Goal: Task Accomplishment & Management: Manage account settings

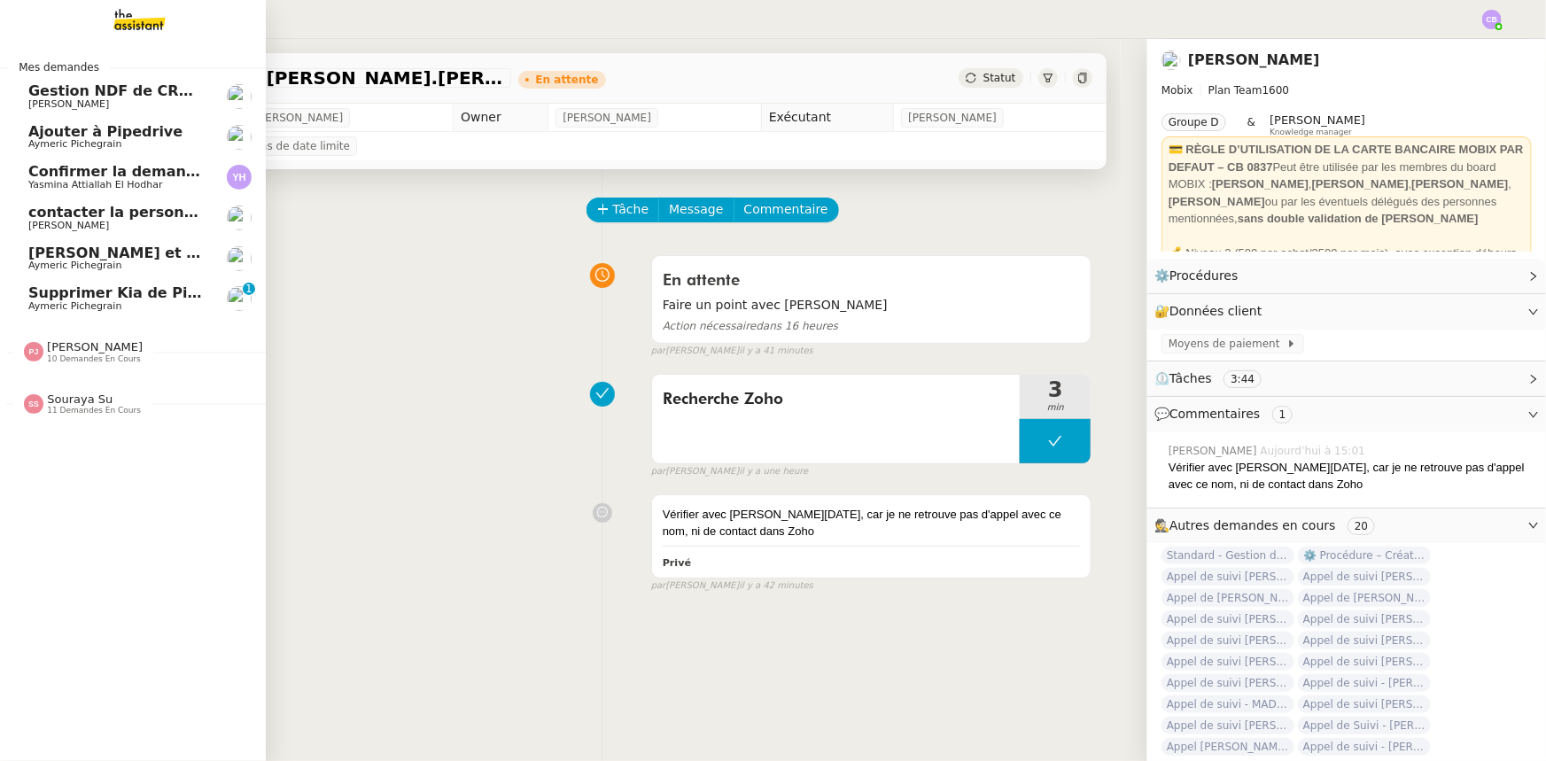
click at [51, 299] on span "Supprimer Kia de Pipedrive" at bounding box center [138, 292] width 220 height 17
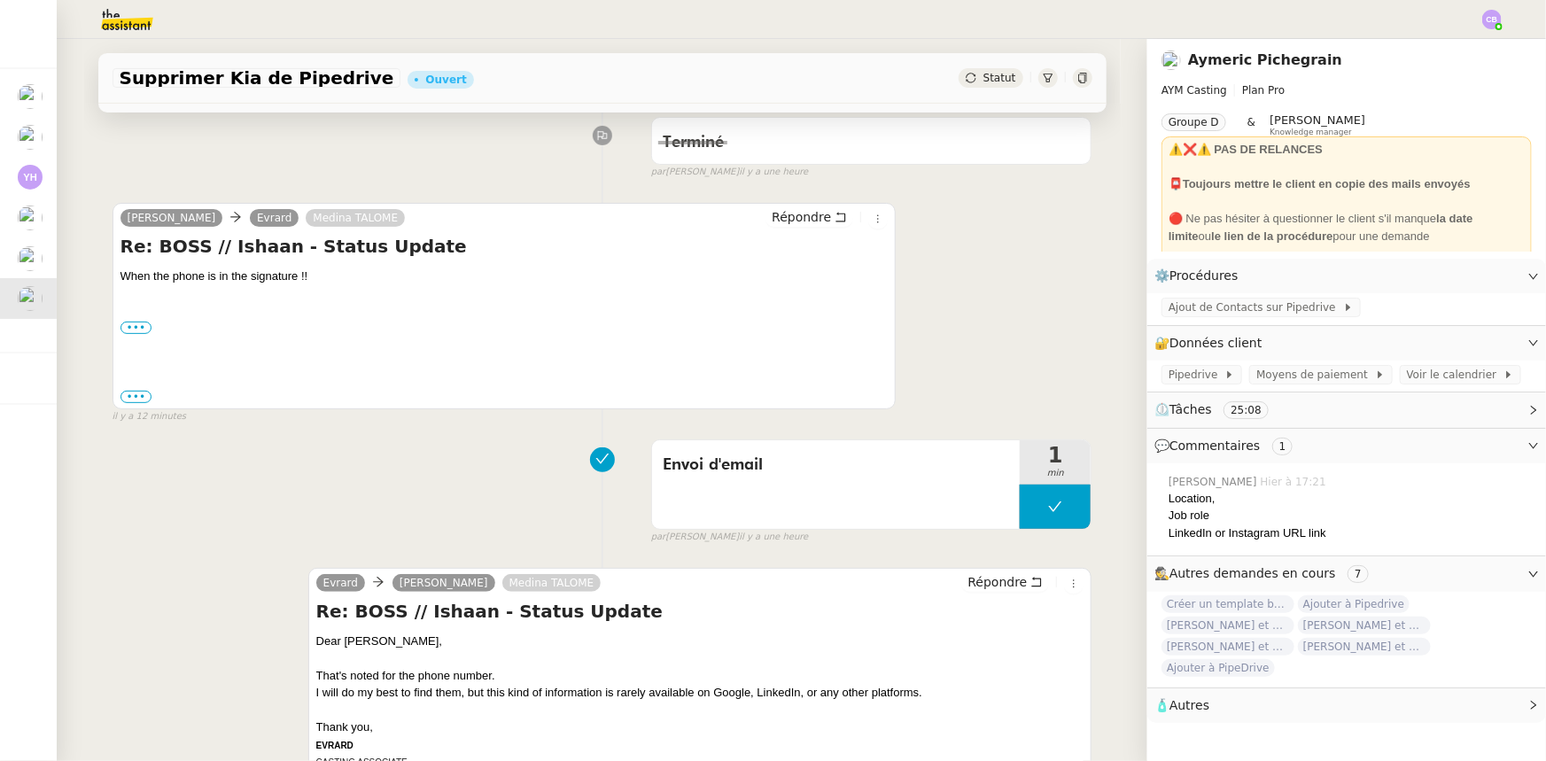
scroll to position [241, 0]
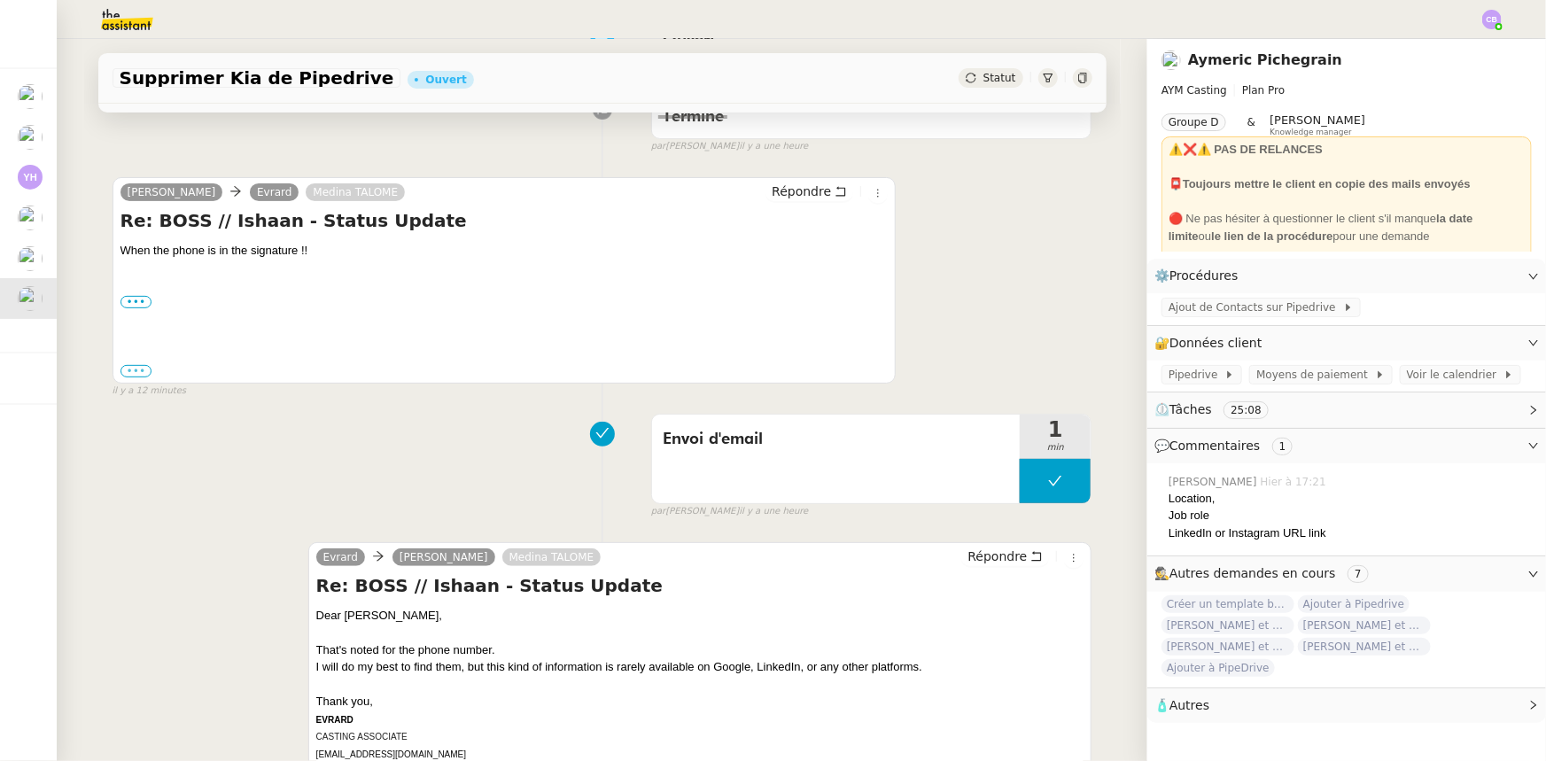
click at [134, 372] on label "•••" at bounding box center [136, 371] width 32 height 12
click at [0, 0] on input "•••" at bounding box center [0, 0] width 0 height 0
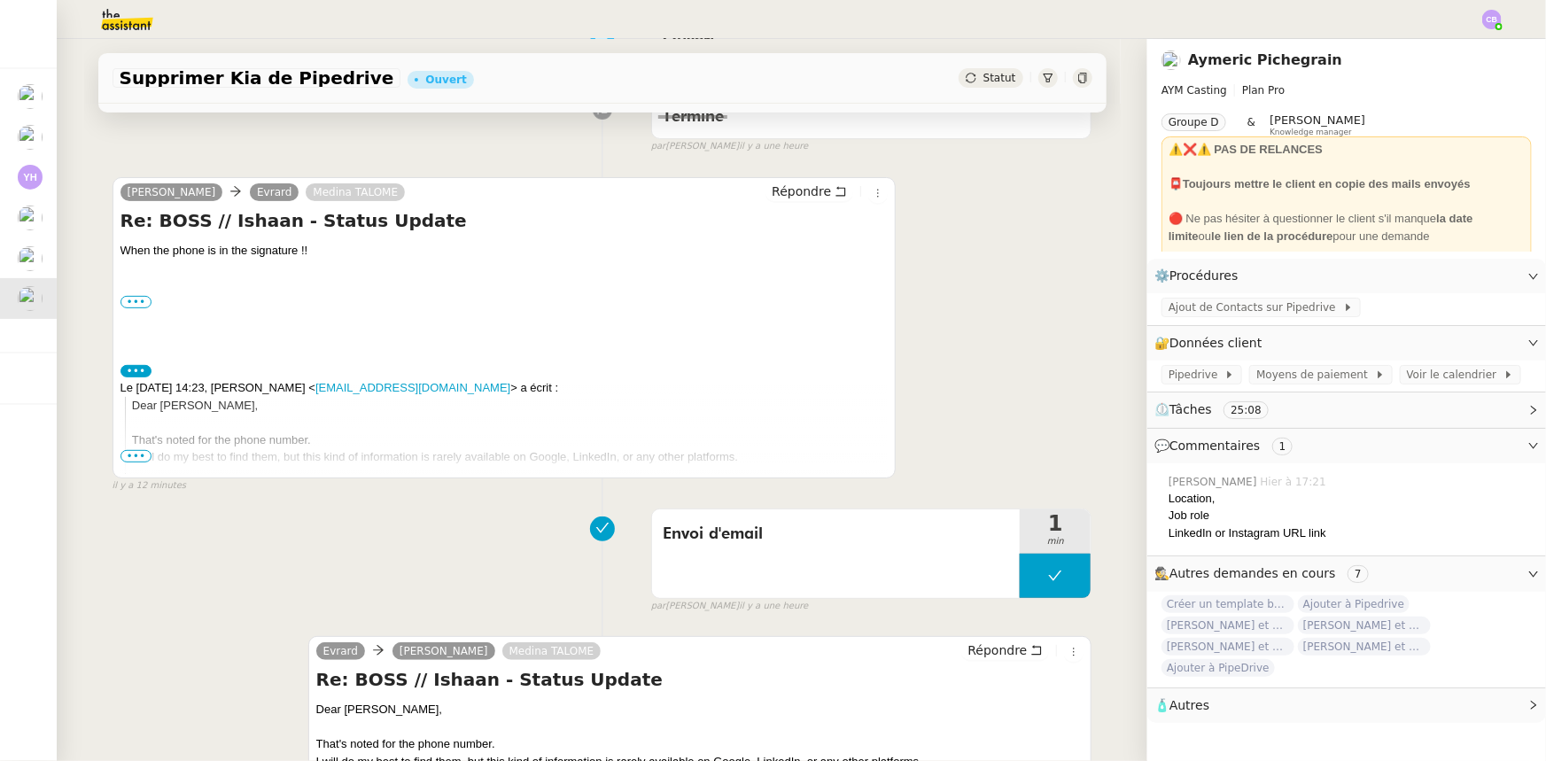
click at [128, 454] on span "•••" at bounding box center [136, 456] width 32 height 12
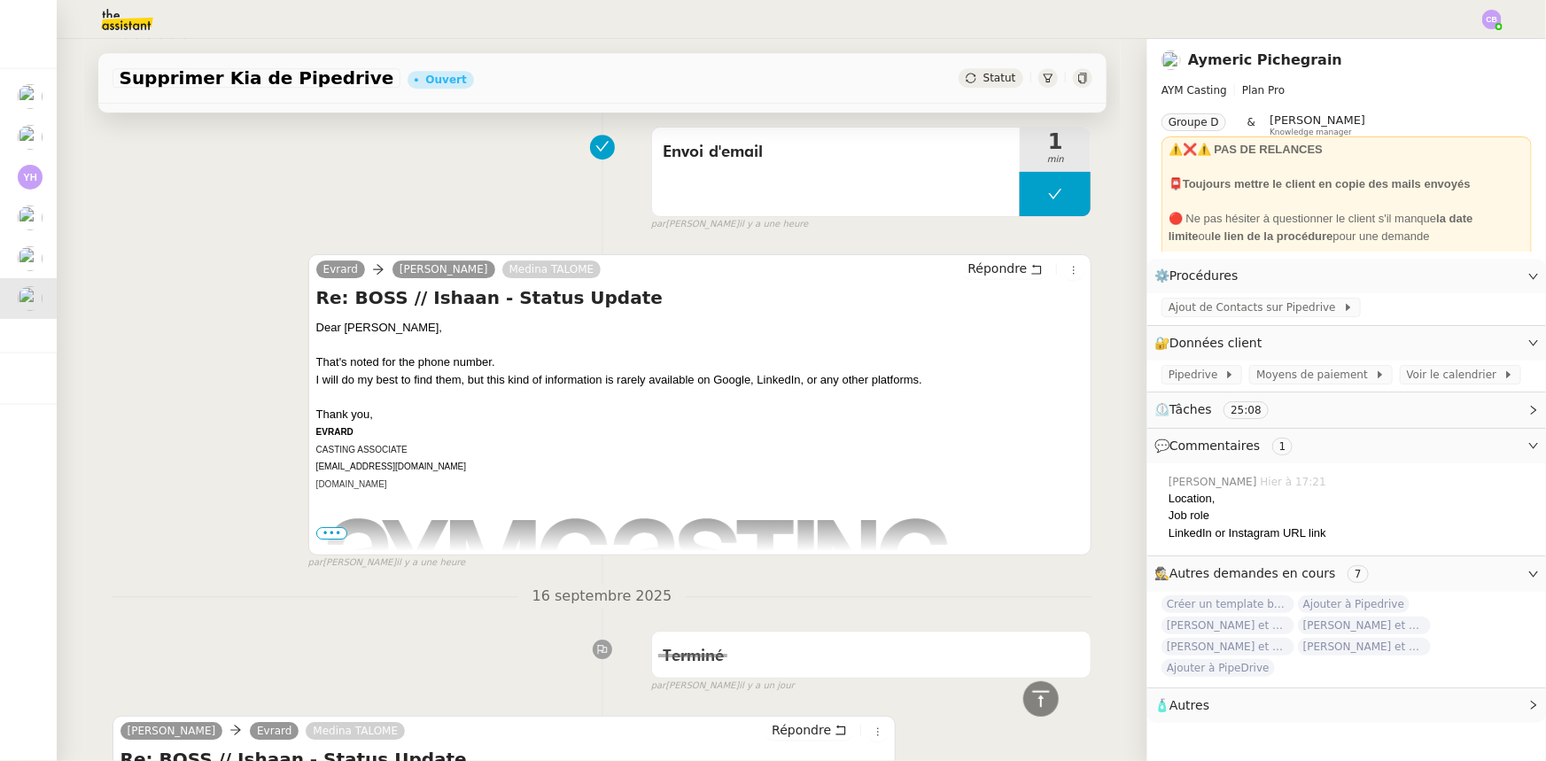
scroll to position [2818, 0]
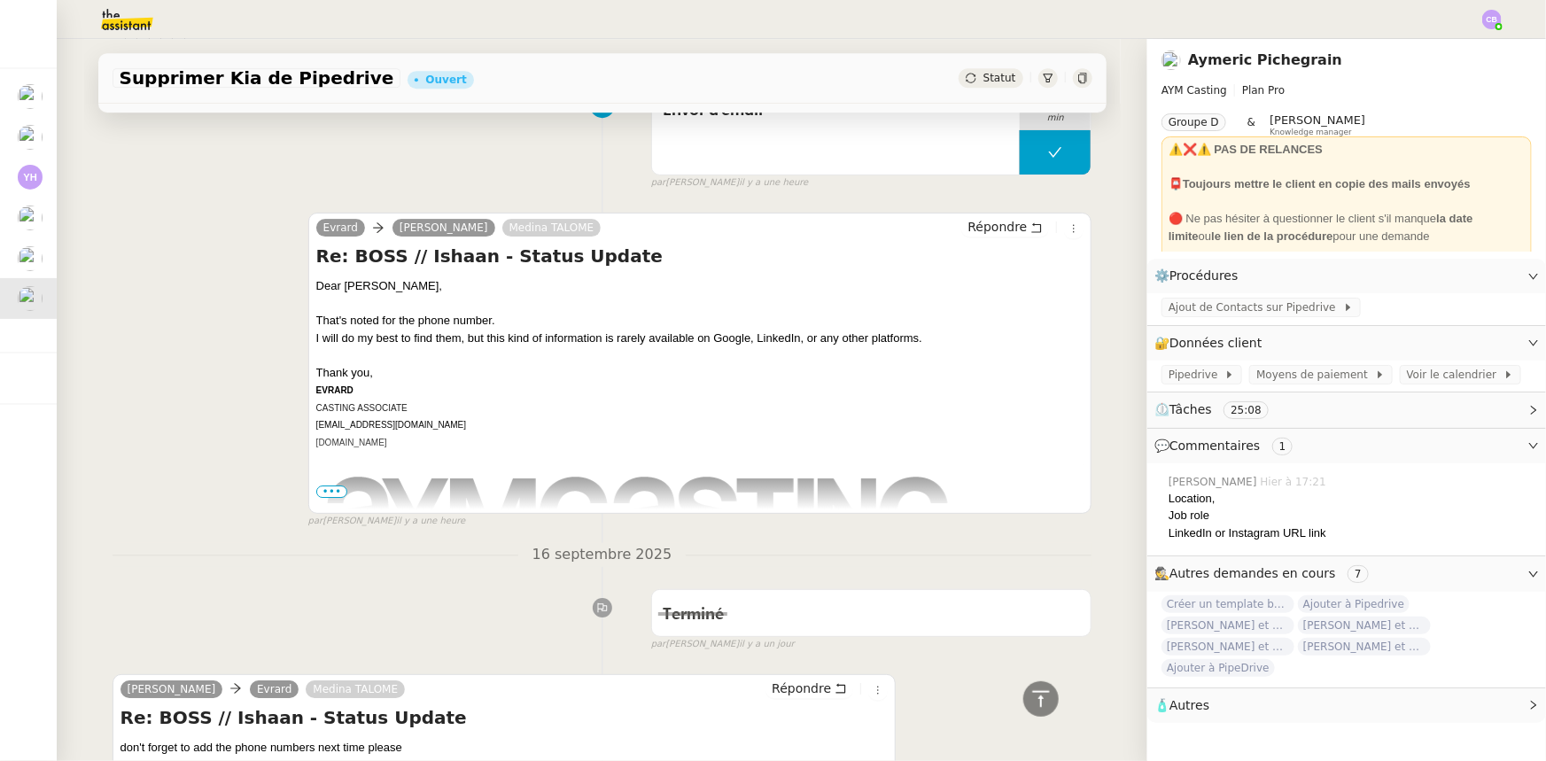
click at [321, 485] on span "•••" at bounding box center [332, 491] width 32 height 12
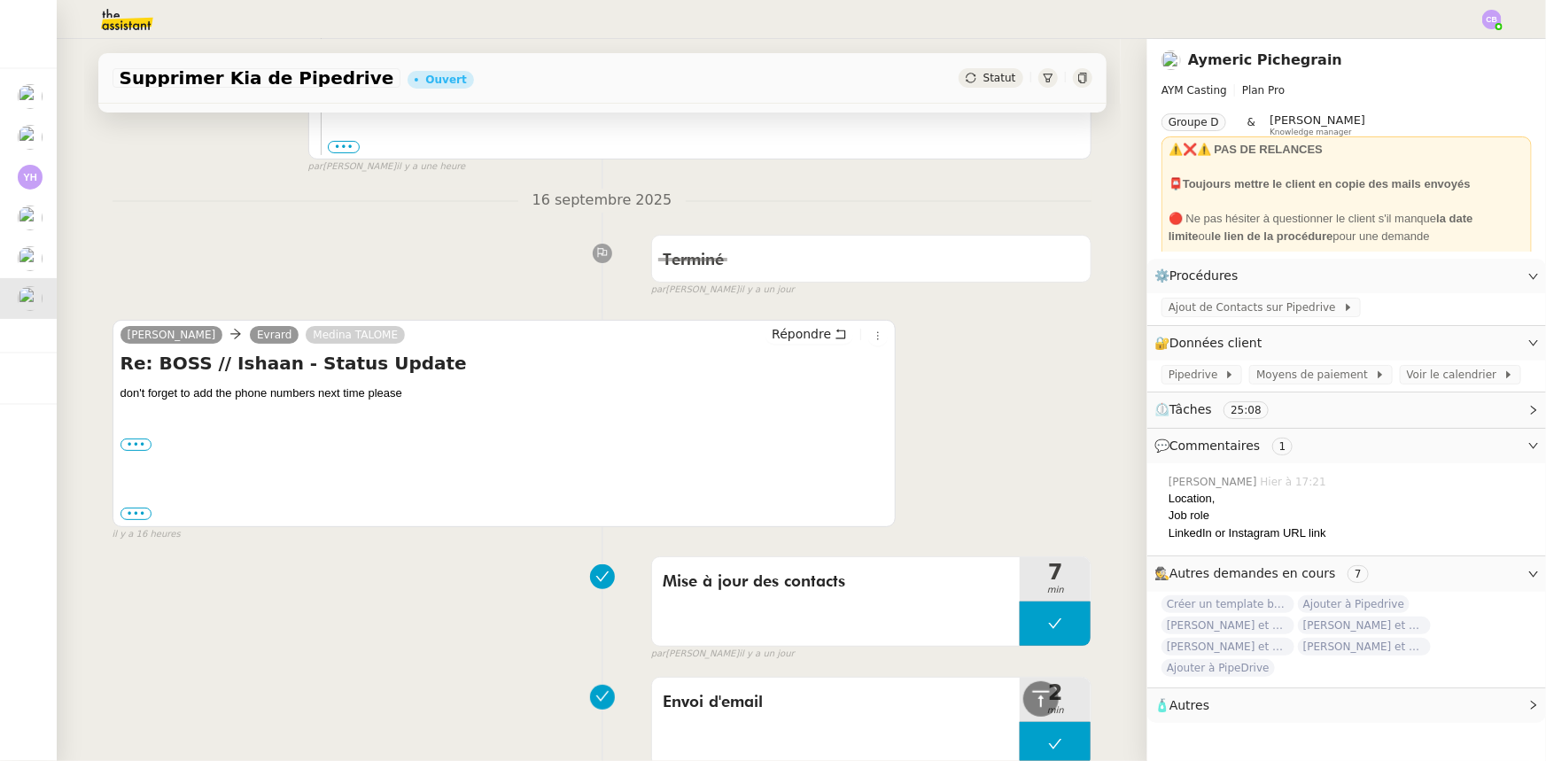
scroll to position [3543, 0]
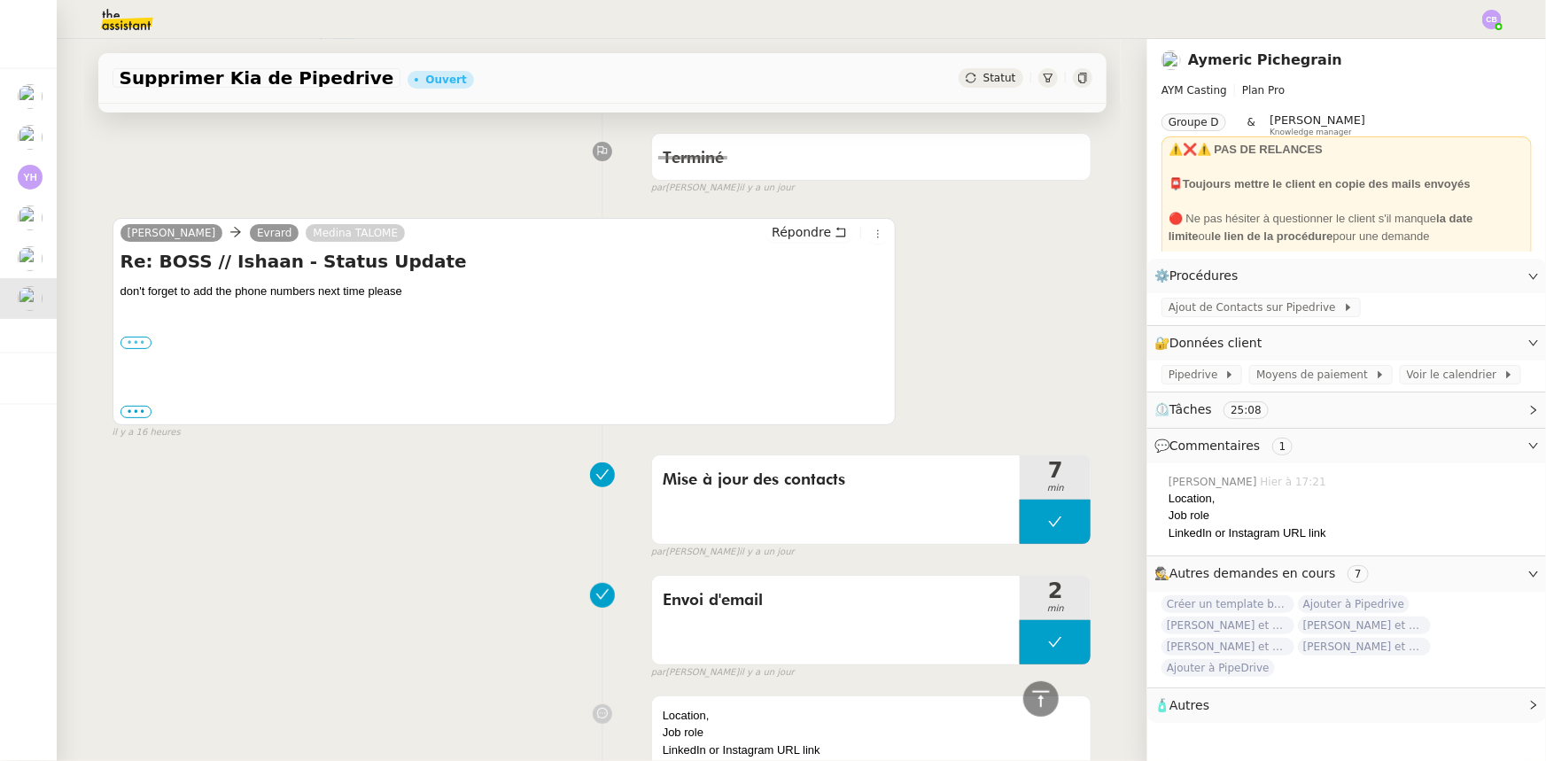
click at [133, 337] on label "•••" at bounding box center [136, 343] width 32 height 12
click at [0, 0] on input "•••" at bounding box center [0, 0] width 0 height 0
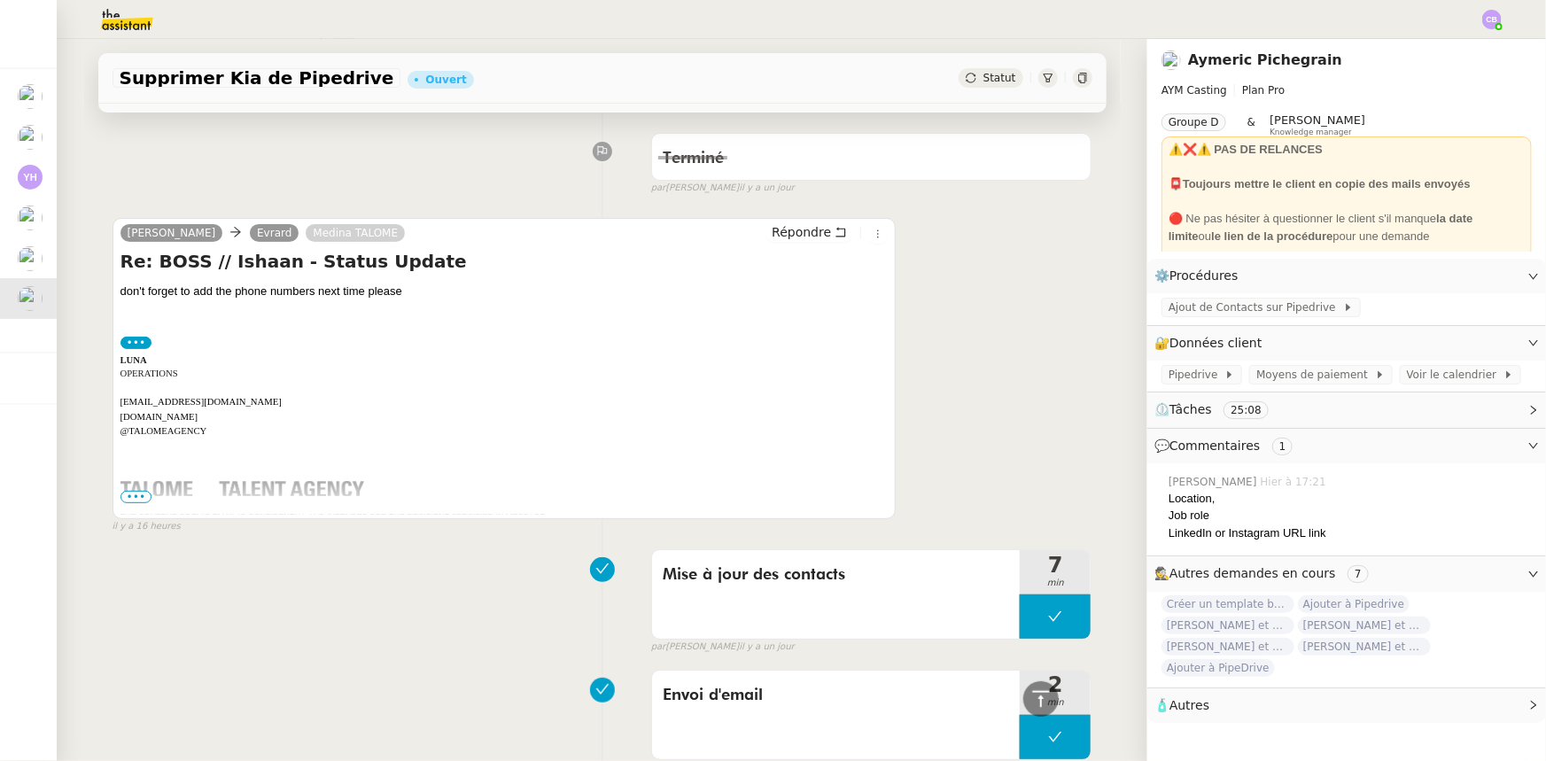
click at [132, 491] on span "•••" at bounding box center [136, 497] width 32 height 12
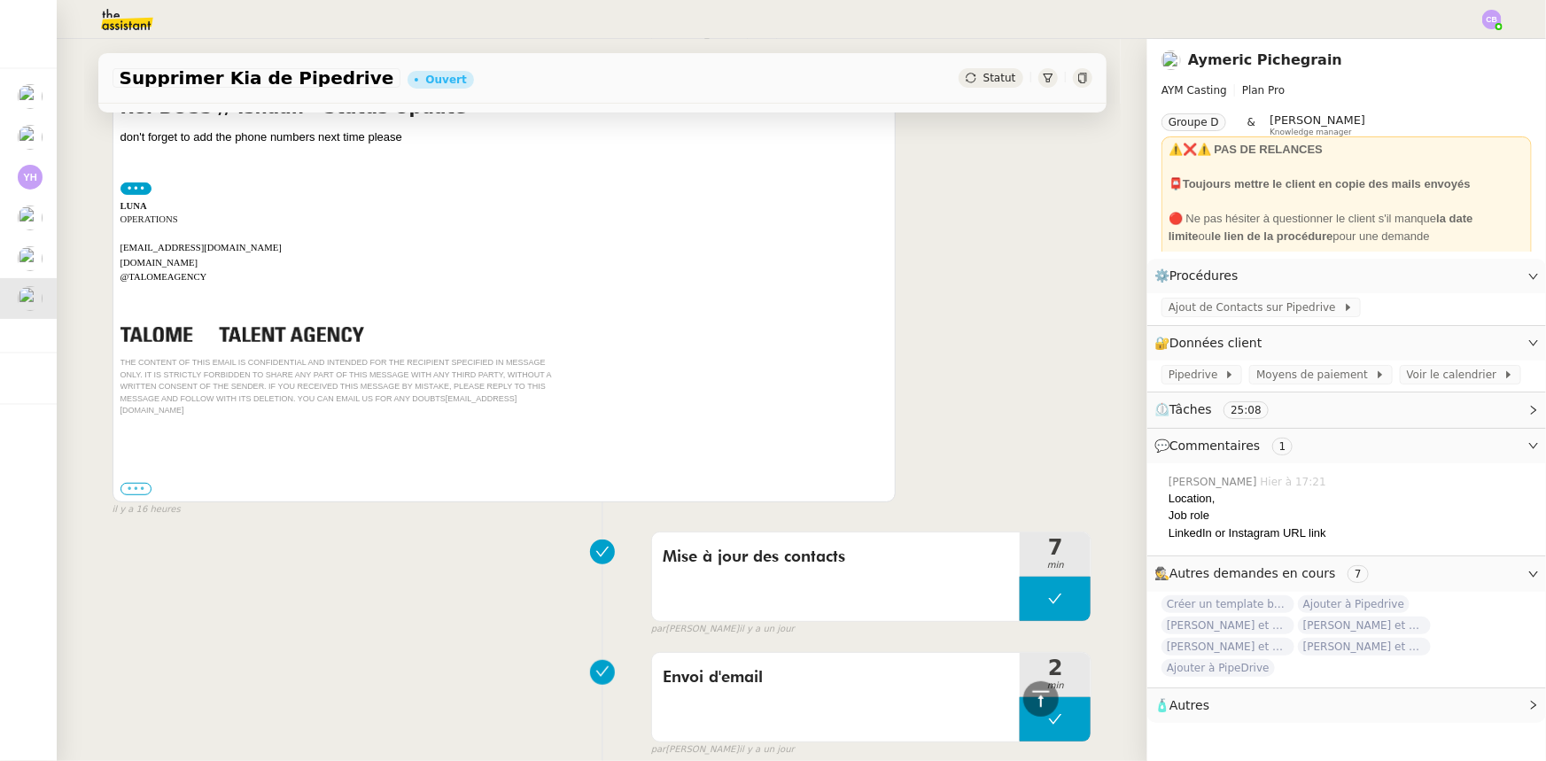
scroll to position [3704, 0]
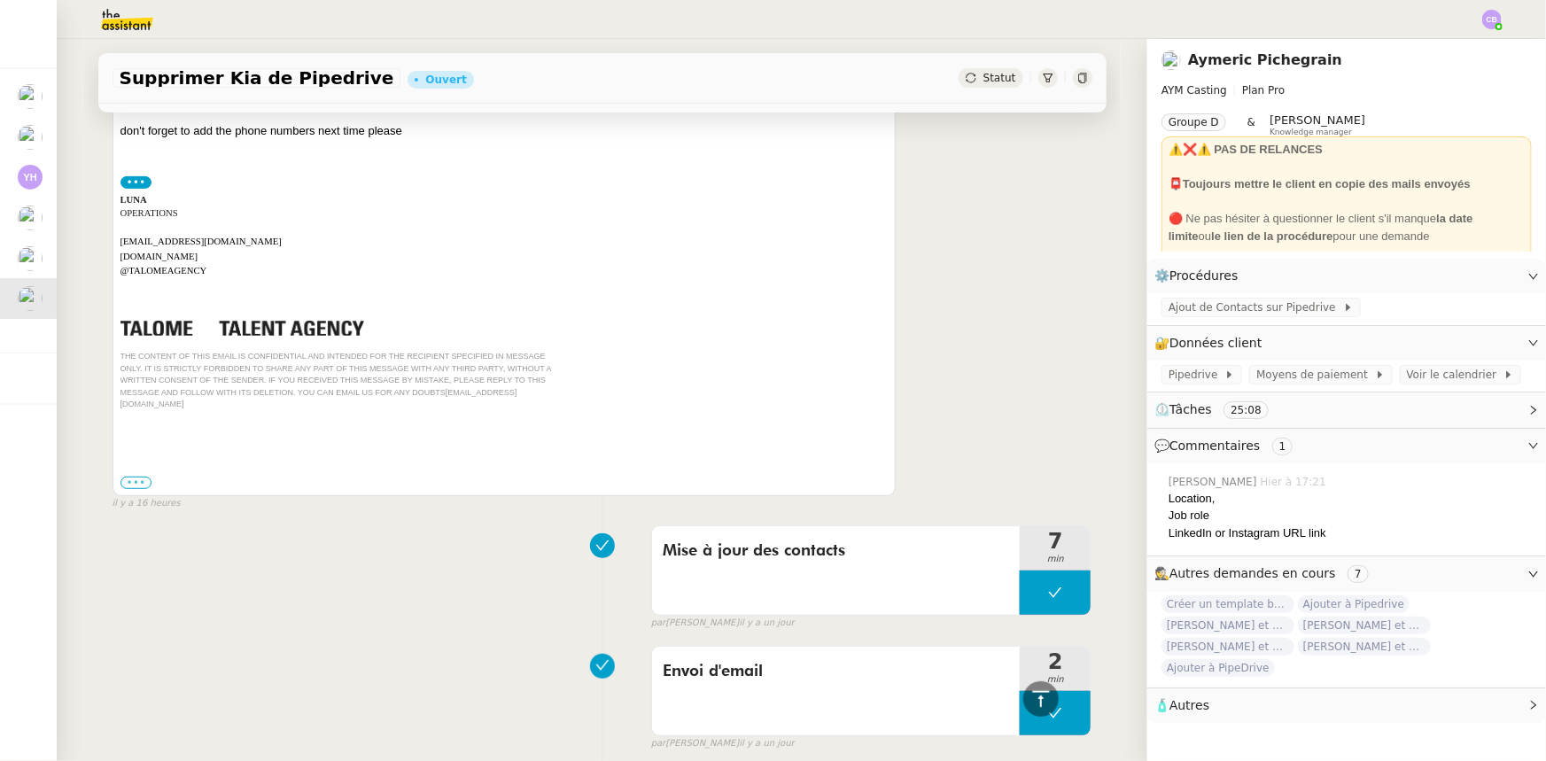
click at [127, 477] on label "•••" at bounding box center [136, 483] width 32 height 12
click at [0, 0] on input "•••" at bounding box center [0, 0] width 0 height 0
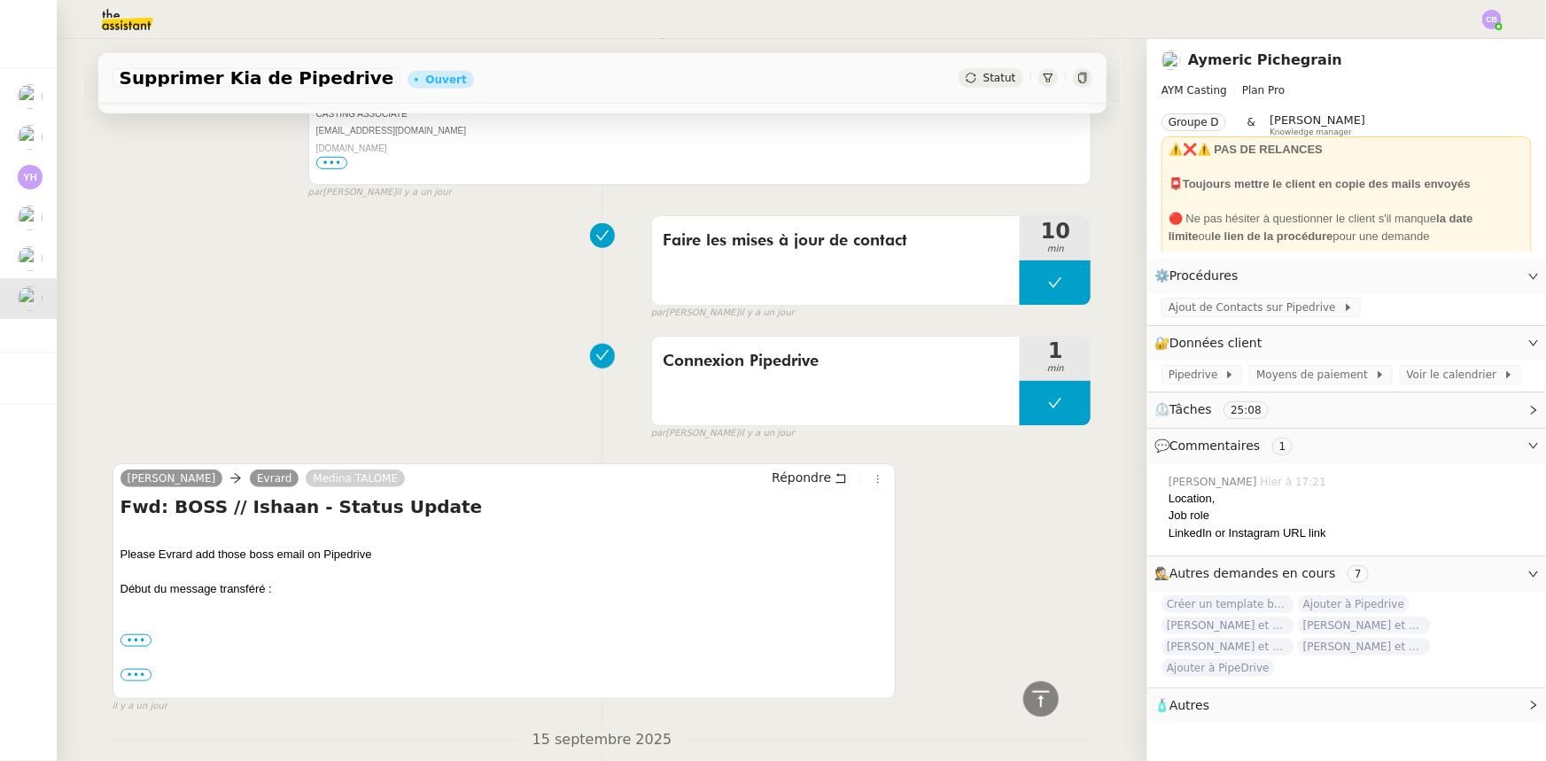
scroll to position [7594, 0]
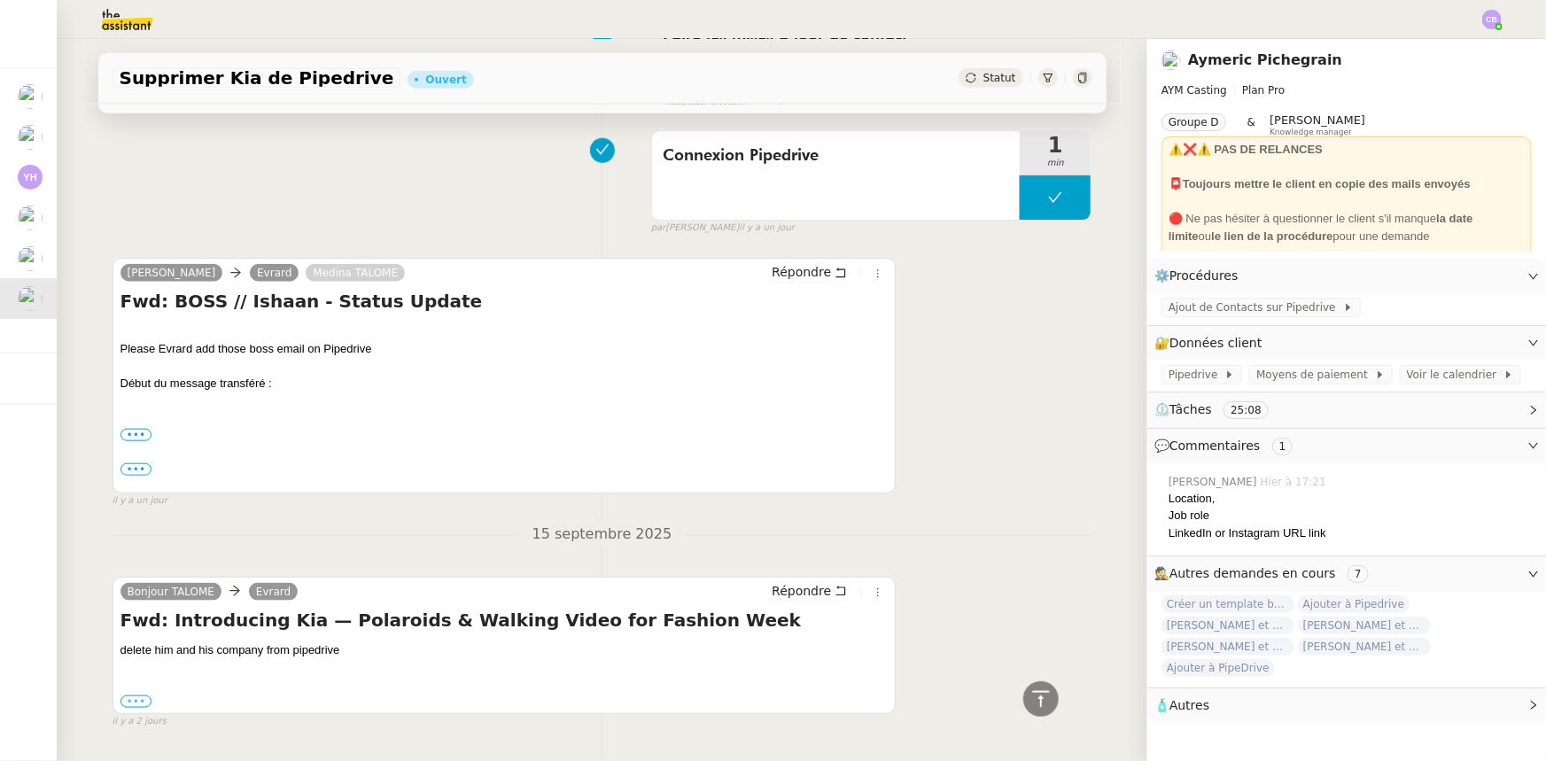
click at [141, 695] on label "•••" at bounding box center [136, 701] width 32 height 12
click at [0, 0] on input "•••" at bounding box center [0, 0] width 0 height 0
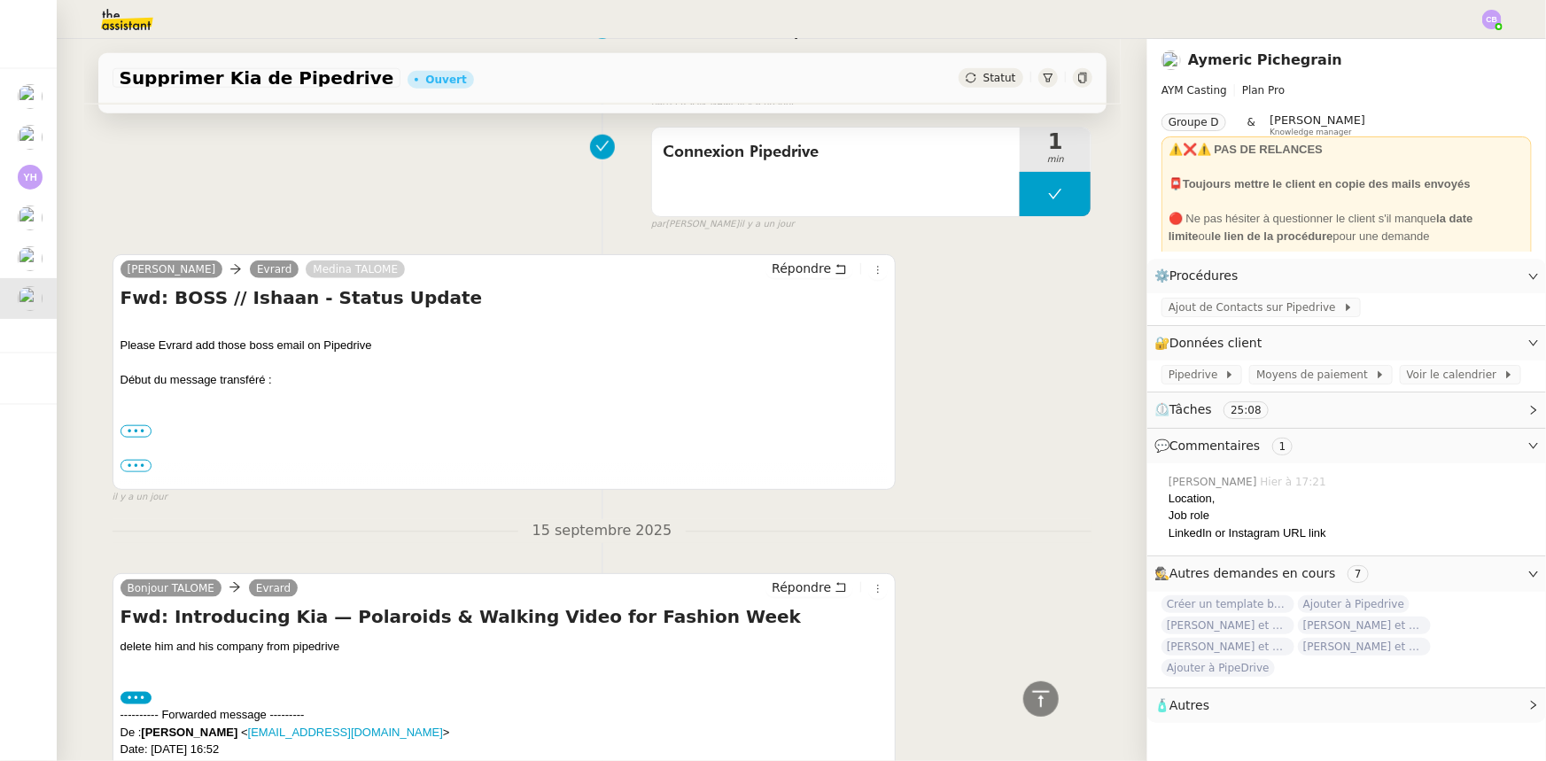
scroll to position [7597, 0]
click at [124, 426] on label "•••" at bounding box center [136, 432] width 32 height 12
click at [0, 0] on input "•••" at bounding box center [0, 0] width 0 height 0
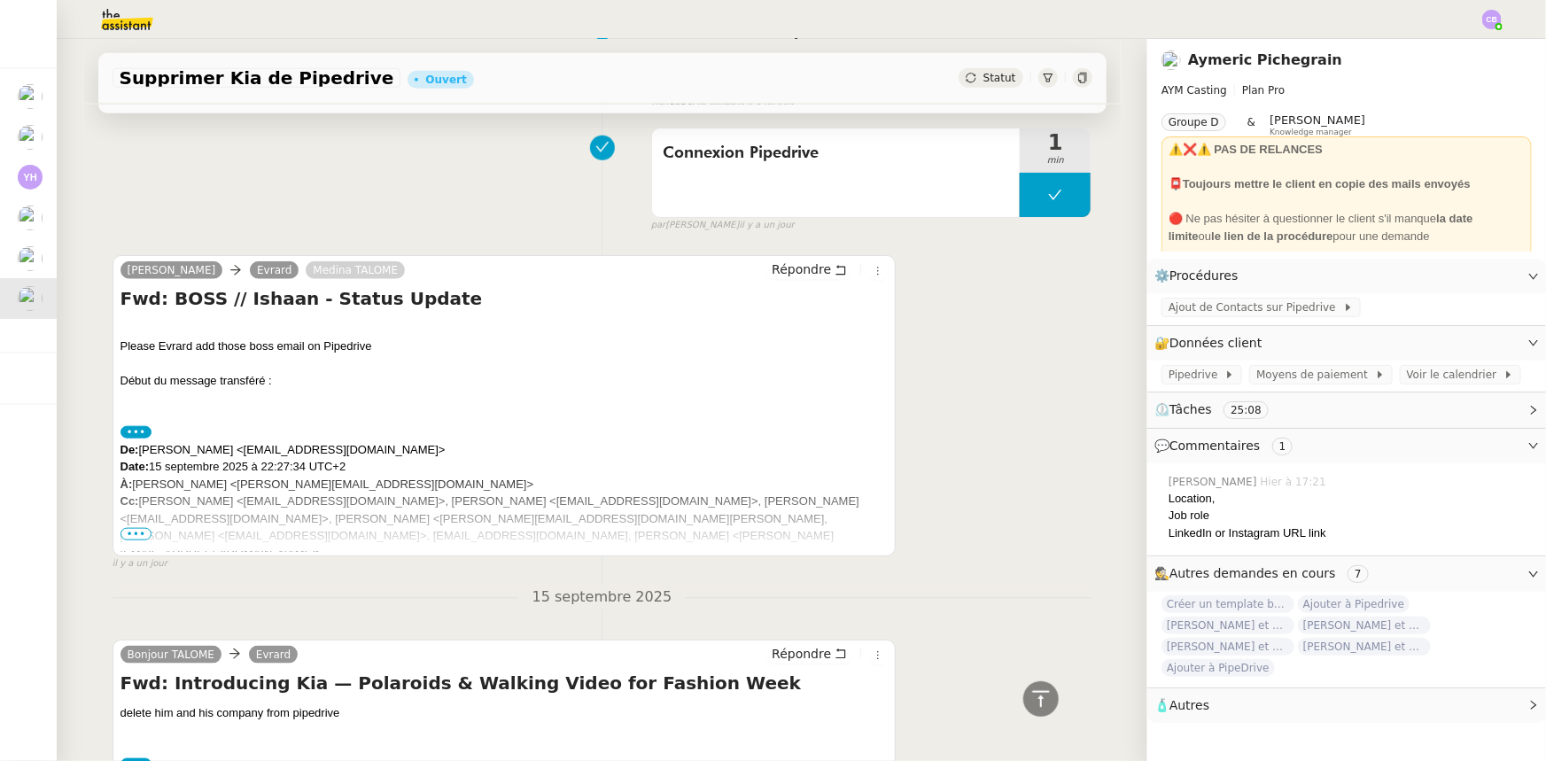
click at [128, 528] on span "•••" at bounding box center [136, 534] width 32 height 12
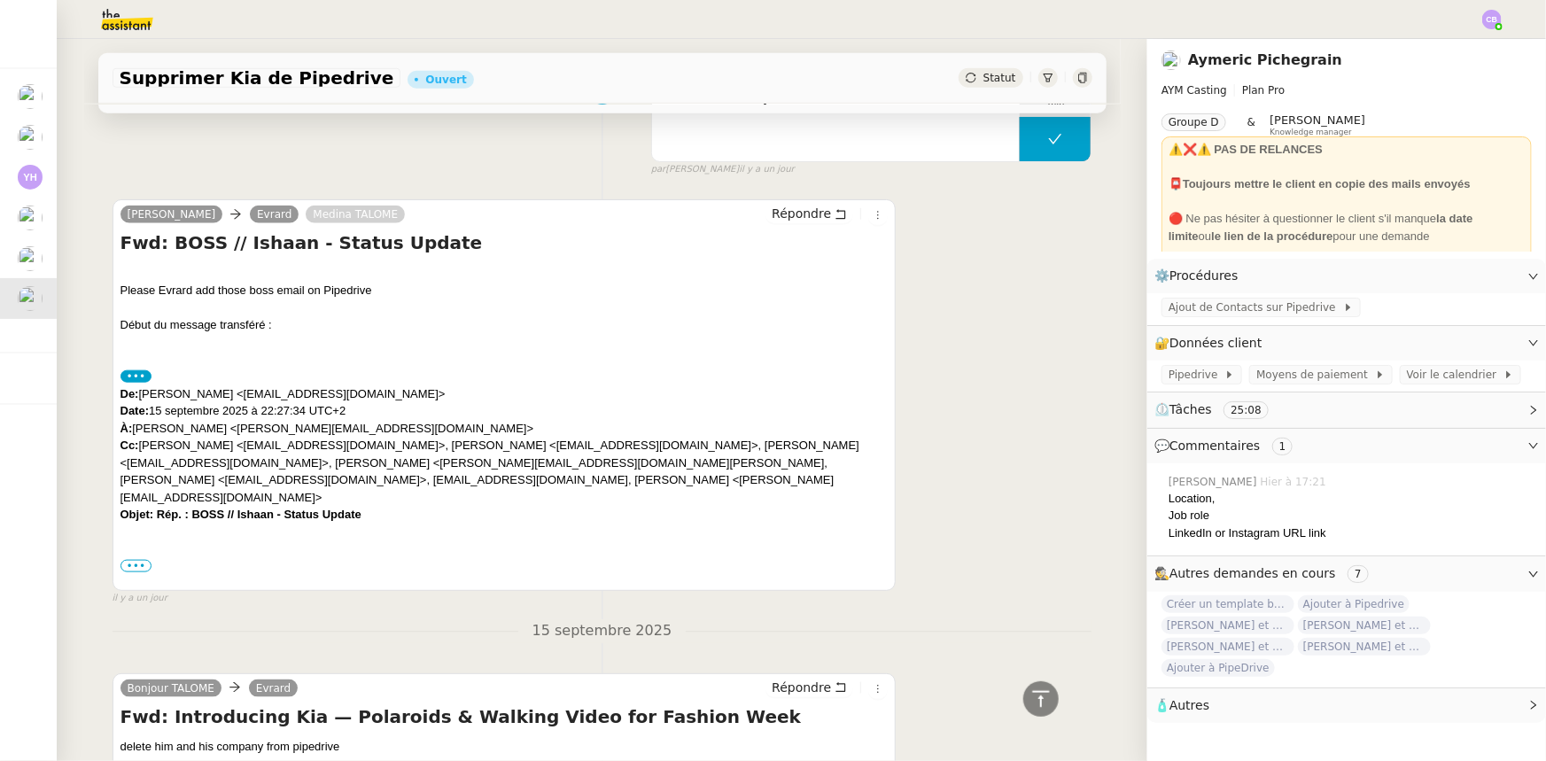
scroll to position [7677, 0]
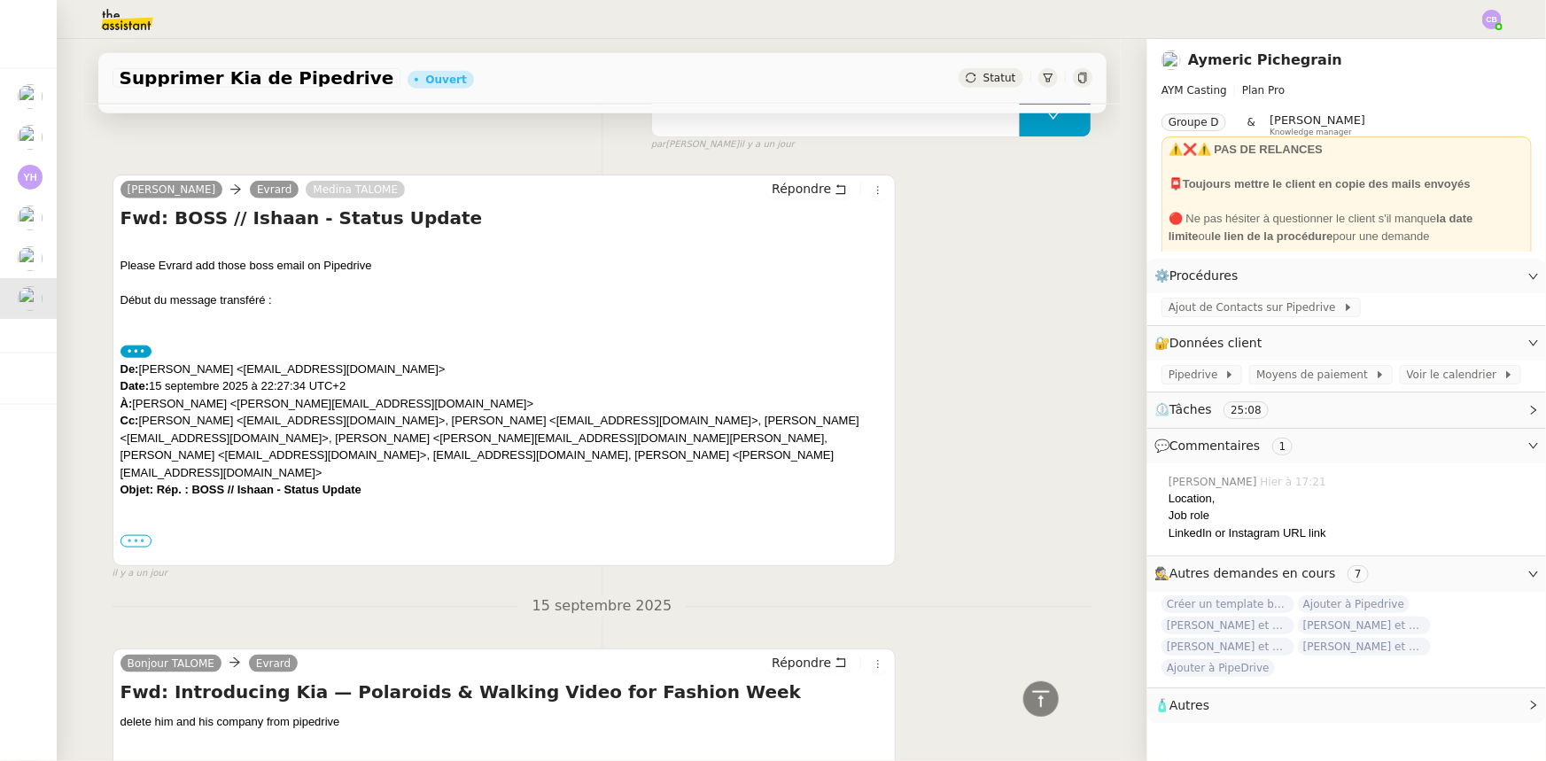
click at [134, 535] on label "•••" at bounding box center [136, 541] width 32 height 12
click at [0, 0] on input "•••" at bounding box center [0, 0] width 0 height 0
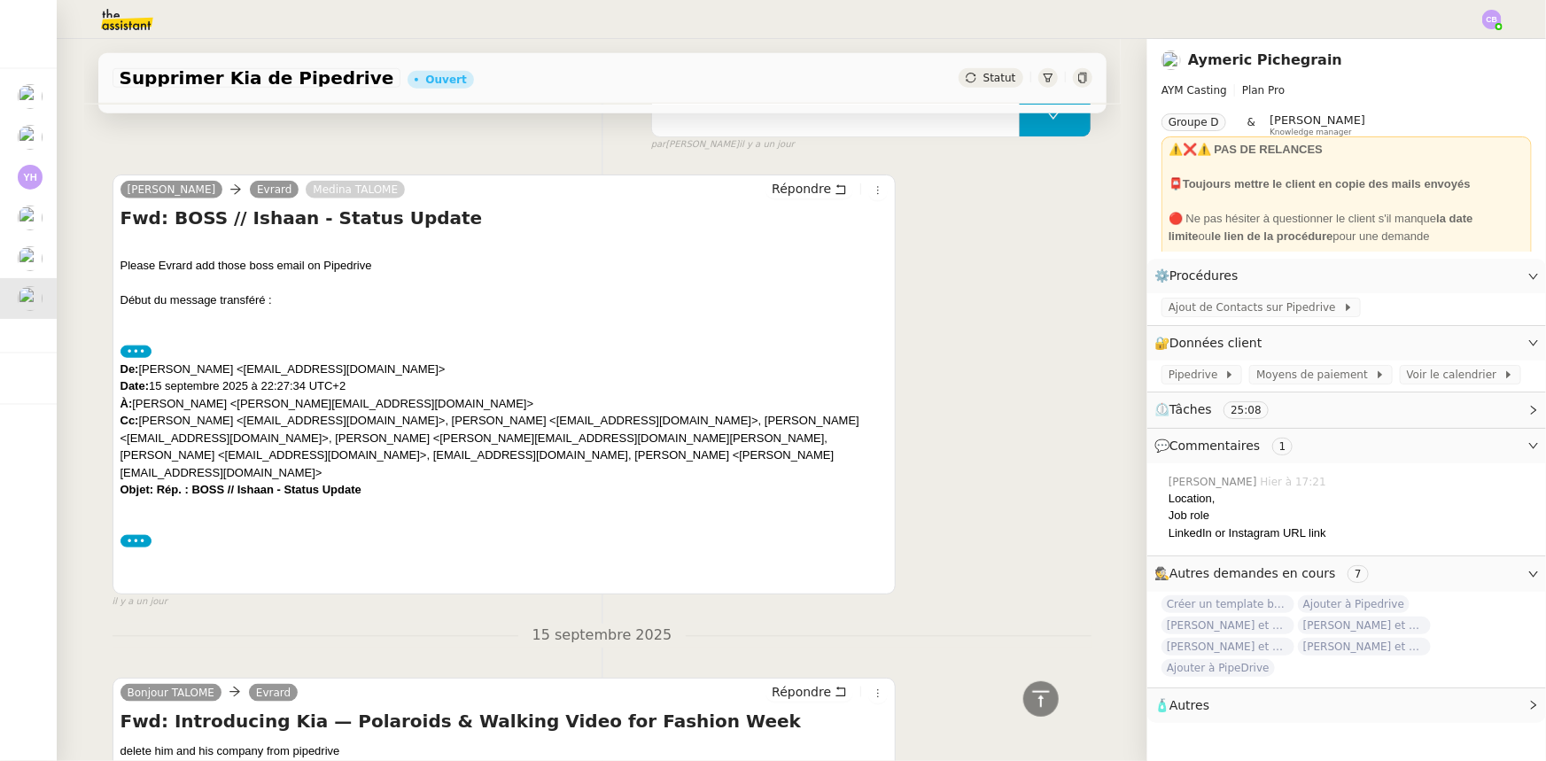
click at [124, 535] on label "•••" at bounding box center [136, 541] width 32 height 12
click at [0, 0] on input "•••" at bounding box center [0, 0] width 0 height 0
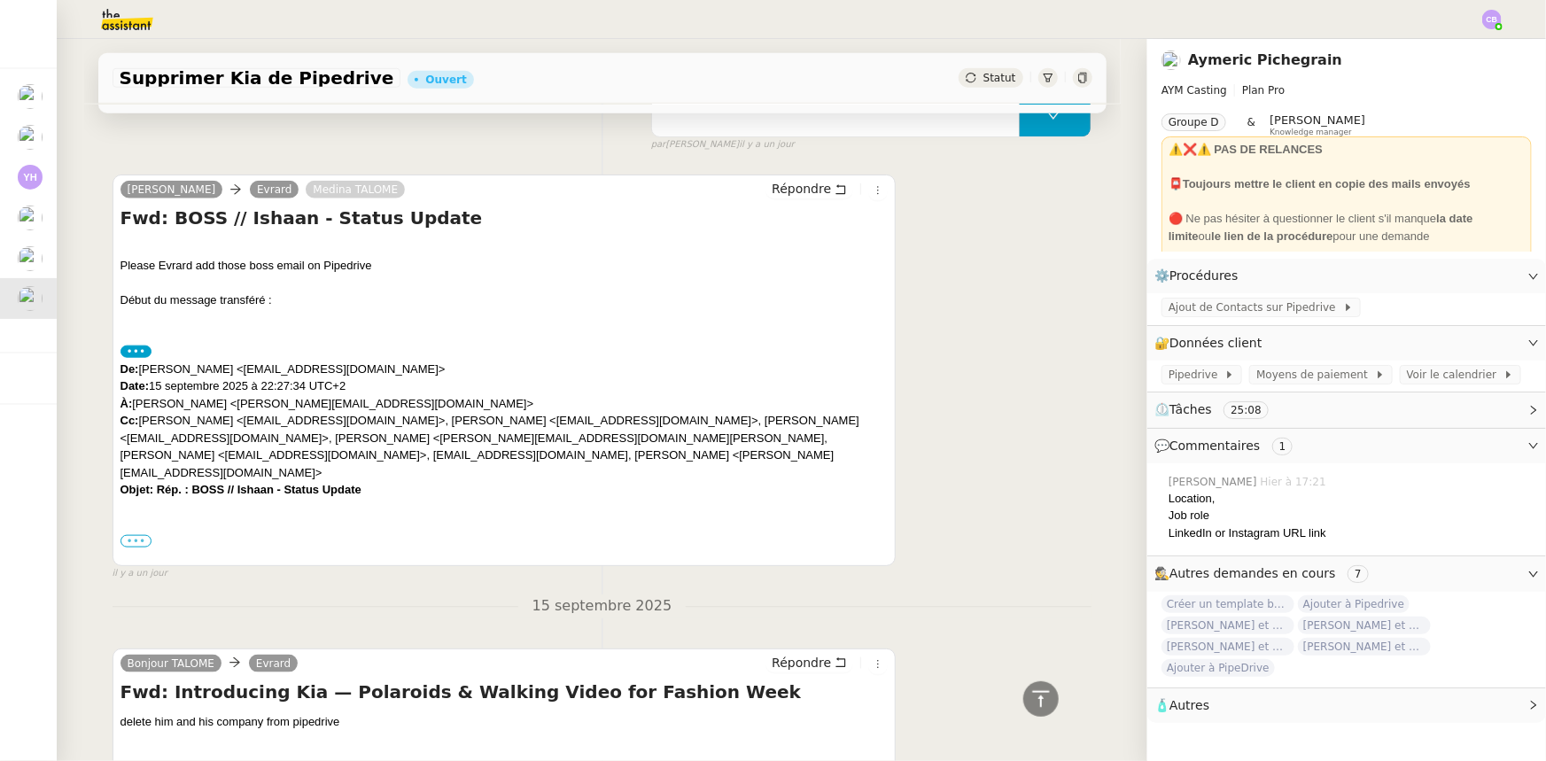
click at [129, 535] on label "•••" at bounding box center [136, 541] width 32 height 12
click at [0, 0] on input "•••" at bounding box center [0, 0] width 0 height 0
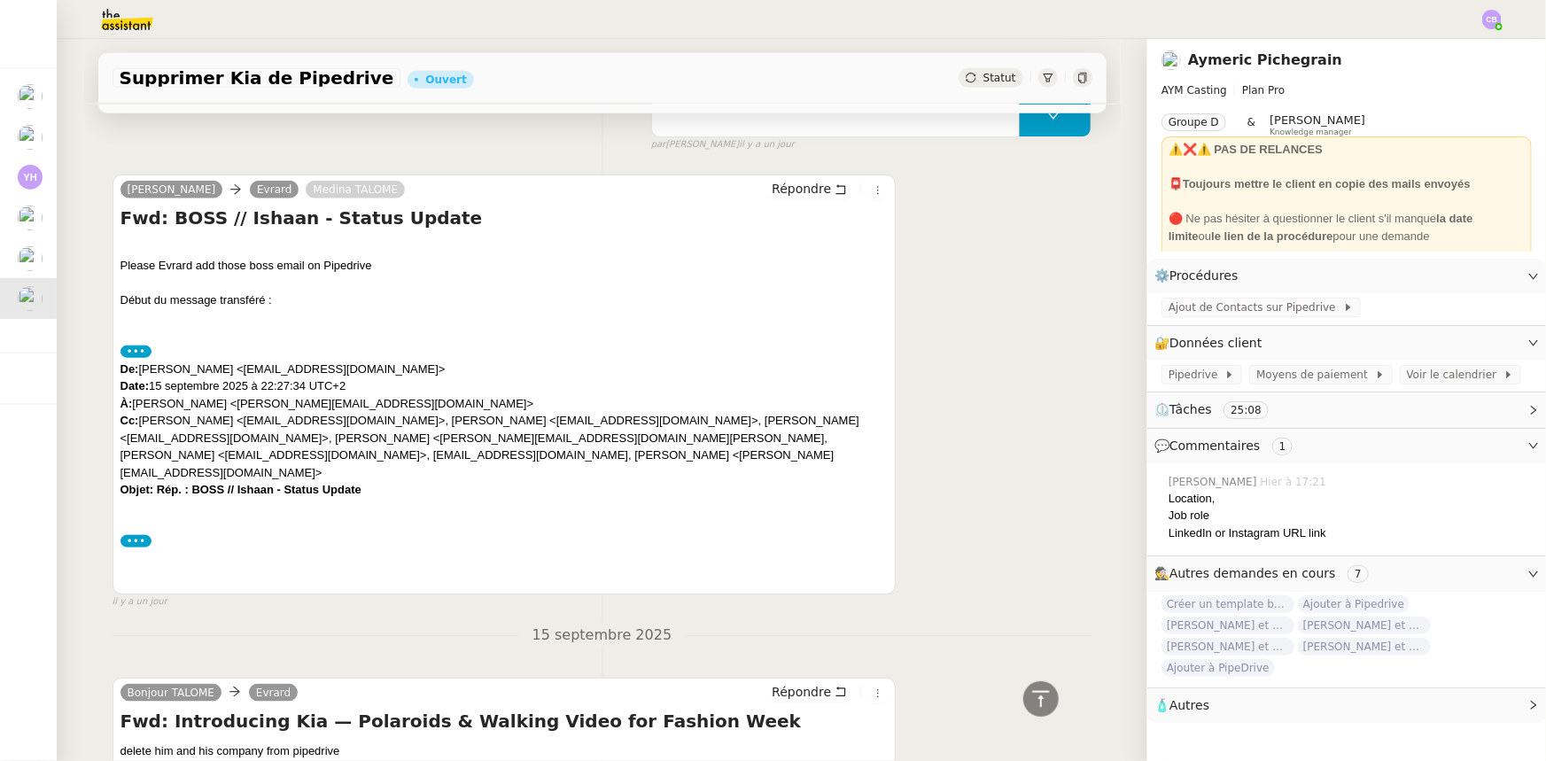
click at [128, 535] on label "•••" at bounding box center [136, 541] width 32 height 12
click at [0, 0] on input "•••" at bounding box center [0, 0] width 0 height 0
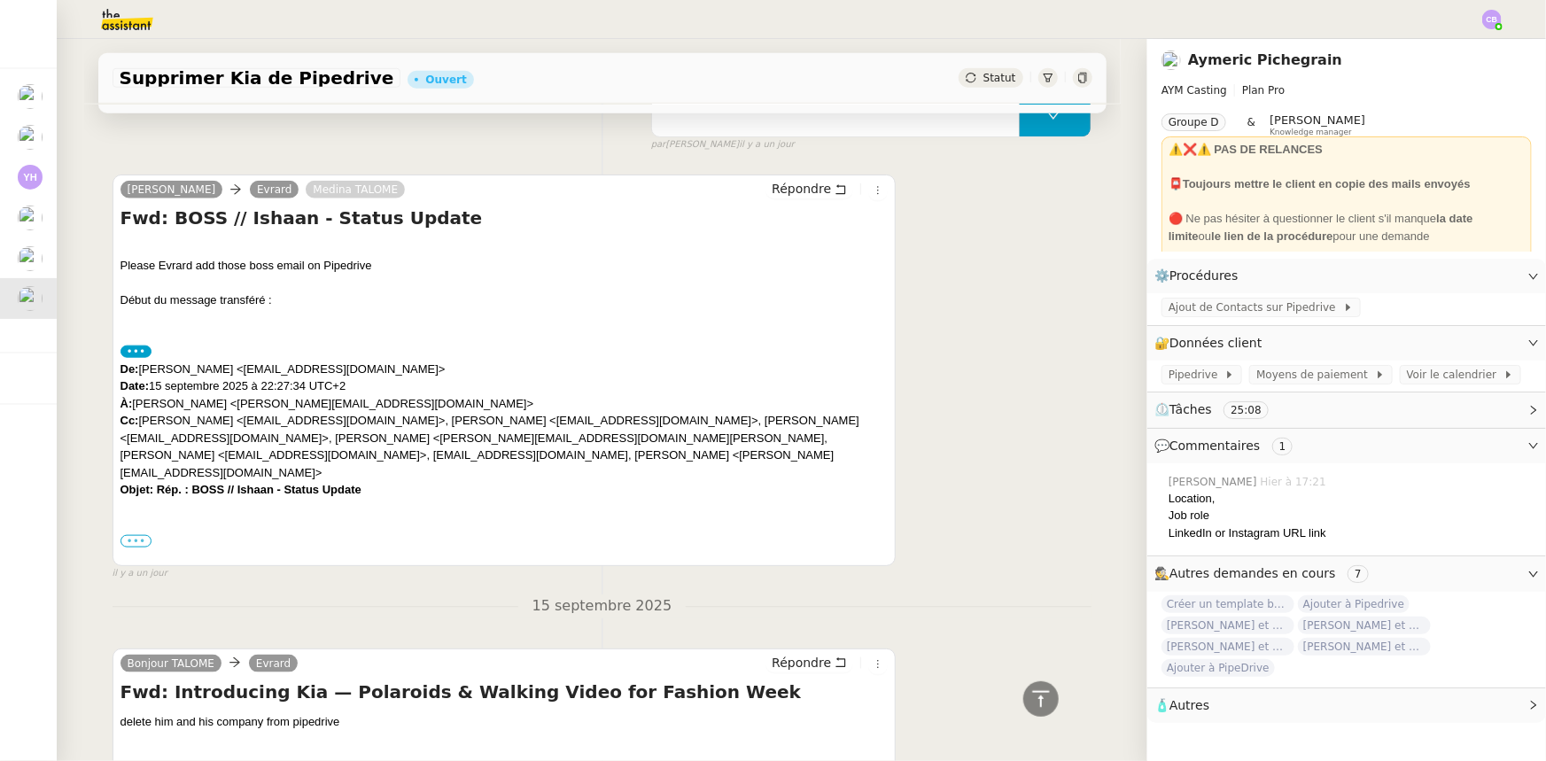
click at [128, 535] on label "•••" at bounding box center [136, 541] width 32 height 12
click at [0, 0] on input "•••" at bounding box center [0, 0] width 0 height 0
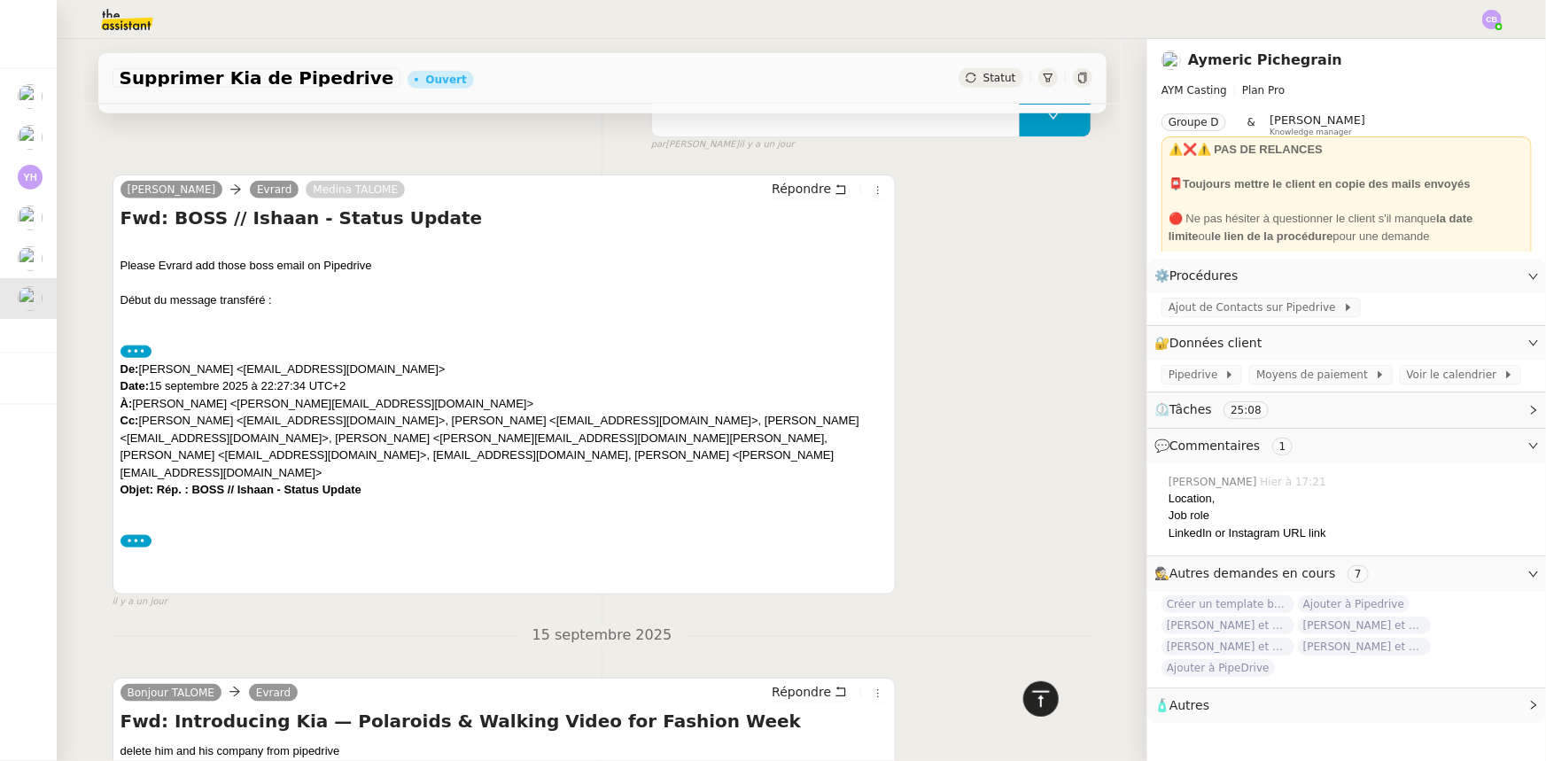
click at [1043, 699] on div at bounding box center [1040, 698] width 35 height 35
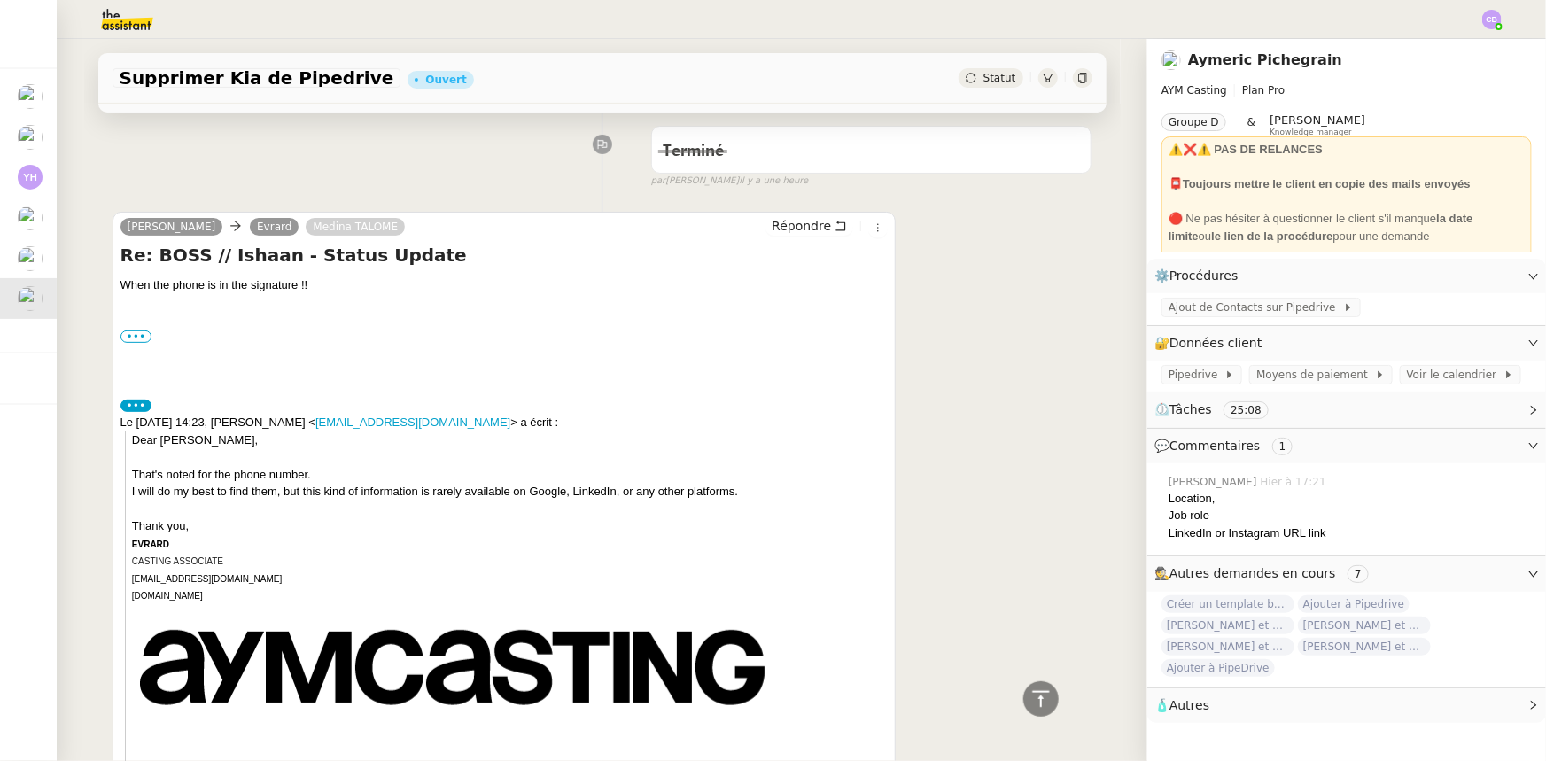
scroll to position [0, 0]
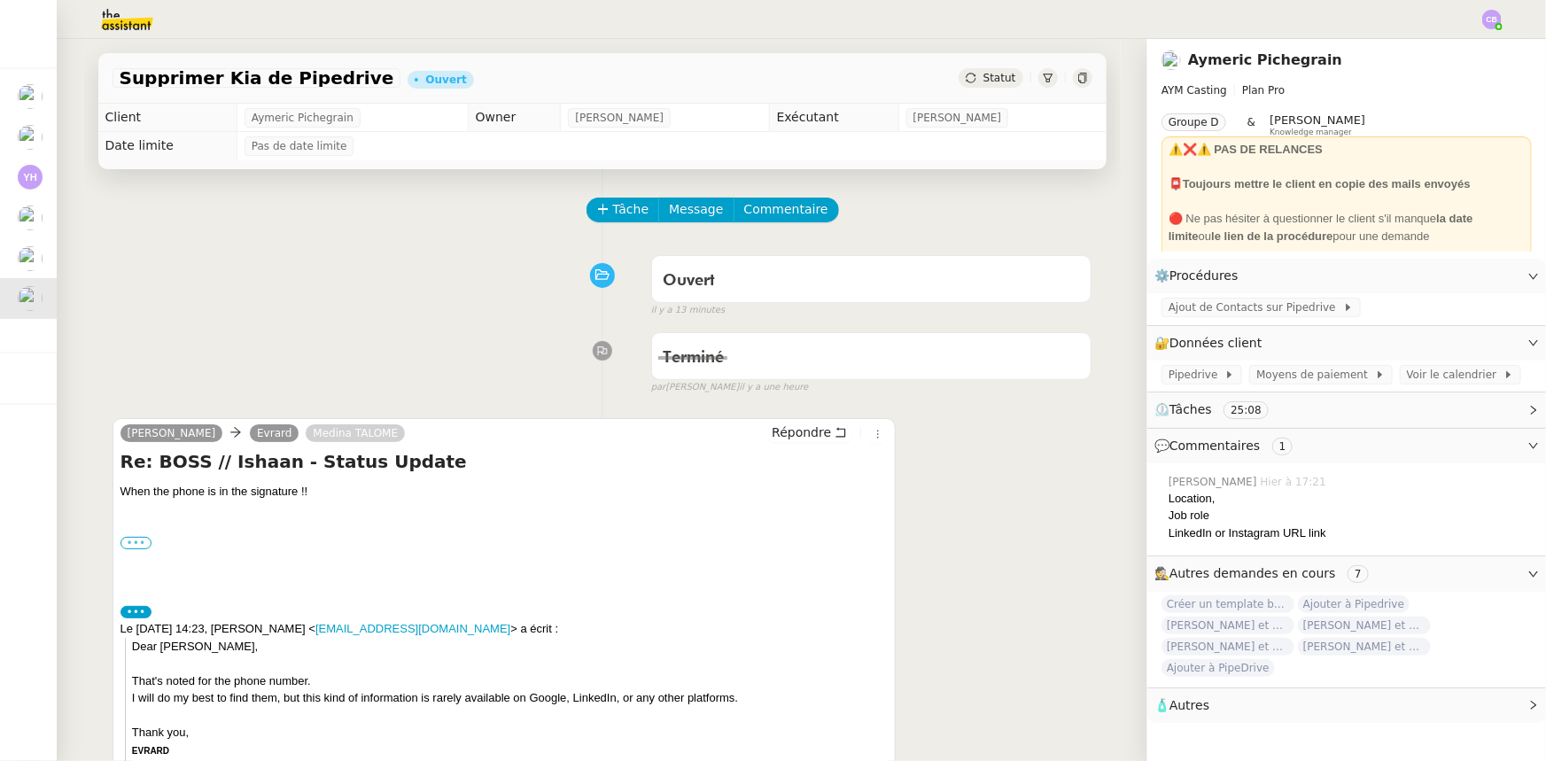
click at [132, 549] on label "•••" at bounding box center [136, 543] width 32 height 12
click at [0, 0] on input "•••" at bounding box center [0, 0] width 0 height 0
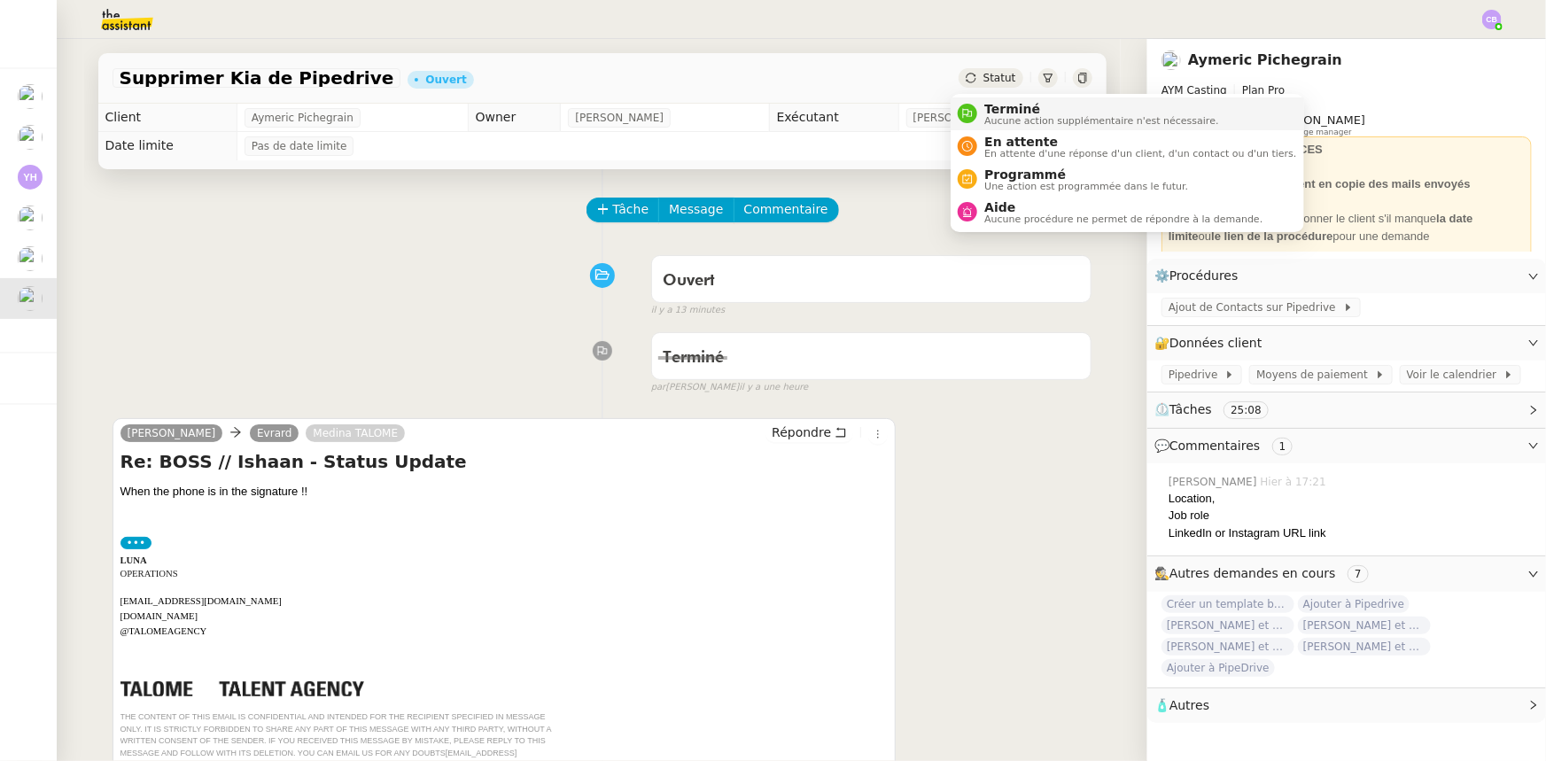
click at [1005, 116] on span "Aucune action supplémentaire n'est nécessaire." at bounding box center [1101, 121] width 234 height 10
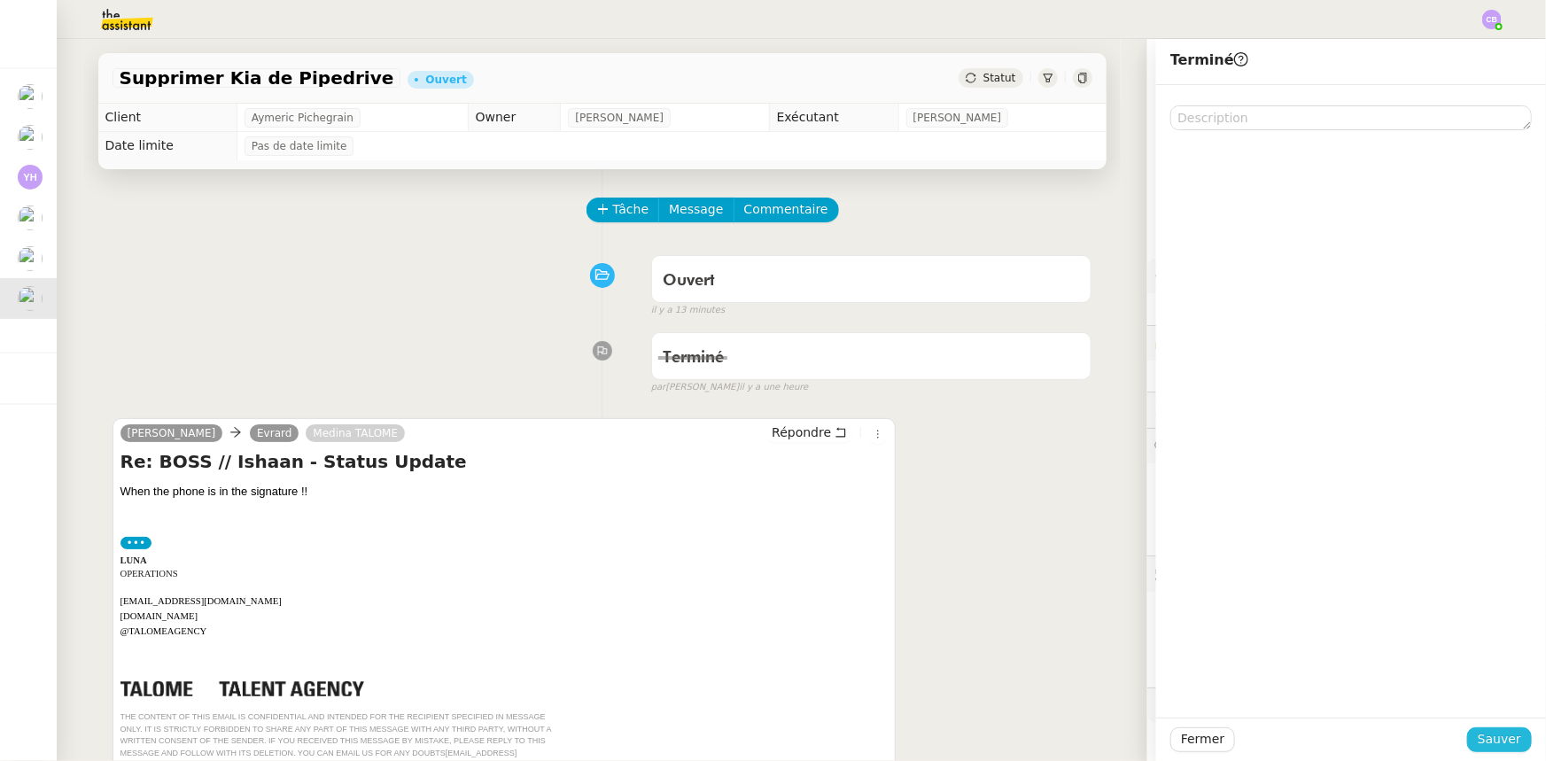
click at [1478, 741] on span "Sauver" at bounding box center [1499, 739] width 43 height 20
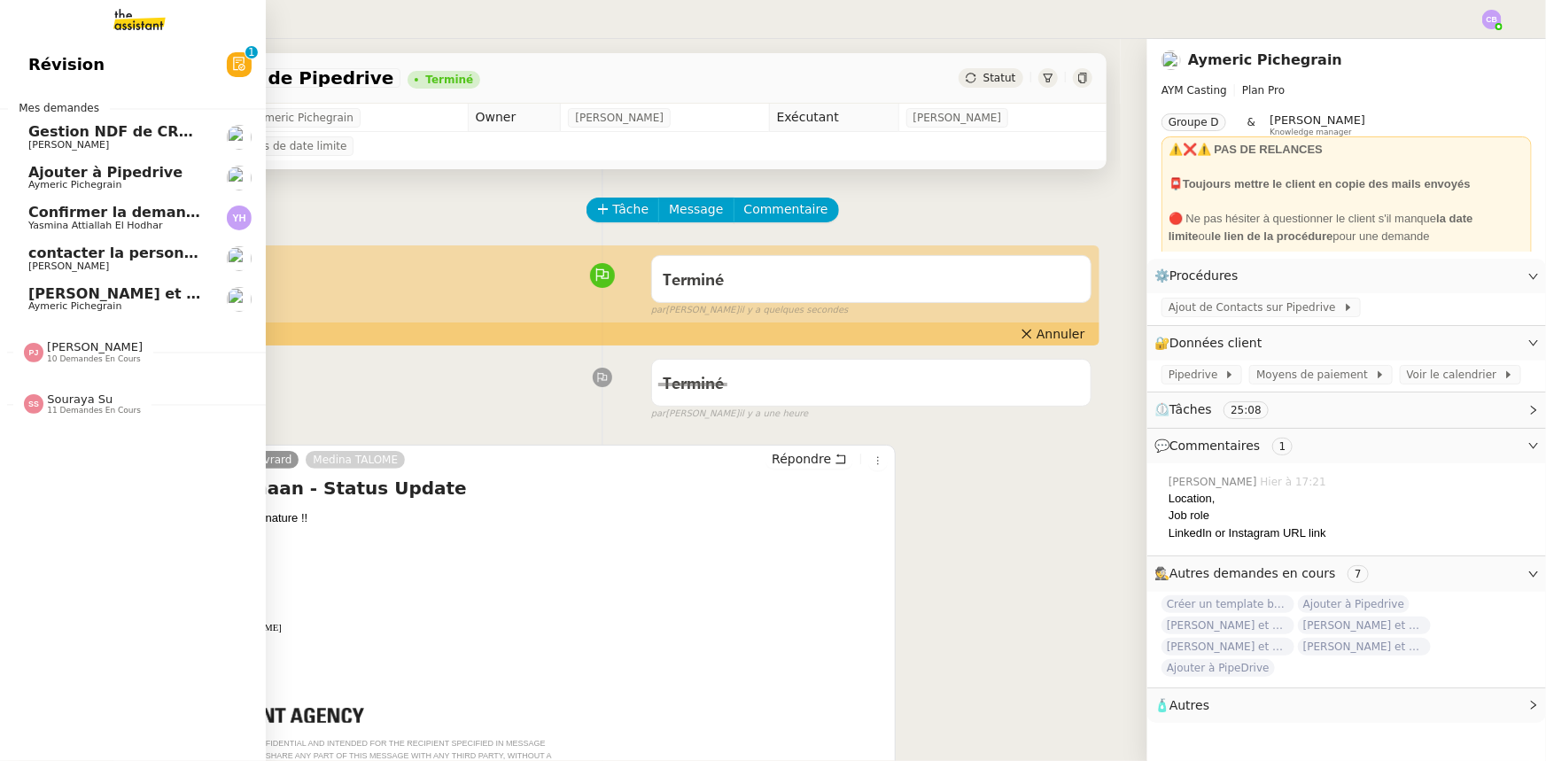
click at [62, 177] on span "Ajouter à Pipedrive" at bounding box center [105, 172] width 154 height 17
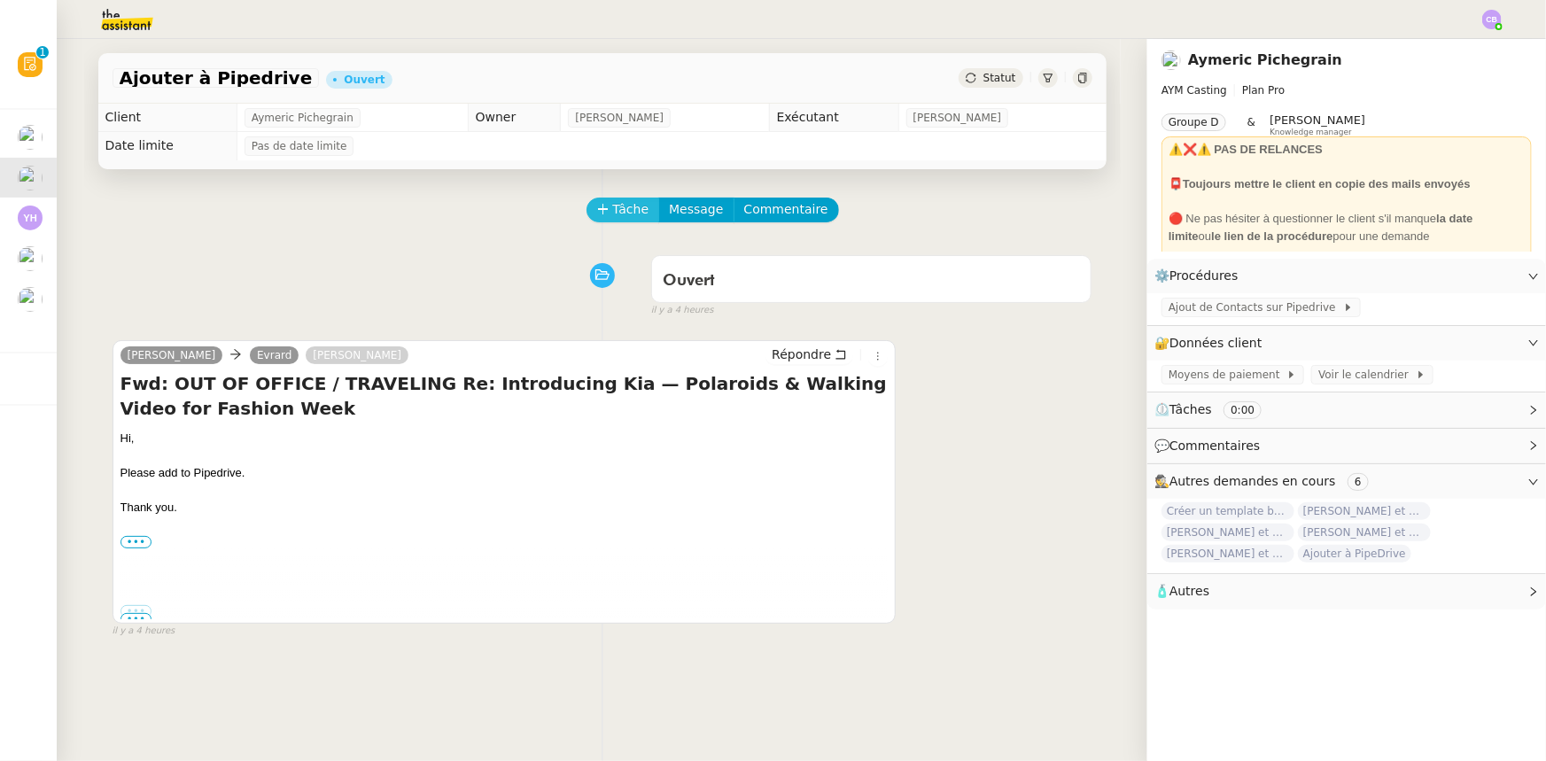
click at [613, 213] on span "Tâche" at bounding box center [631, 209] width 36 height 20
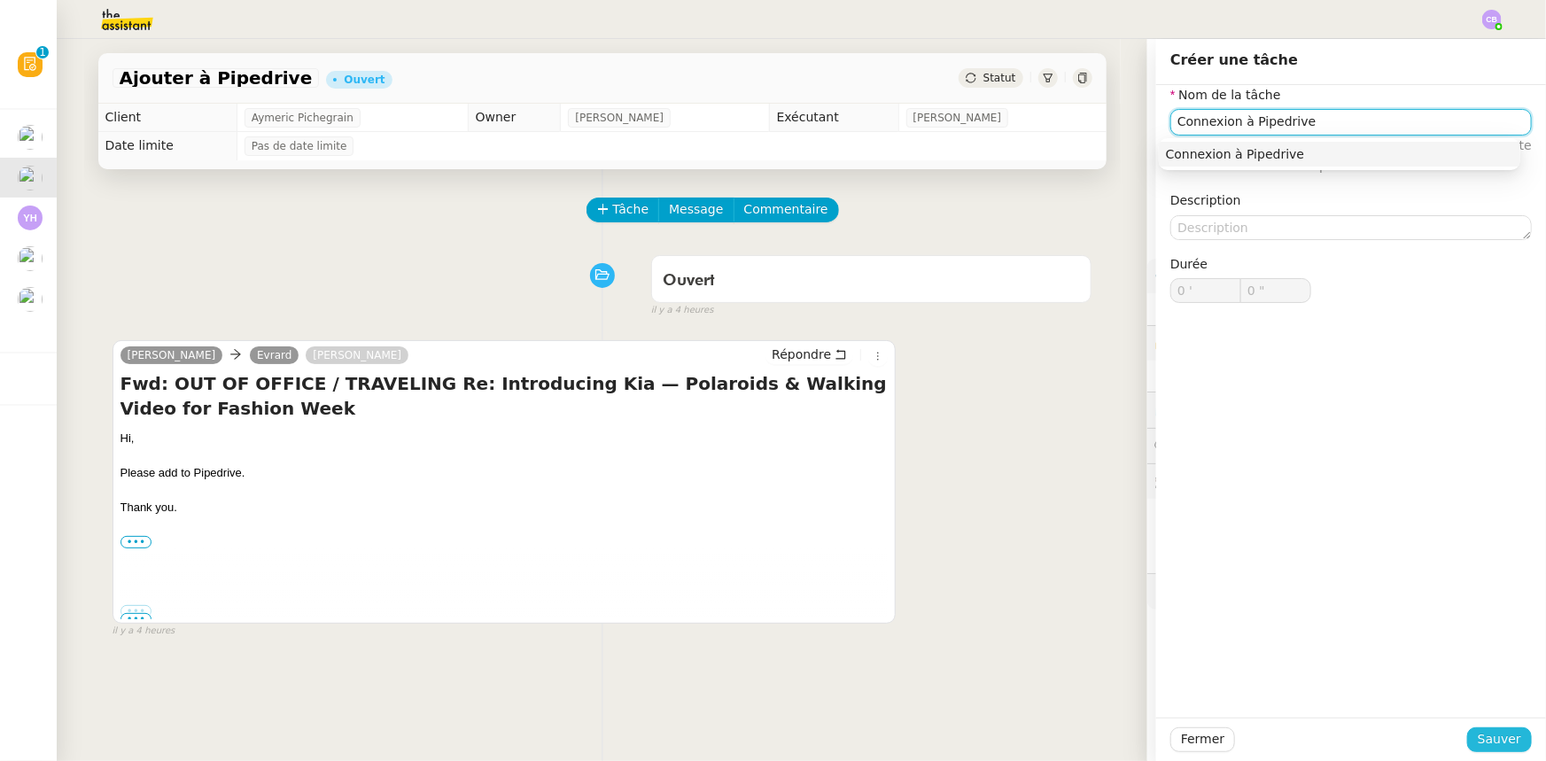
type input "Connexion à Pipedrive"
click at [1488, 741] on span "Sauver" at bounding box center [1499, 739] width 43 height 20
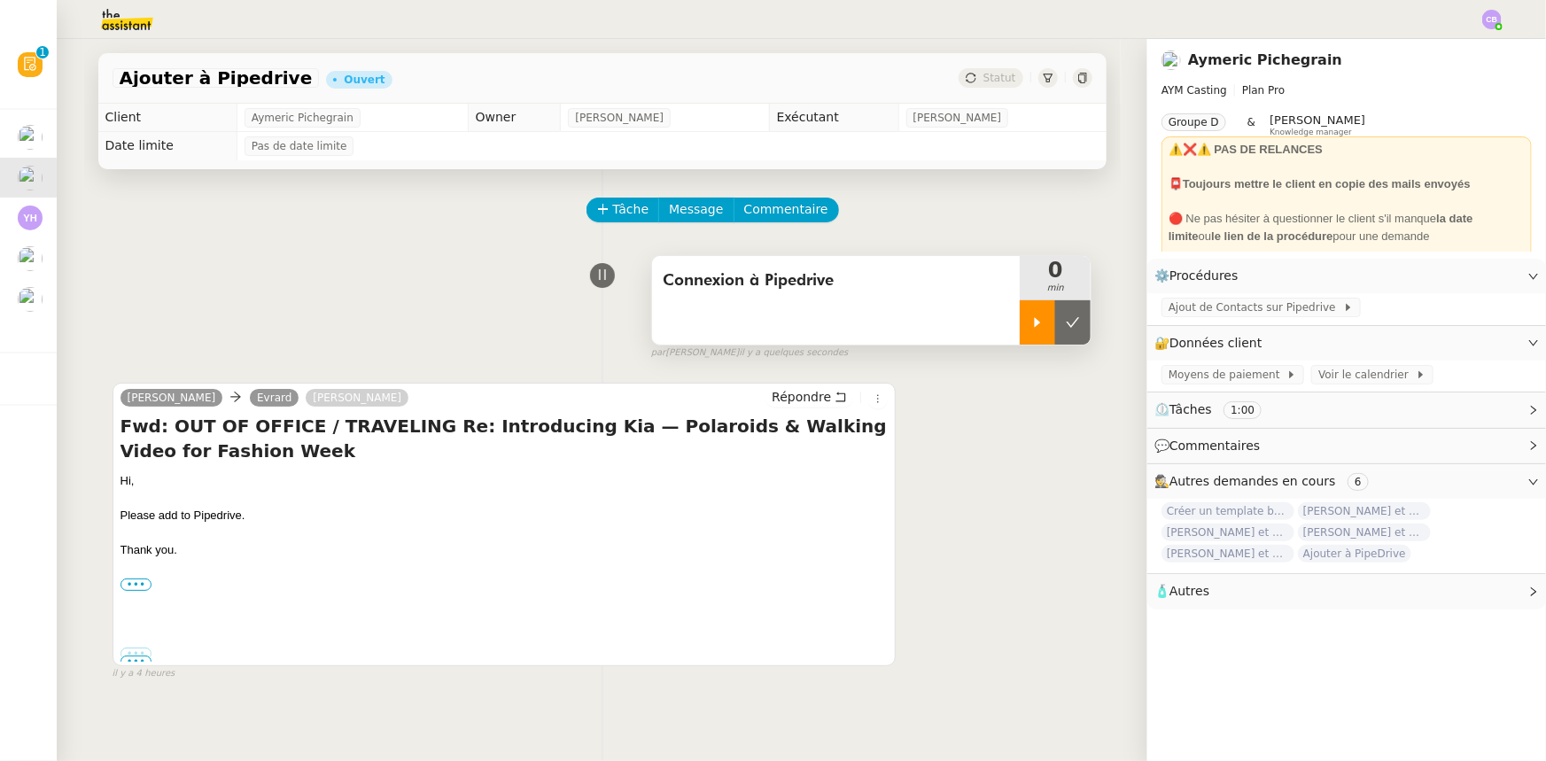
click at [1020, 341] on div at bounding box center [1037, 322] width 35 height 44
click at [1475, 347] on link "Modifier" at bounding box center [1485, 343] width 50 height 20
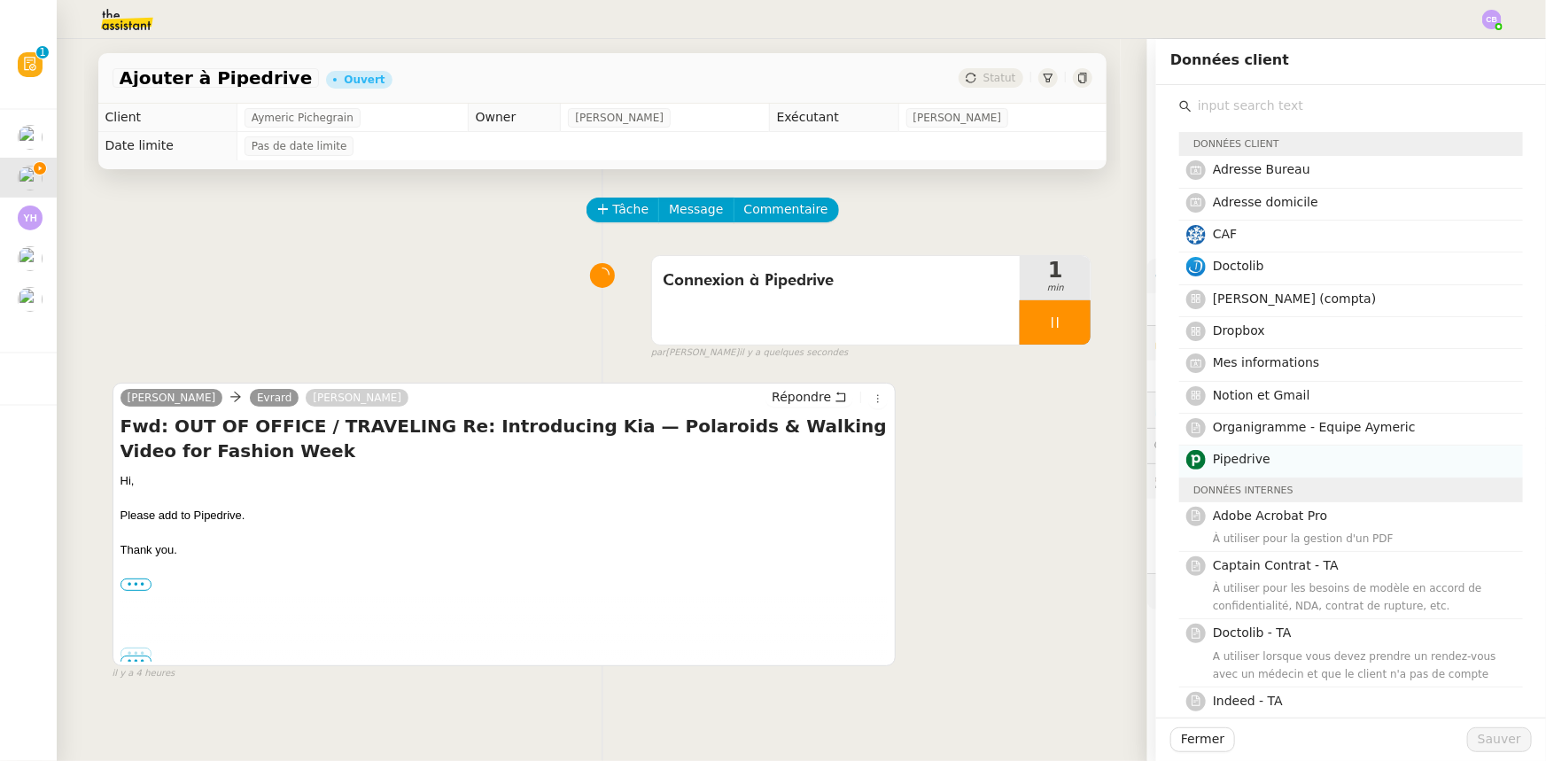
click at [1236, 464] on span "Pipedrive" at bounding box center [1242, 459] width 58 height 14
click at [1488, 743] on span "Sauver" at bounding box center [1499, 739] width 43 height 20
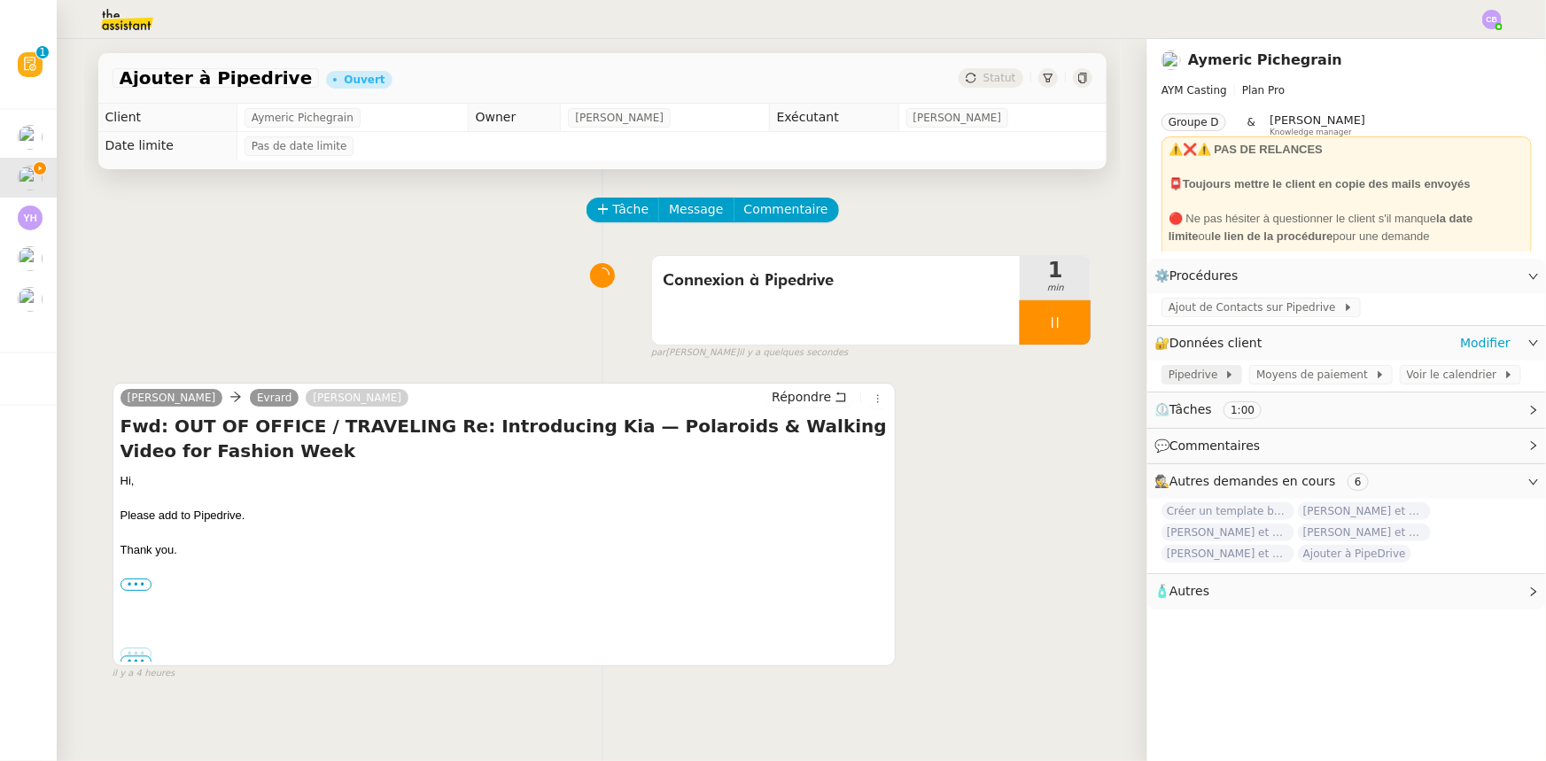
click at [1187, 378] on span "Pipedrive" at bounding box center [1196, 375] width 56 height 18
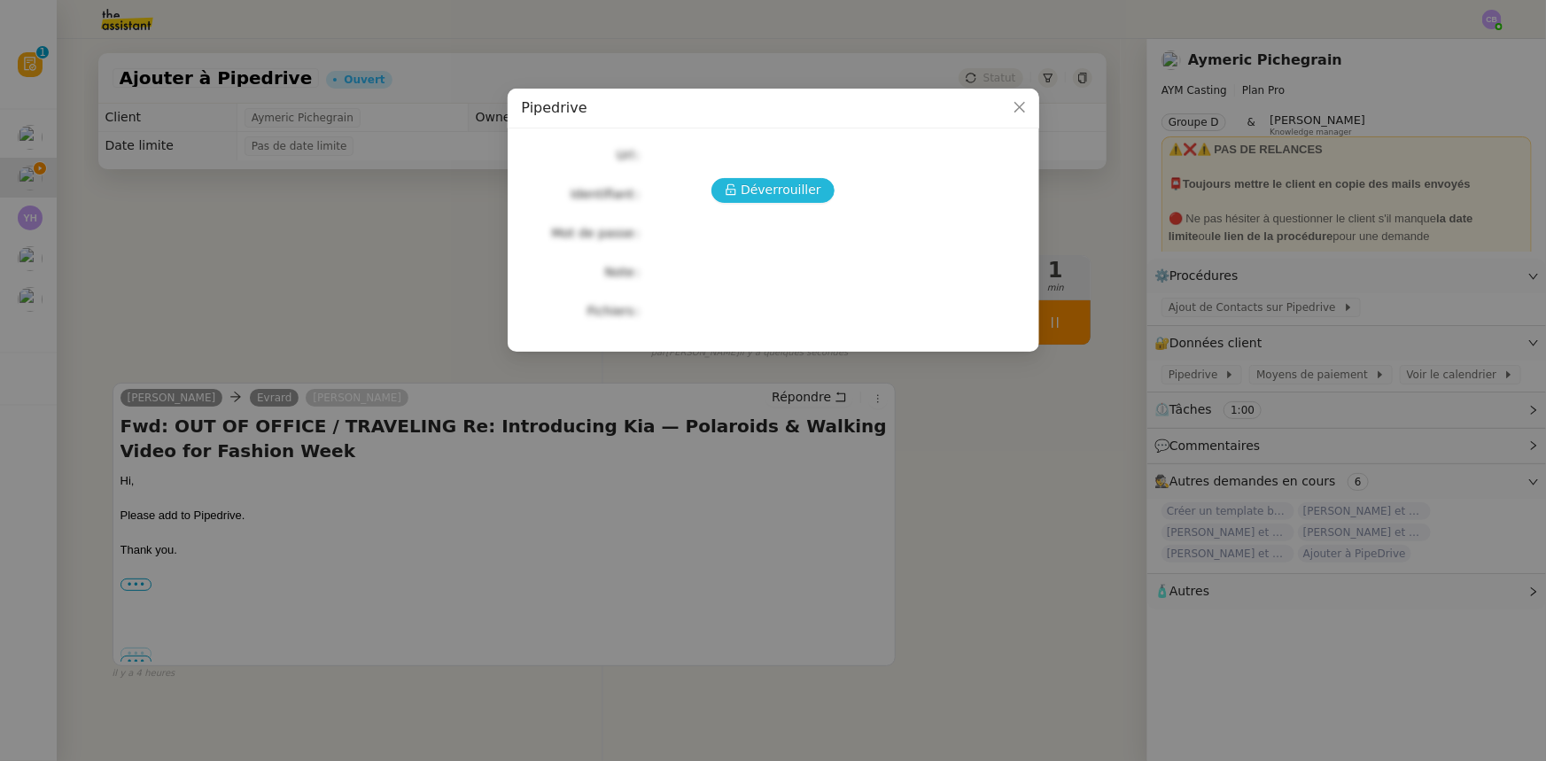
click at [787, 190] on span "Déverrouiller" at bounding box center [781, 190] width 81 height 20
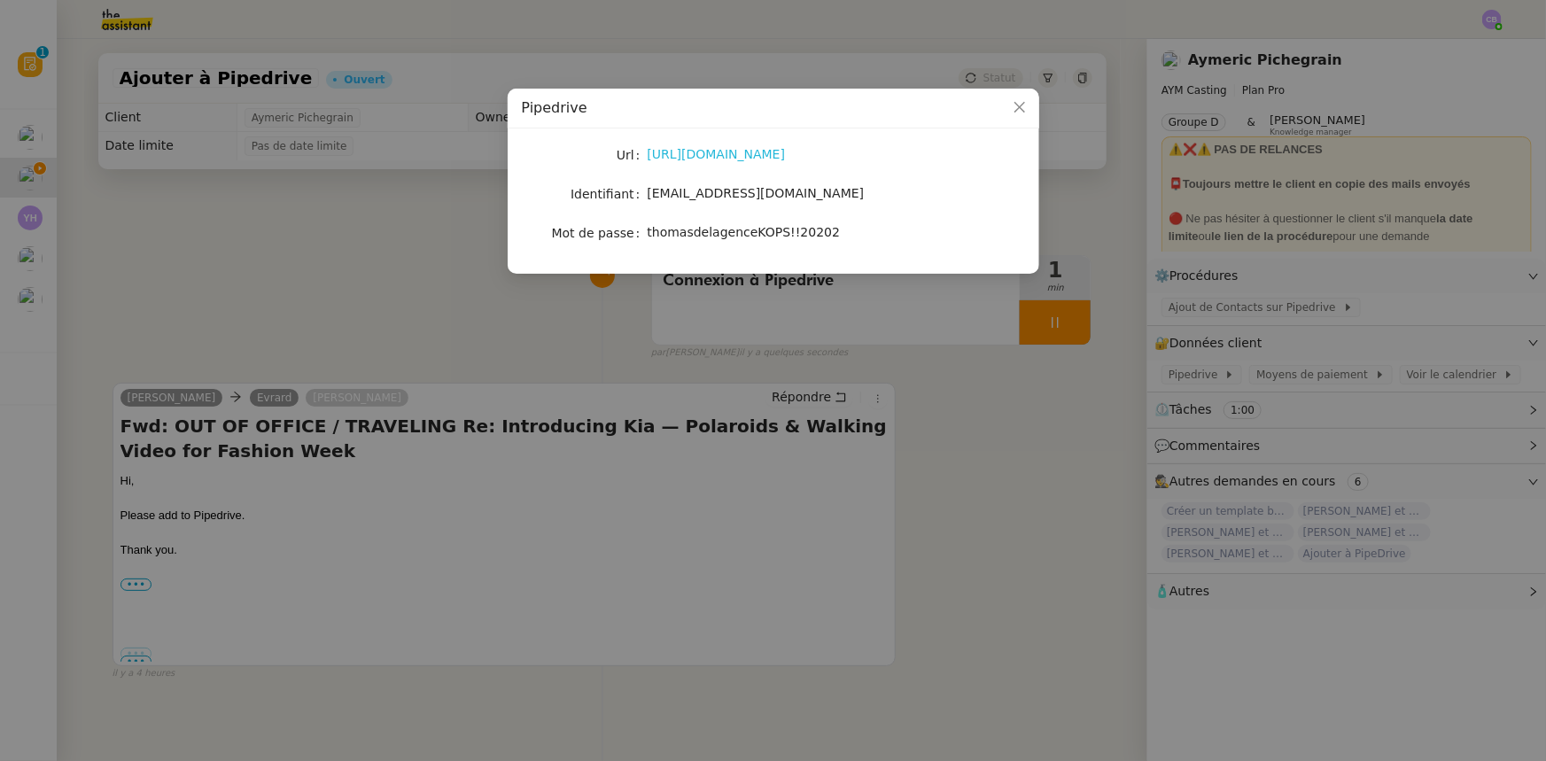
click at [764, 154] on link "[URL][DOMAIN_NAME]" at bounding box center [717, 154] width 138 height 14
drag, startPoint x: 787, startPoint y: 196, endPoint x: 654, endPoint y: 194, distance: 133.8
click at [650, 191] on span "[EMAIL_ADDRESS][DOMAIN_NAME]" at bounding box center [756, 193] width 217 height 14
drag, startPoint x: 654, startPoint y: 194, endPoint x: 816, endPoint y: 175, distance: 163.3
click at [816, 175] on div "Url [URL][DOMAIN_NAME] Identifiant [EMAIL_ADDRESS][DOMAIN_NAME] Mot de passe [S…" at bounding box center [773, 194] width 503 height 103
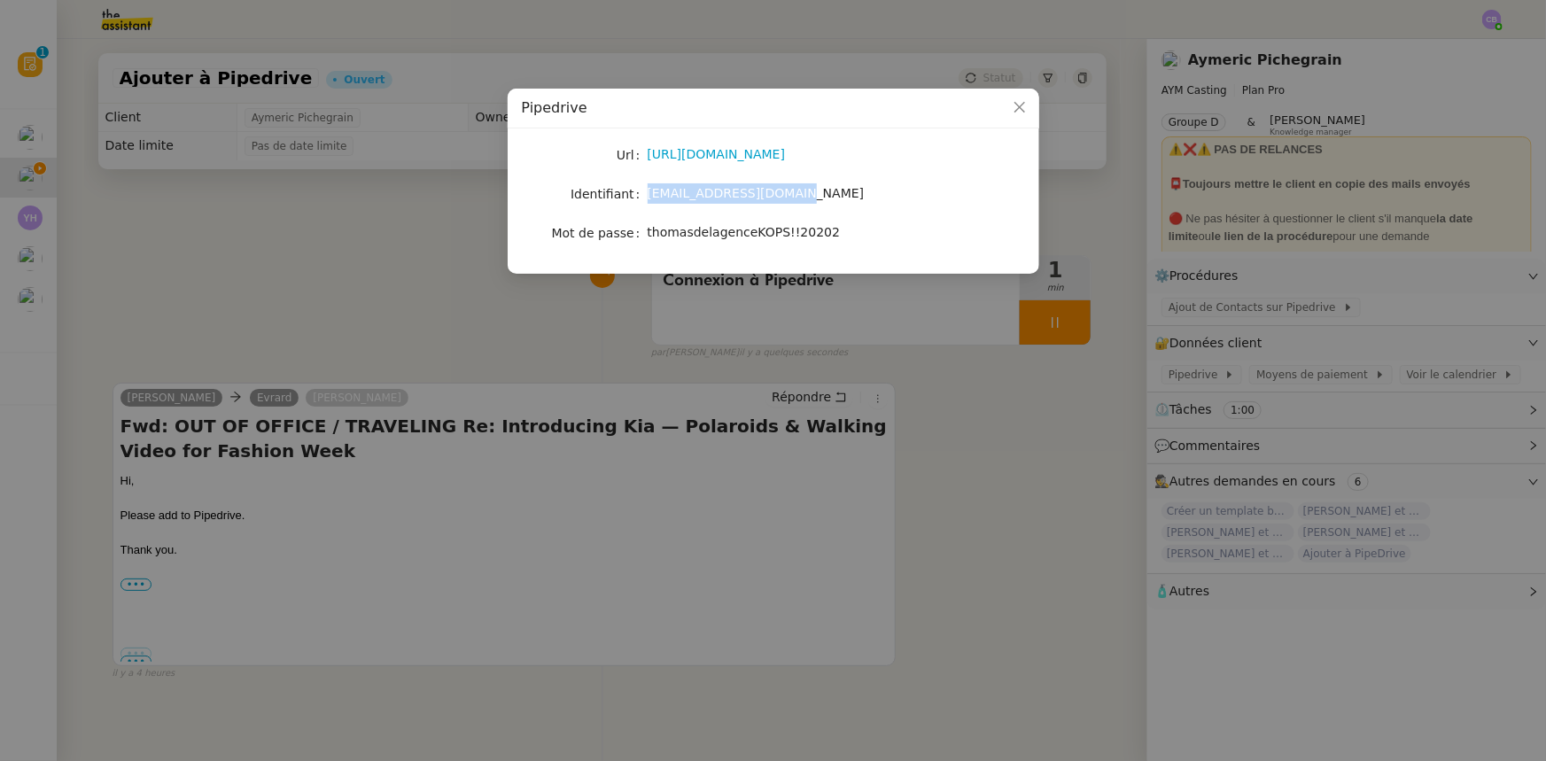
drag, startPoint x: 787, startPoint y: 194, endPoint x: 648, endPoint y: 196, distance: 139.1
click at [648, 196] on span "[EMAIL_ADDRESS][DOMAIN_NAME]" at bounding box center [756, 193] width 217 height 14
copy span "[EMAIL_ADDRESS][DOMAIN_NAME]"
drag, startPoint x: 811, startPoint y: 231, endPoint x: 647, endPoint y: 233, distance: 163.9
click at [648, 233] on span "thomasdelagenceKOPS!!20202" at bounding box center [744, 232] width 193 height 14
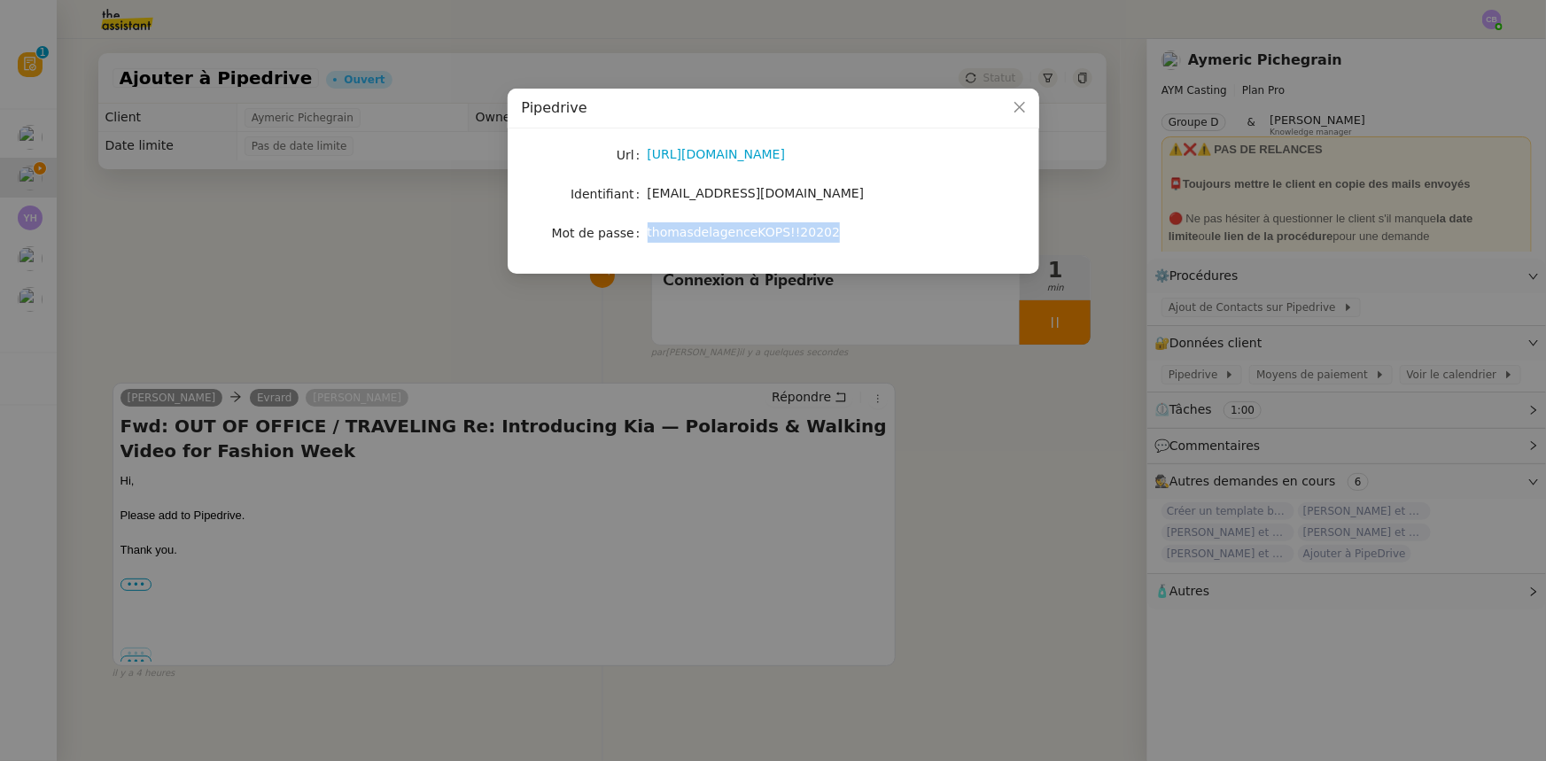
copy span "thomasdelagenceKOPS!!20202"
click at [1019, 105] on icon "Close" at bounding box center [1019, 107] width 14 height 14
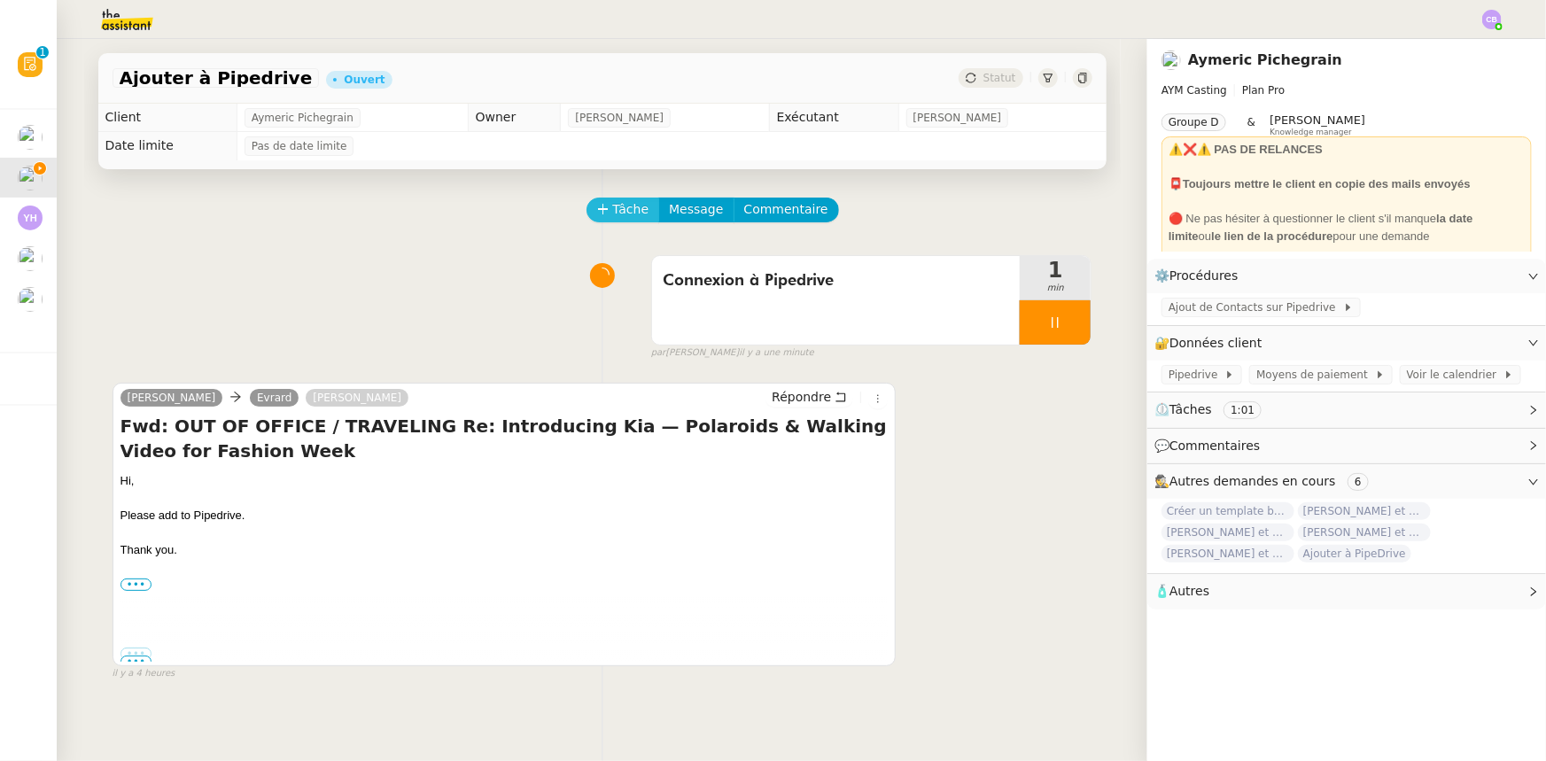
click at [615, 214] on span "Tâche" at bounding box center [631, 209] width 36 height 20
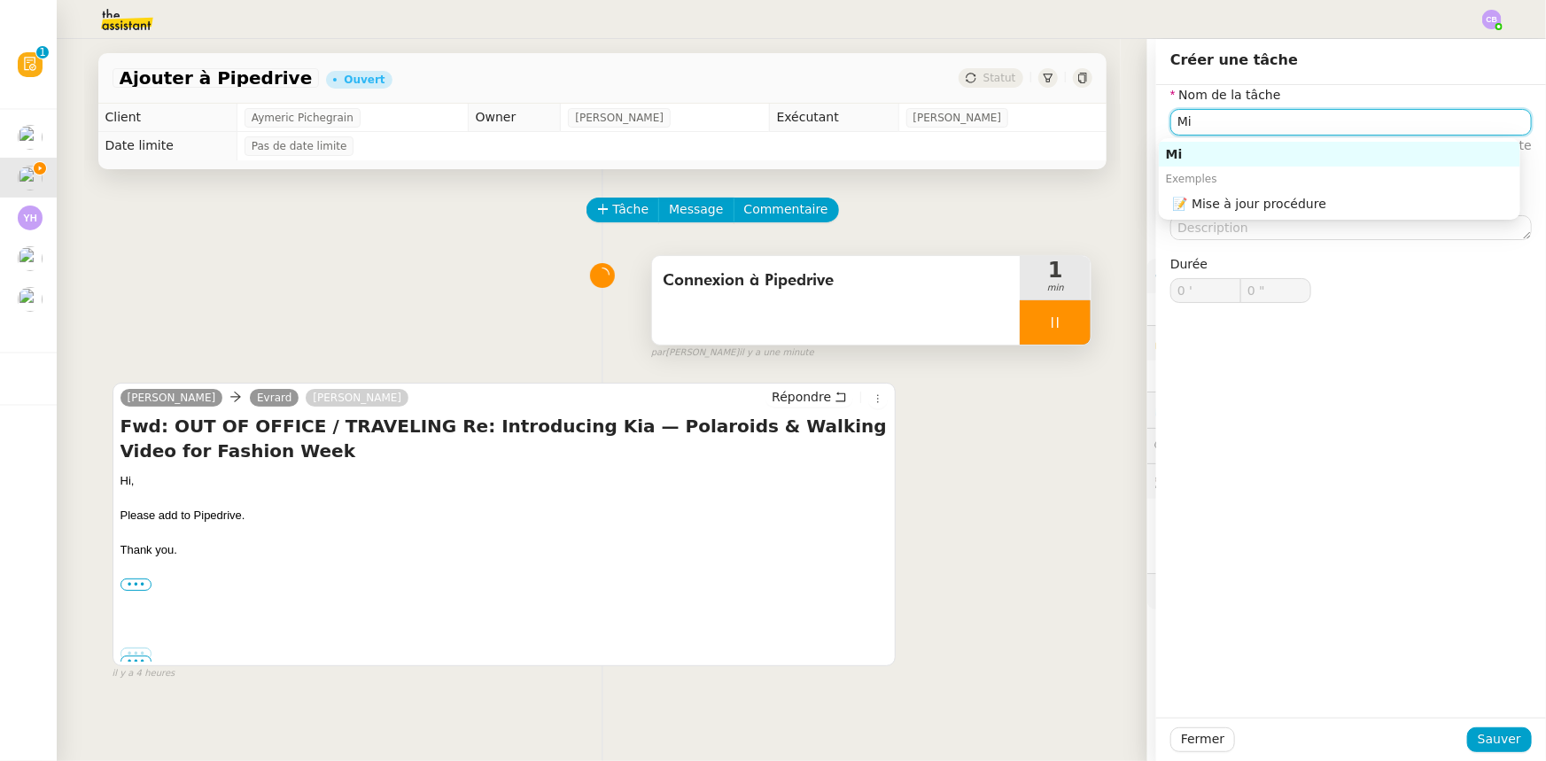
type input "M"
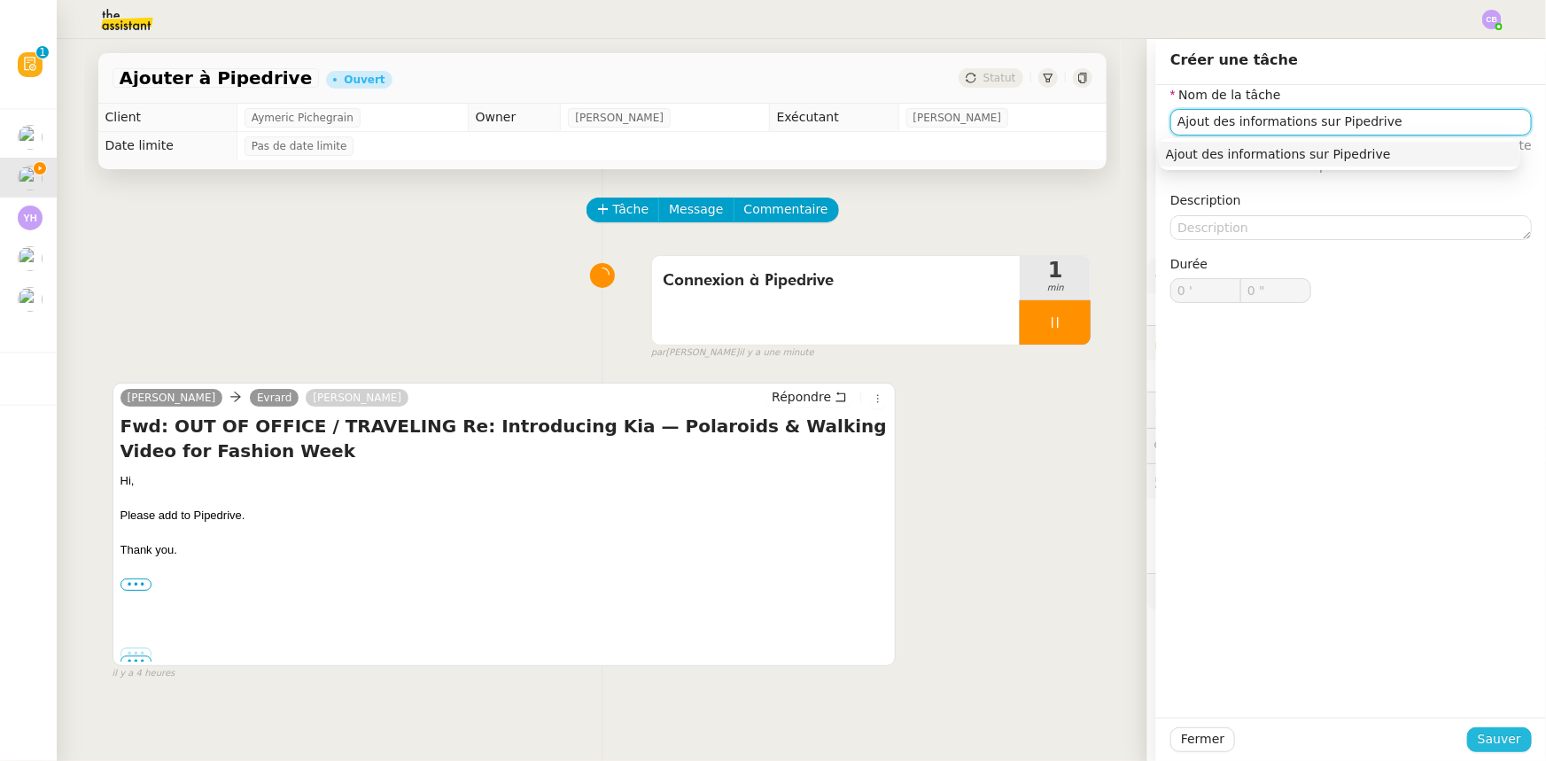
type input "Ajout des informations sur Pipedrive"
click at [1478, 735] on span "Sauver" at bounding box center [1499, 739] width 43 height 20
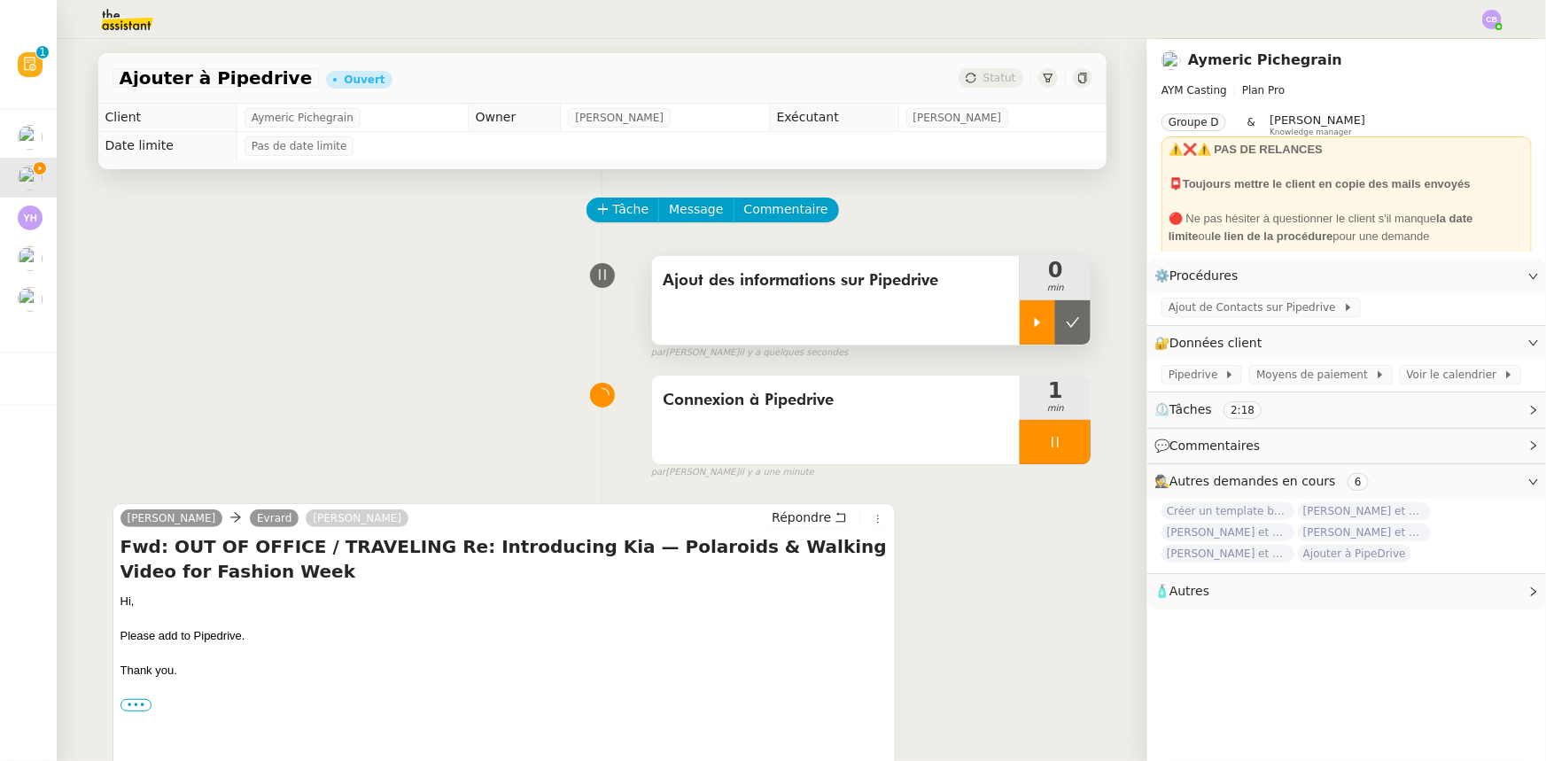
click at [1020, 331] on div at bounding box center [1037, 322] width 35 height 44
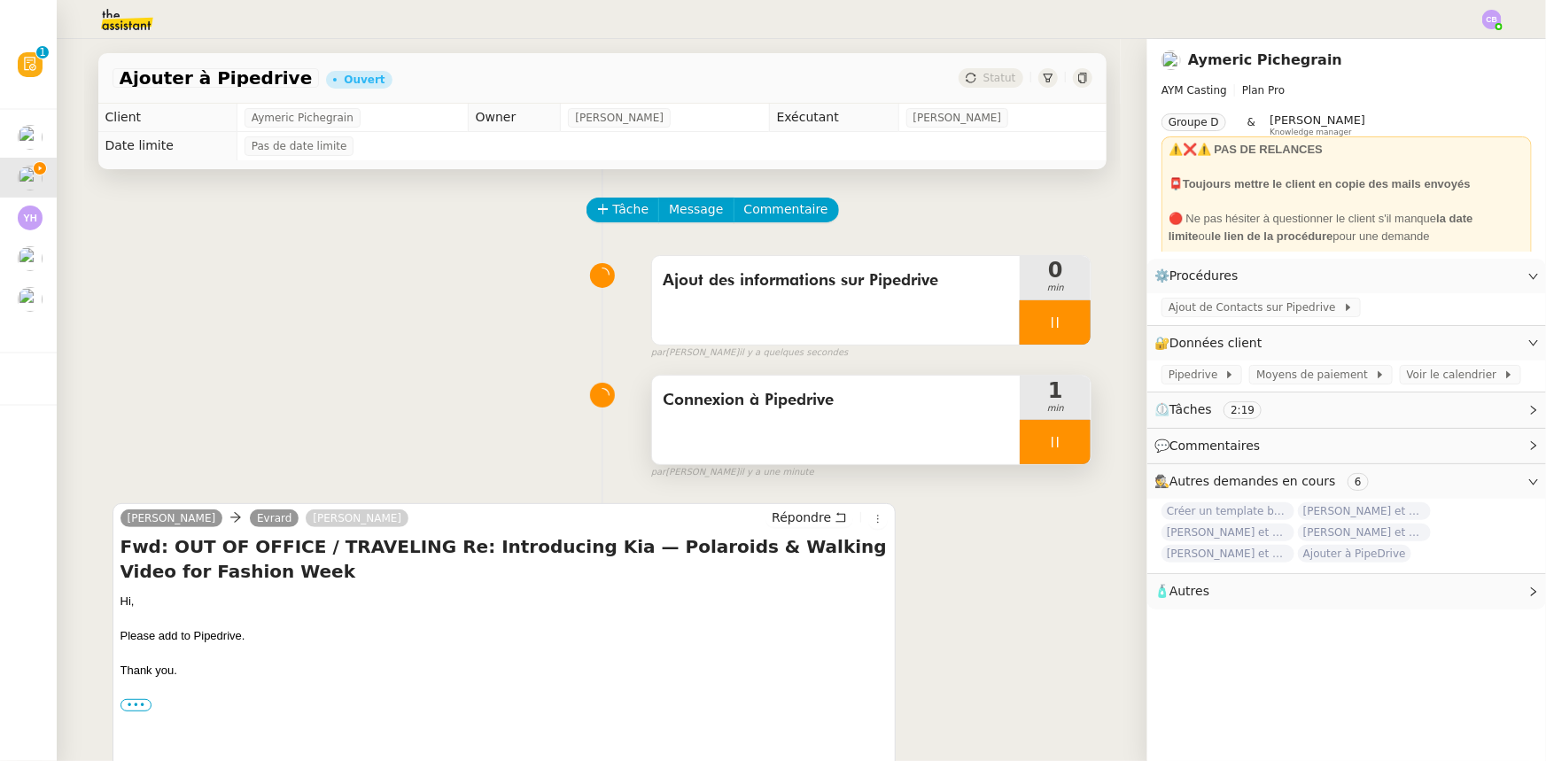
click at [1024, 443] on div at bounding box center [1055, 442] width 71 height 44
click at [1066, 444] on icon at bounding box center [1073, 442] width 14 height 14
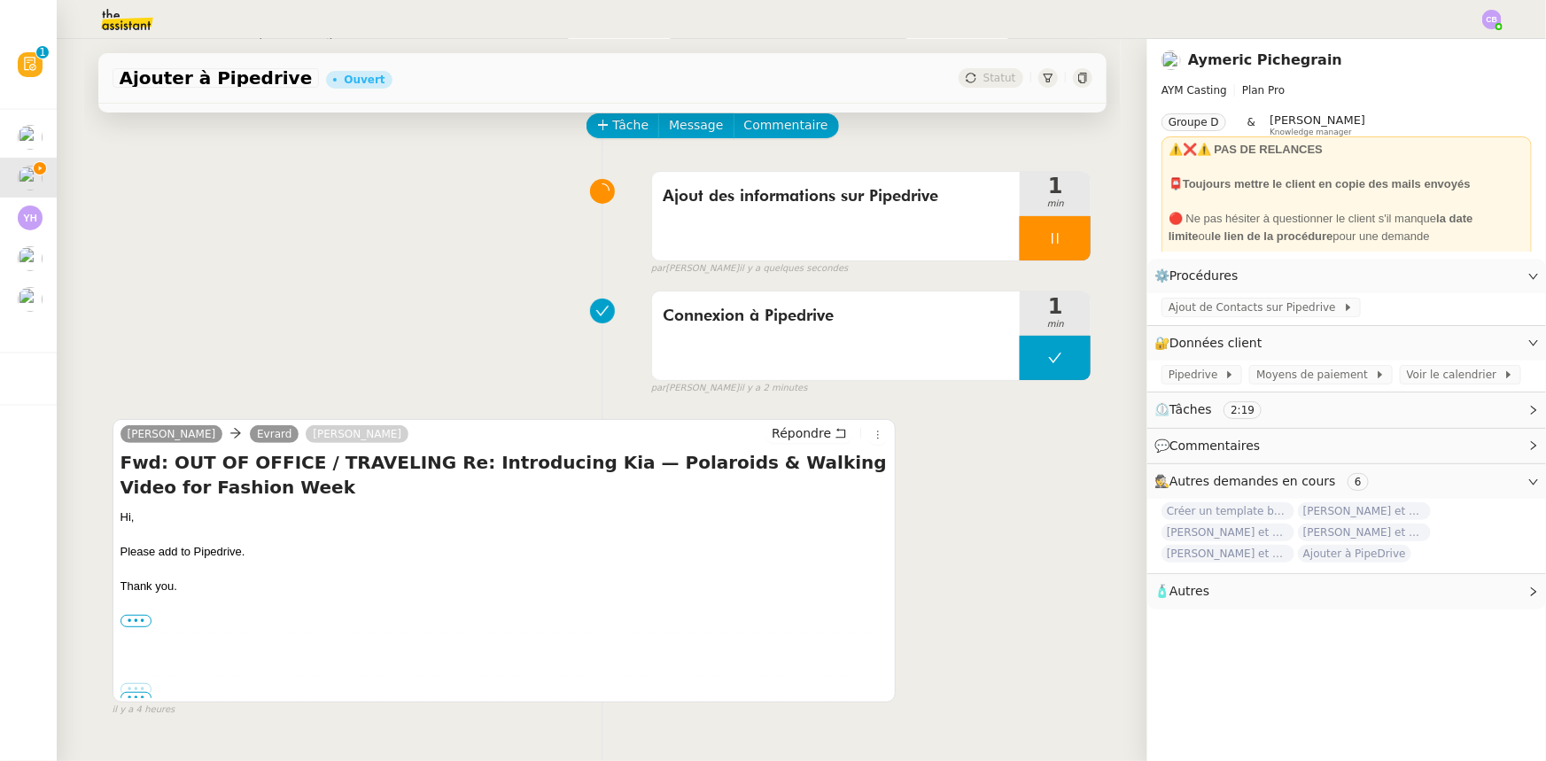
scroll to position [160, 0]
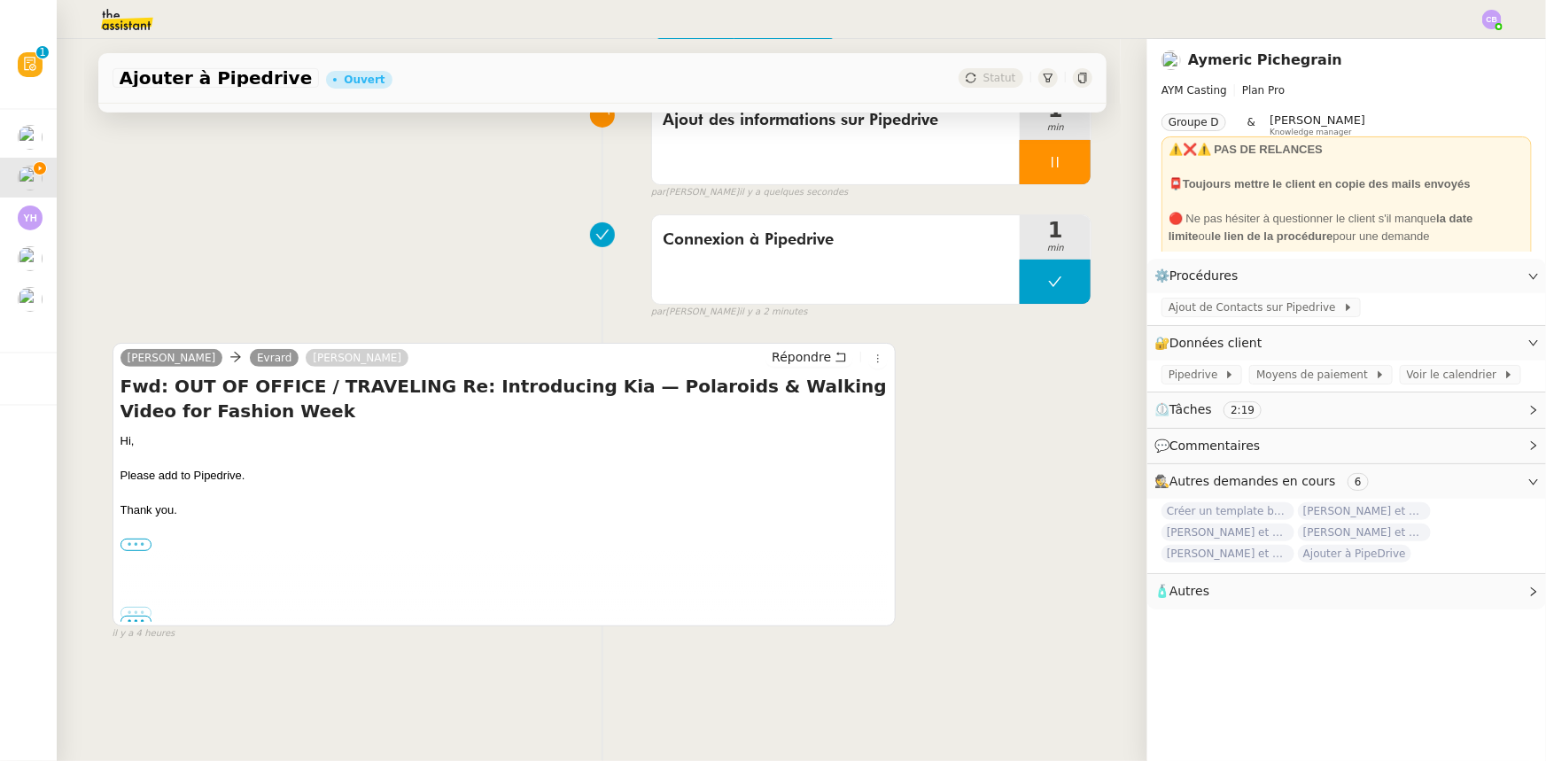
click at [133, 547] on label "•••" at bounding box center [136, 545] width 32 height 12
click at [0, 0] on input "•••" at bounding box center [0, 0] width 0 height 0
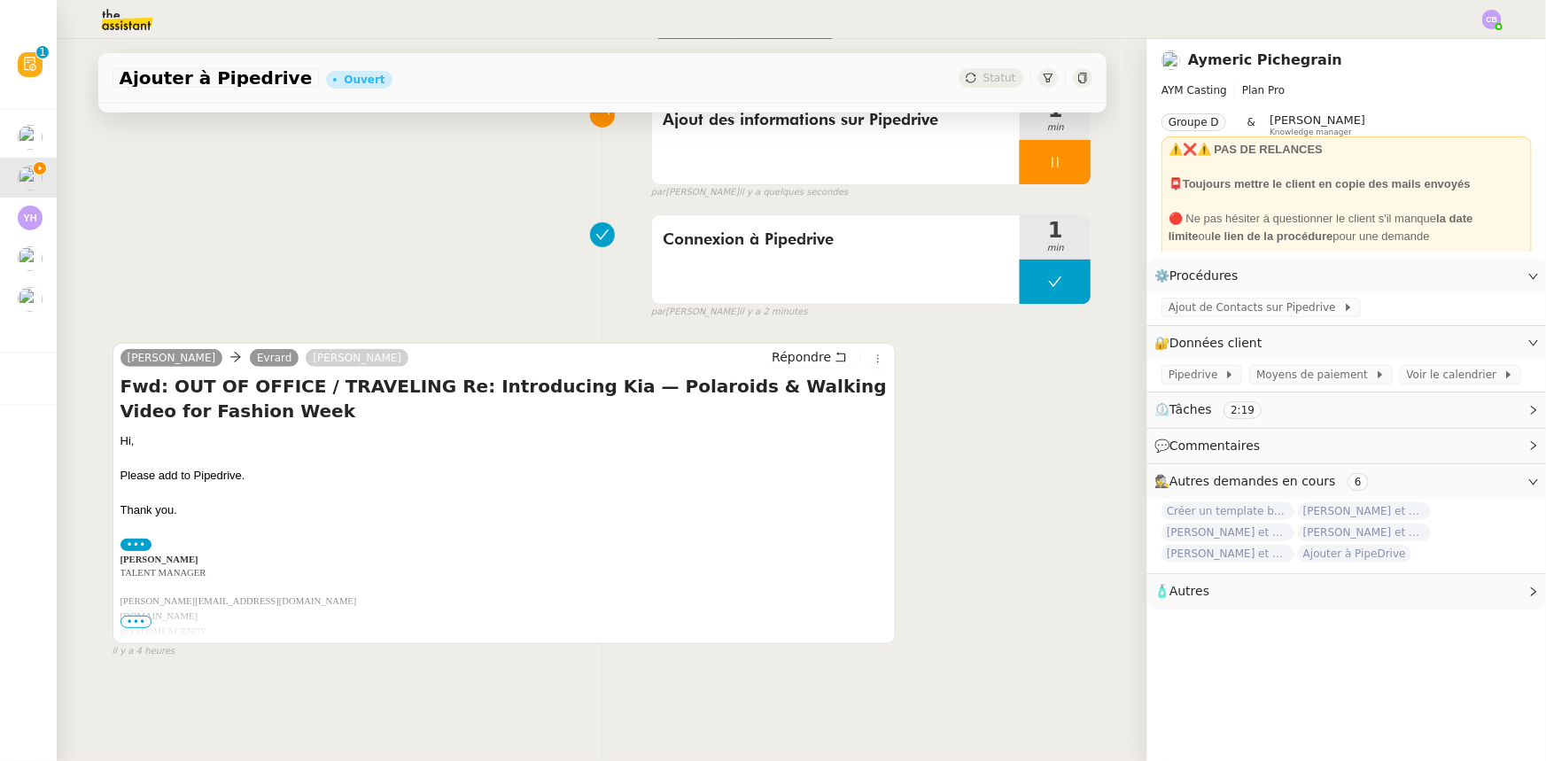
click at [137, 620] on span "•••" at bounding box center [136, 622] width 32 height 12
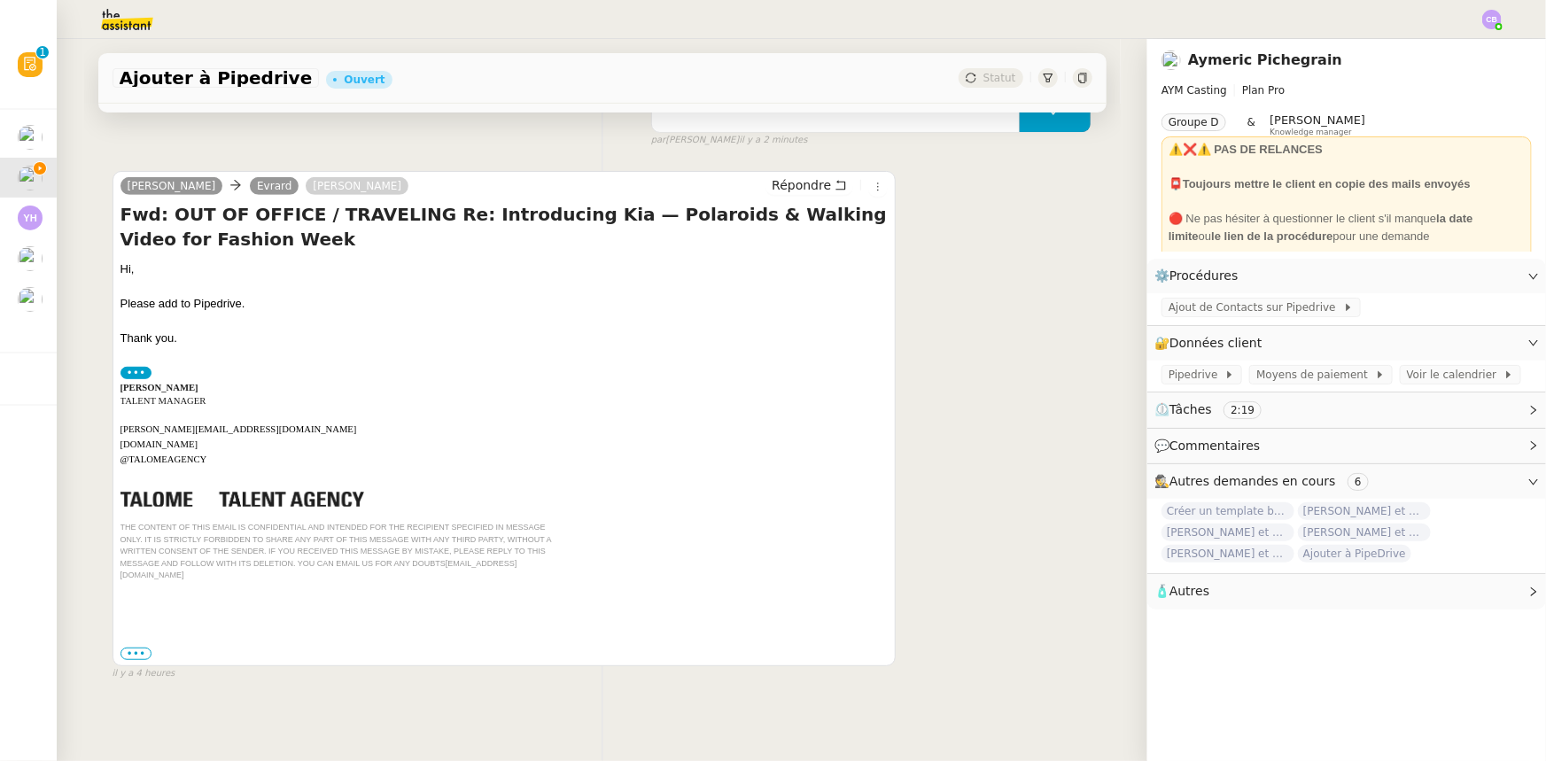
scroll to position [335, 0]
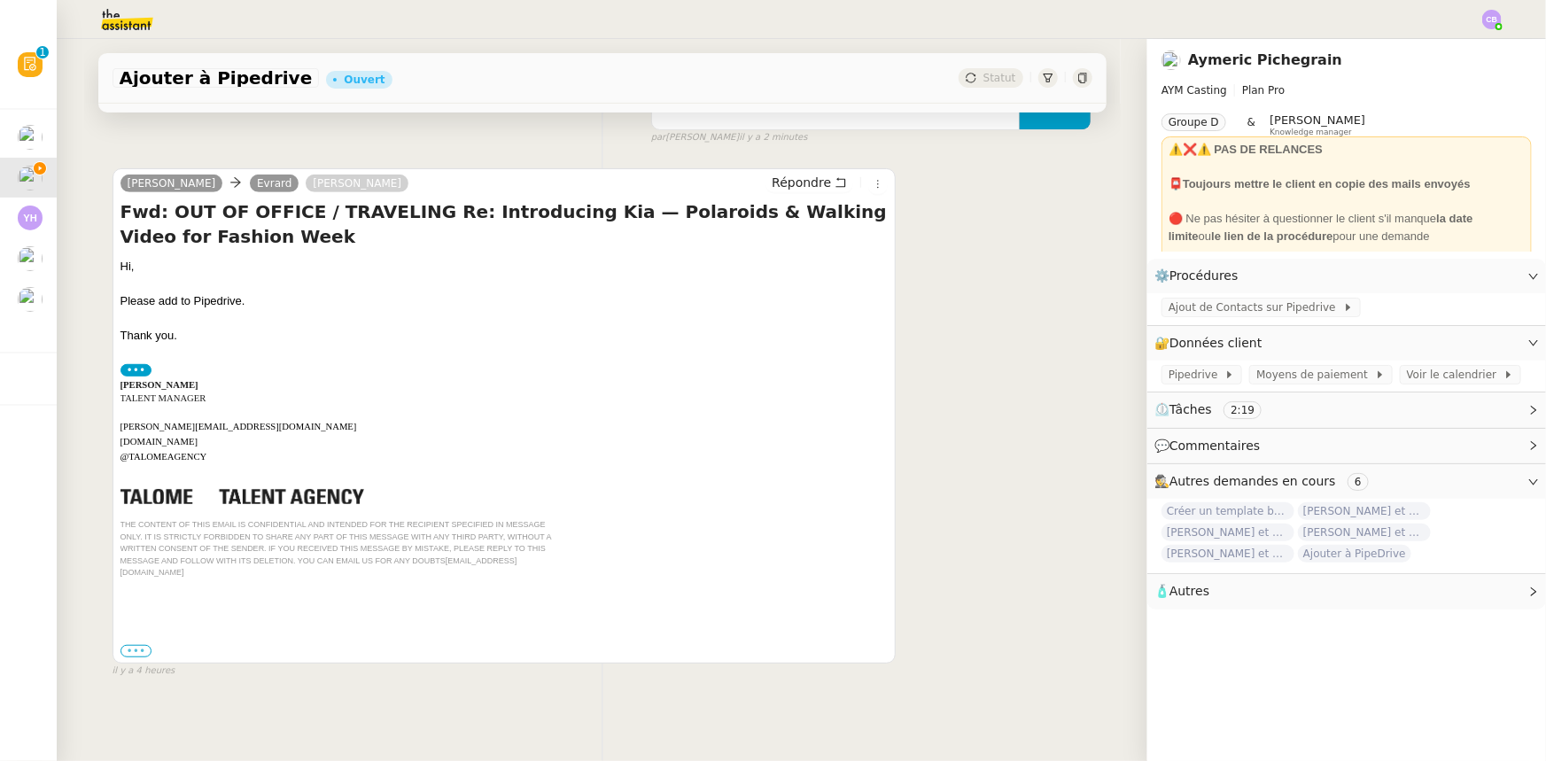
click at [132, 645] on label "•••" at bounding box center [136, 651] width 32 height 12
click at [0, 0] on input "•••" at bounding box center [0, 0] width 0 height 0
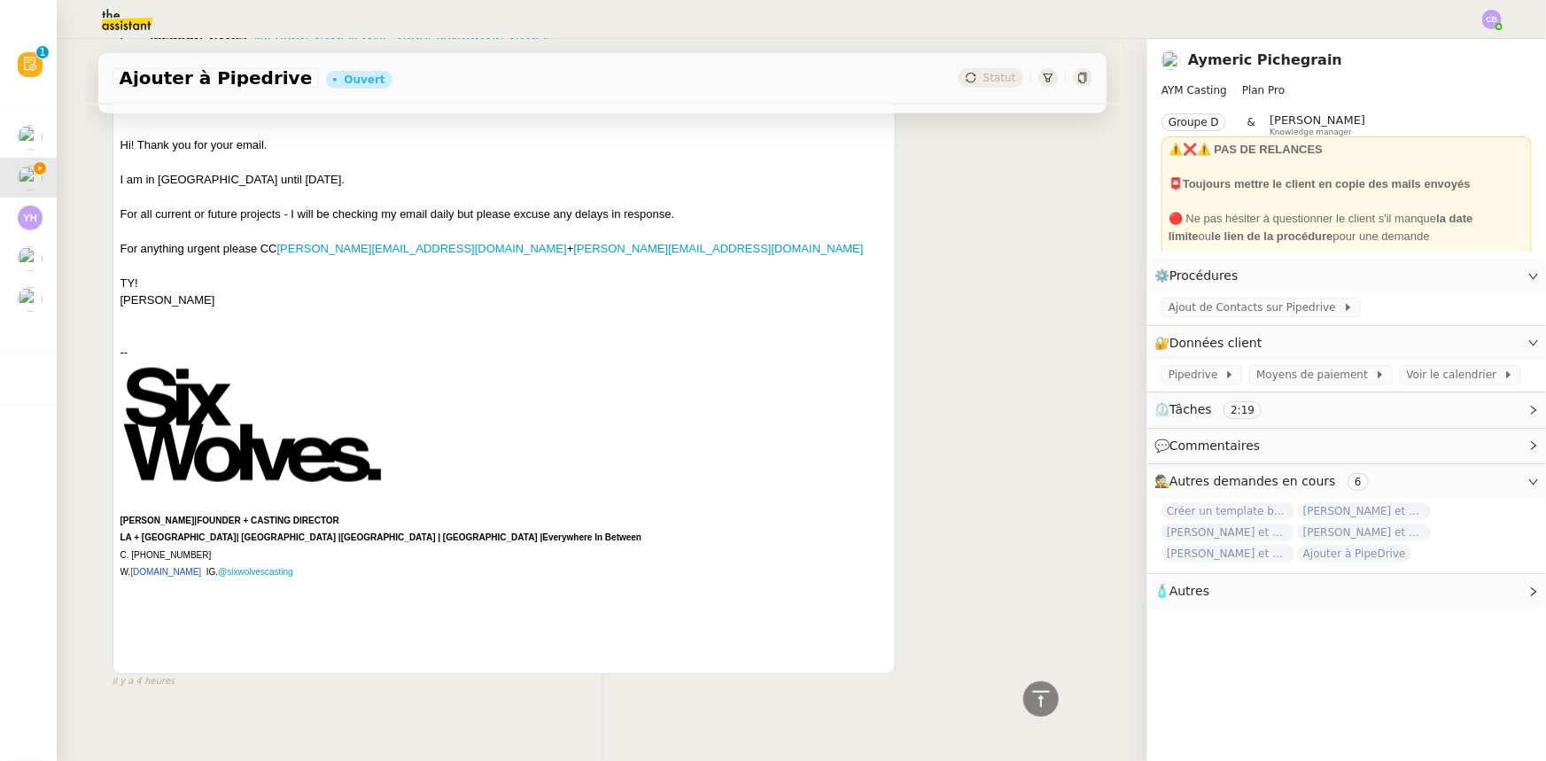
scroll to position [898, 0]
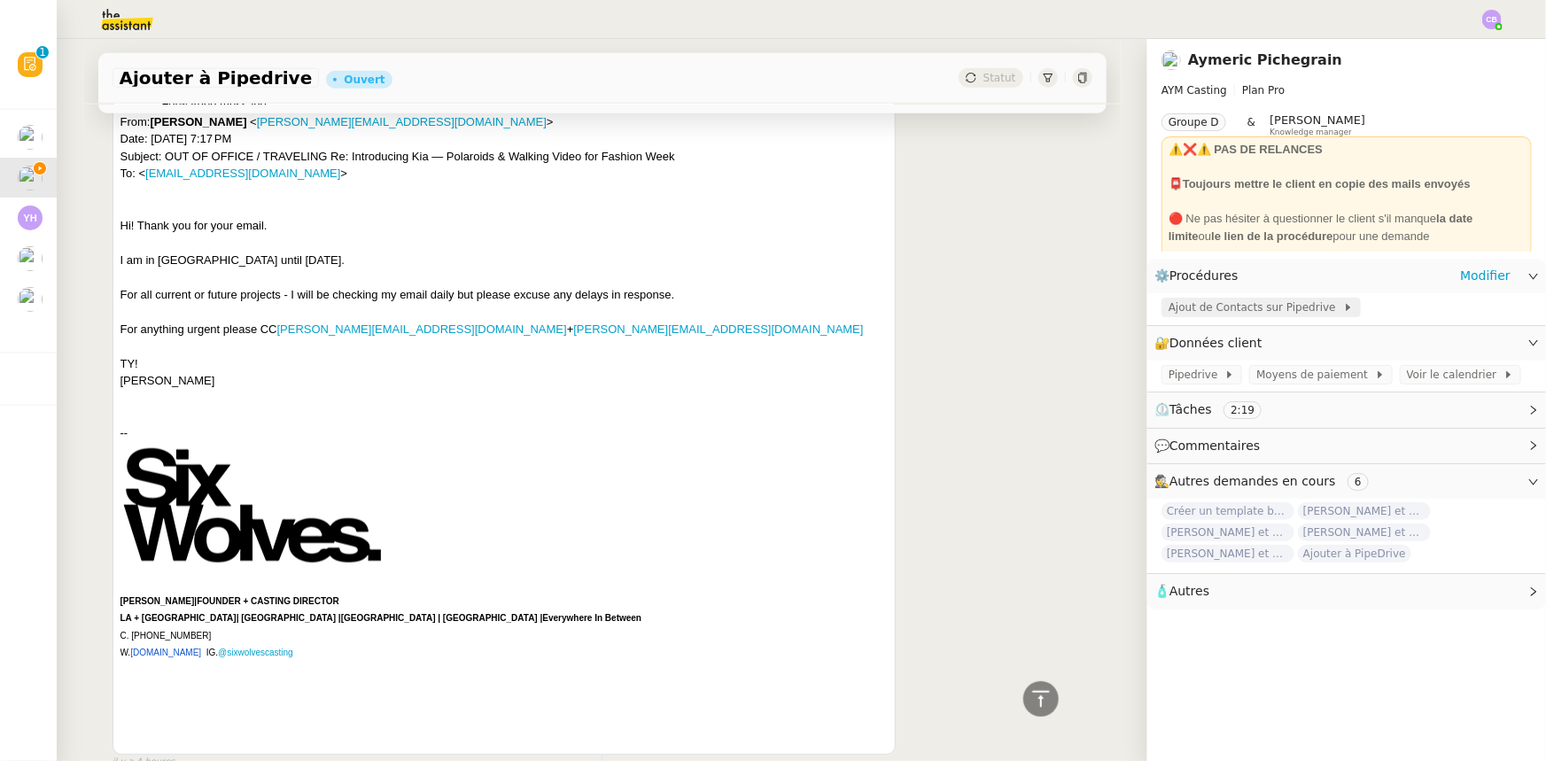
click at [1212, 313] on span "Ajout de Contacts sur Pipedrive" at bounding box center [1255, 308] width 175 height 18
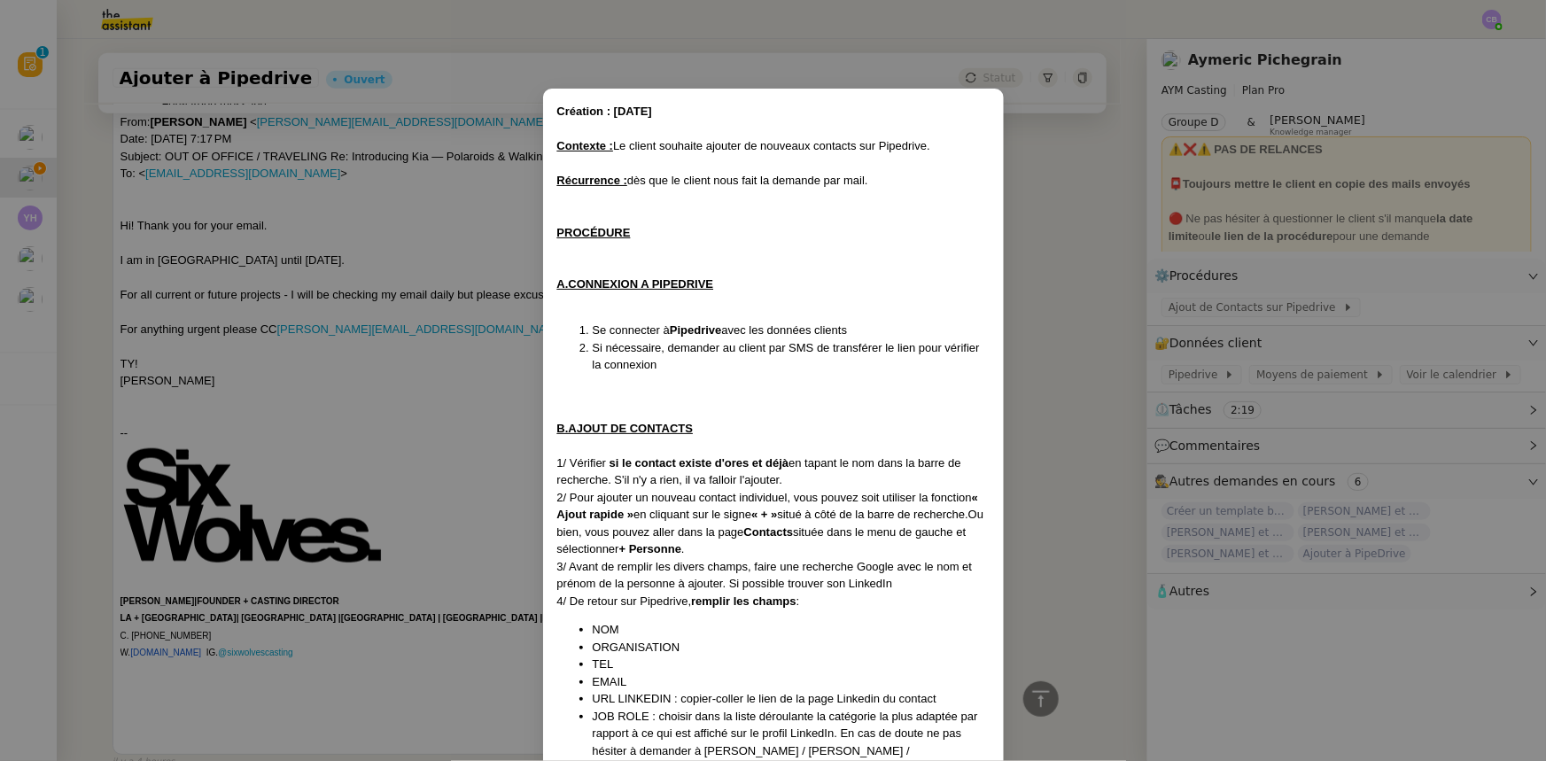
click at [1045, 386] on nz-modal-container "Création : [DATE] Contexte : Le client souhaite ajouter de nouveaux contacts su…" at bounding box center [773, 380] width 1546 height 761
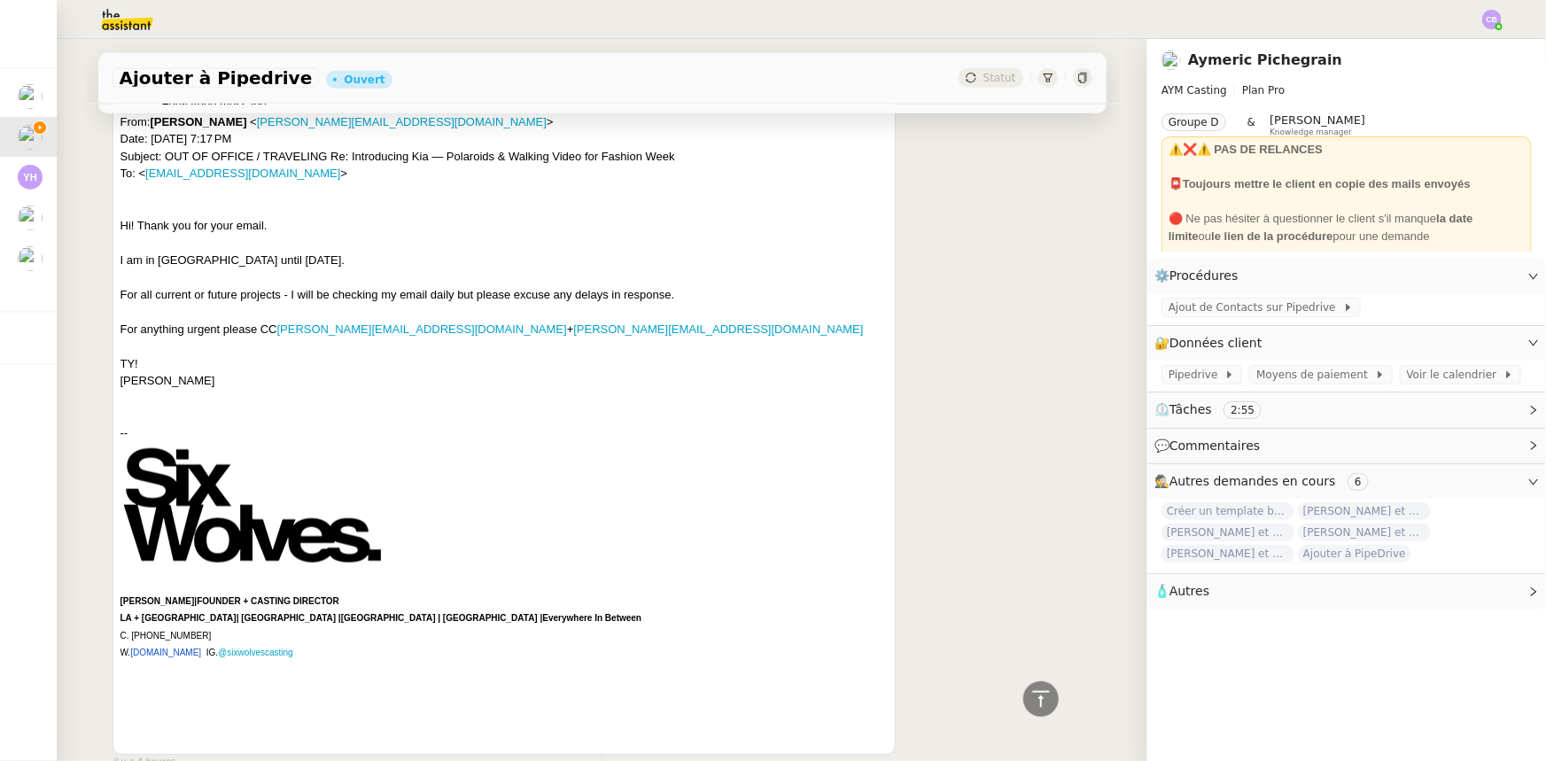
drag, startPoint x: 193, startPoint y: 624, endPoint x: 133, endPoint y: 624, distance: 60.2
click at [128, 631] on font "C. [PHONE_NUMBER]" at bounding box center [165, 636] width 91 height 10
click at [206, 626] on div "C. [PHONE_NUMBER]" at bounding box center [504, 635] width 768 height 18
drag, startPoint x: 192, startPoint y: 625, endPoint x: 127, endPoint y: 622, distance: 65.6
click at [126, 631] on font "C. [PHONE_NUMBER]" at bounding box center [165, 636] width 91 height 10
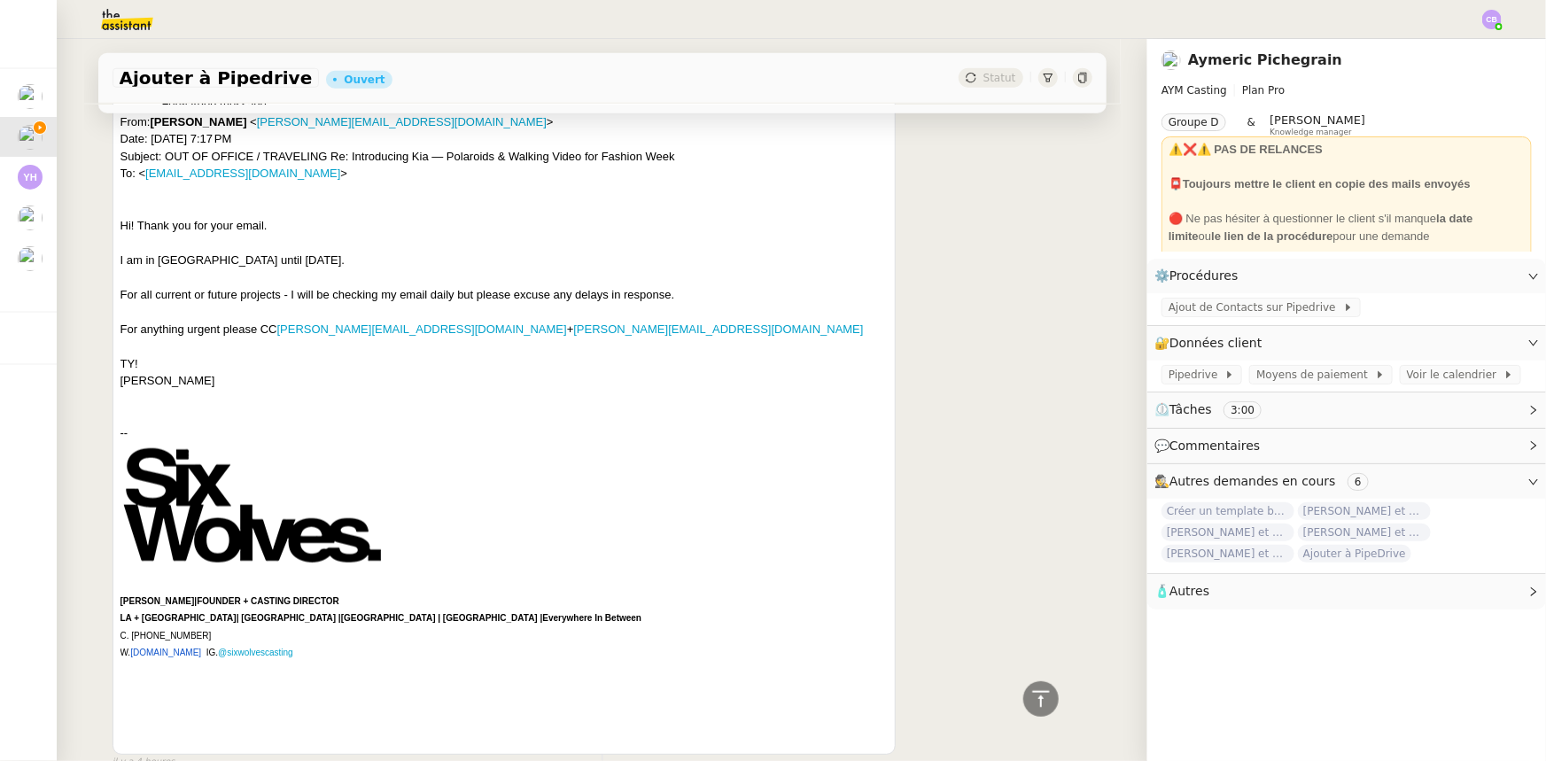
copy font "[PHONE_NUMBER]"
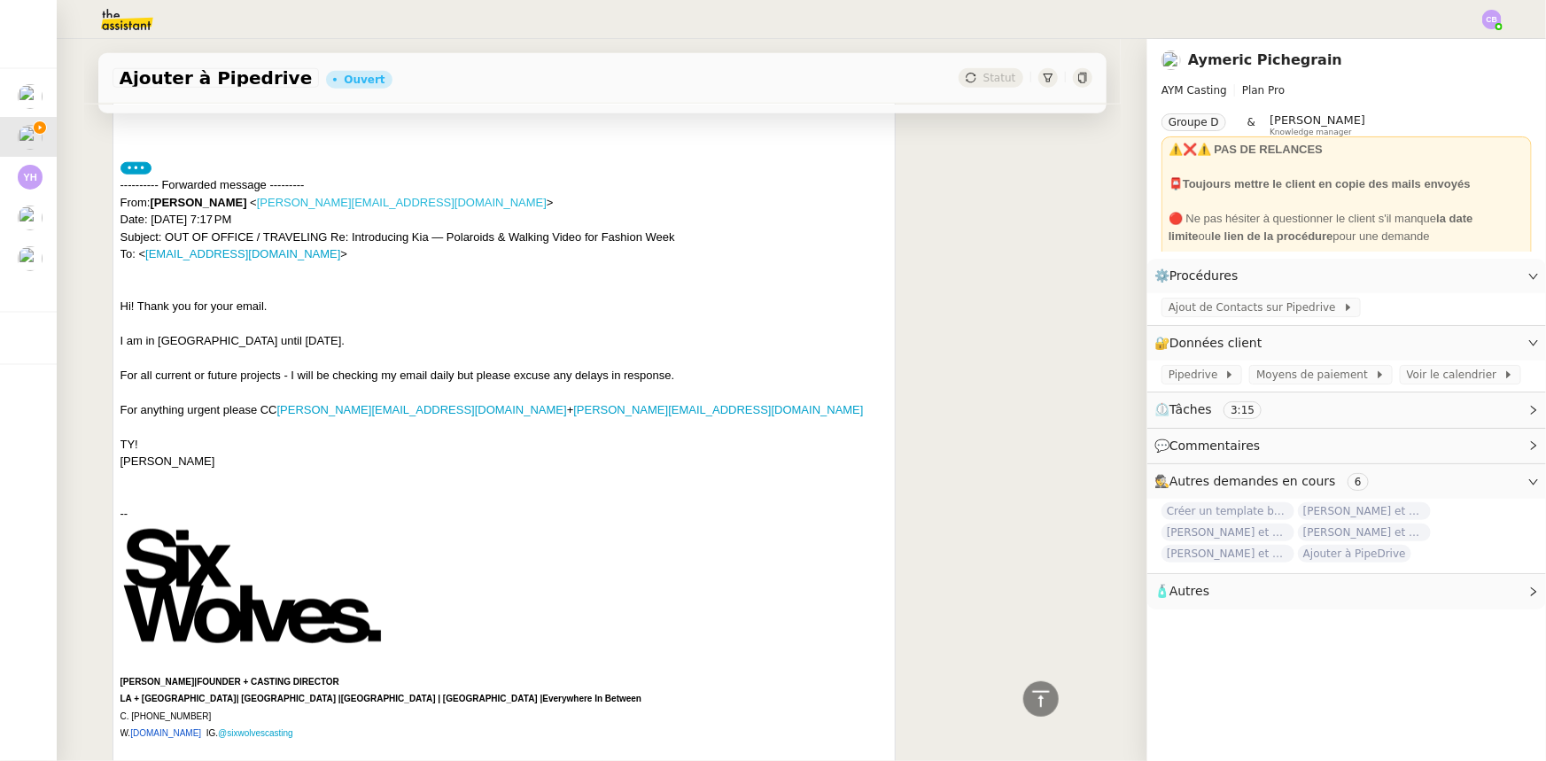
click at [348, 196] on link "[PERSON_NAME][EMAIL_ADDRESS][DOMAIN_NAME]" at bounding box center [402, 202] width 290 height 13
drag, startPoint x: 351, startPoint y: 191, endPoint x: 237, endPoint y: 190, distance: 114.3
click at [250, 196] on span "< [PERSON_NAME][EMAIL_ADDRESS][DOMAIN_NAME] >" at bounding box center [401, 202] width 303 height 13
copy link "[PERSON_NAME][EMAIL_ADDRESS][DOMAIN_NAME]"
click at [225, 728] on link "@sixwolvescasting" at bounding box center [255, 733] width 75 height 10
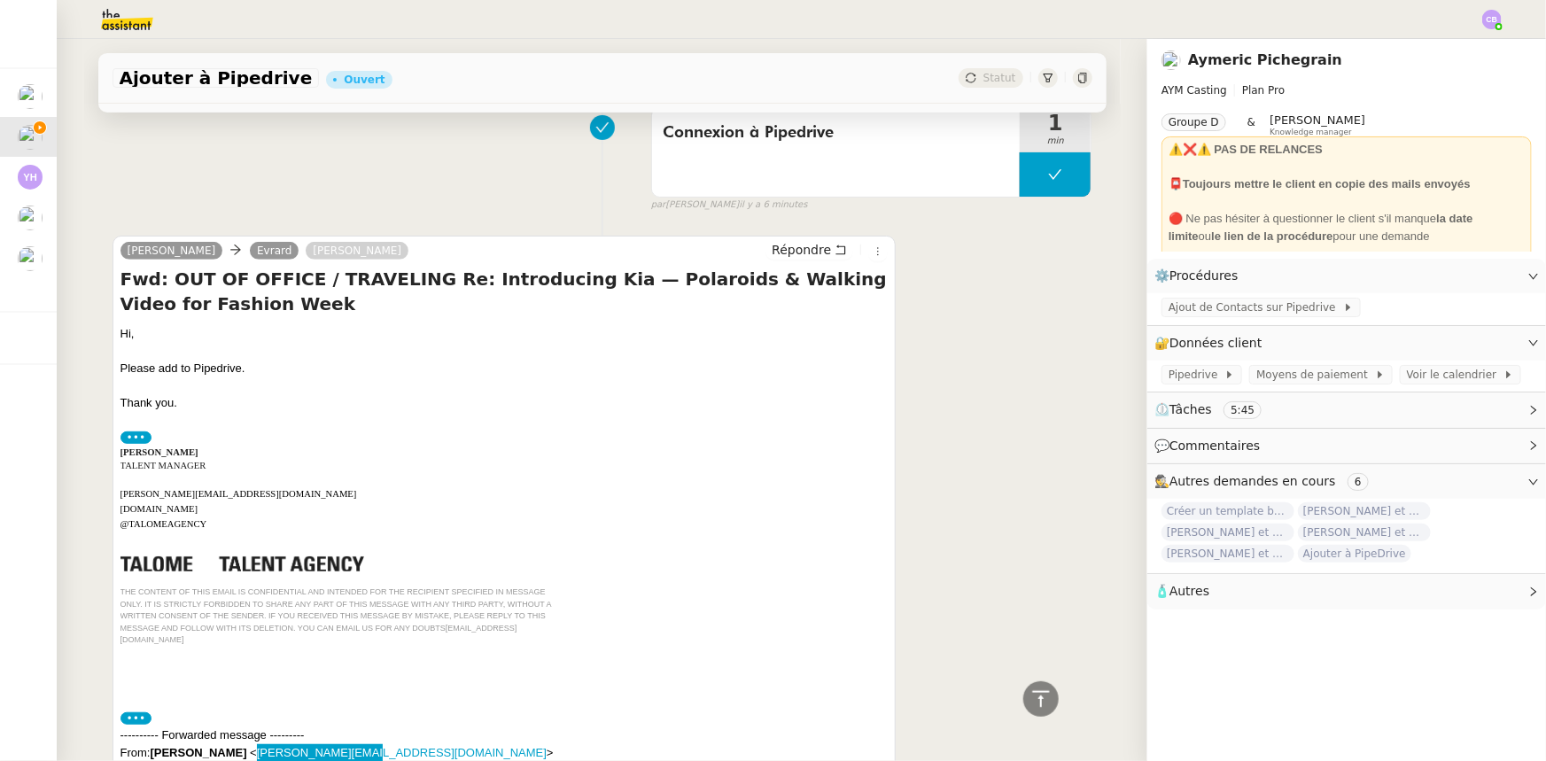
scroll to position [0, 0]
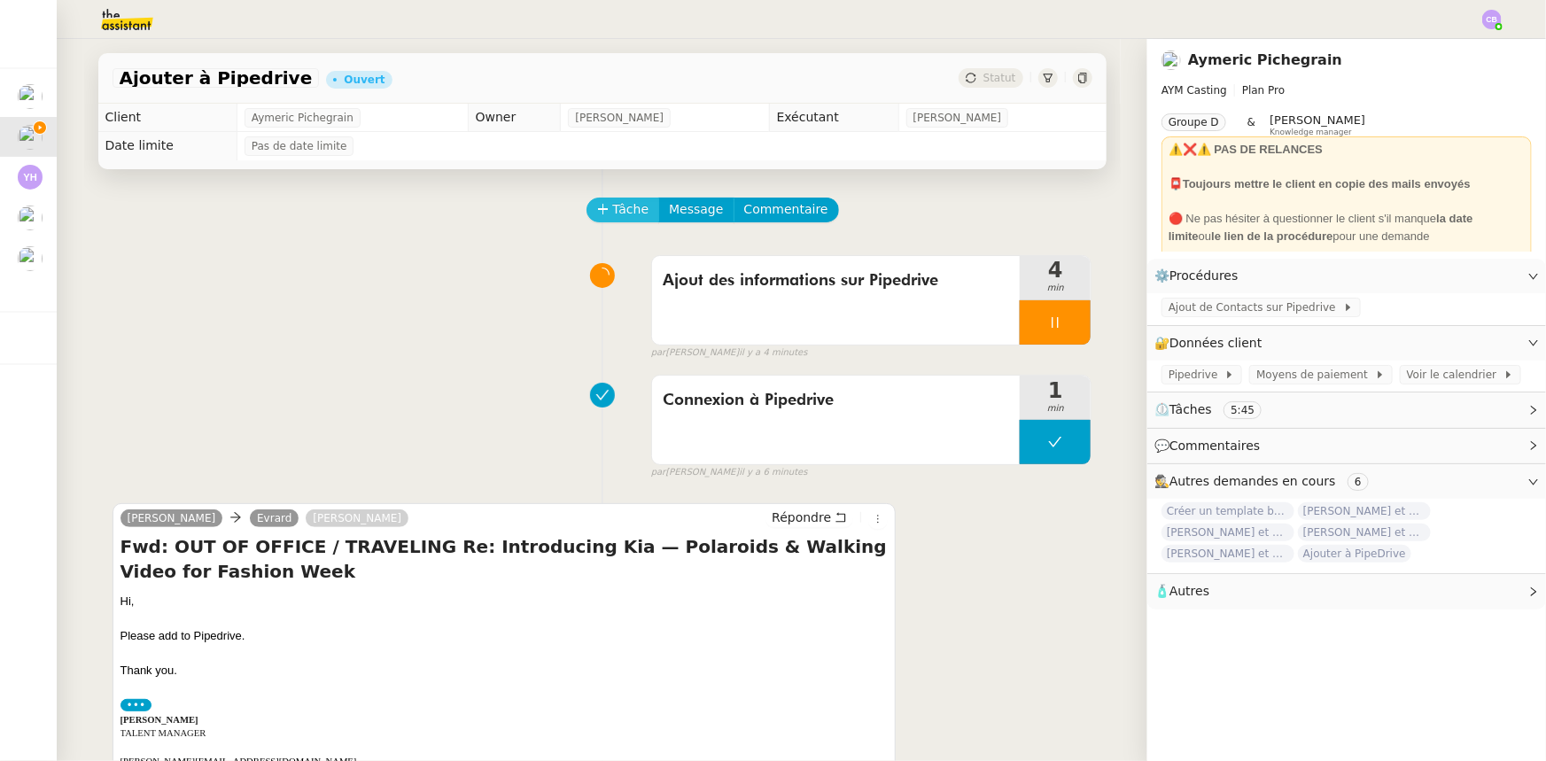
click at [618, 215] on span "Tâche" at bounding box center [631, 209] width 36 height 20
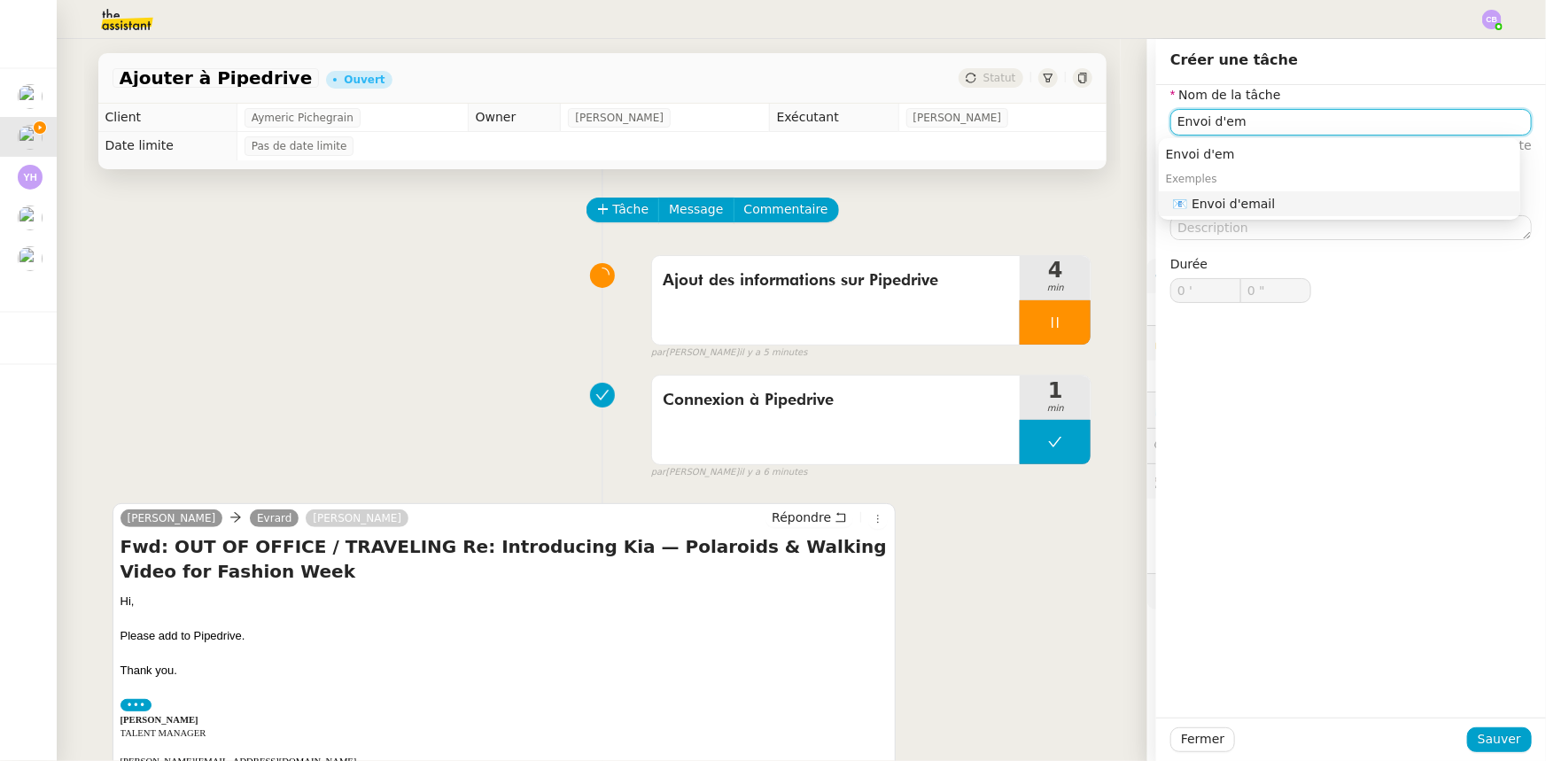
click at [1216, 210] on div "📧 Envoi d'email" at bounding box center [1343, 204] width 340 height 16
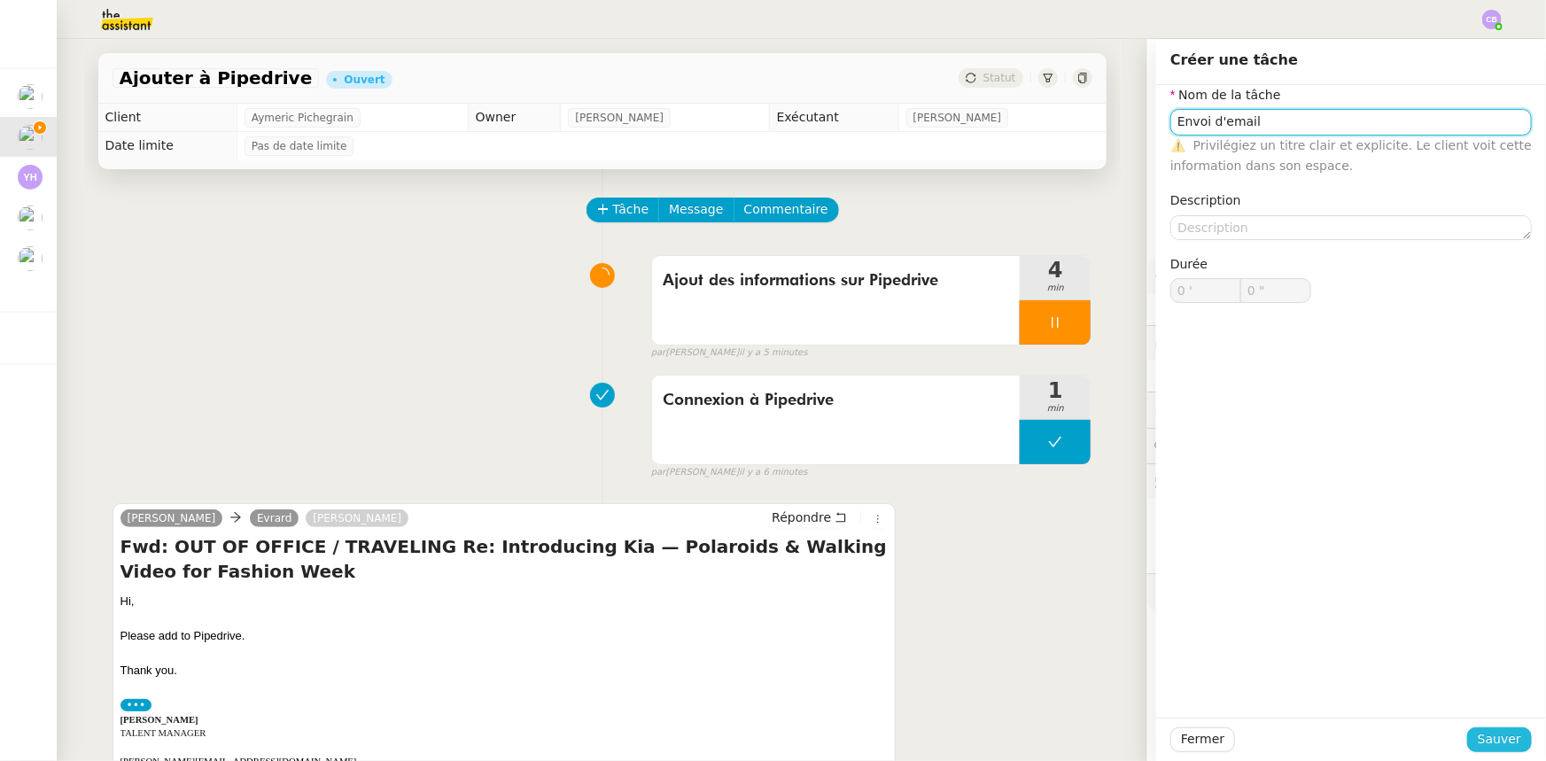
type input "Envoi d'email"
click at [1501, 739] on span "Sauver" at bounding box center [1499, 739] width 43 height 20
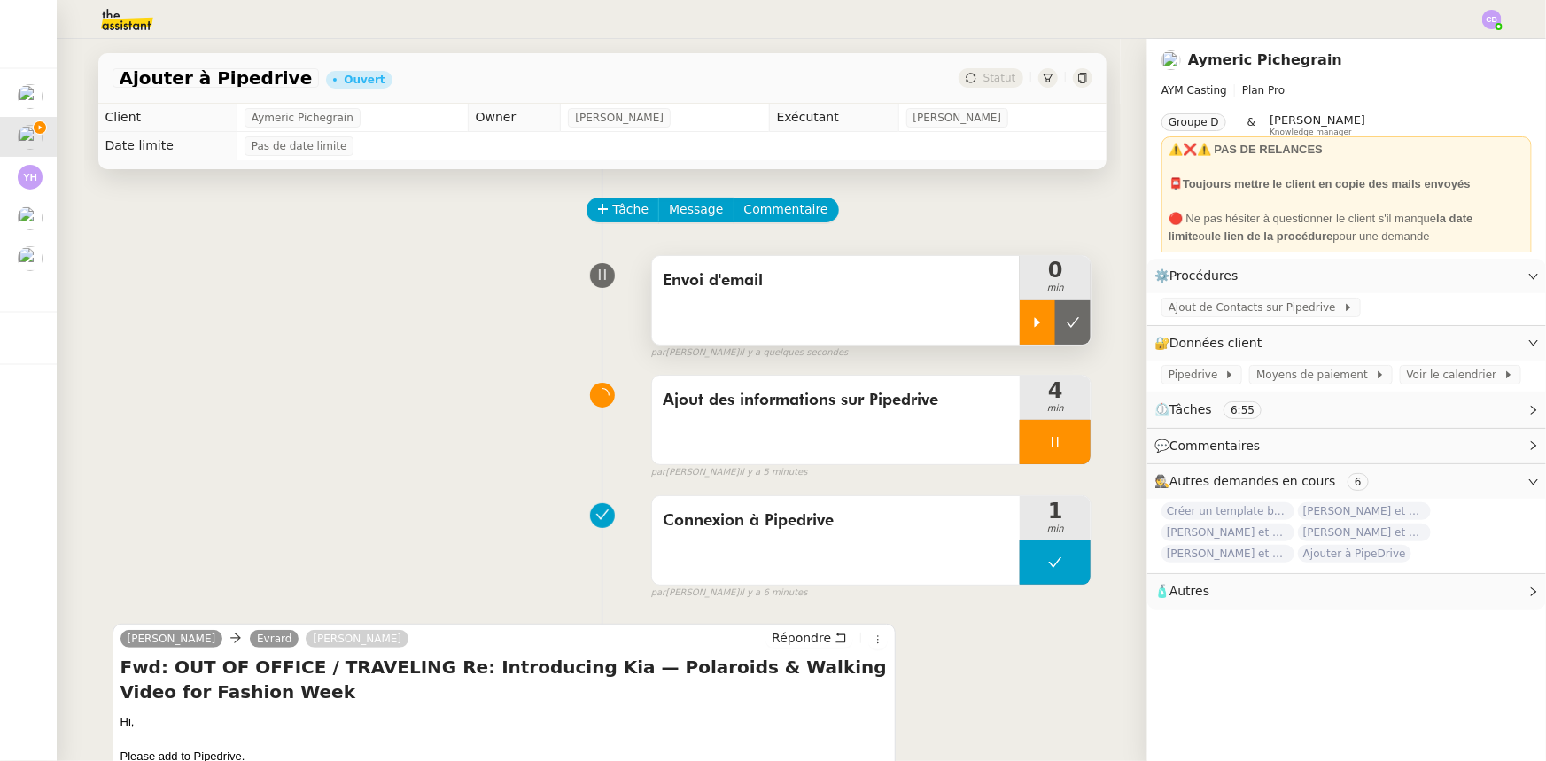
click at [1020, 327] on div at bounding box center [1037, 322] width 35 height 44
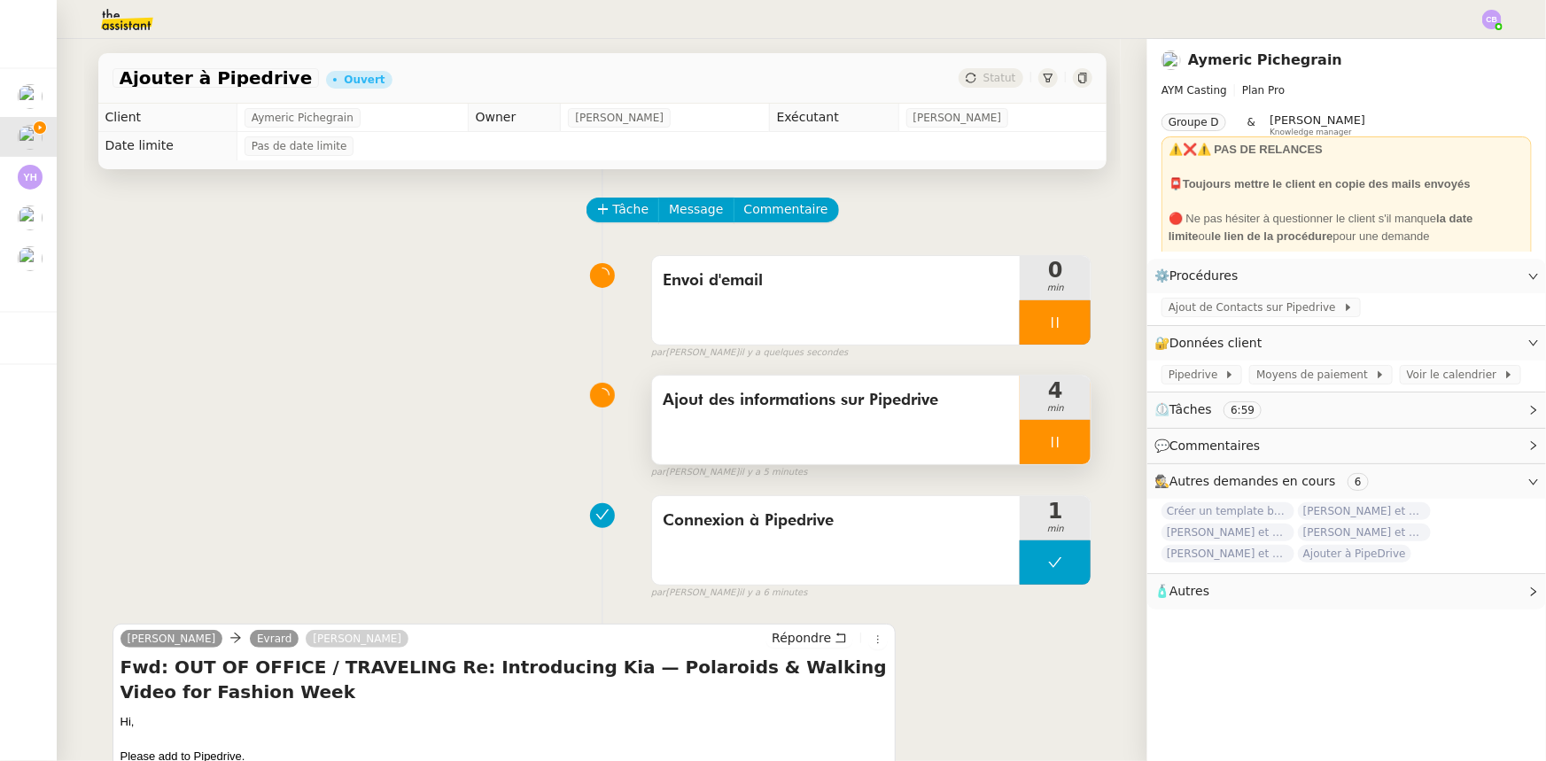
click at [1020, 440] on div at bounding box center [1055, 442] width 71 height 44
click at [1055, 439] on button at bounding box center [1072, 442] width 35 height 44
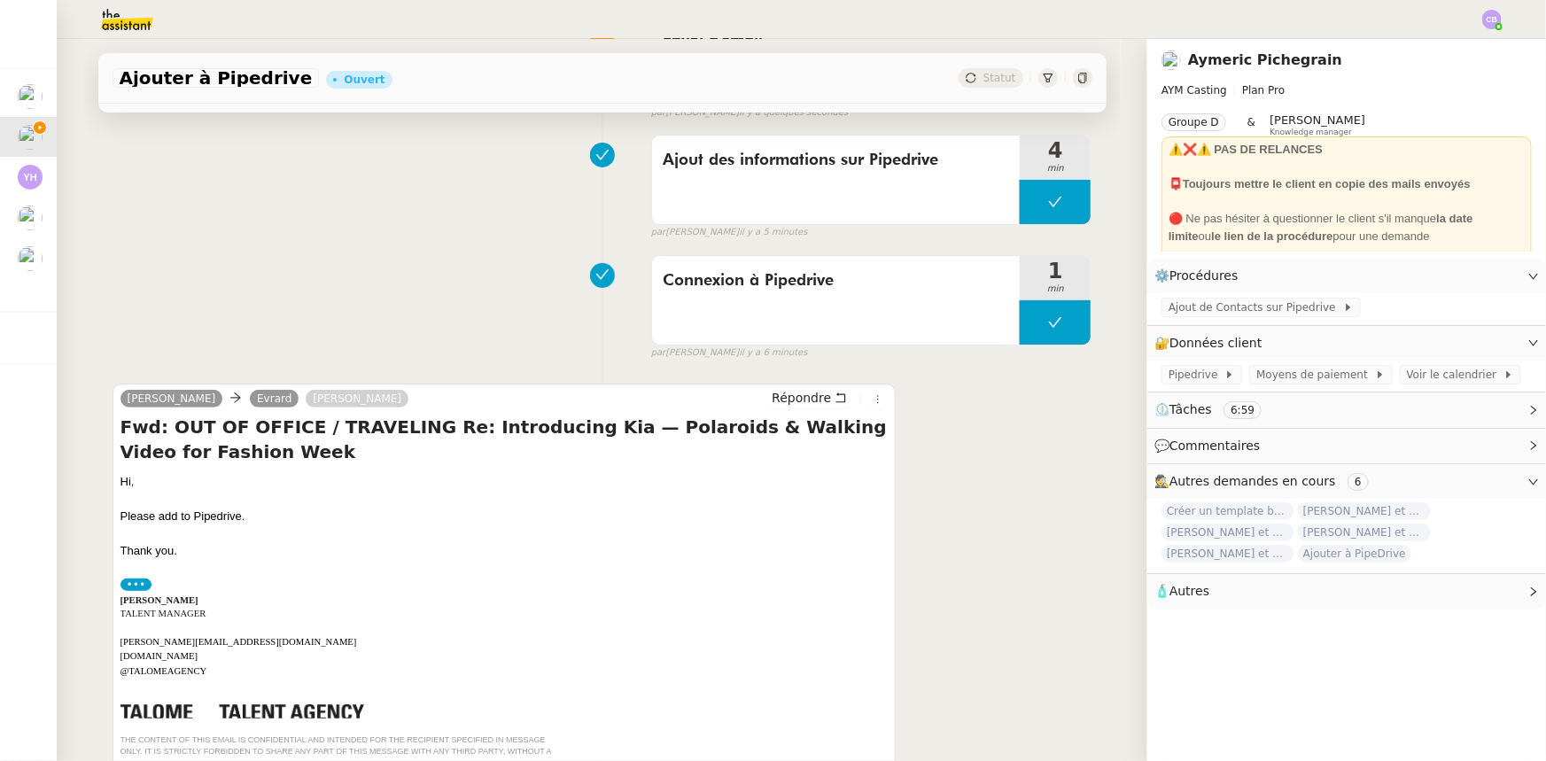
scroll to position [241, 0]
click at [775, 399] on span "Répondre" at bounding box center [801, 397] width 59 height 18
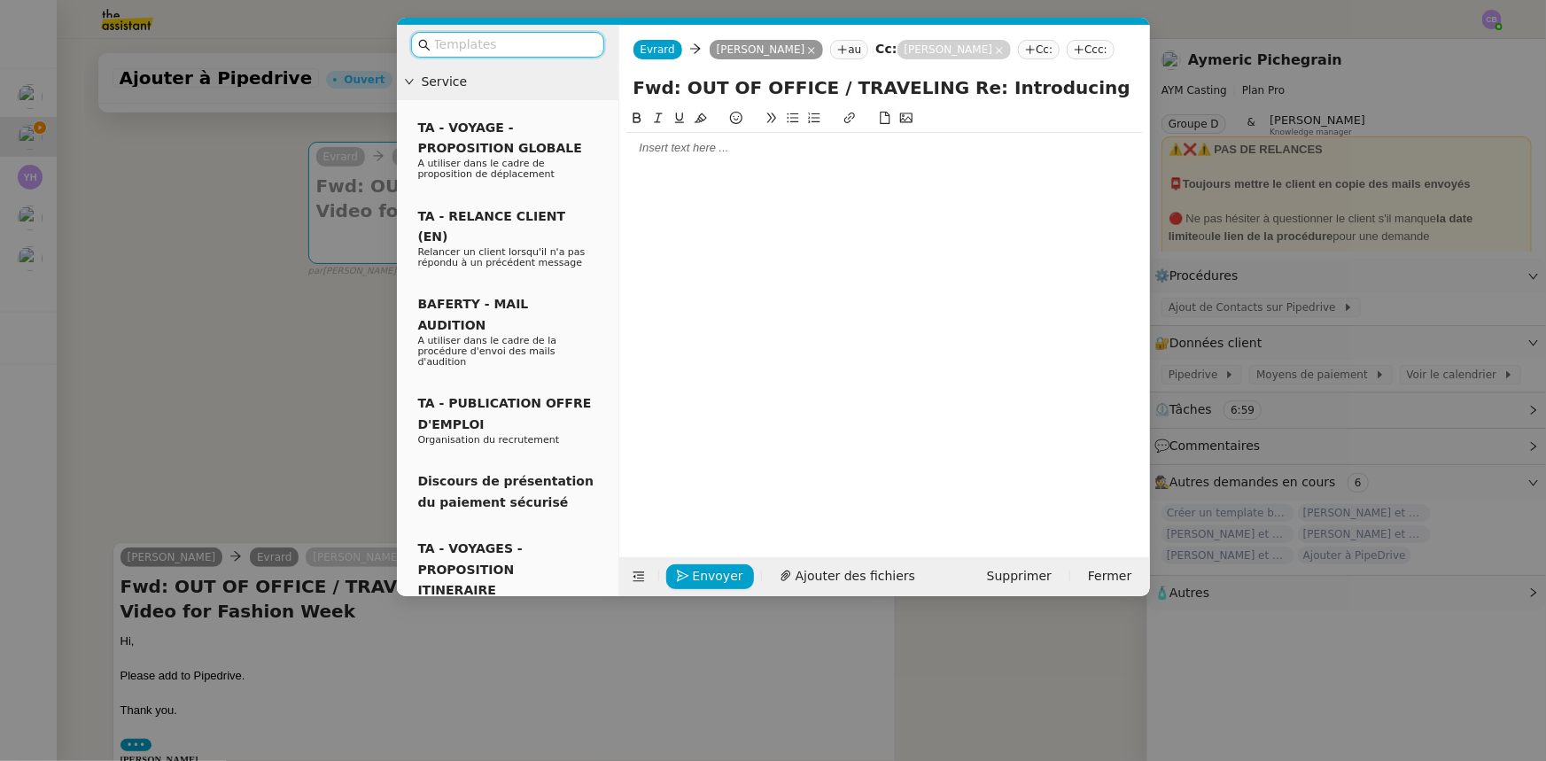
click at [675, 159] on div at bounding box center [884, 148] width 516 height 30
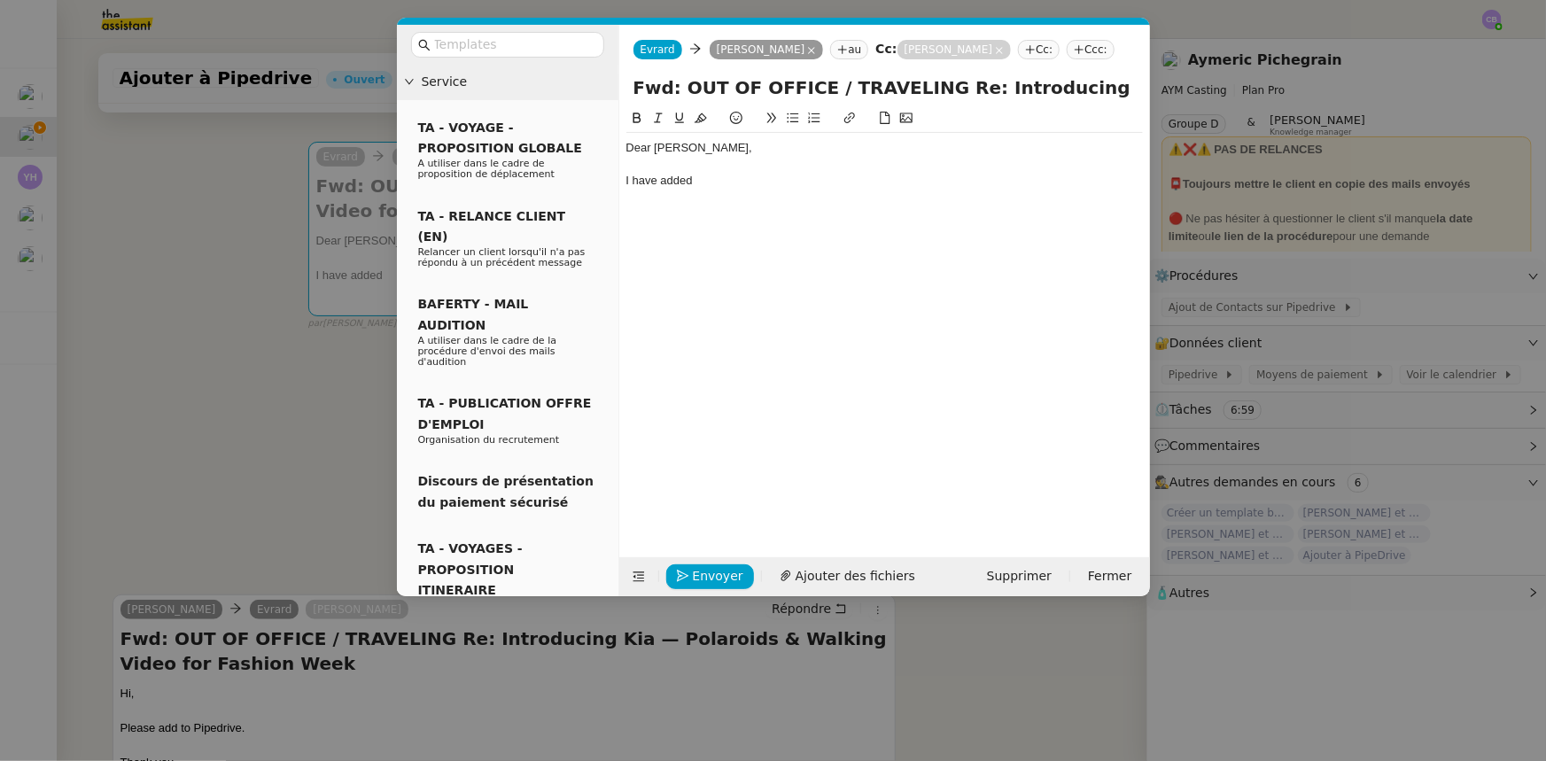
drag, startPoint x: 268, startPoint y: 370, endPoint x: 295, endPoint y: 365, distance: 27.1
click at [268, 370] on nz-modal-container "Service TA - VOYAGE - PROPOSITION GLOBALE A utiliser dans le cadre de propositi…" at bounding box center [773, 380] width 1546 height 761
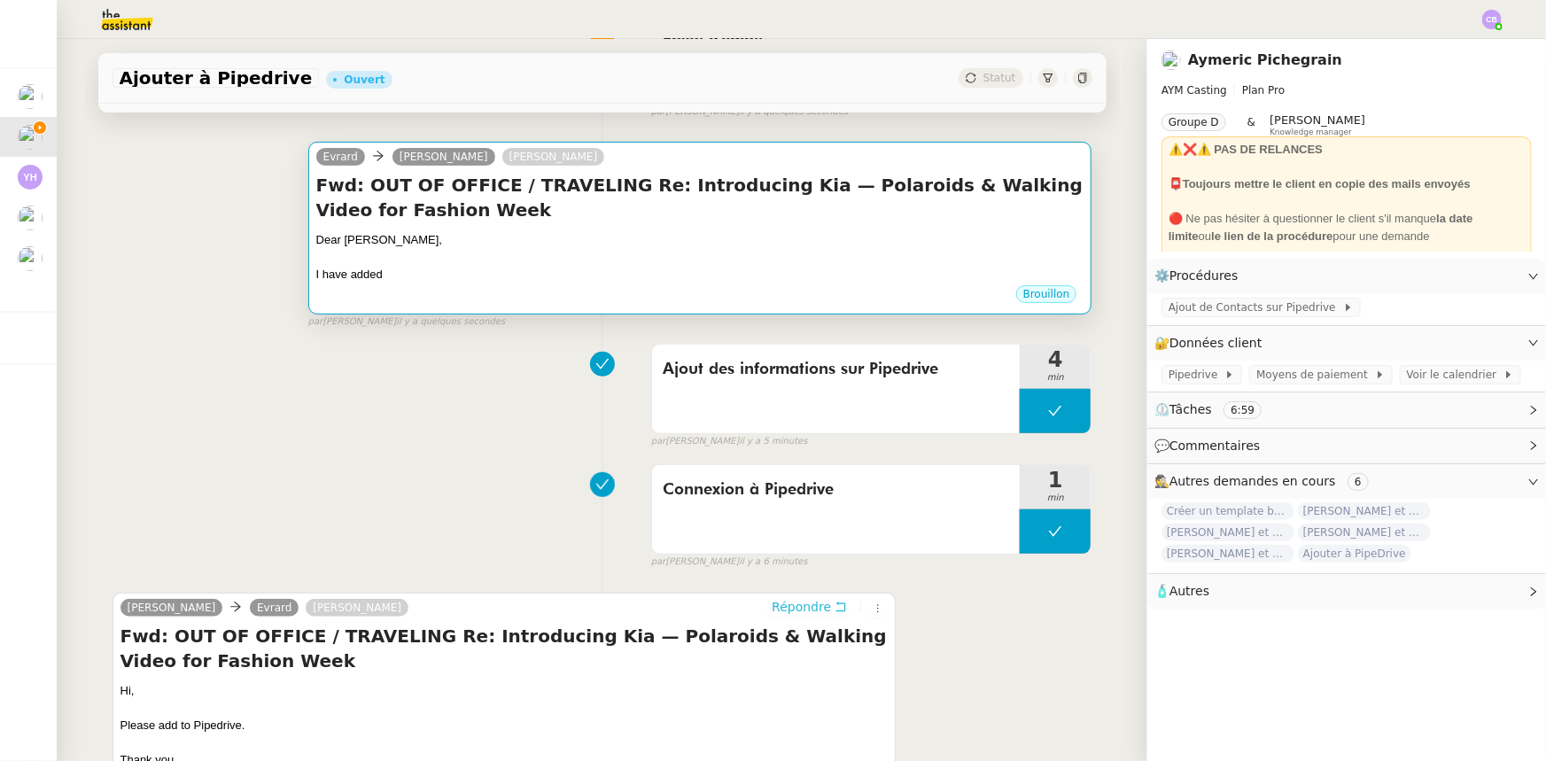
scroll to position [0, 0]
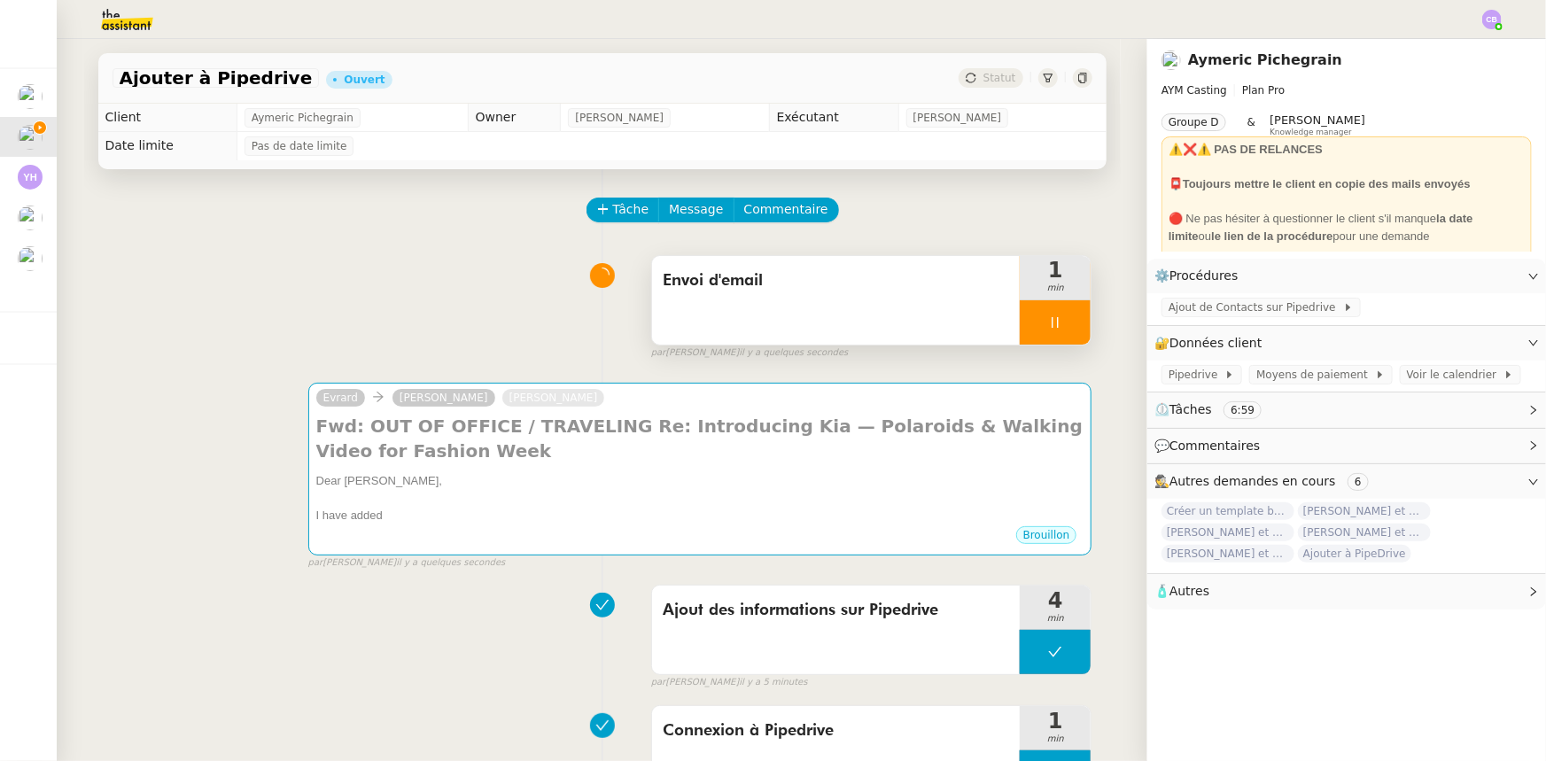
click at [1020, 313] on div at bounding box center [1055, 322] width 71 height 44
click at [1020, 319] on div at bounding box center [1037, 322] width 35 height 44
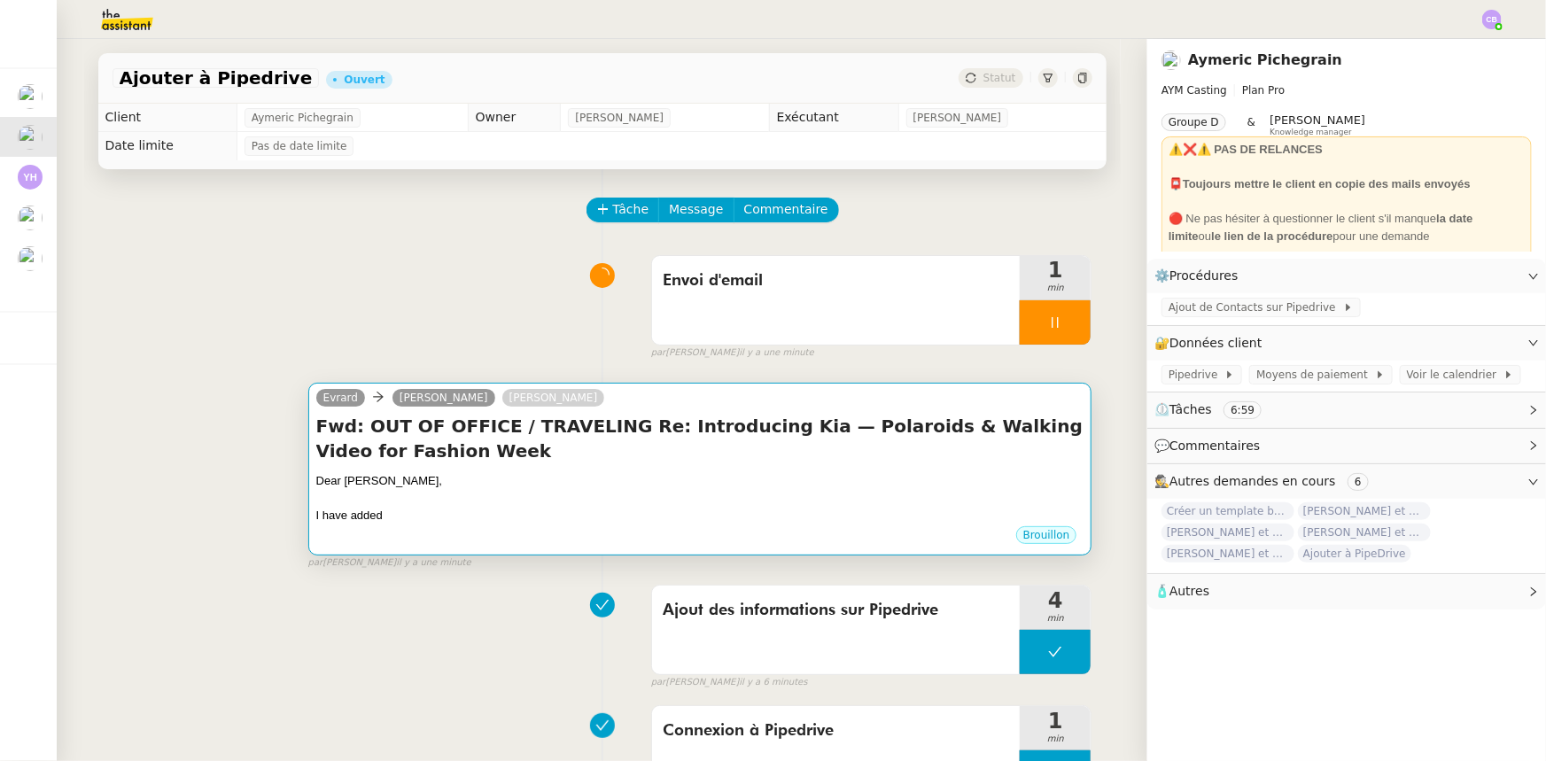
click at [821, 484] on div "Dear [PERSON_NAME]," at bounding box center [700, 481] width 768 height 18
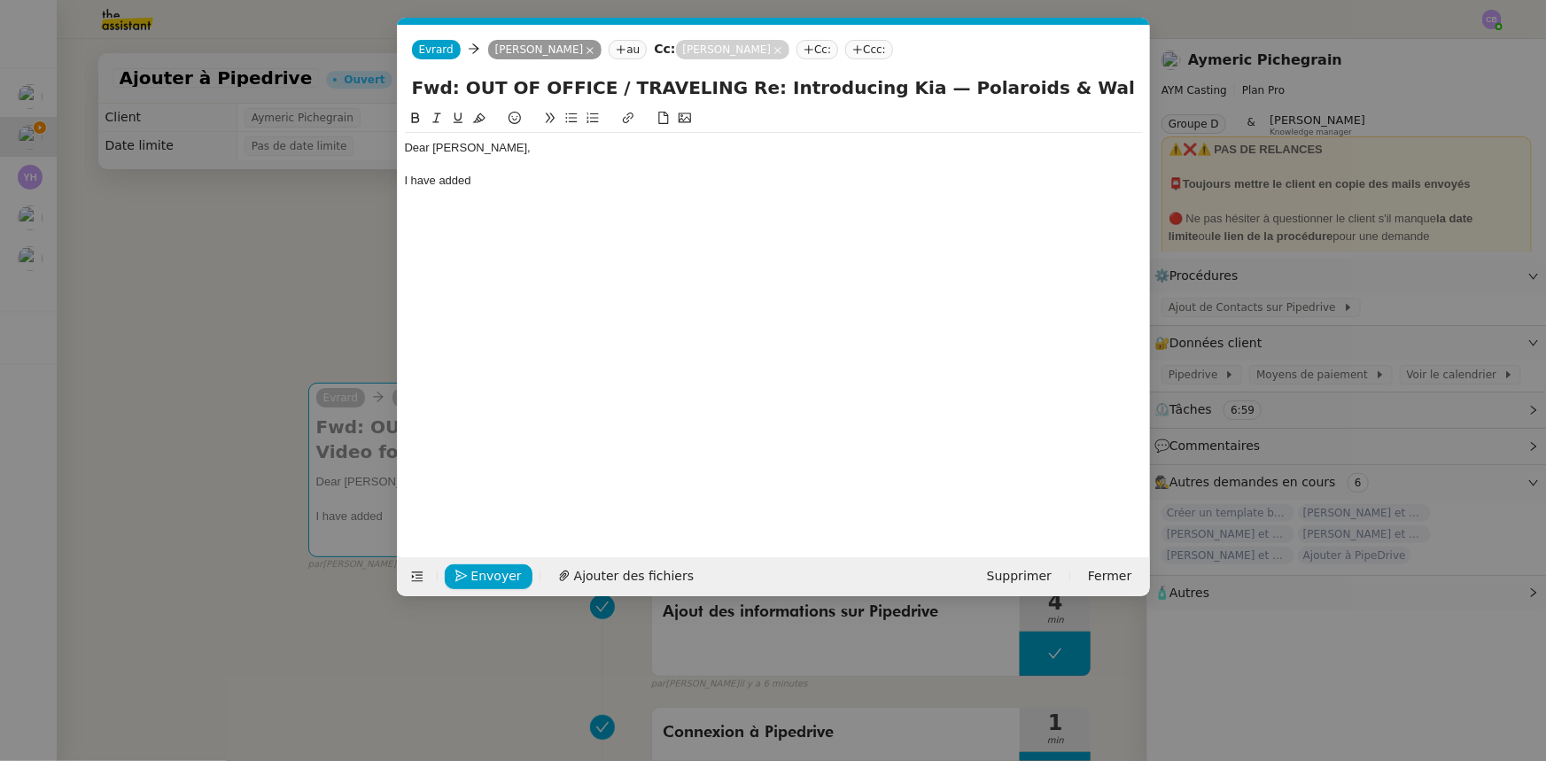
scroll to position [0, 37]
click at [494, 179] on div "I have added" at bounding box center [774, 181] width 738 height 16
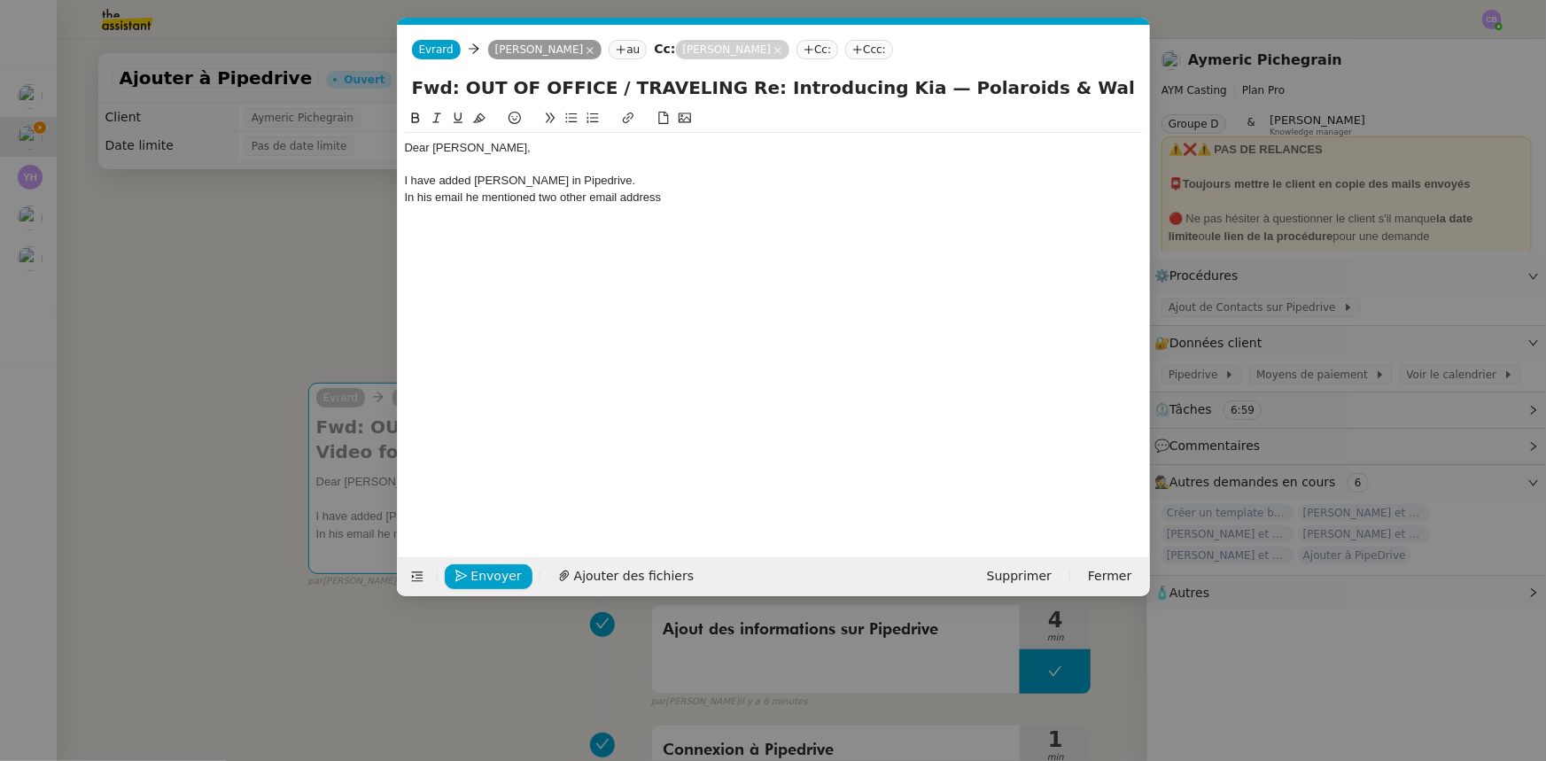
click at [234, 289] on nz-modal-container "Service TA - VOYAGE - PROPOSITION GLOBALE A utiliser dans le cadre de propositi…" at bounding box center [773, 380] width 1546 height 761
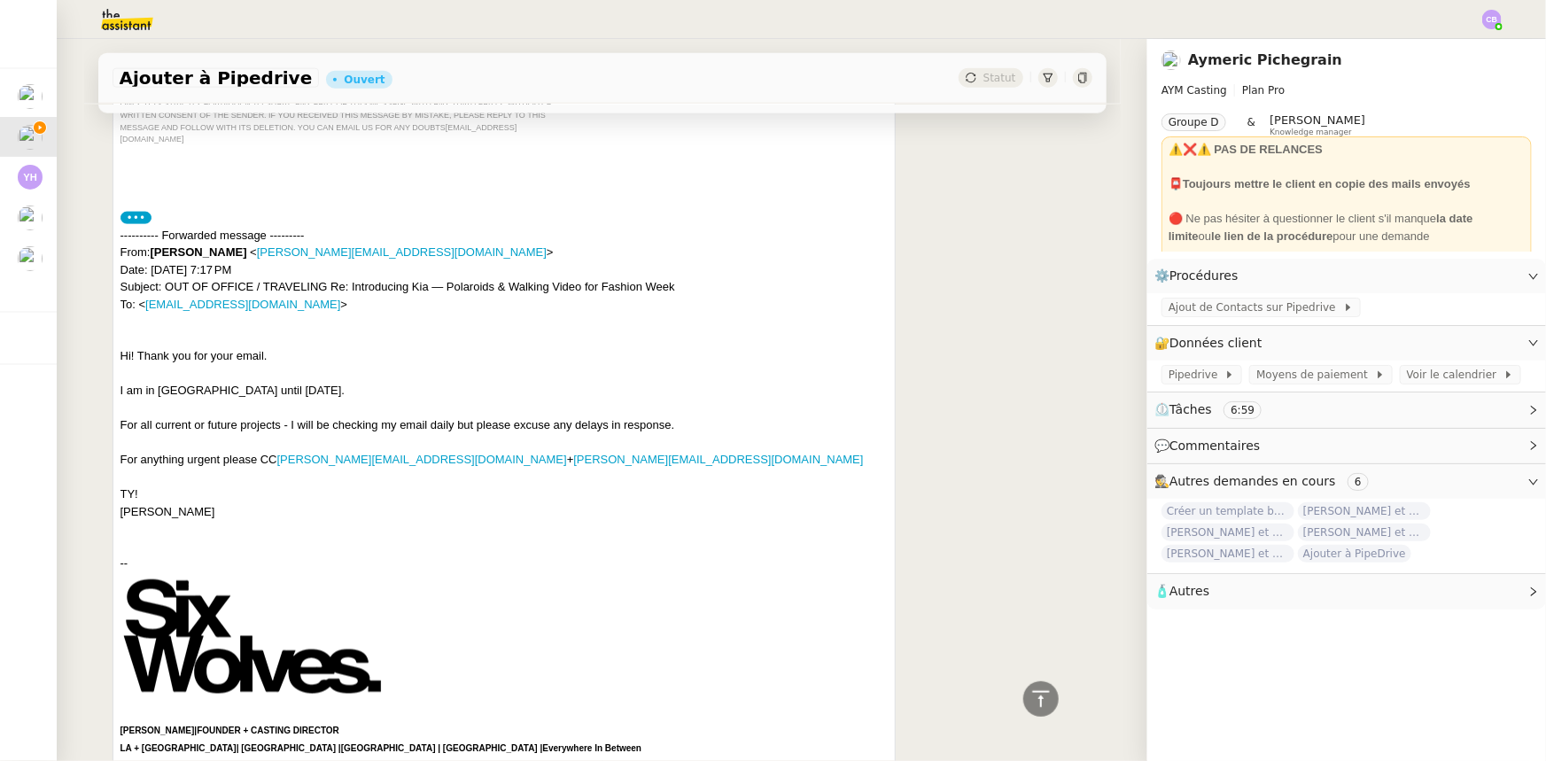
scroll to position [1127, 0]
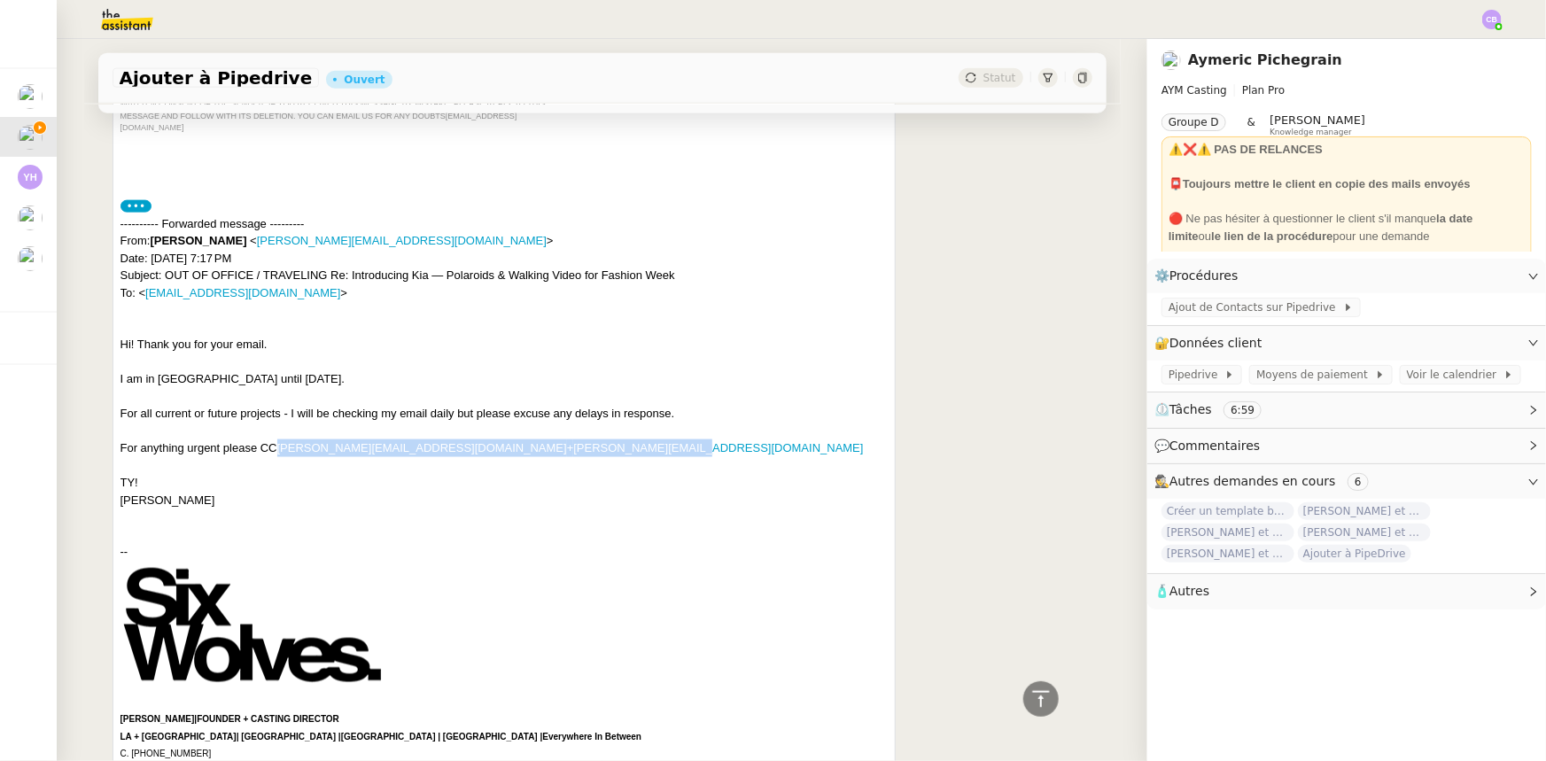
drag, startPoint x: 548, startPoint y: 437, endPoint x: 275, endPoint y: 433, distance: 273.7
click at [275, 439] on div "For anything urgent please CC [PERSON_NAME][EMAIL_ADDRESS][DOMAIN_NAME] + [PERS…" at bounding box center [504, 473] width 768 height 69
copy div "[PERSON_NAME][EMAIL_ADDRESS][DOMAIN_NAME] + [PERSON_NAME][EMAIL_ADDRESS][DOMAIN…"
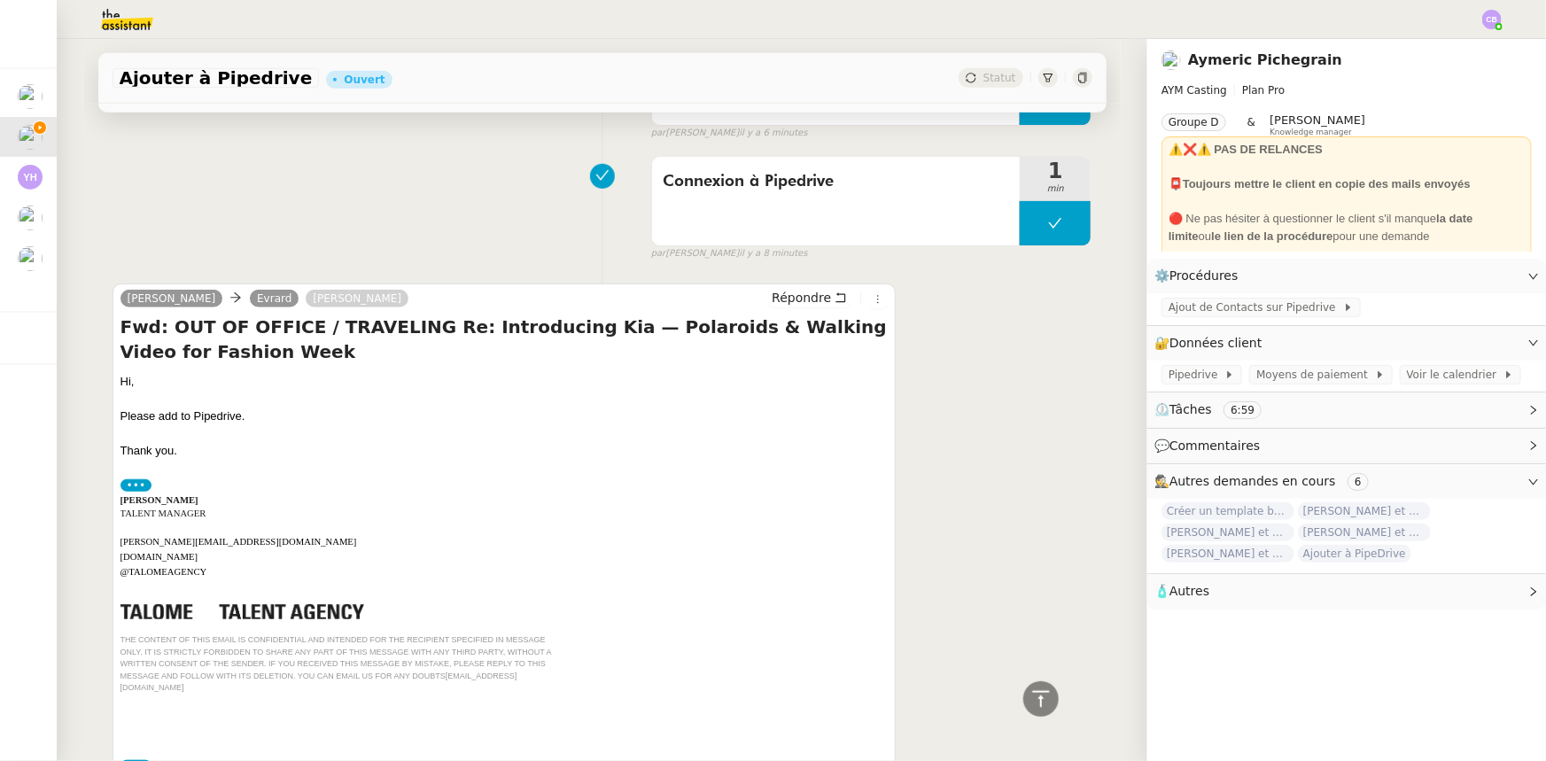
scroll to position [160, 0]
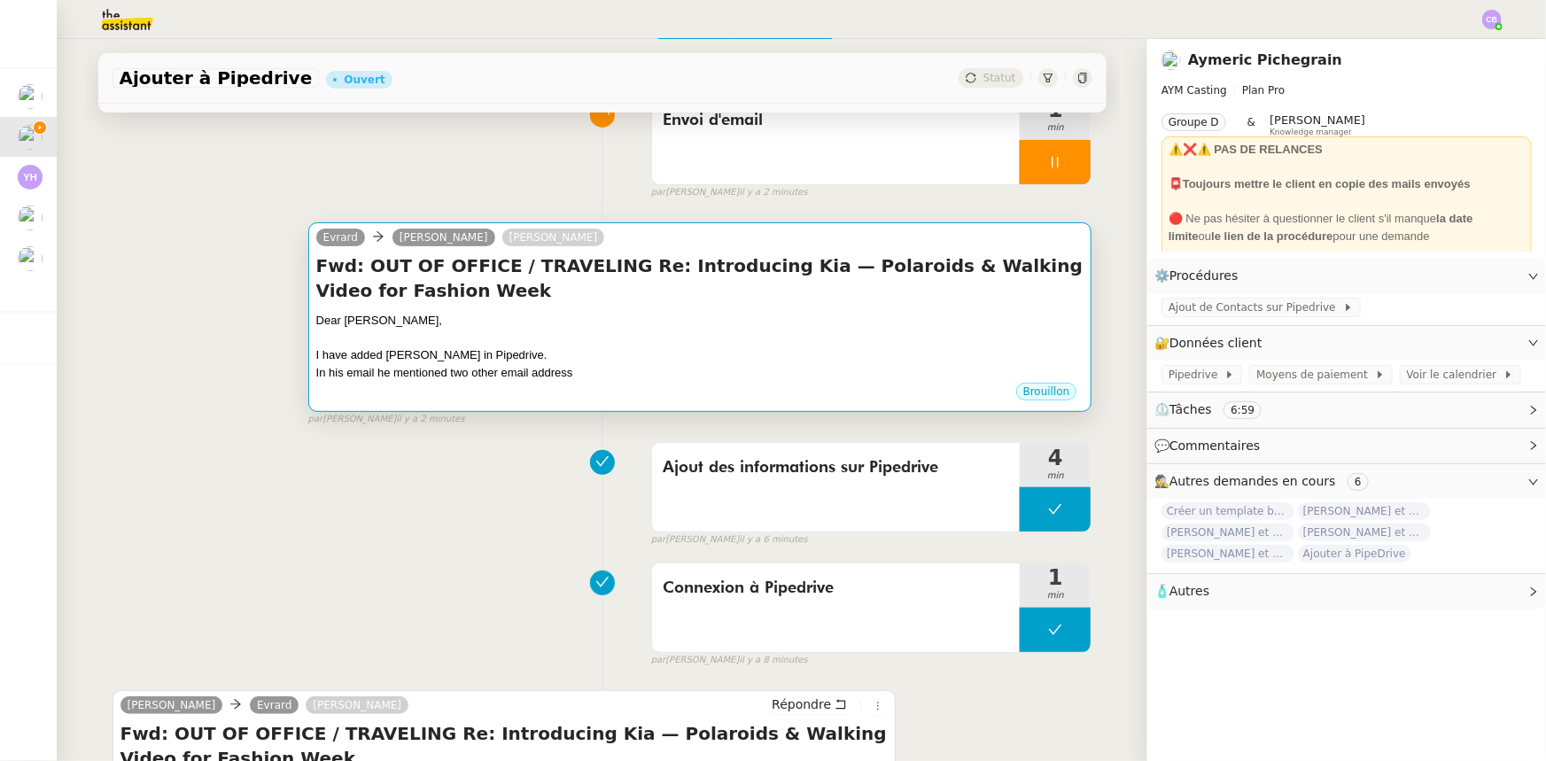
click at [741, 354] on div "I have added [PERSON_NAME] in Pipedrive." at bounding box center [700, 355] width 768 height 18
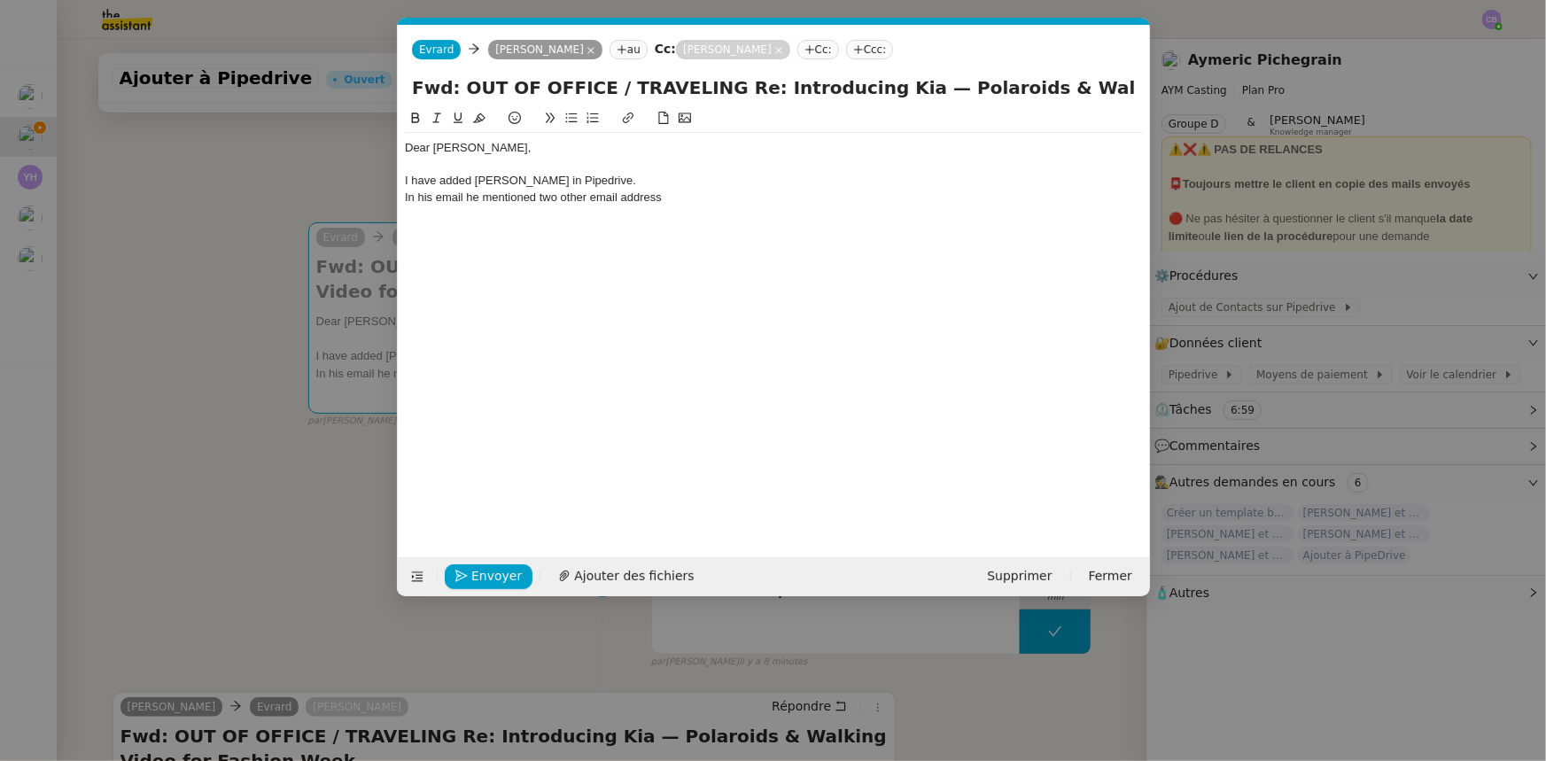
scroll to position [0, 37]
click at [676, 198] on div "In his email he mentioned two other email address" at bounding box center [774, 198] width 738 height 16
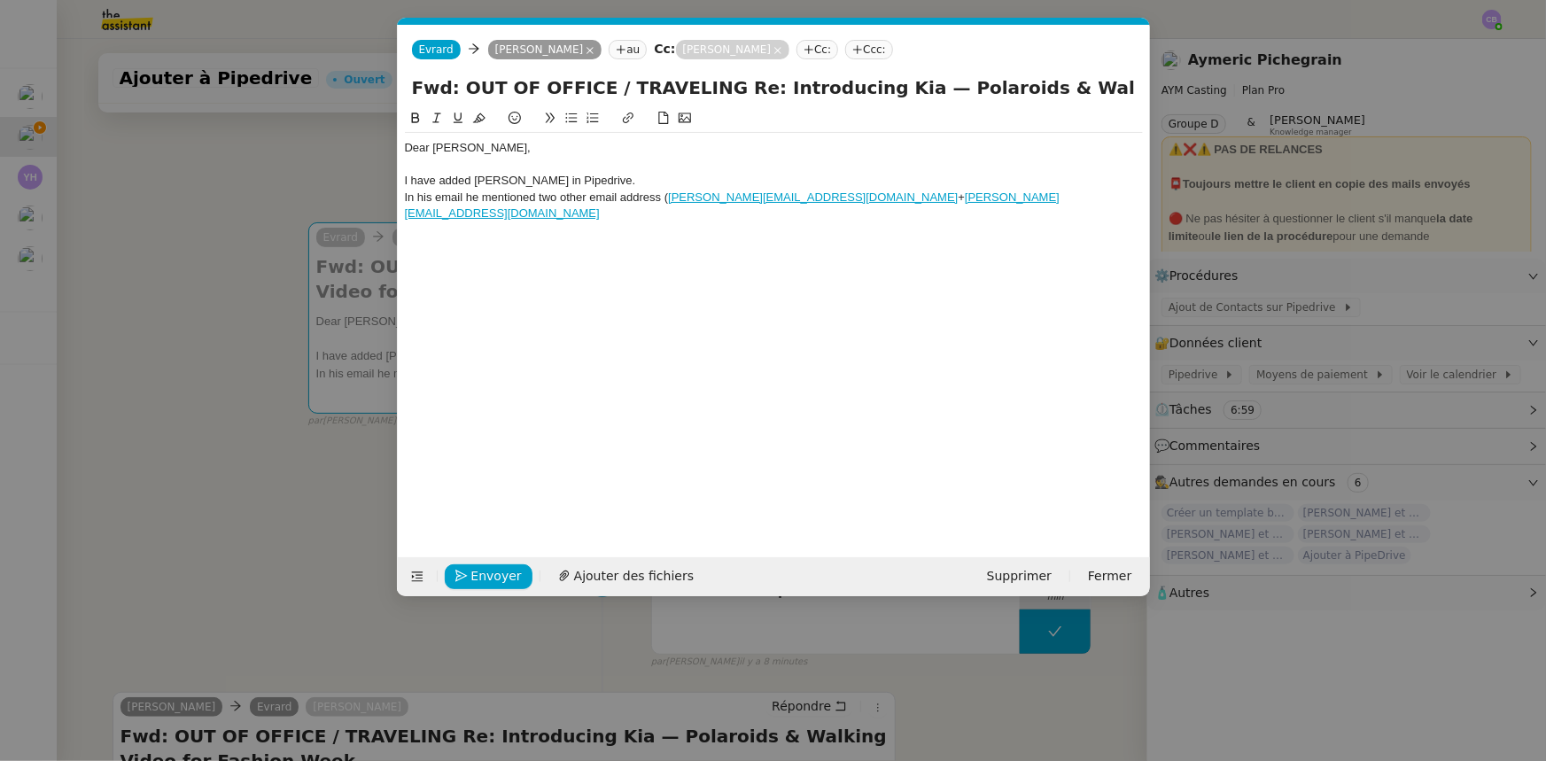
scroll to position [0, 0]
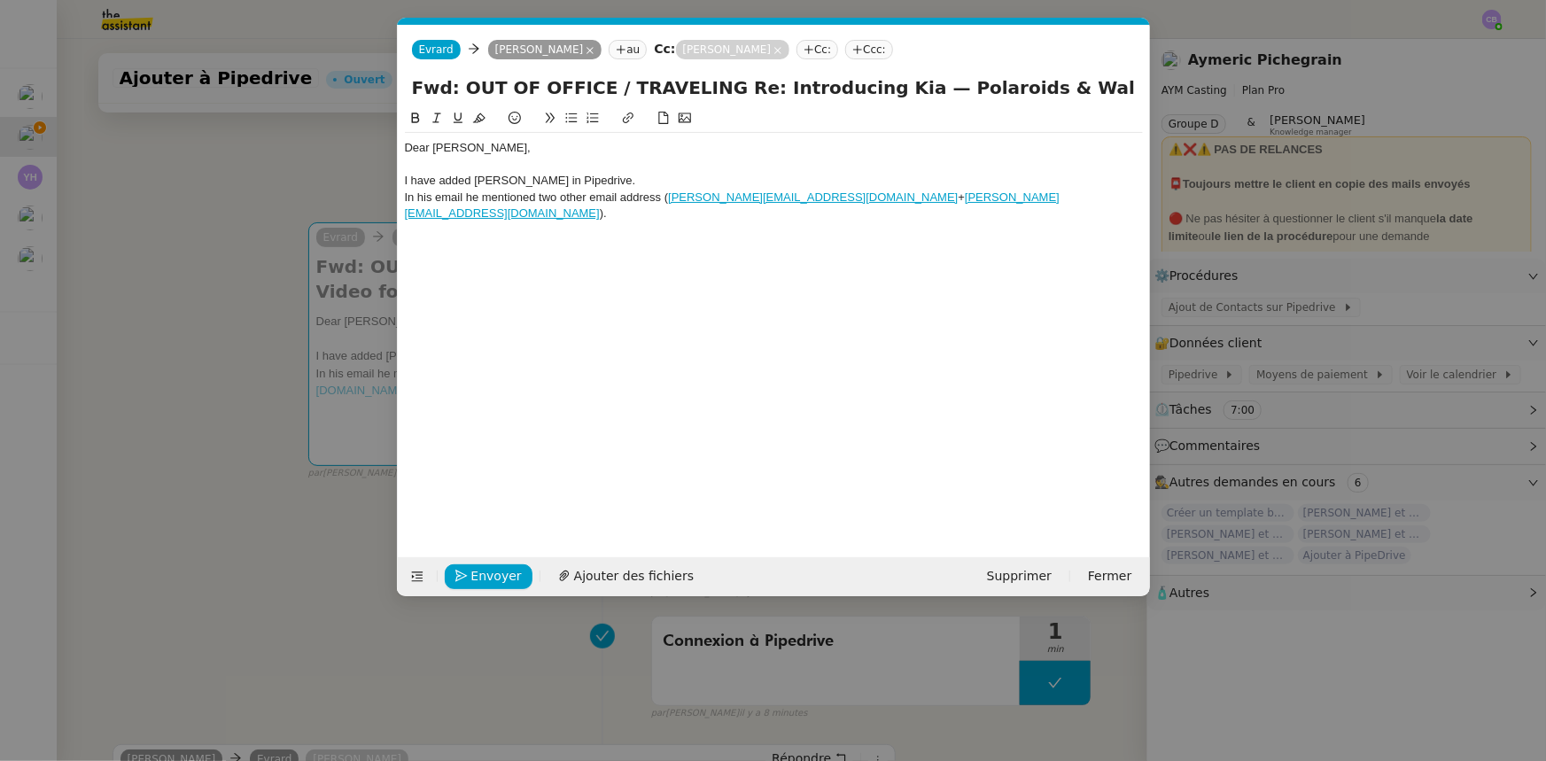
click at [570, 117] on icon at bounding box center [571, 118] width 12 height 12
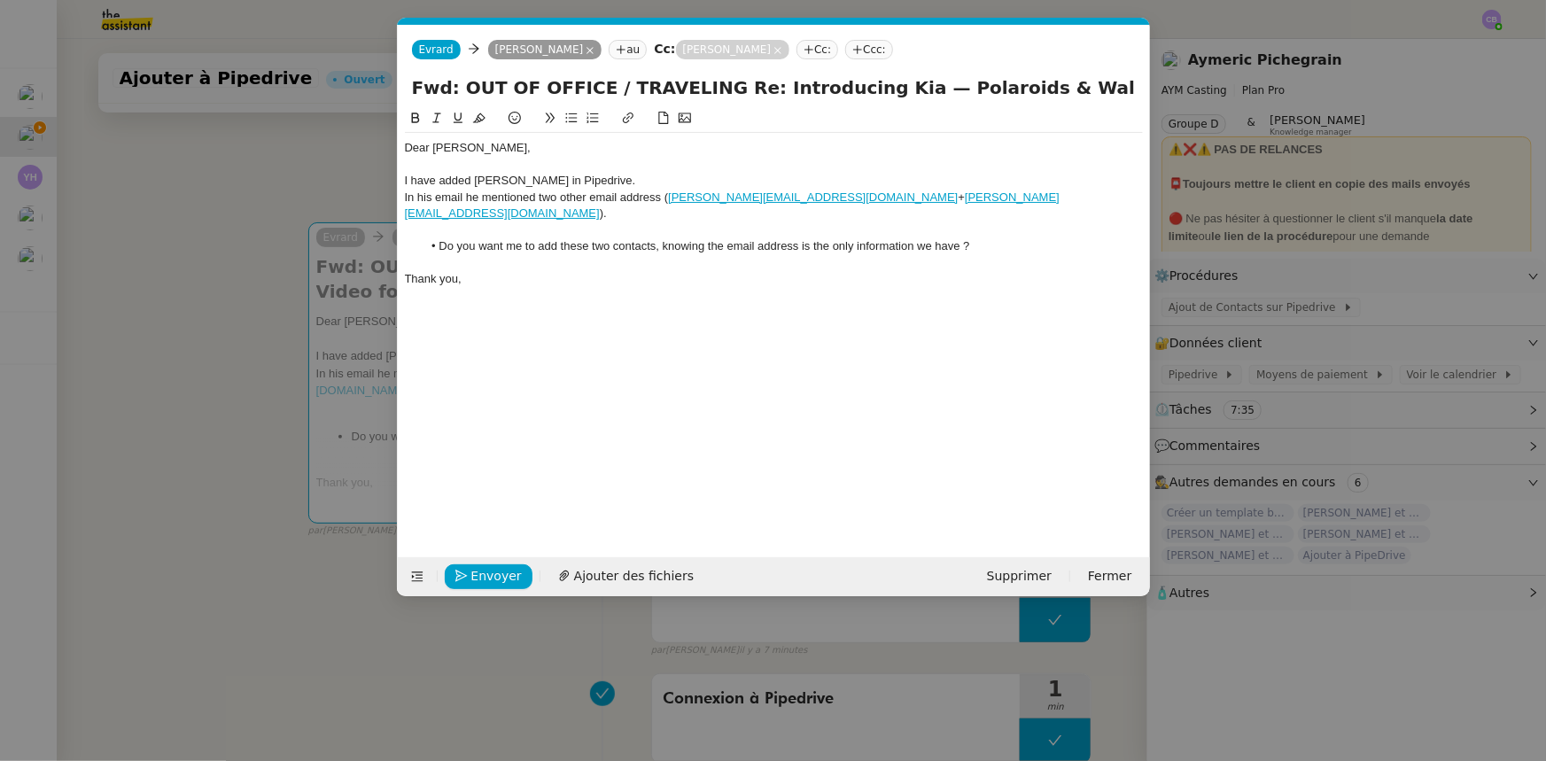
click at [452, 200] on div "In his email he mentioned two other email address ( [PERSON_NAME][EMAIL_ADDRESS…" at bounding box center [774, 206] width 738 height 33
click at [0, 0] on lt-strong "," at bounding box center [0, 0] width 0 height 0
click at [555, 292] on div "Dear [PERSON_NAME], I have added [PERSON_NAME] in Pipedrive. In his email, he m…" at bounding box center [774, 319] width 738 height 422
click at [345, 174] on nz-modal-container "Service TA - VOYAGE - PROPOSITION GLOBALE A utiliser dans le cadre de propositi…" at bounding box center [773, 380] width 1546 height 761
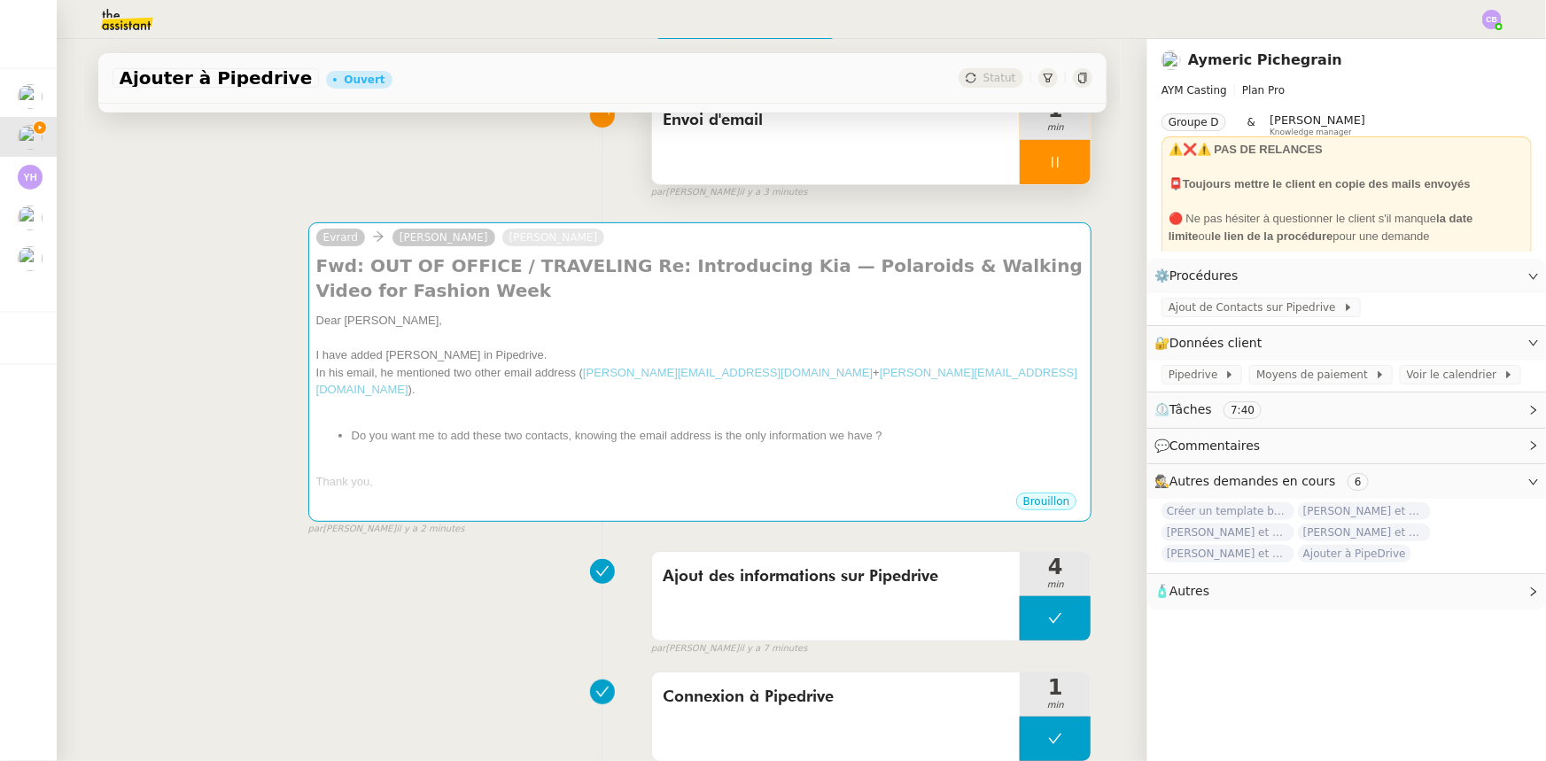
click at [1020, 166] on div at bounding box center [1055, 162] width 71 height 44
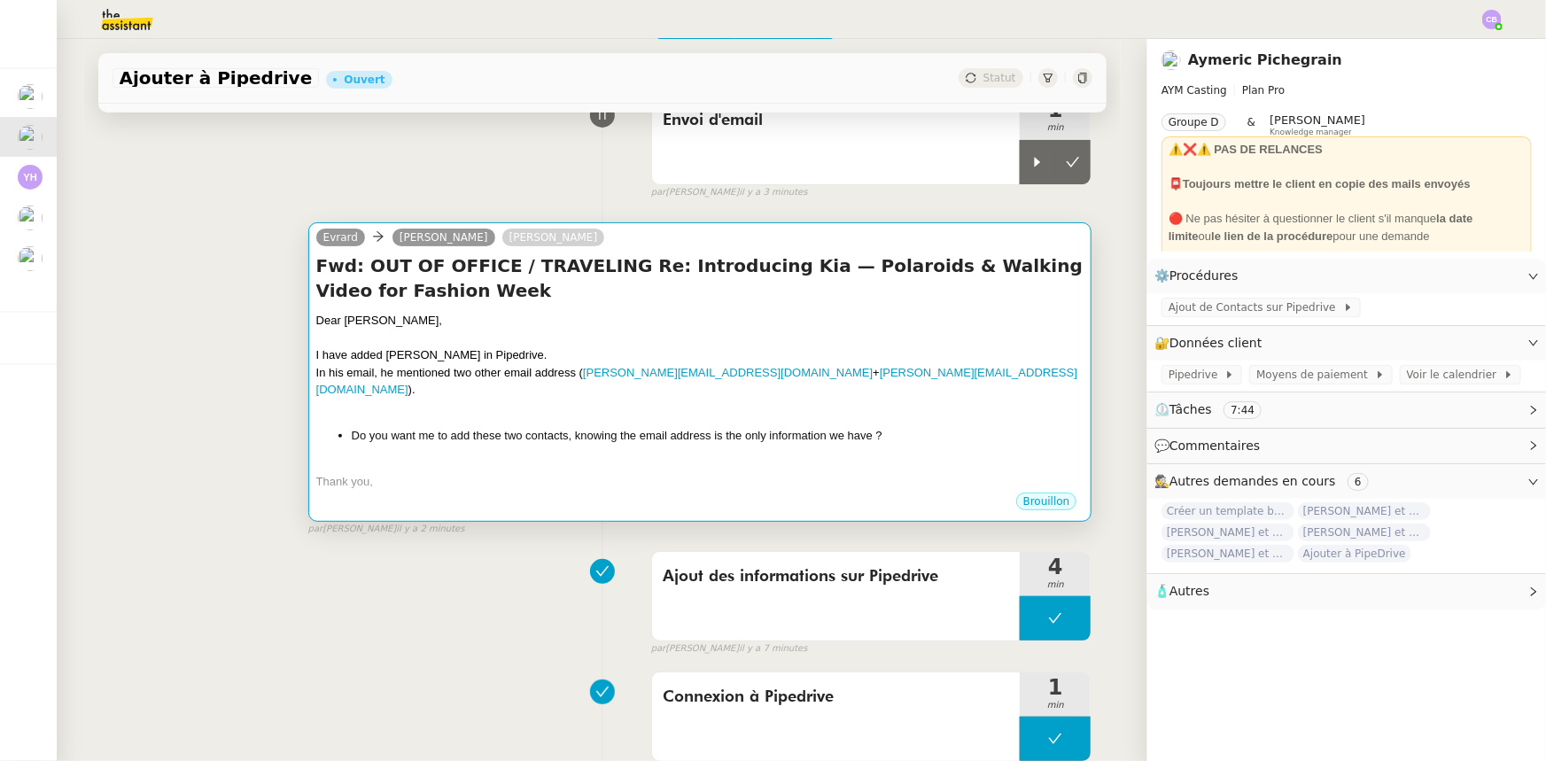
click at [571, 473] on div "Thank you," at bounding box center [700, 482] width 768 height 18
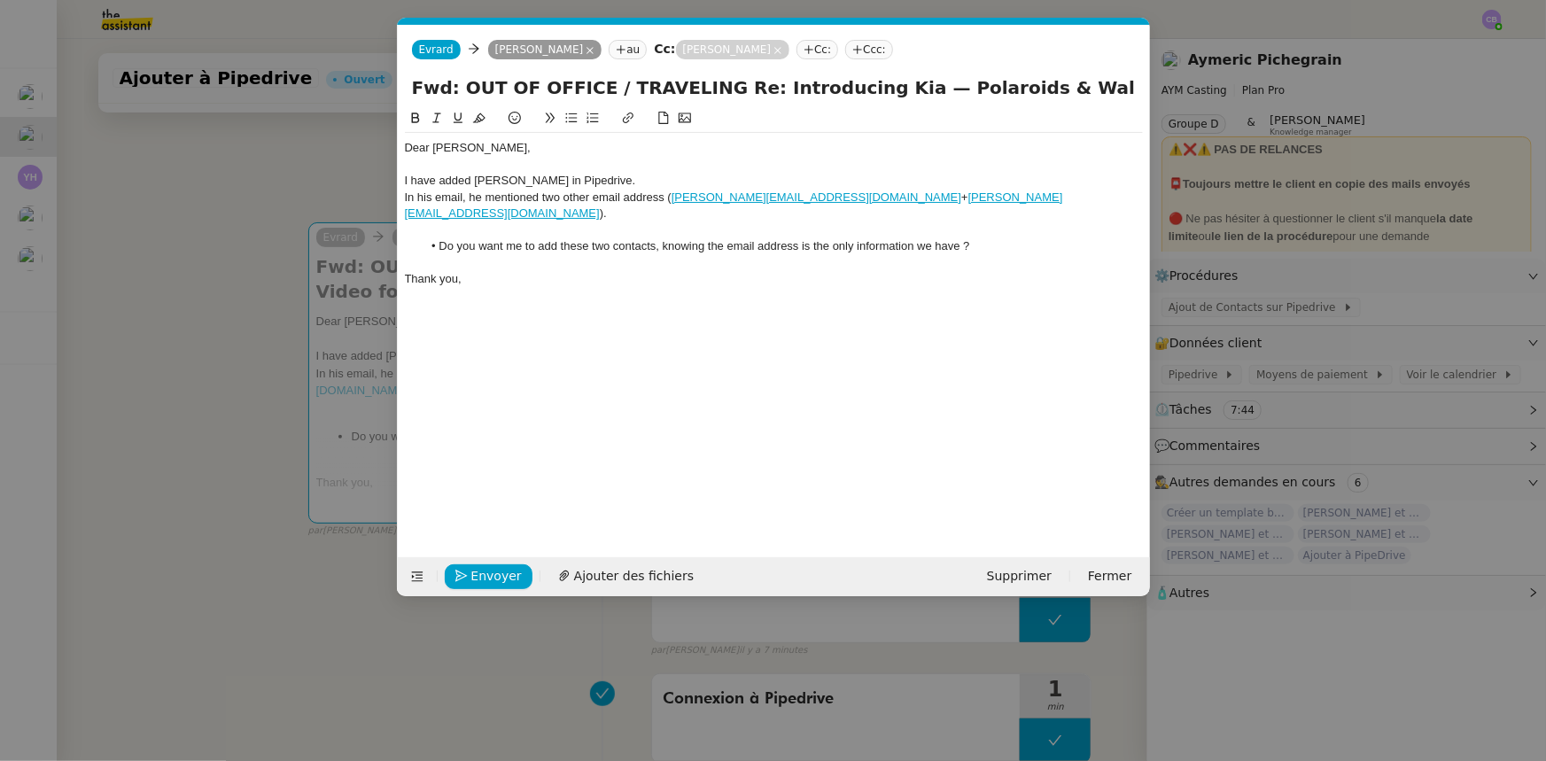
scroll to position [0, 37]
click at [735, 198] on link "[PERSON_NAME][EMAIL_ADDRESS][DOMAIN_NAME]" at bounding box center [816, 196] width 290 height 13
click at [857, 231] on link at bounding box center [882, 228] width 50 height 13
click at [849, 199] on link "[PERSON_NAME][EMAIL_ADDRESS][DOMAIN_NAME]" at bounding box center [734, 204] width 658 height 29
click at [977, 232] on link at bounding box center [1002, 228] width 50 height 13
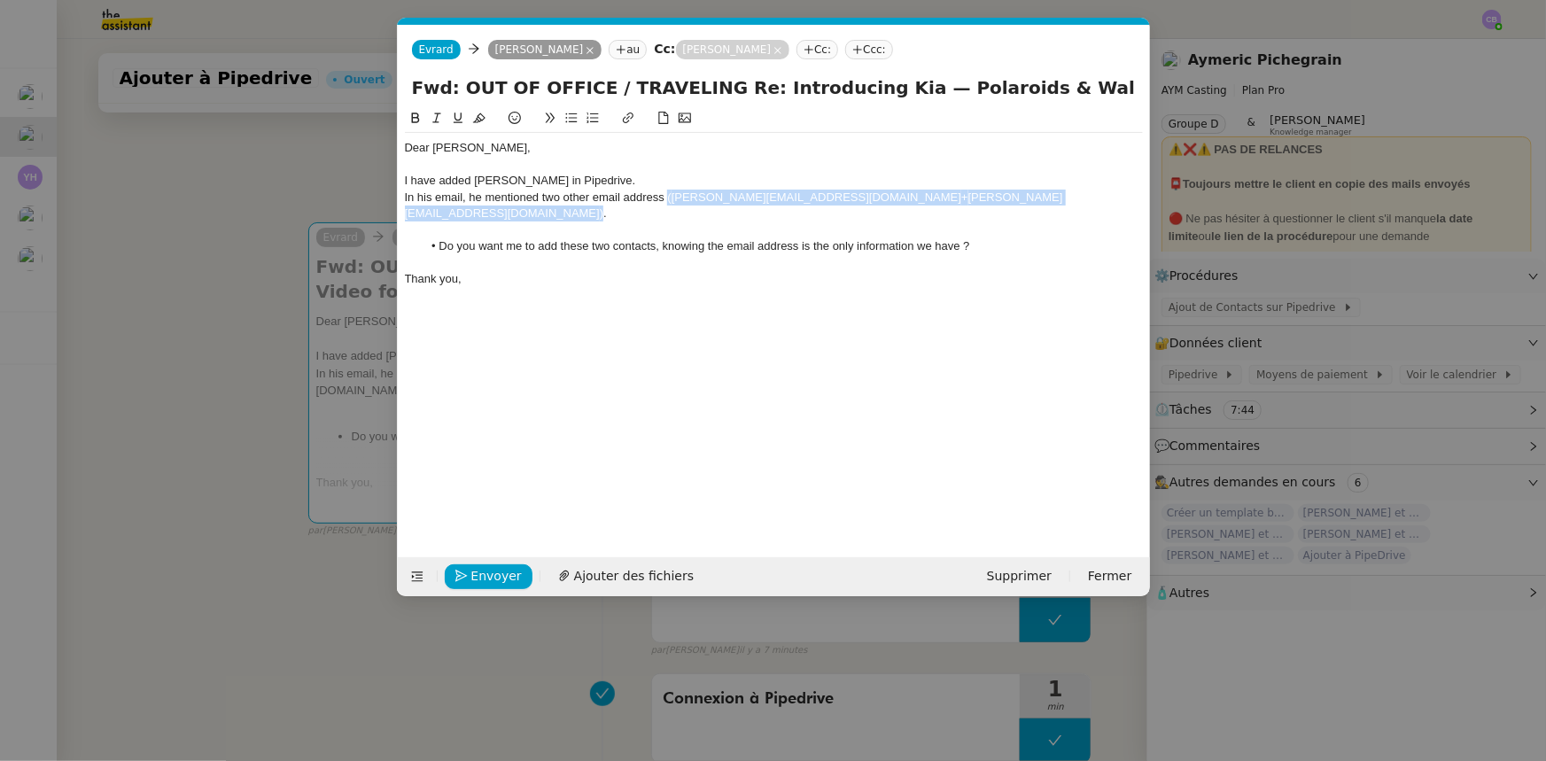
drag, startPoint x: 908, startPoint y: 200, endPoint x: 666, endPoint y: 198, distance: 241.8
click at [666, 198] on div "In his email, he mentioned two other email address ( [PERSON_NAME][EMAIL_ADDRES…" at bounding box center [774, 206] width 738 height 33
click at [434, 116] on icon at bounding box center [437, 118] width 12 height 12
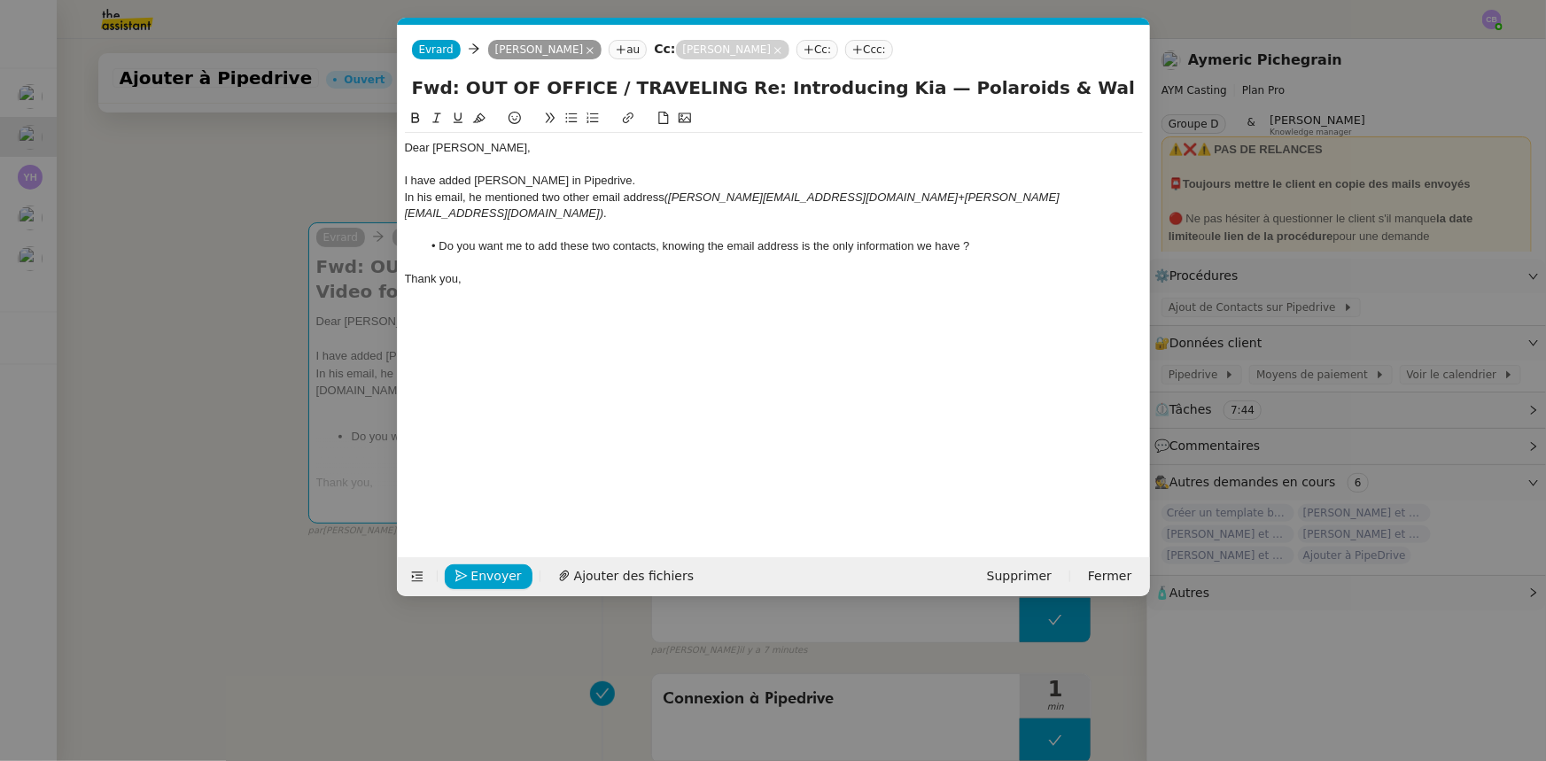
click at [502, 255] on div at bounding box center [774, 263] width 738 height 16
click at [558, 178] on div "I have added [PERSON_NAME] in Pipedrive." at bounding box center [774, 181] width 738 height 16
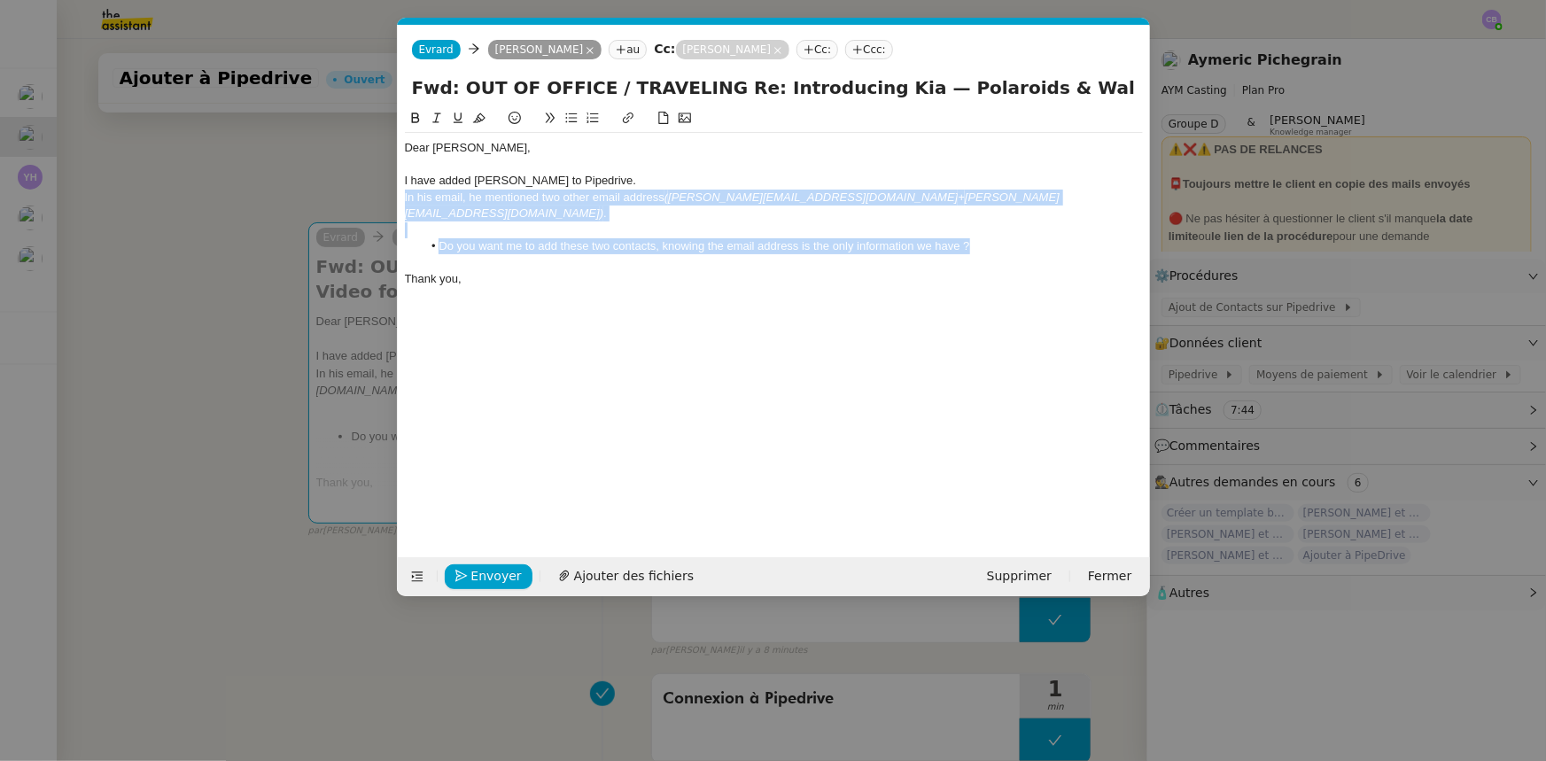
drag, startPoint x: 980, startPoint y: 228, endPoint x: 404, endPoint y: 199, distance: 576.5
click at [405, 199] on div "Dear [PERSON_NAME], I have added [PERSON_NAME] to Pipedrive. In his email, he m…" at bounding box center [774, 213] width 738 height 161
copy div "In his email, he mentioned two other email address ( [PERSON_NAME][EMAIL_ADDRES…"
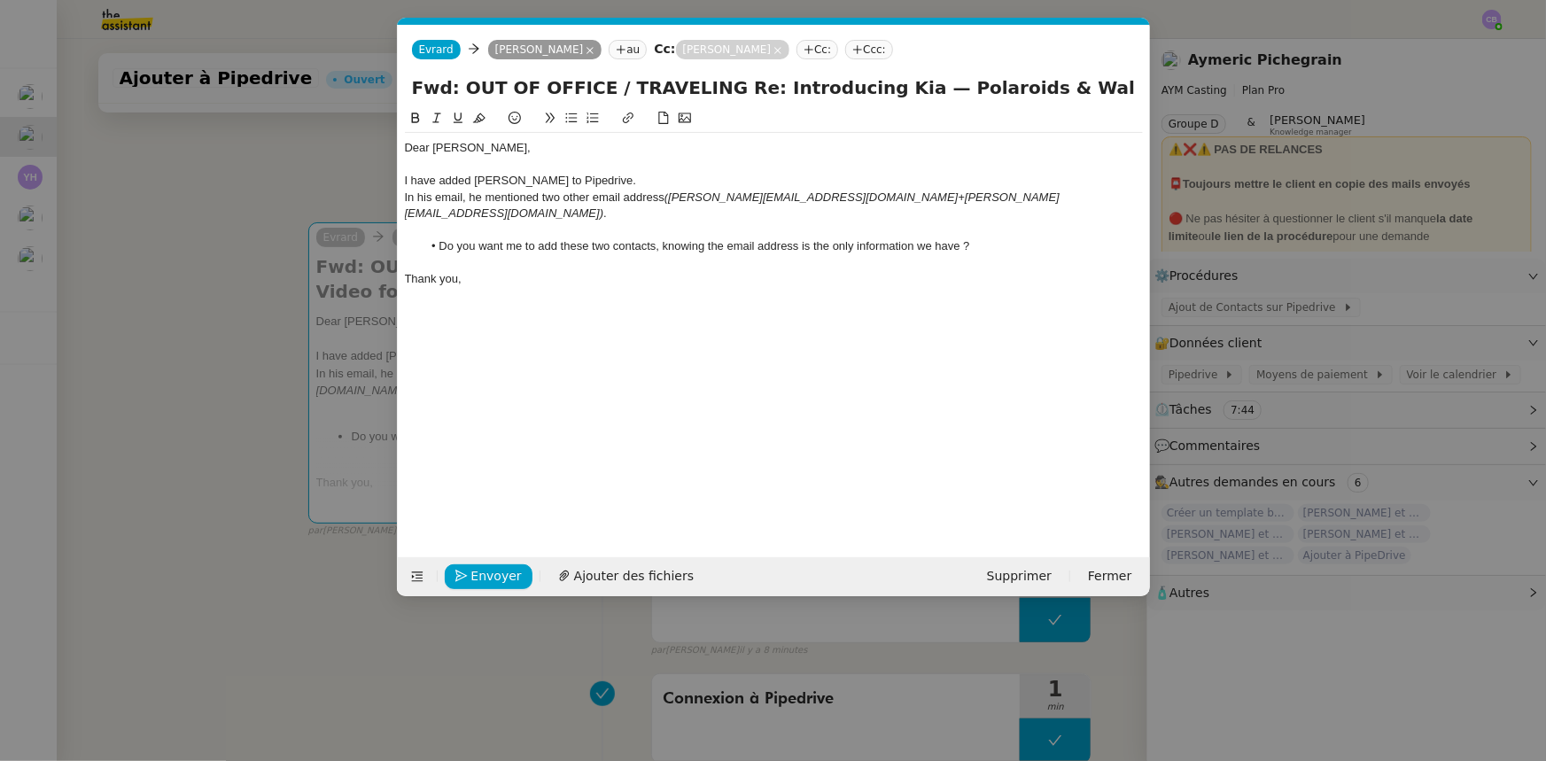
click at [328, 190] on nz-modal-container "Service TA - VOYAGE - PROPOSITION GLOBALE A utiliser dans le cadre de propositi…" at bounding box center [773, 380] width 1546 height 761
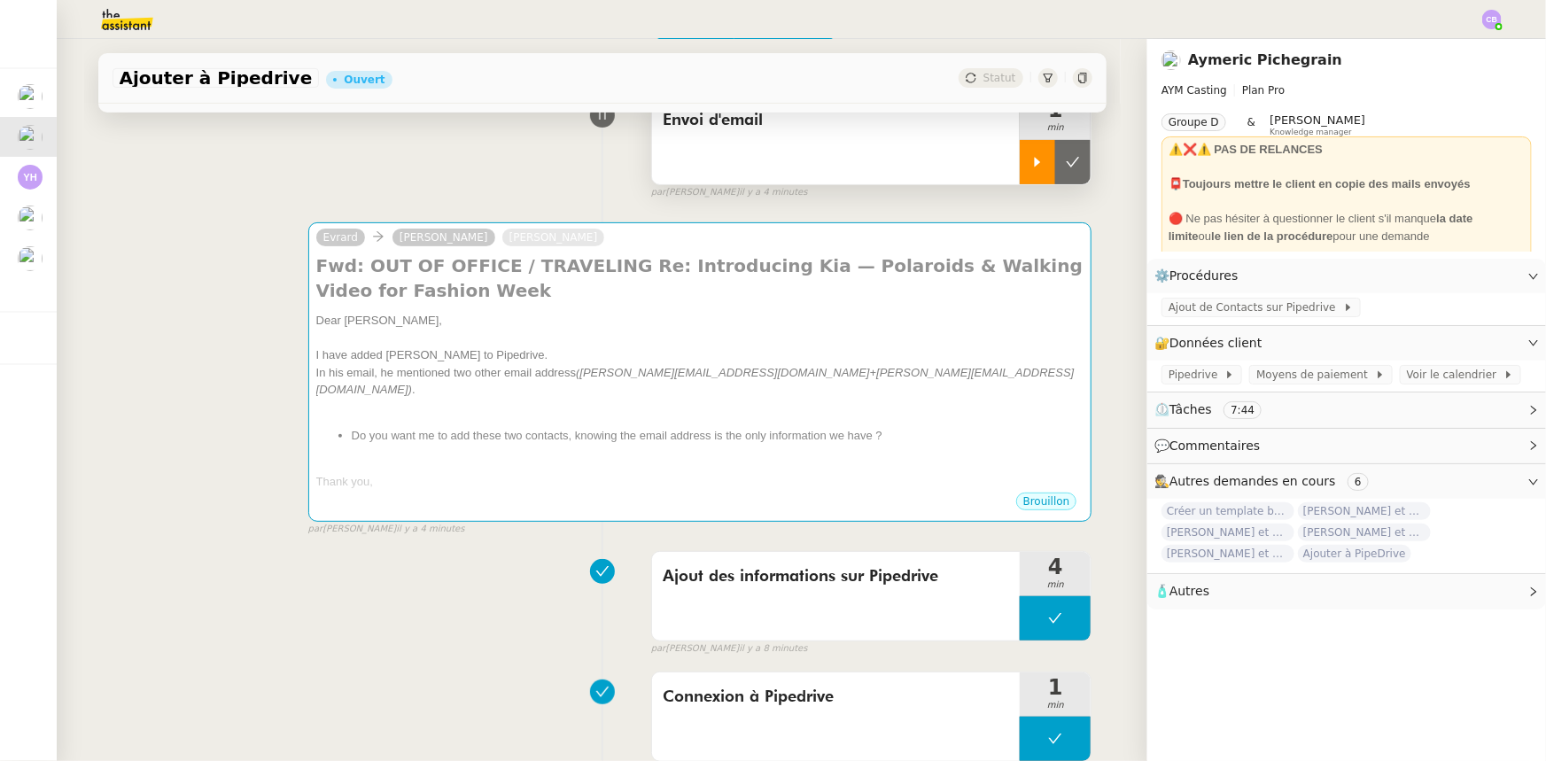
click at [1020, 166] on div at bounding box center [1037, 162] width 35 height 44
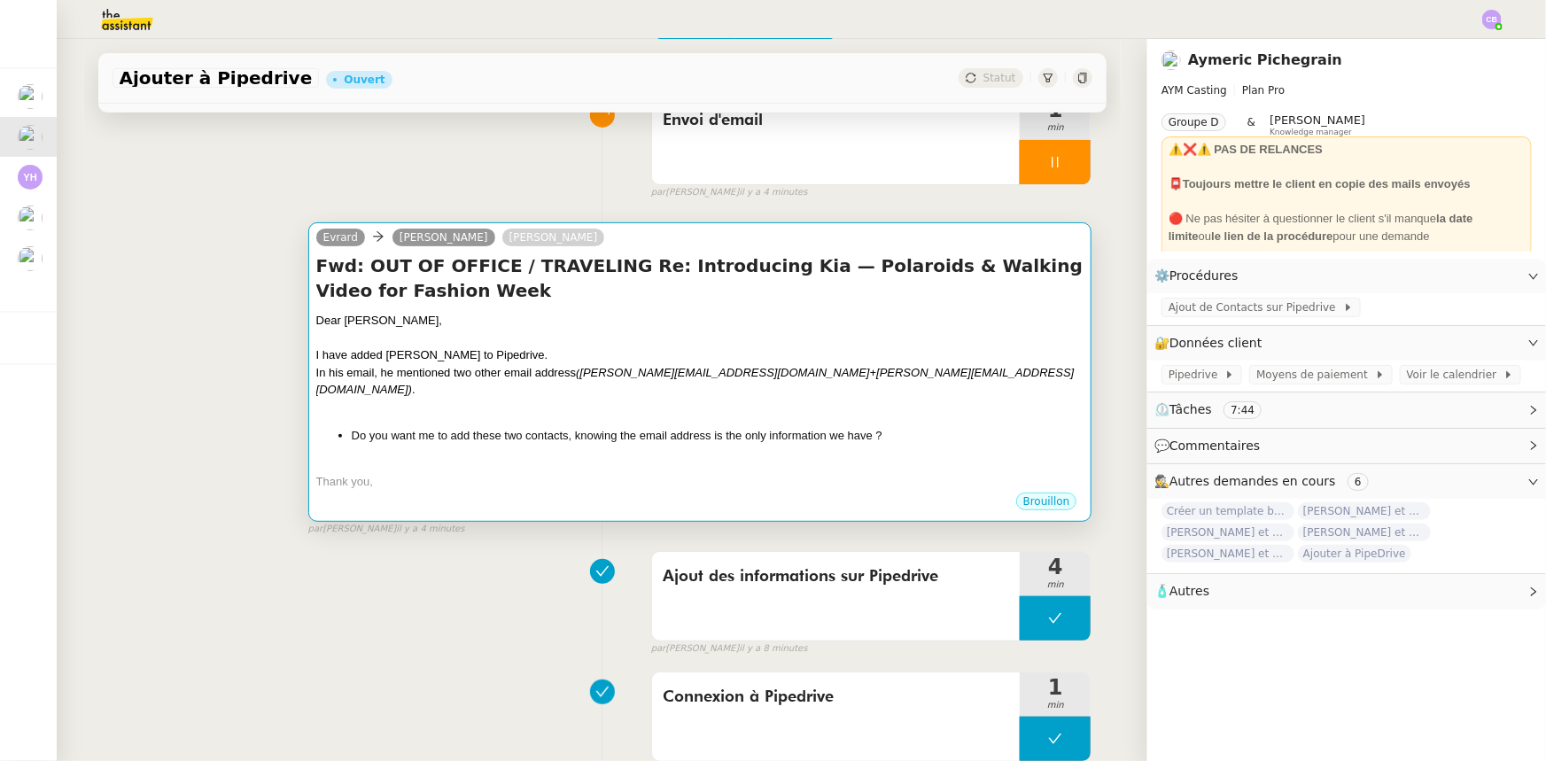
click at [899, 399] on div at bounding box center [700, 408] width 768 height 18
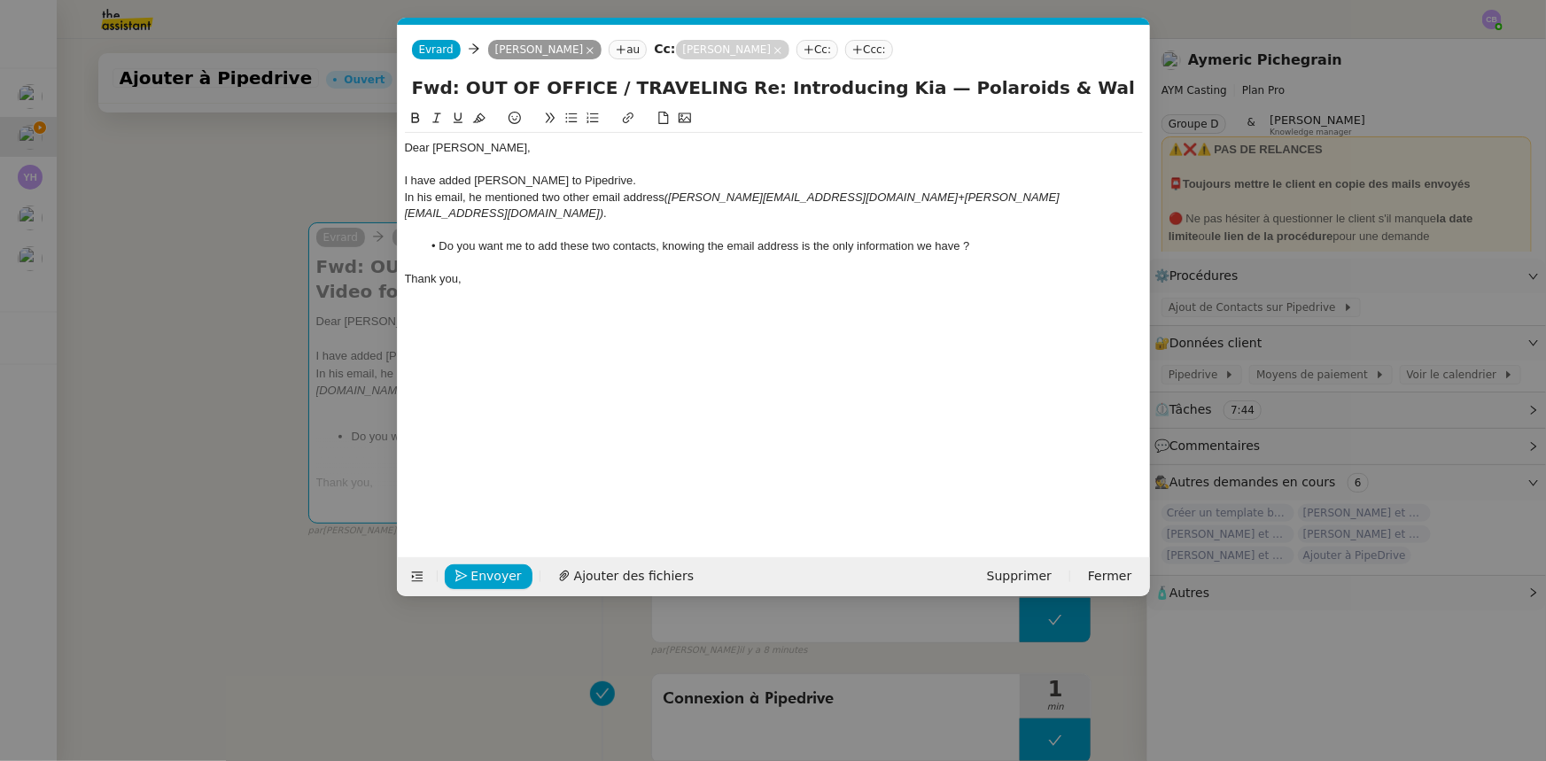
click at [610, 198] on div "In his email, he mentioned two other email address ( [PERSON_NAME][EMAIL_ADDRES…" at bounding box center [774, 206] width 738 height 33
click at [507, 575] on span "Envoyer" at bounding box center [496, 576] width 50 height 20
click at [507, 575] on span "Confirmer l'envoi" at bounding box center [524, 576] width 106 height 20
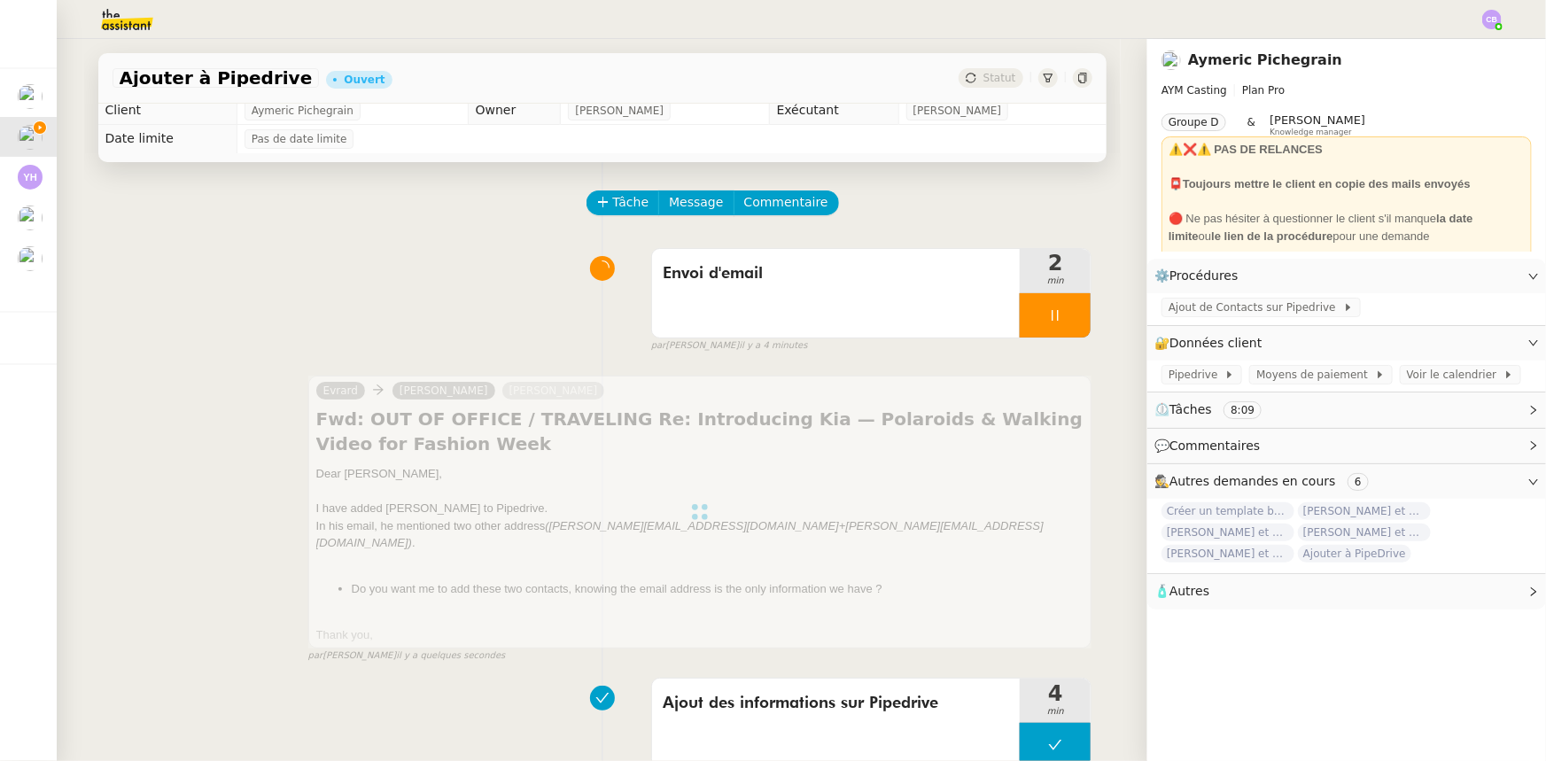
scroll to position [0, 0]
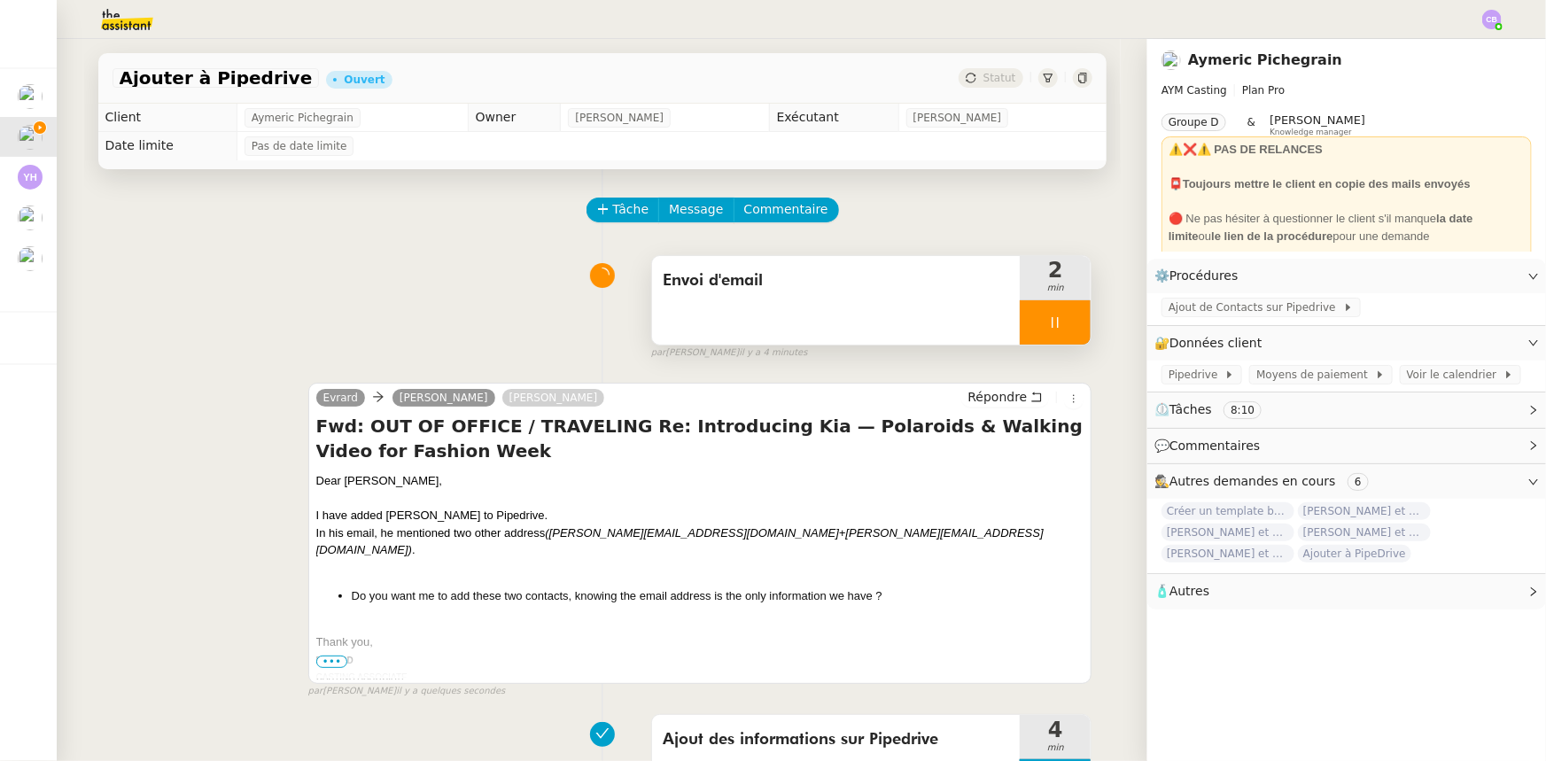
click at [1020, 316] on div at bounding box center [1055, 322] width 71 height 44
click at [1066, 330] on icon at bounding box center [1073, 322] width 14 height 14
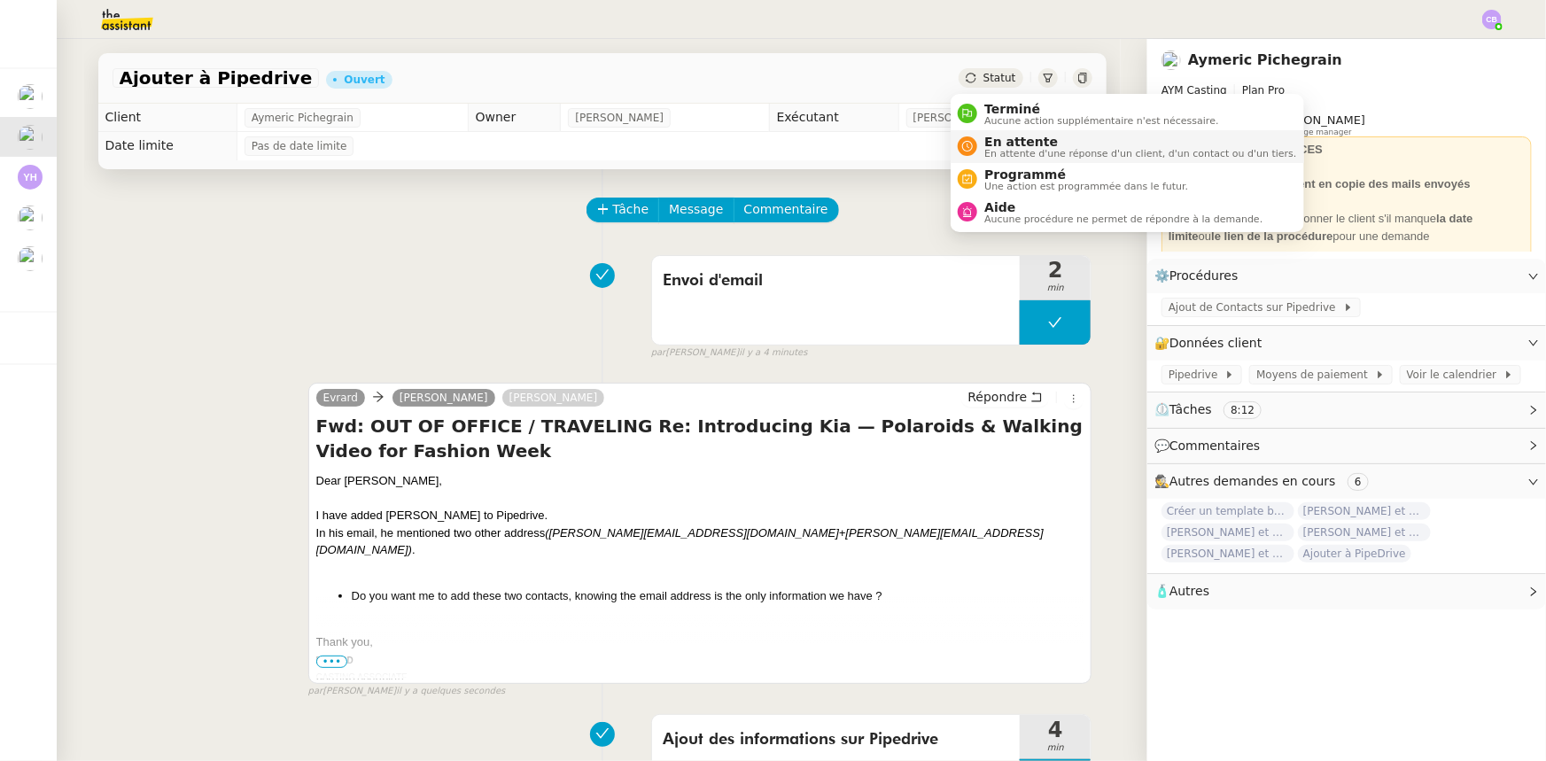
click at [1017, 142] on span "En attente" at bounding box center [1140, 142] width 312 height 14
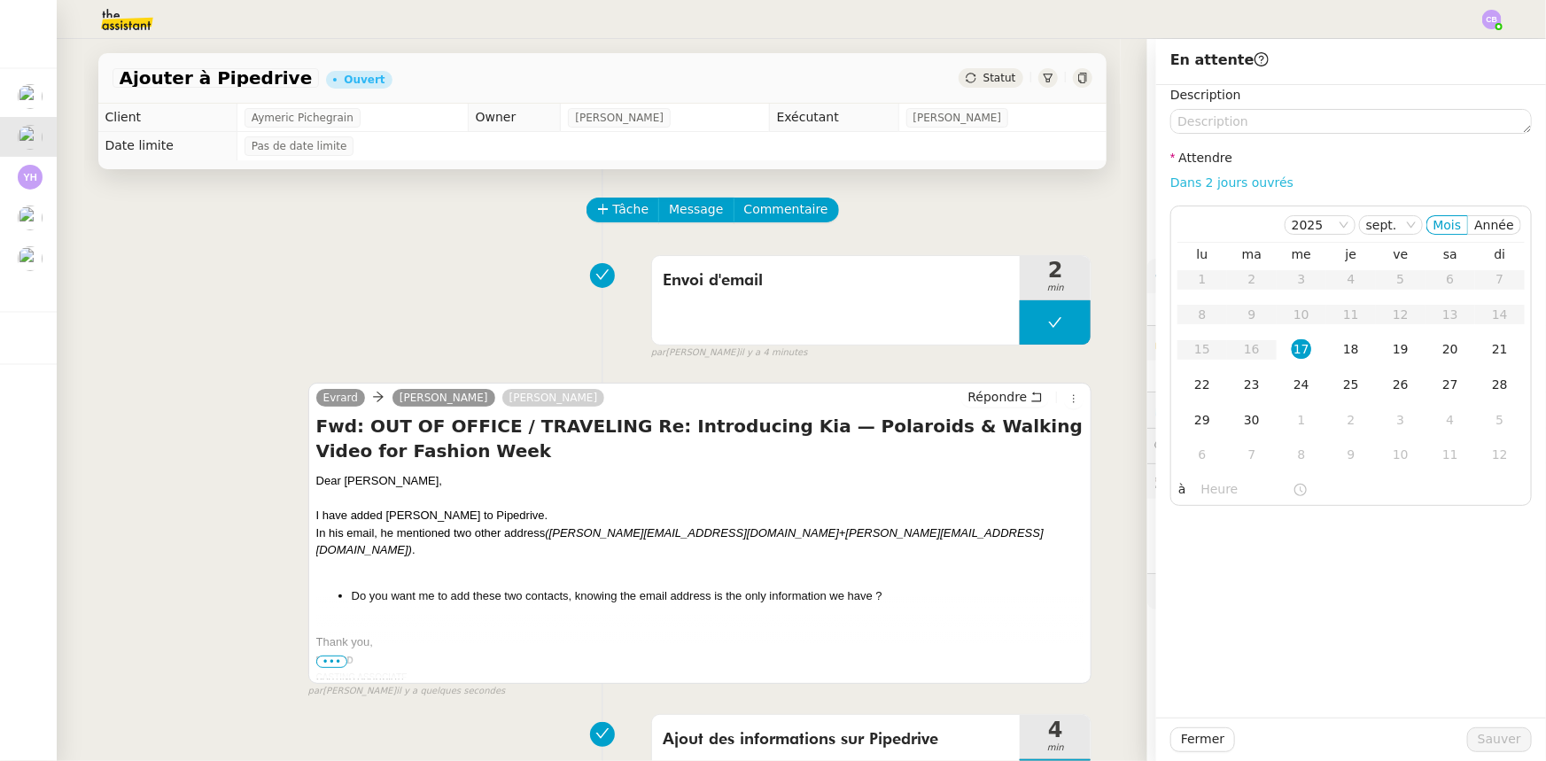
click at [1249, 184] on link "Dans 2 jours ouvrés" at bounding box center [1231, 182] width 123 height 14
type input "07:00"
click at [1482, 743] on span "Sauver" at bounding box center [1499, 739] width 43 height 20
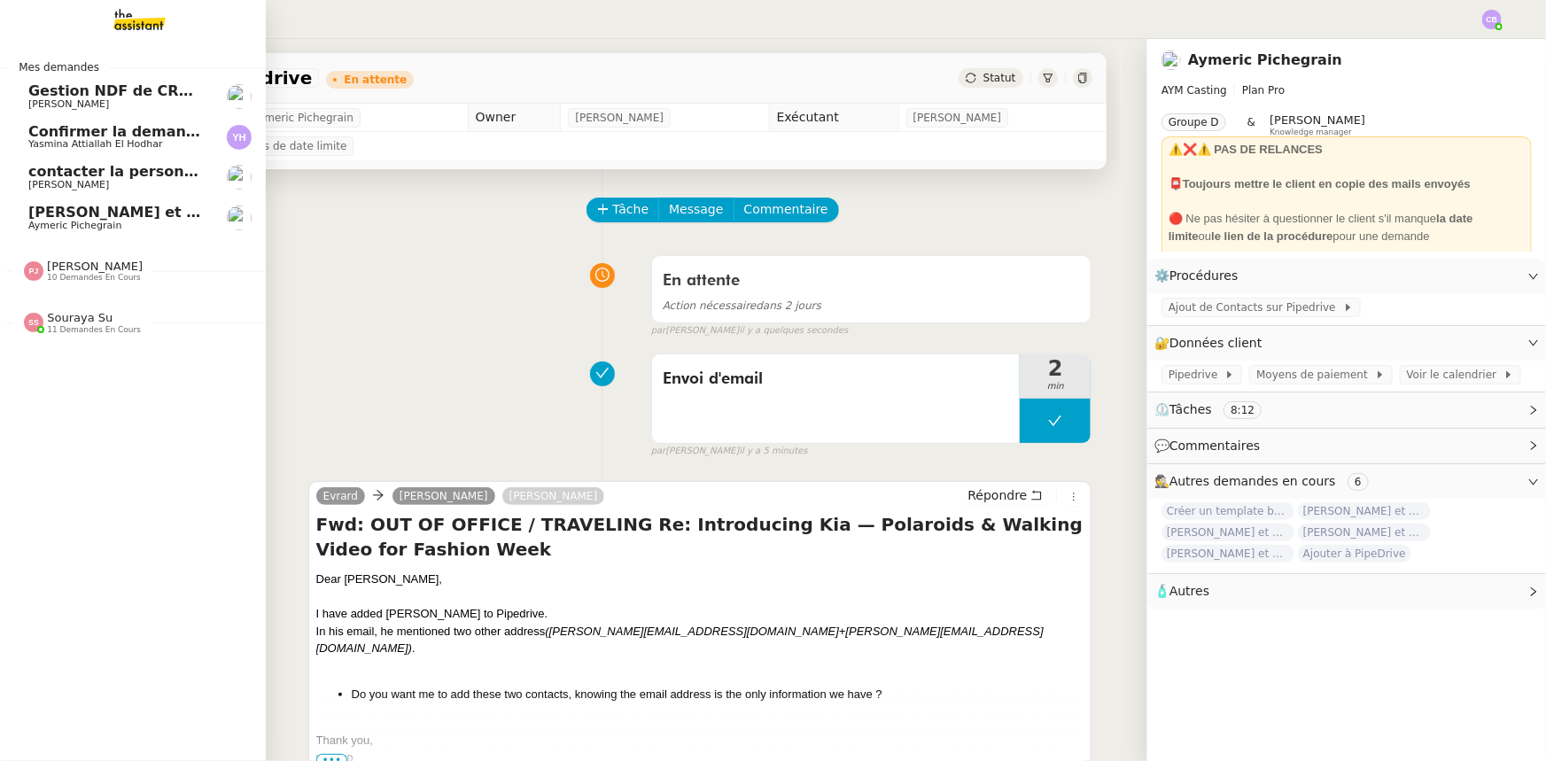
click at [108, 214] on span "[PERSON_NAME] et ajoutez des contacts dans Pipedrive" at bounding box center [251, 212] width 447 height 17
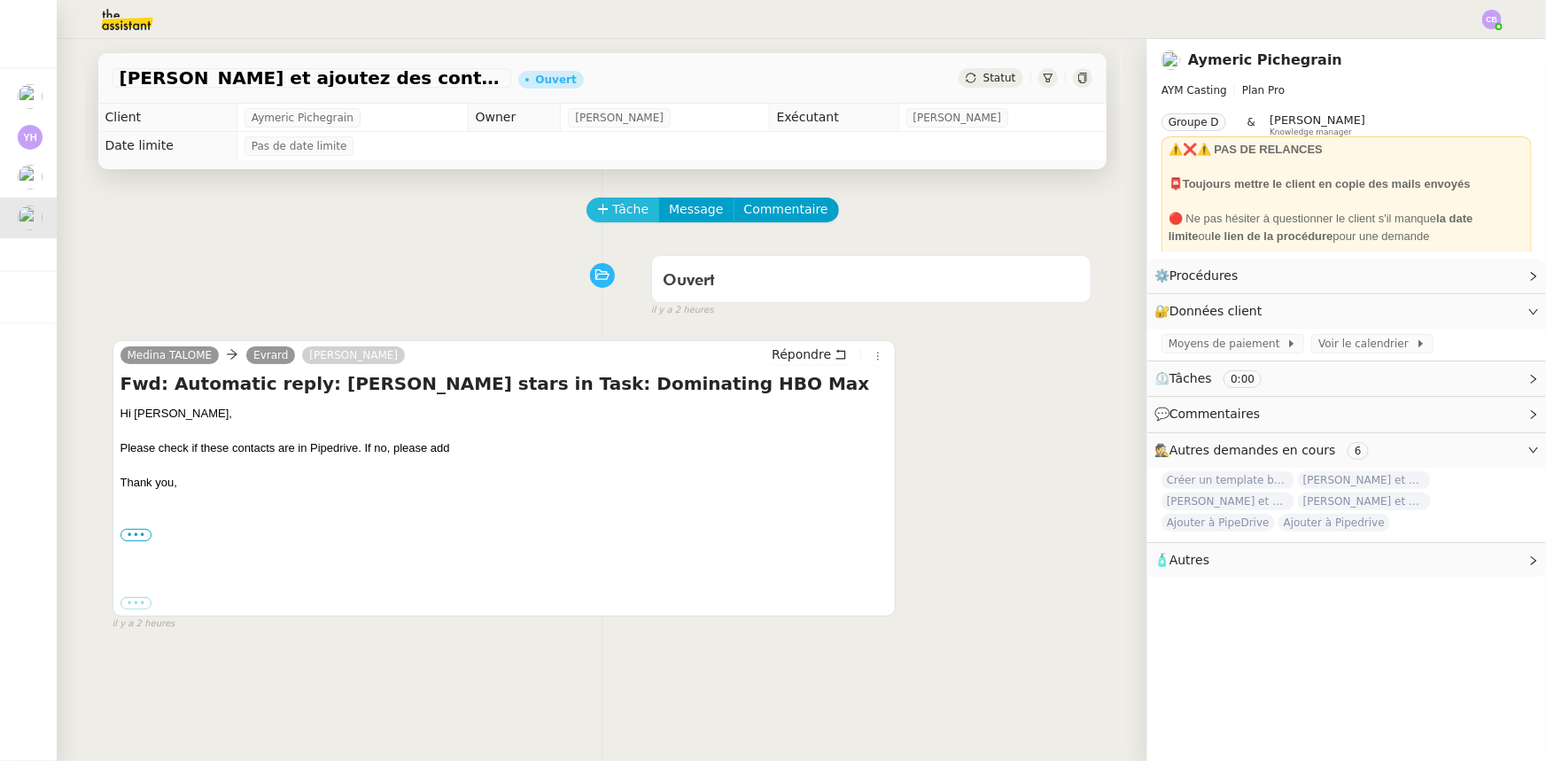
click at [615, 216] on span "Tâche" at bounding box center [631, 209] width 36 height 20
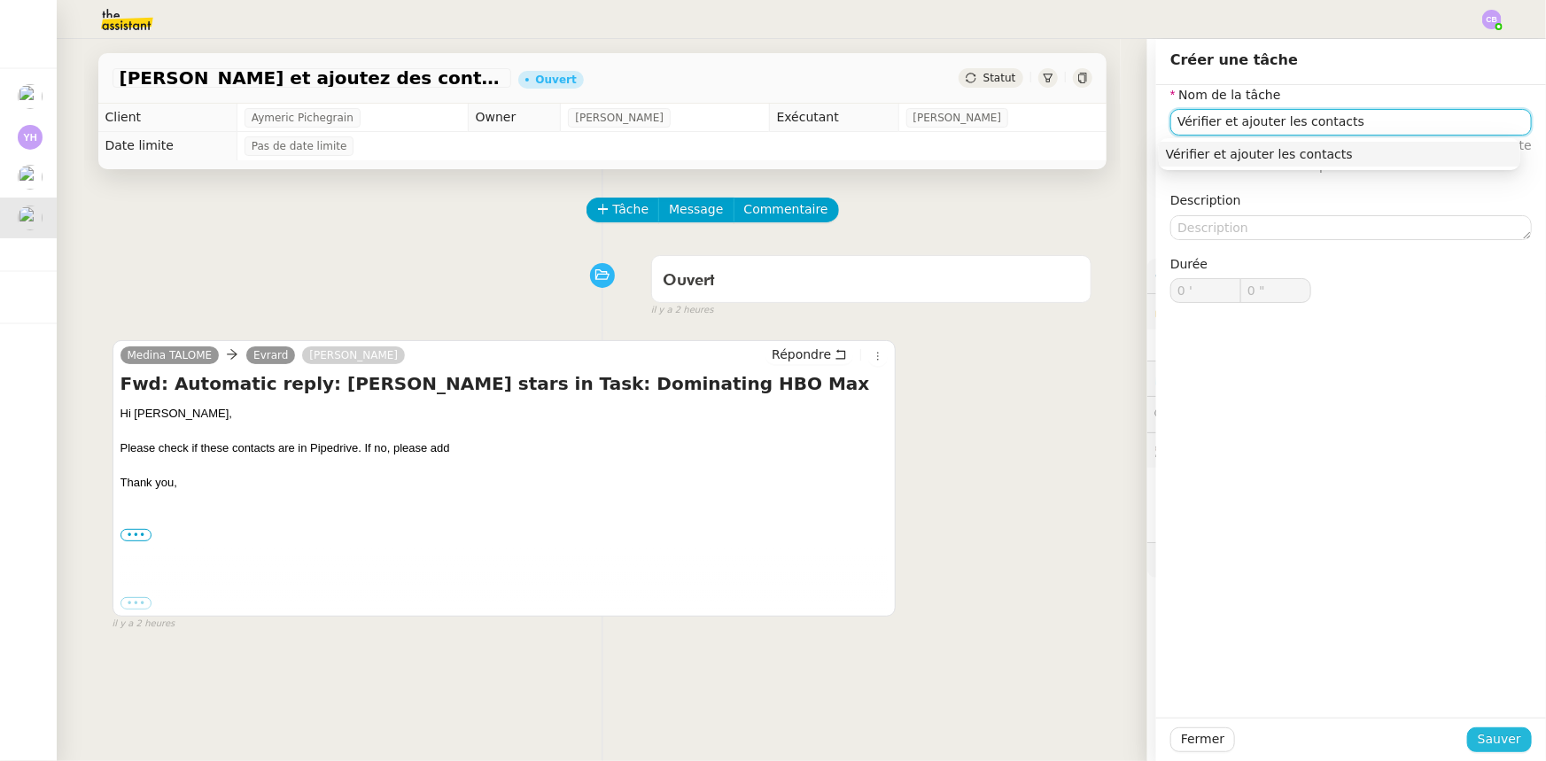
type input "Vérifier et ajouter les contacts"
click at [1497, 742] on span "Sauver" at bounding box center [1499, 739] width 43 height 20
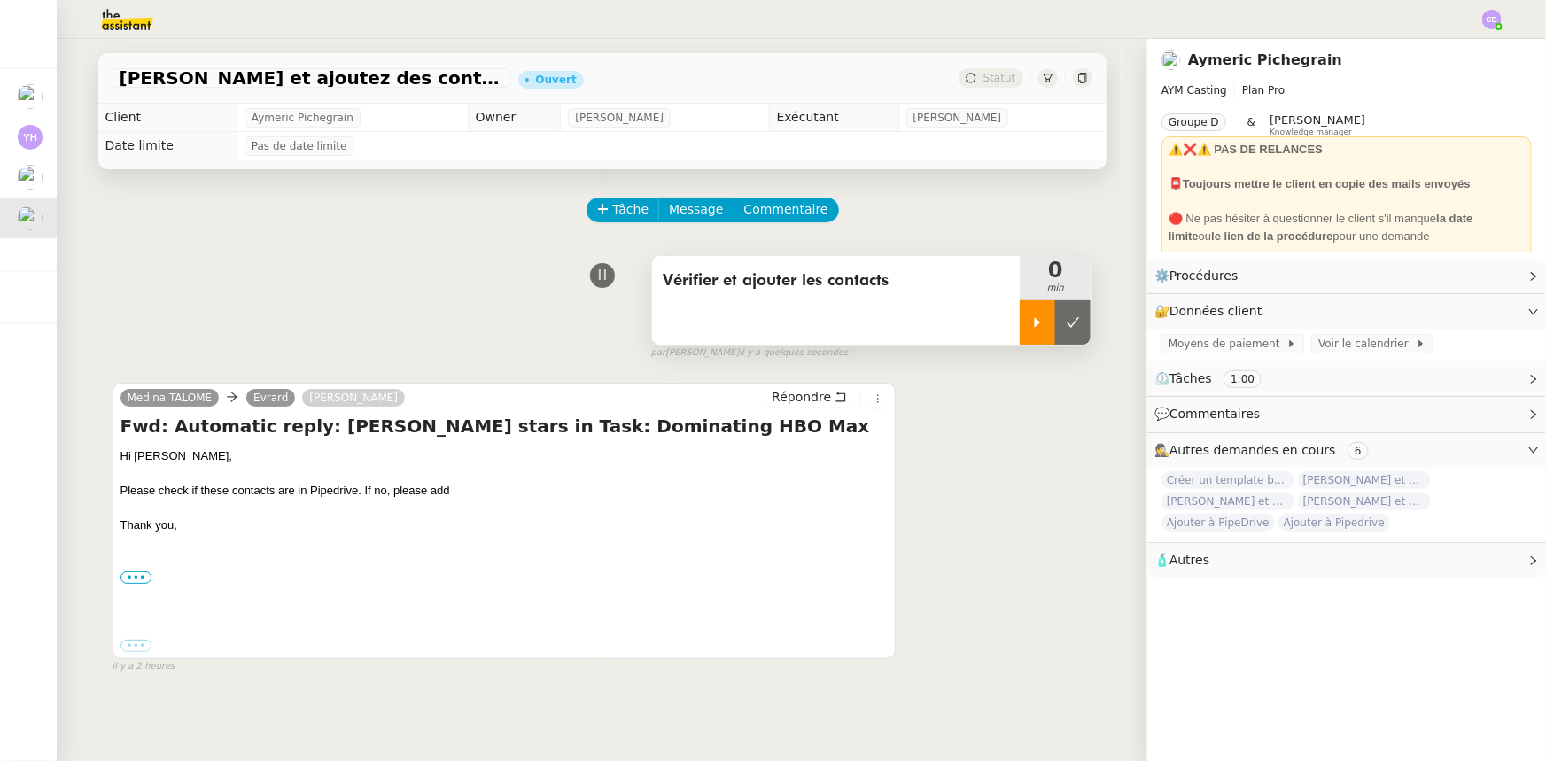
click at [1020, 326] on div at bounding box center [1037, 322] width 35 height 44
click at [951, 319] on div "Vérifier et ajouter les contacts" at bounding box center [836, 300] width 368 height 89
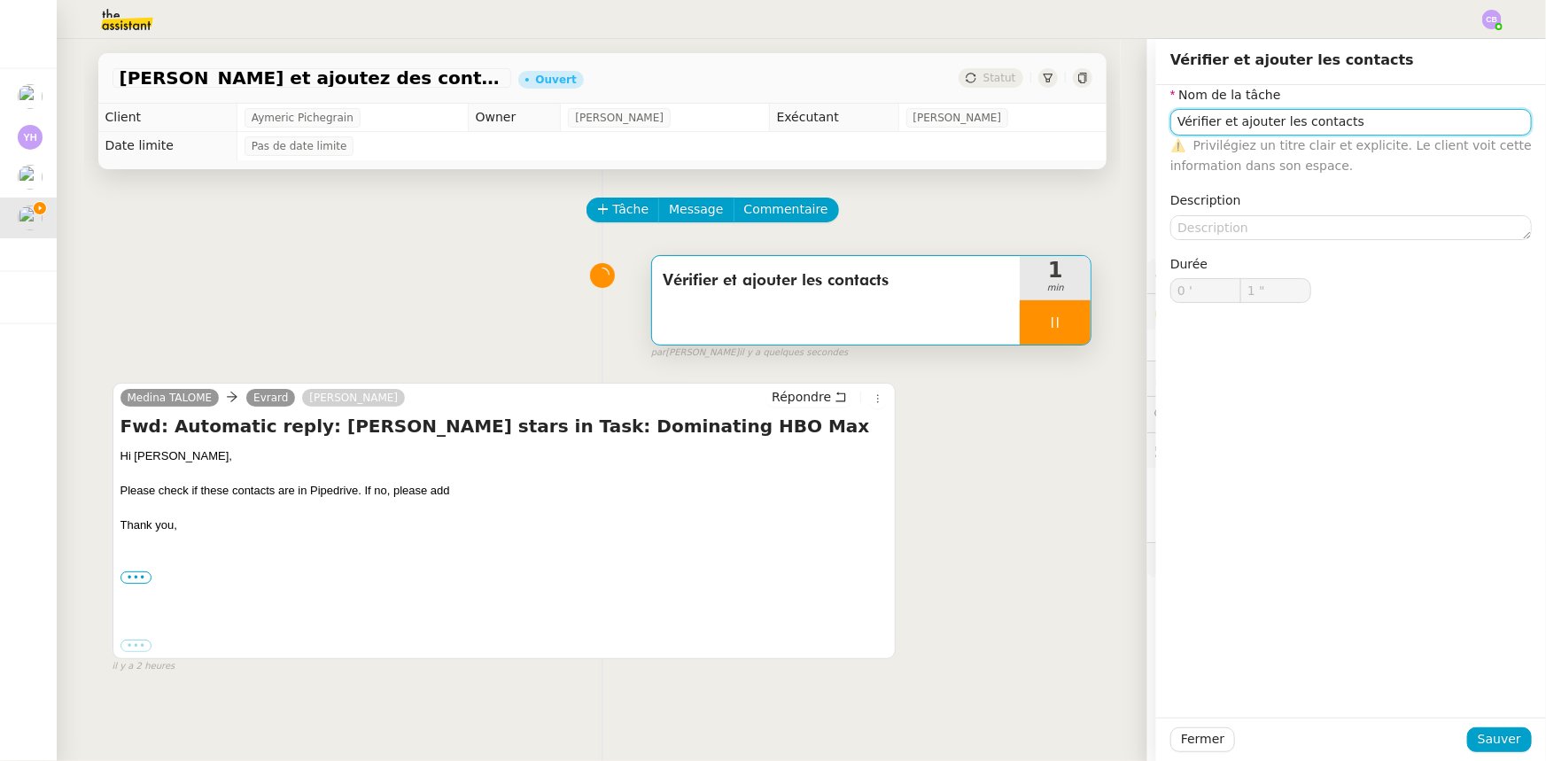
click at [1350, 124] on input "Vérifier et ajouter les contacts" at bounding box center [1350, 122] width 361 height 26
type input "2 ""
type input "Vérifier et ajouter les contacts sur"
type input "3 ""
type input "Vérifier et ajouter les contacts sur Pipe"
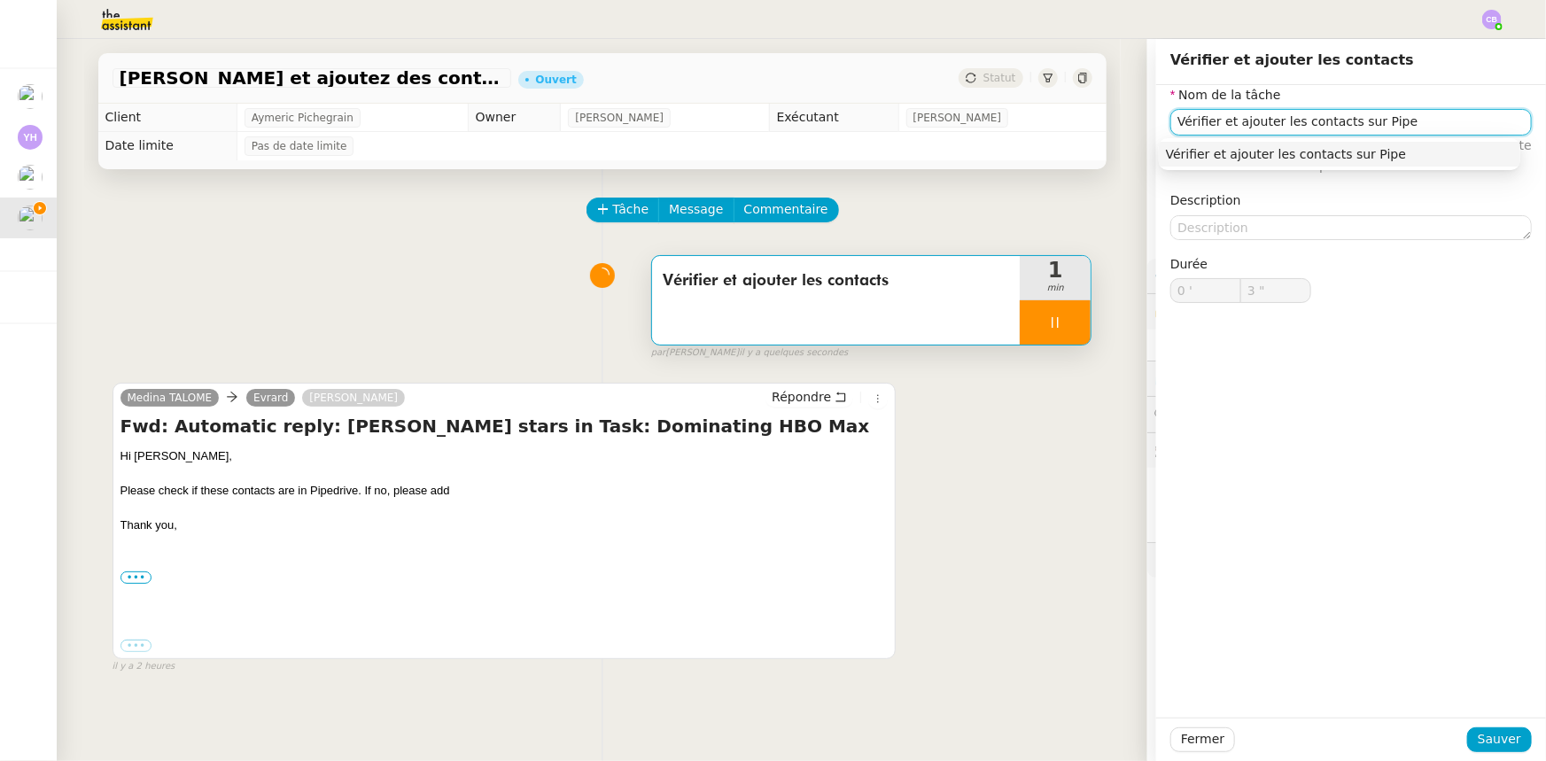
type input "4 ""
type input "Vérifier et ajouter les contacts sur Pipedrive"
type input "6 ""
type input "Vérifier et ajouter les contacts sur Pipedrive"
click at [1479, 738] on span "Sauver" at bounding box center [1499, 739] width 43 height 20
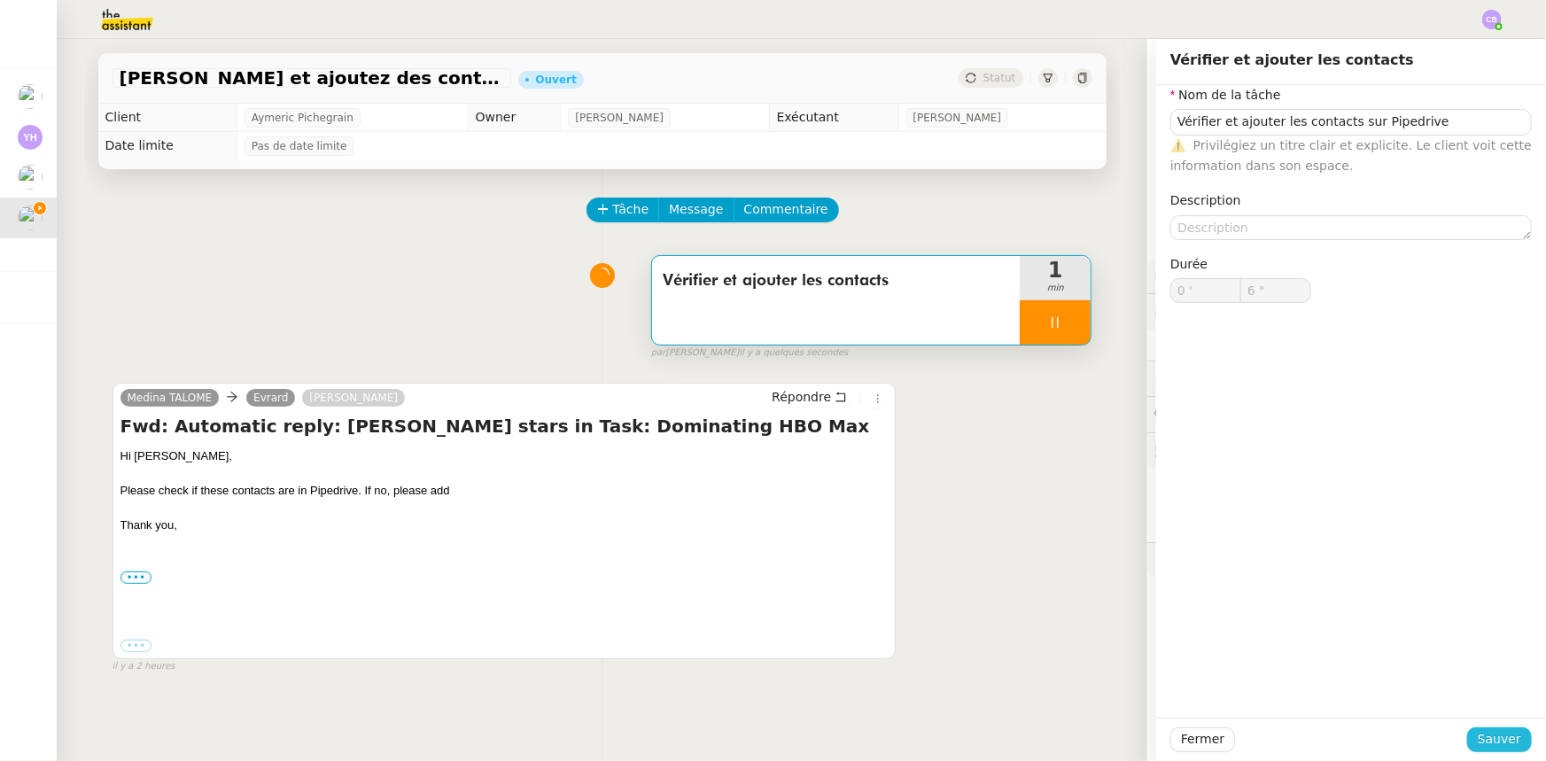
type input "7 ""
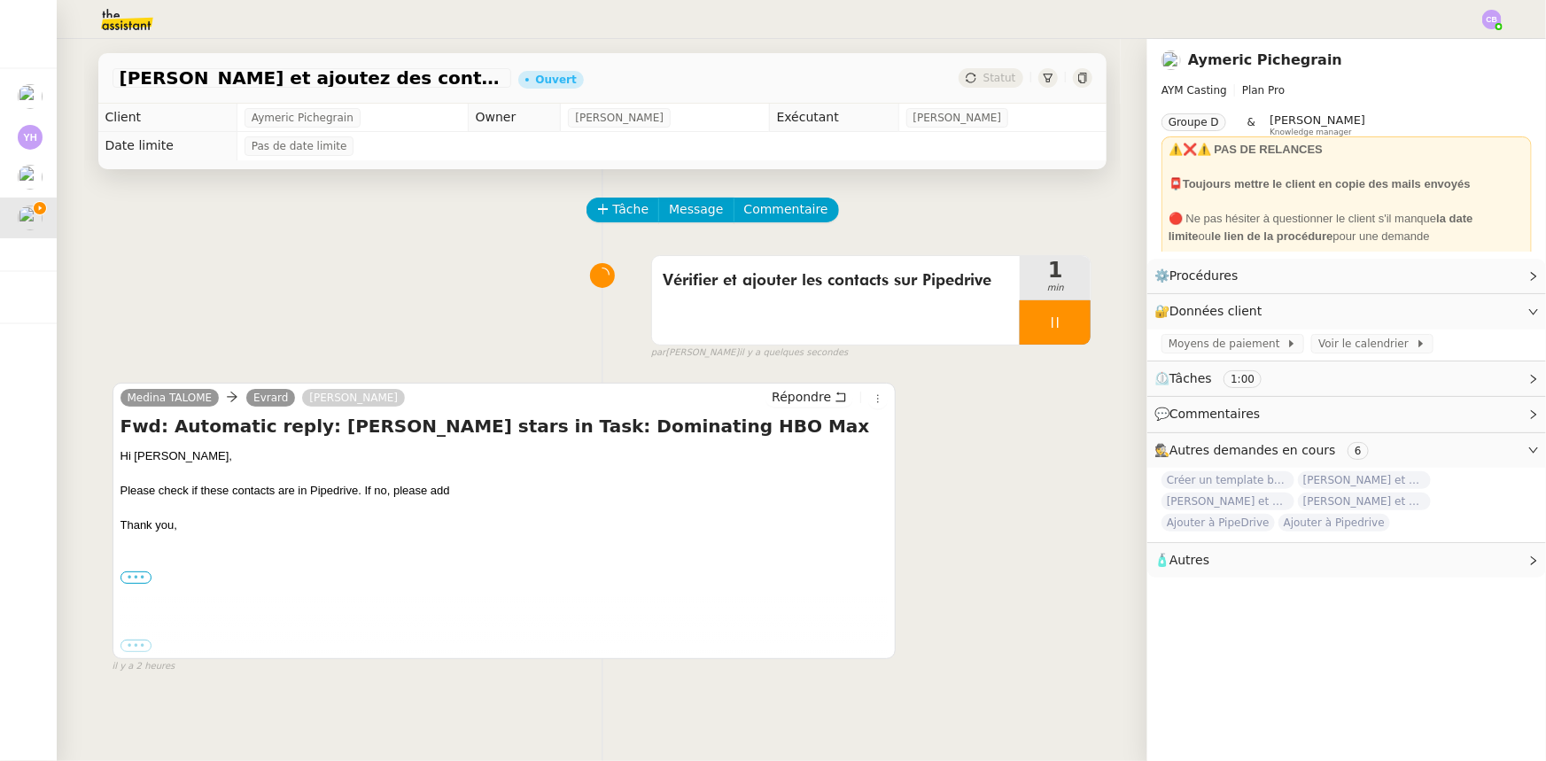
click at [127, 578] on label "•••" at bounding box center [136, 577] width 32 height 12
click at [0, 0] on input "•••" at bounding box center [0, 0] width 0 height 0
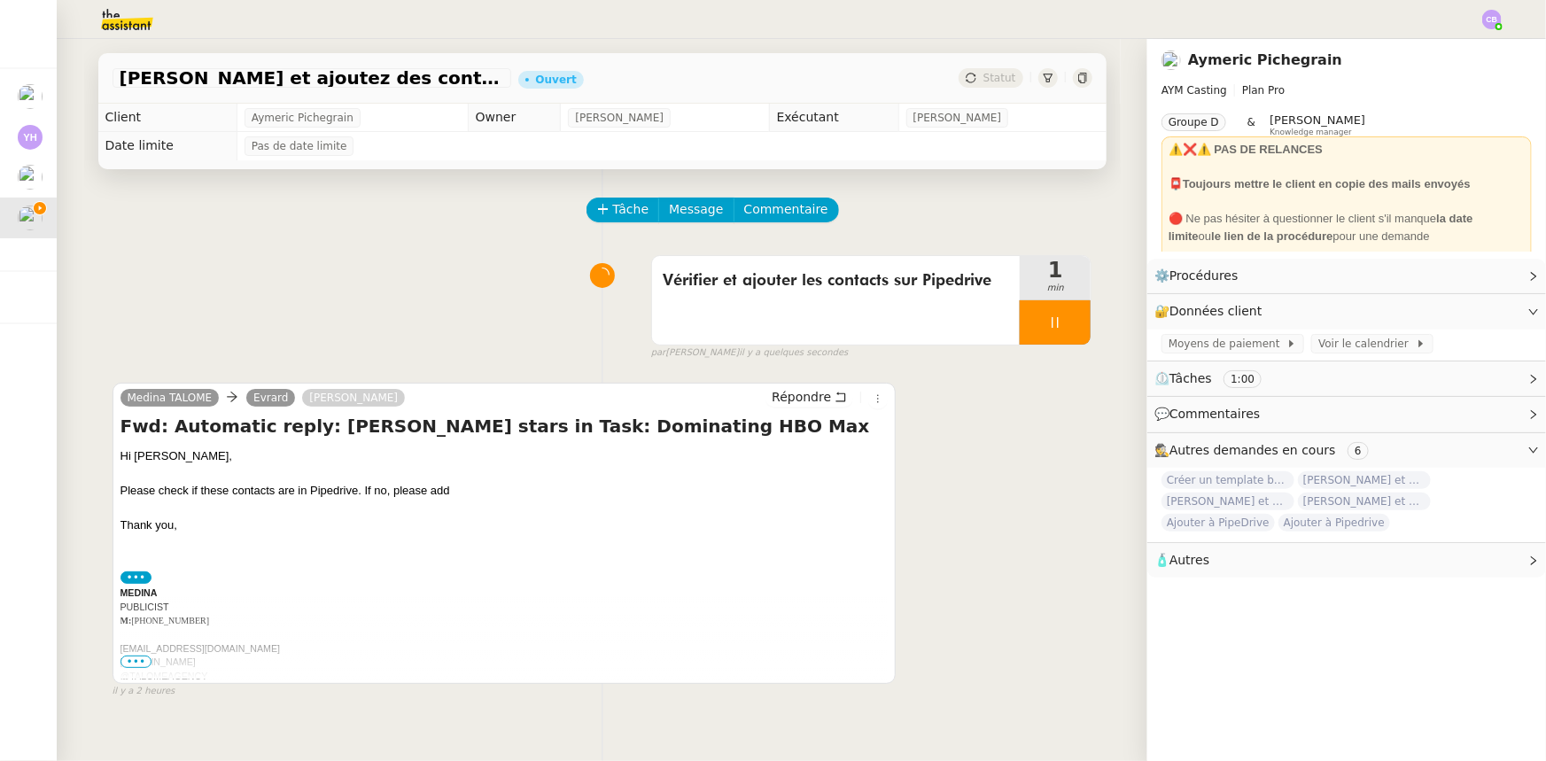
click at [134, 666] on span "•••" at bounding box center [136, 661] width 32 height 12
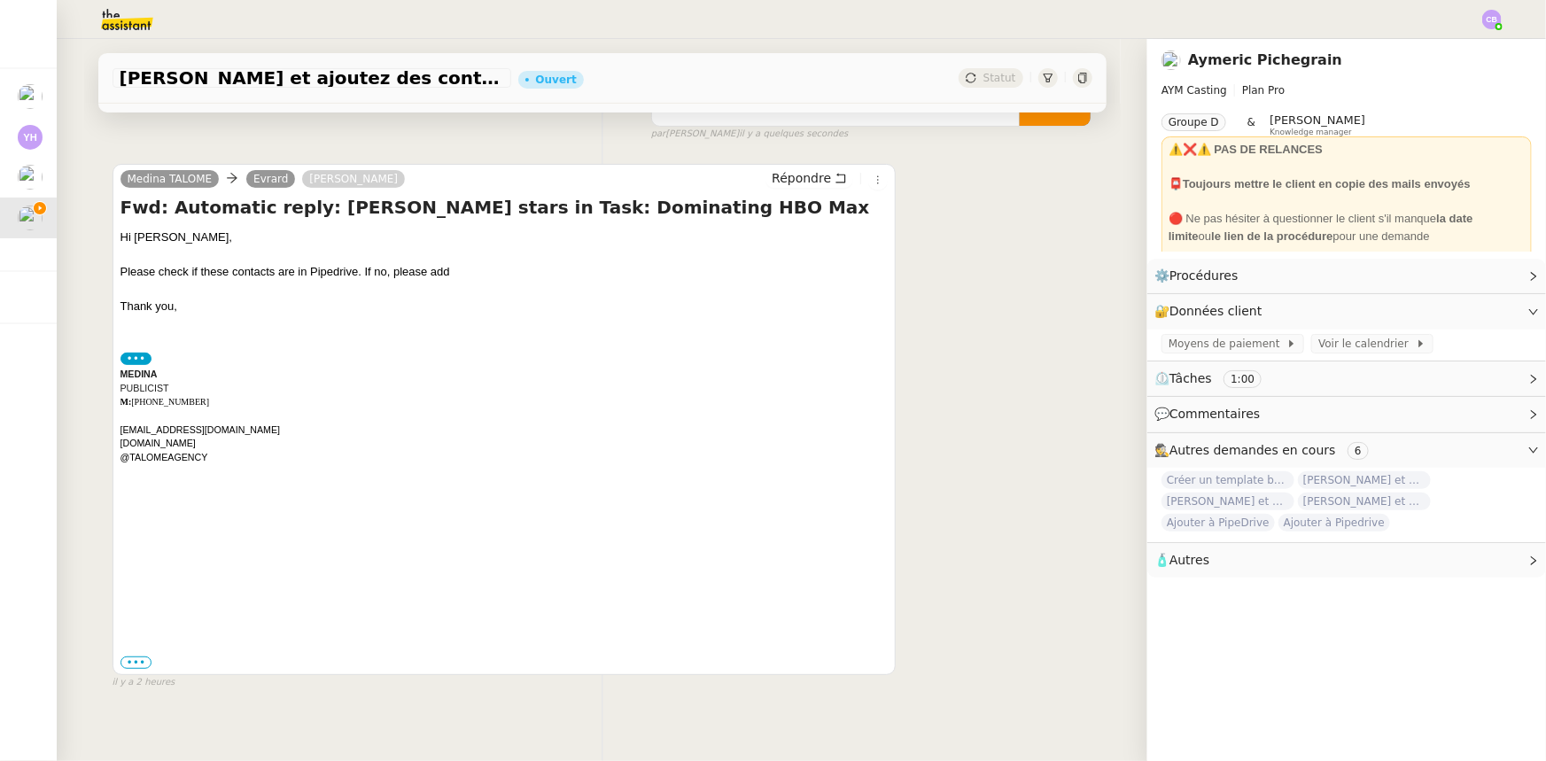
scroll to position [241, 0]
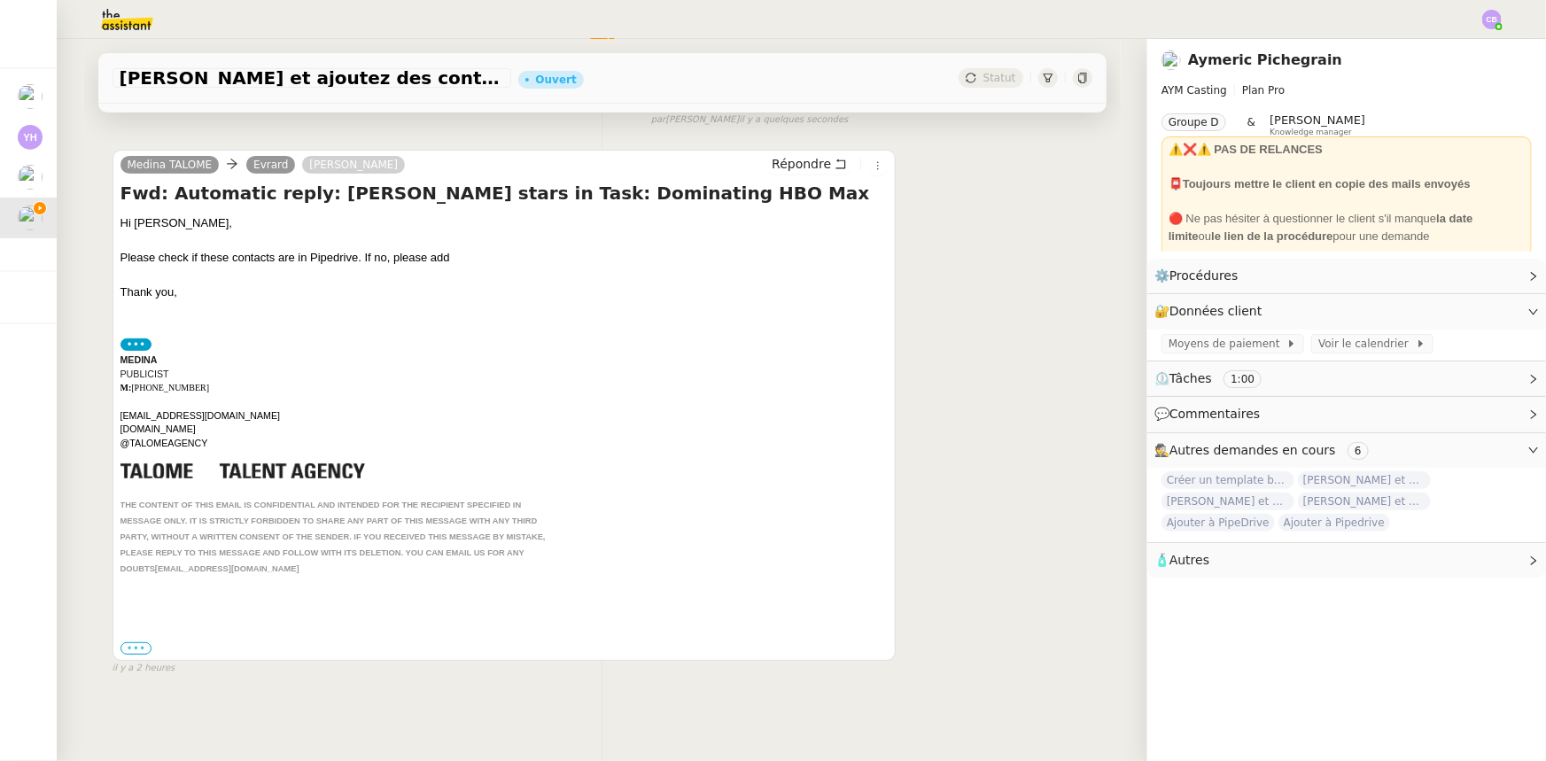
click at [120, 642] on label "•••" at bounding box center [136, 648] width 32 height 12
click at [0, 0] on input "•••" at bounding box center [0, 0] width 0 height 0
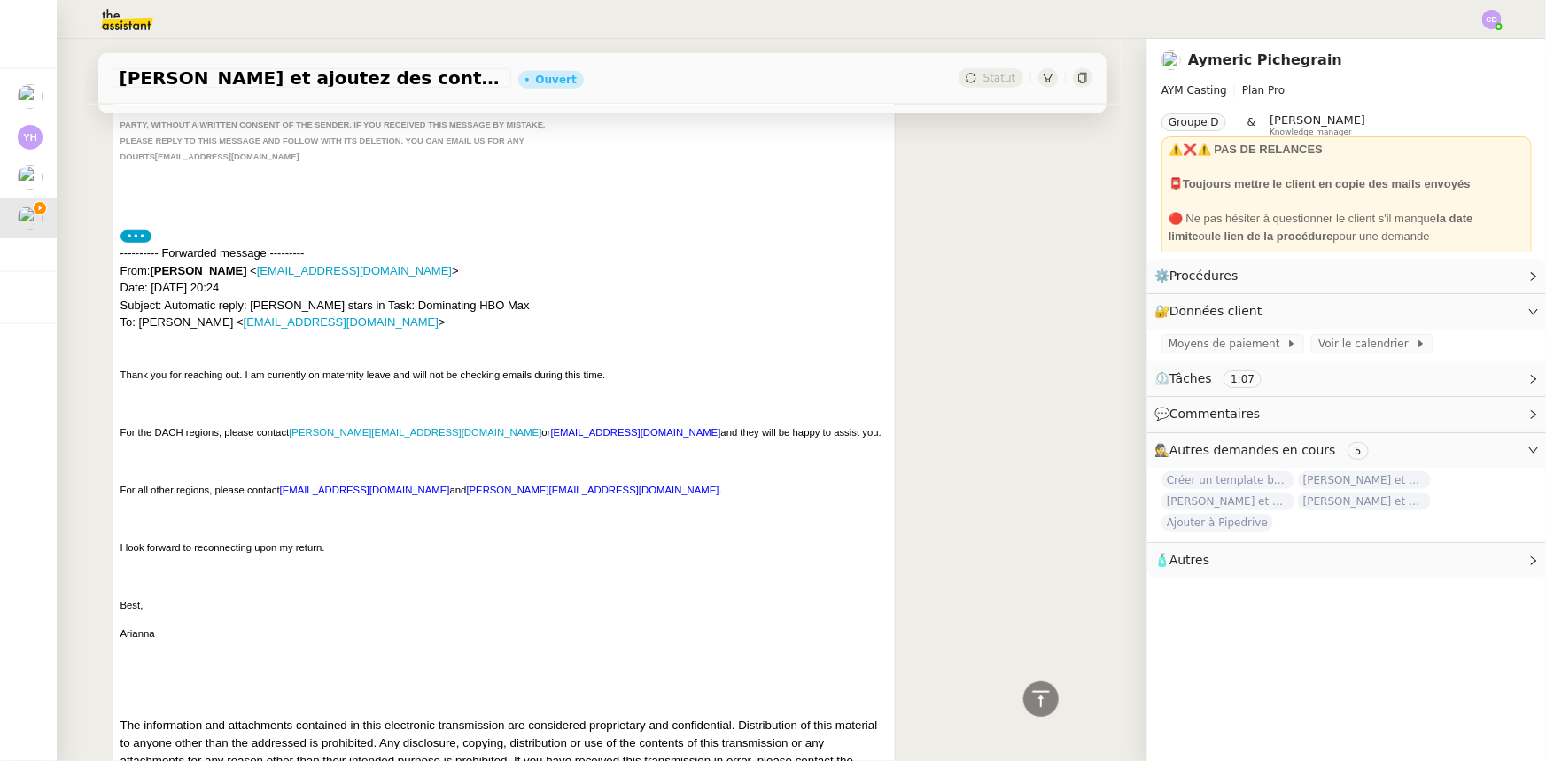
scroll to position [617, 0]
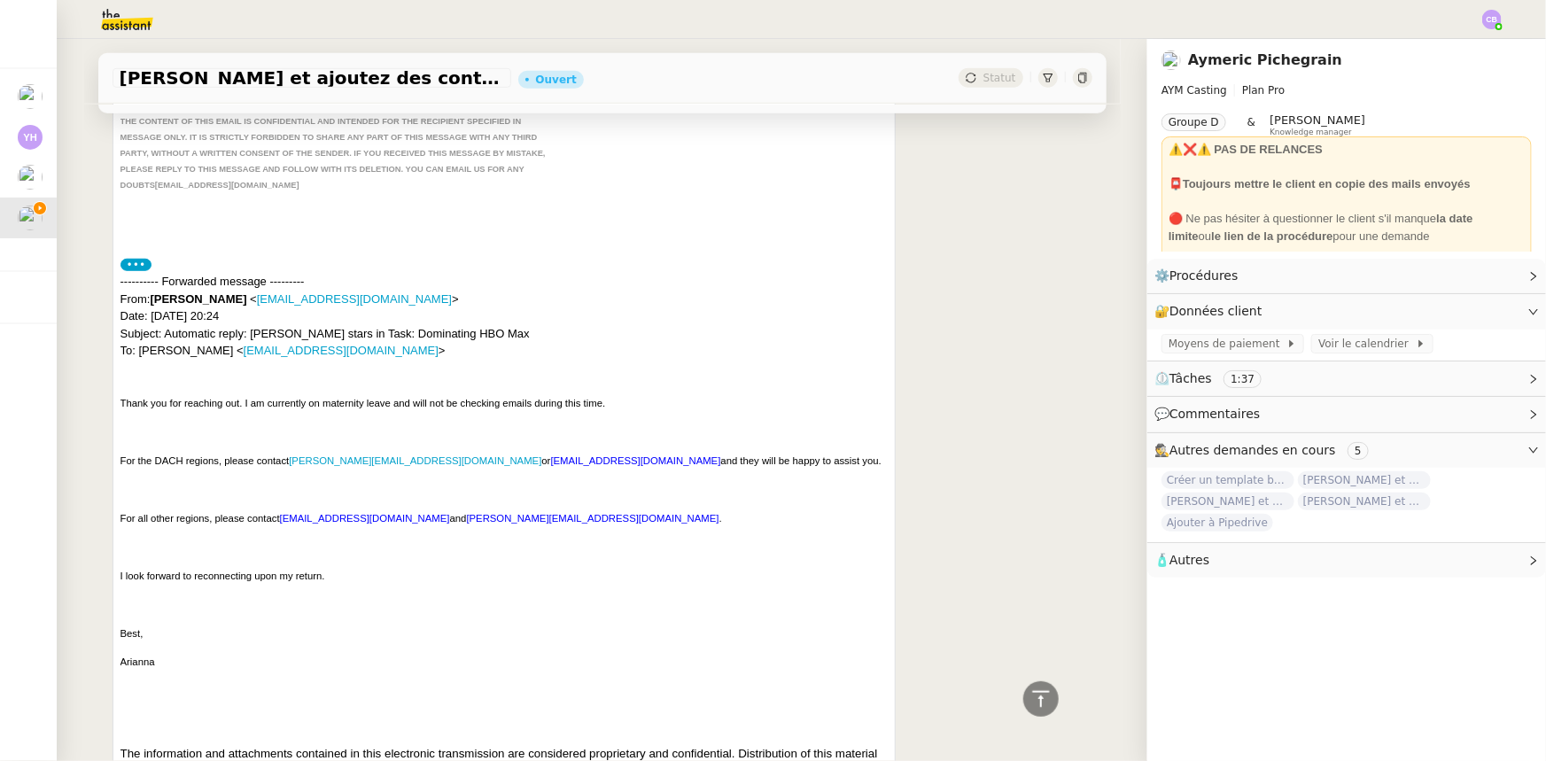
drag, startPoint x: 303, startPoint y: 302, endPoint x: 148, endPoint y: 299, distance: 155.0
click at [148, 299] on div "---------- Forwarded message --------- From: [PERSON_NAME] < [EMAIL_ADDRESS][DO…" at bounding box center [504, 316] width 768 height 87
copy strong "[PERSON_NAME]"
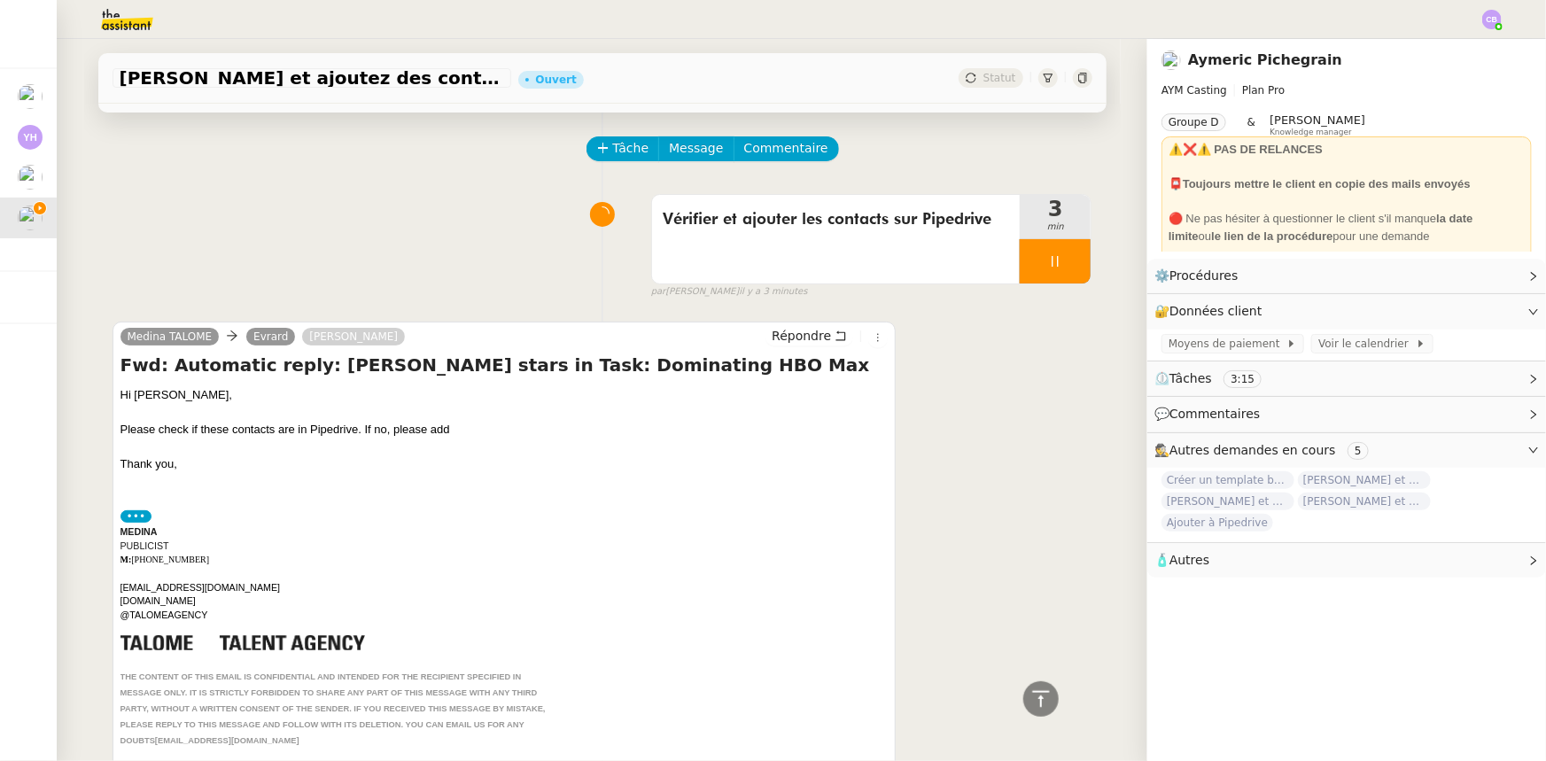
scroll to position [0, 0]
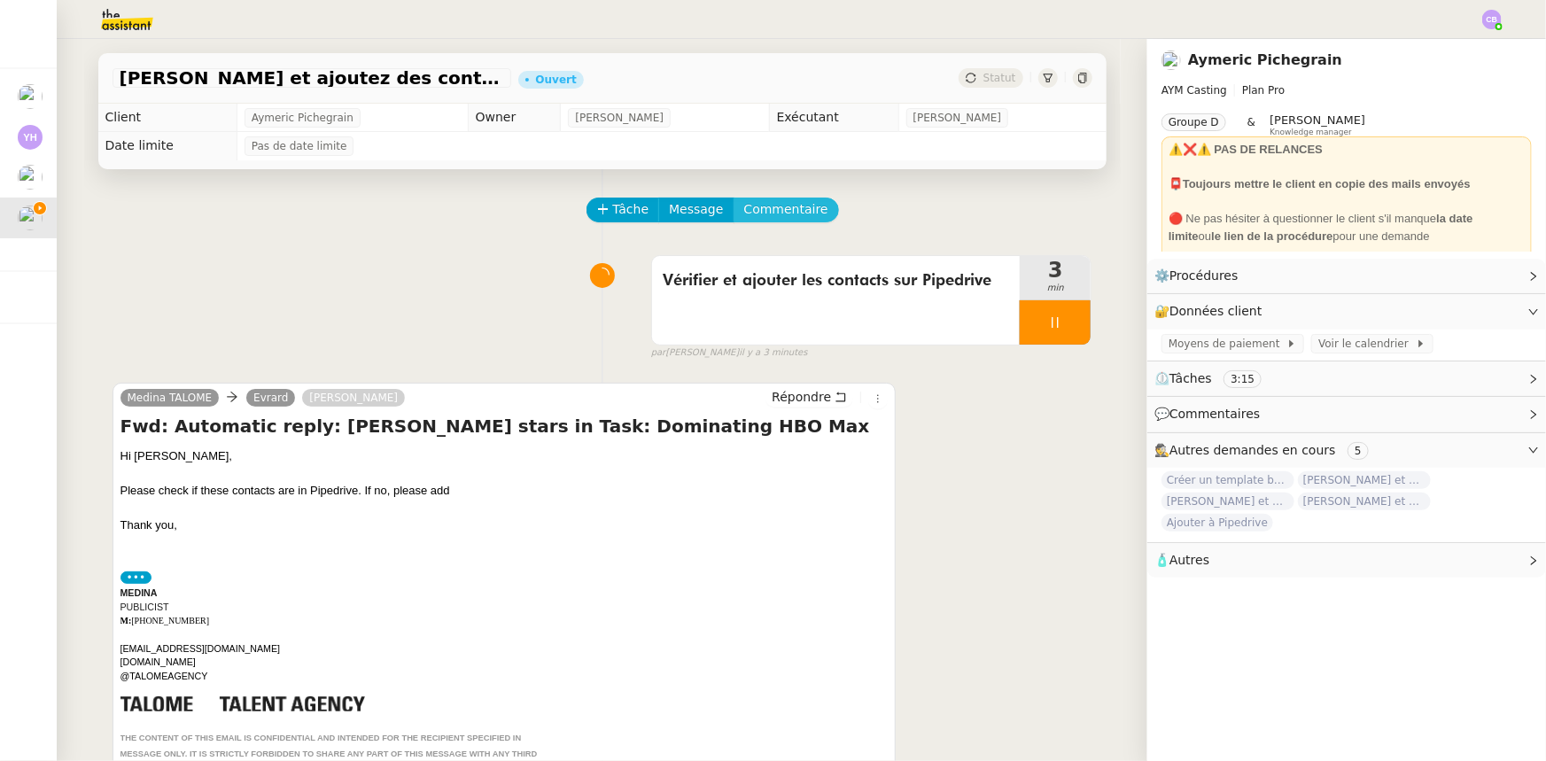
click at [755, 213] on span "Commentaire" at bounding box center [786, 209] width 84 height 20
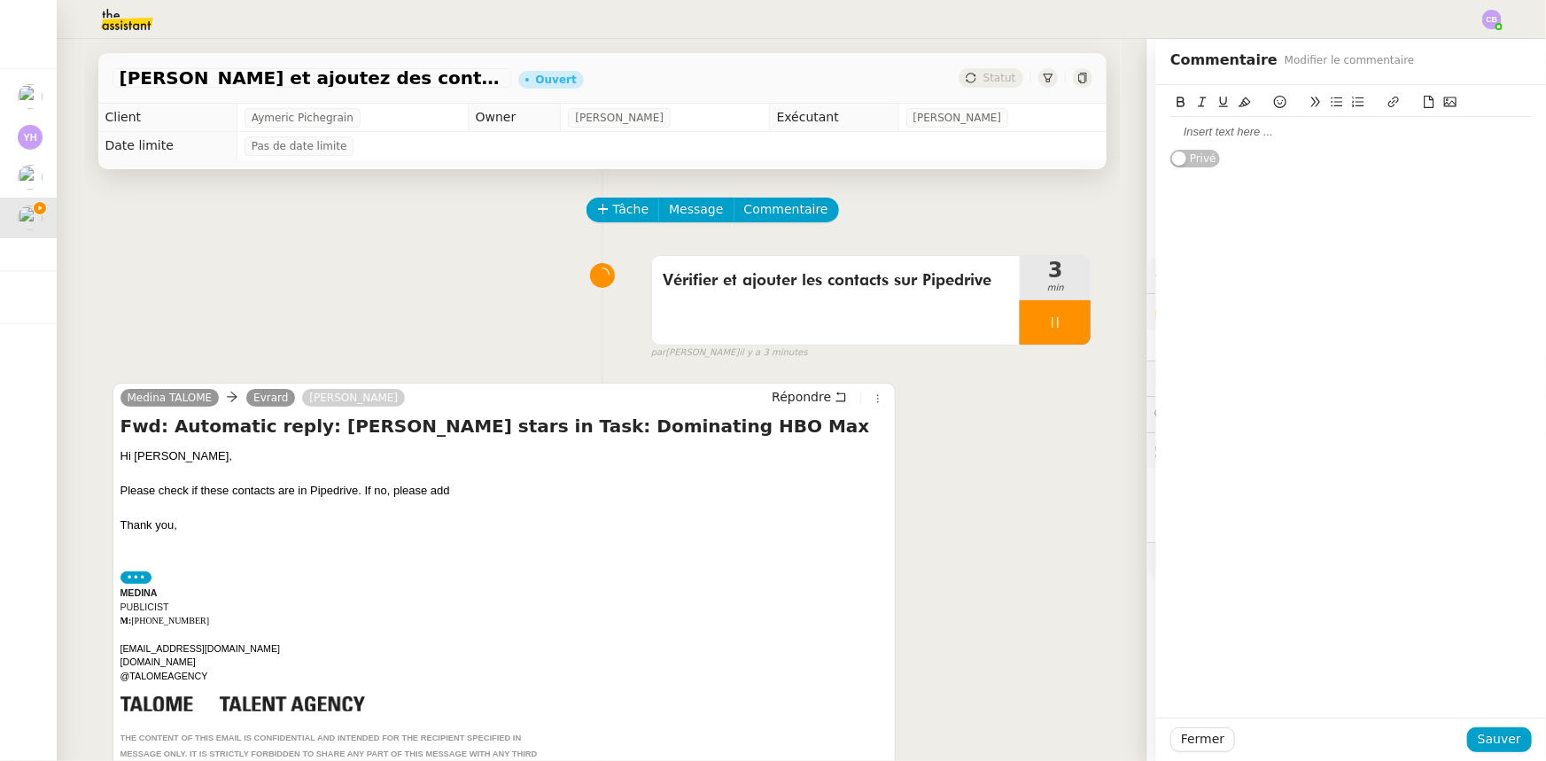
click at [1292, 133] on div at bounding box center [1350, 132] width 361 height 16
click at [1330, 135] on div "Ajout profil Linkedind + location mais pas de numéro de téléphone dispo" at bounding box center [1350, 140] width 361 height 33
click at [0, 0] on lt-span ", mais" at bounding box center [0, 0] width 0 height 0
drag, startPoint x: 1489, startPoint y: 740, endPoint x: 1466, endPoint y: 724, distance: 28.0
click at [1488, 740] on span "Sauver" at bounding box center [1499, 739] width 43 height 20
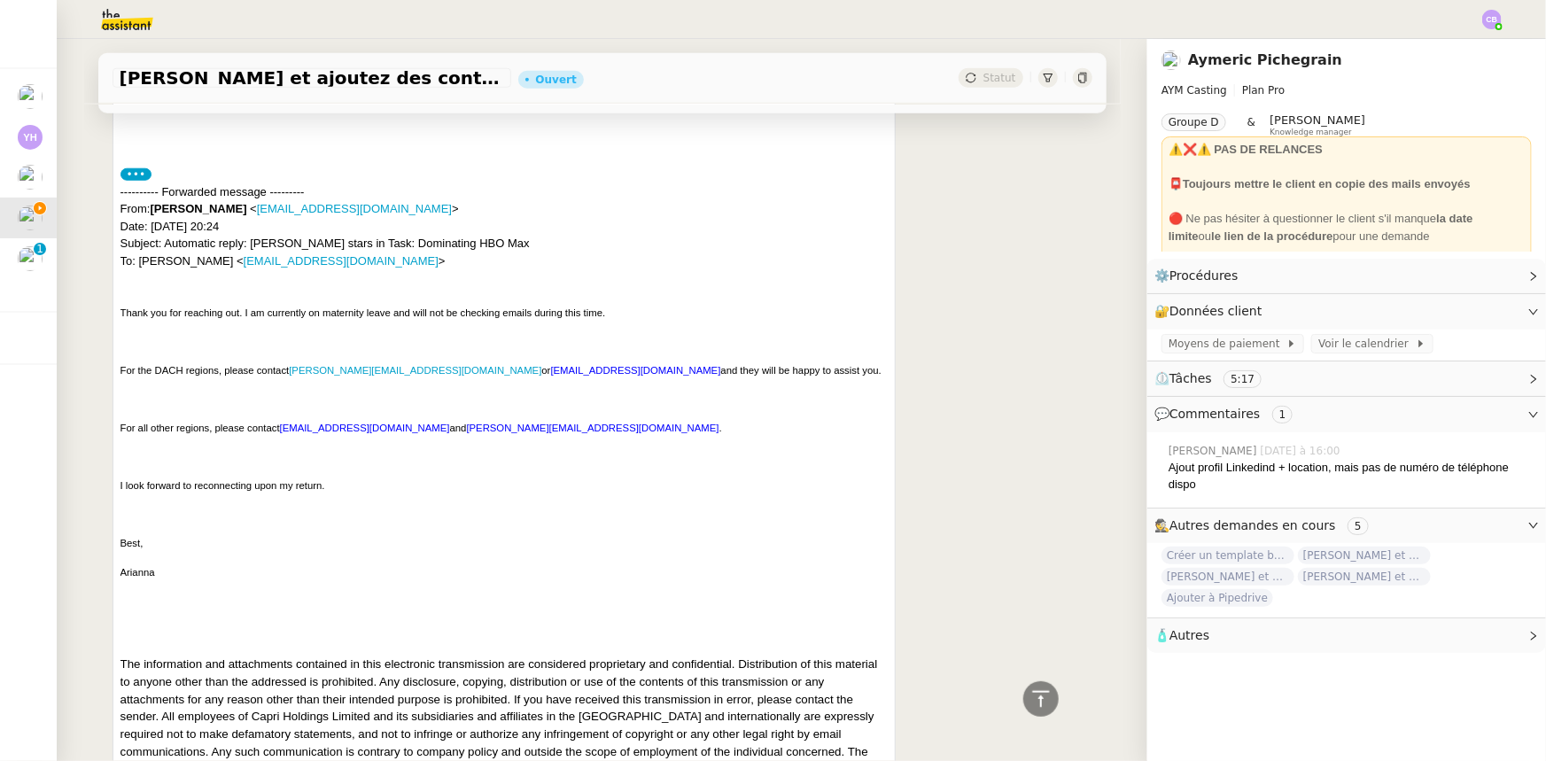
scroll to position [805, 0]
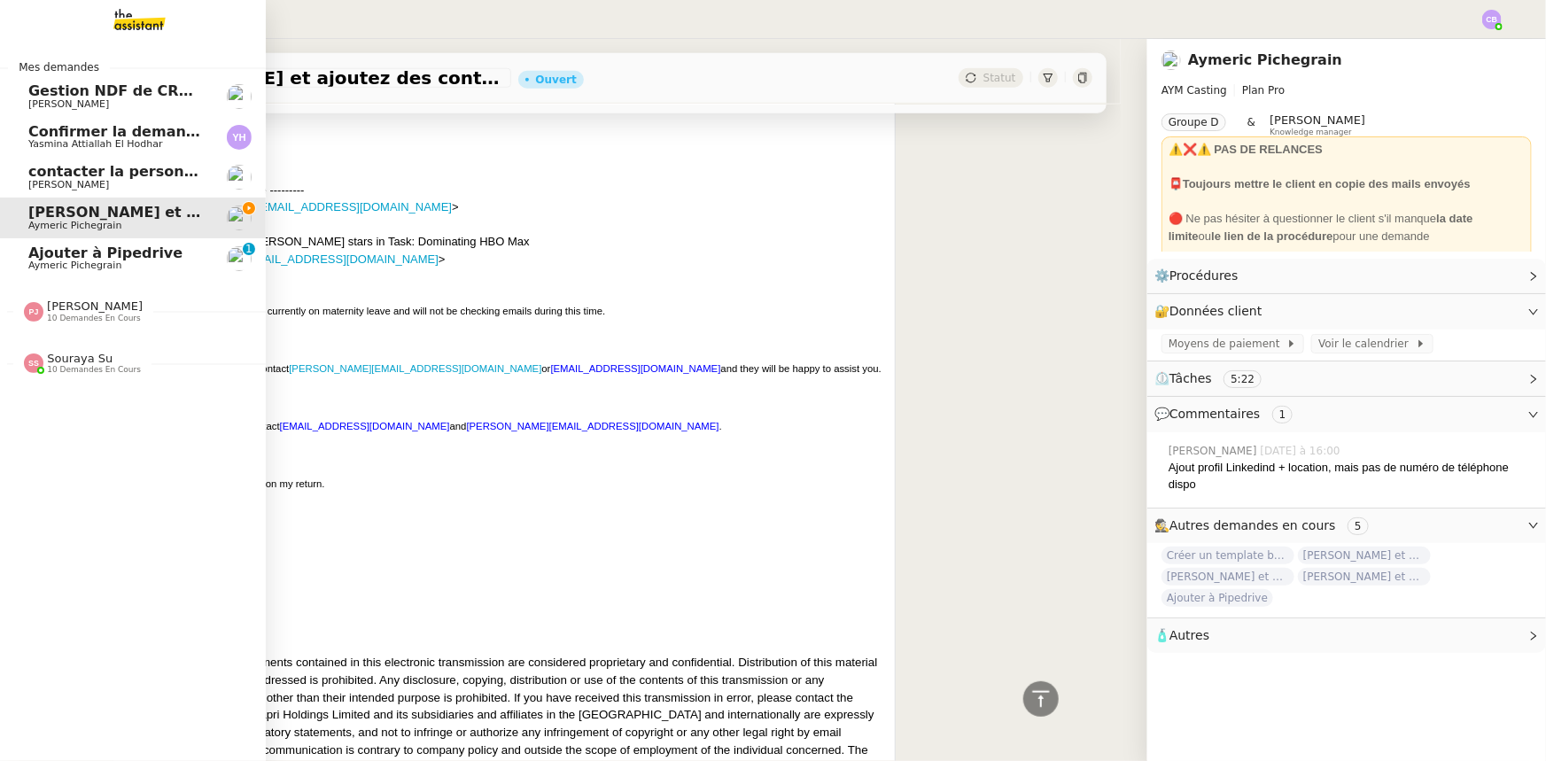
click at [44, 260] on span "Aymeric Pichegrain" at bounding box center [74, 266] width 93 height 12
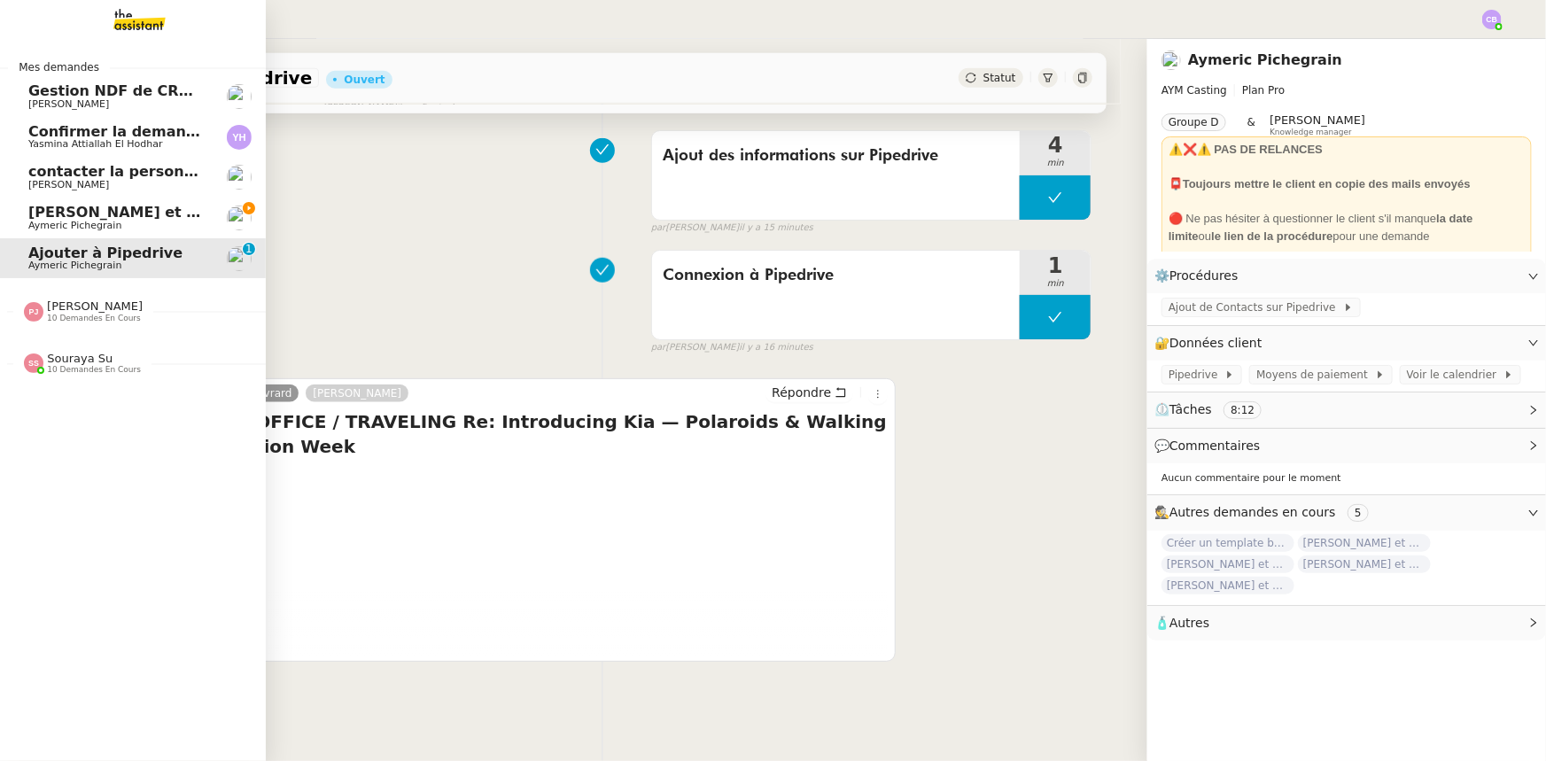
scroll to position [236, 0]
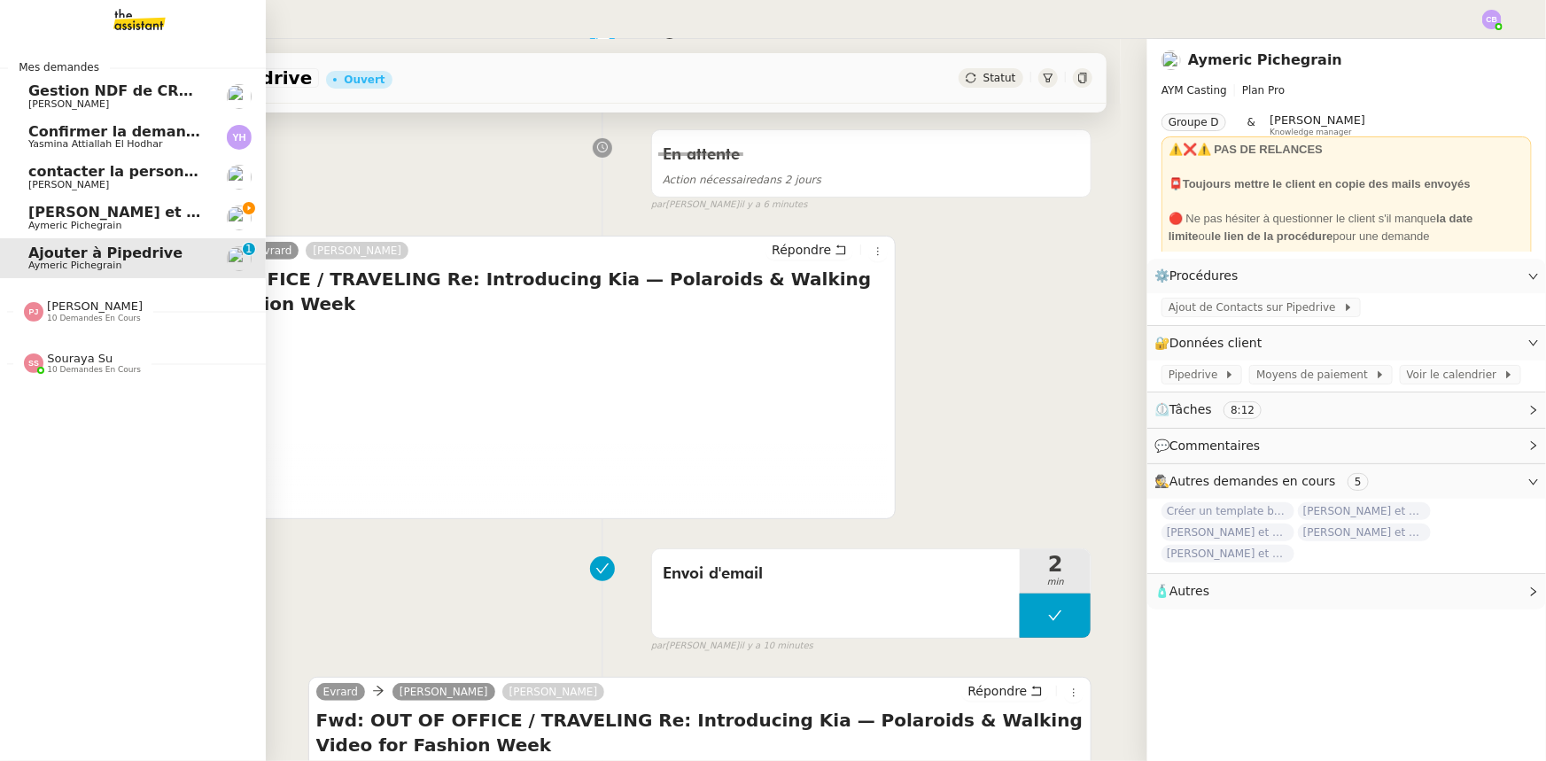
click at [51, 218] on span "[PERSON_NAME] et ajoutez des contacts dans Pipedrive" at bounding box center [251, 212] width 447 height 17
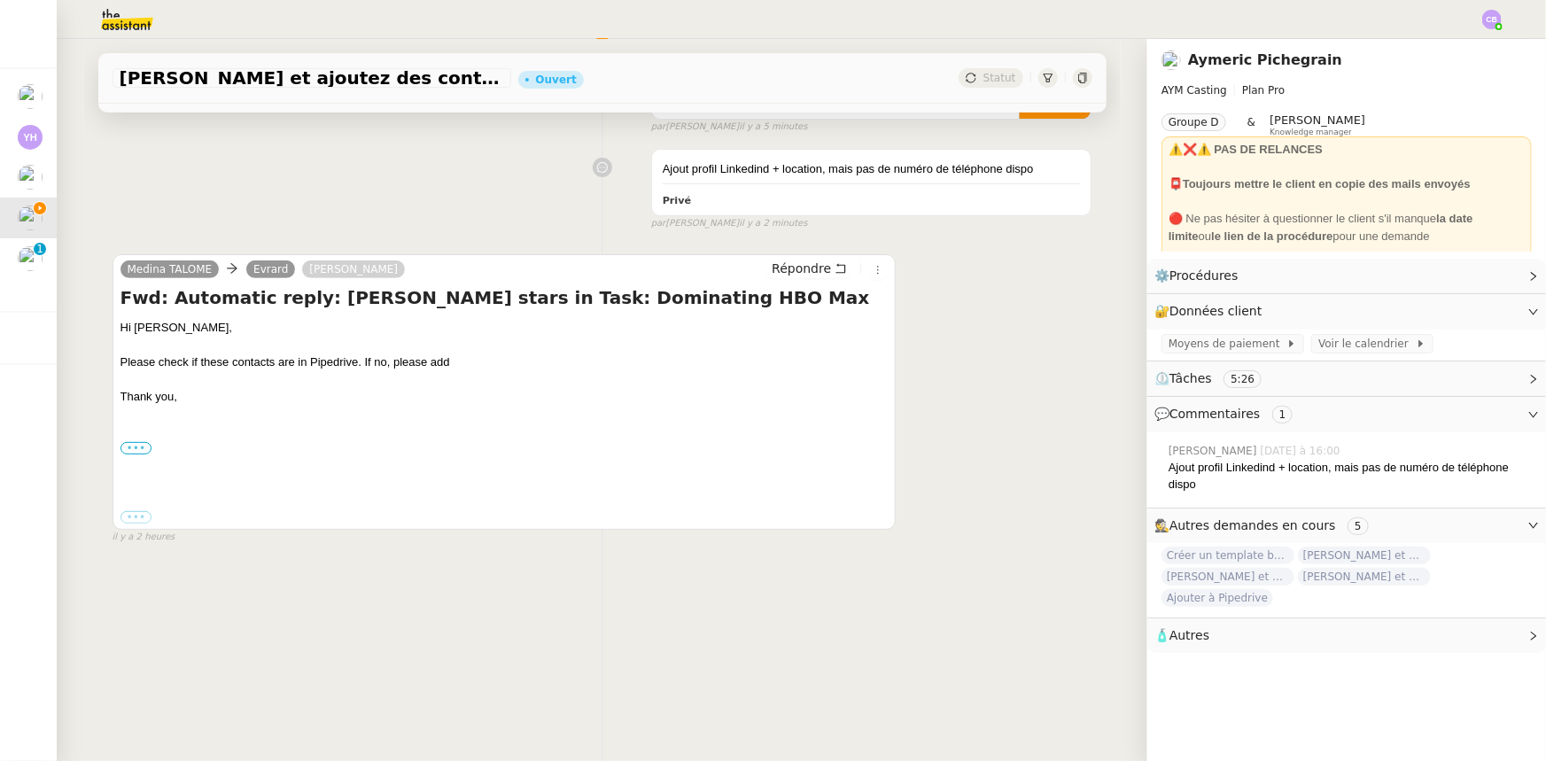
click at [124, 442] on label "•••" at bounding box center [136, 448] width 32 height 12
click at [0, 0] on input "•••" at bounding box center [0, 0] width 0 height 0
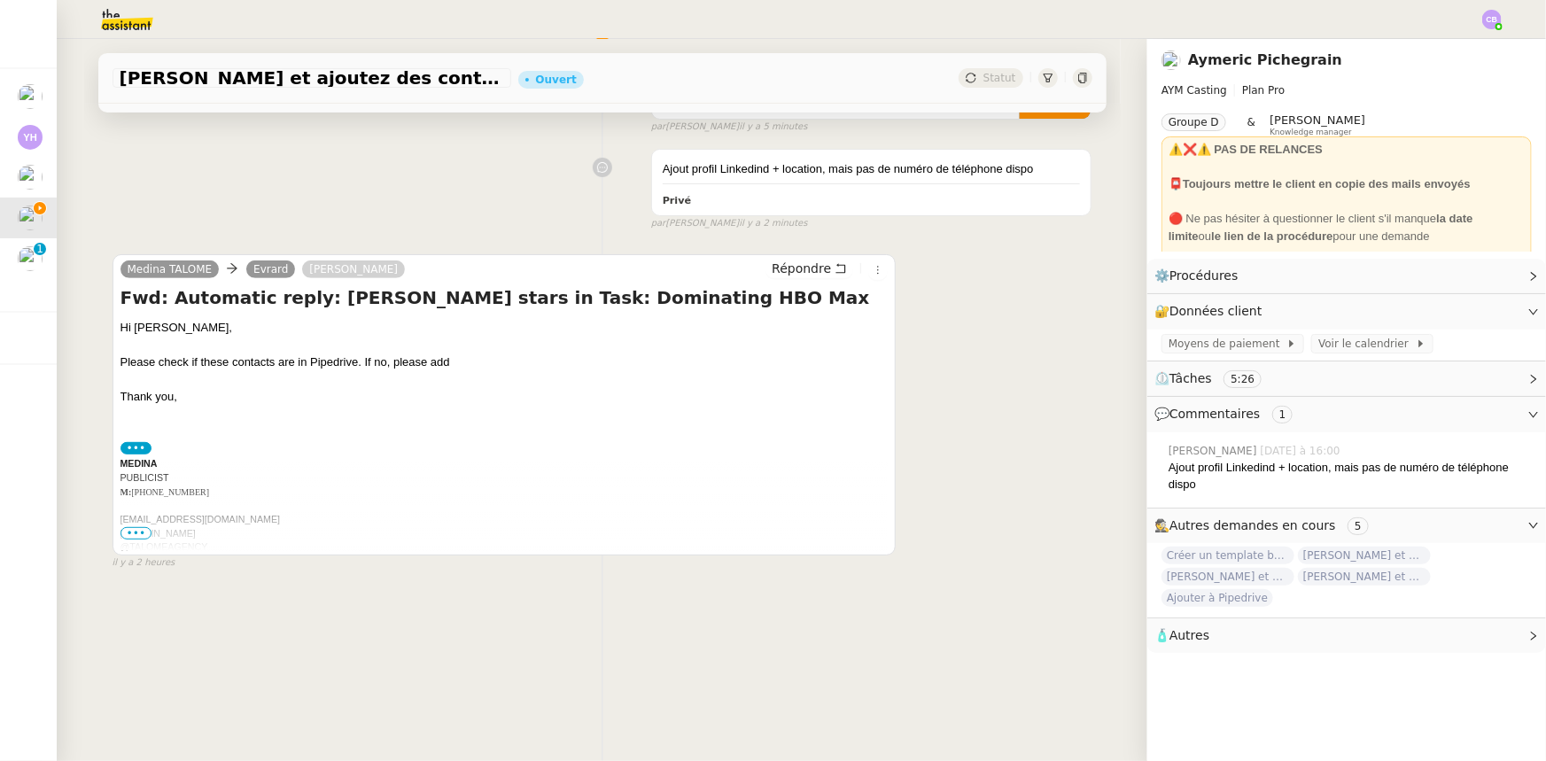
click at [133, 528] on span "•••" at bounding box center [136, 533] width 32 height 12
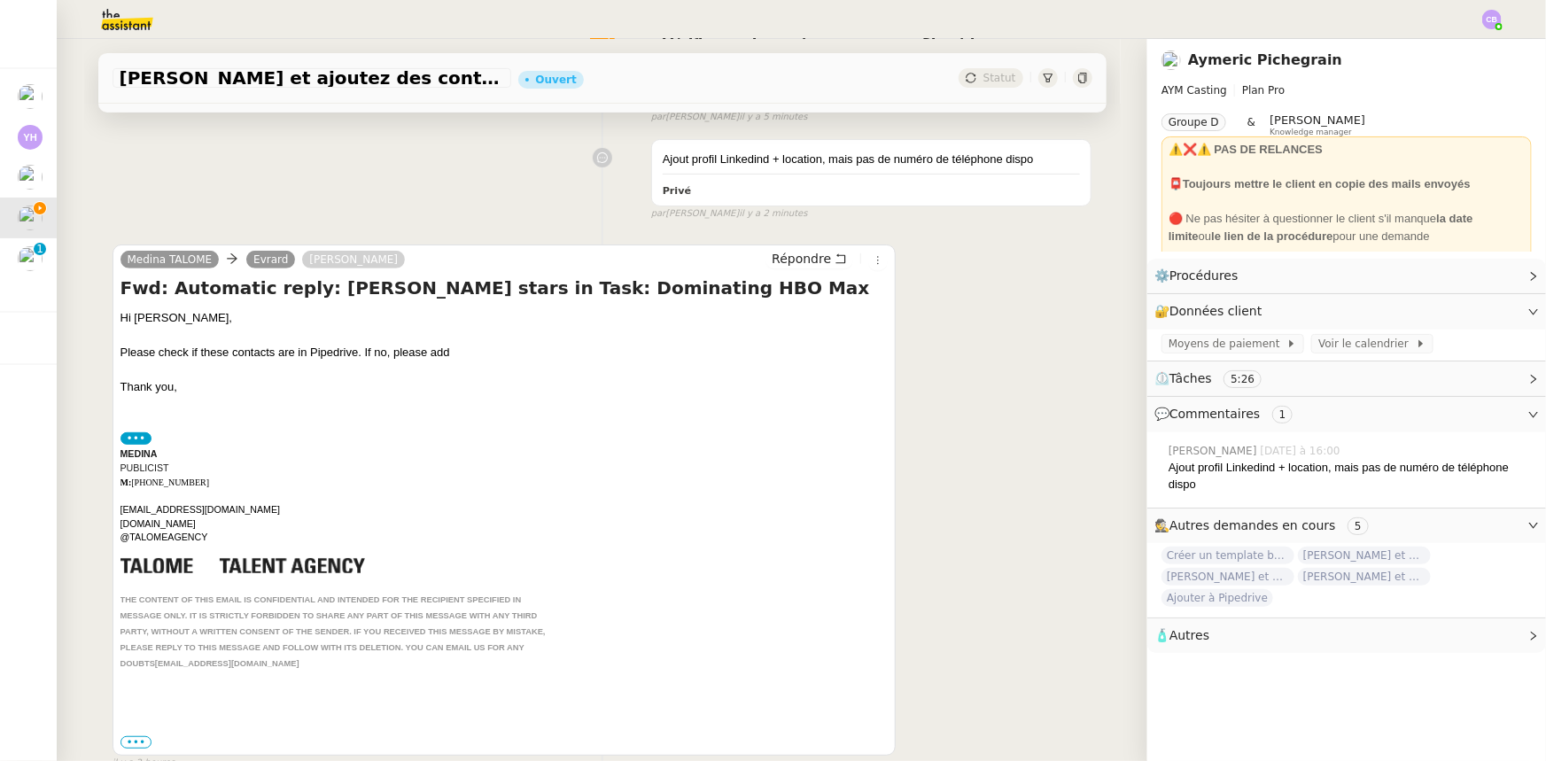
scroll to position [337, 0]
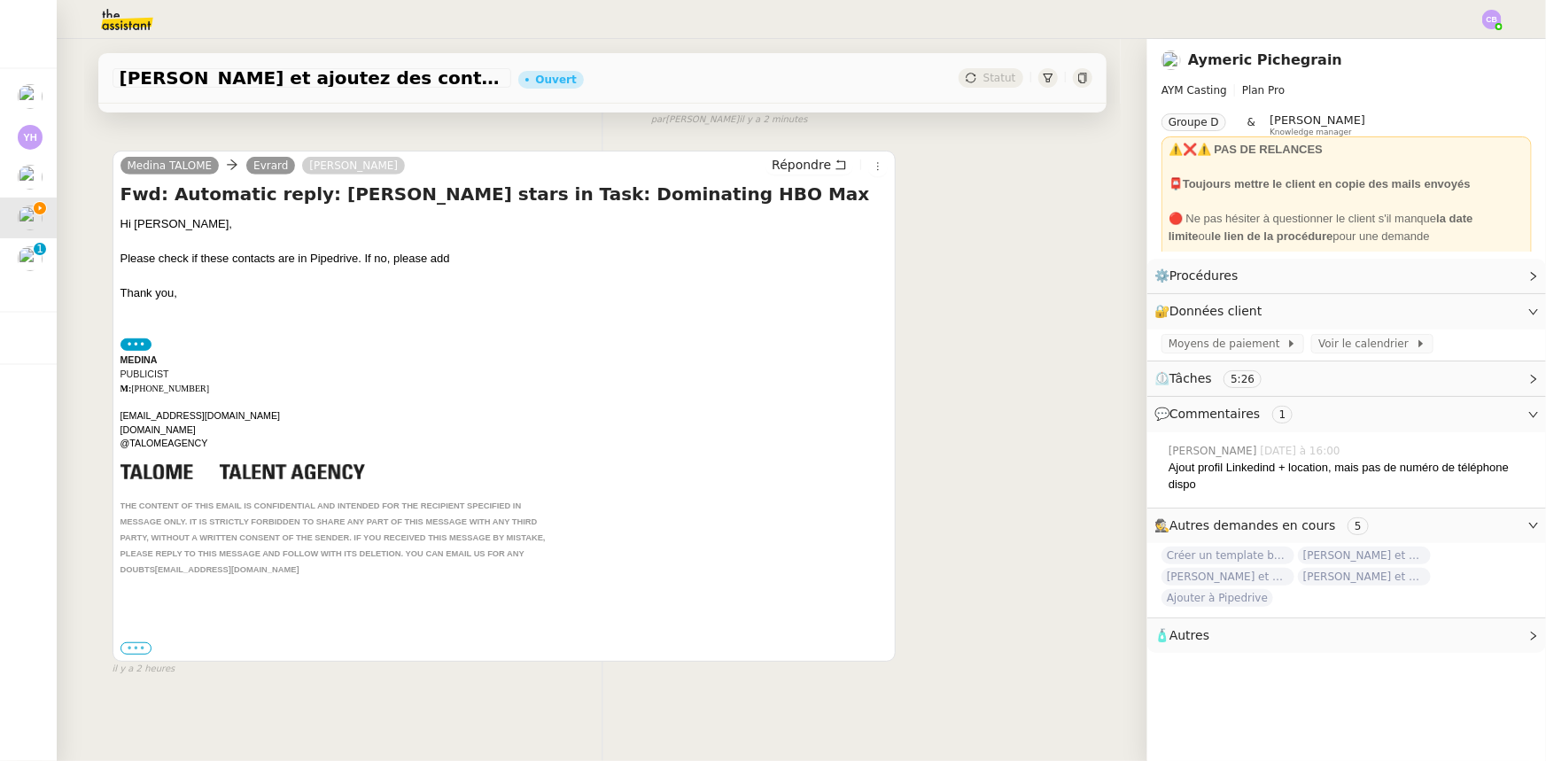
click at [141, 642] on label "•••" at bounding box center [136, 648] width 32 height 12
click at [0, 0] on input "•••" at bounding box center [0, 0] width 0 height 0
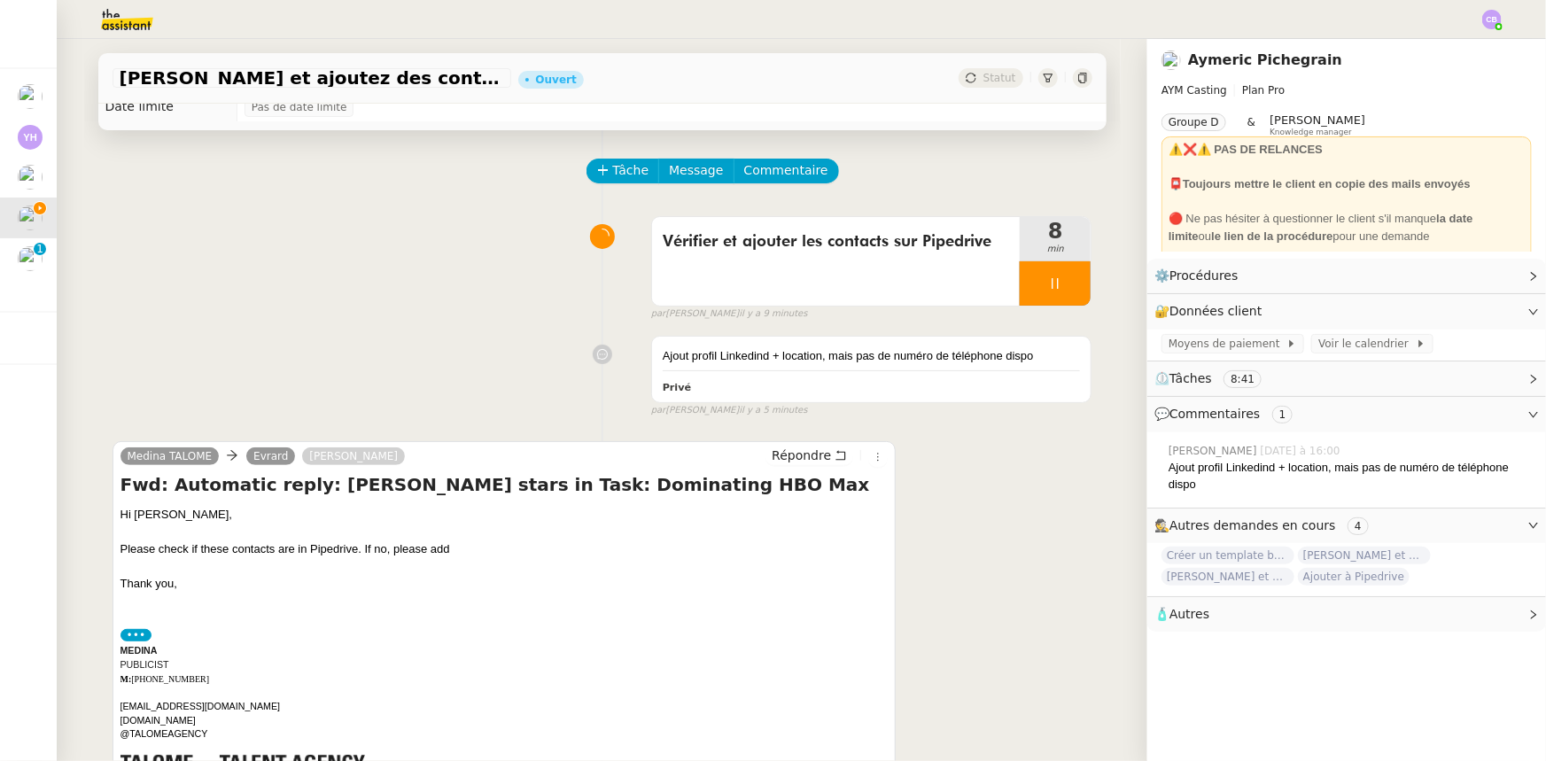
scroll to position [0, 0]
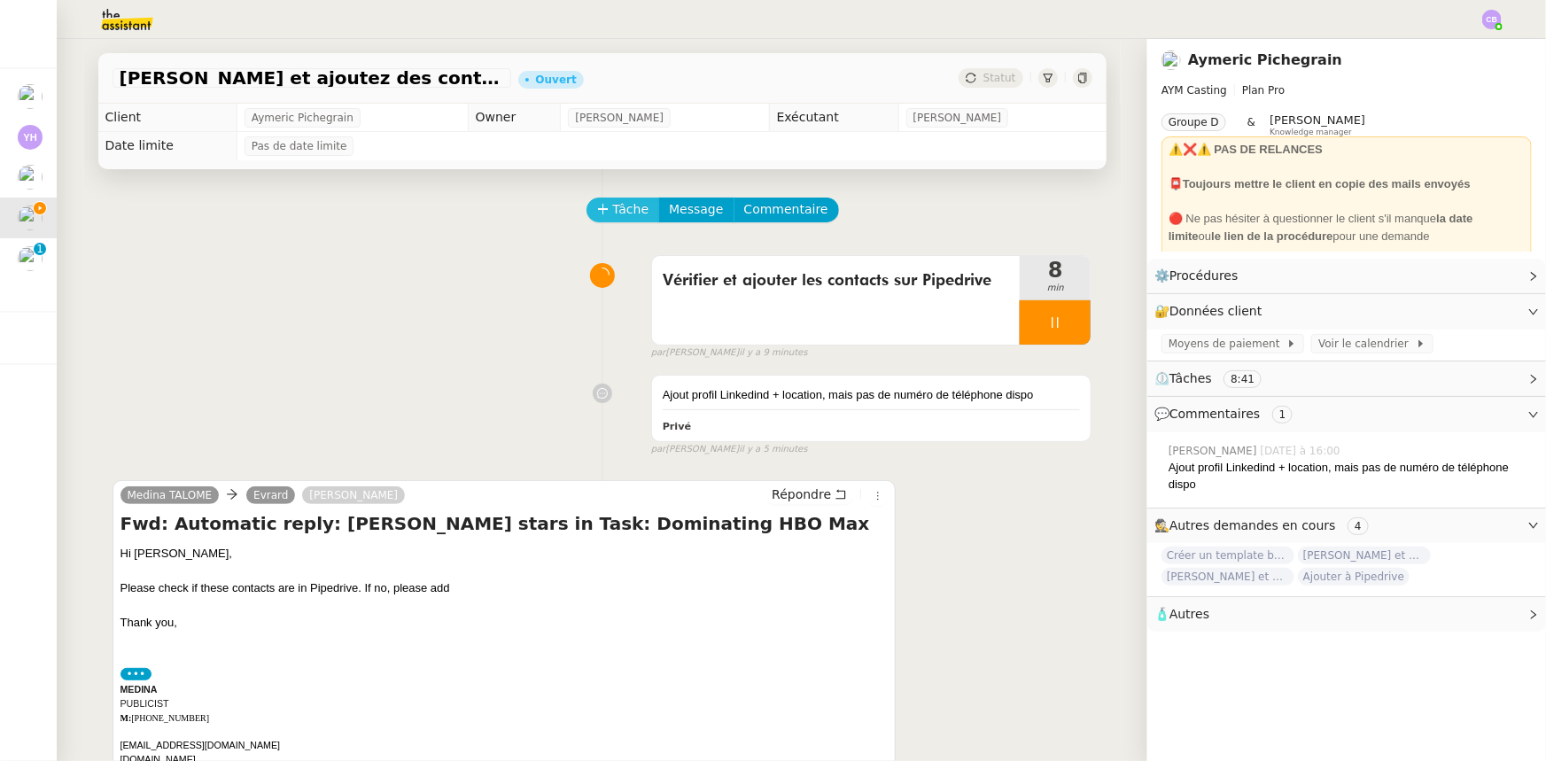
click at [613, 212] on span "Tâche" at bounding box center [631, 209] width 36 height 20
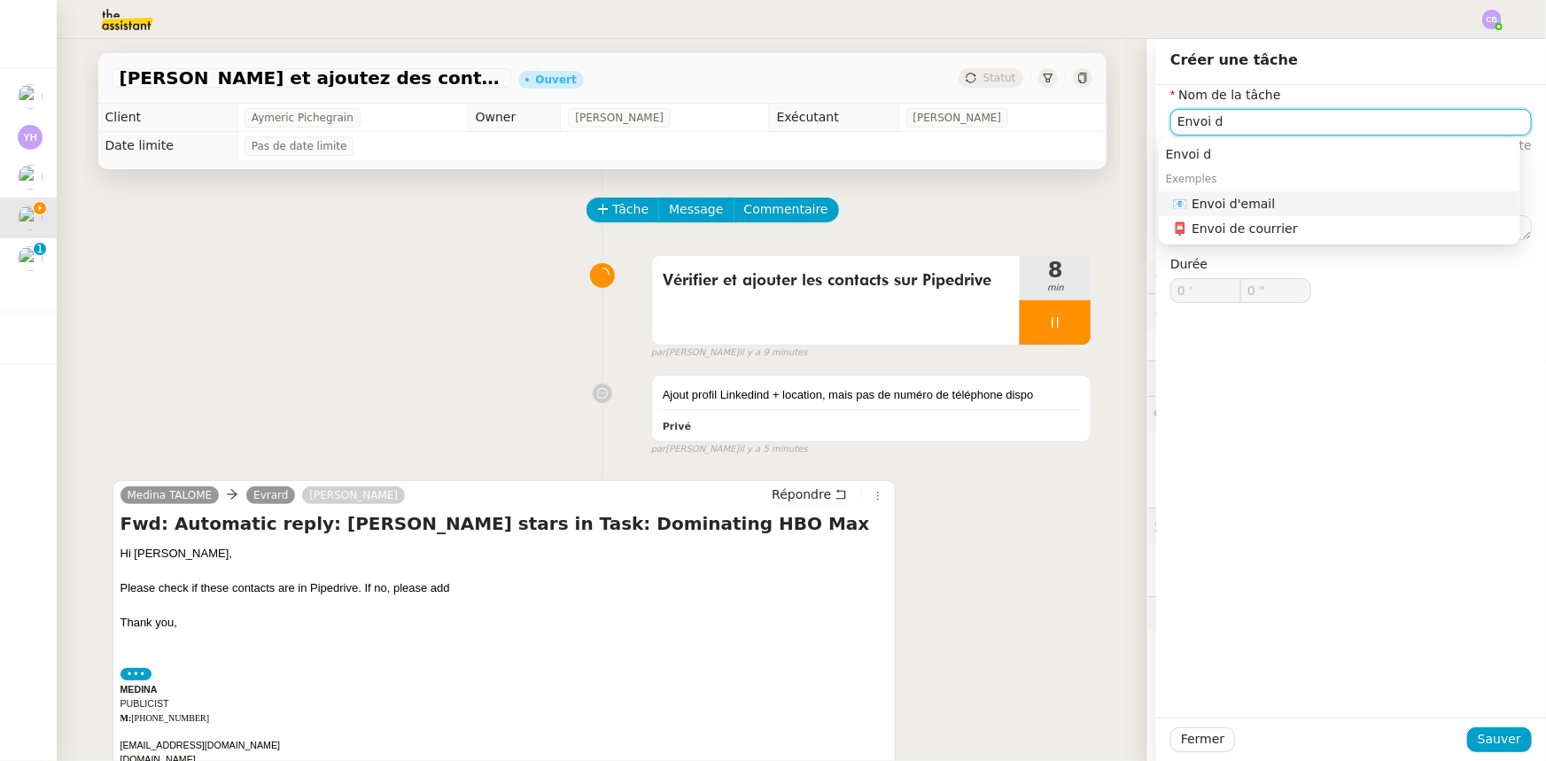
click at [1226, 201] on div "📧 Envoi d'email" at bounding box center [1343, 204] width 340 height 16
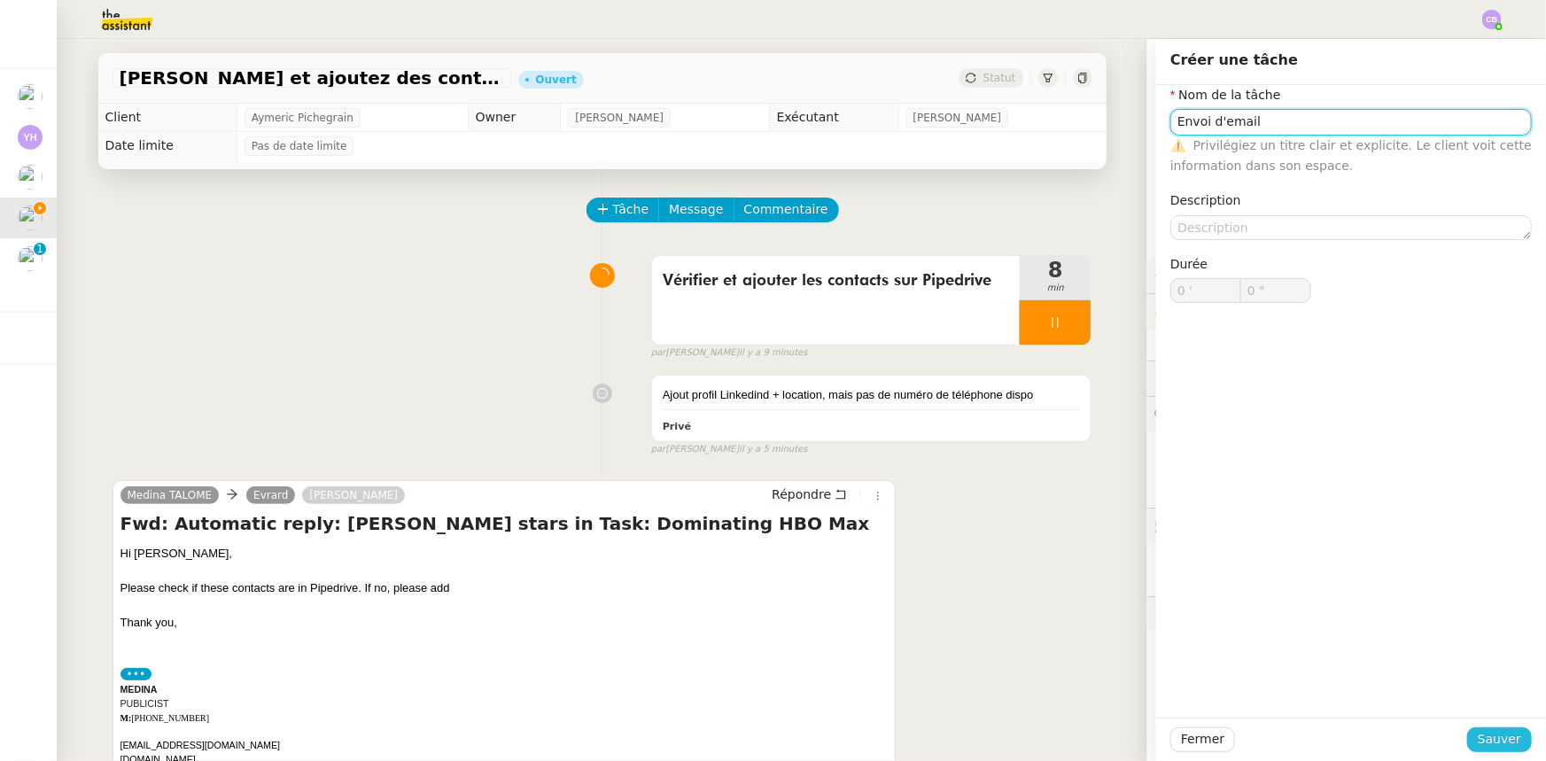
type input "Envoi d'email"
click at [1484, 737] on span "Sauver" at bounding box center [1499, 739] width 43 height 20
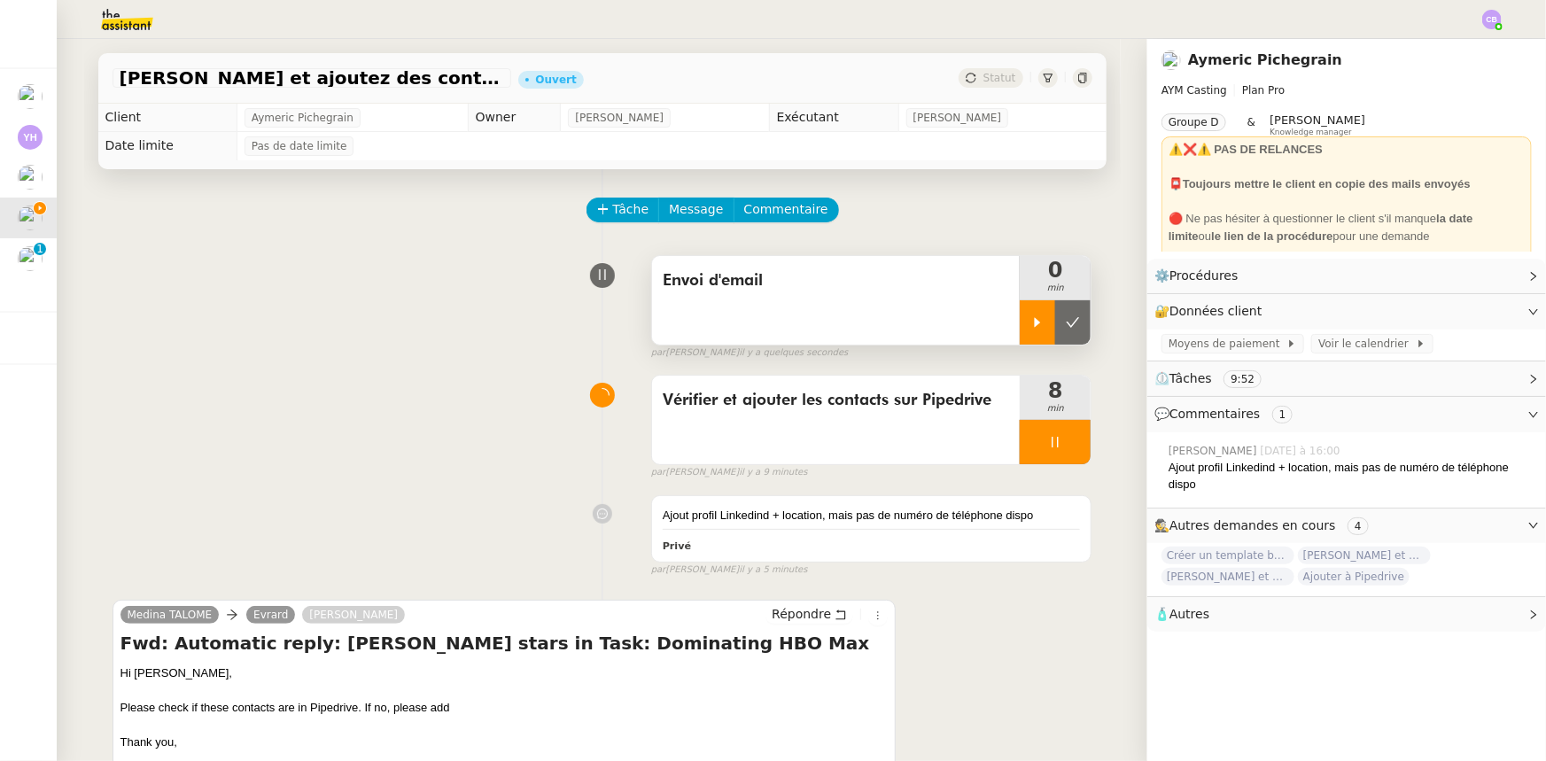
click at [1030, 325] on icon at bounding box center [1037, 322] width 14 height 14
click at [1020, 446] on div at bounding box center [1055, 442] width 71 height 44
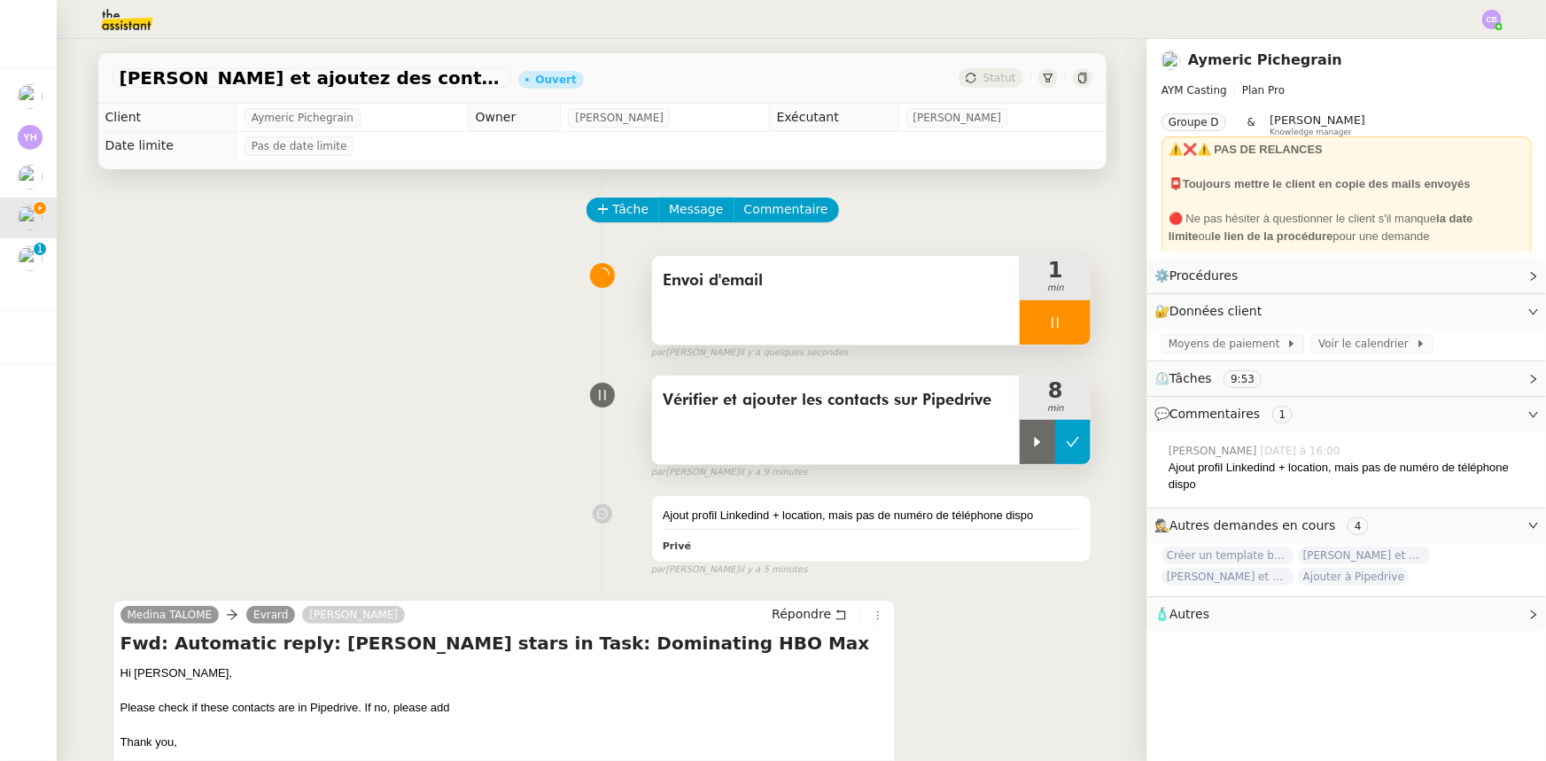
click at [1066, 446] on icon at bounding box center [1073, 442] width 14 height 14
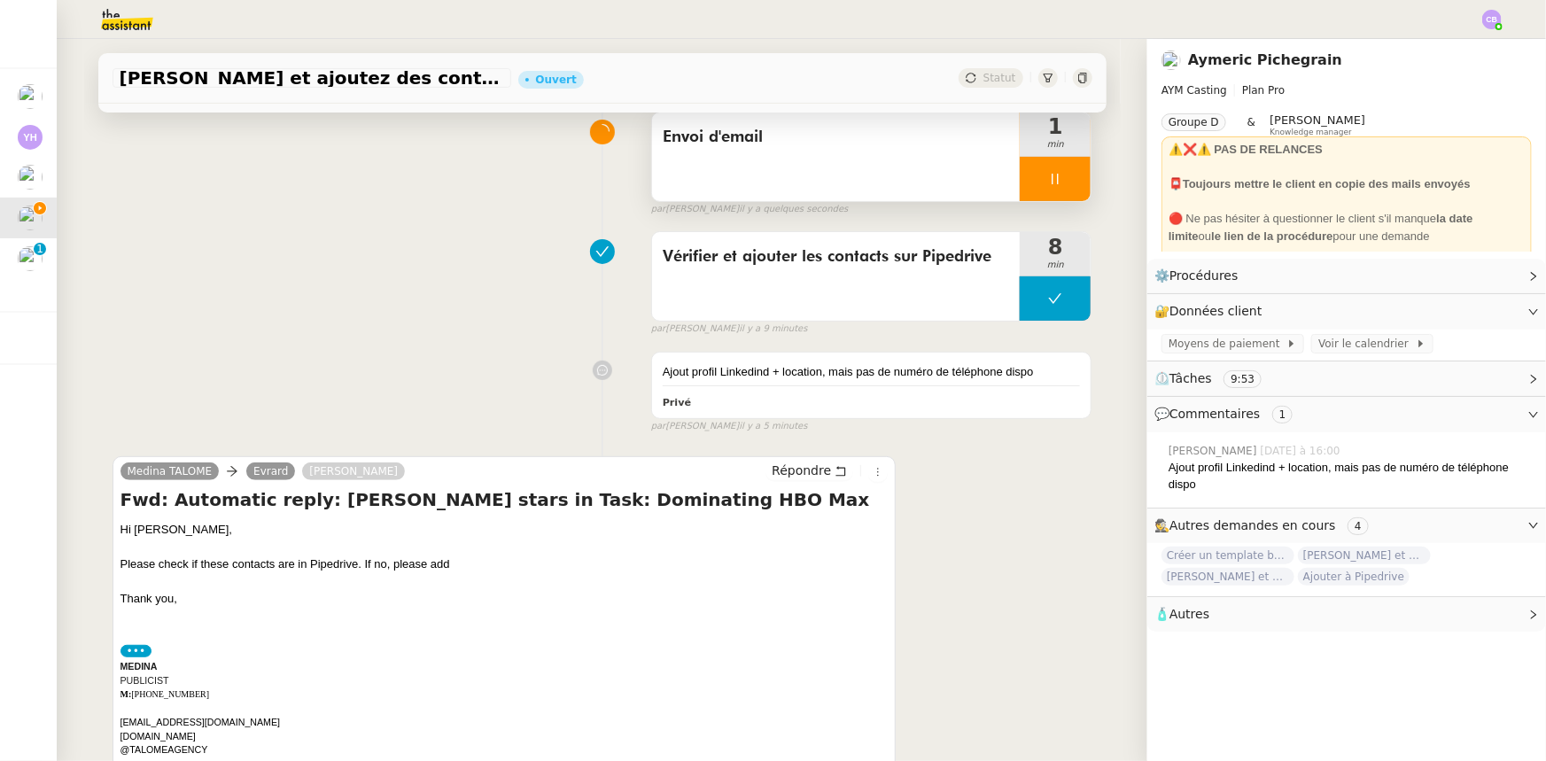
scroll to position [160, 0]
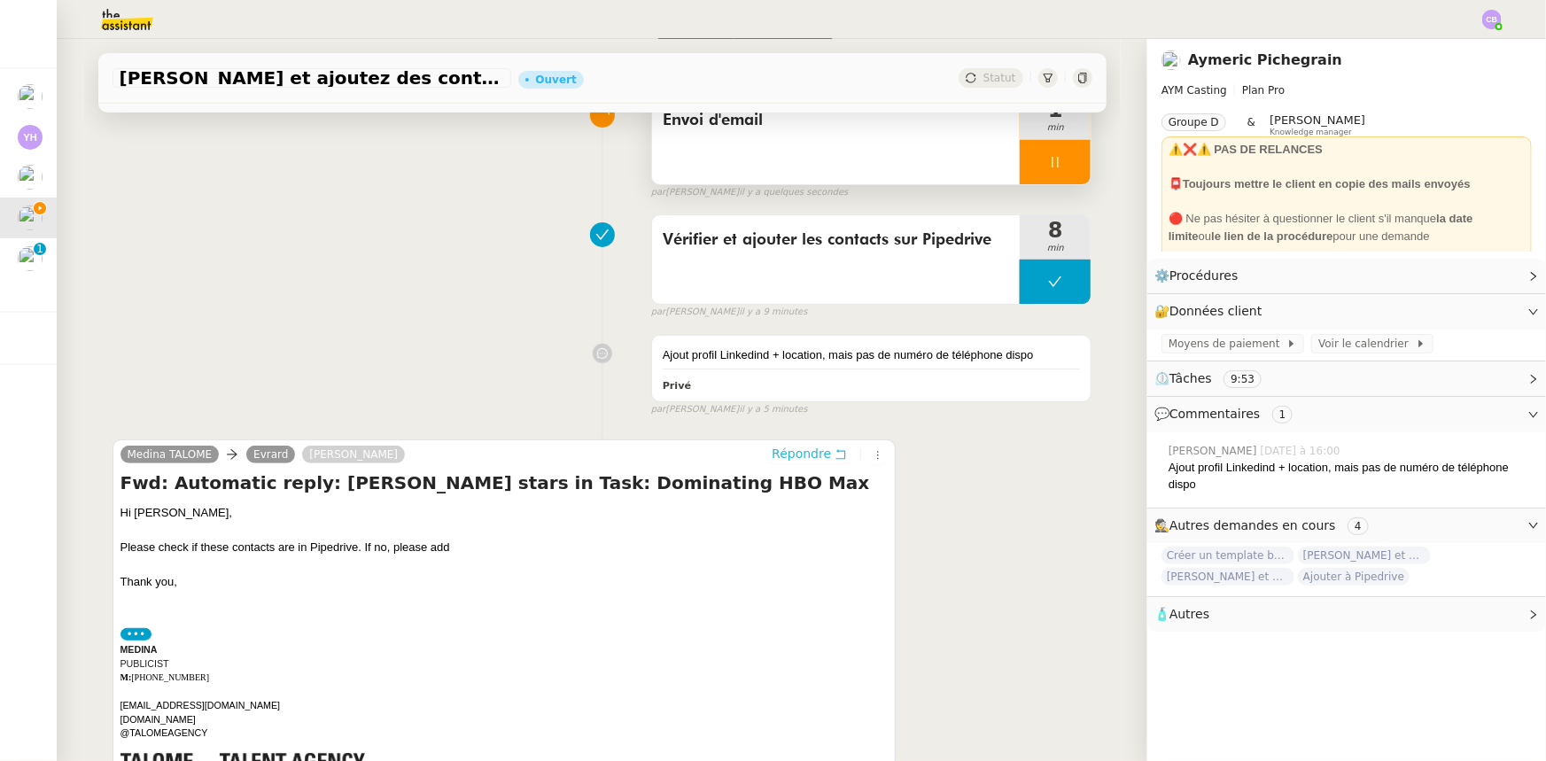
click at [781, 461] on span "Répondre" at bounding box center [801, 454] width 59 height 18
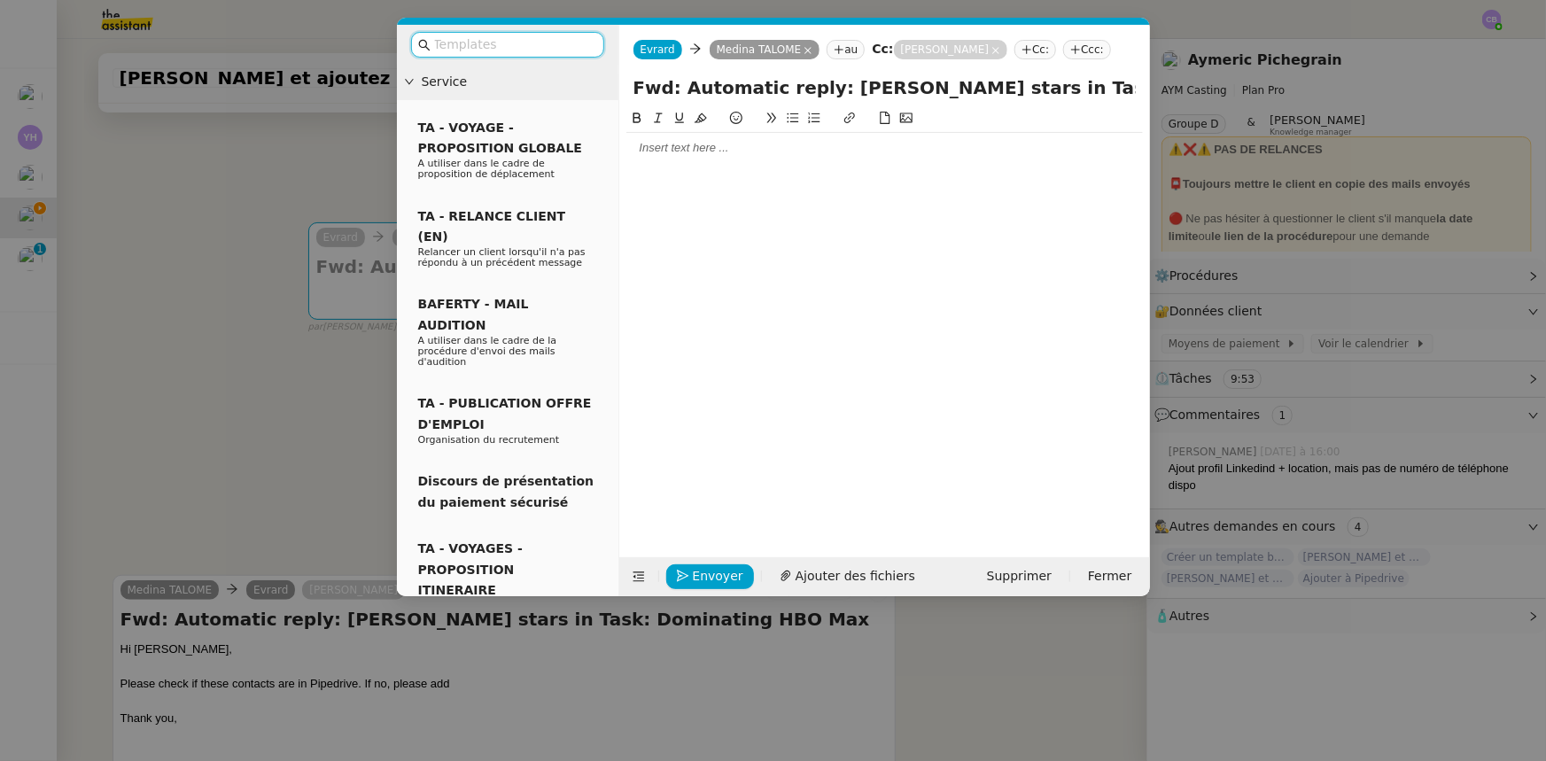
click at [544, 45] on input "text" at bounding box center [513, 45] width 159 height 20
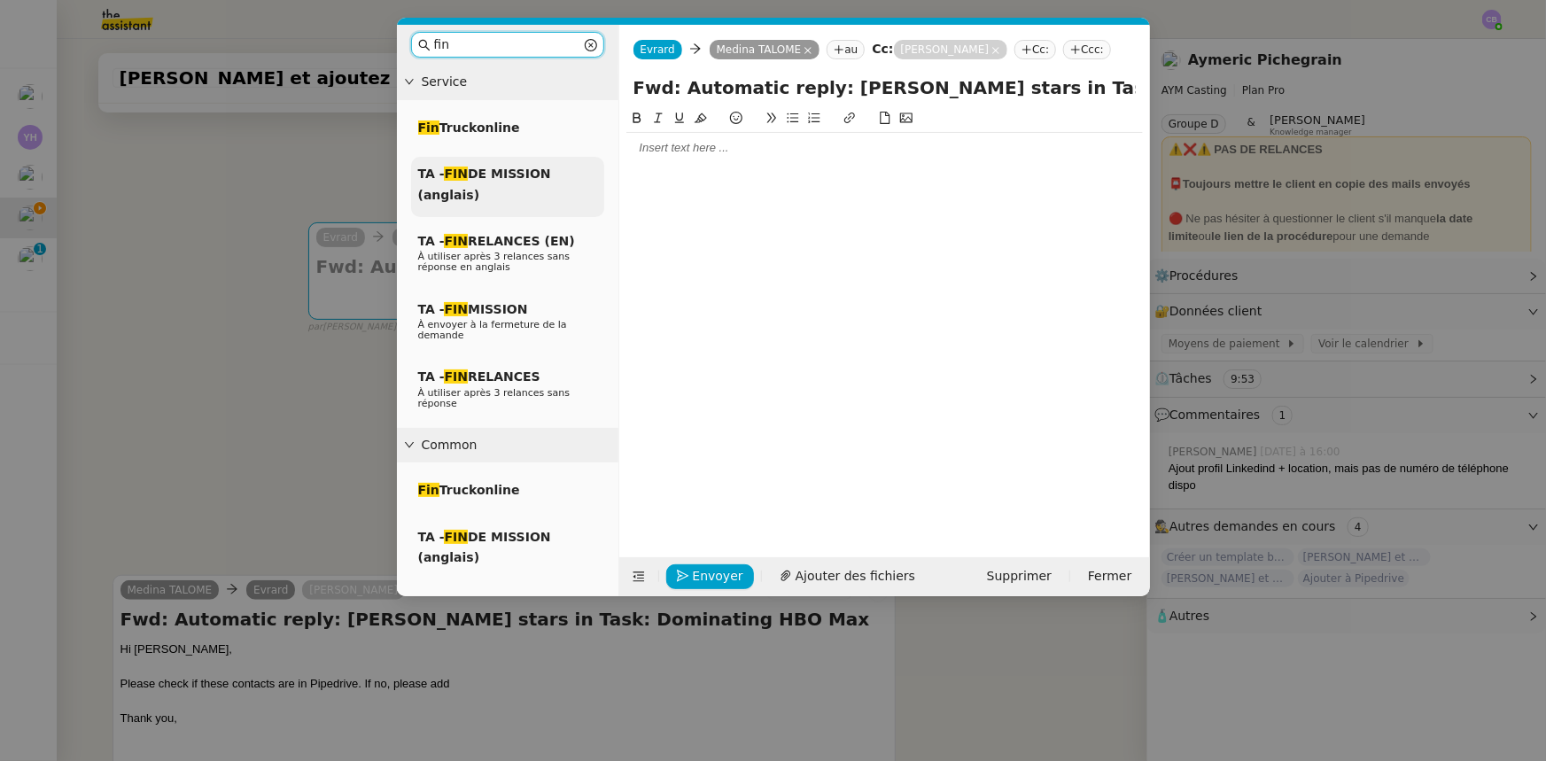
type input "fin"
click at [537, 188] on div "TA - FIN DE MISSION (anglais)" at bounding box center [507, 187] width 193 height 60
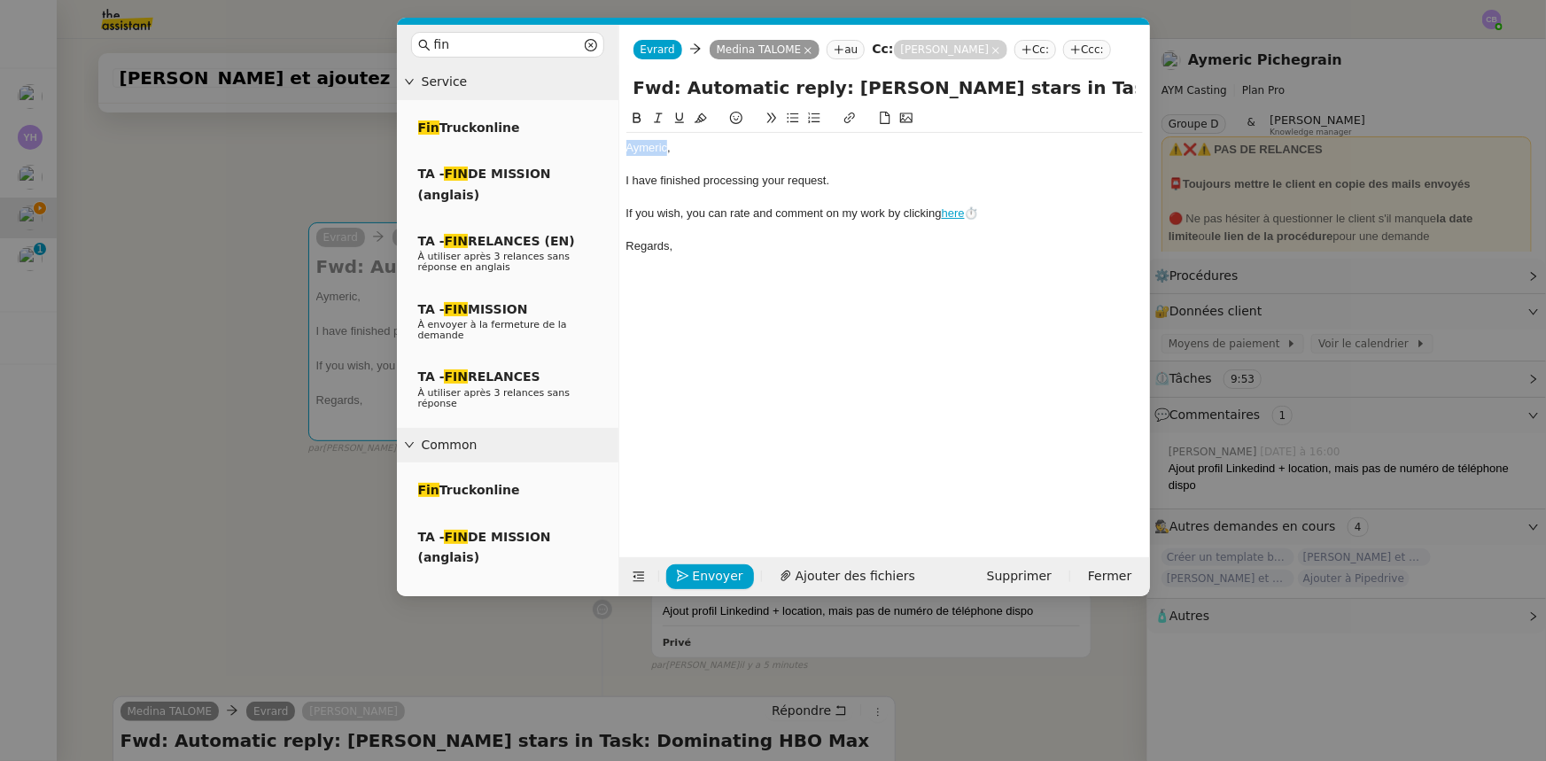
drag, startPoint x: 666, startPoint y: 151, endPoint x: 621, endPoint y: 146, distance: 45.4
click at [621, 146] on nz-spin "﻿Aymeric﻿, I have finished processing your request. If you wish, you can rate a…" at bounding box center [884, 322] width 531 height 429
click at [709, 149] on div "Dear [PERSON_NAME]﻿," at bounding box center [884, 148] width 516 height 16
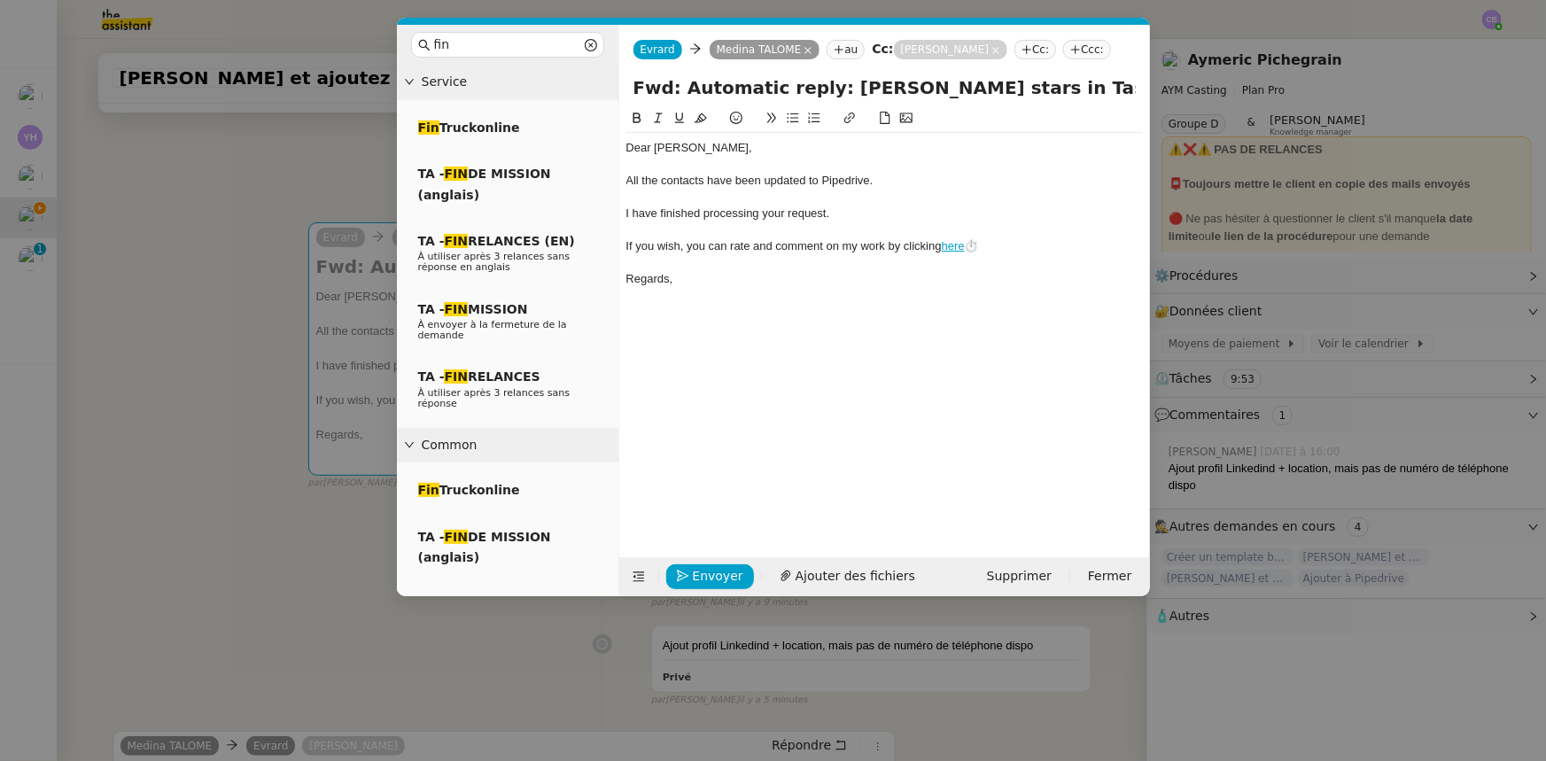
click at [222, 213] on nz-modal-container "fin Service Fin Truckonline TA - FIN DE MISSION (anglais) TA - FIN RELANCES (EN…" at bounding box center [773, 380] width 1546 height 761
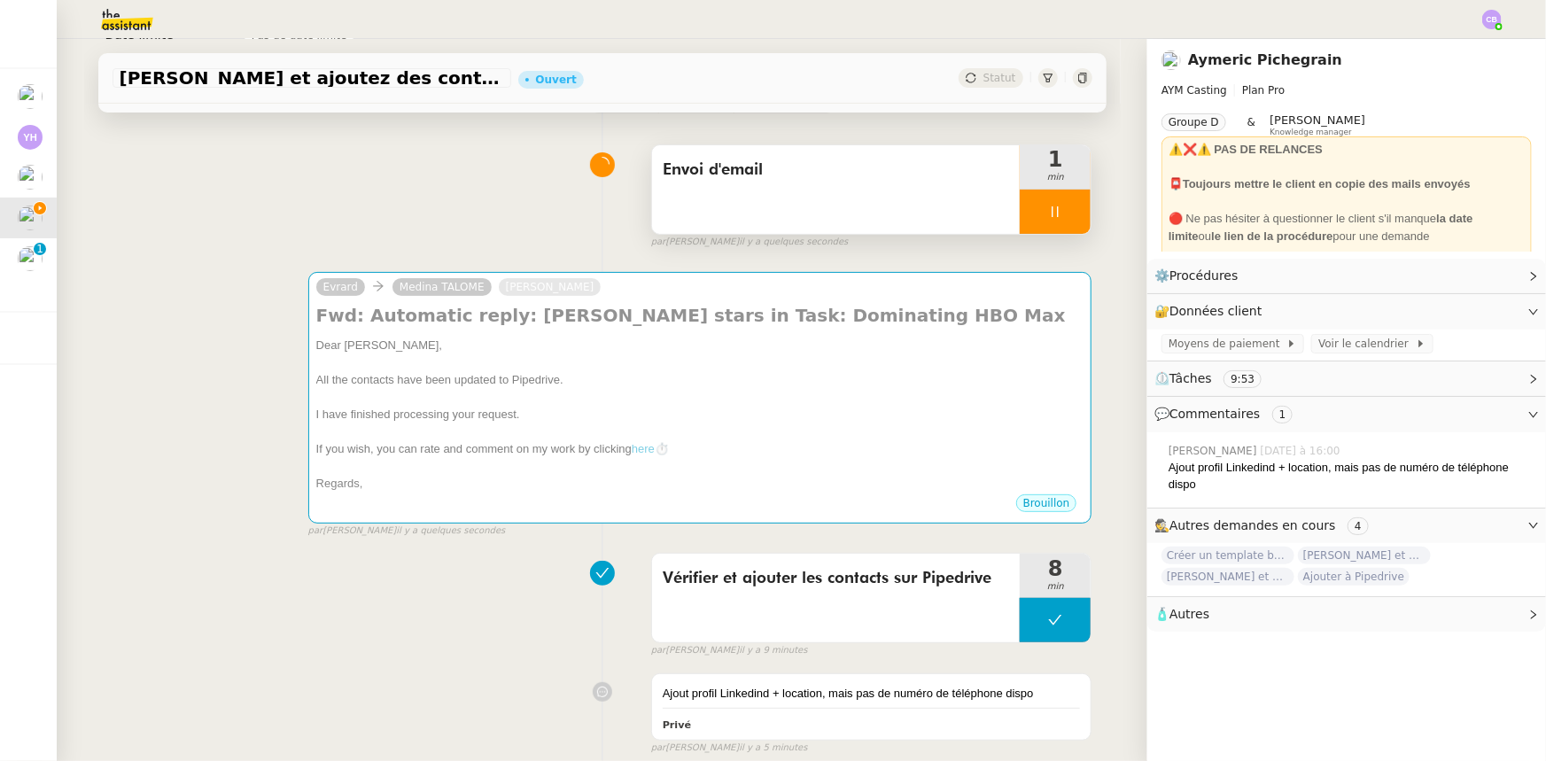
scroll to position [84, 0]
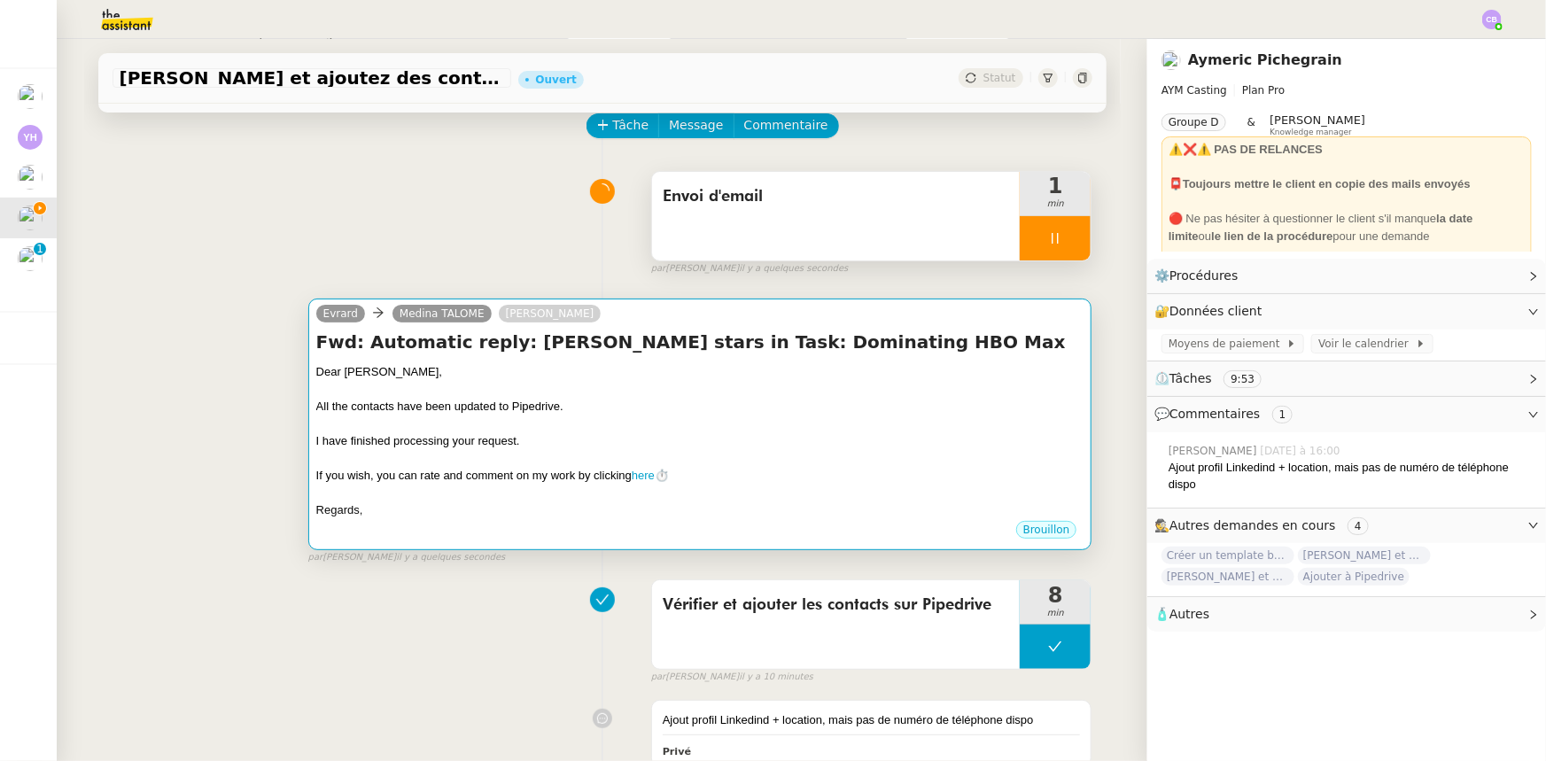
click at [469, 420] on div at bounding box center [700, 424] width 768 height 18
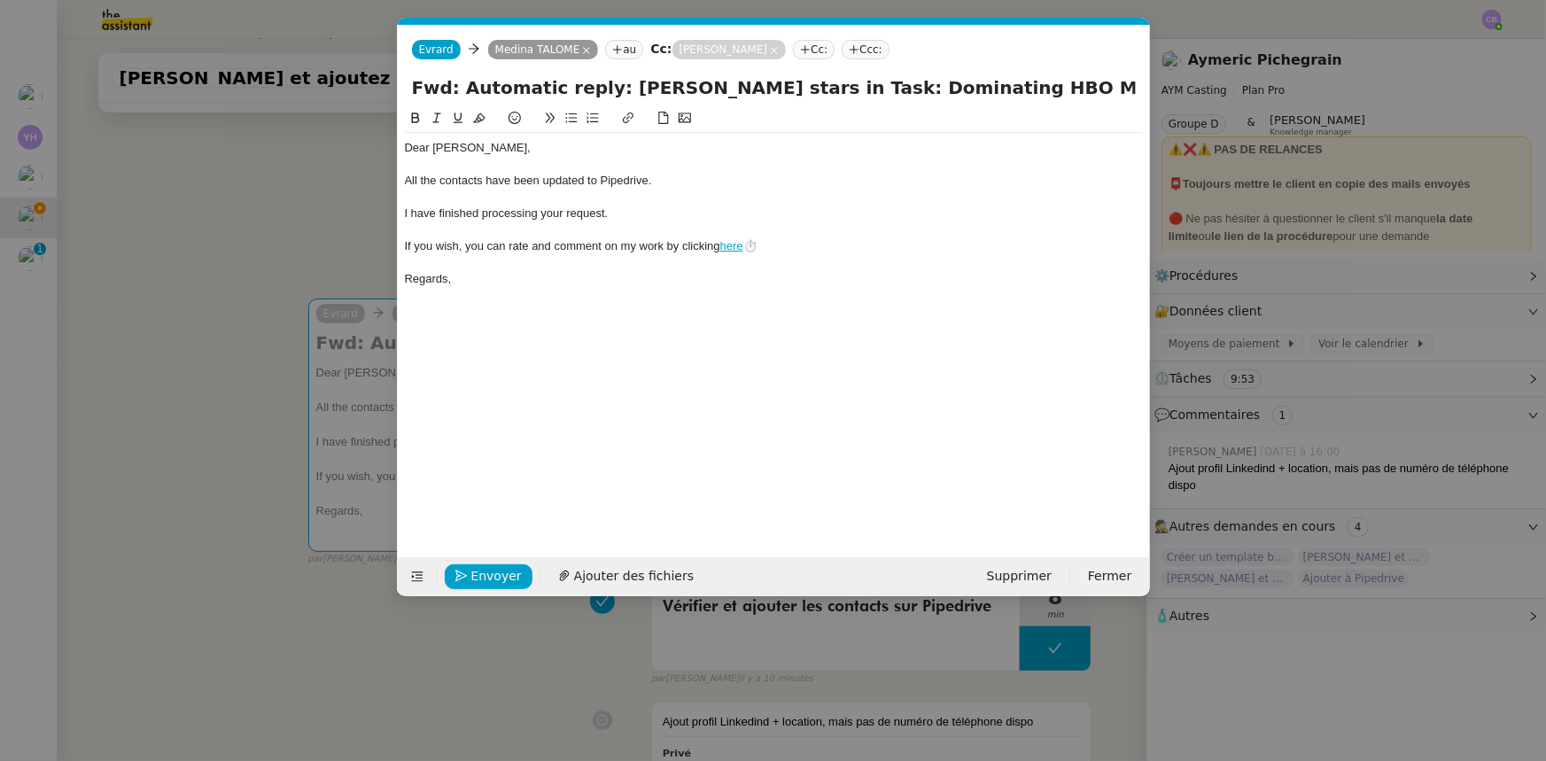
scroll to position [0, 50]
click at [439, 179] on div "All the contacts have been updated to Pipedrive." at bounding box center [774, 181] width 738 height 16
click at [574, 180] on div "All contacts have been updated to Pipedrive." at bounding box center [774, 181] width 738 height 16
click at [640, 180] on div "All contacts have been updated in Pipedrive." at bounding box center [774, 181] width 738 height 16
drag, startPoint x: 628, startPoint y: 178, endPoint x: 398, endPoint y: 180, distance: 230.3
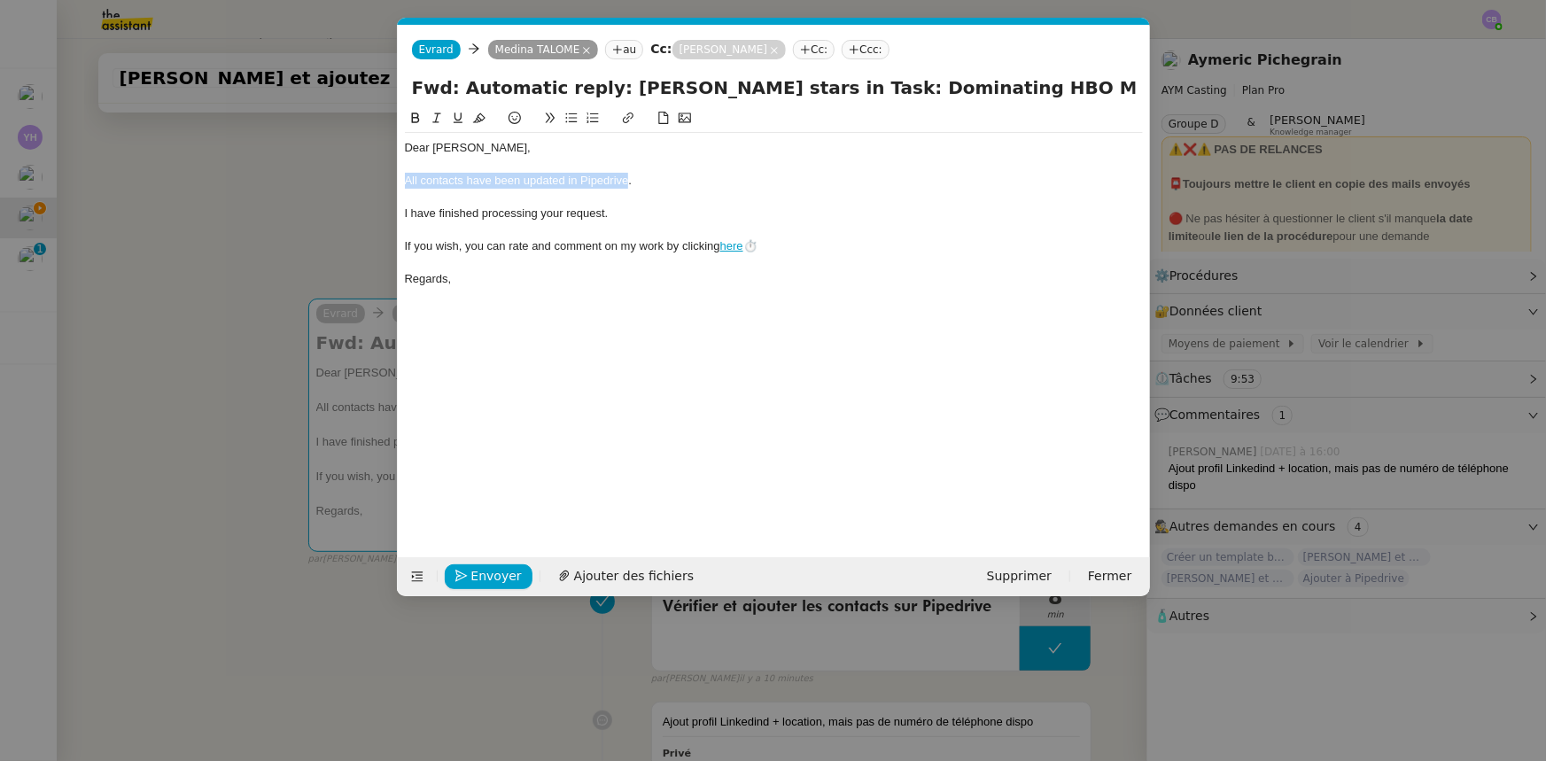
click at [398, 180] on nz-spin "Dear [PERSON_NAME]﻿, All contacts have been updated in Pipedrive. I have finish…" at bounding box center [774, 322] width 752 height 429
copy div "All contacts have been updated in Pipedrive"
click at [512, 326] on div "Dear [PERSON_NAME]﻿, All contacts have been updated in Pipedrive. I have finish…" at bounding box center [774, 319] width 738 height 422
click at [505, 574] on span "Envoyer" at bounding box center [496, 576] width 50 height 20
click at [505, 574] on span "Confirmer l'envoi" at bounding box center [524, 576] width 106 height 20
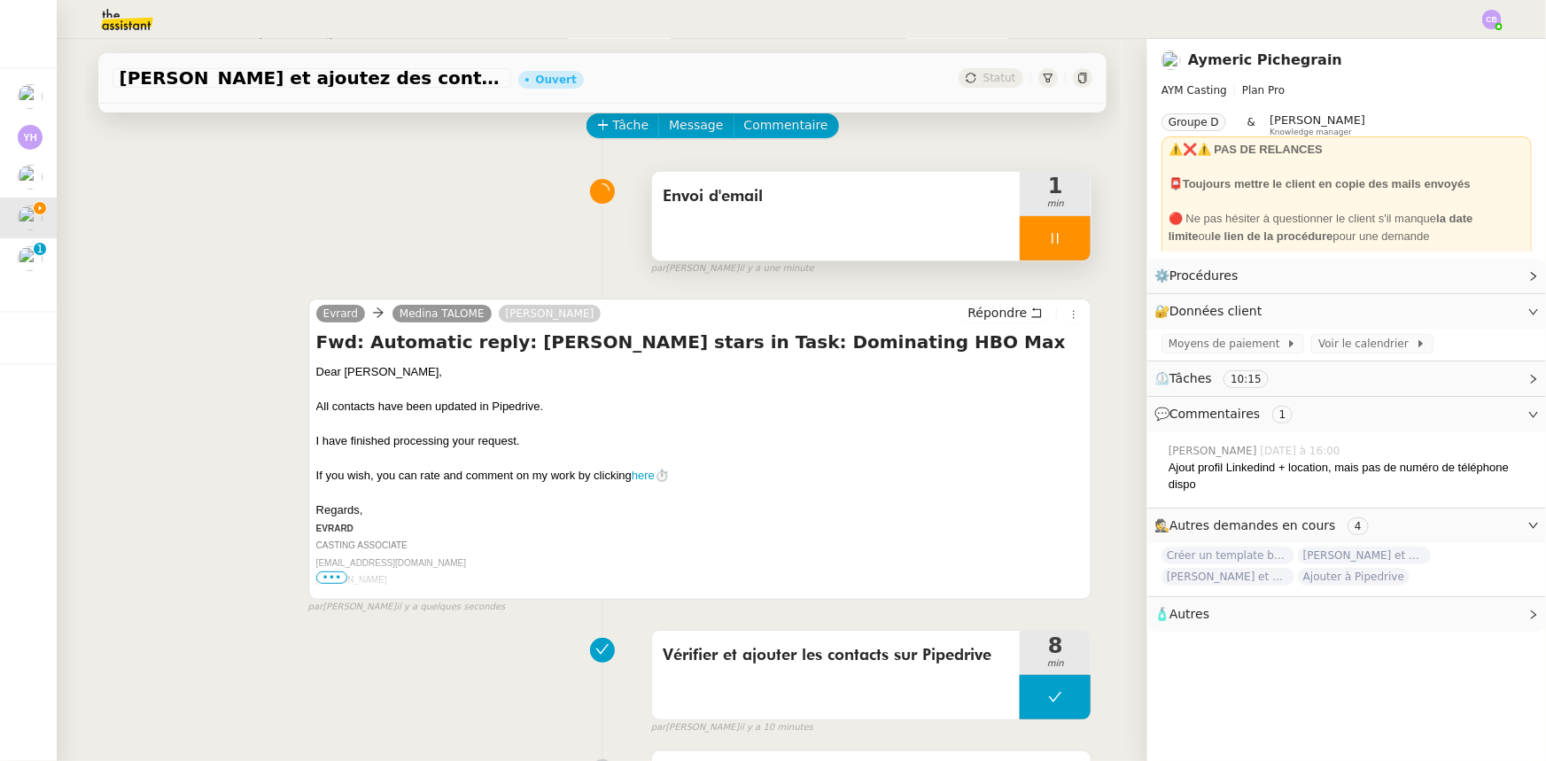
click at [1021, 229] on div at bounding box center [1055, 238] width 71 height 44
click at [1066, 240] on icon at bounding box center [1073, 238] width 14 height 14
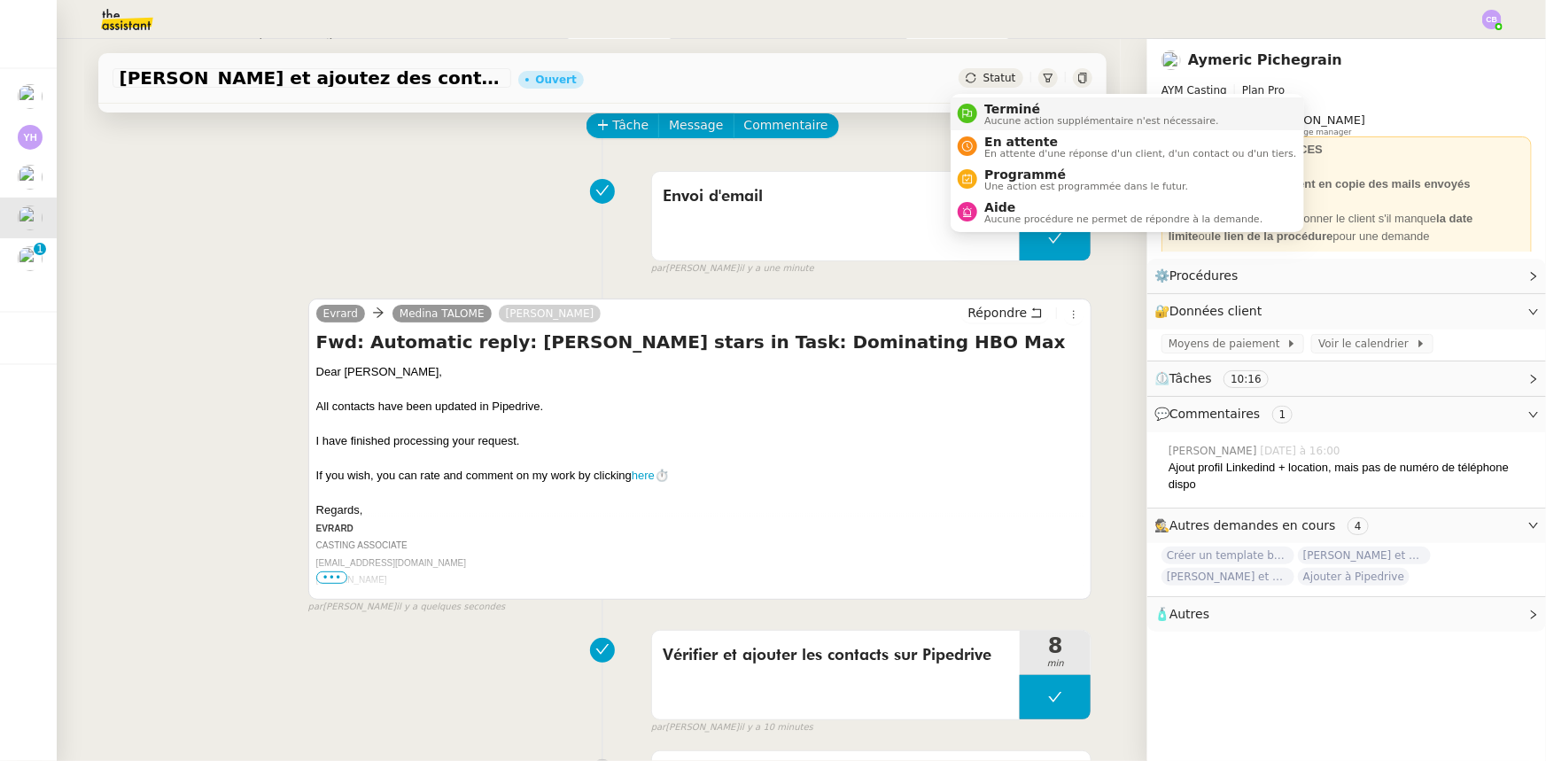
click at [1001, 116] on span "Aucune action supplémentaire n'est nécessaire." at bounding box center [1101, 121] width 234 height 10
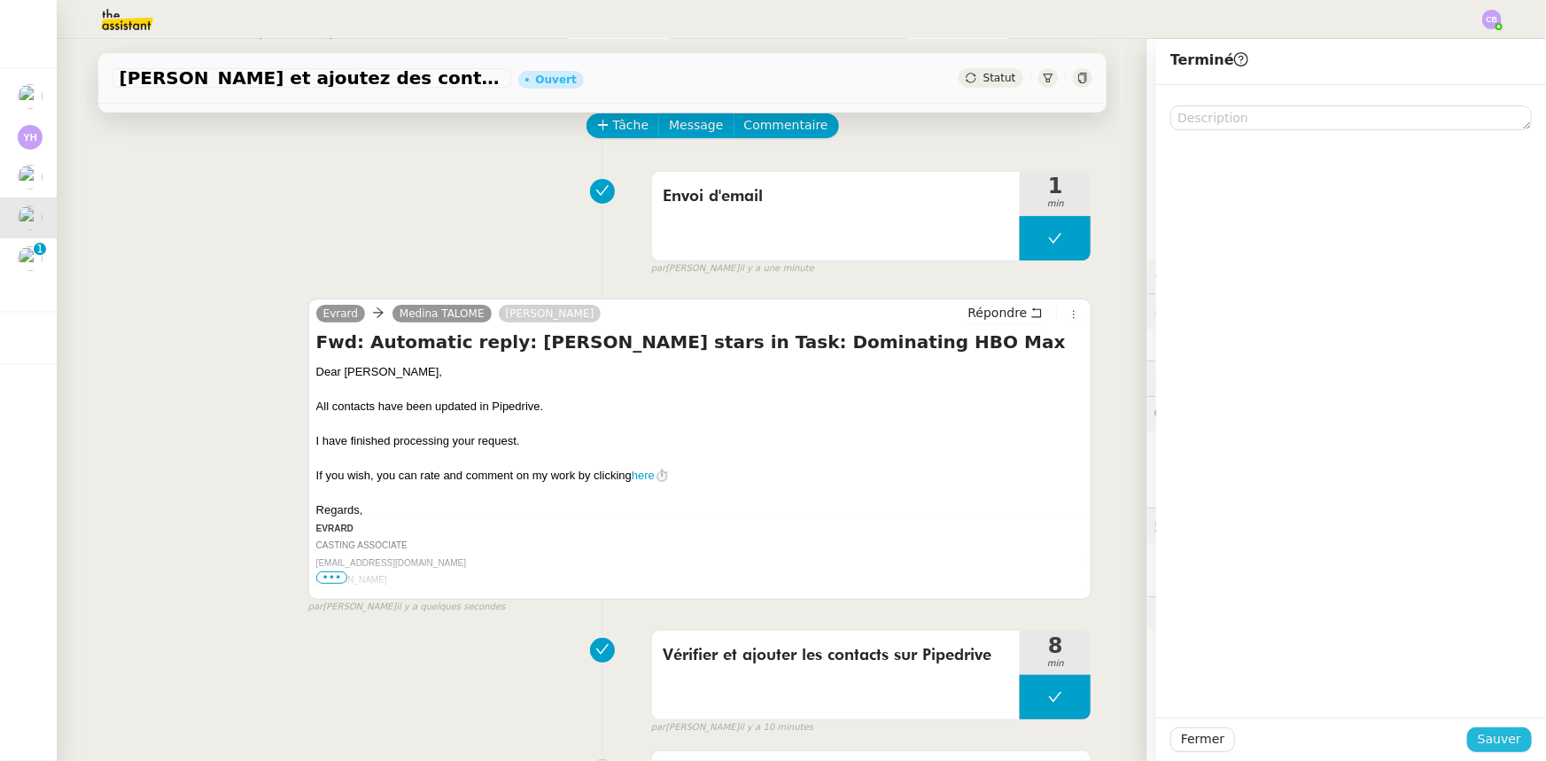
click at [1478, 743] on span "Sauver" at bounding box center [1499, 739] width 43 height 20
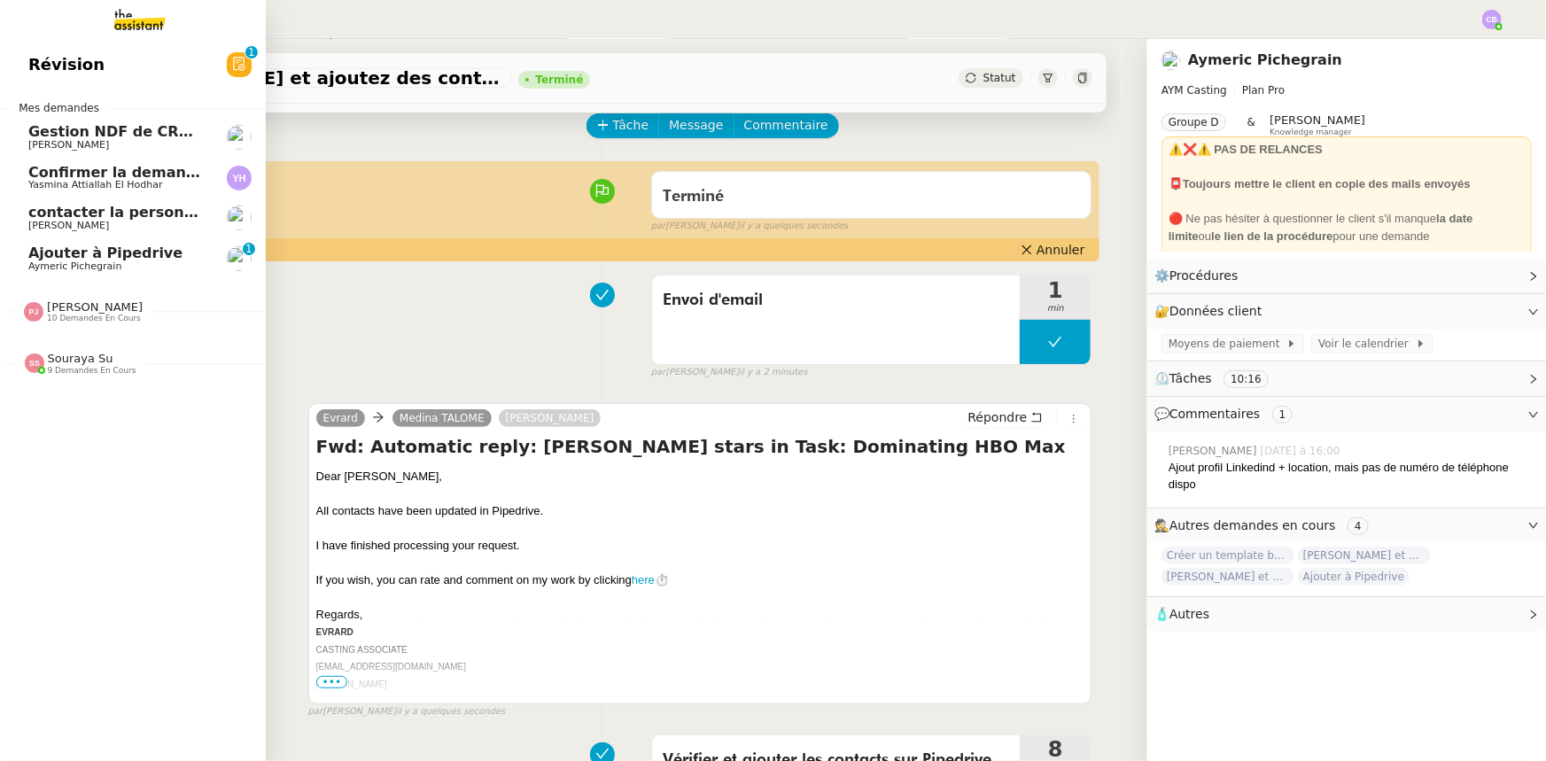
click at [62, 257] on span "Ajouter à Pipedrive" at bounding box center [105, 252] width 154 height 17
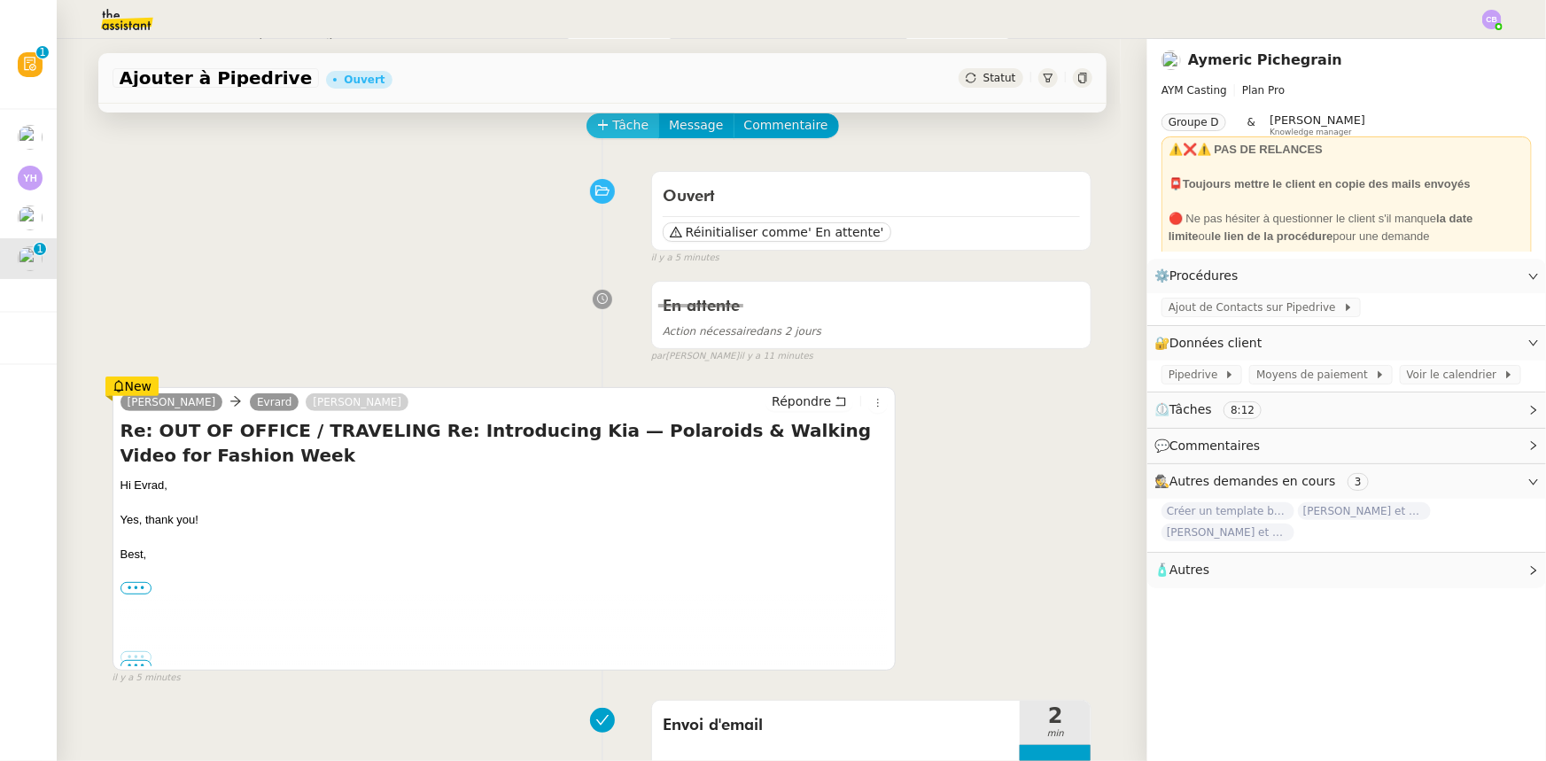
click at [613, 132] on span "Tâche" at bounding box center [631, 125] width 36 height 20
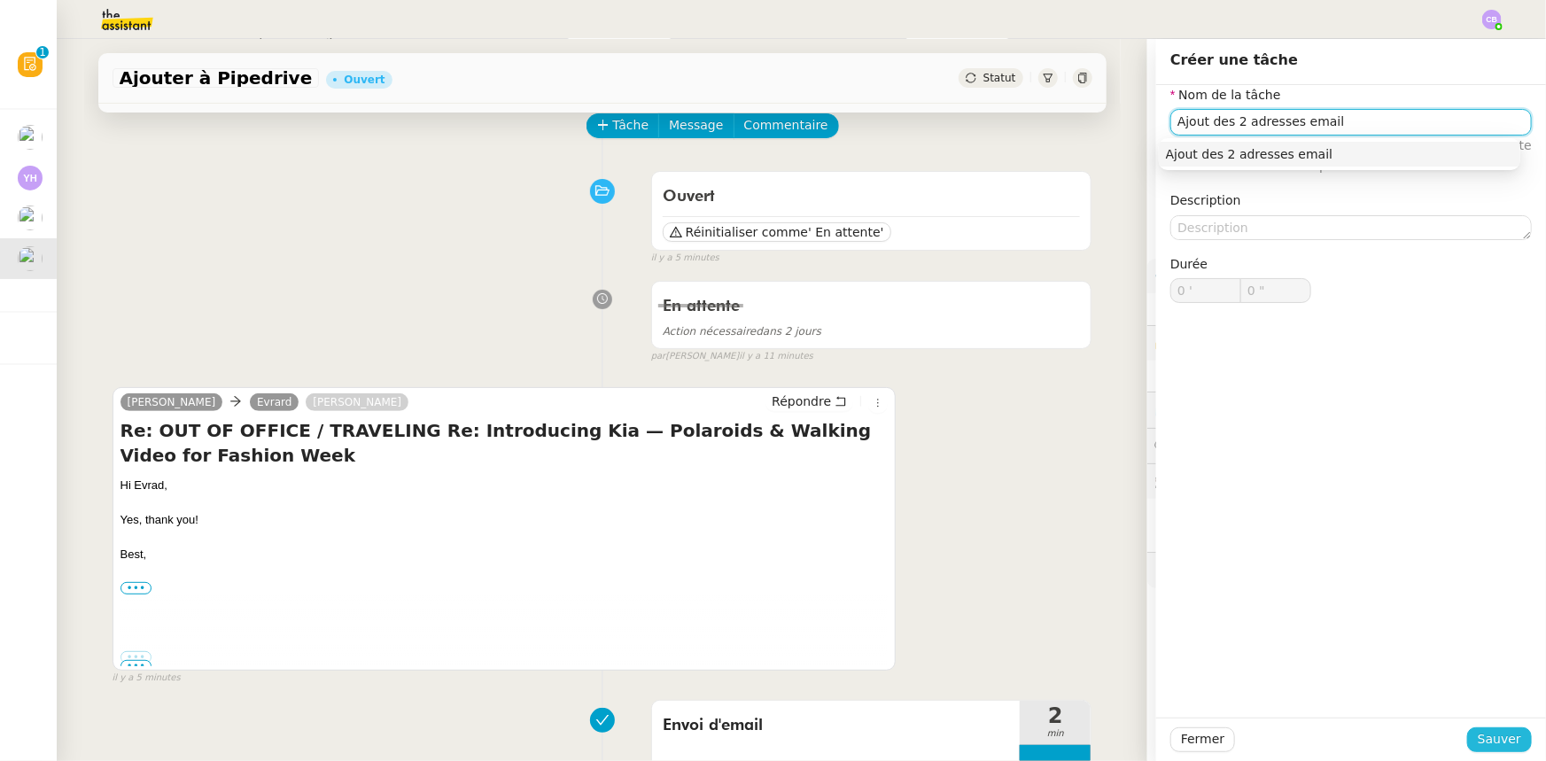
type input "Ajout des 2 adresses email"
click at [1481, 741] on span "Sauver" at bounding box center [1499, 739] width 43 height 20
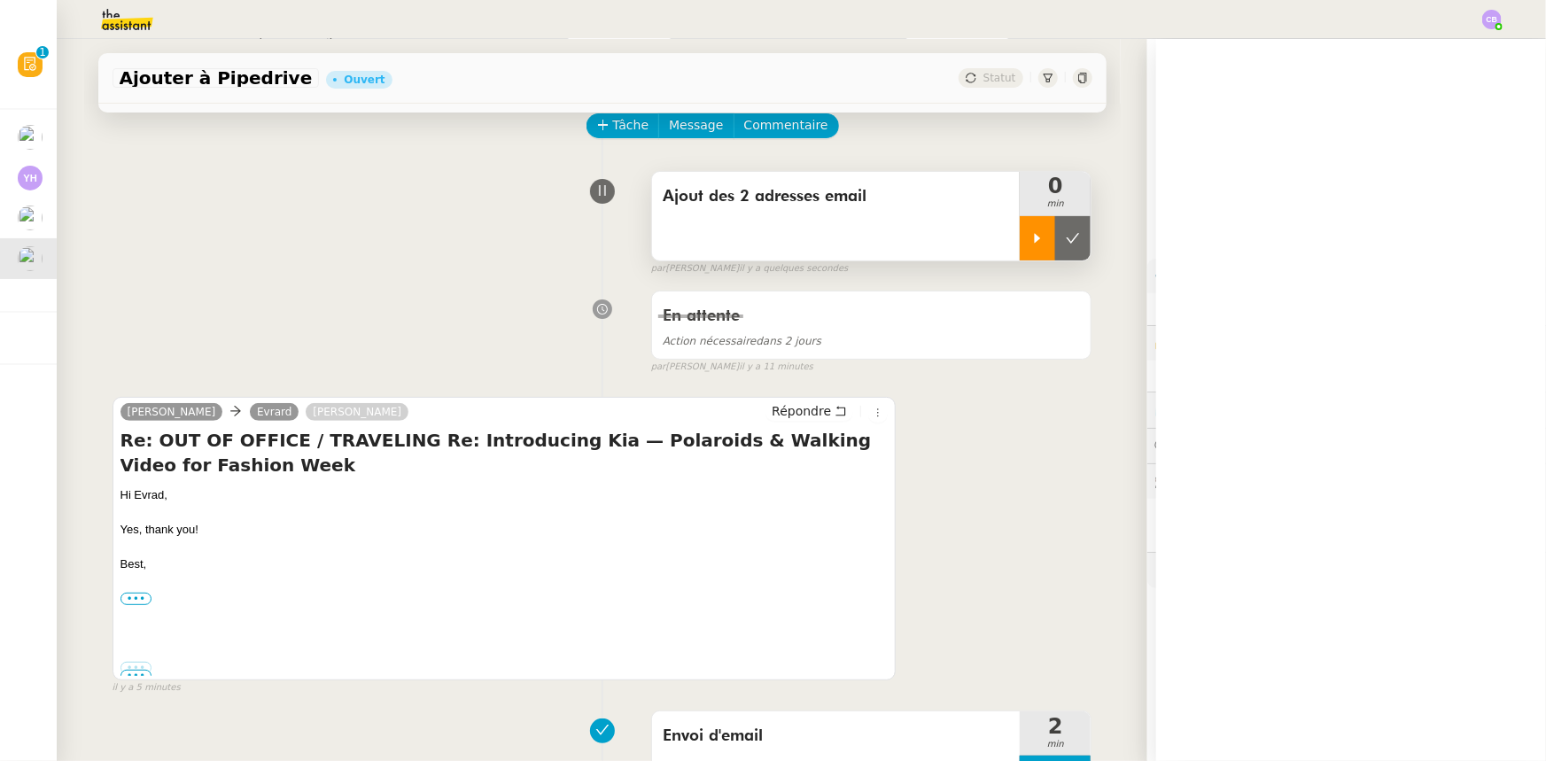
click at [1020, 245] on div at bounding box center [1037, 238] width 35 height 44
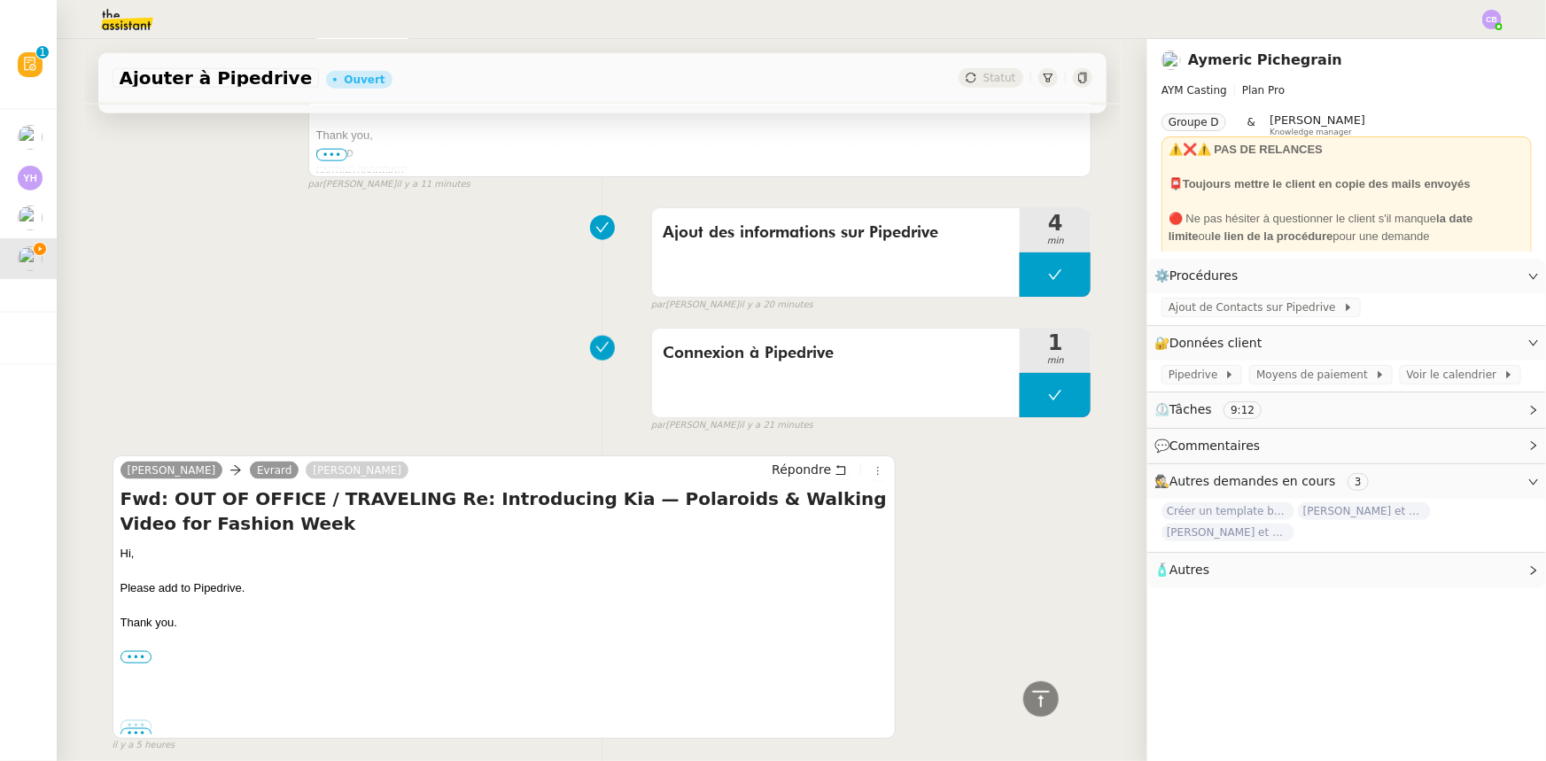
scroll to position [1134, 0]
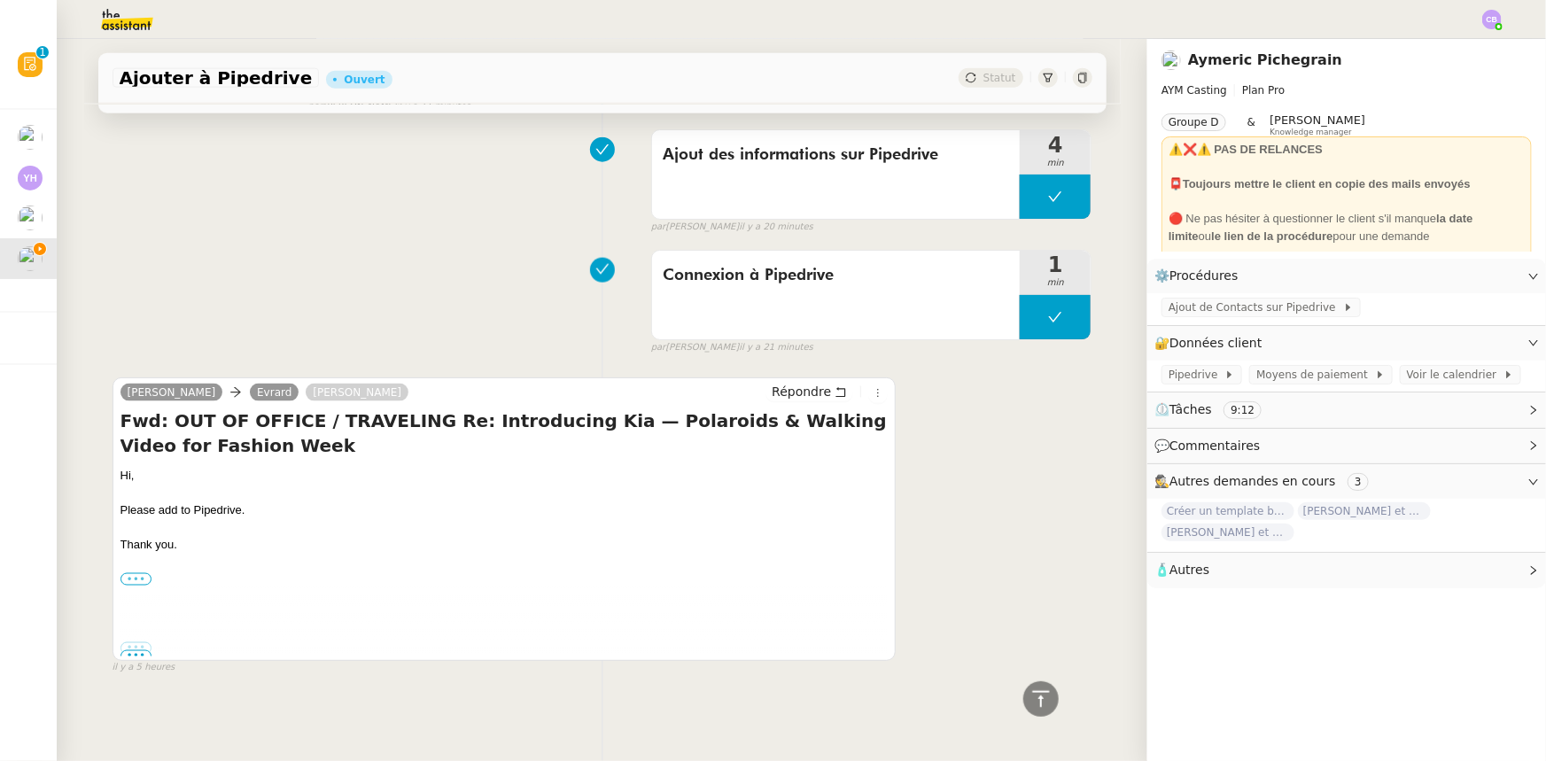
click at [120, 573] on label "•••" at bounding box center [136, 579] width 32 height 12
click at [0, 0] on input "•••" at bounding box center [0, 0] width 0 height 0
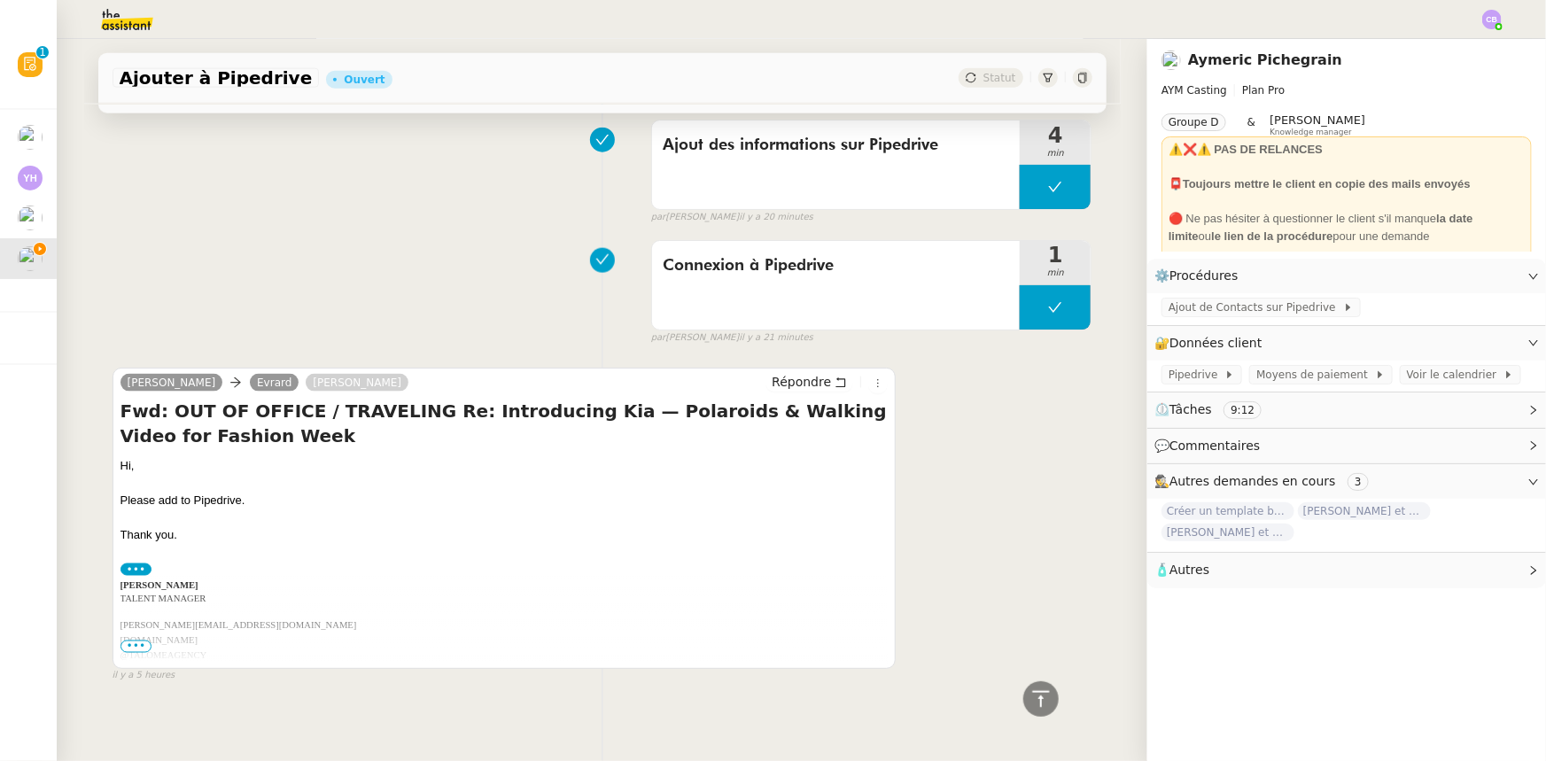
click at [128, 649] on span "•••" at bounding box center [136, 646] width 32 height 12
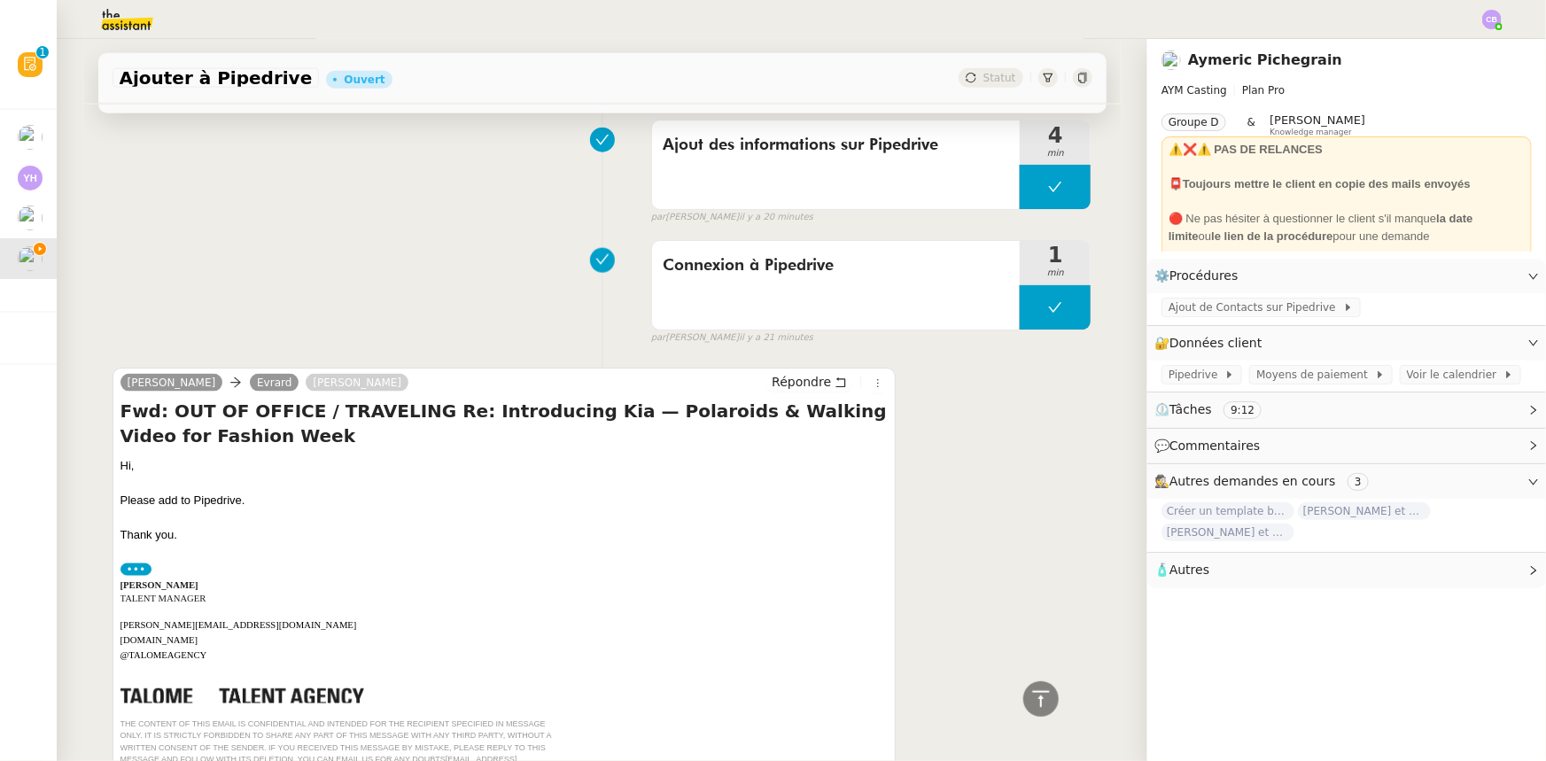
scroll to position [1333, 0]
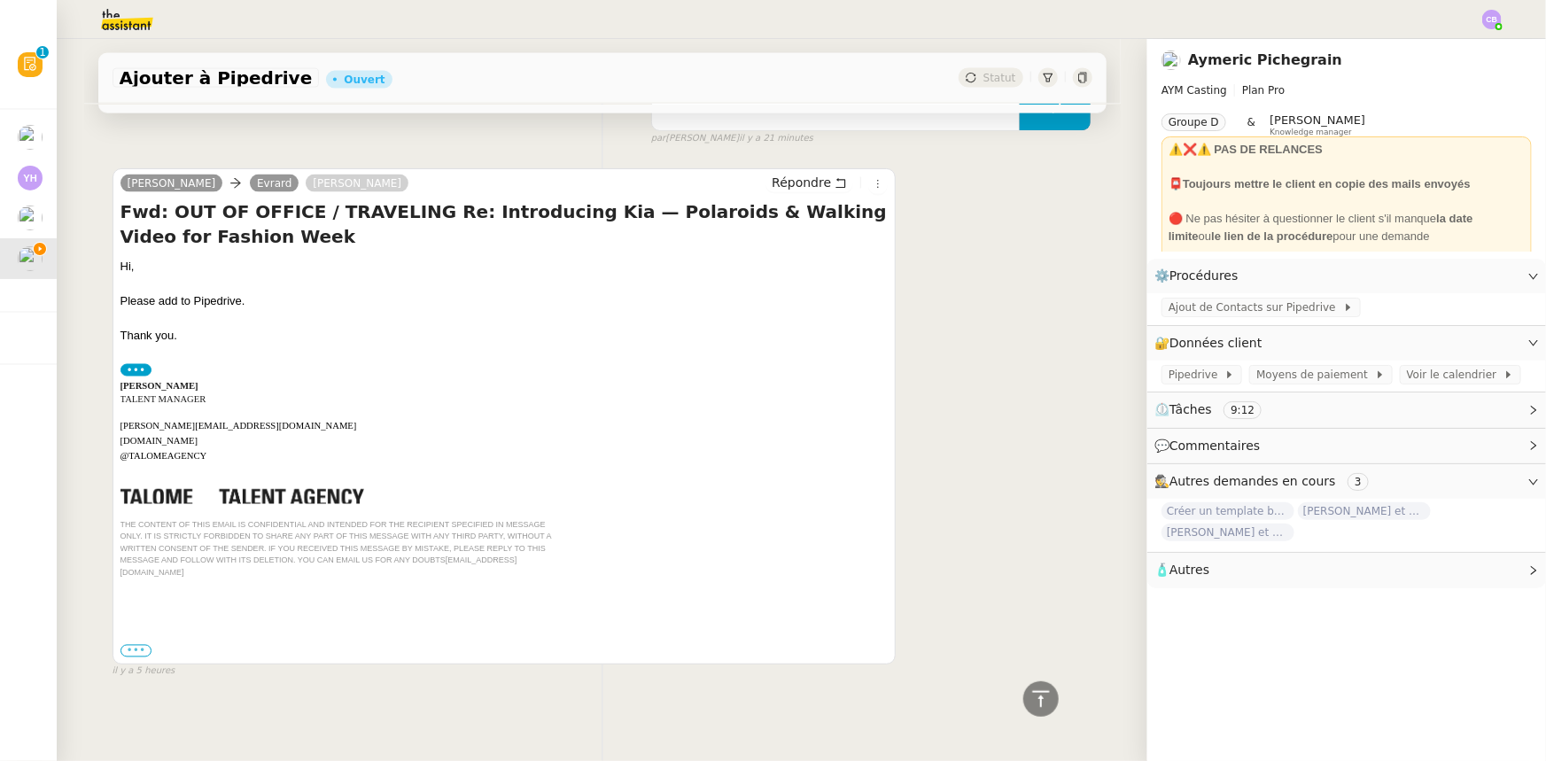
click at [134, 645] on label "•••" at bounding box center [136, 651] width 32 height 12
click at [0, 0] on input "•••" at bounding box center [0, 0] width 0 height 0
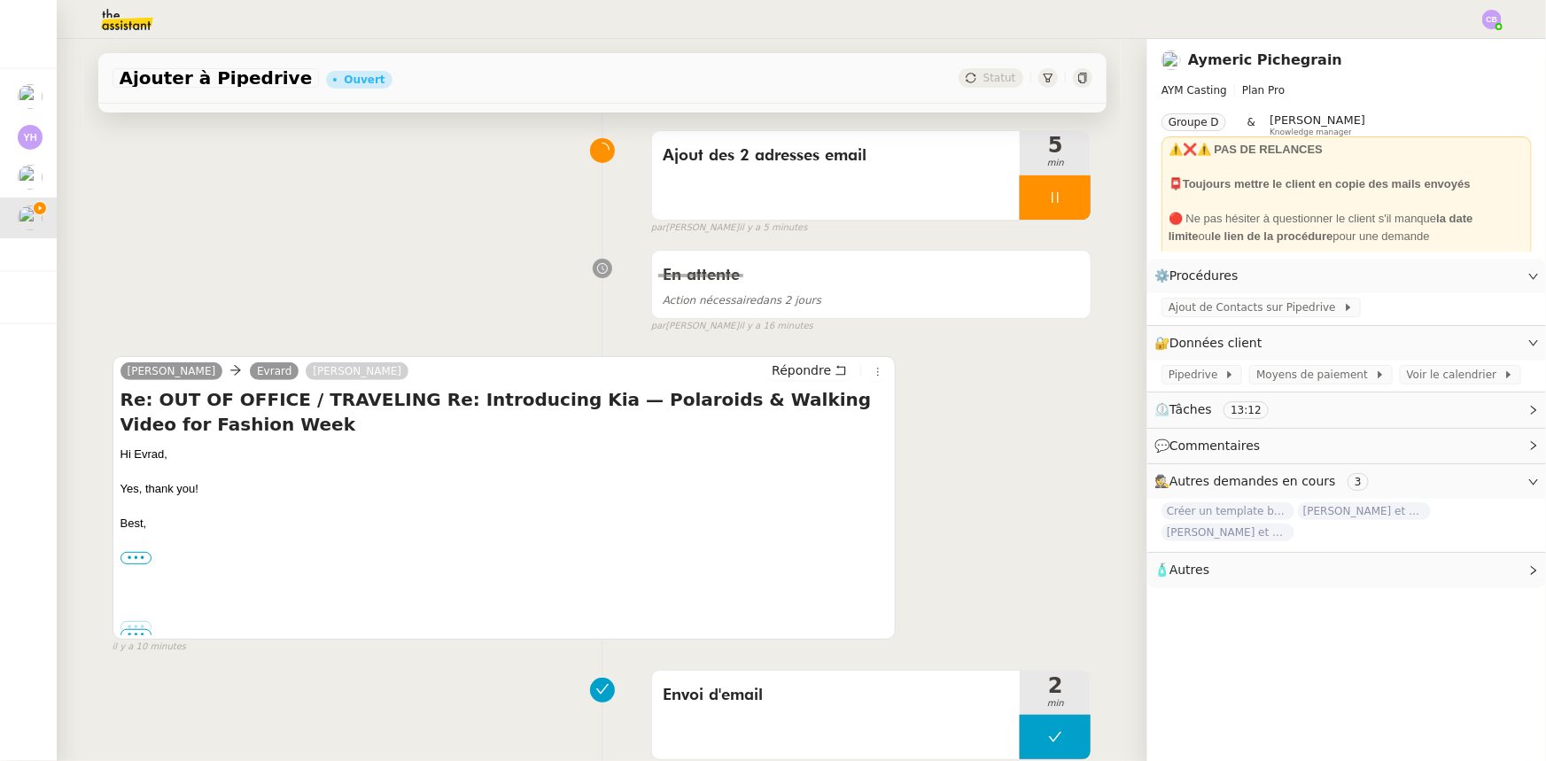
scroll to position [0, 0]
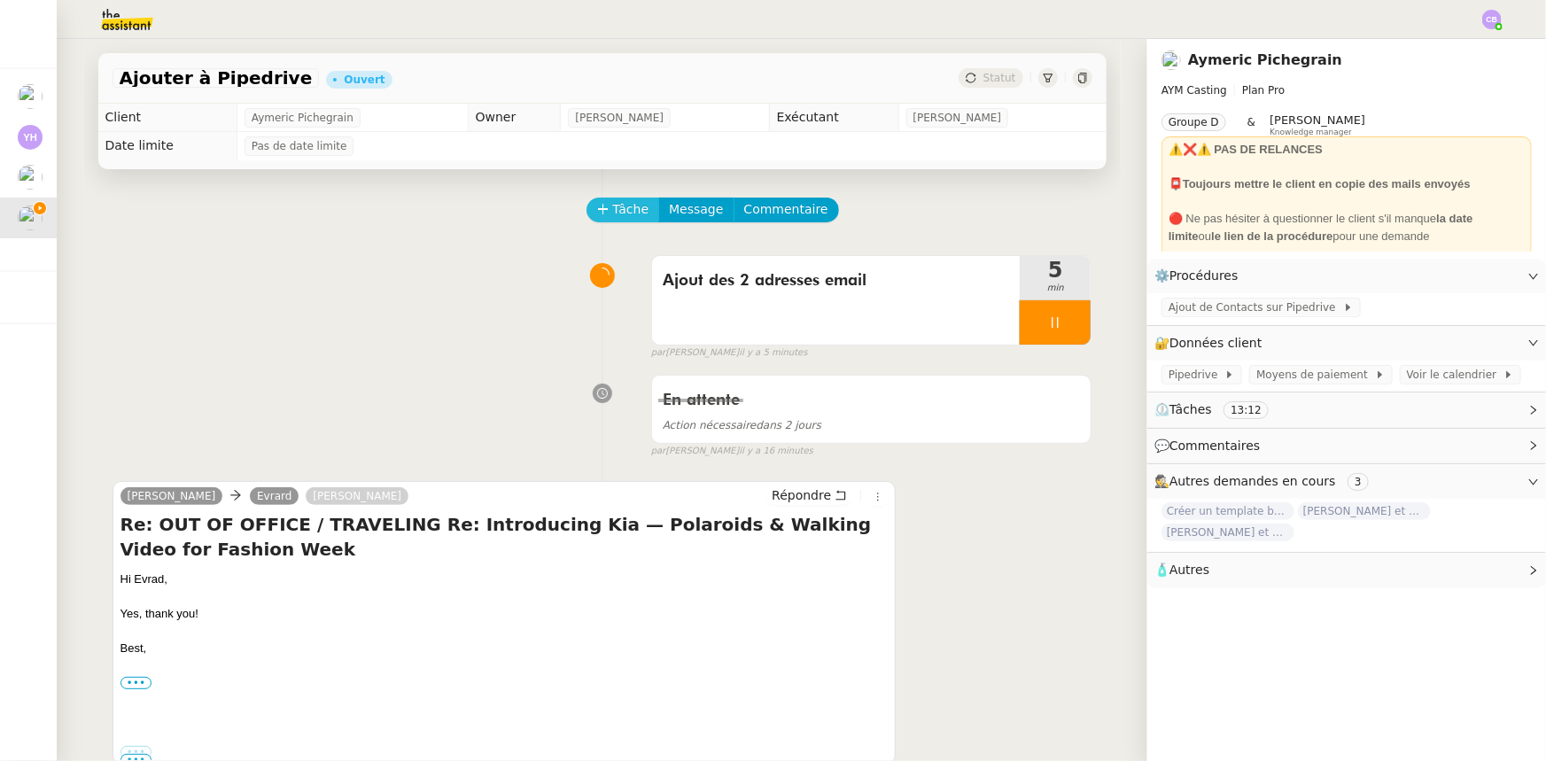
click at [621, 213] on span "Tâche" at bounding box center [631, 209] width 36 height 20
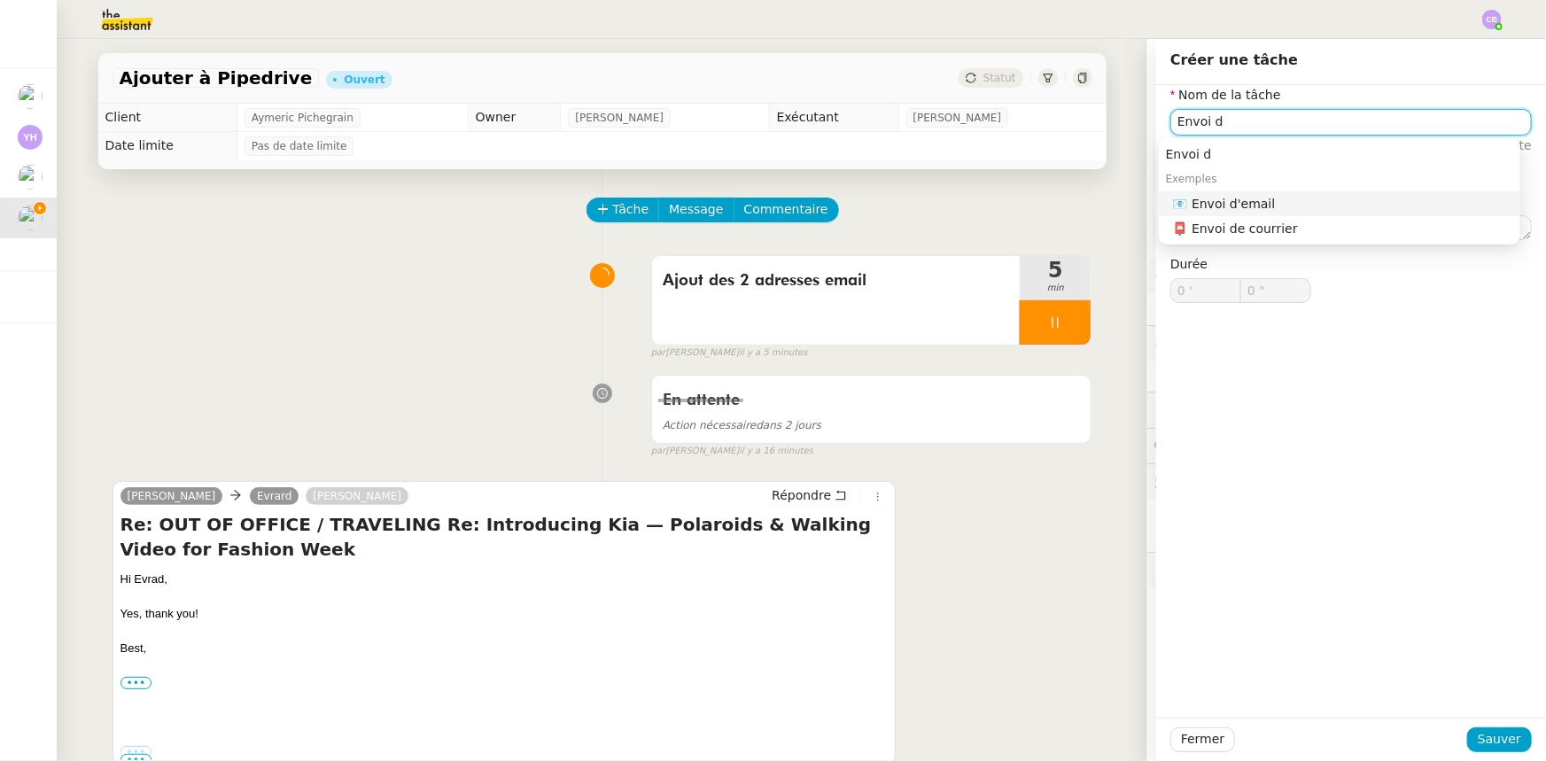
click at [1266, 206] on div "📧 Envoi d'email" at bounding box center [1343, 204] width 340 height 16
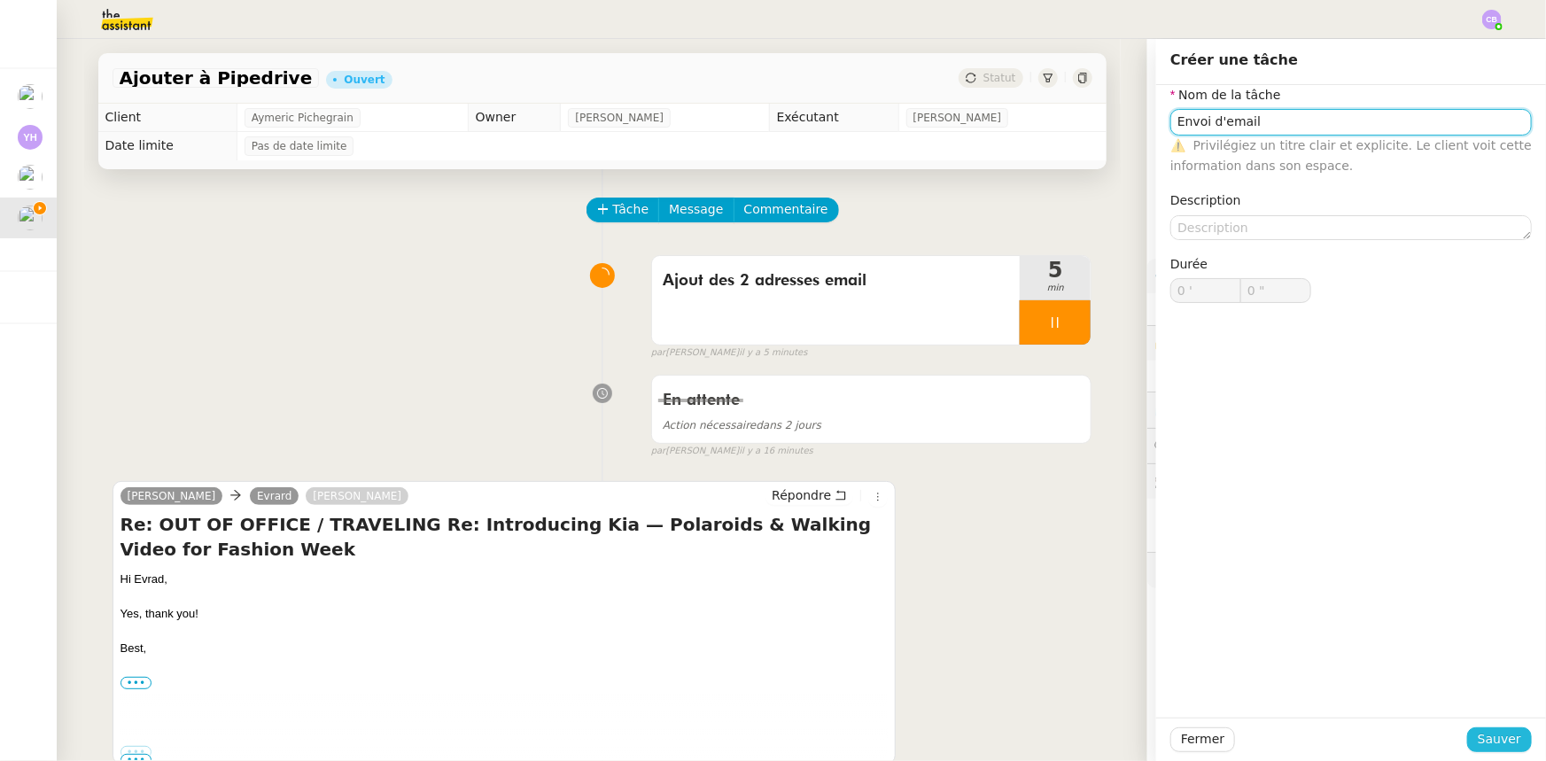
type input "Envoi d'email"
click at [1500, 741] on span "Sauver" at bounding box center [1499, 739] width 43 height 20
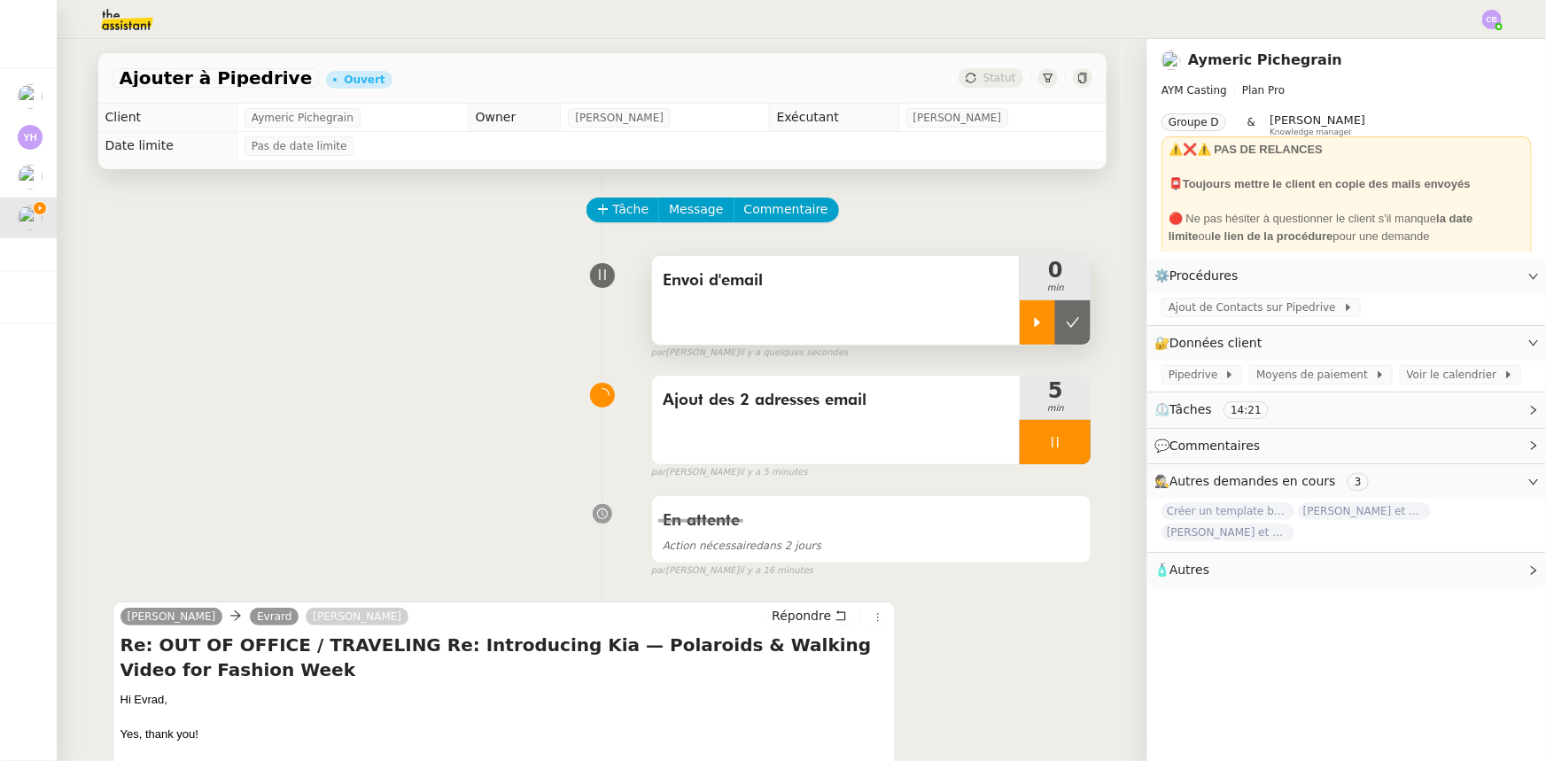
click at [1020, 317] on div at bounding box center [1037, 322] width 35 height 44
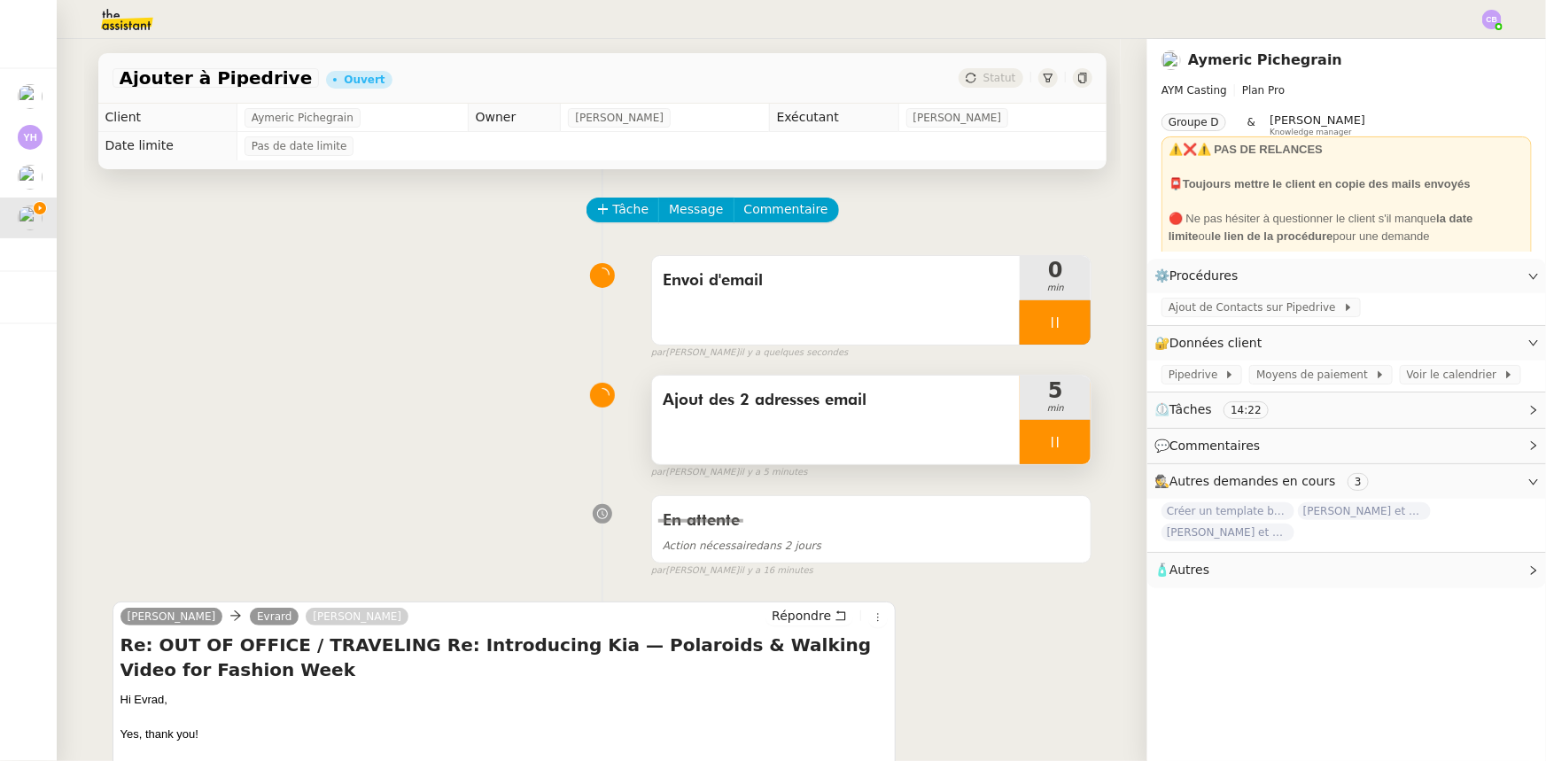
click at [1020, 445] on div at bounding box center [1055, 442] width 71 height 44
click at [1057, 453] on button at bounding box center [1072, 442] width 35 height 44
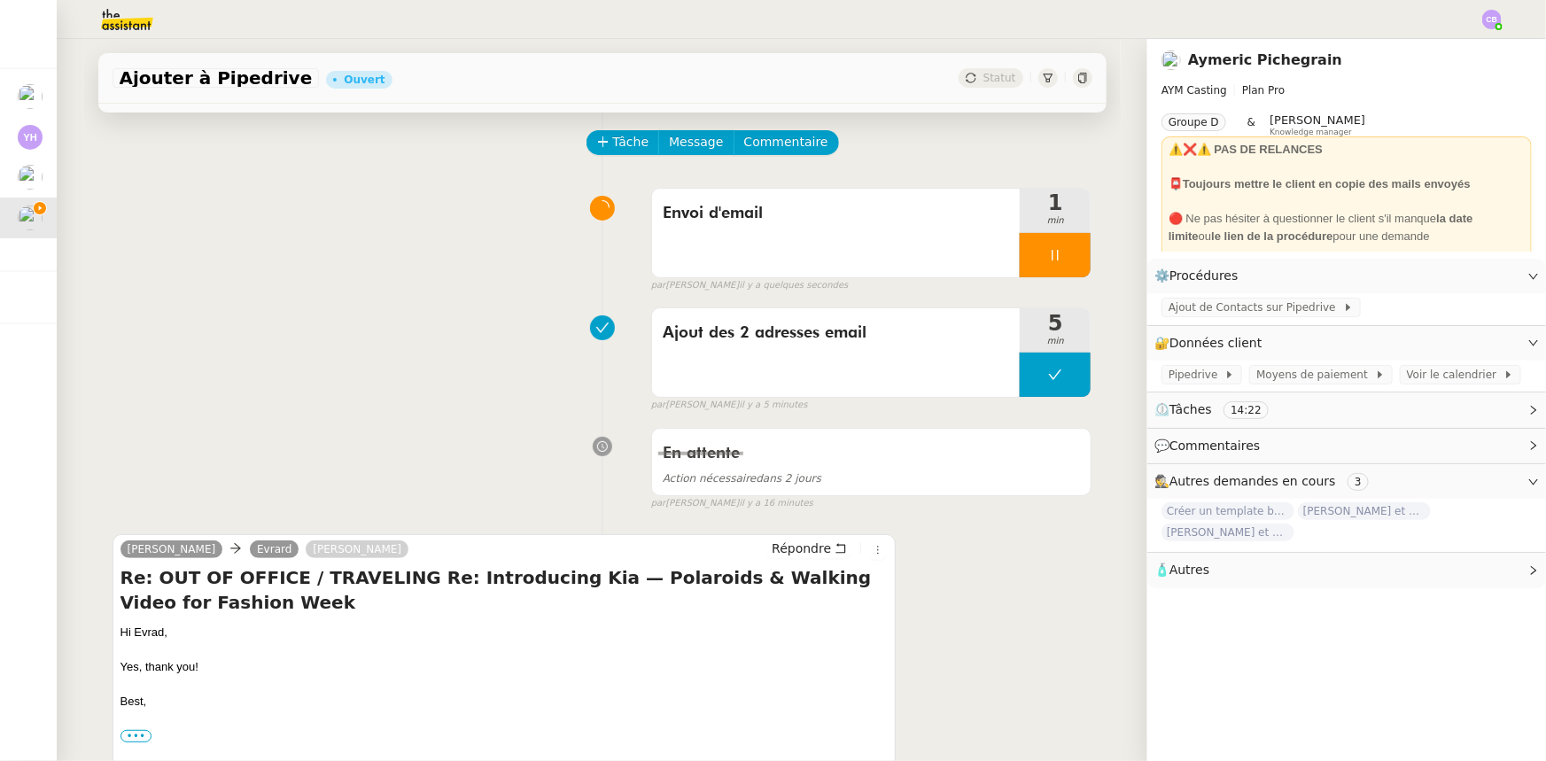
scroll to position [160, 0]
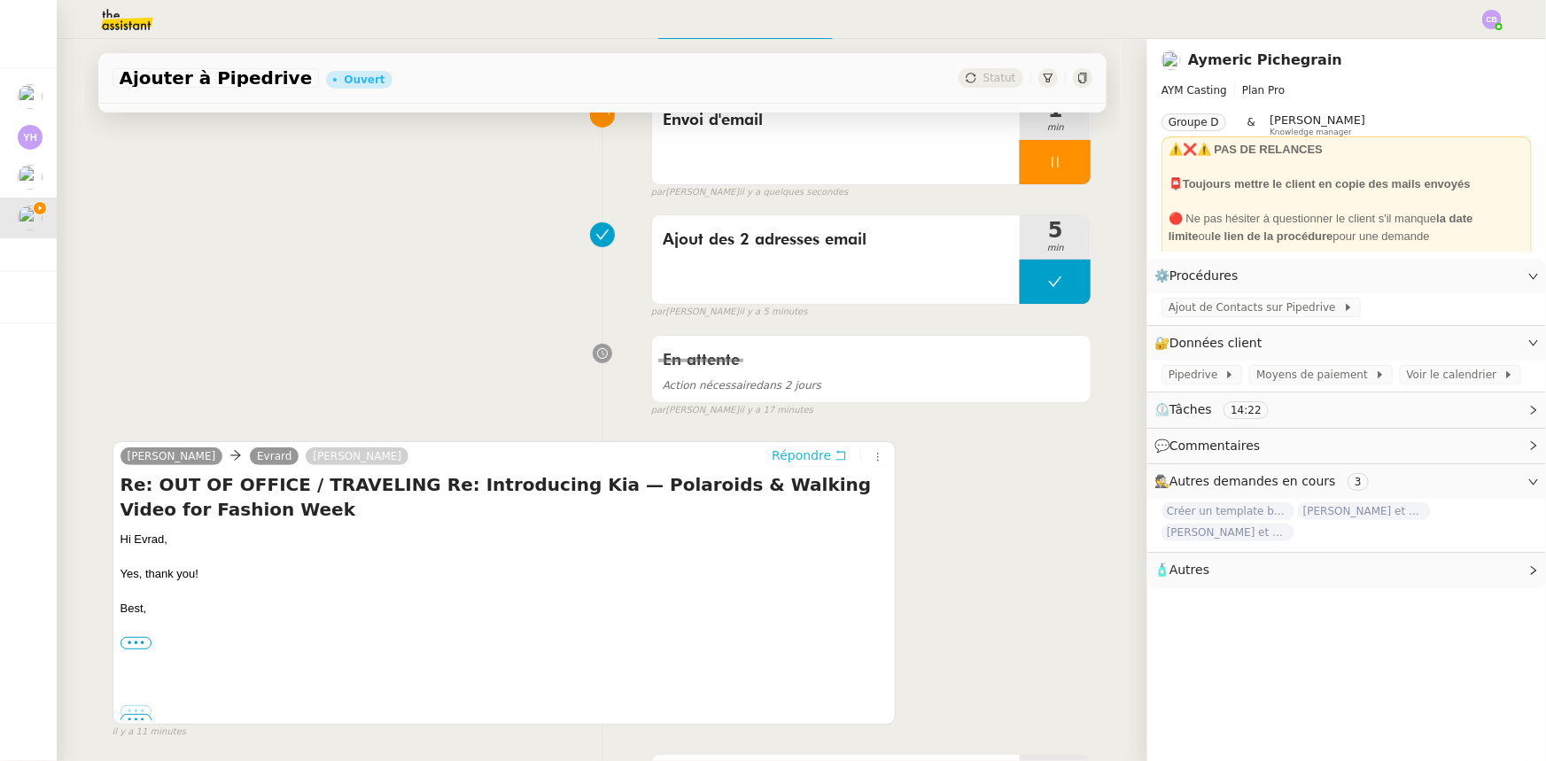
click at [784, 460] on span "Répondre" at bounding box center [801, 455] width 59 height 18
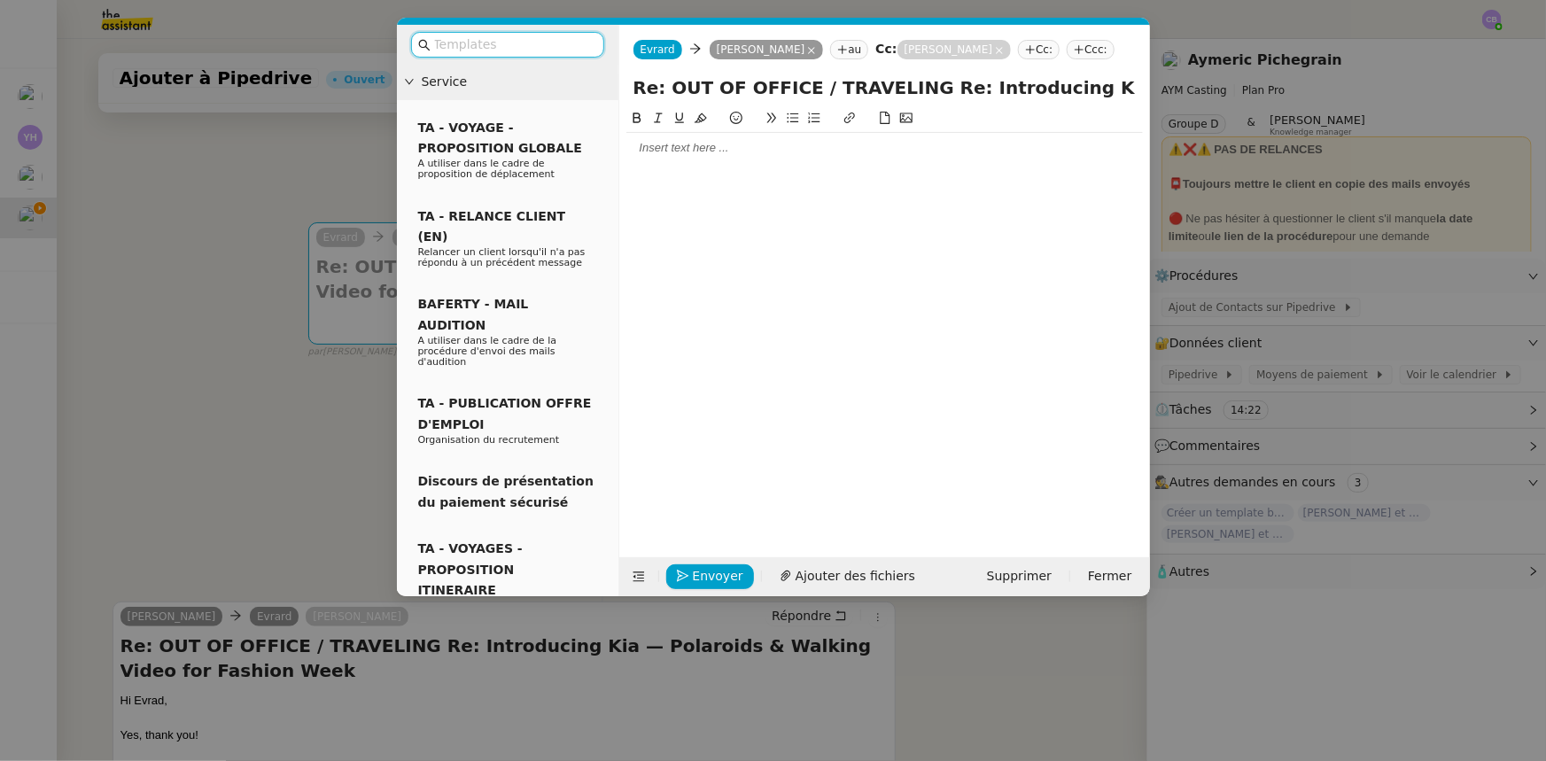
click at [487, 38] on input "text" at bounding box center [513, 45] width 159 height 20
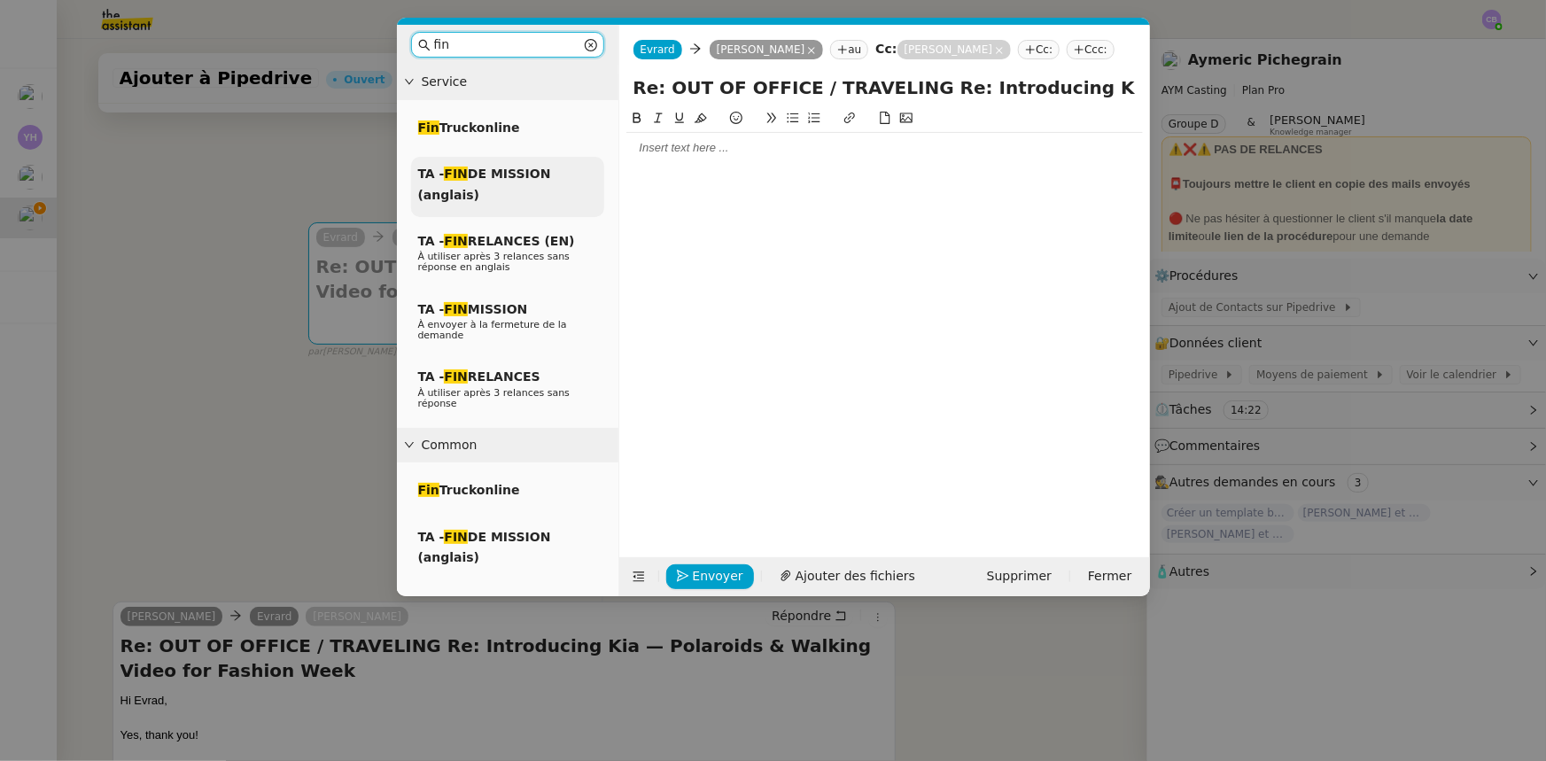
type input "fin"
click at [485, 182] on div "TA - FIN DE MISSION (anglais)" at bounding box center [507, 187] width 193 height 60
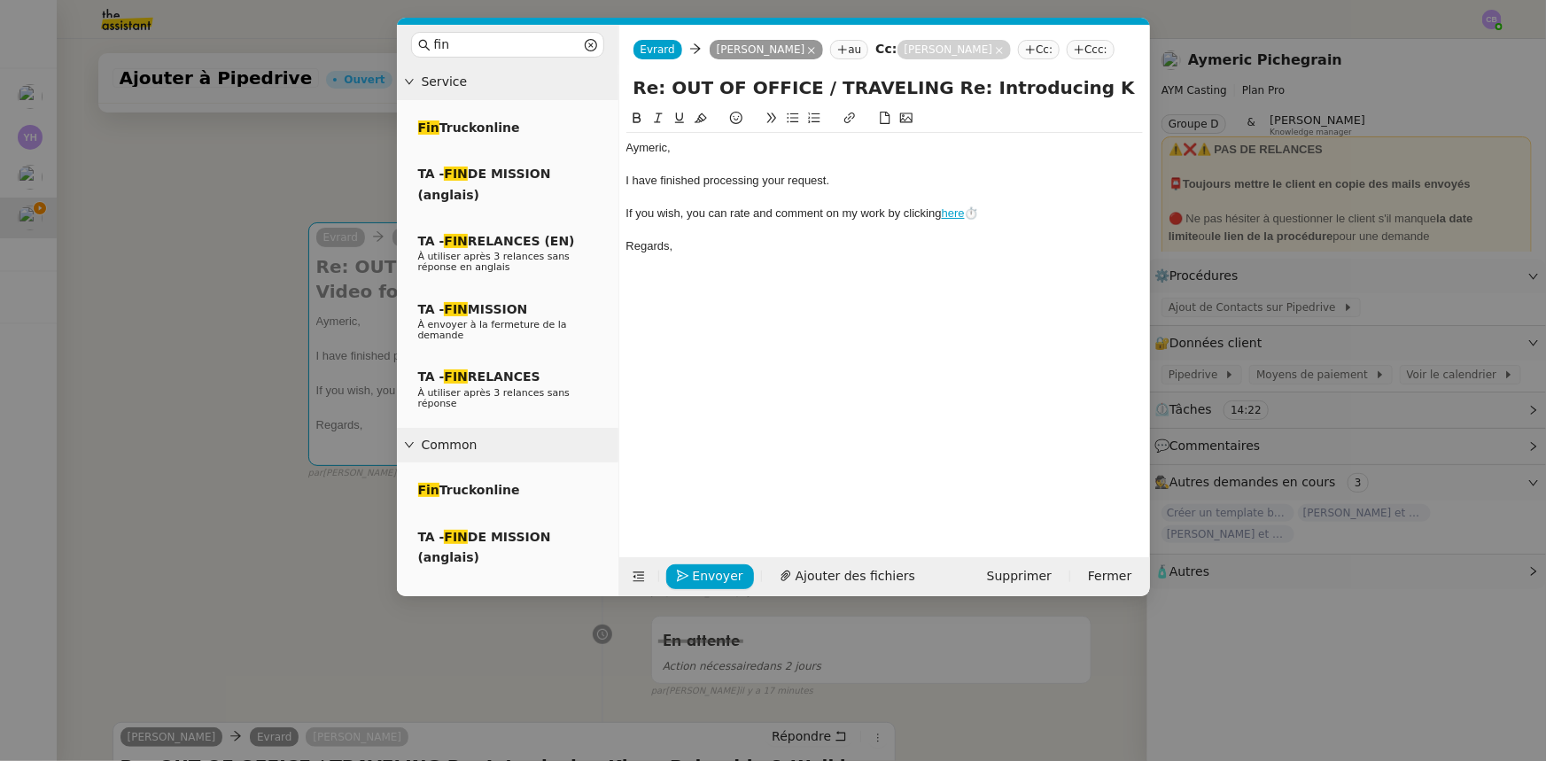
click at [648, 146] on div "﻿Aymeric﻿," at bounding box center [884, 148] width 516 height 16
click at [686, 151] on div "﻿[PERSON_NAME]," at bounding box center [884, 148] width 516 height 16
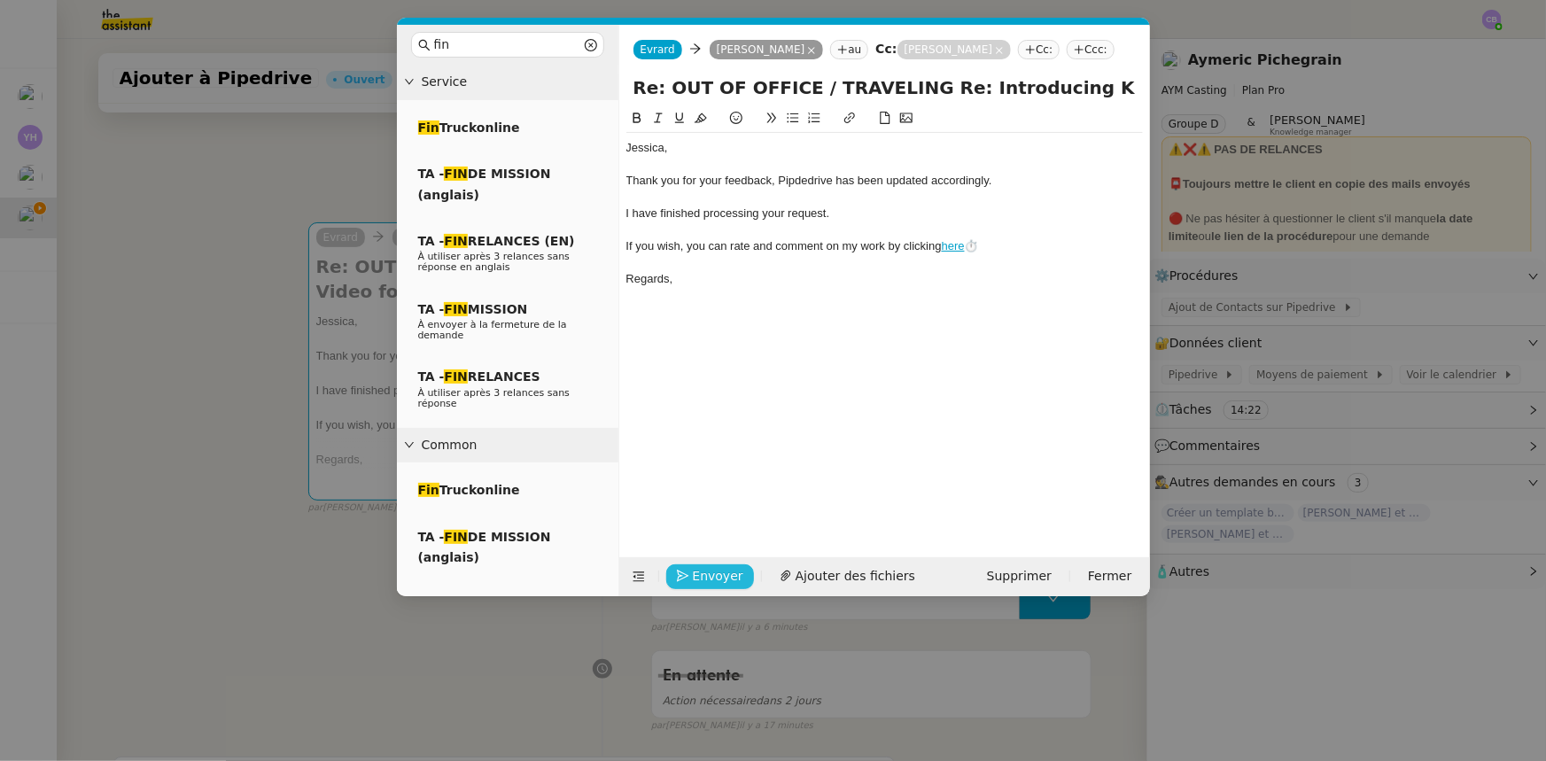
click at [718, 572] on span "Envoyer" at bounding box center [718, 576] width 50 height 20
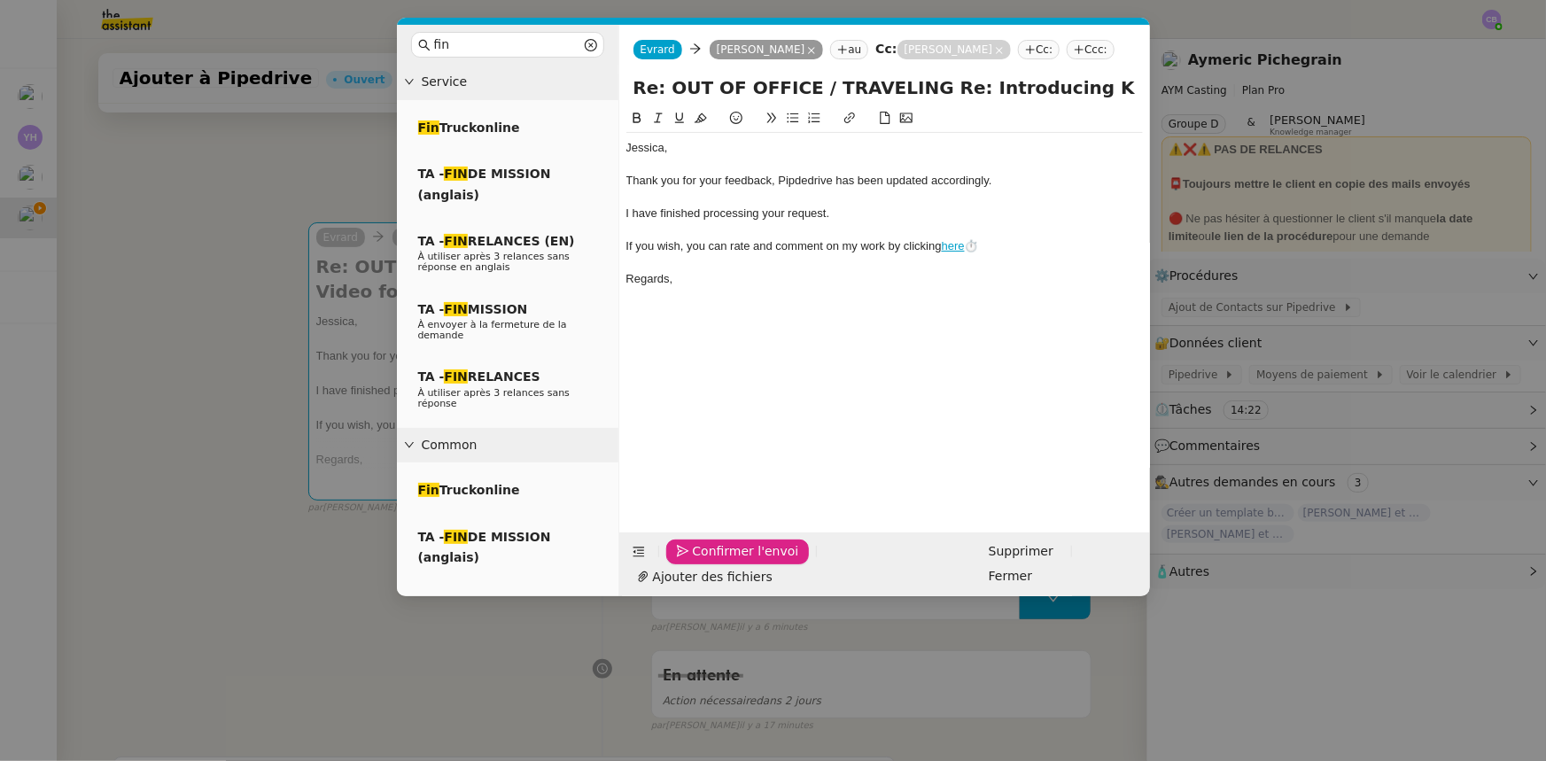
click at [718, 562] on span "Confirmer l'envoi" at bounding box center [746, 551] width 106 height 20
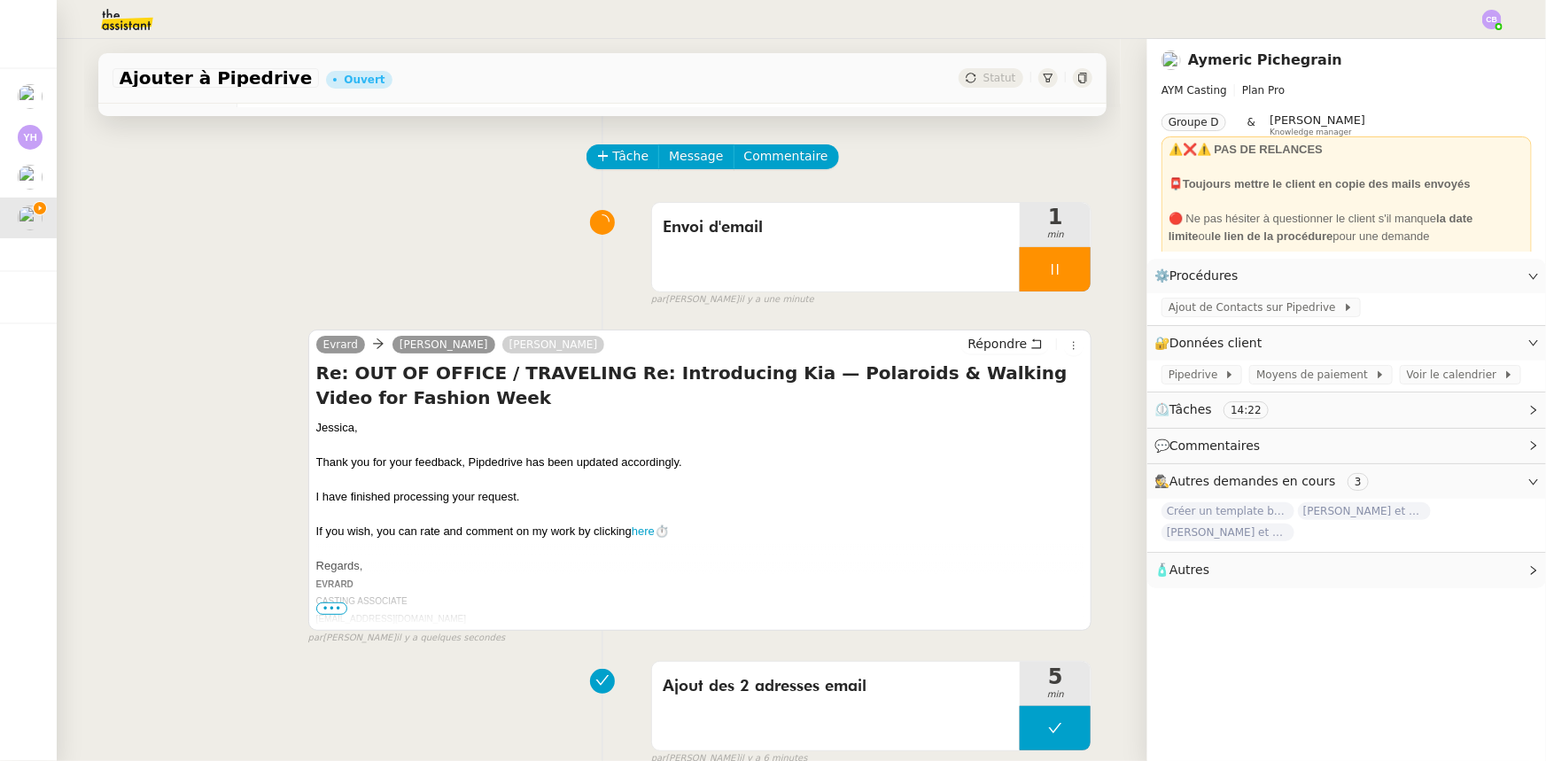
scroll to position [0, 0]
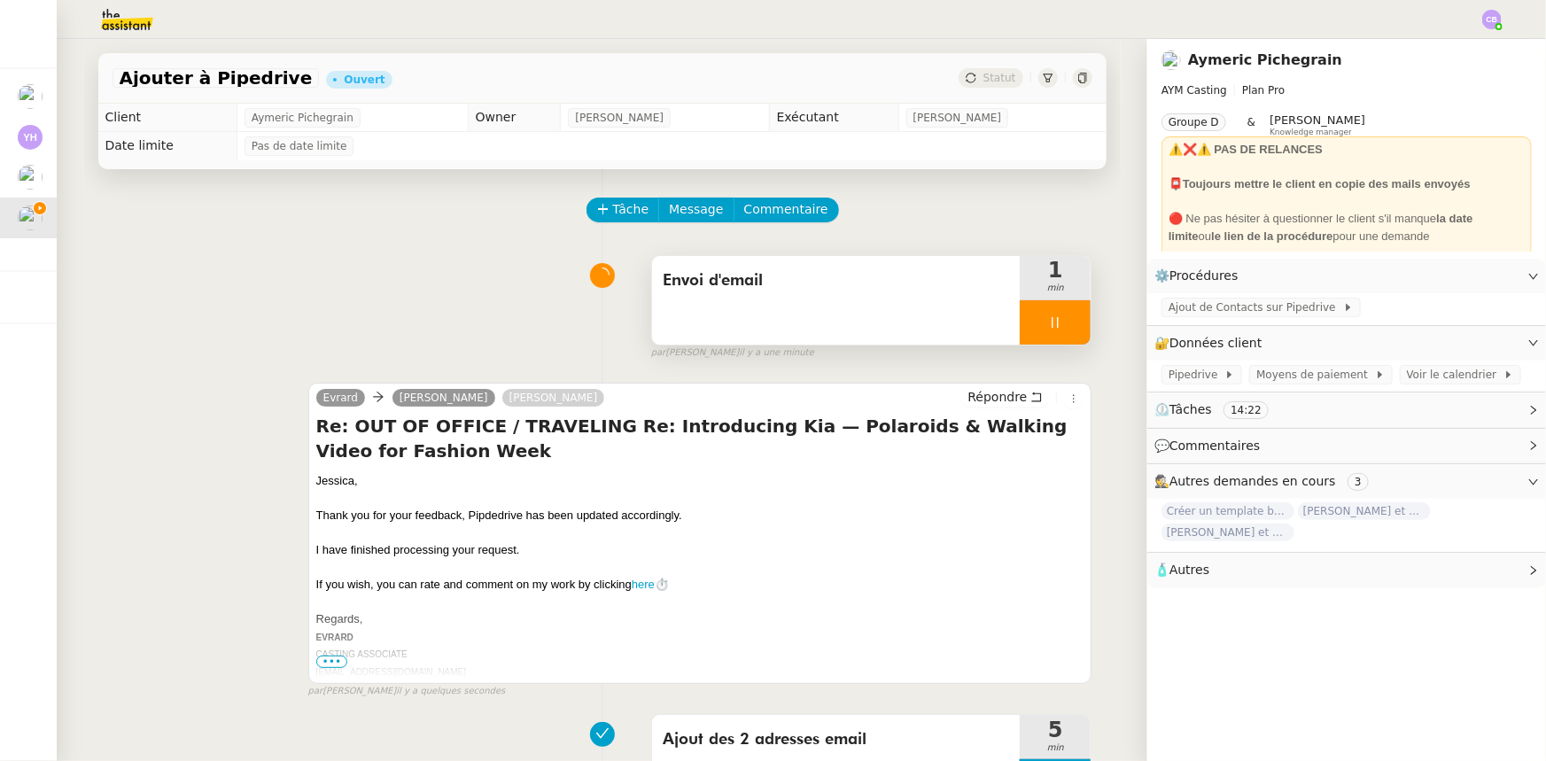
click at [1020, 327] on div at bounding box center [1055, 322] width 71 height 44
click at [1066, 326] on icon at bounding box center [1073, 322] width 14 height 14
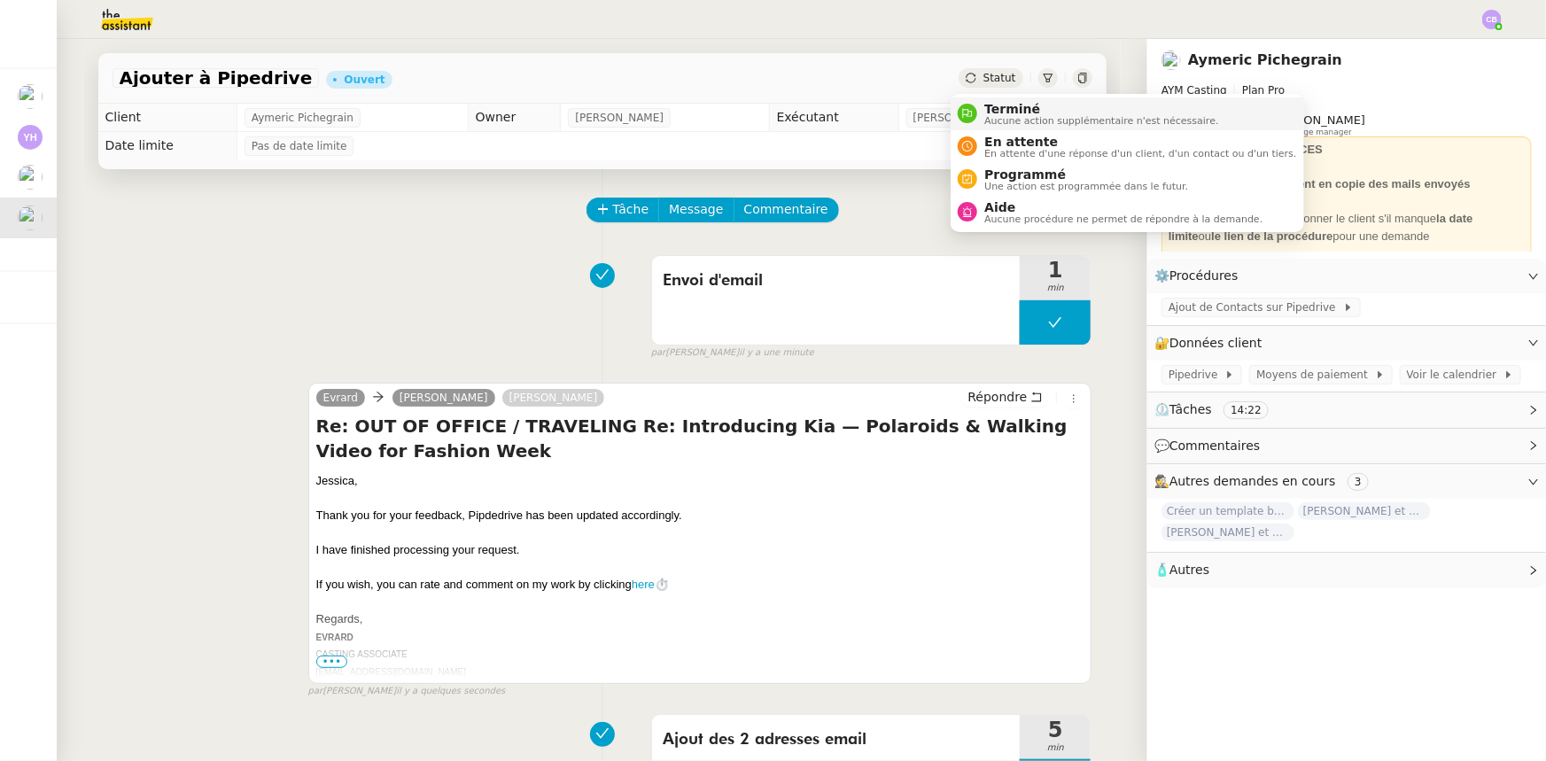
click at [1000, 116] on span "Aucune action supplémentaire n'est nécessaire." at bounding box center [1101, 121] width 234 height 10
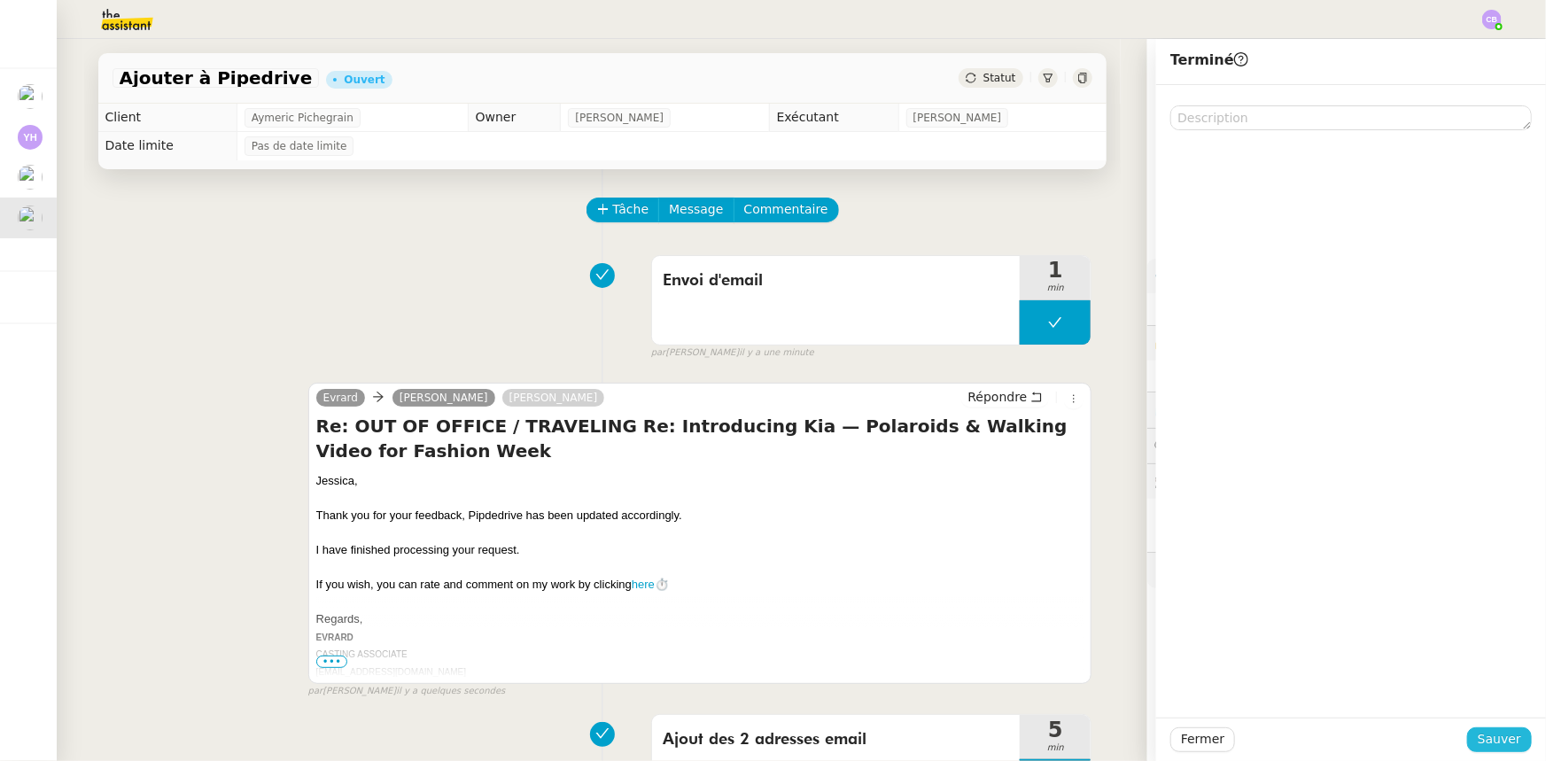
click at [1487, 737] on span "Sauver" at bounding box center [1499, 739] width 43 height 20
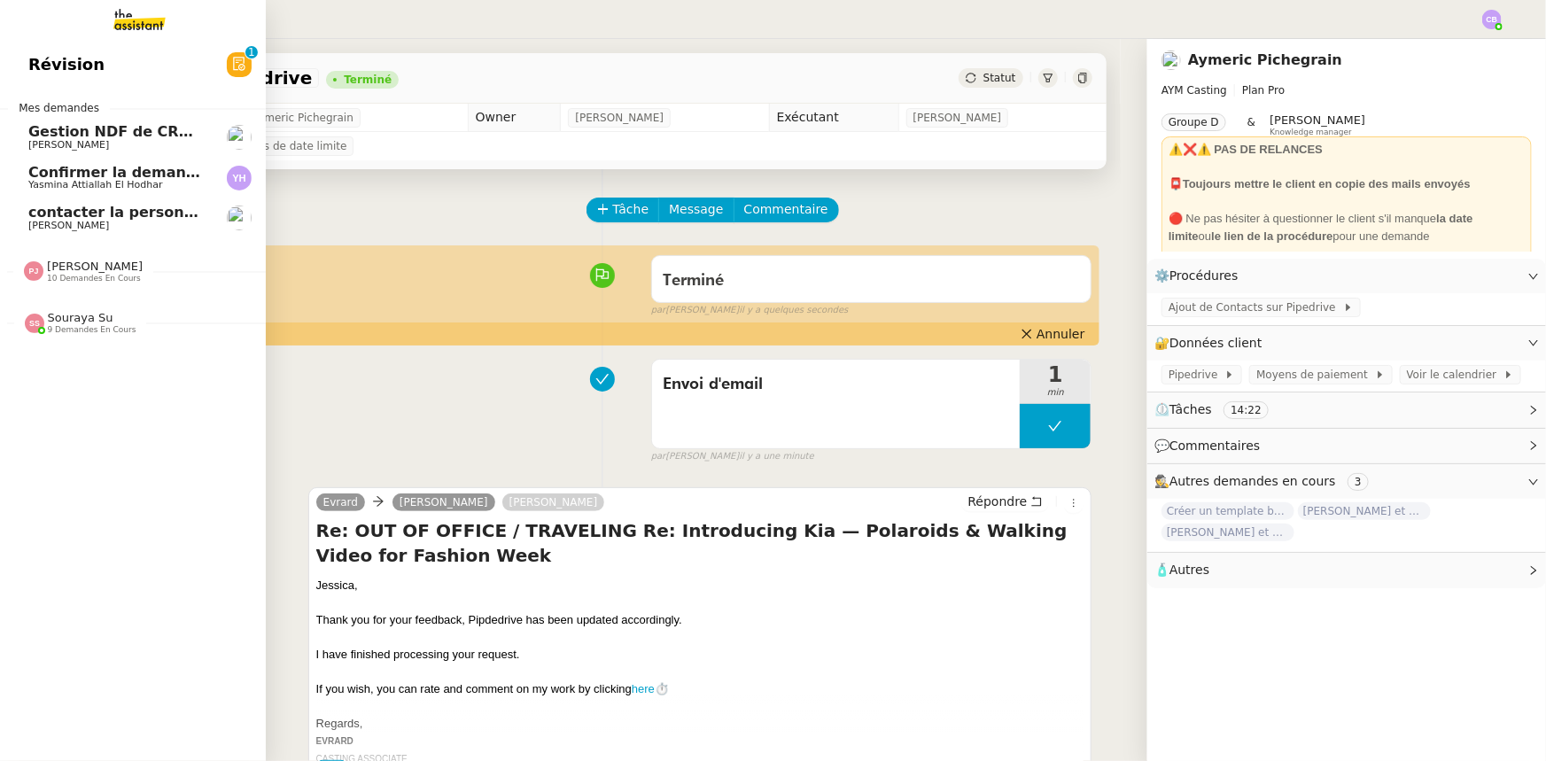
click at [60, 271] on span "[PERSON_NAME]" at bounding box center [95, 266] width 96 height 13
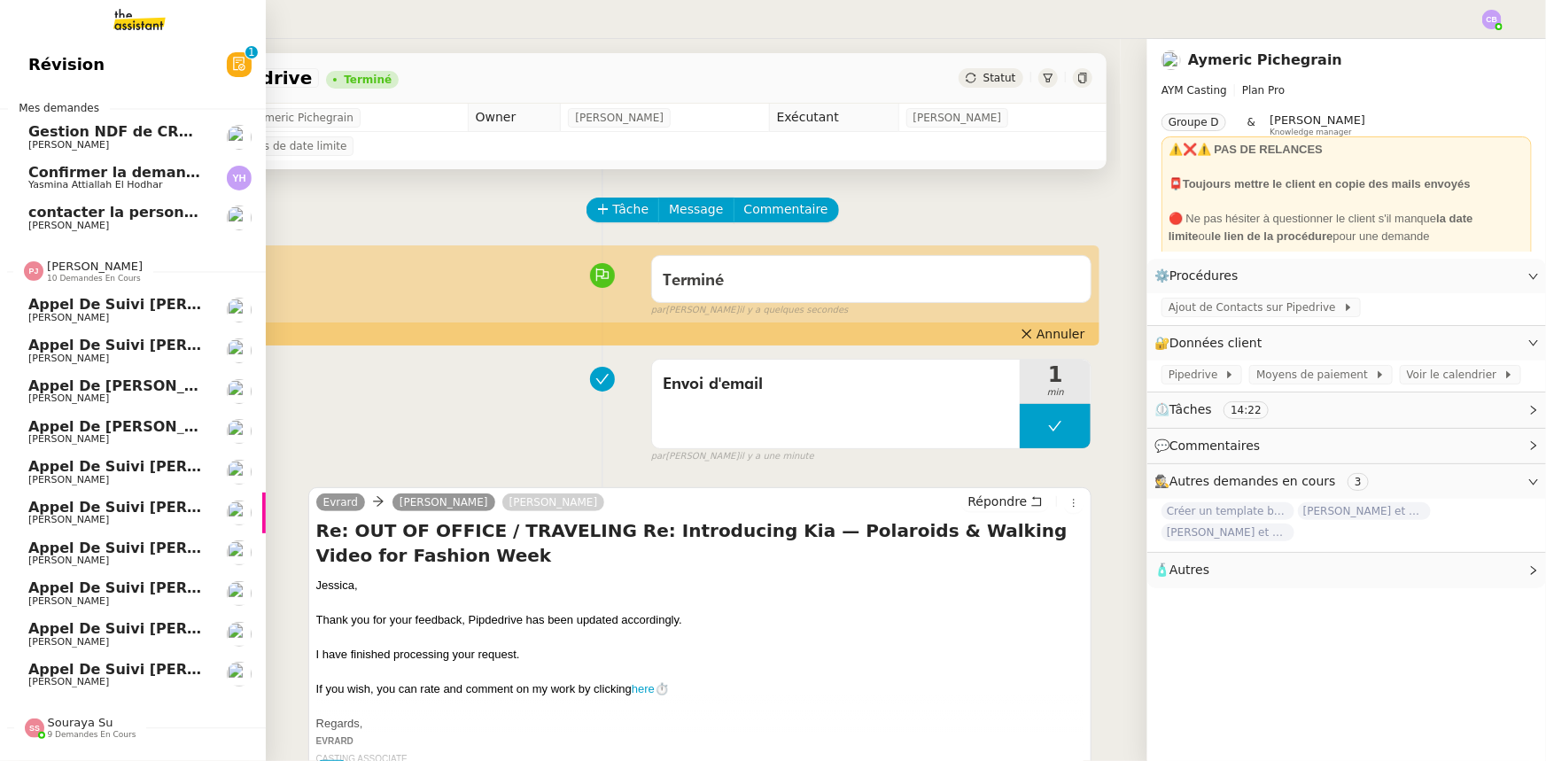
click at [60, 271] on span "[PERSON_NAME]" at bounding box center [95, 266] width 96 height 13
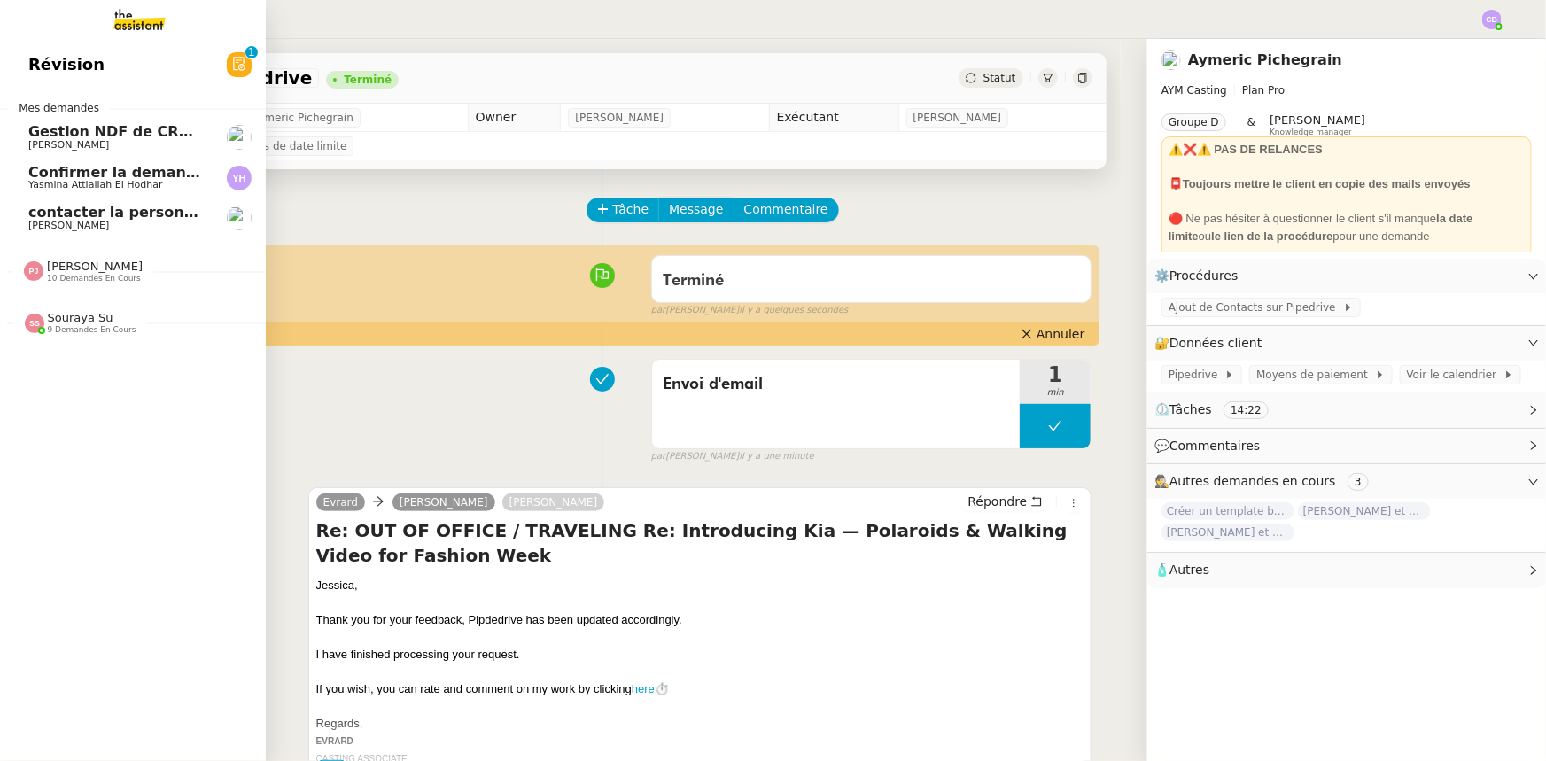
click at [68, 325] on span "9 demandes en cours" at bounding box center [92, 330] width 89 height 10
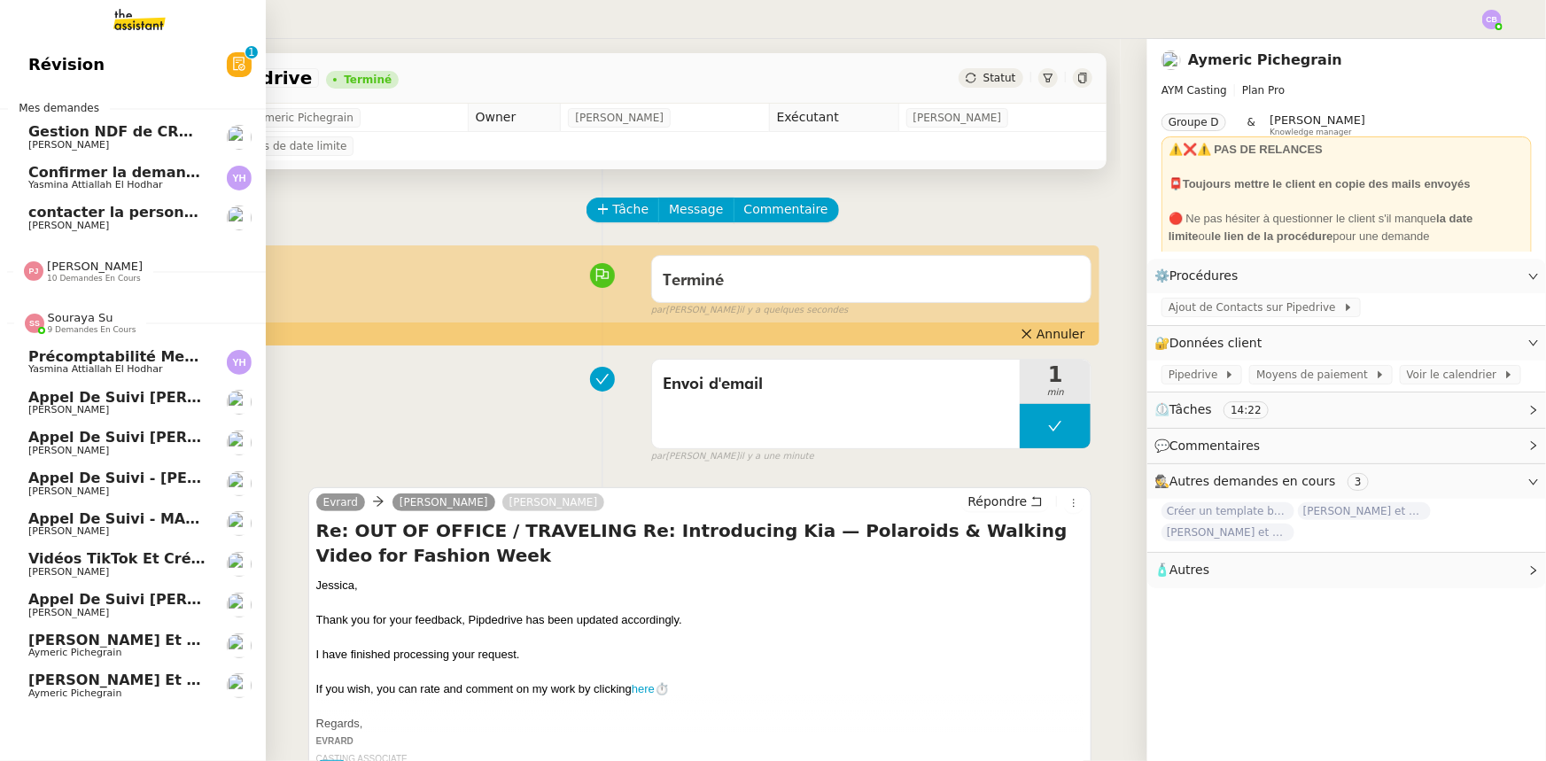
click at [68, 325] on span "9 demandes en cours" at bounding box center [92, 330] width 89 height 10
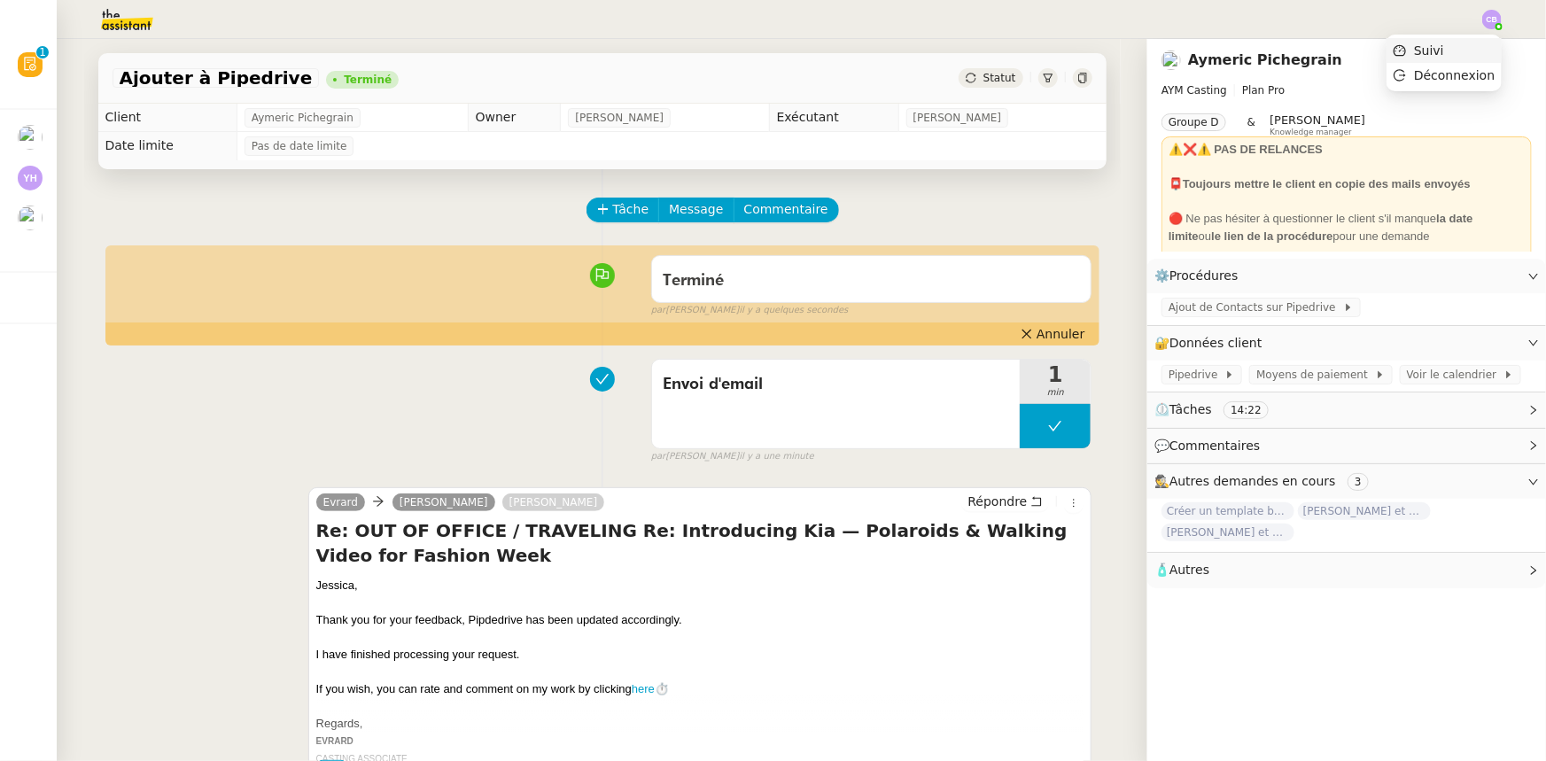
click at [1444, 55] on span "Suivi" at bounding box center [1429, 50] width 30 height 14
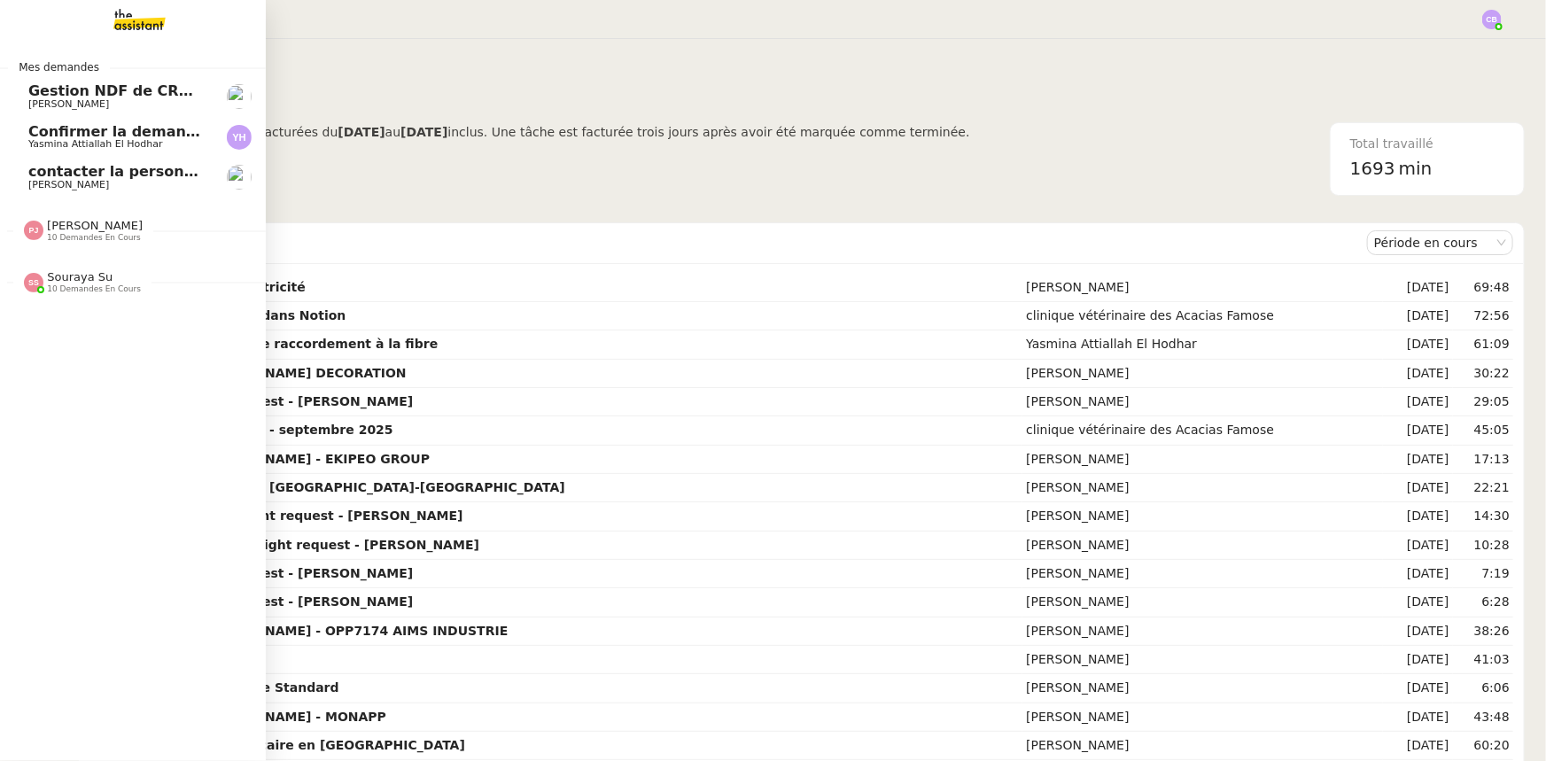
click at [61, 95] on span "Gestion NDF de CRMOPS - septembre 2025" at bounding box center [200, 90] width 344 height 17
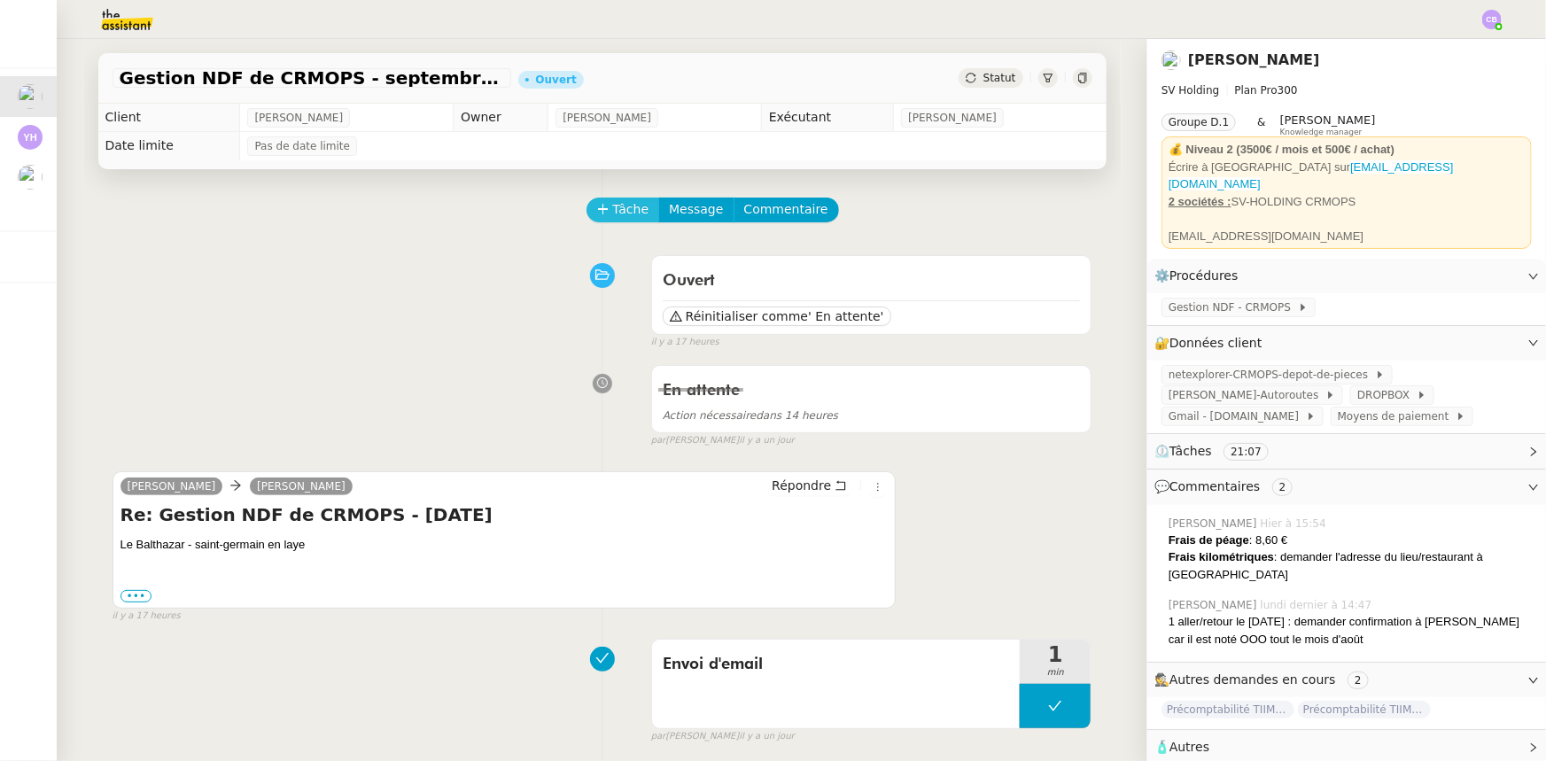
click at [617, 213] on span "Tâche" at bounding box center [631, 209] width 36 height 20
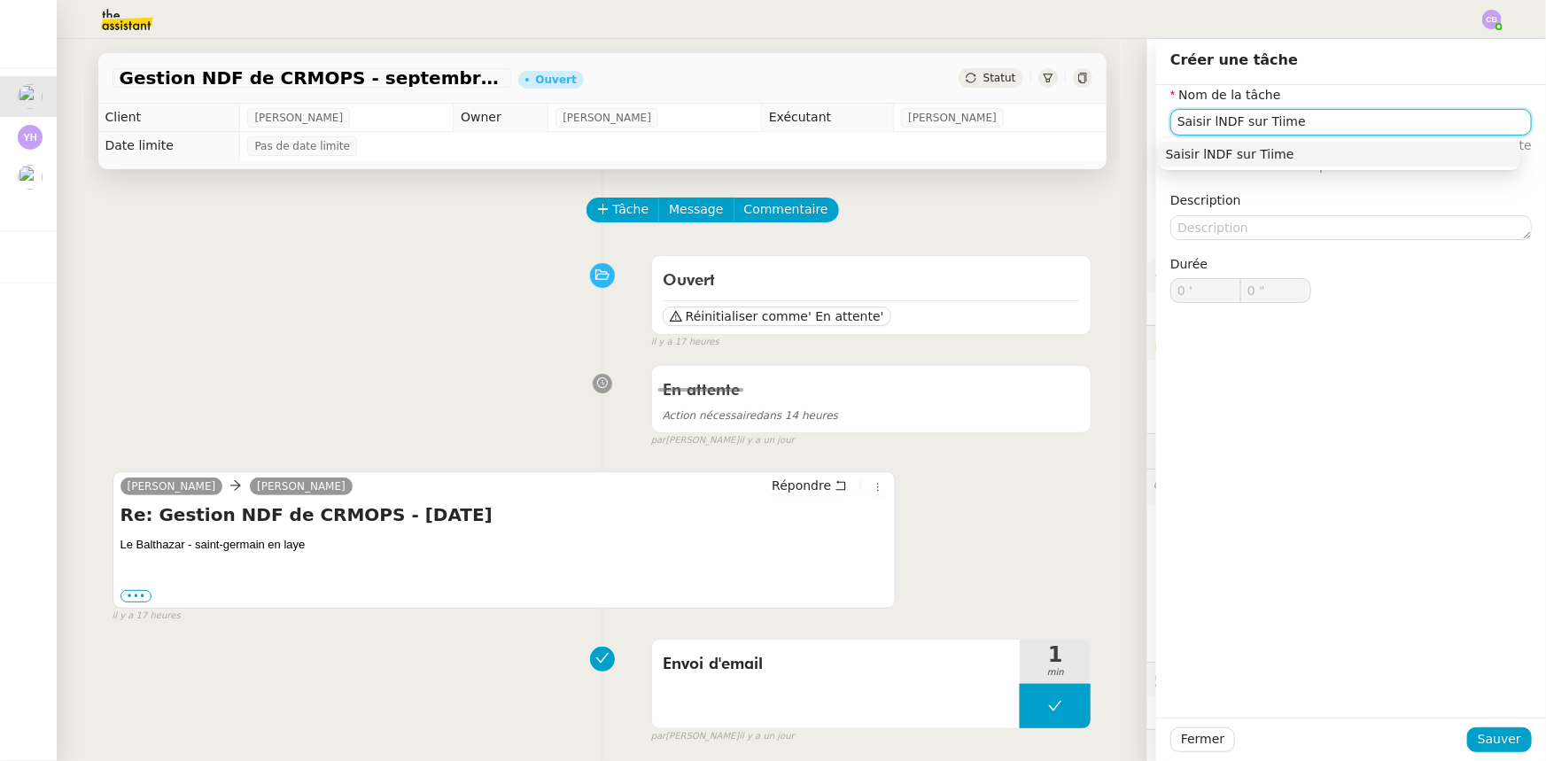
click at [1198, 118] on input "Saisir lNDF sur Tiime" at bounding box center [1350, 122] width 361 height 26
type input "Saisir la NDF sur Tiime"
click at [1492, 743] on span "Sauver" at bounding box center [1499, 739] width 43 height 20
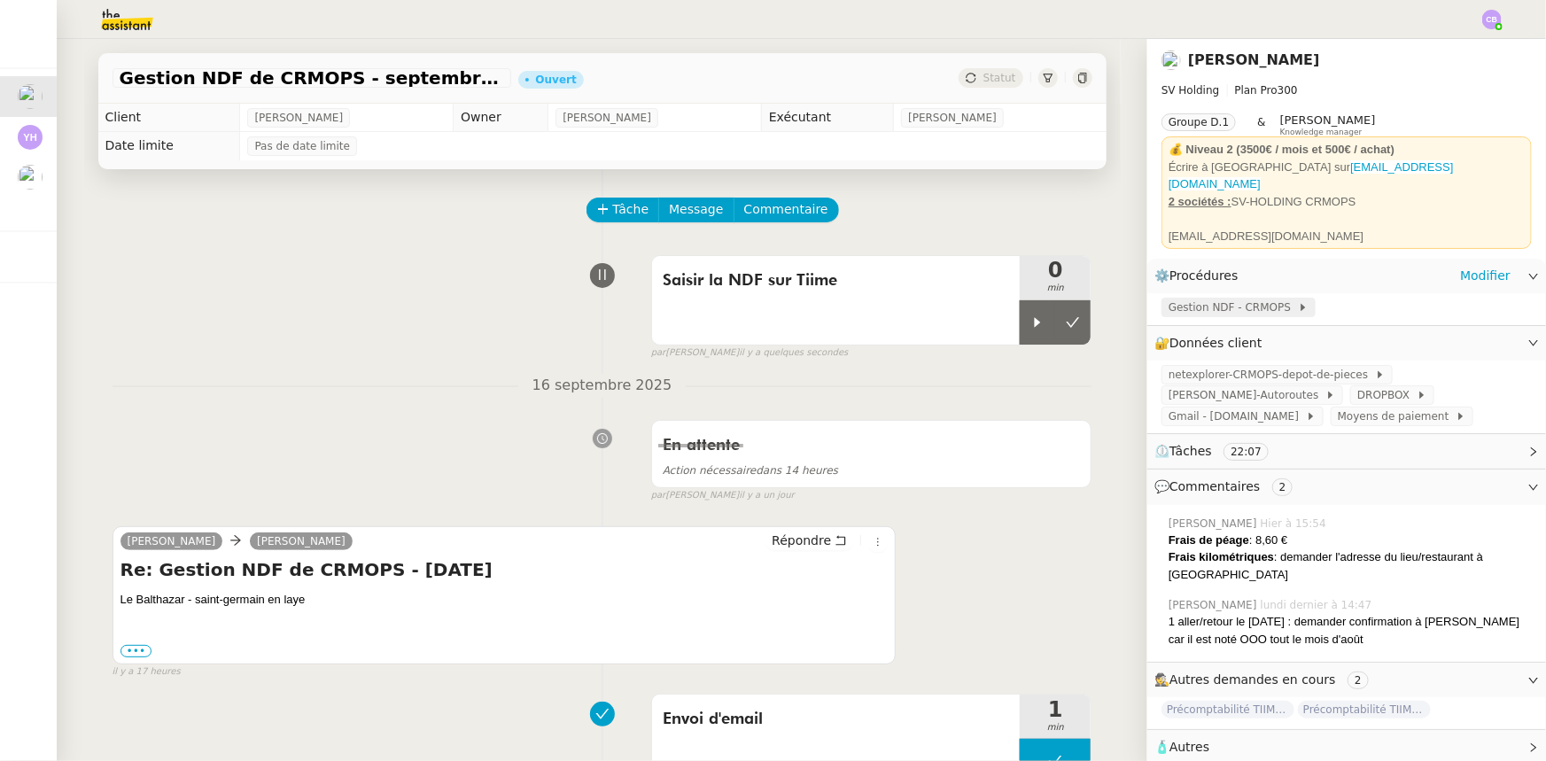
click at [1246, 299] on span "Gestion NDF - CRMOPS" at bounding box center [1232, 308] width 129 height 18
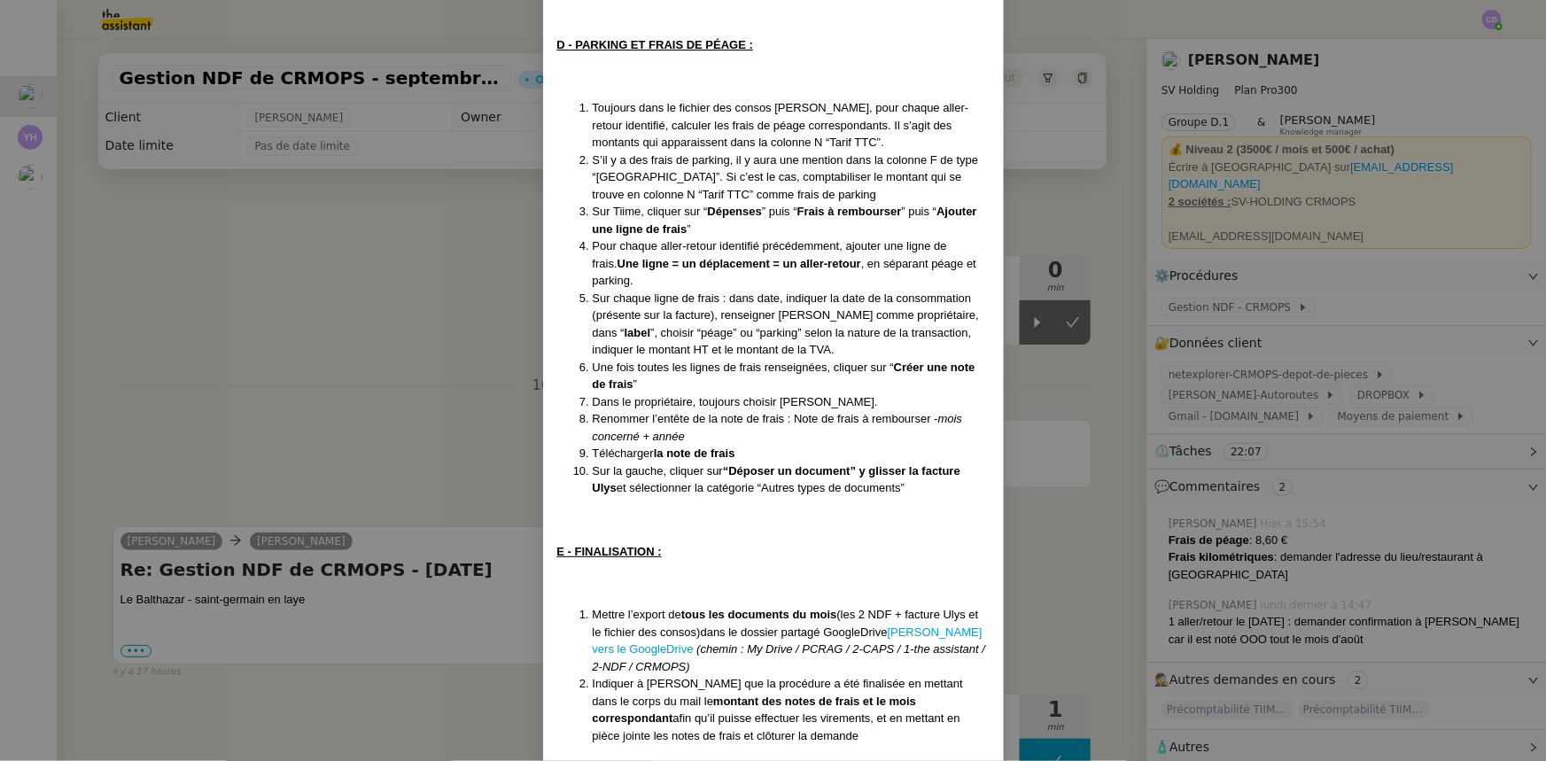
scroll to position [1293, 0]
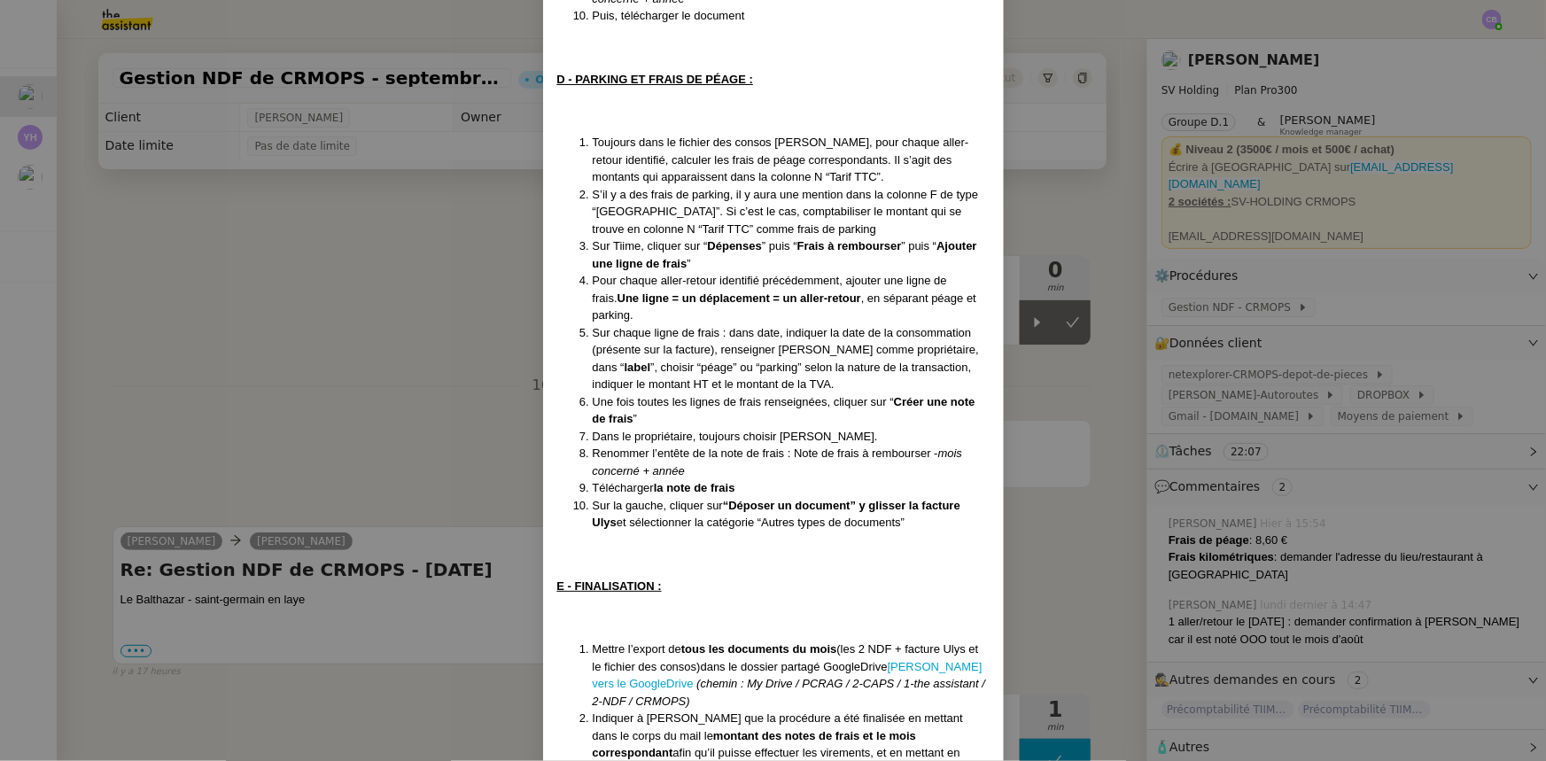
click at [454, 310] on nz-modal-container "Mise à jour le [DATE] Contexte : [PERSON_NAME] souhaite que l’on s’occupe de se…" at bounding box center [773, 380] width 1546 height 761
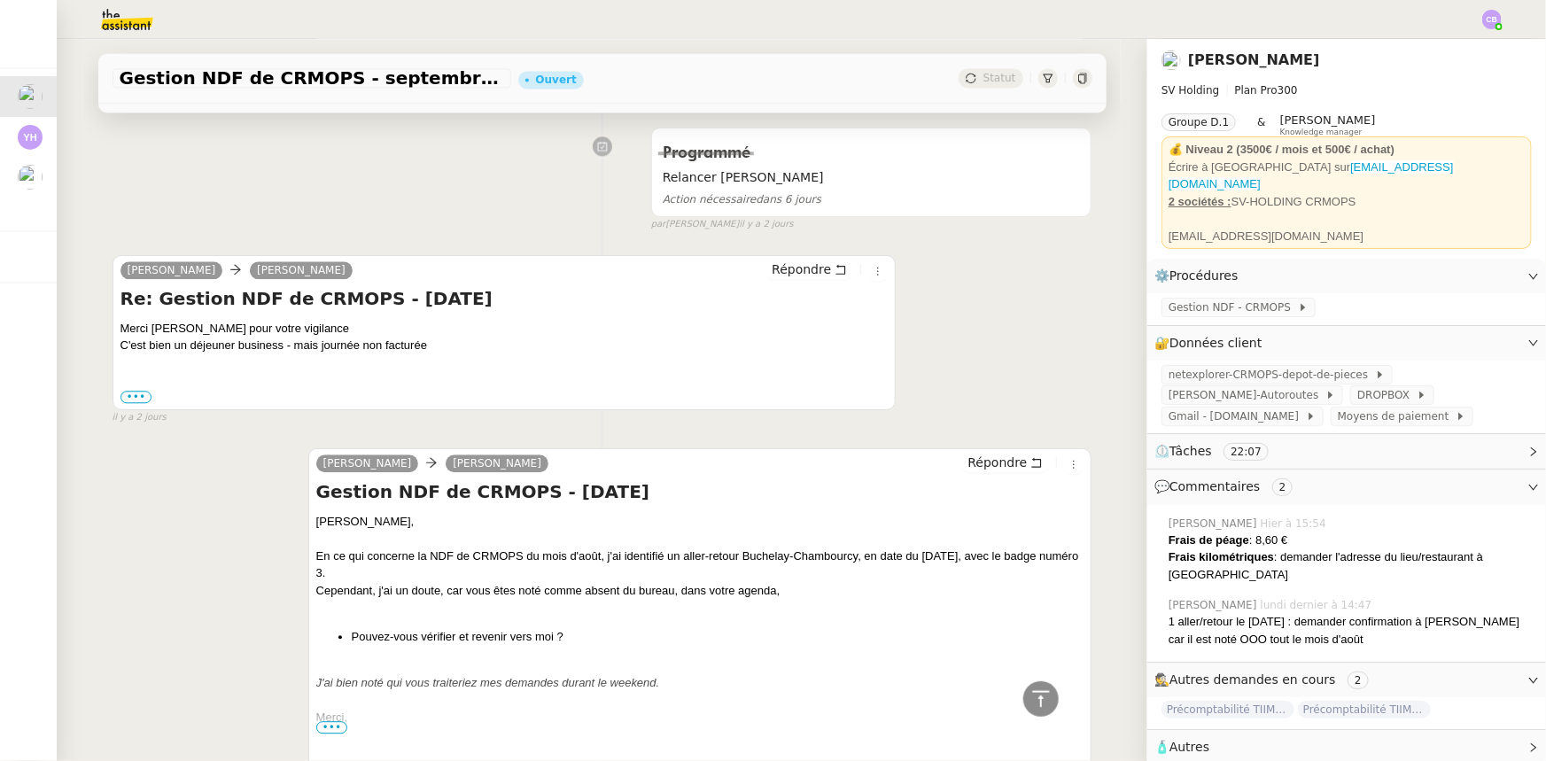
scroll to position [2058, 0]
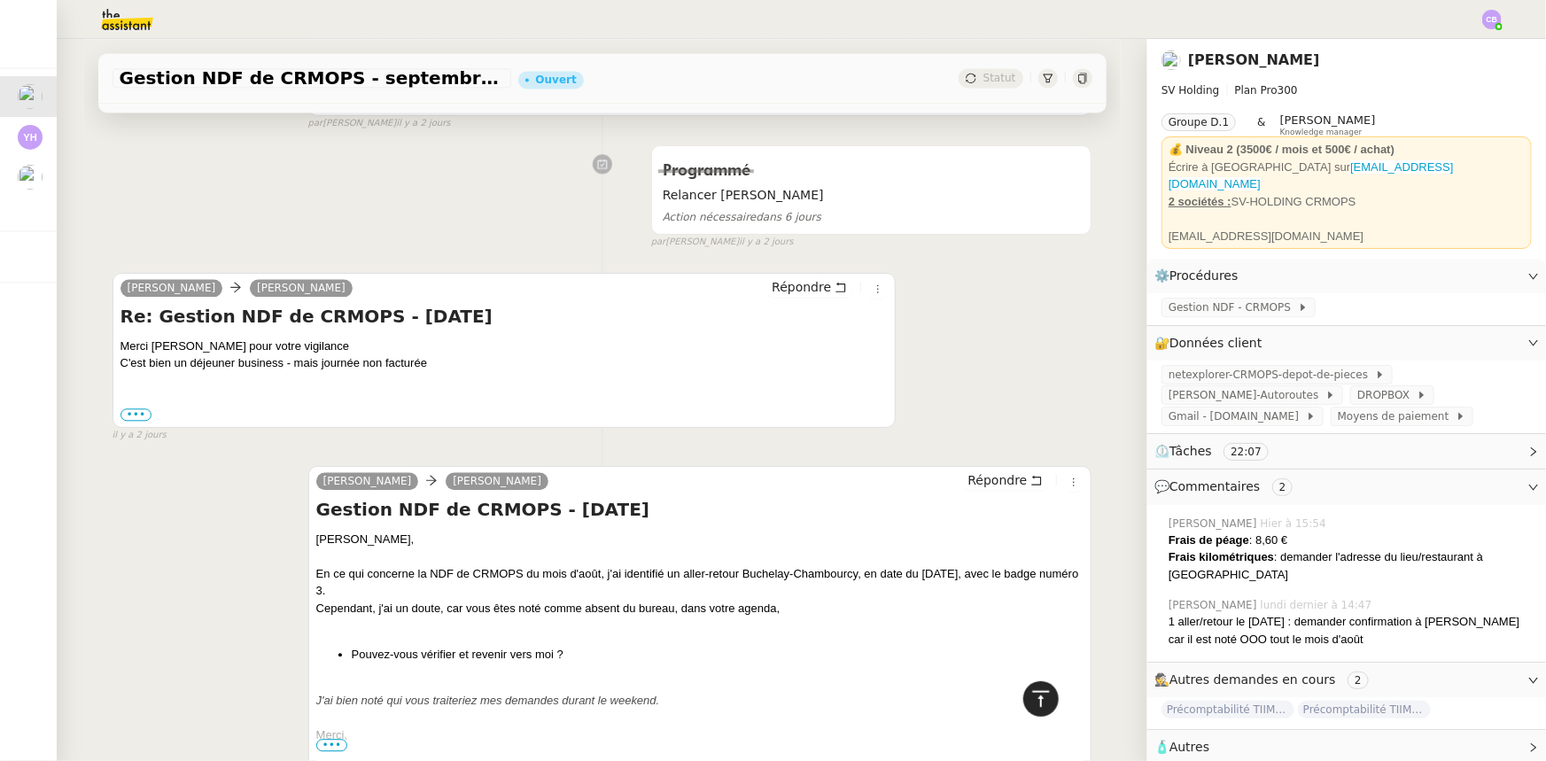
click at [1030, 700] on icon at bounding box center [1040, 698] width 21 height 21
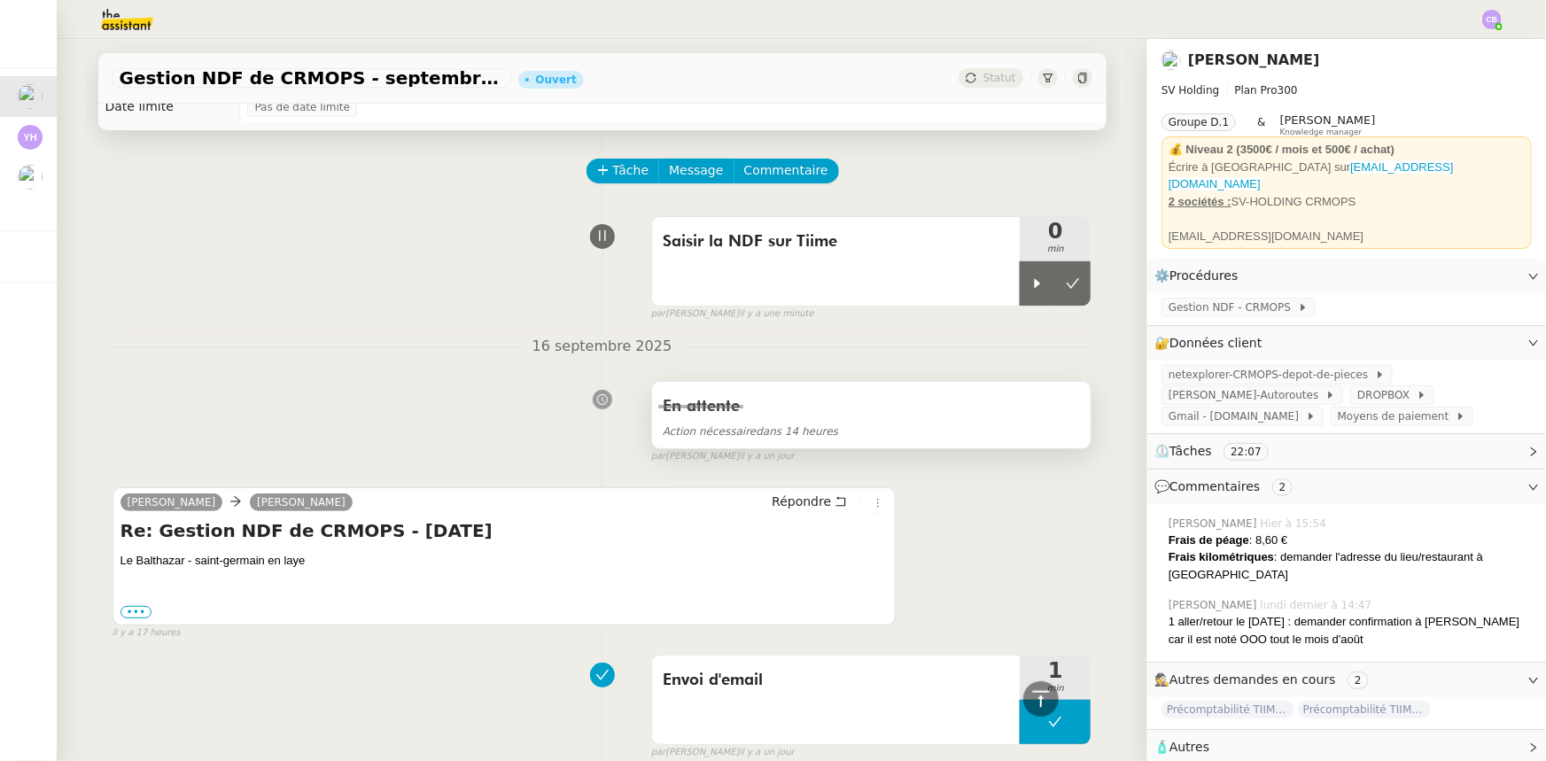
scroll to position [0, 0]
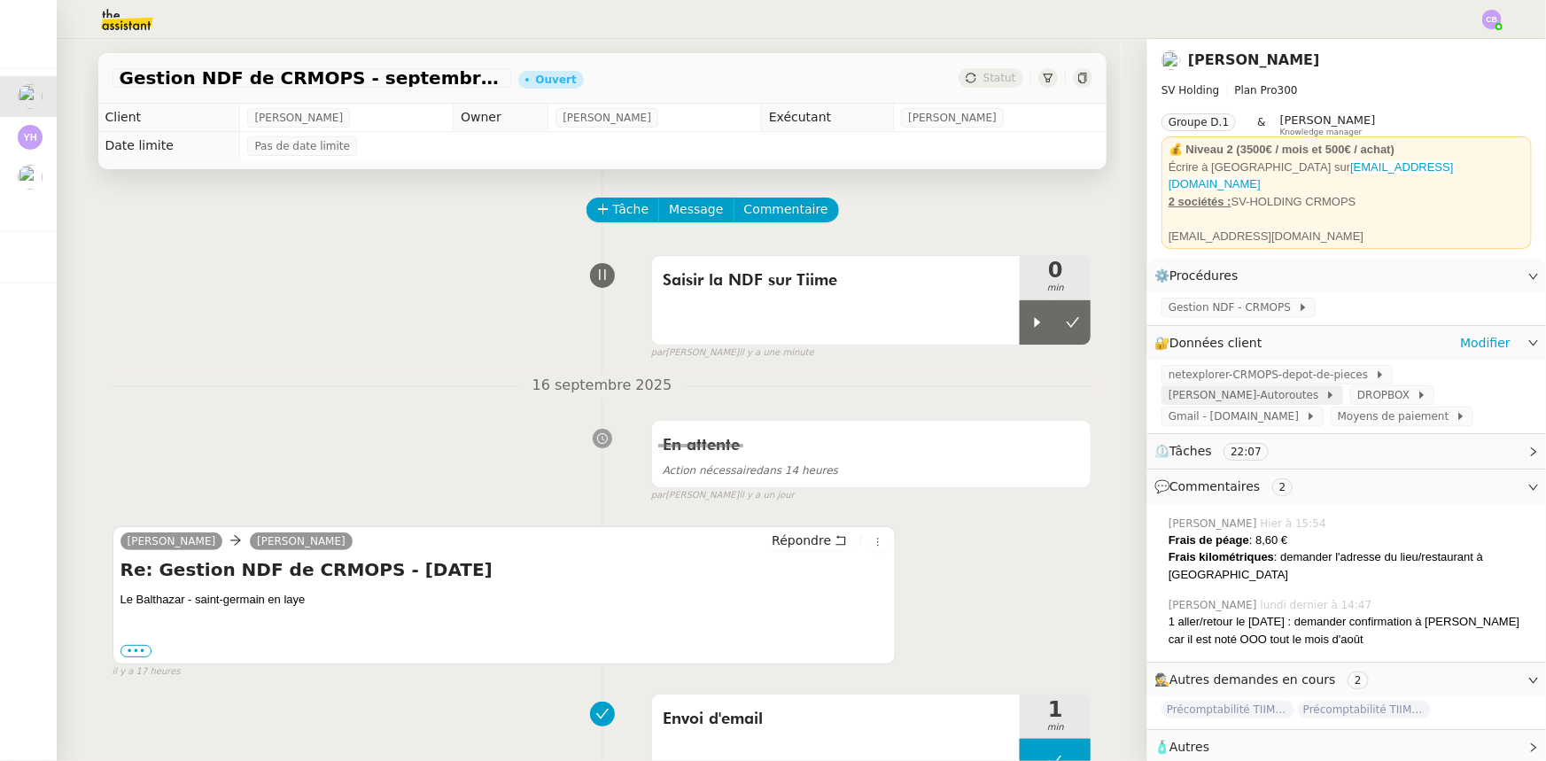
click at [1325, 386] on span "[PERSON_NAME]-Autoroutes" at bounding box center [1246, 395] width 157 height 18
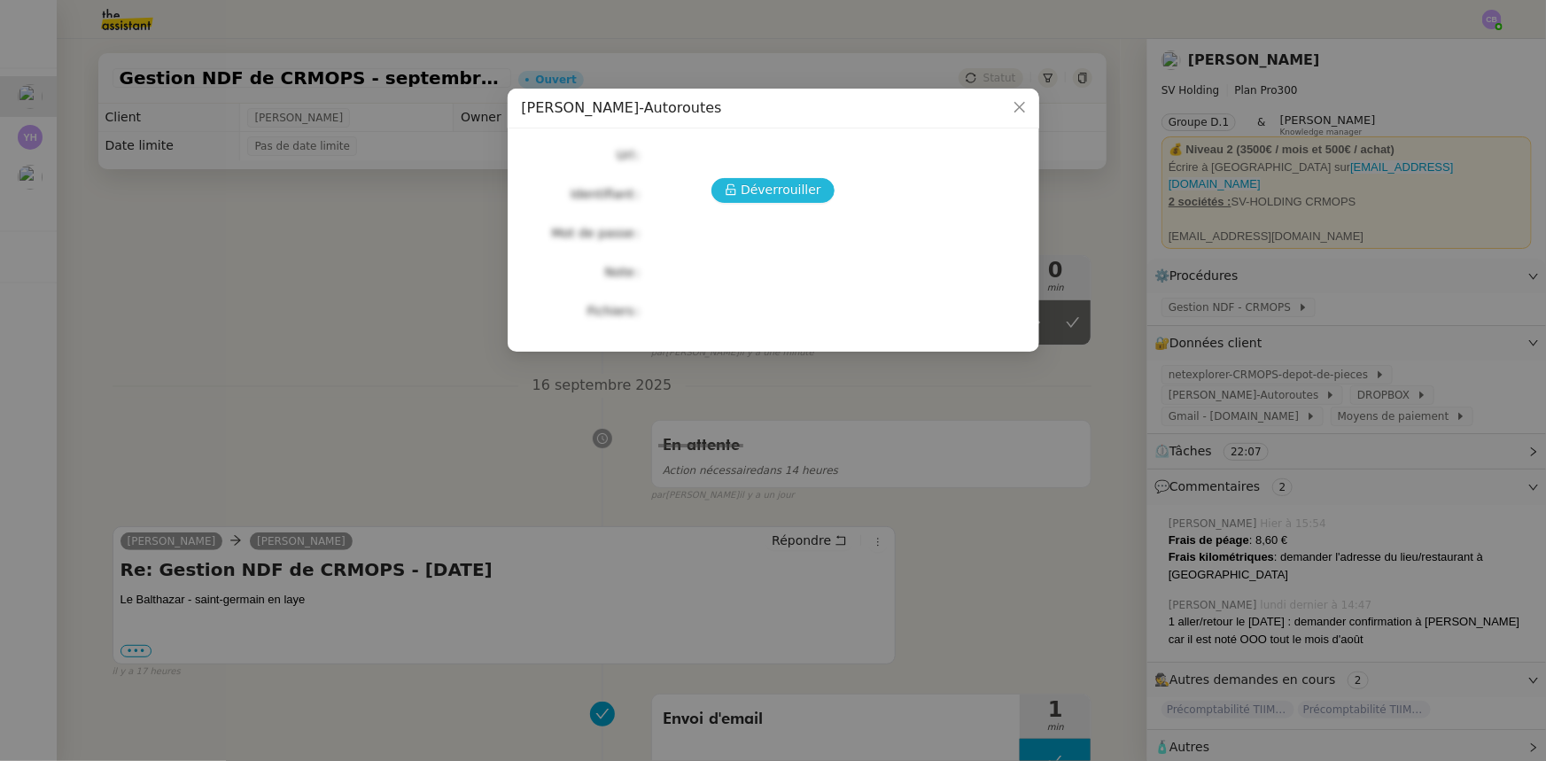
click at [803, 190] on span "Déverrouiller" at bounding box center [781, 190] width 81 height 20
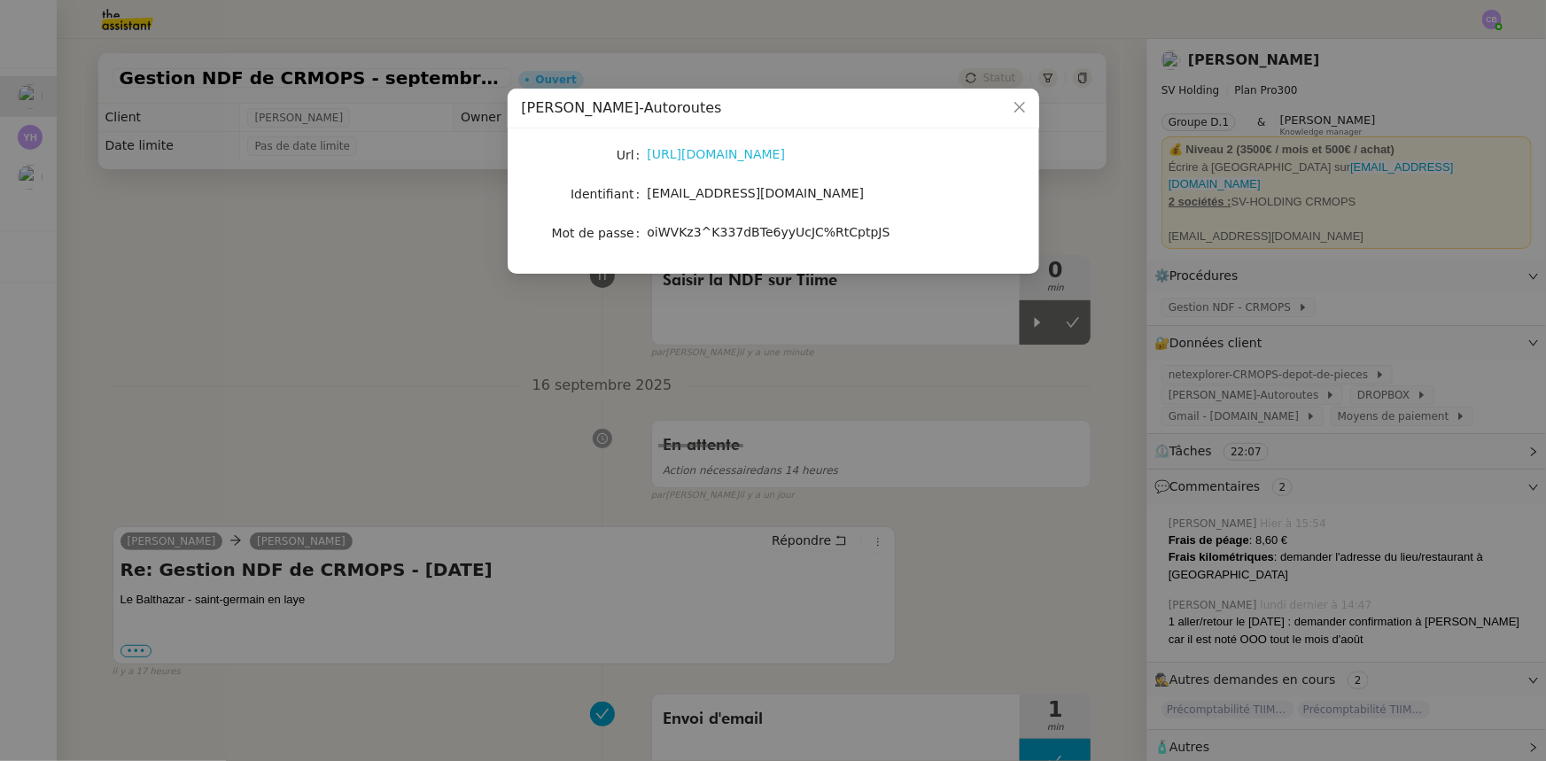
click at [751, 159] on link "[URL][DOMAIN_NAME]" at bounding box center [717, 154] width 138 height 14
drag, startPoint x: 736, startPoint y: 195, endPoint x: 647, endPoint y: 194, distance: 89.5
click at [648, 194] on div "[EMAIL_ADDRESS][DOMAIN_NAME]" at bounding box center [794, 193] width 293 height 20
copy span "[EMAIL_ADDRESS][DOMAIN_NAME]"
drag, startPoint x: 859, startPoint y: 230, endPoint x: 648, endPoint y: 231, distance: 211.7
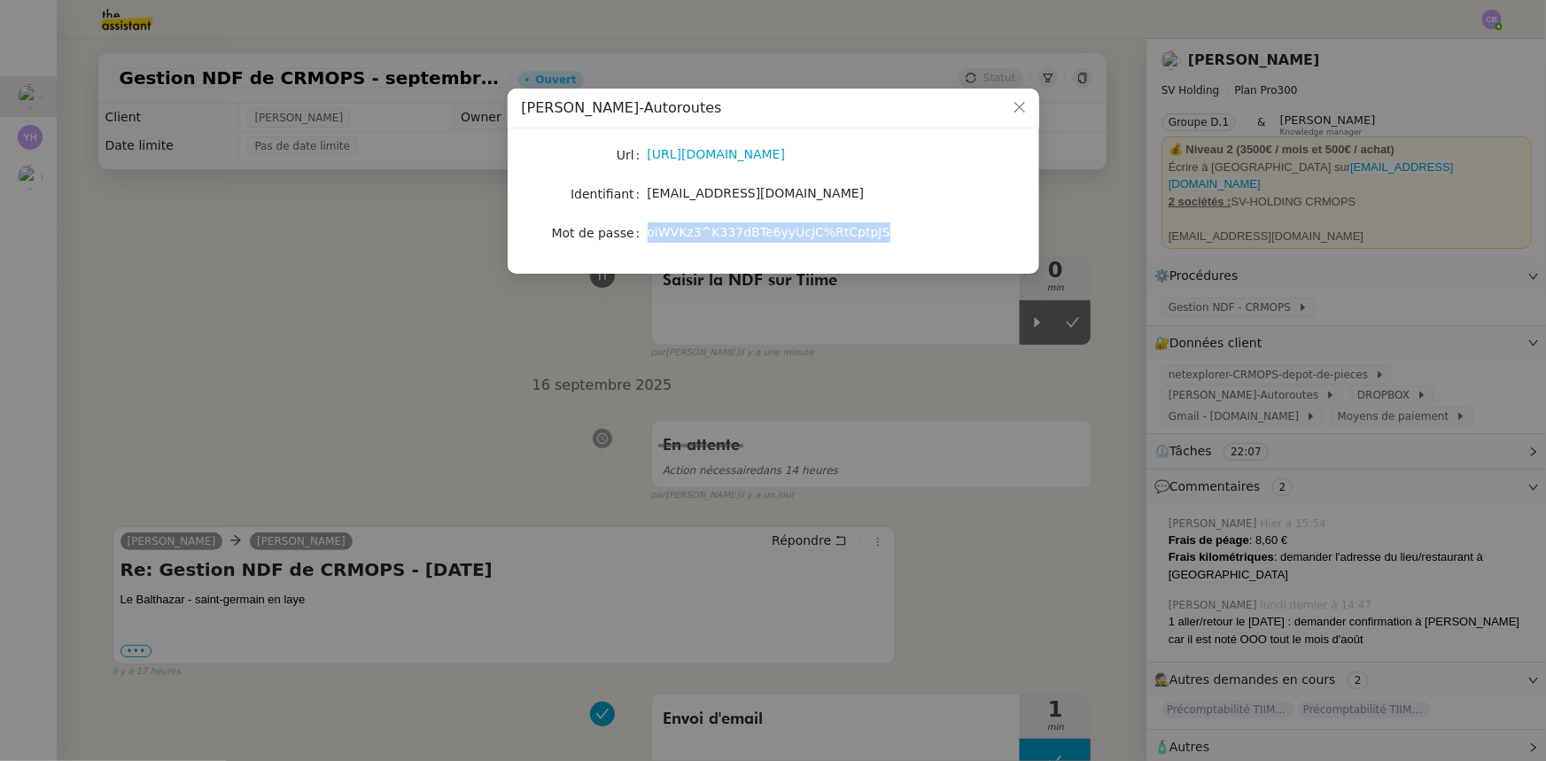
click at [648, 231] on span "oiWVKz3^K337dBTe6yyUcJC%RtCptpJS" at bounding box center [769, 232] width 243 height 14
copy span "oiWVKz3^K337dBTe6yyUcJC%RtCptpJS"
drag, startPoint x: 1019, startPoint y: 110, endPoint x: 1020, endPoint y: 219, distance: 109.0
click at [1019, 112] on icon "Close" at bounding box center [1019, 107] width 14 height 14
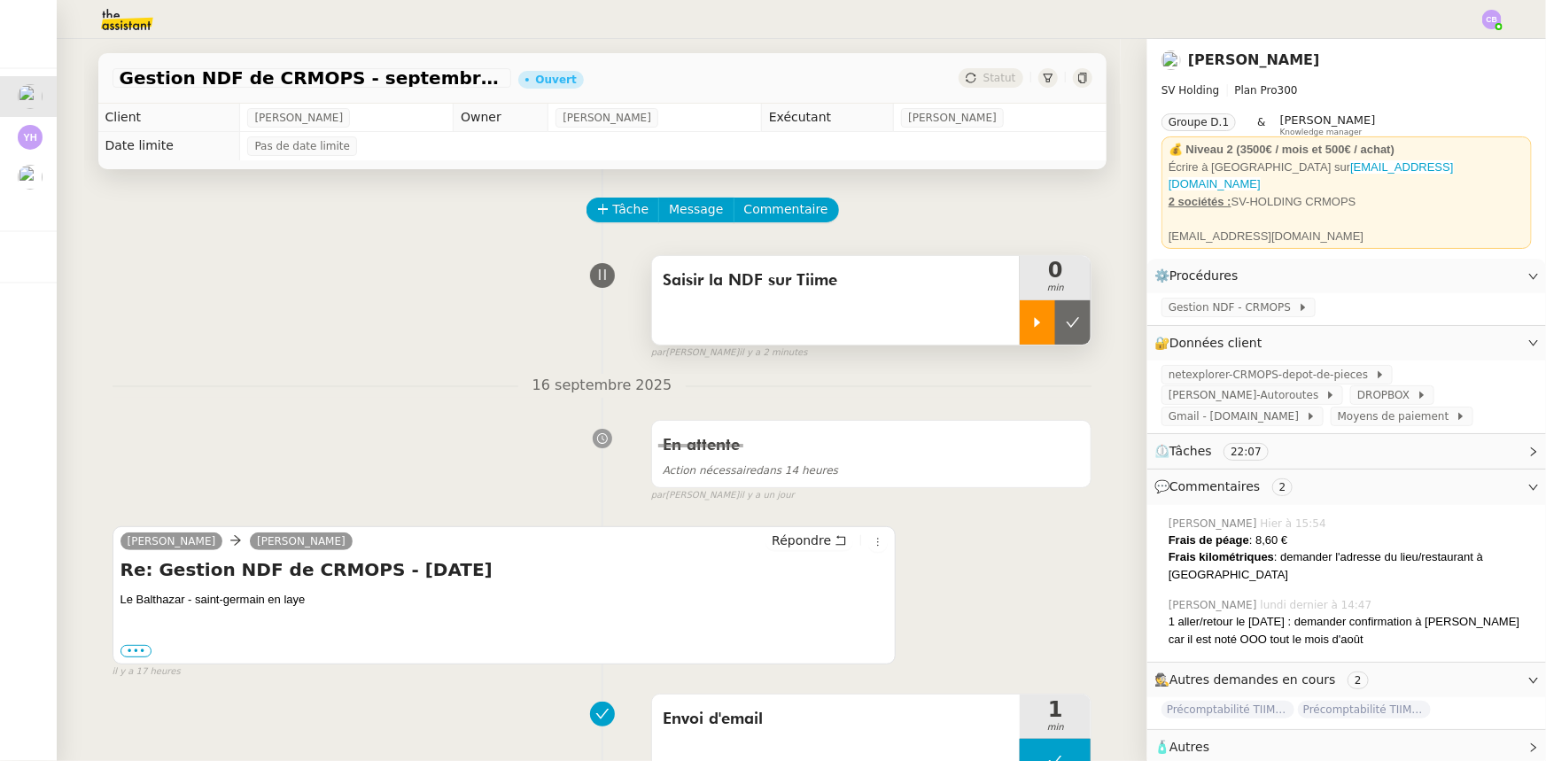
click at [1030, 325] on icon at bounding box center [1037, 322] width 14 height 14
click at [1471, 335] on link "Modifier" at bounding box center [1485, 343] width 50 height 20
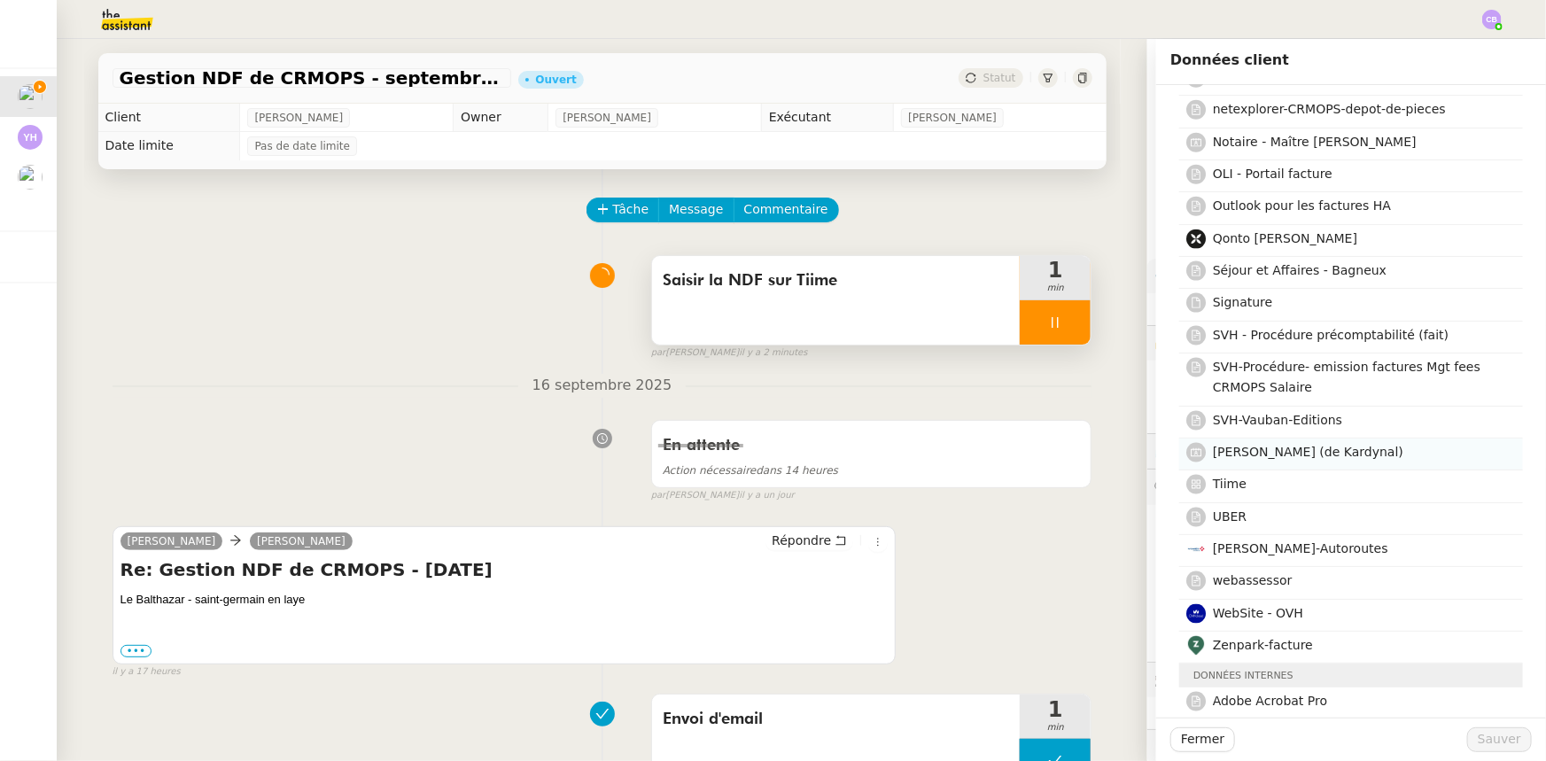
scroll to position [1207, 0]
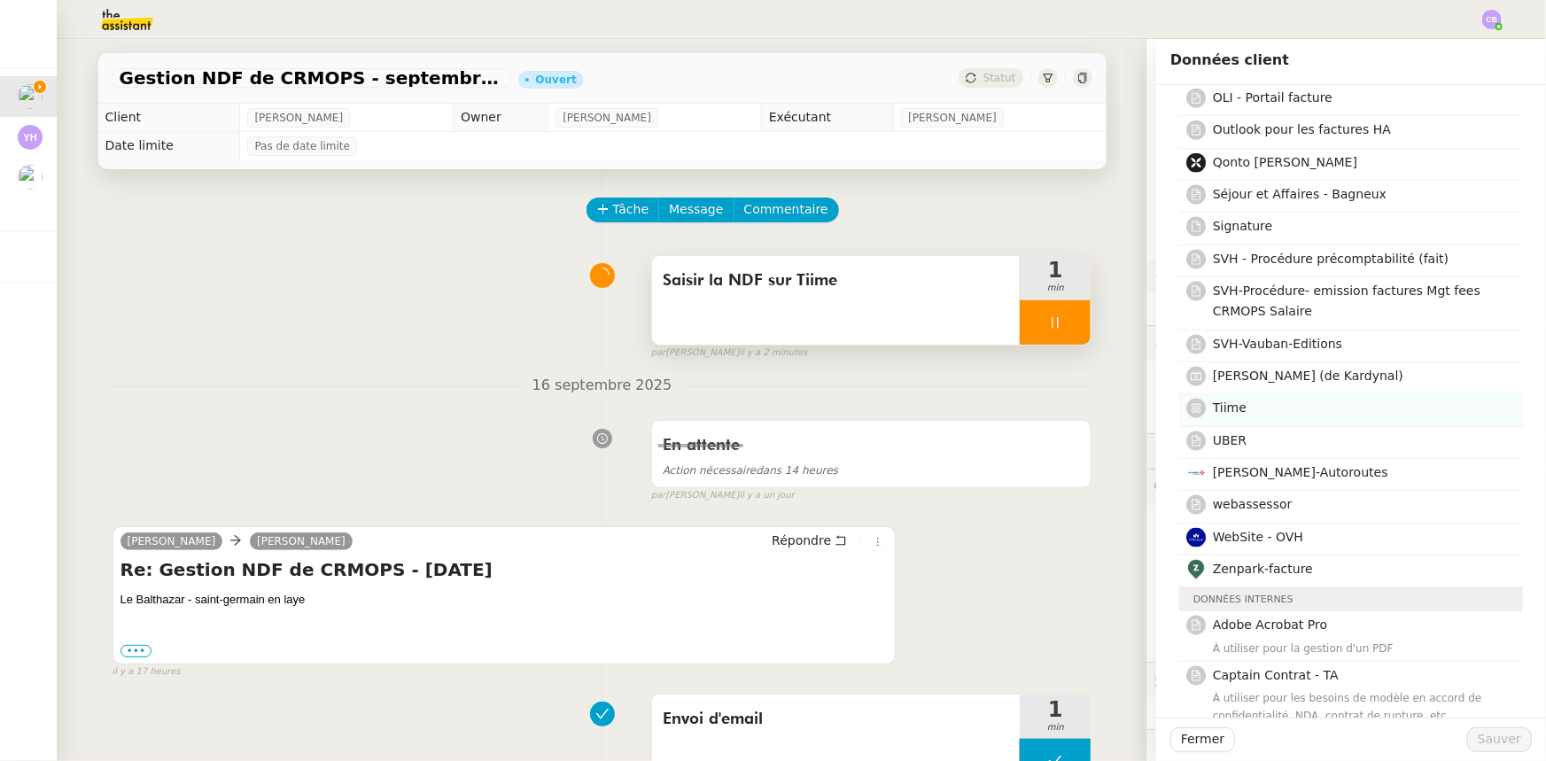
click at [1234, 407] on h4 "Tiime" at bounding box center [1362, 408] width 299 height 20
click at [1488, 736] on span "Sauver" at bounding box center [1499, 739] width 43 height 20
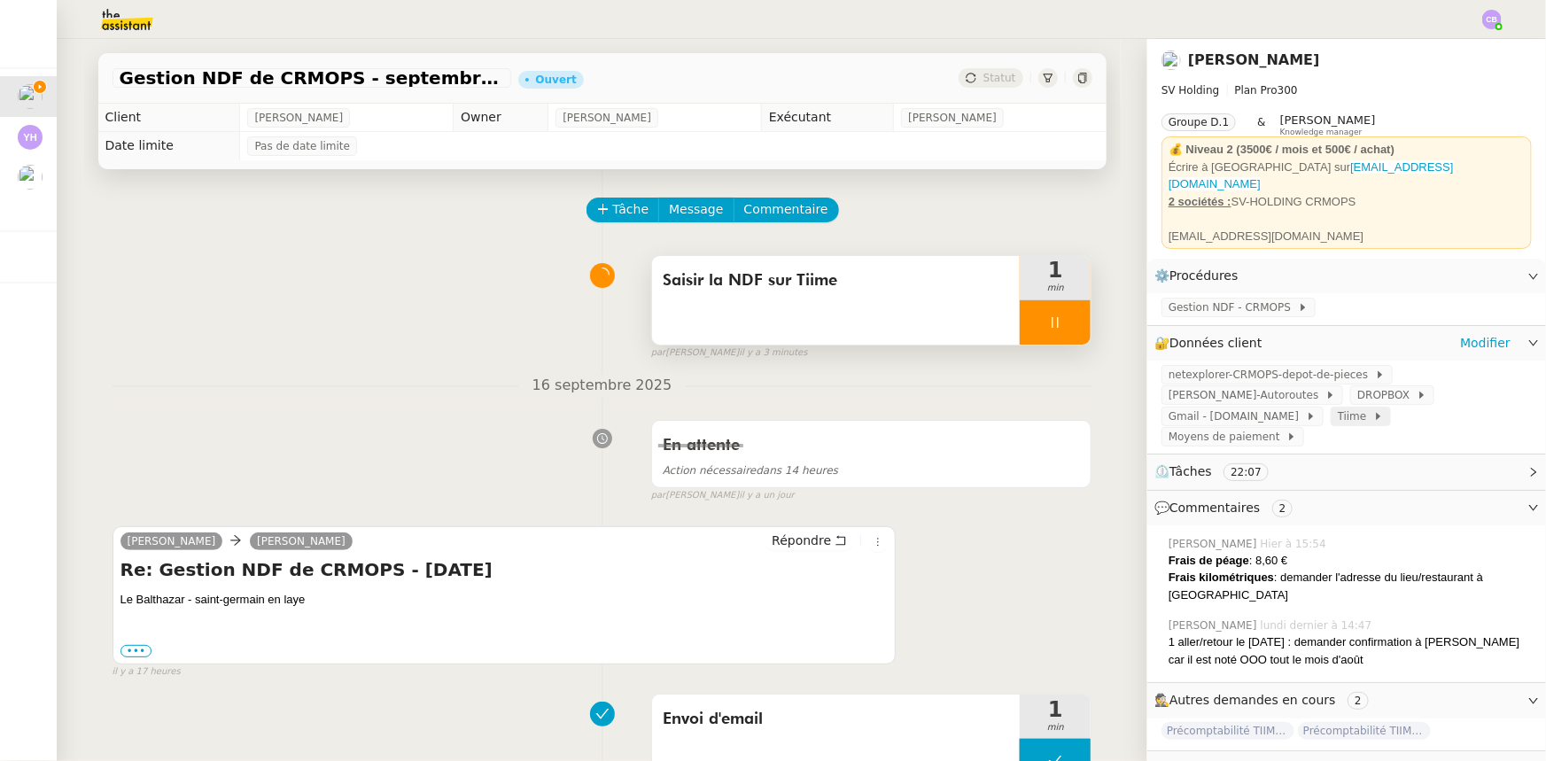
click at [1373, 407] on span "Tiime" at bounding box center [1355, 416] width 35 height 18
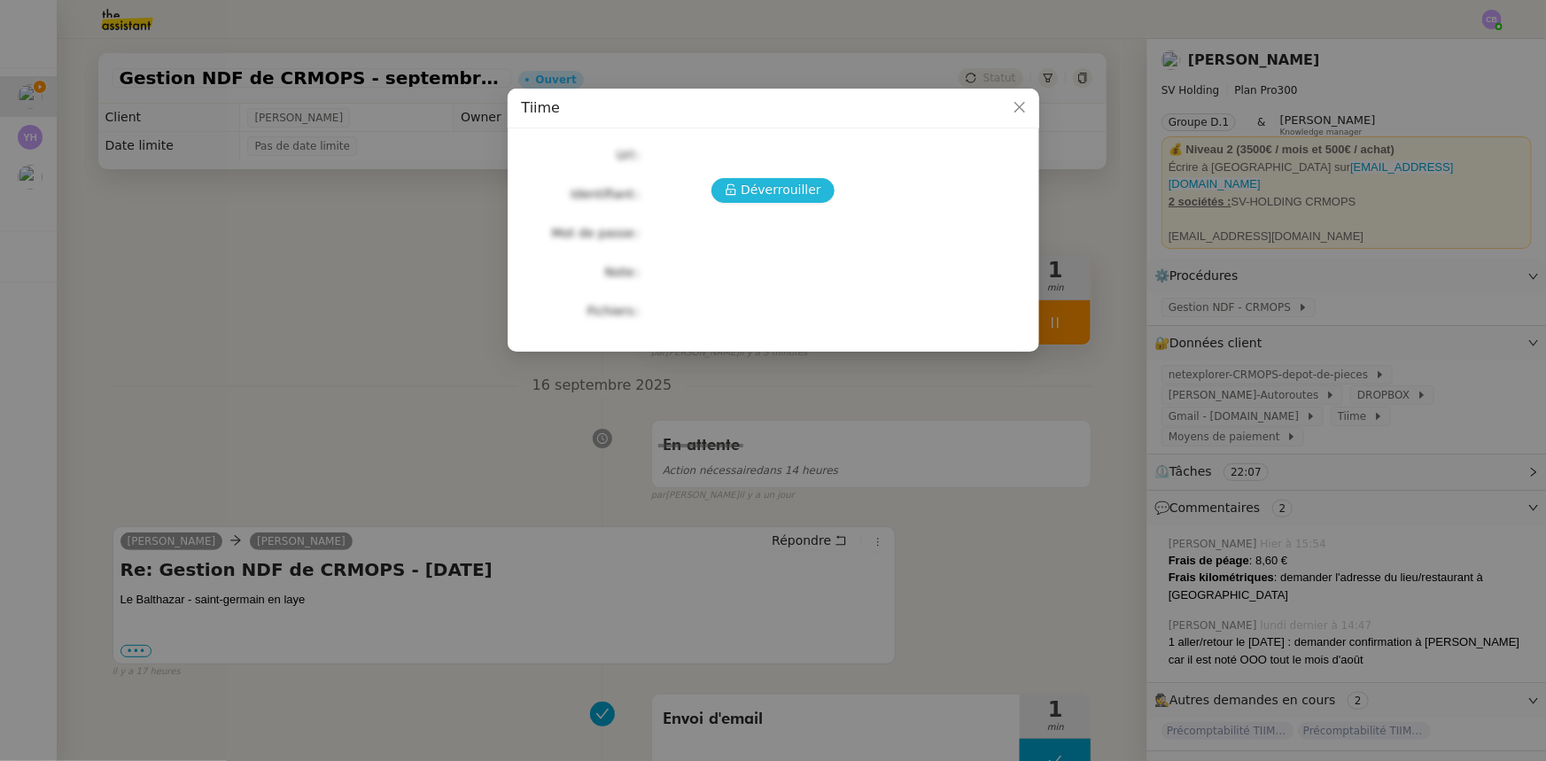
click at [749, 194] on span "Déverrouiller" at bounding box center [781, 190] width 81 height 20
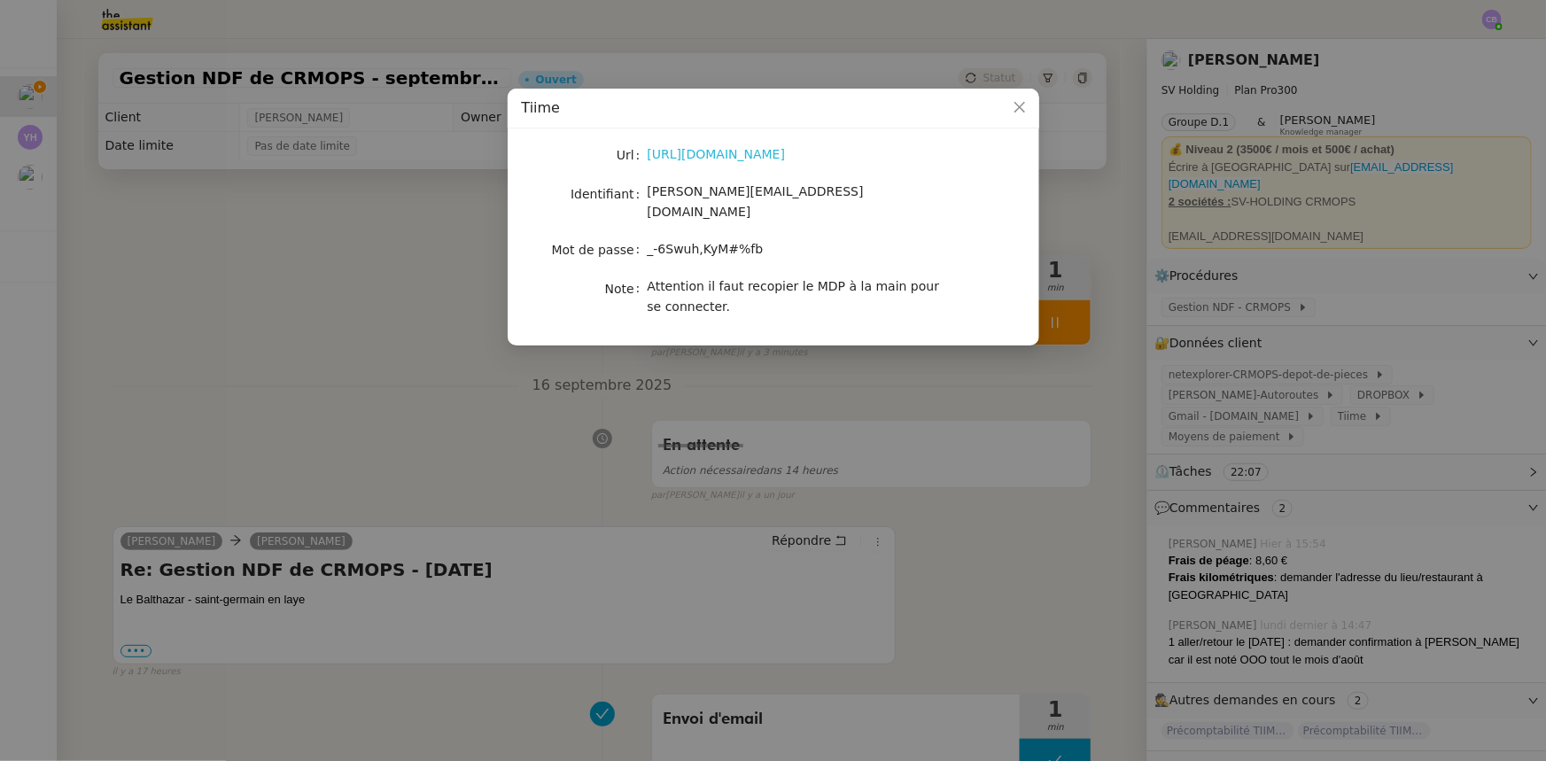
click at [744, 159] on link "[URL][DOMAIN_NAME]" at bounding box center [717, 154] width 138 height 14
drag, startPoint x: 1020, startPoint y: 108, endPoint x: 997, endPoint y: 161, distance: 57.9
click at [1020, 108] on icon "Close" at bounding box center [1018, 107] width 11 height 11
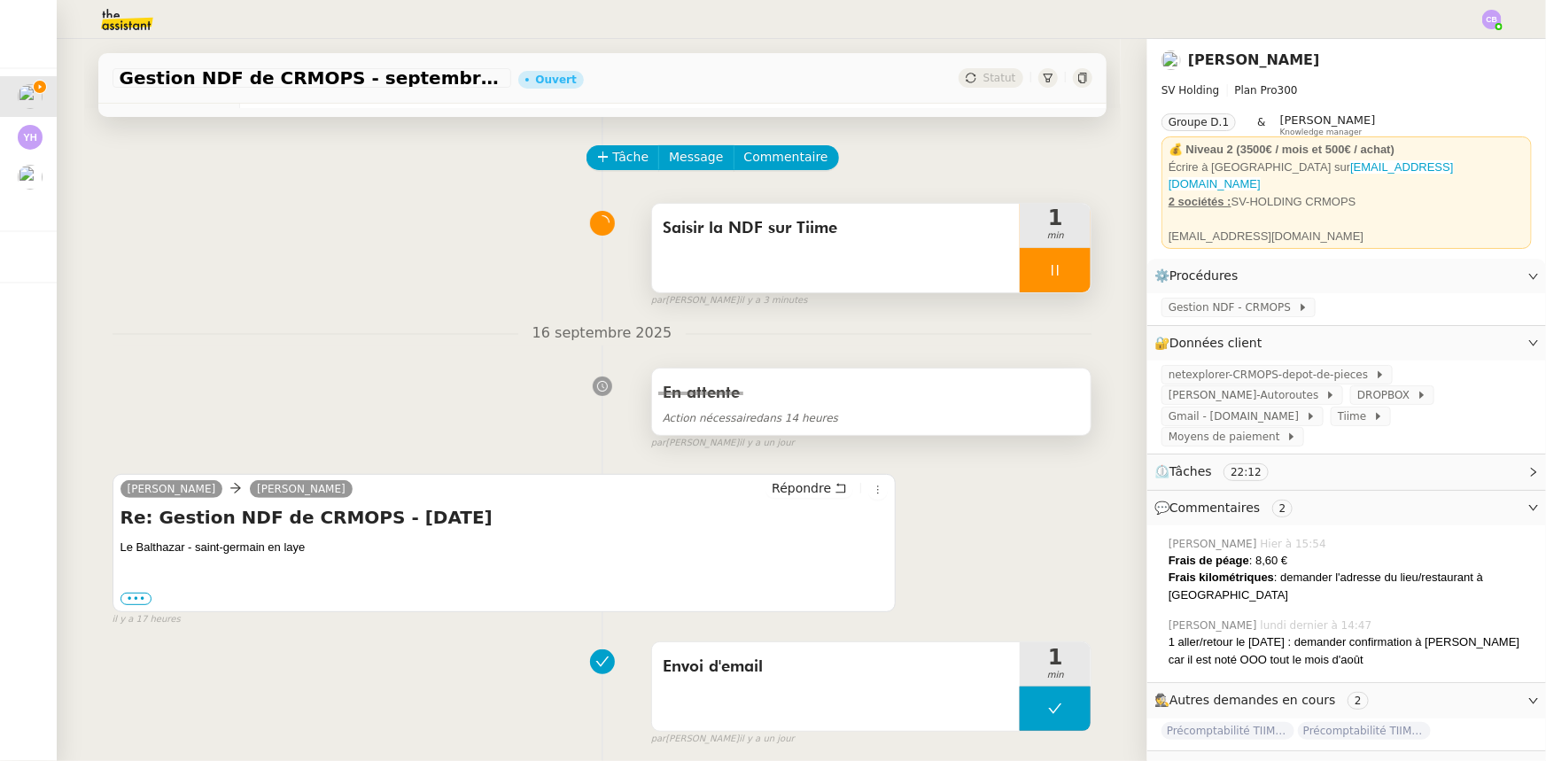
scroll to position [80, 0]
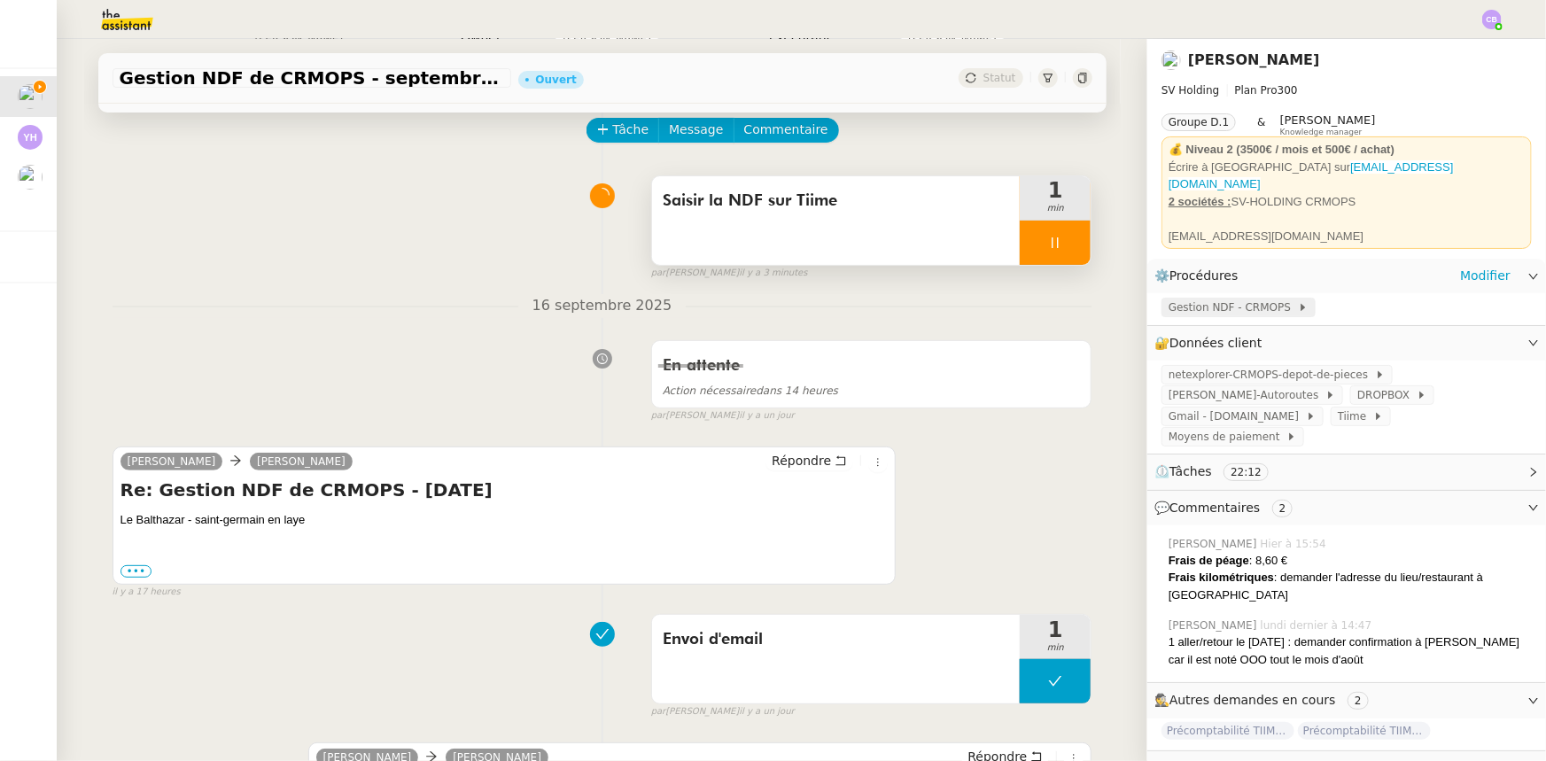
click at [1222, 301] on span "Gestion NDF - CRMOPS" at bounding box center [1232, 308] width 129 height 18
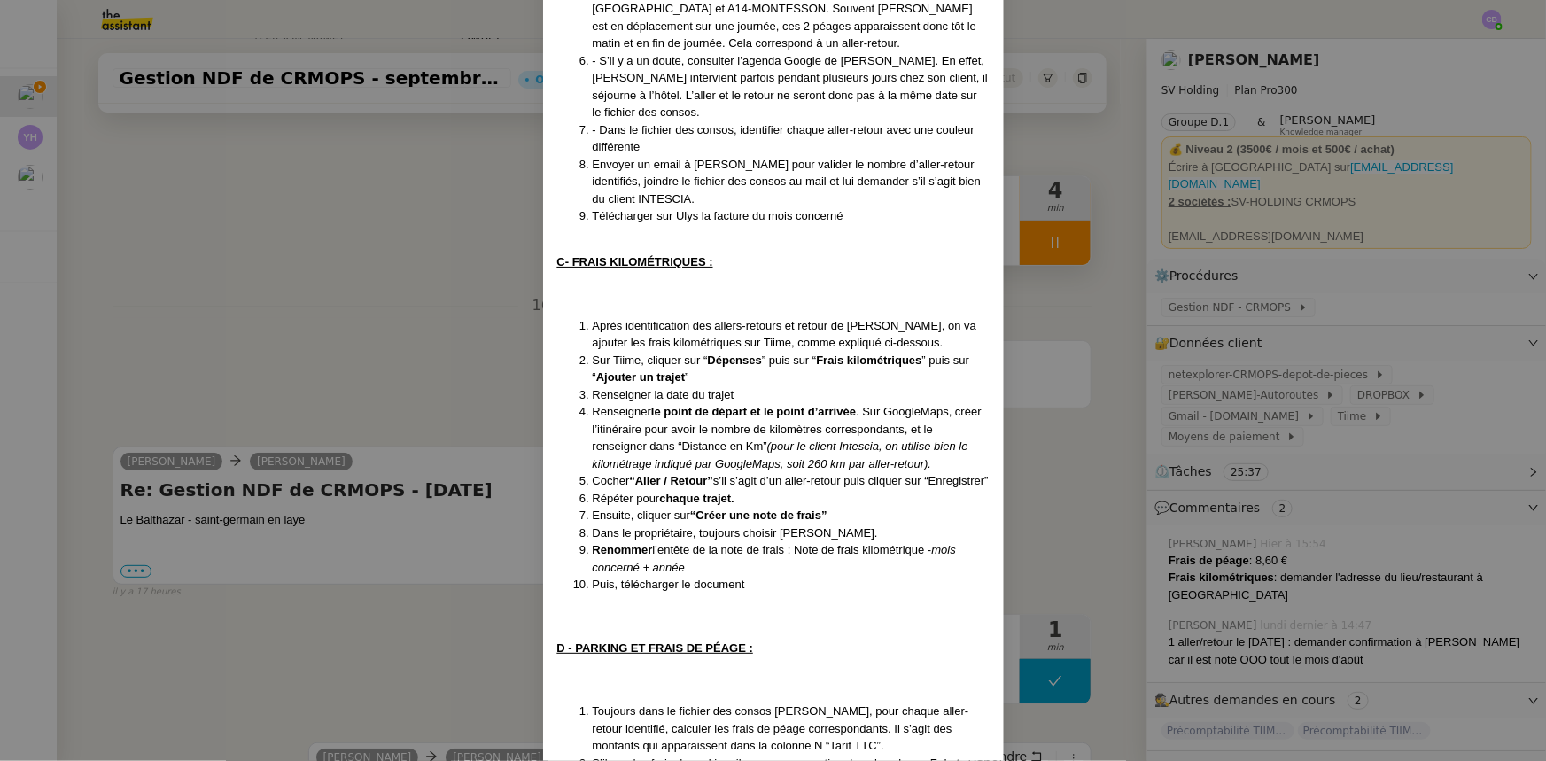
scroll to position [725, 0]
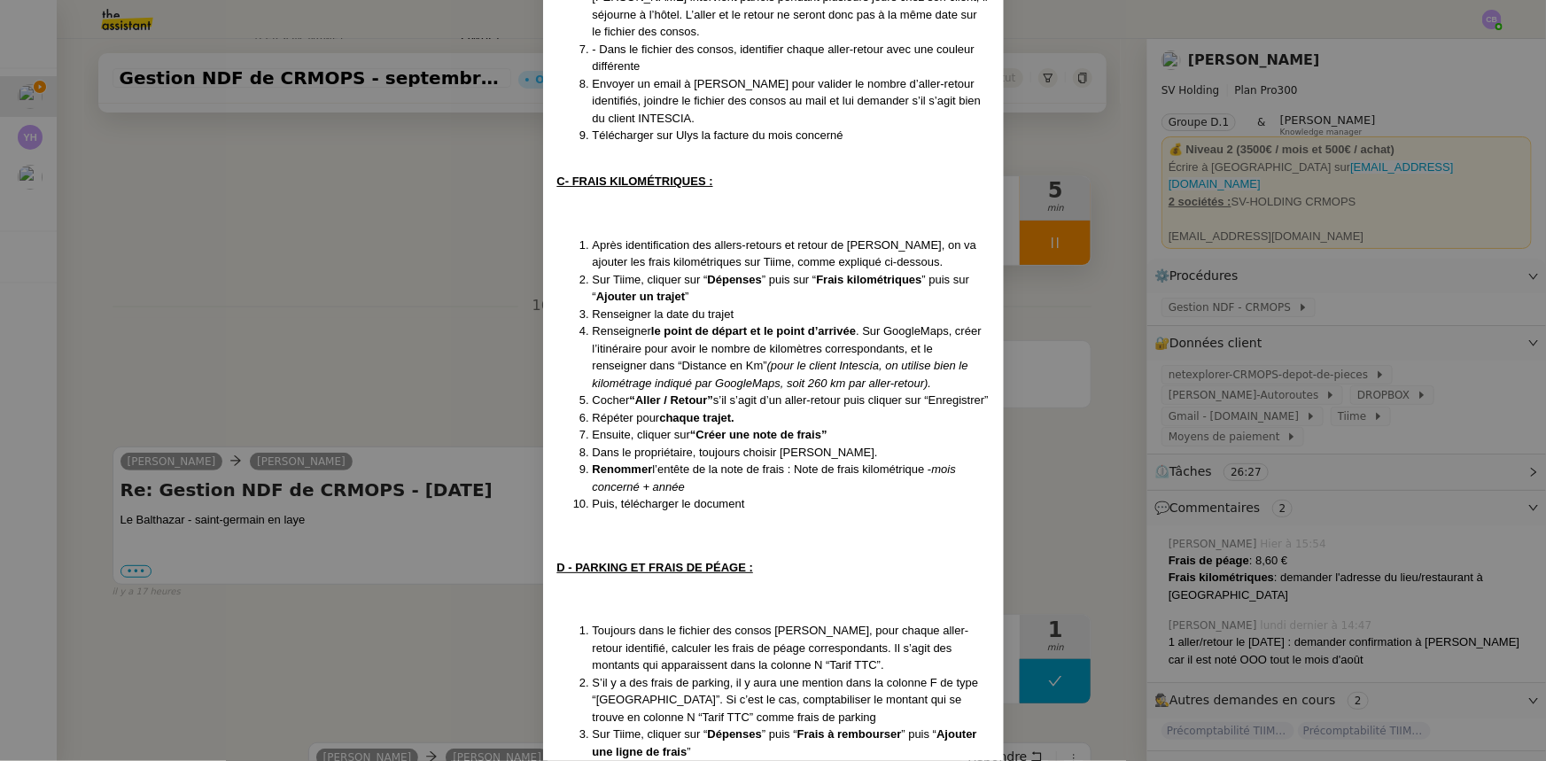
click at [409, 337] on nz-modal-container "Mise à jour le [DATE] Contexte : [PERSON_NAME] souhaite que l’on s’occupe de se…" at bounding box center [773, 380] width 1546 height 761
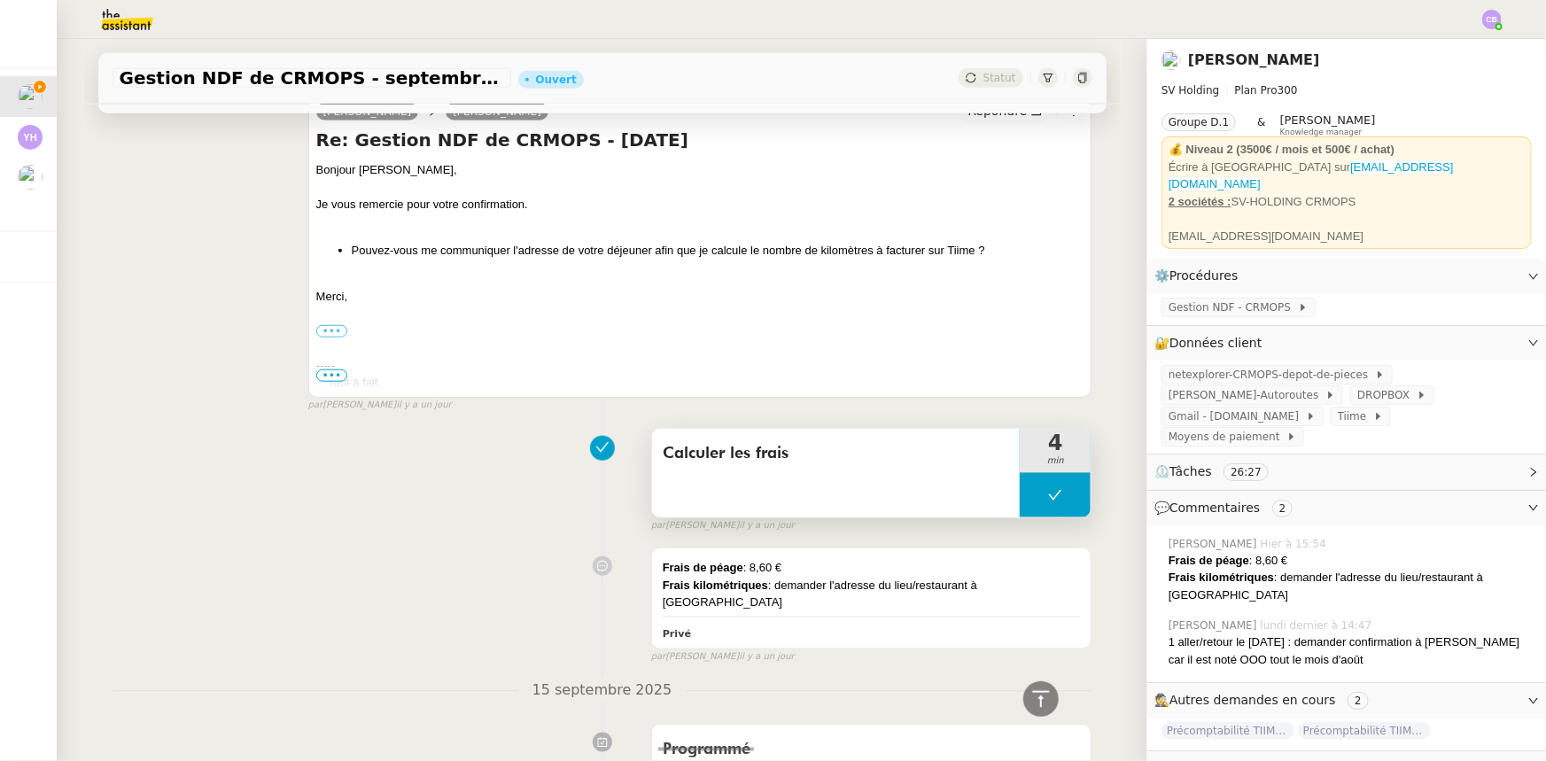
scroll to position [805, 0]
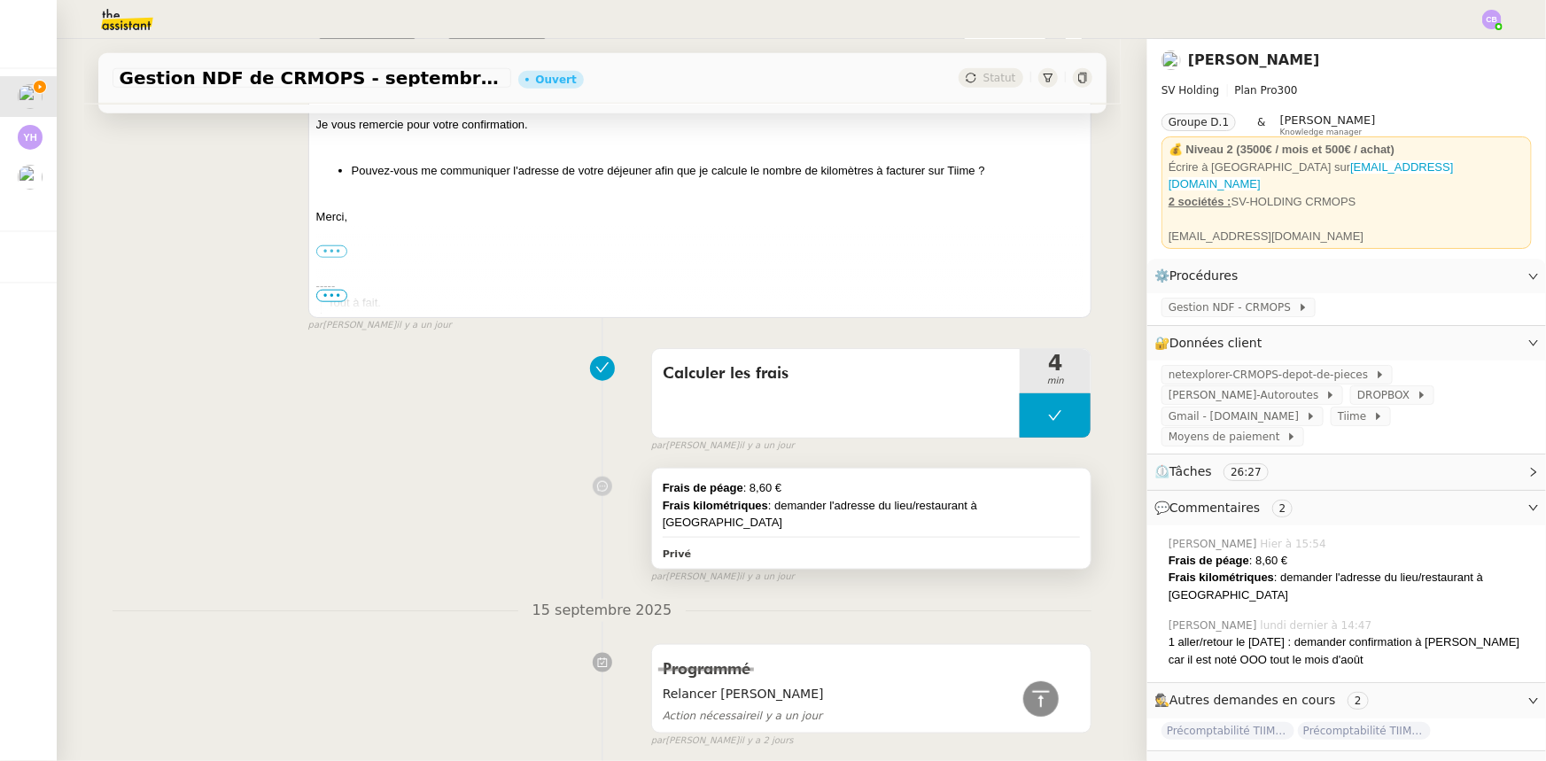
click at [950, 501] on div "Frais kilométriques : demander l'adresse du lieu/restaurant à [GEOGRAPHIC_DATA]" at bounding box center [872, 514] width 418 height 35
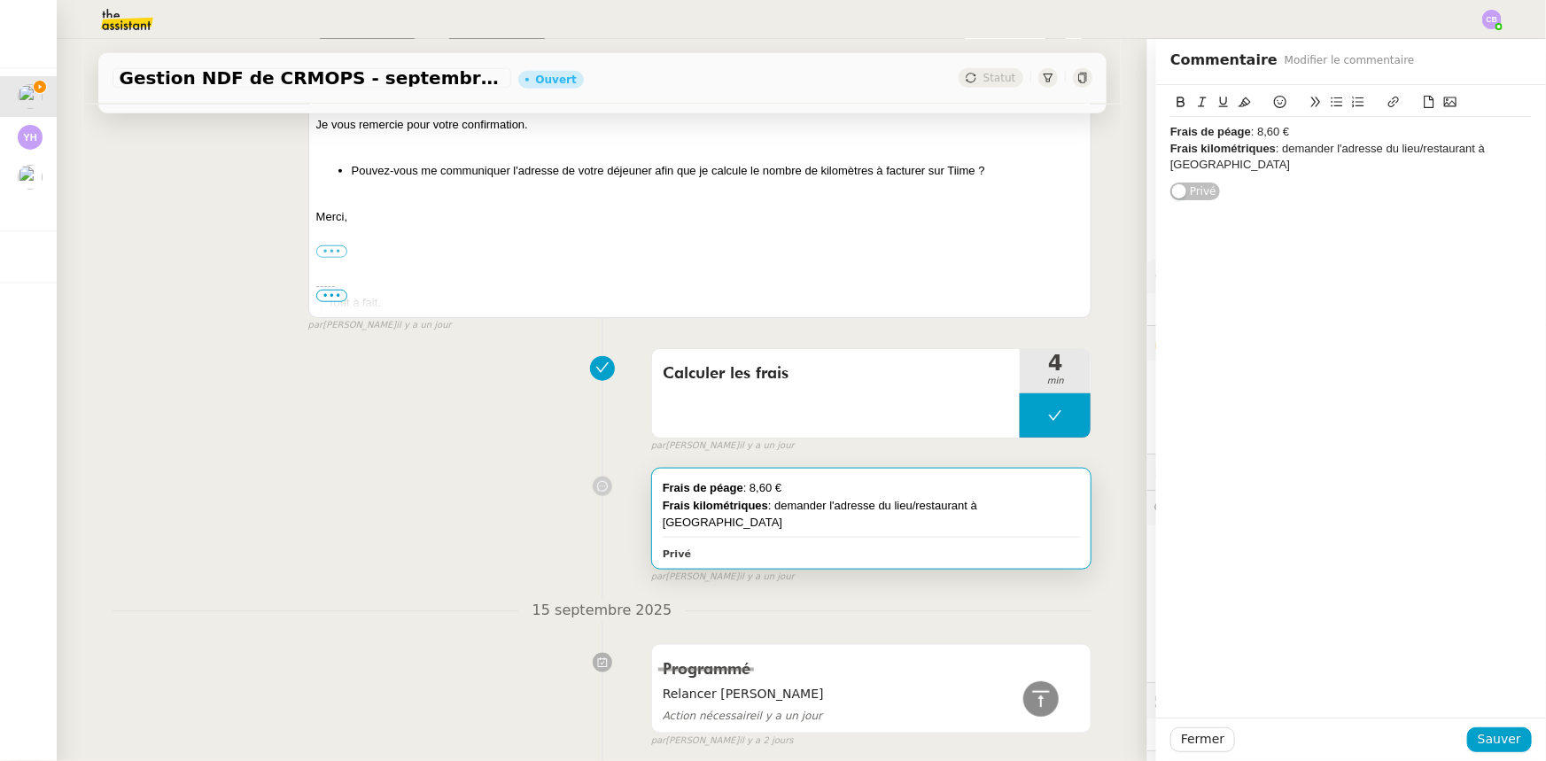
click at [1485, 151] on div "Frais kilométriques : demander l'adresse du lieu/restaurant à [GEOGRAPHIC_DATA]" at bounding box center [1350, 157] width 361 height 33
drag, startPoint x: 1486, startPoint y: 147, endPoint x: 1276, endPoint y: 144, distance: 210.9
click at [1276, 144] on div "Frais kilométriques : demander l'adresse du lieu/restaurant à [GEOGRAPHIC_DATA]" at bounding box center [1350, 157] width 361 height 33
click at [1503, 744] on span "Sauver" at bounding box center [1499, 739] width 43 height 20
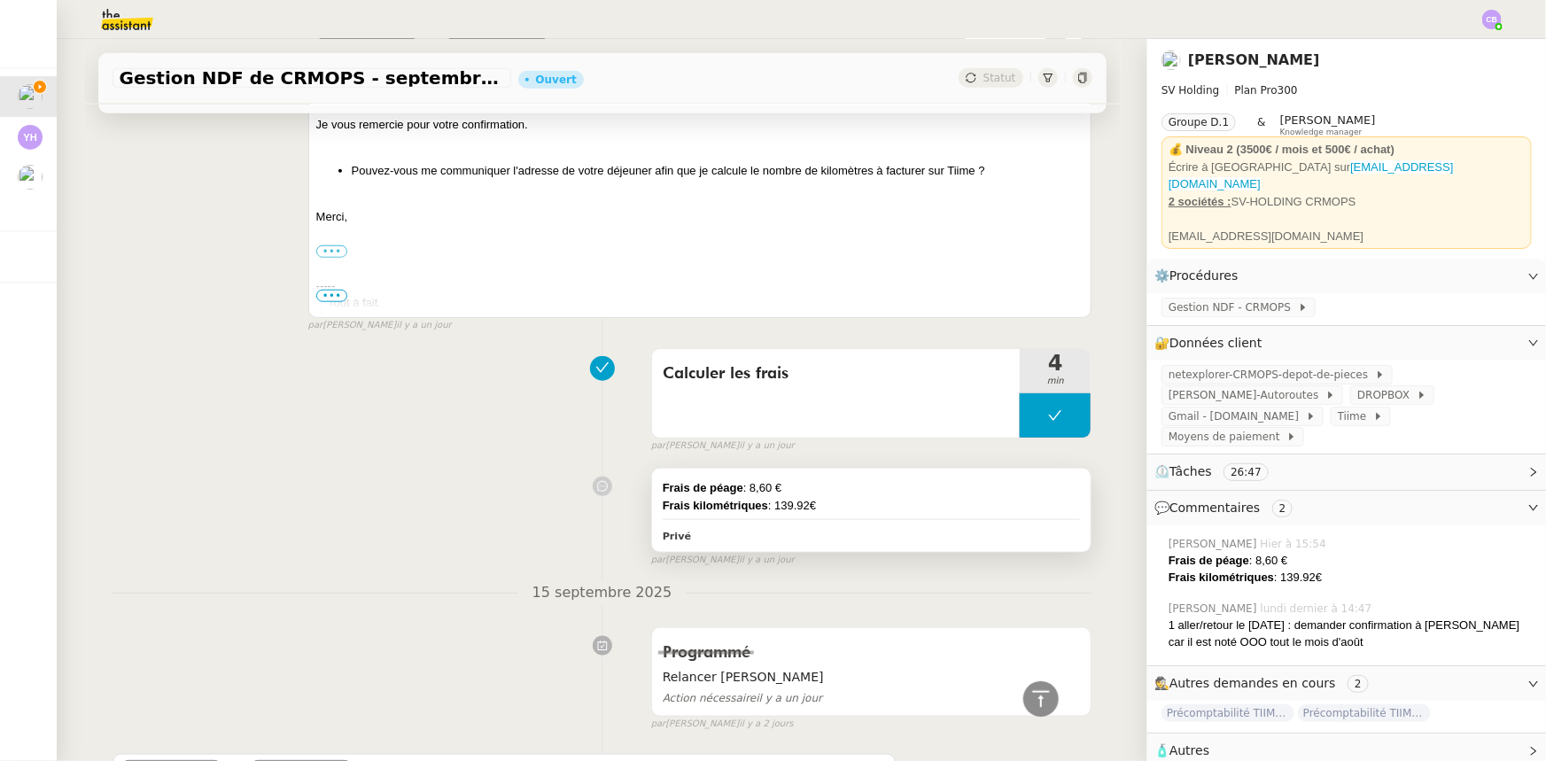
scroll to position [241, 0]
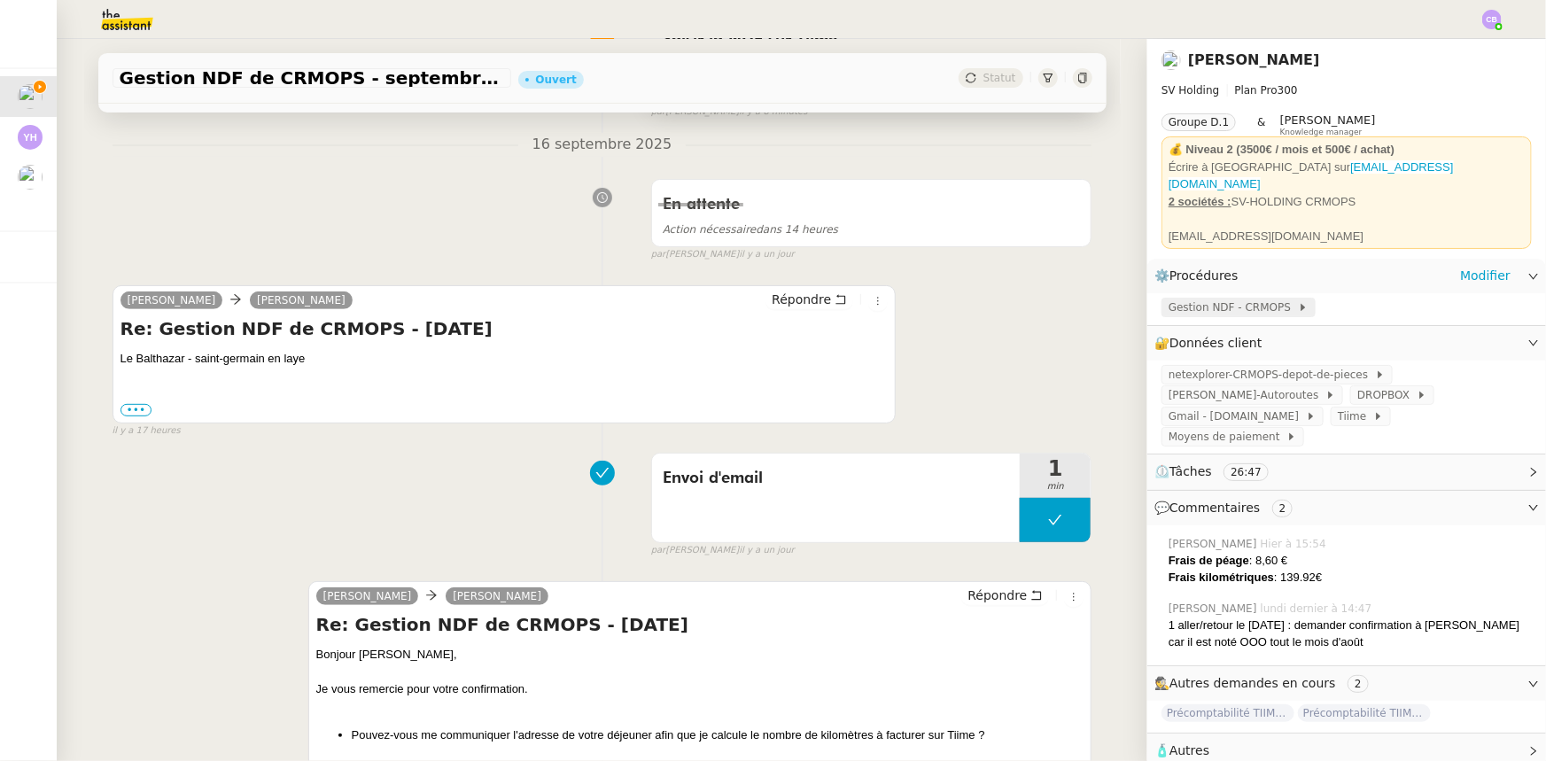
click at [1220, 301] on span "Gestion NDF - CRMOPS" at bounding box center [1232, 308] width 129 height 18
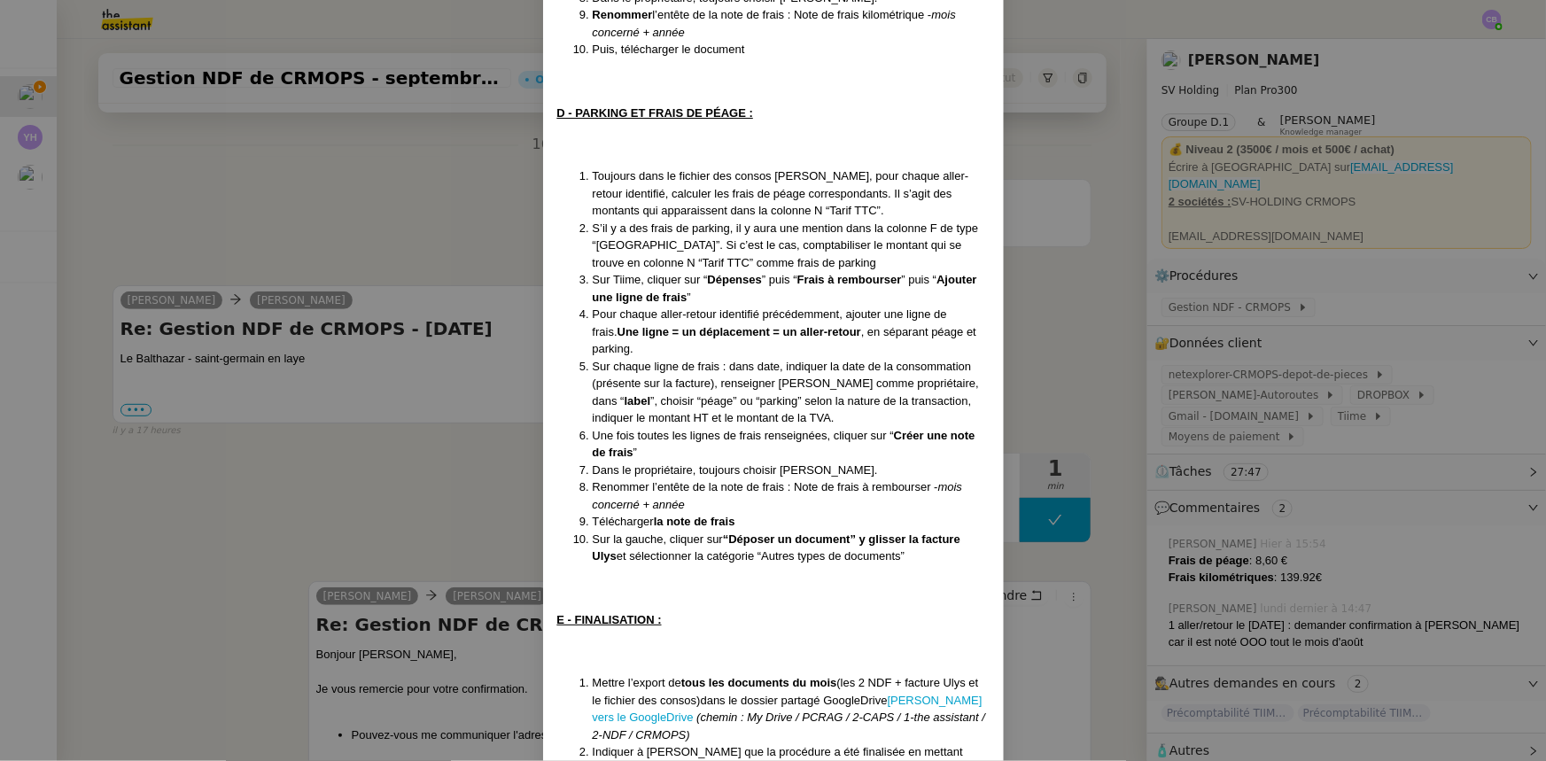
scroll to position [1207, 0]
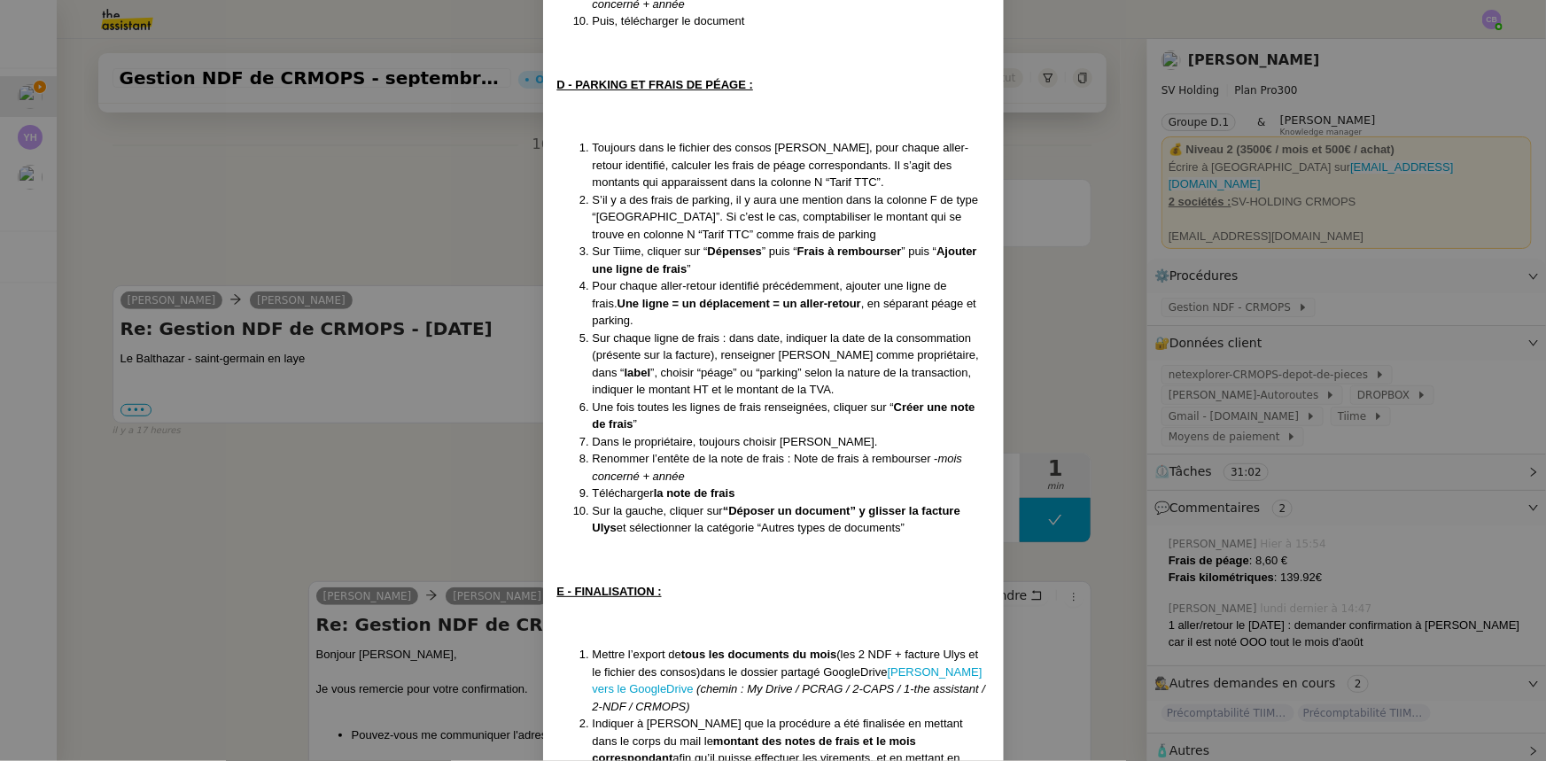
click at [803, 583] on div at bounding box center [773, 574] width 432 height 18
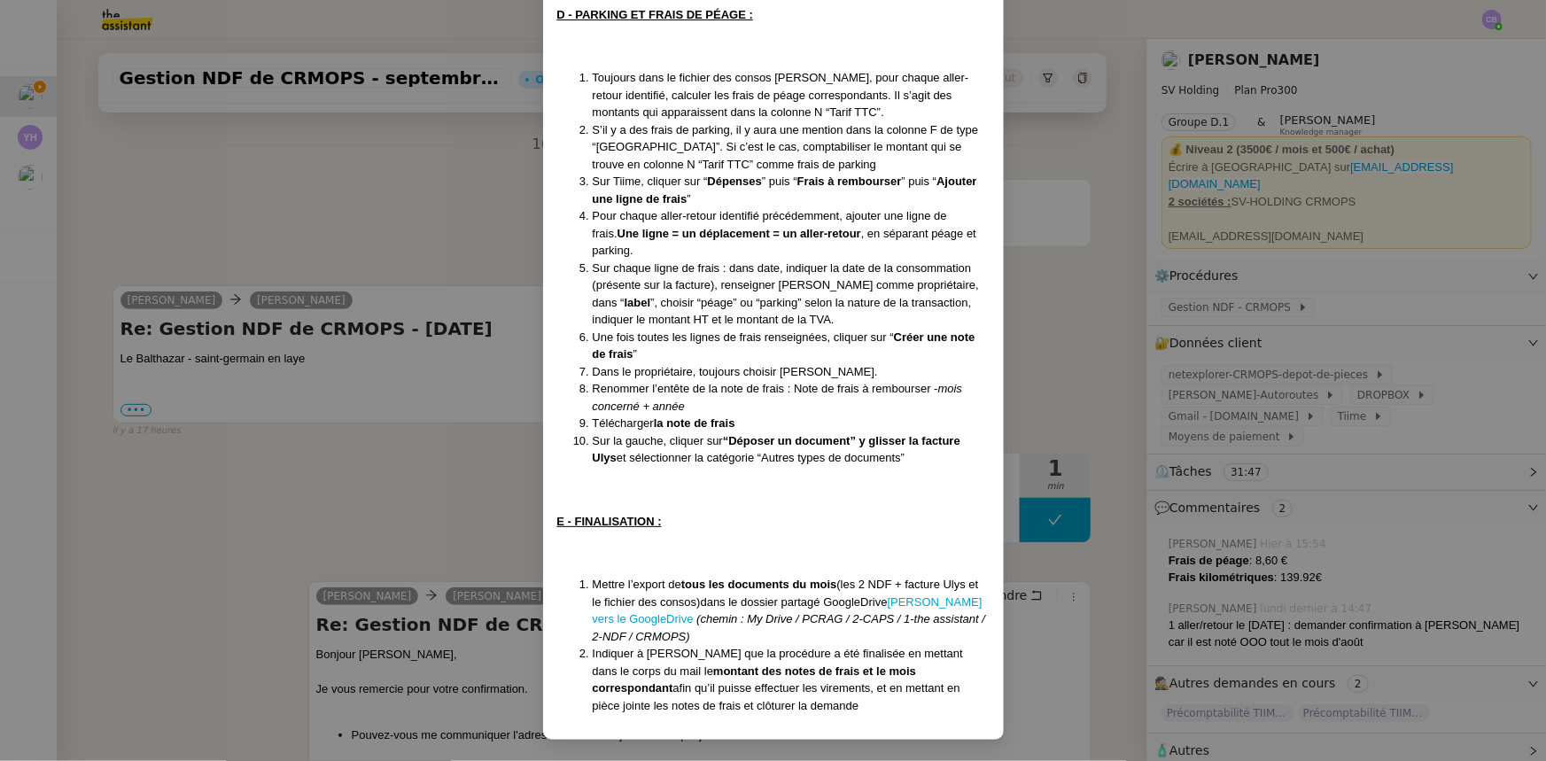
scroll to position [1293, 0]
click at [318, 224] on nz-modal-container "Mise à jour le [DATE] Contexte : [PERSON_NAME] souhaite que l’on s’occupe de se…" at bounding box center [773, 380] width 1546 height 761
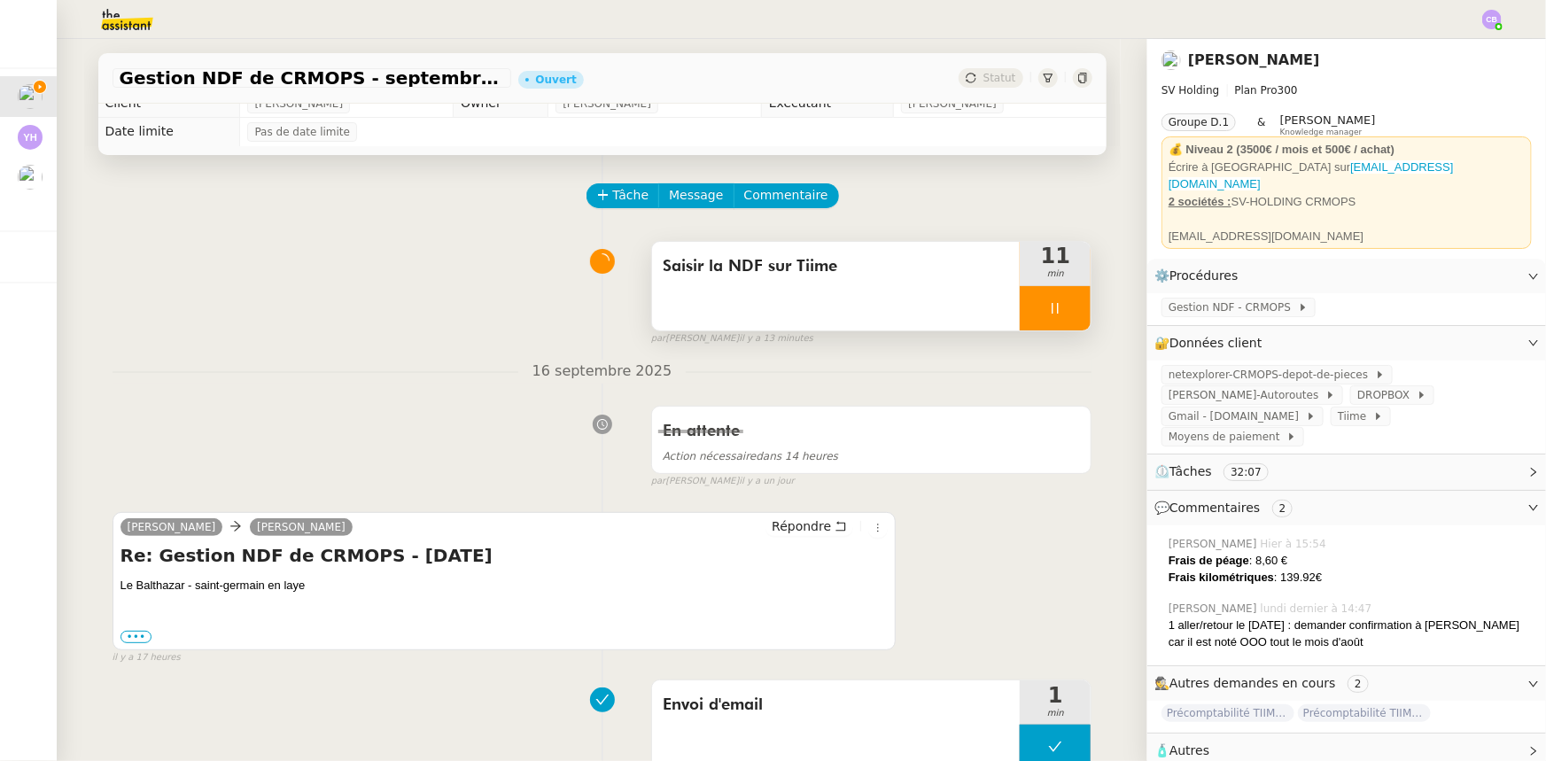
scroll to position [0, 0]
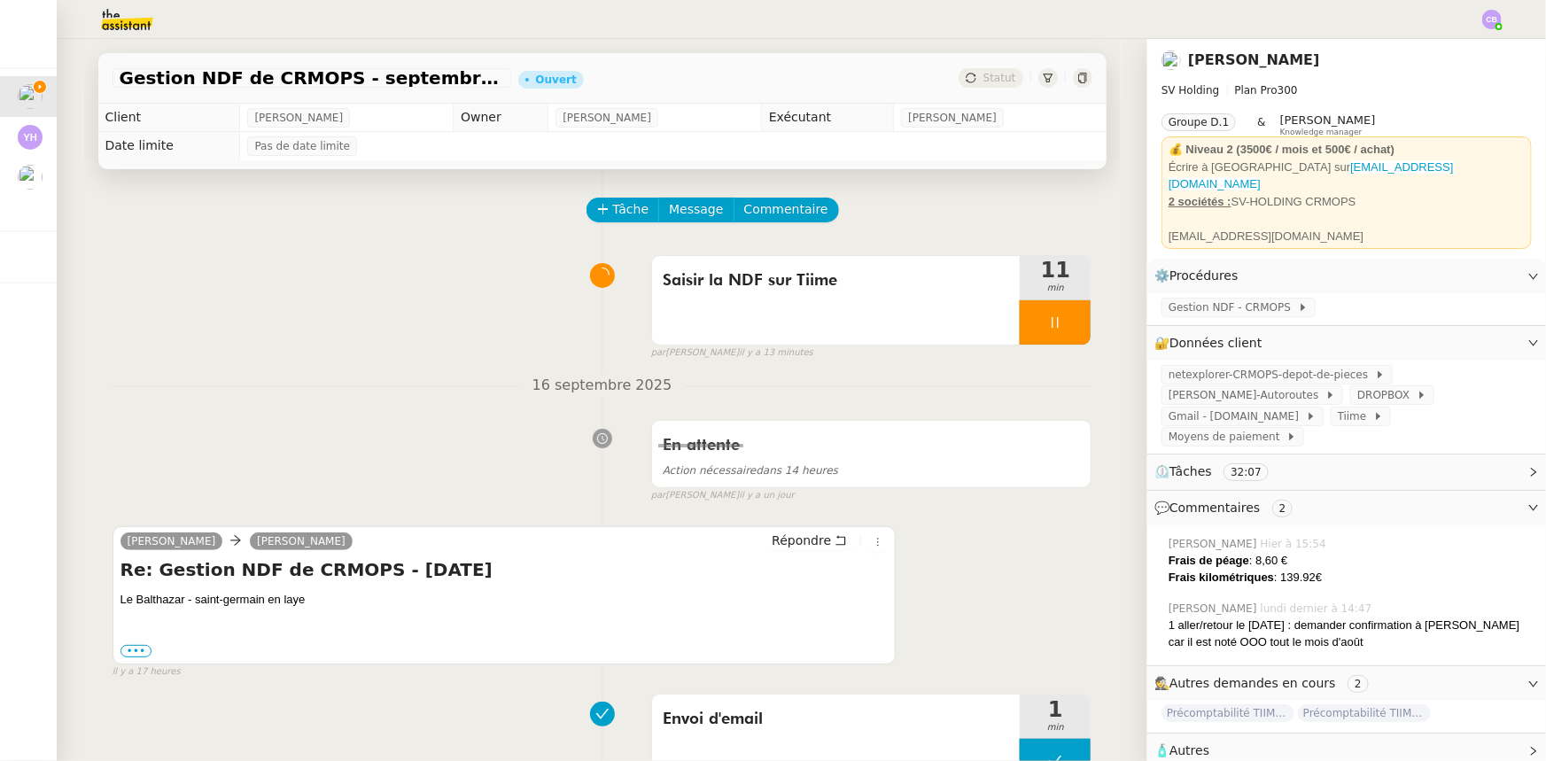
click at [1028, 326] on div at bounding box center [1055, 322] width 71 height 44
click at [1211, 299] on span "Gestion NDF - CRMOPS" at bounding box center [1232, 308] width 129 height 18
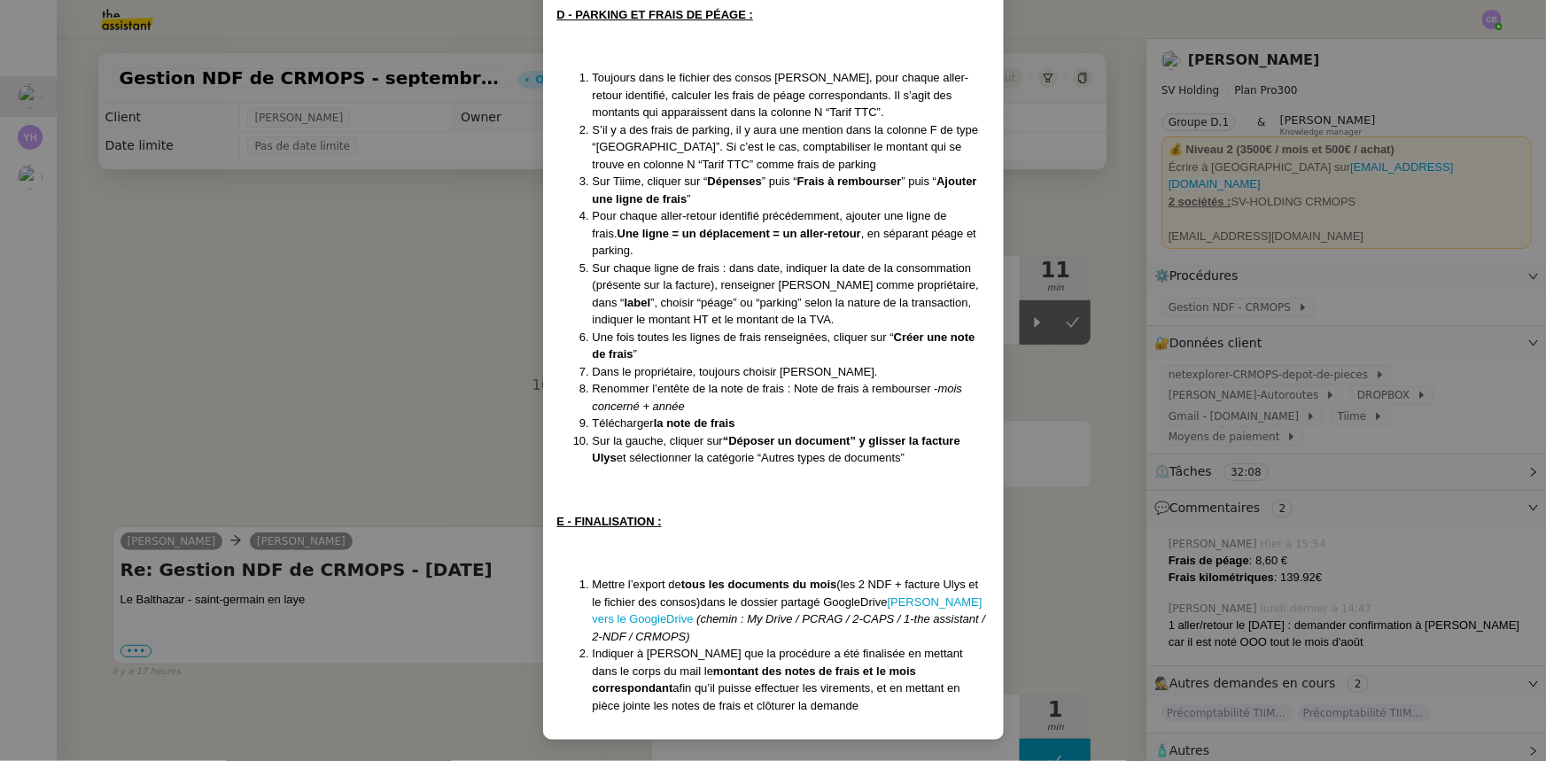
scroll to position [1293, 0]
click at [432, 401] on nz-modal-container "Mise à jour le [DATE] Contexte : [PERSON_NAME] souhaite que l’on s’occupe de se…" at bounding box center [773, 380] width 1546 height 761
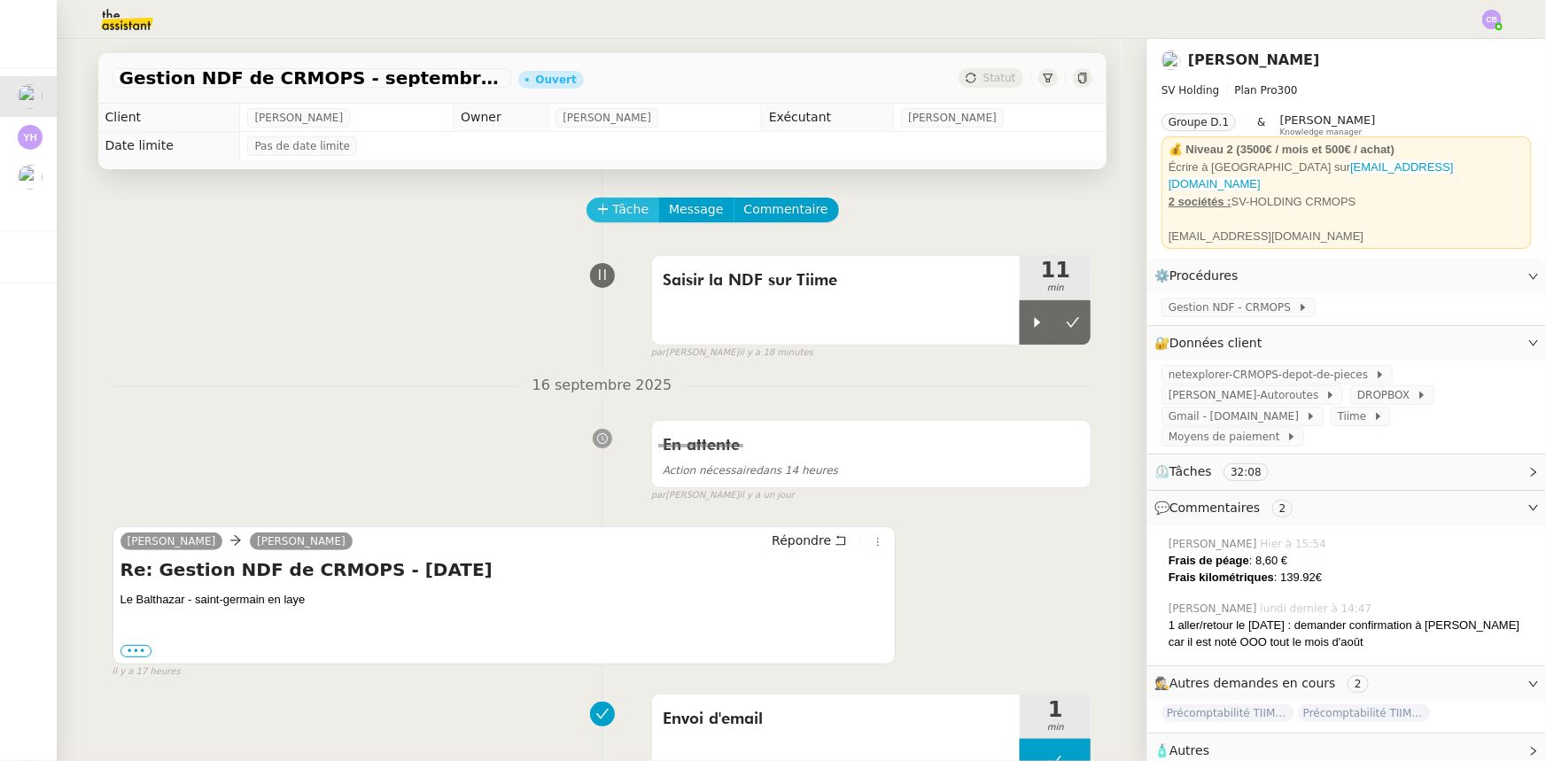
click at [613, 212] on span "Tâche" at bounding box center [631, 209] width 36 height 20
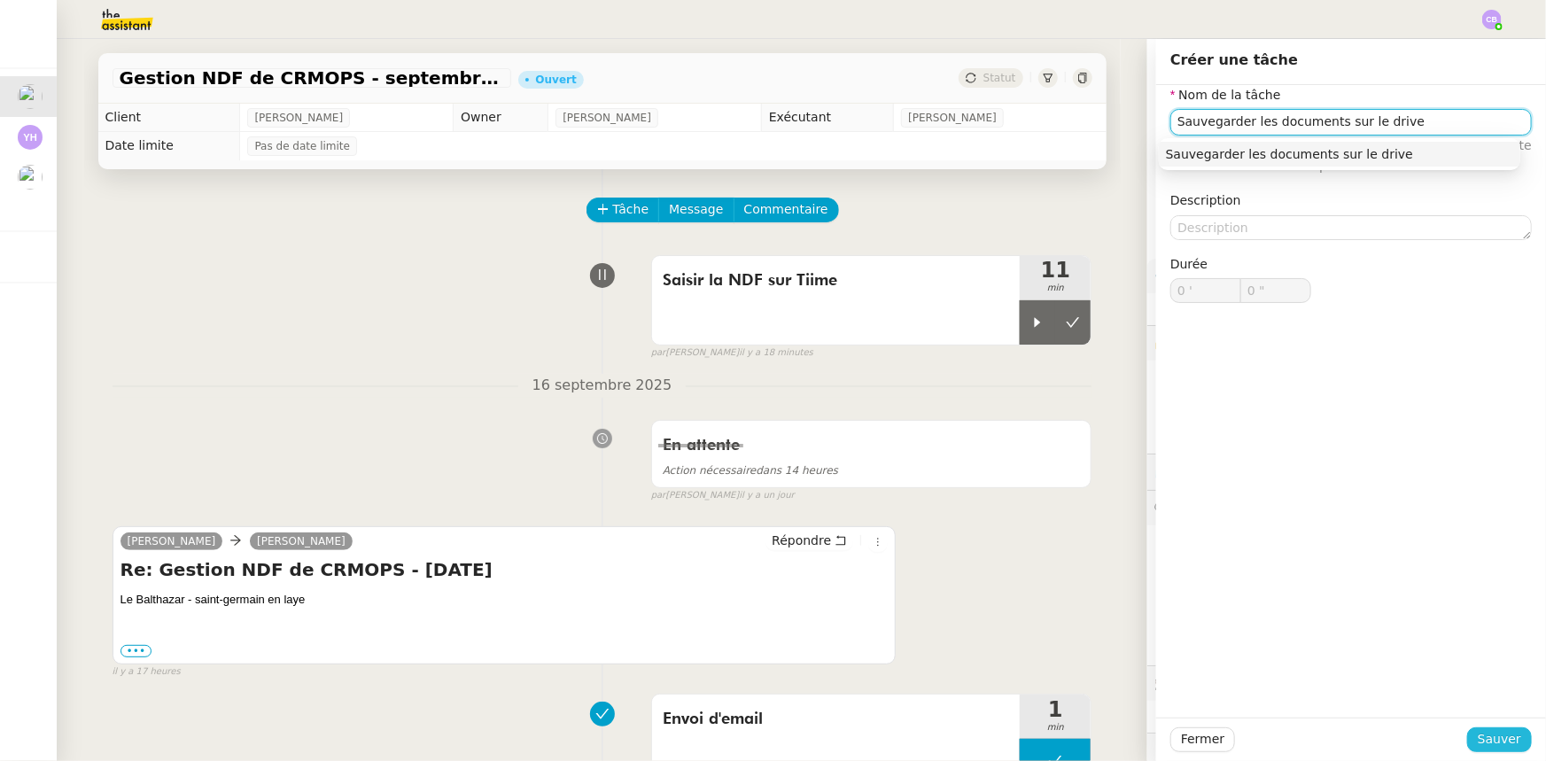
type input "Sauvegarder les documents sur le drive"
click at [1478, 740] on span "Sauver" at bounding box center [1499, 739] width 43 height 20
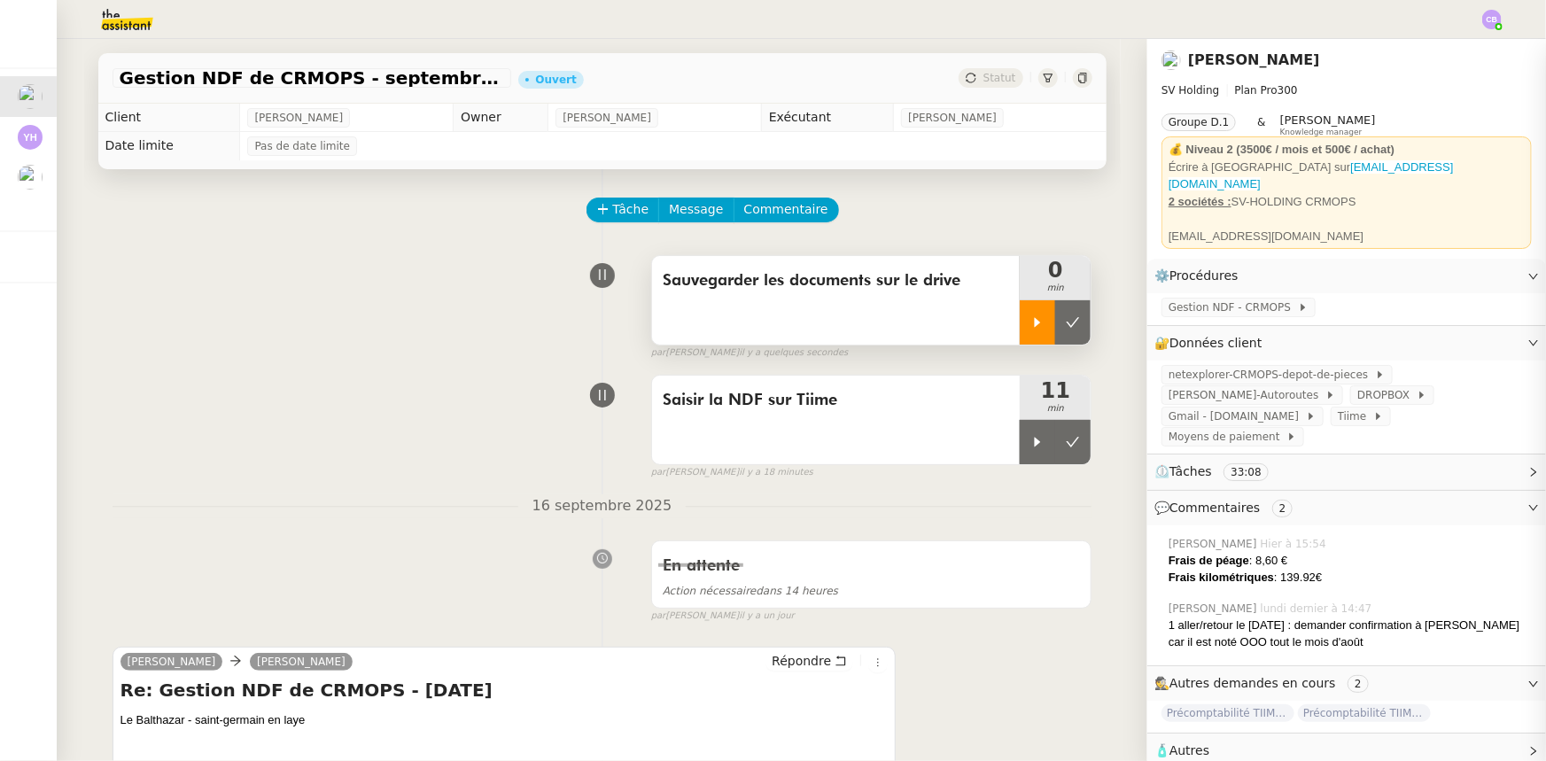
click at [1026, 315] on div at bounding box center [1037, 322] width 35 height 44
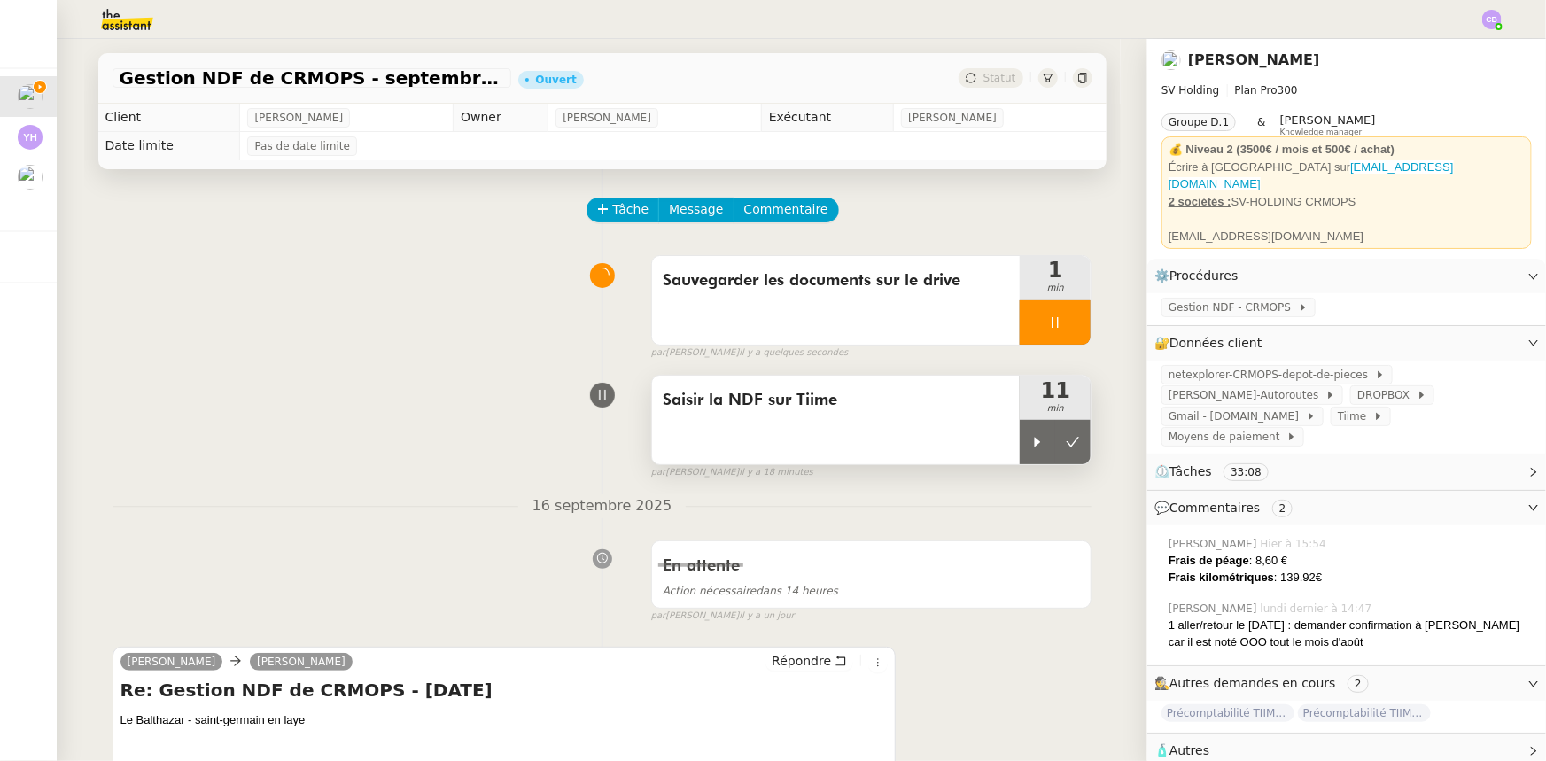
click at [938, 437] on div "Saisir la NDF sur Tiime" at bounding box center [836, 420] width 368 height 89
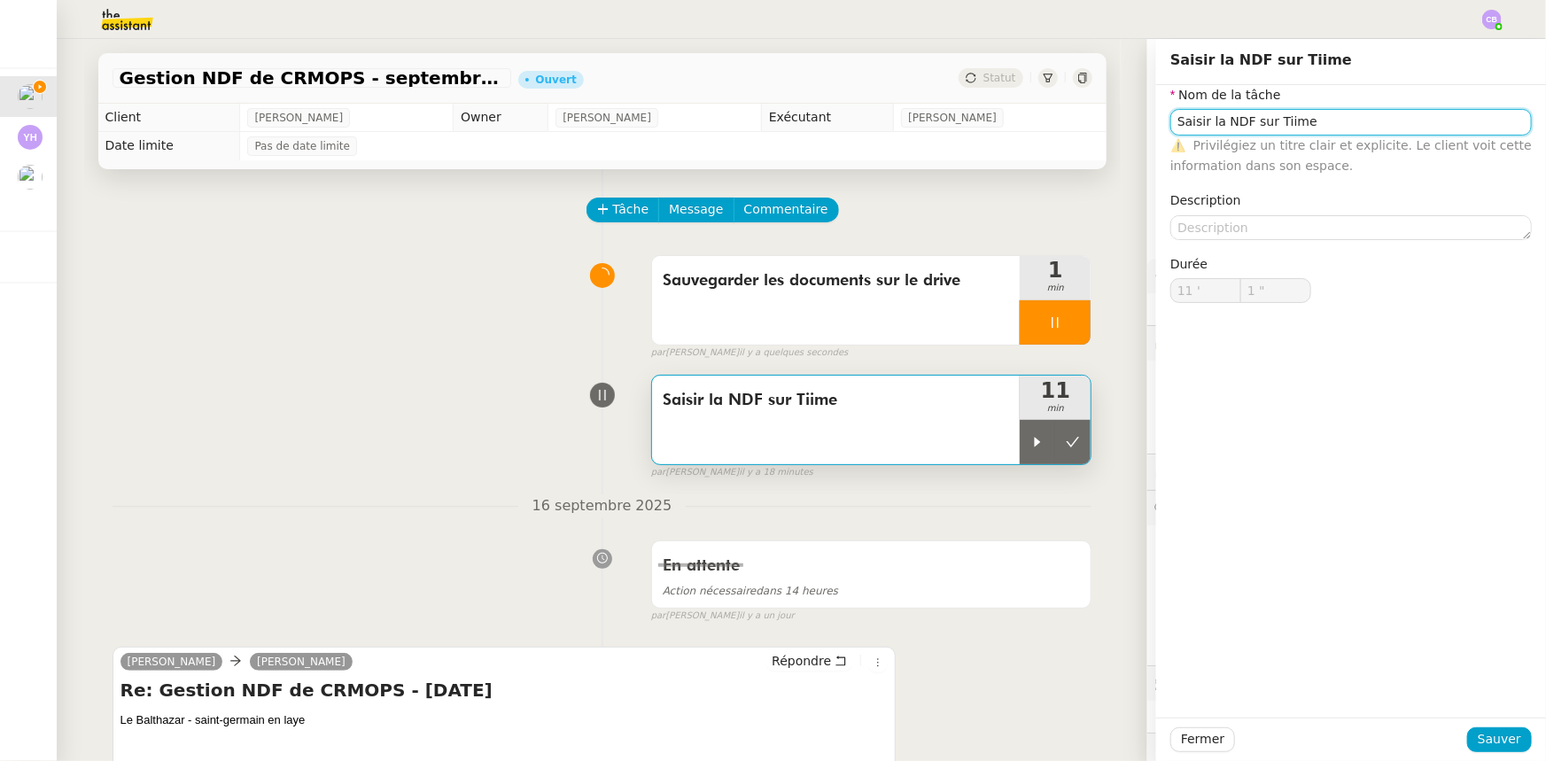
click at [1204, 124] on input "Saisir la NDF sur Tiime" at bounding box center [1350, 122] width 361 height 26
type input "Saisir les NDF sur Tiime"
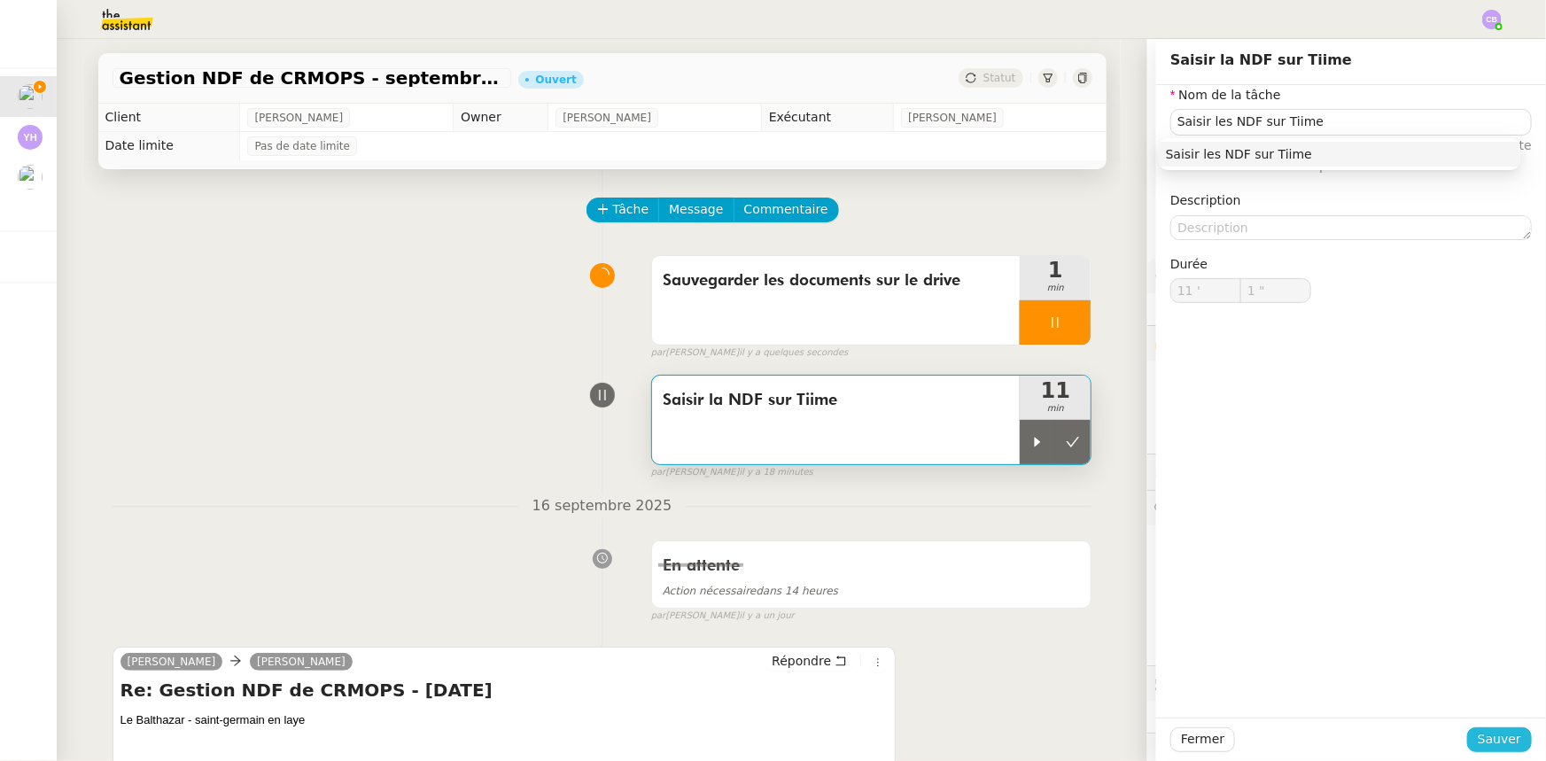
click at [1493, 740] on span "Sauver" at bounding box center [1499, 739] width 43 height 20
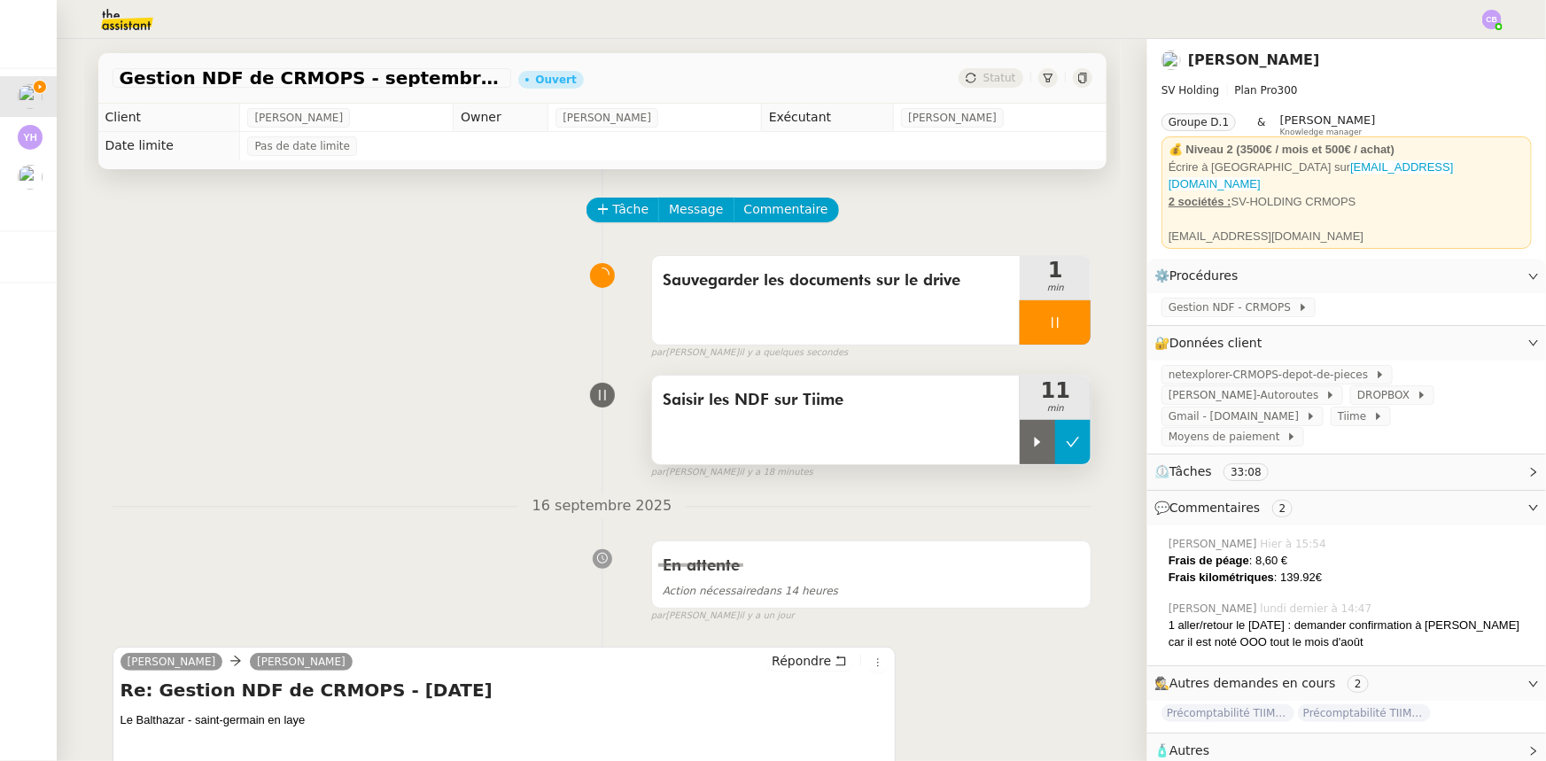
click at [1058, 454] on button at bounding box center [1072, 442] width 35 height 44
click at [1183, 299] on span "Gestion NDF - CRMOPS" at bounding box center [1232, 308] width 129 height 18
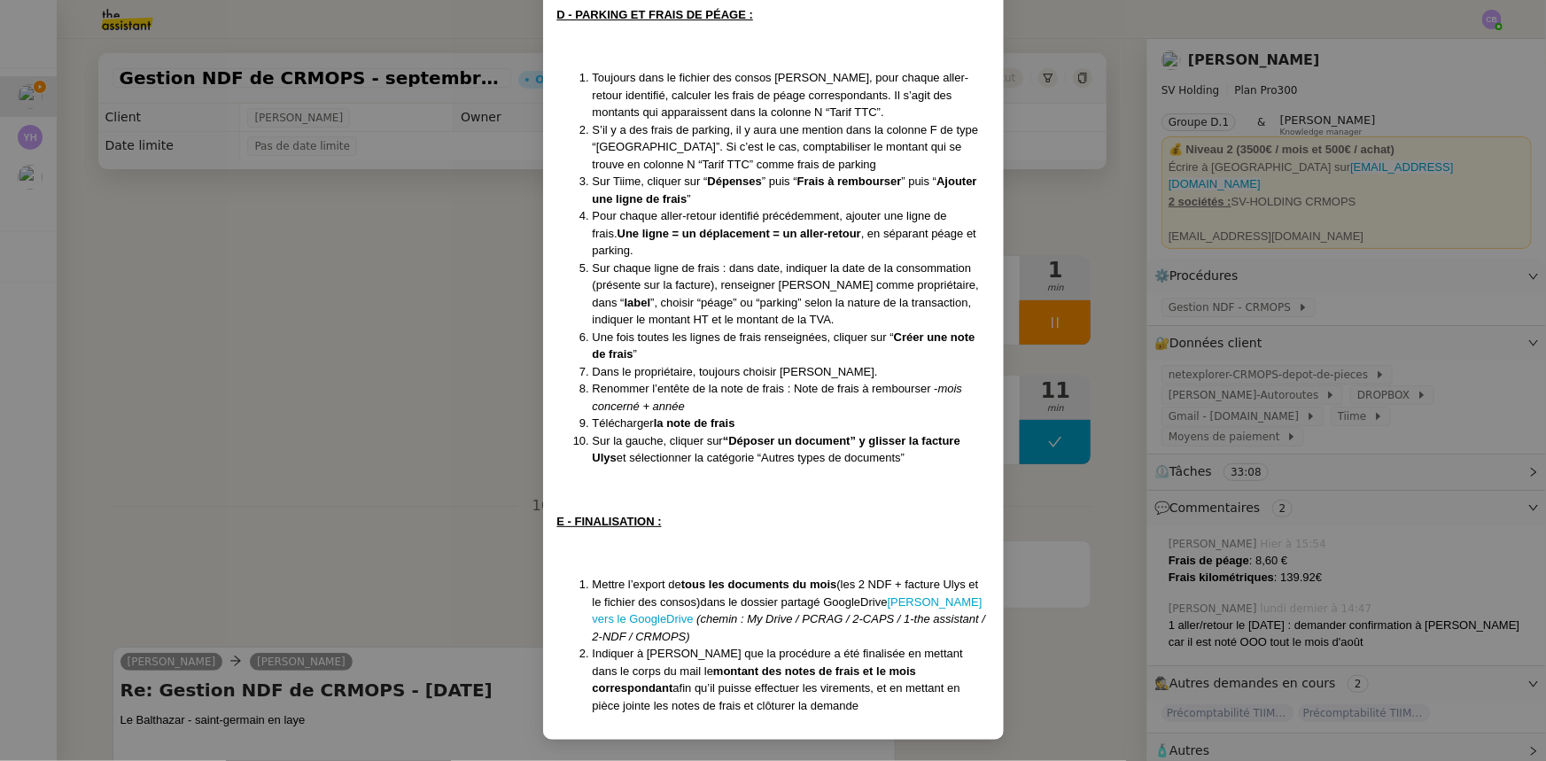
scroll to position [1293, 0]
click at [438, 361] on nz-modal-container "Mise à jour le [DATE] Contexte : [PERSON_NAME] souhaite que l’on s’occupe de se…" at bounding box center [773, 380] width 1546 height 761
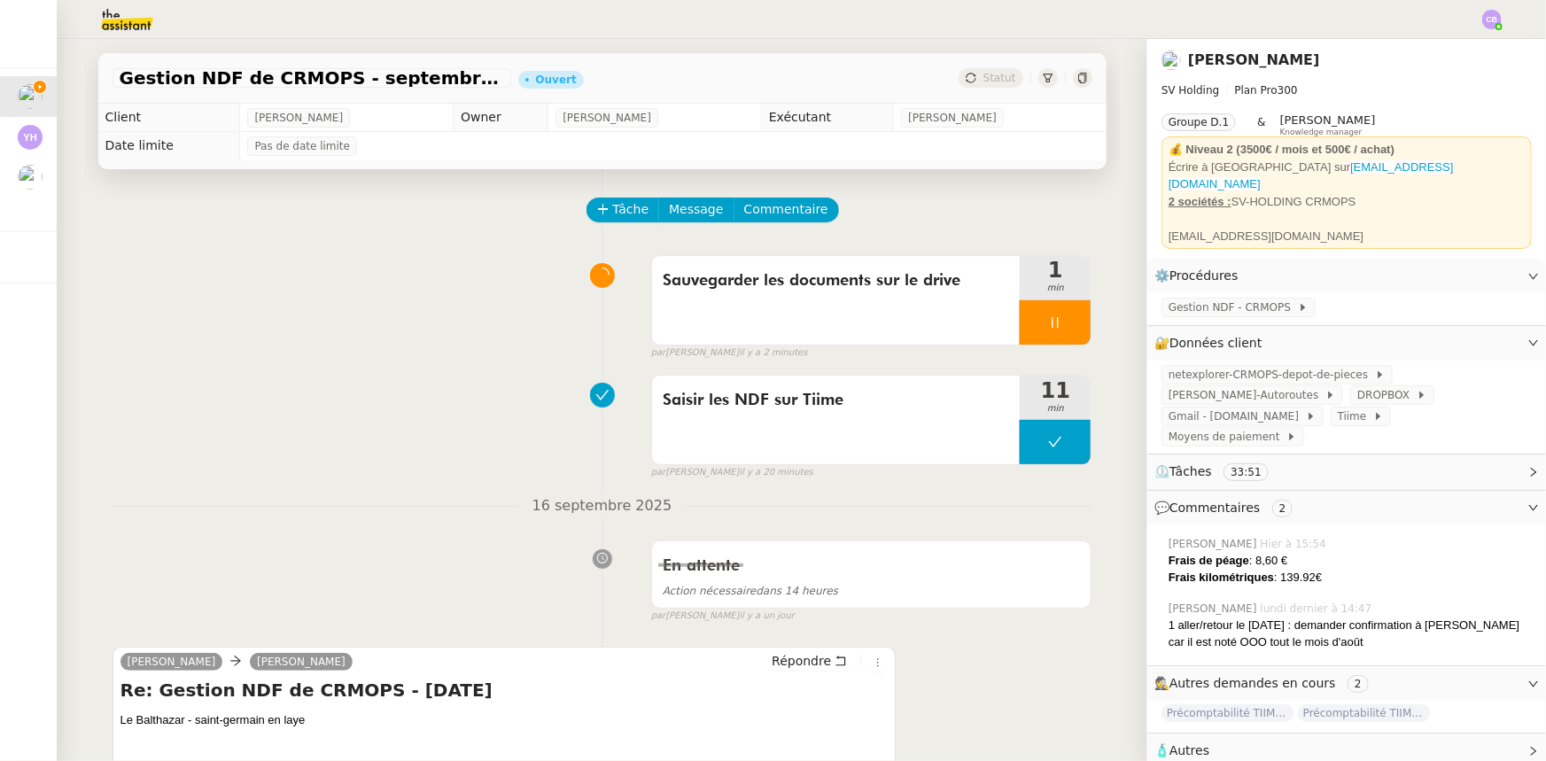
scroll to position [1205, 0]
click at [1020, 323] on div at bounding box center [1055, 322] width 71 height 44
click at [1066, 330] on icon at bounding box center [1073, 322] width 14 height 14
click at [625, 217] on span "Tâche" at bounding box center [631, 209] width 36 height 20
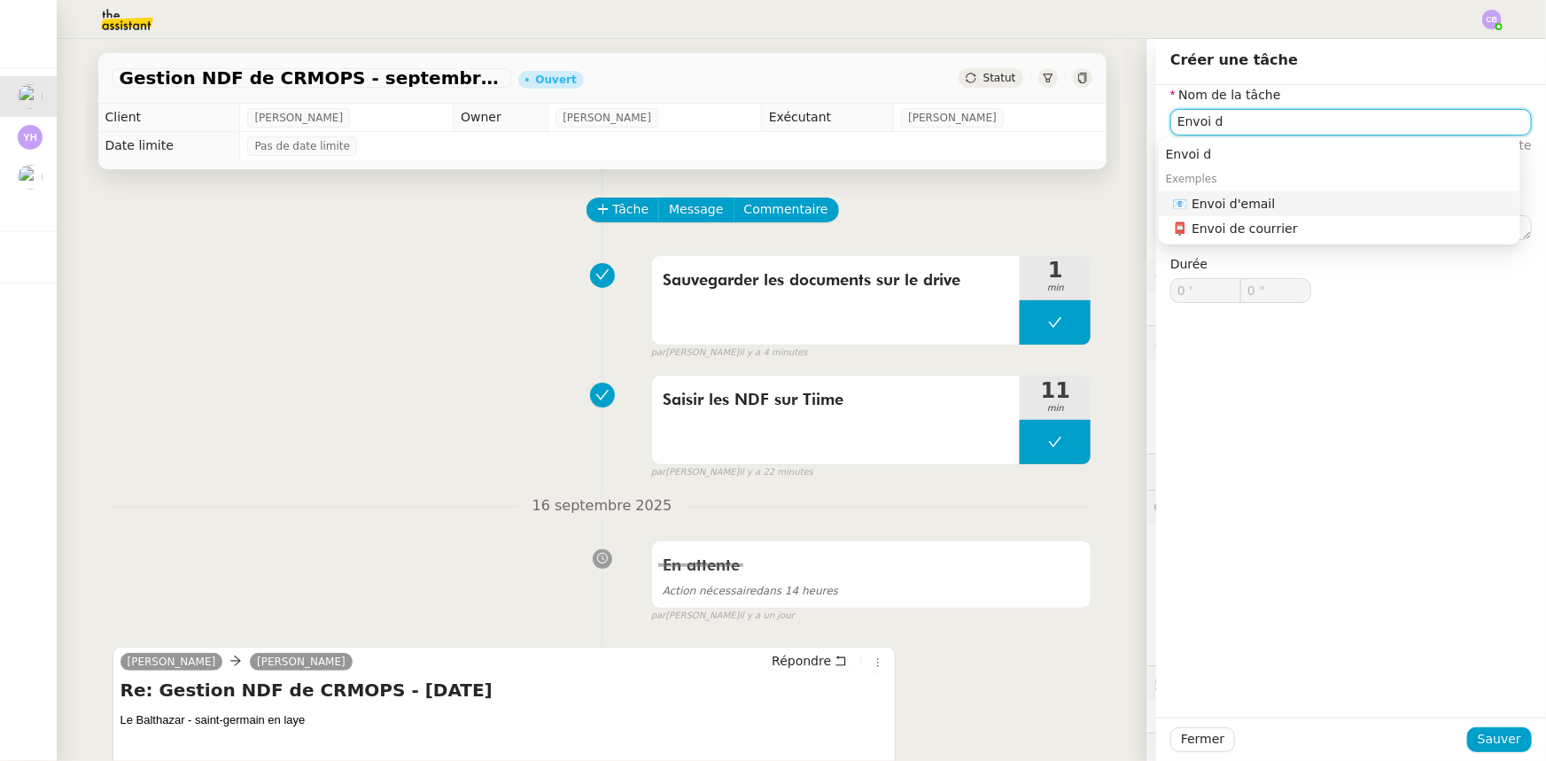
click at [1237, 203] on div "📧 Envoi d'email" at bounding box center [1343, 204] width 340 height 16
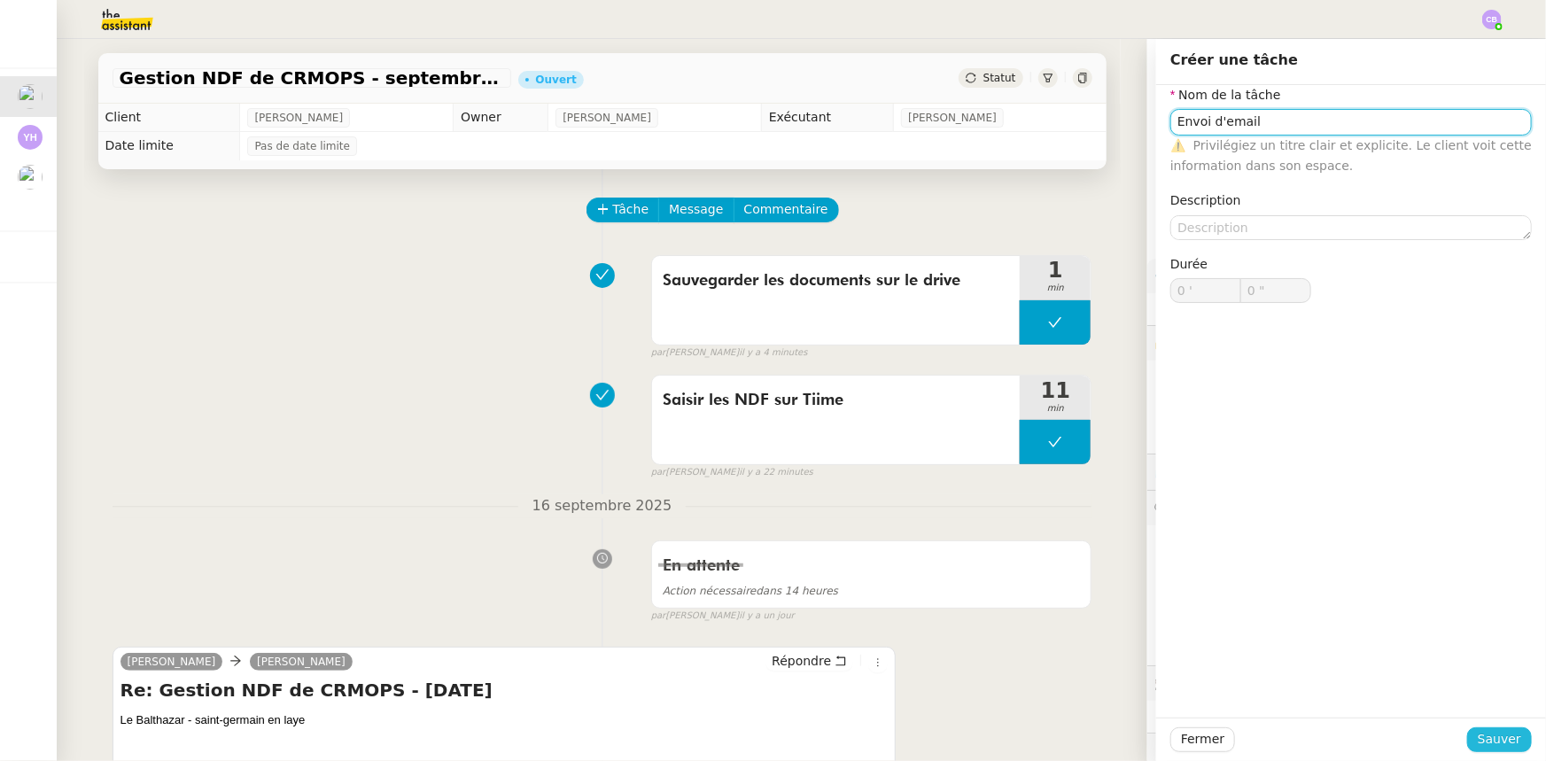
type input "Envoi d'email"
click at [1485, 740] on span "Sauver" at bounding box center [1499, 739] width 43 height 20
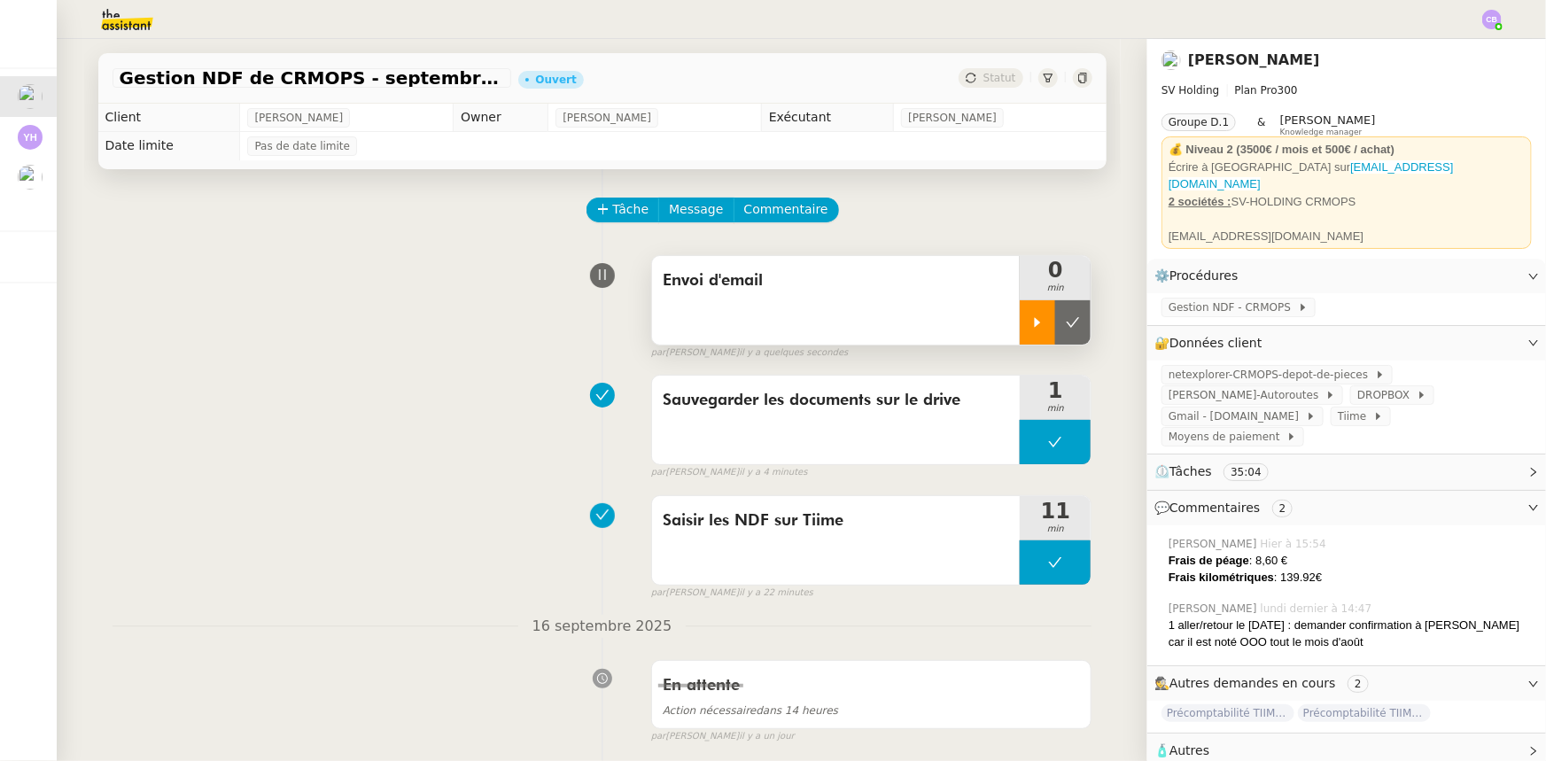
click at [1035, 324] on icon at bounding box center [1038, 322] width 6 height 10
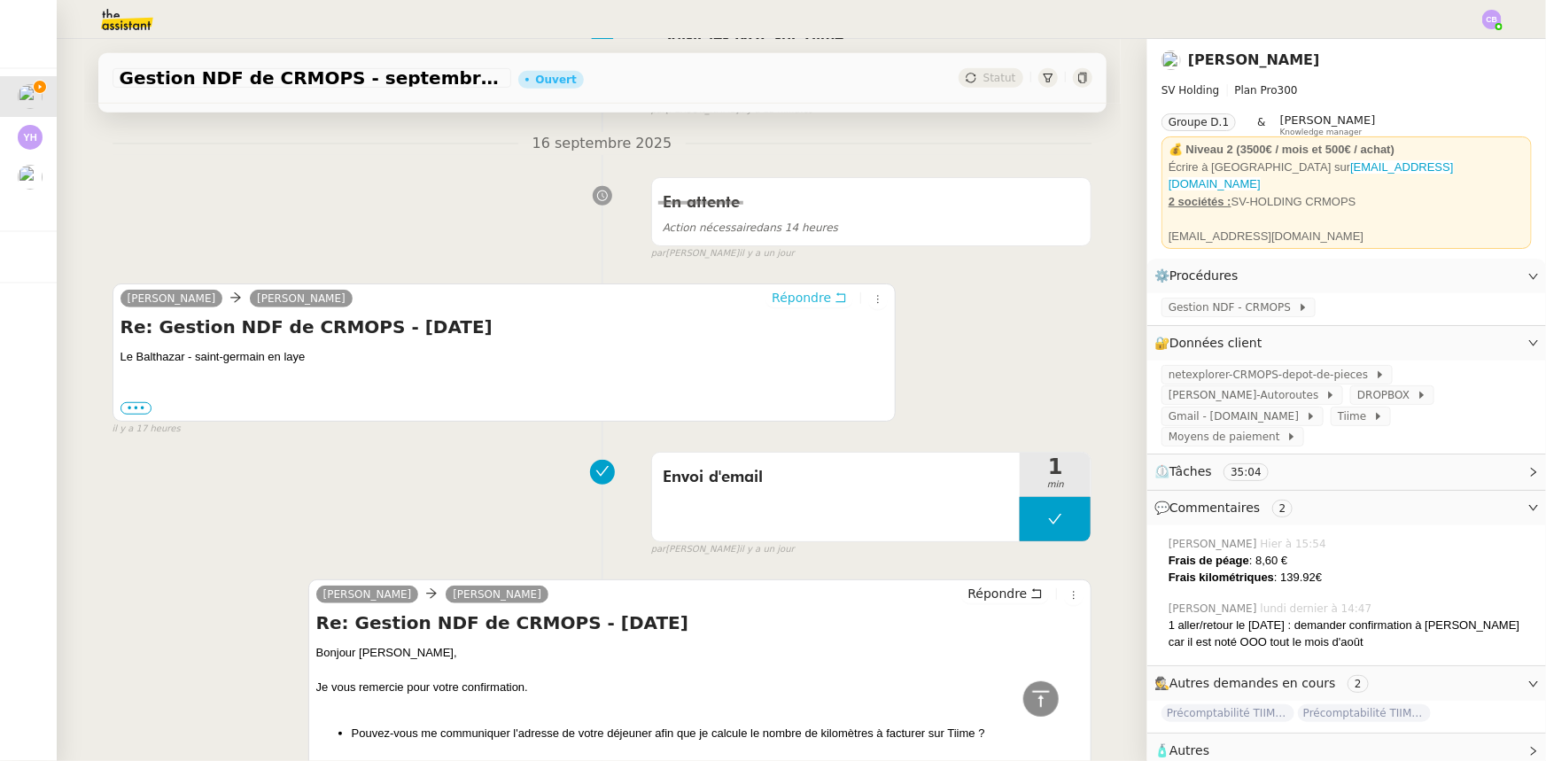
click at [784, 301] on span "Répondre" at bounding box center [801, 298] width 59 height 18
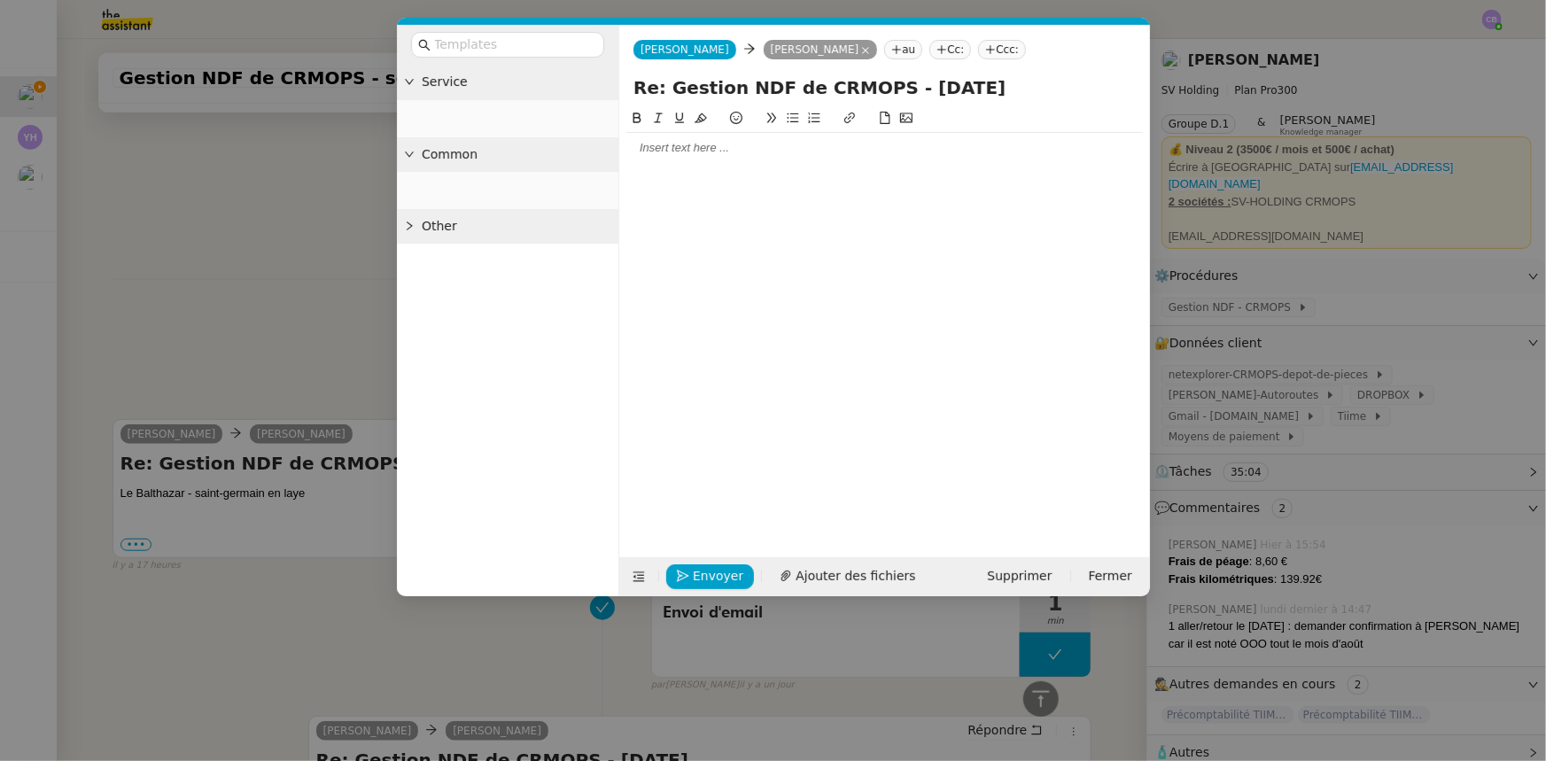
scroll to position [619, 0]
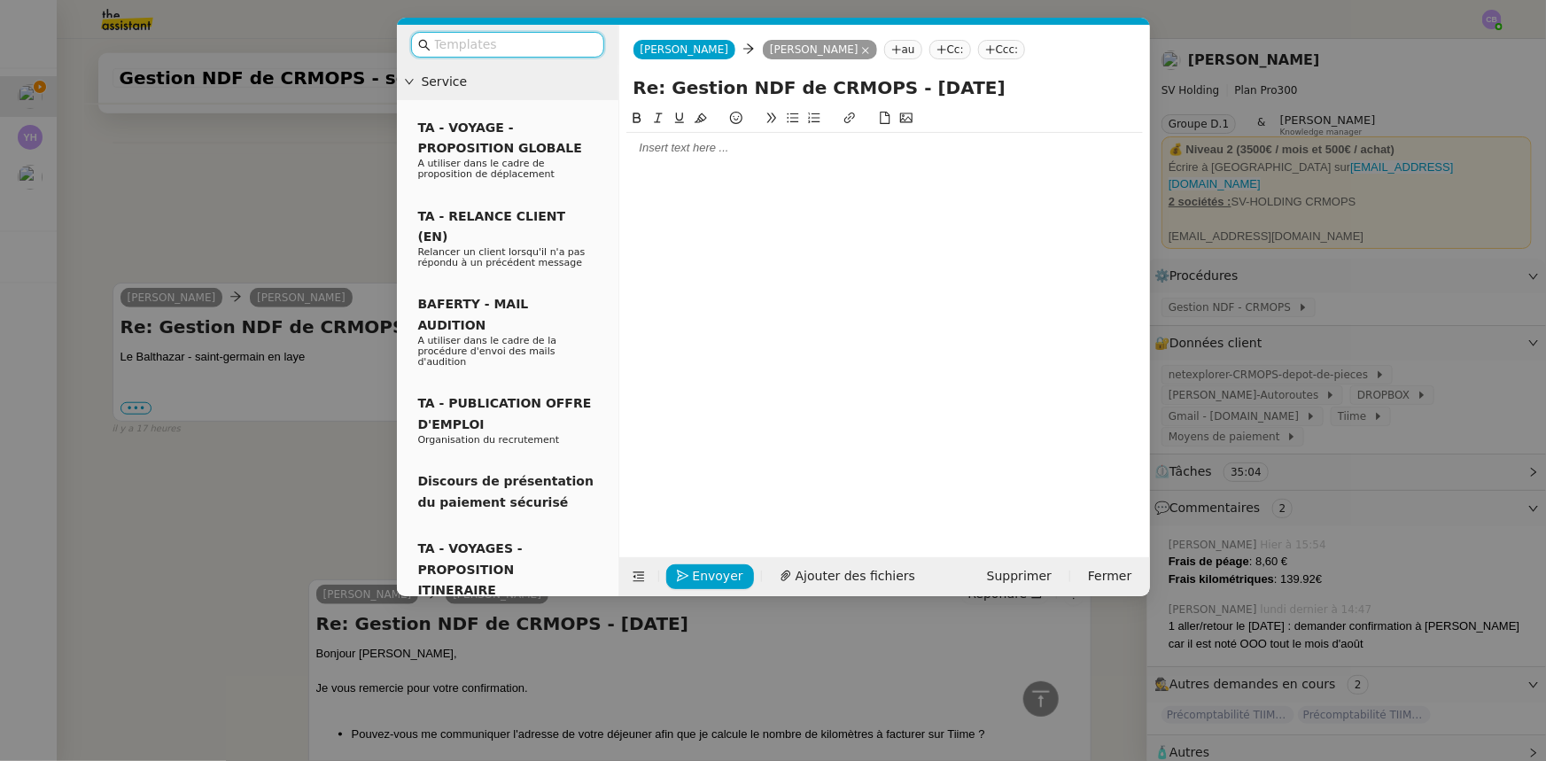
click at [539, 50] on input "text" at bounding box center [513, 45] width 159 height 20
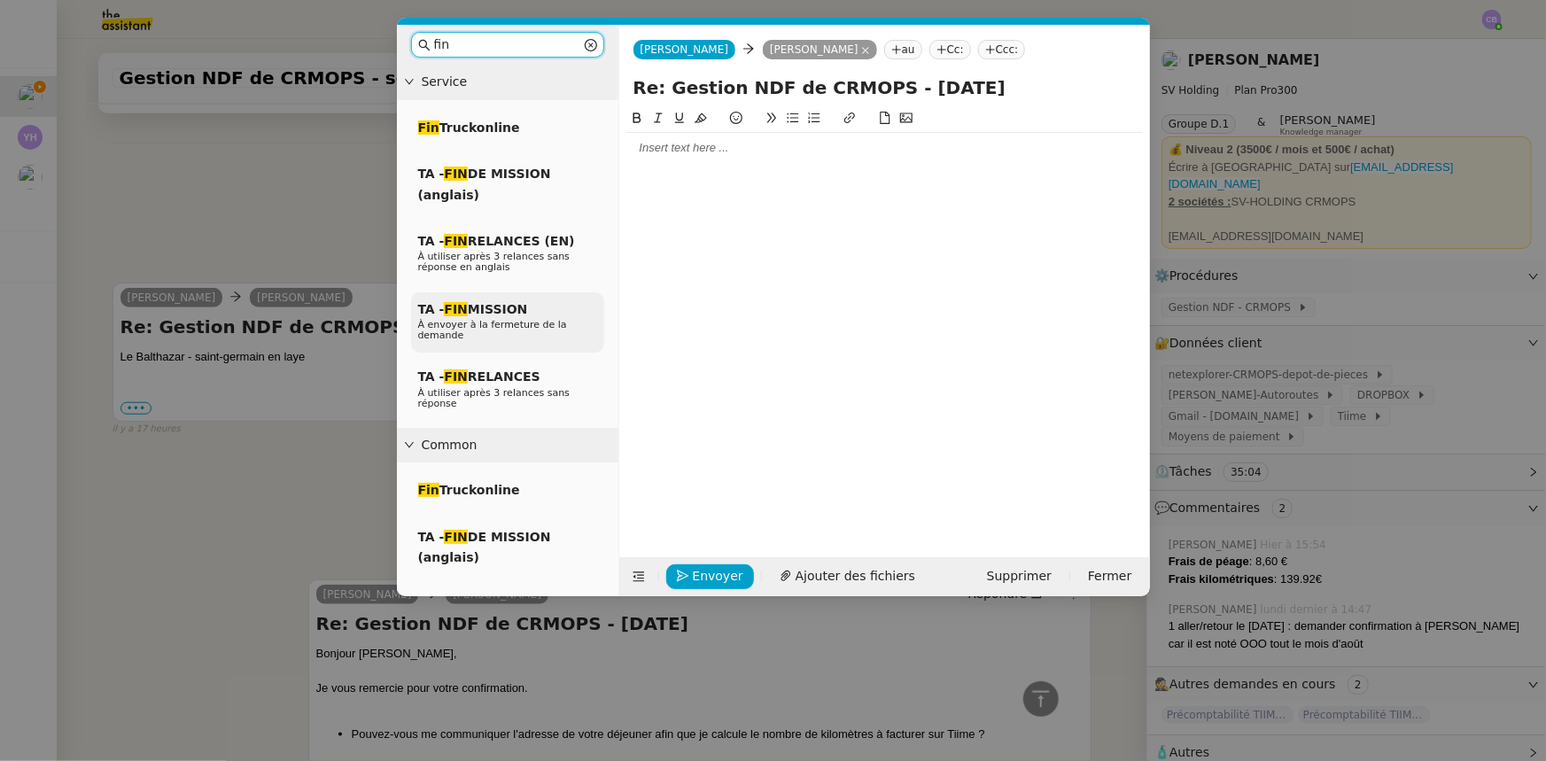
type input "fin"
click at [529, 314] on div "TA - FIN MISSION À envoyer à la fermeture de la demande" at bounding box center [507, 322] width 193 height 61
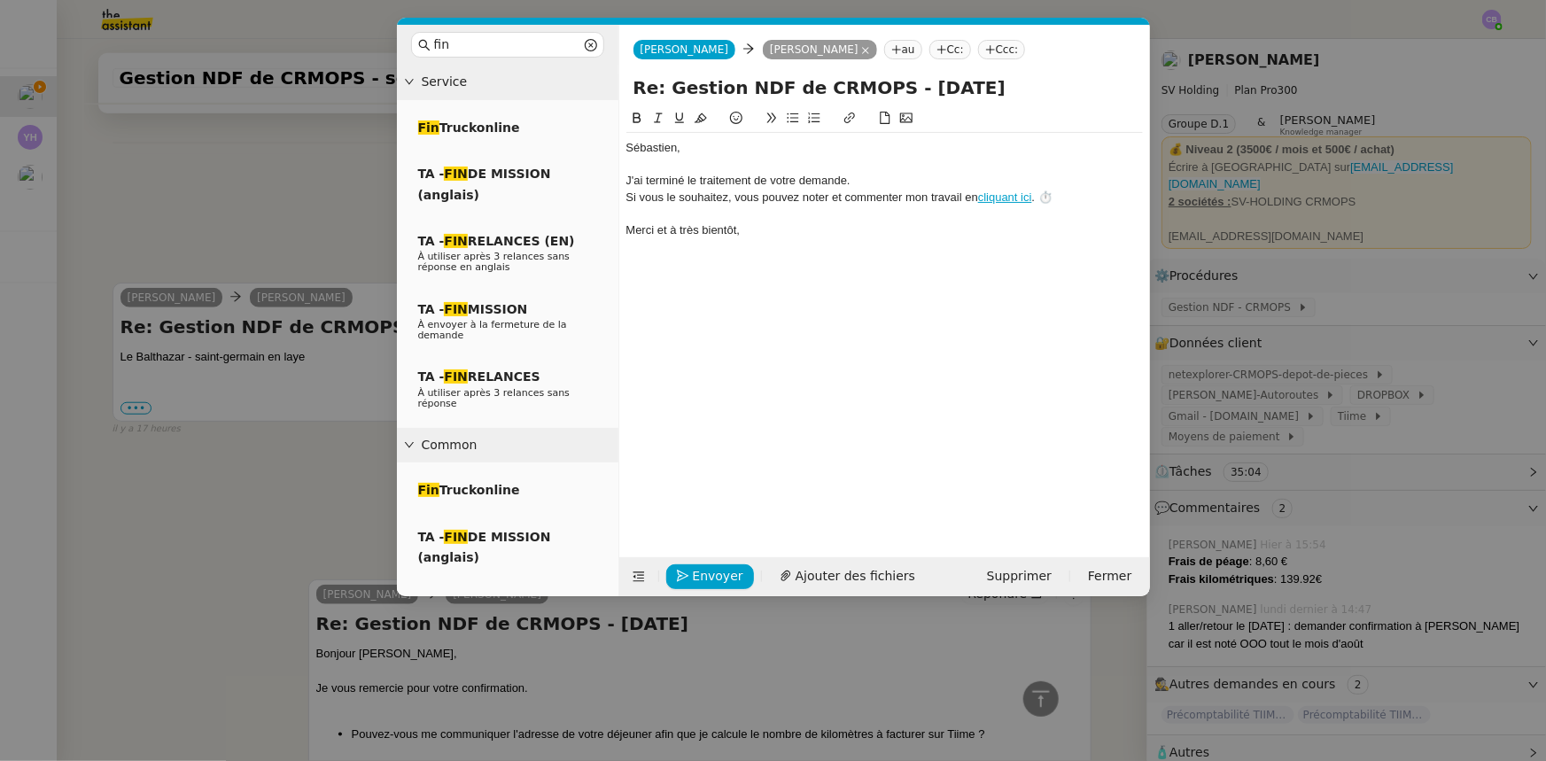
scroll to position [723, 0]
click at [628, 152] on div "﻿[PERSON_NAME]﻿," at bounding box center [884, 148] width 516 height 16
click at [776, 151] on div "﻿Bonjour [PERSON_NAME]﻿," at bounding box center [884, 148] width 516 height 16
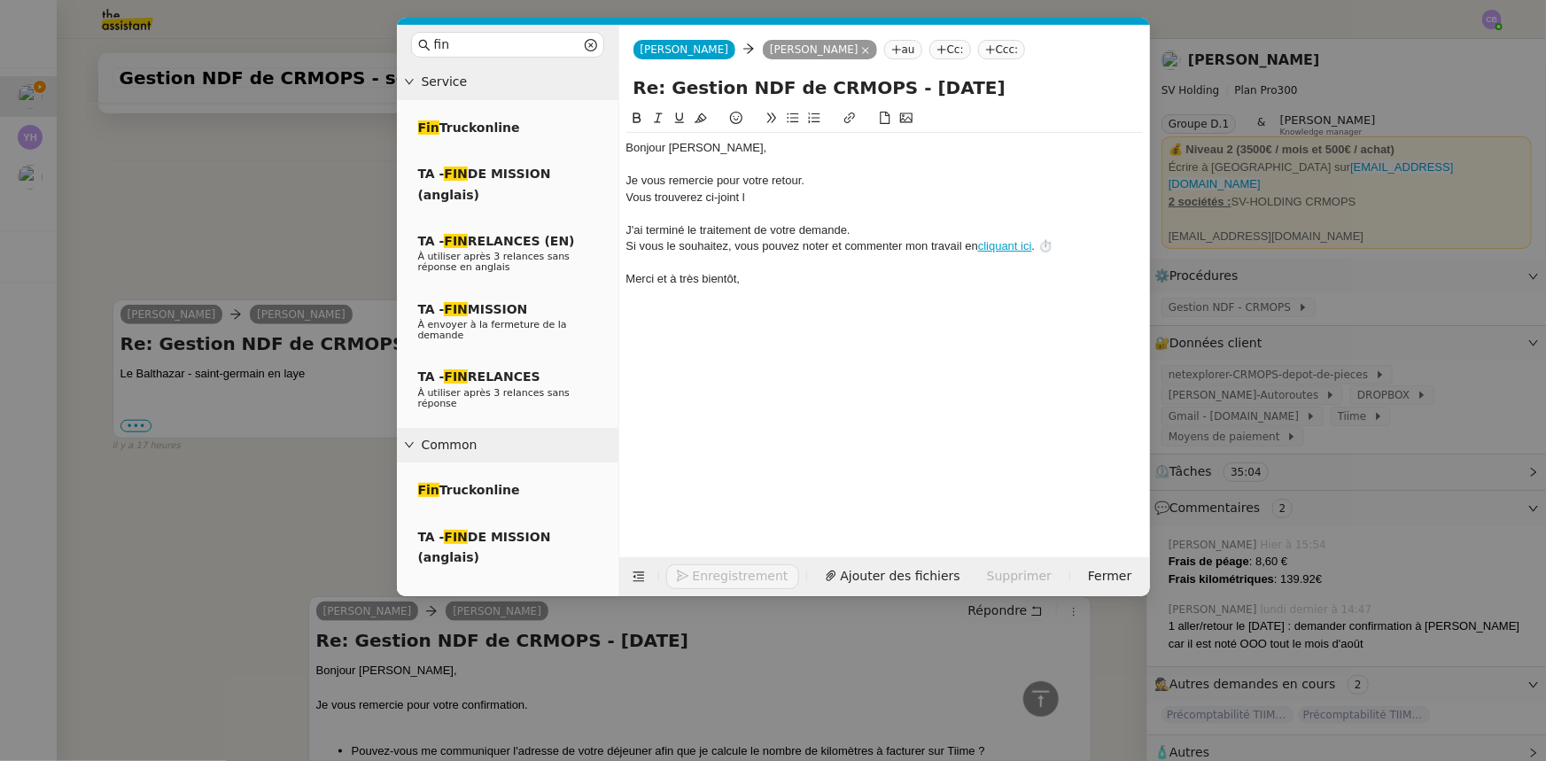
scroll to position [774, 0]
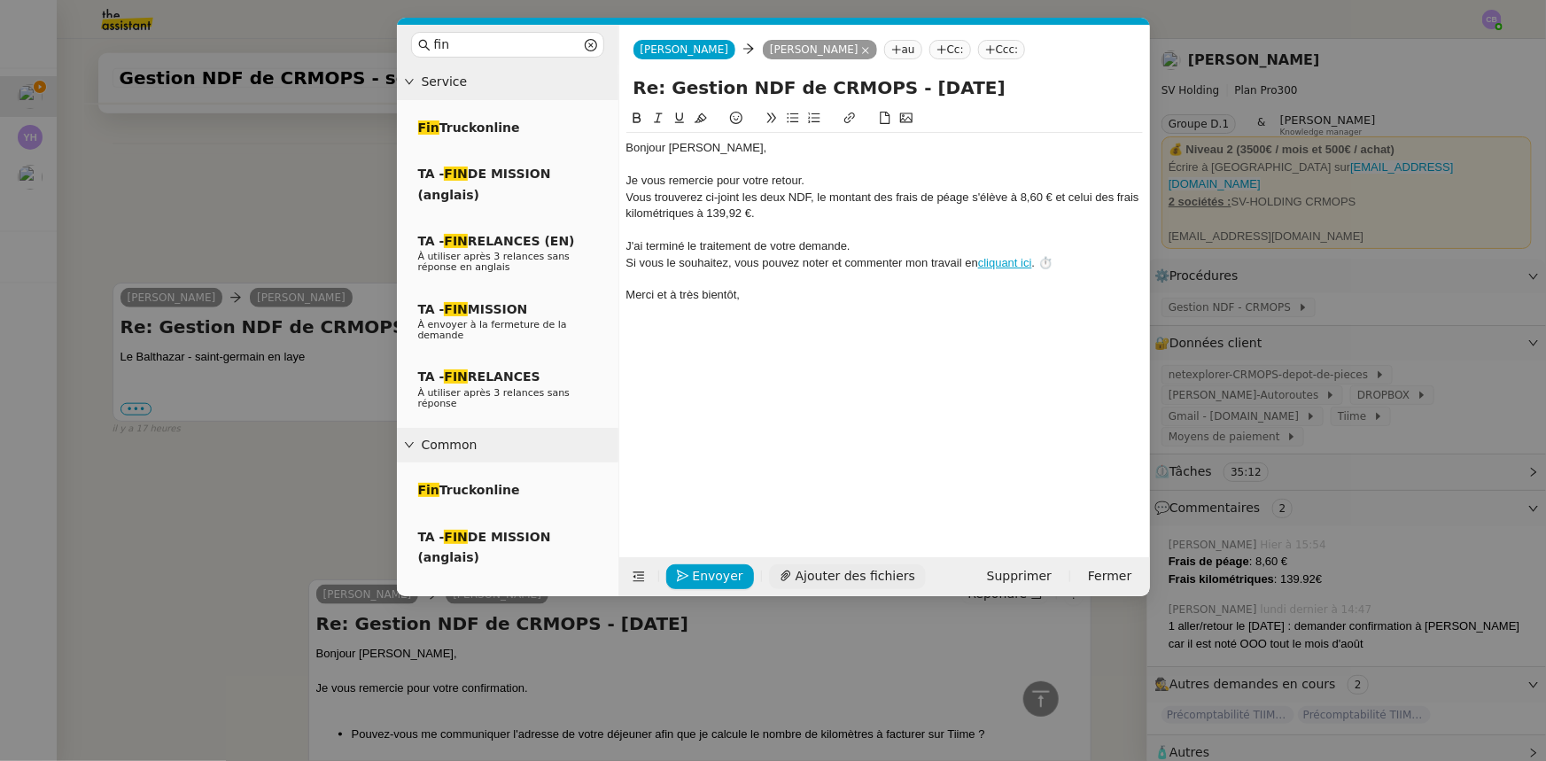
click at [871, 577] on span "Ajouter des fichiers" at bounding box center [855, 576] width 120 height 20
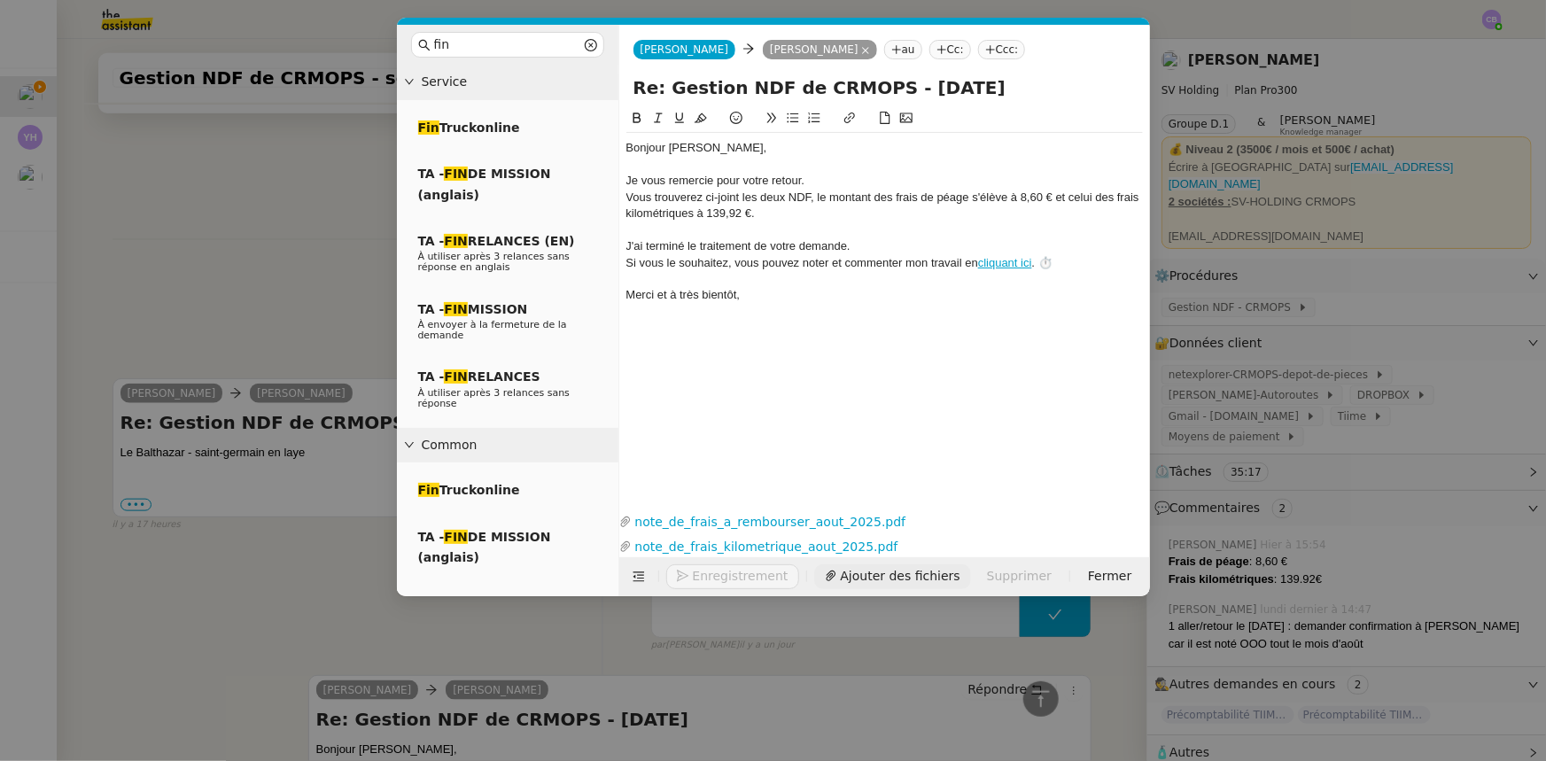
scroll to position [870, 0]
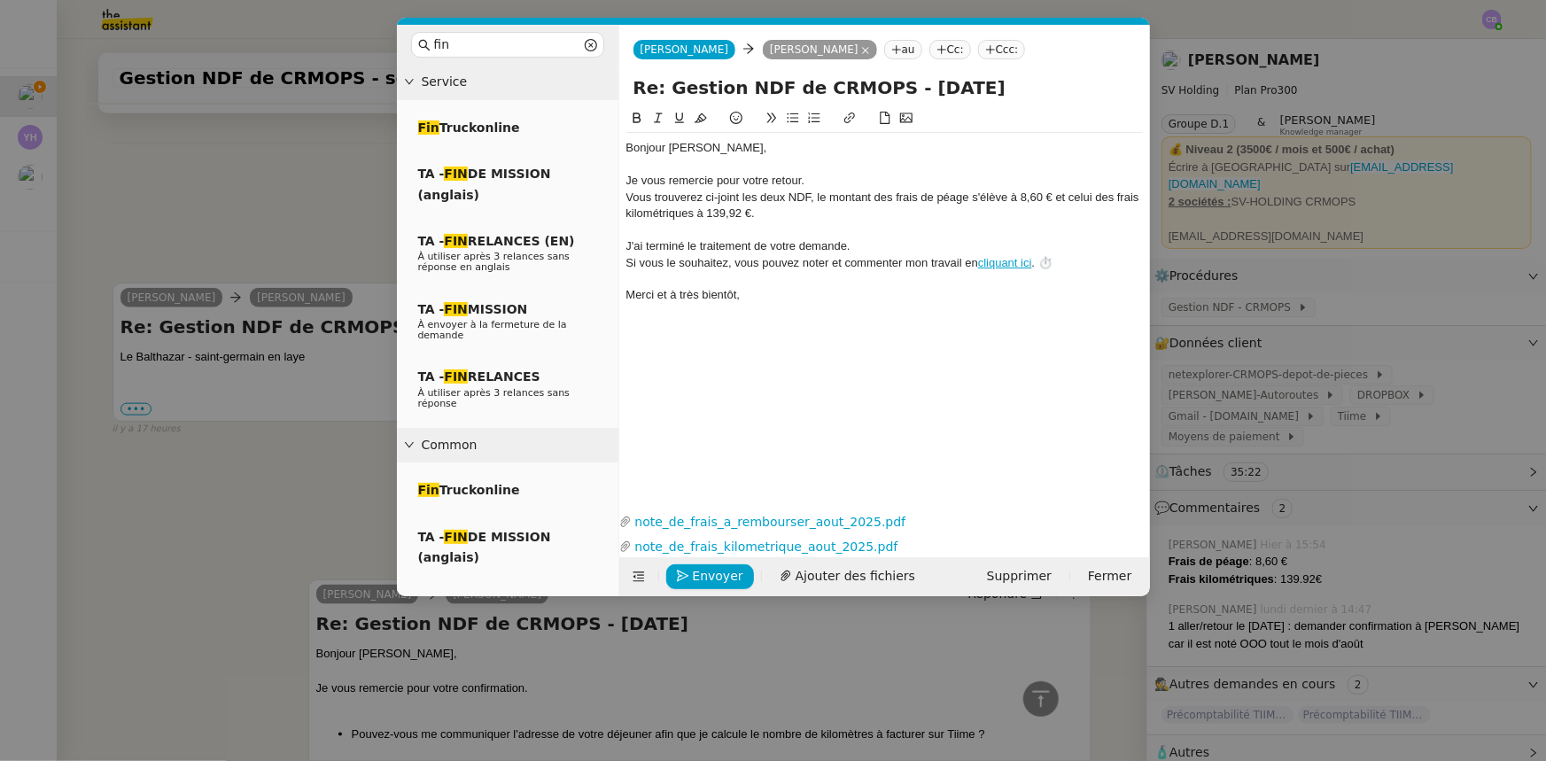
click at [807, 182] on div "Je vous remercie pour votre retour." at bounding box center [884, 181] width 516 height 16
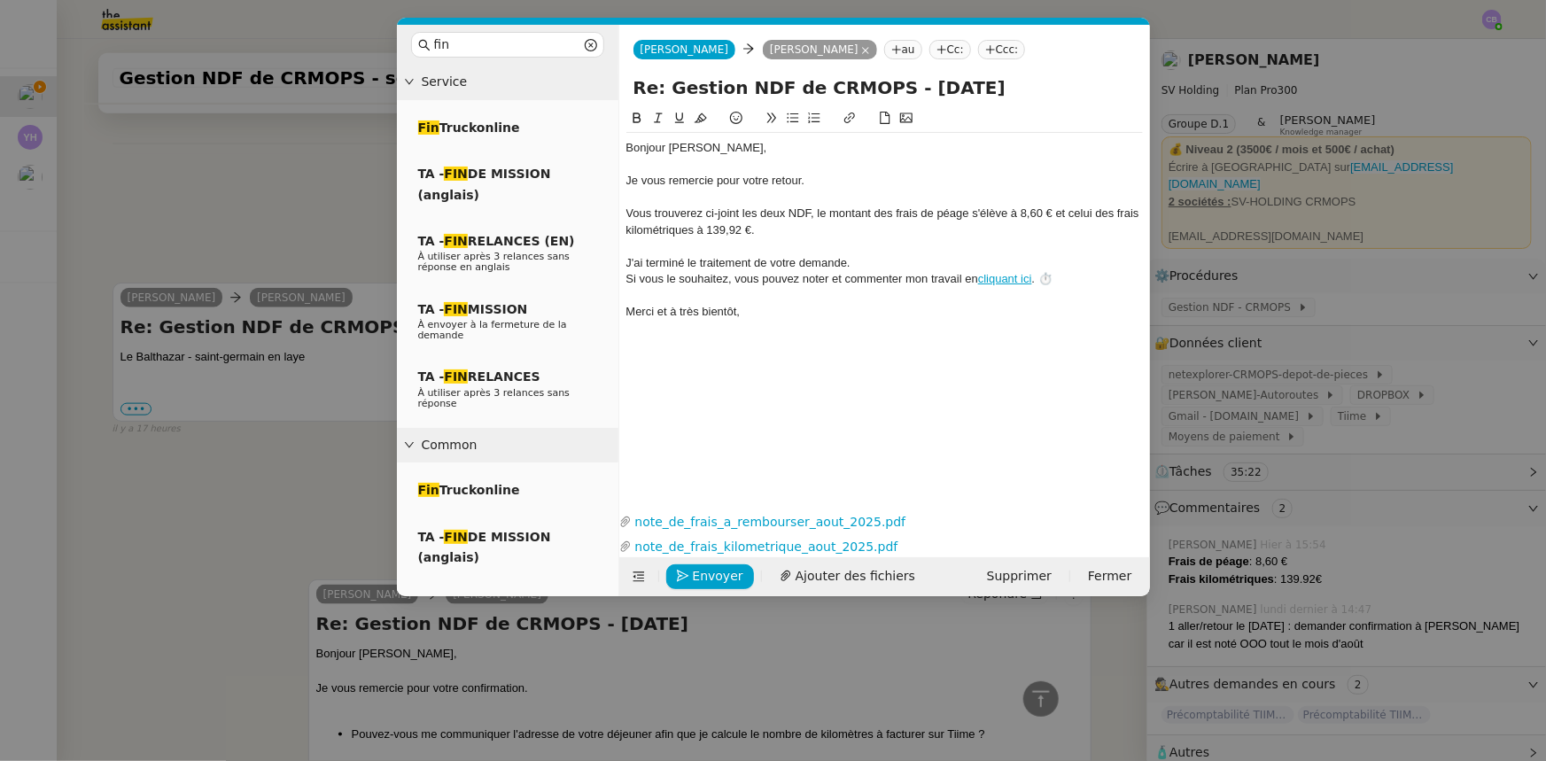
scroll to position [887, 0]
click at [820, 212] on div "Vous trouverez ci-joint les deux NDF, le montant des frais de péage s'élève à 8…" at bounding box center [884, 222] width 516 height 33
drag, startPoint x: 865, startPoint y: 230, endPoint x: 833, endPoint y: 230, distance: 31.9
click at [833, 230] on div "Le montant des frais de péage s'élève à 8,60 € et celui des frais kilométriques…" at bounding box center [884, 230] width 516 height 16
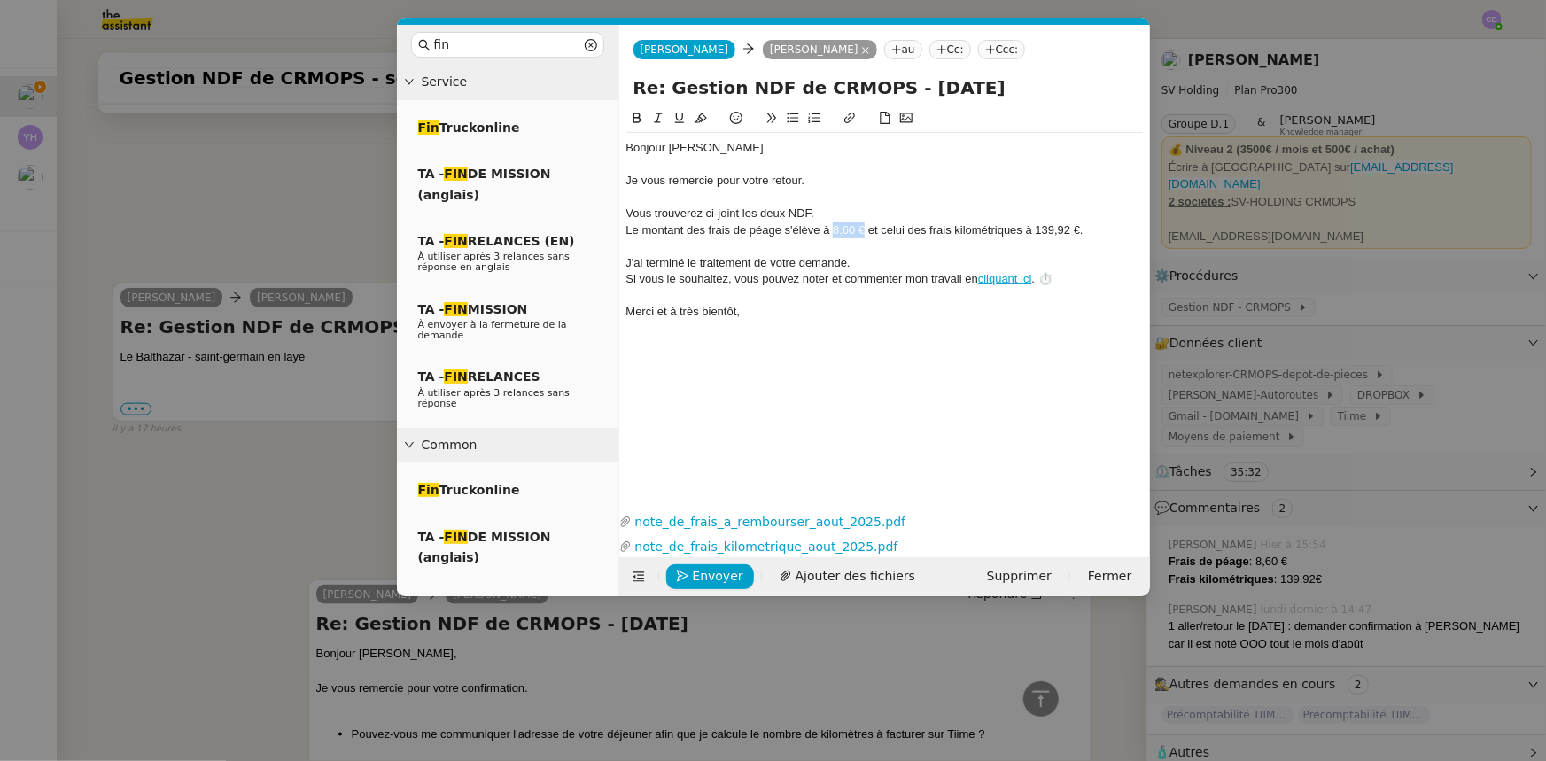
click at [633, 115] on icon at bounding box center [636, 117] width 8 height 11
drag, startPoint x: 1078, startPoint y: 229, endPoint x: 1036, endPoint y: 225, distance: 41.9
click at [1036, 225] on div "Le montant des frais de péage s'élève à 8,60 € et celui des frais kilométriques…" at bounding box center [884, 230] width 516 height 16
click at [635, 115] on icon at bounding box center [637, 118] width 12 height 12
click at [1097, 231] on div "Le montant des frais de péage s'élève à 8,60 € et celui des frais kilométriques…" at bounding box center [884, 230] width 516 height 16
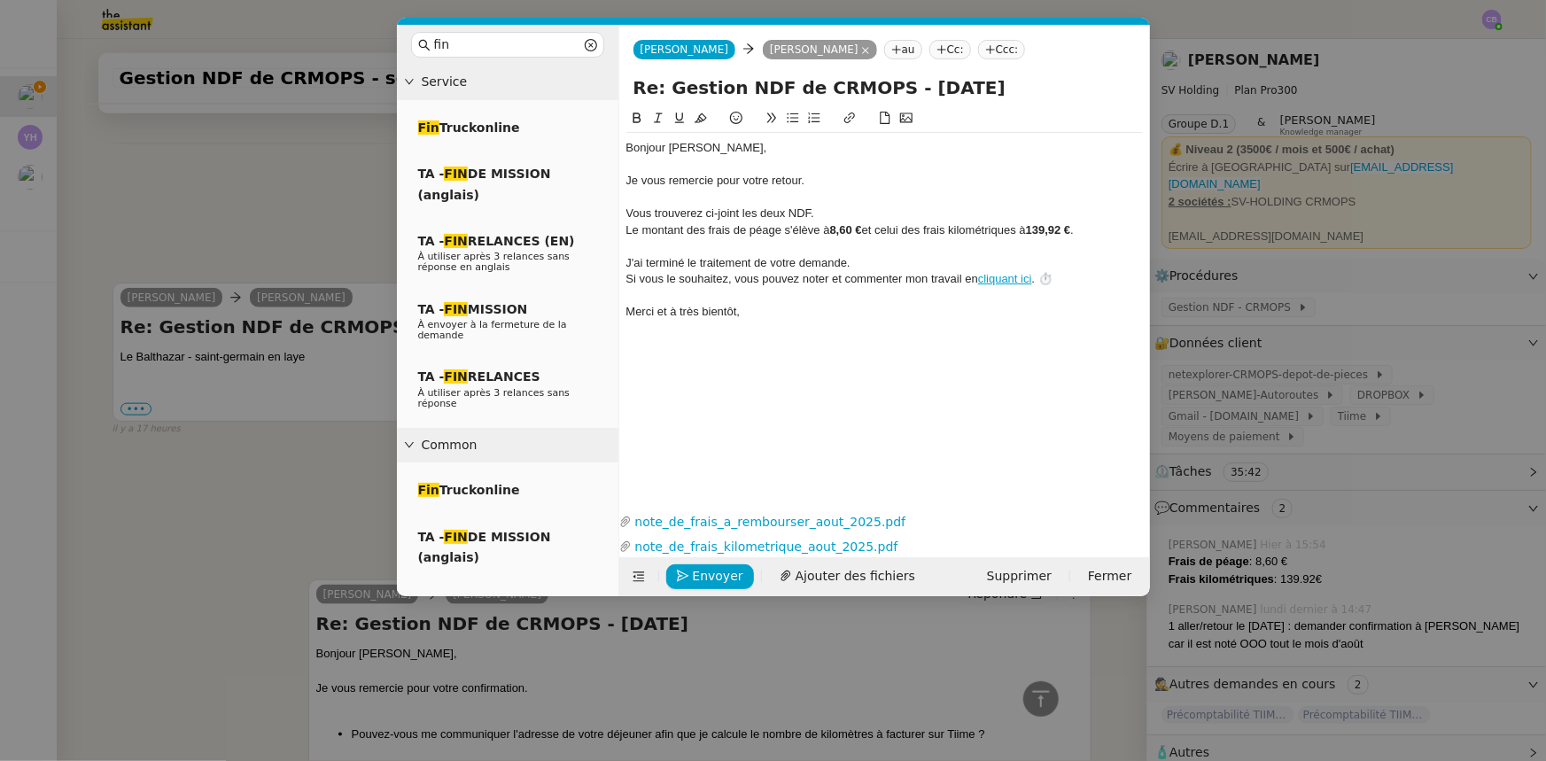
drag, startPoint x: 813, startPoint y: 335, endPoint x: 691, endPoint y: 289, distance: 130.6
click at [691, 289] on div "﻿Bonjour [PERSON_NAME]﻿, Je vous remercie pour votre retour. Vous trouverez ci-…" at bounding box center [884, 294] width 516 height 373
drag, startPoint x: 774, startPoint y: 323, endPoint x: 620, endPoint y: 263, distance: 165.5
click at [620, 263] on nz-spin "﻿Bonjour [PERSON_NAME]﻿, Je vous remercie pour votre retour. Vous trouverez ci-…" at bounding box center [884, 298] width 531 height 380
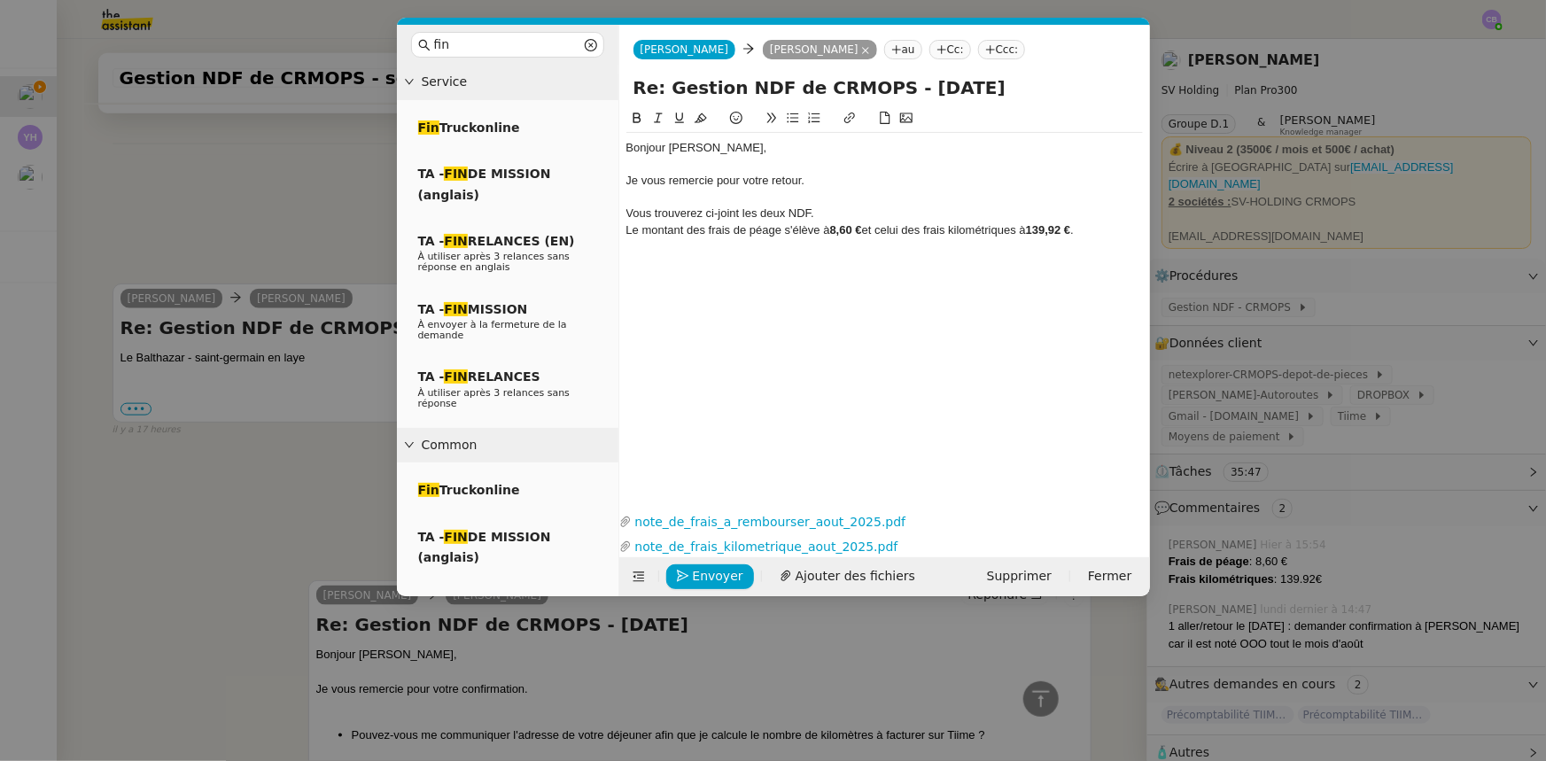
click at [795, 119] on icon at bounding box center [793, 118] width 12 height 10
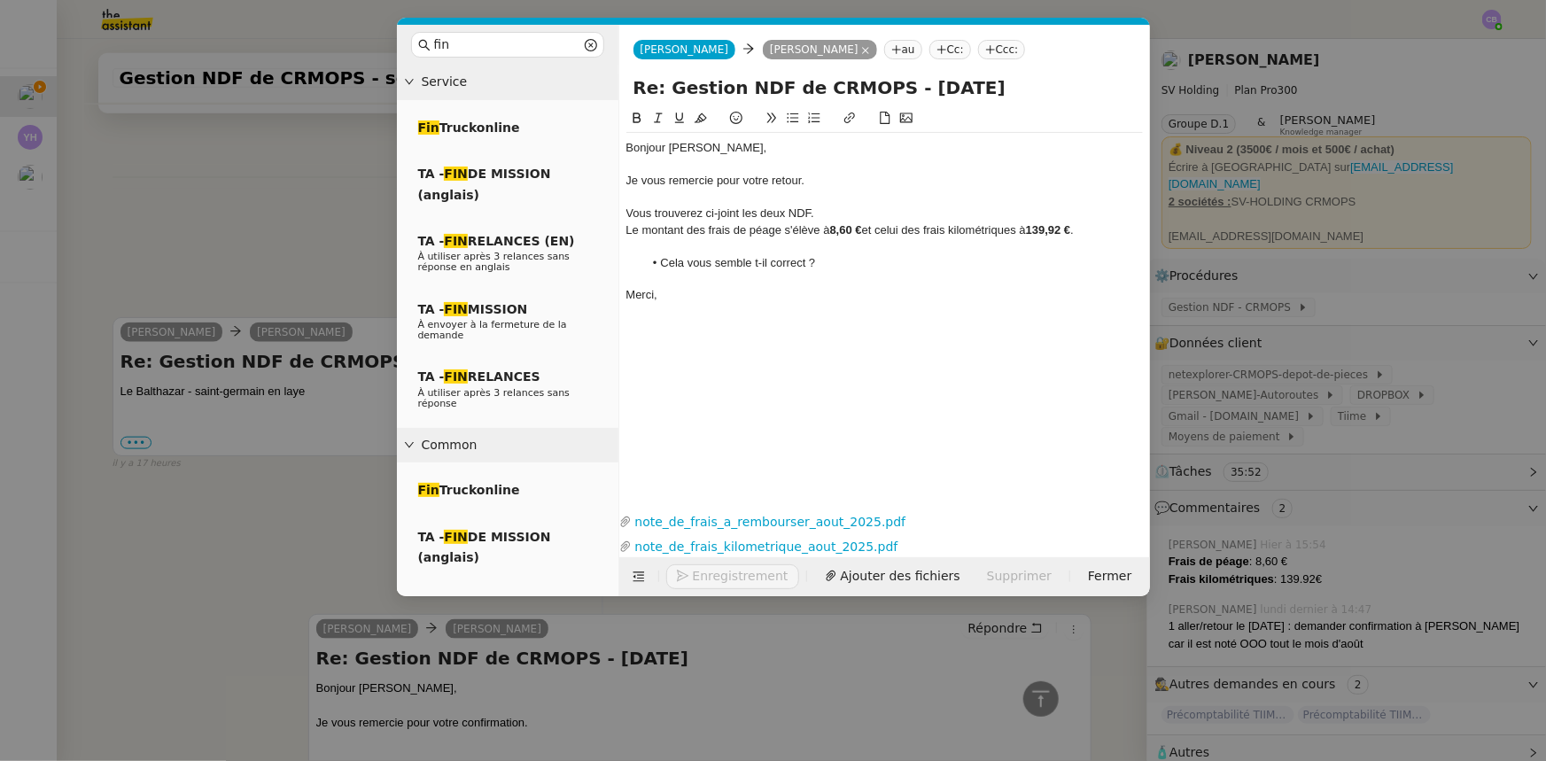
scroll to position [911, 0]
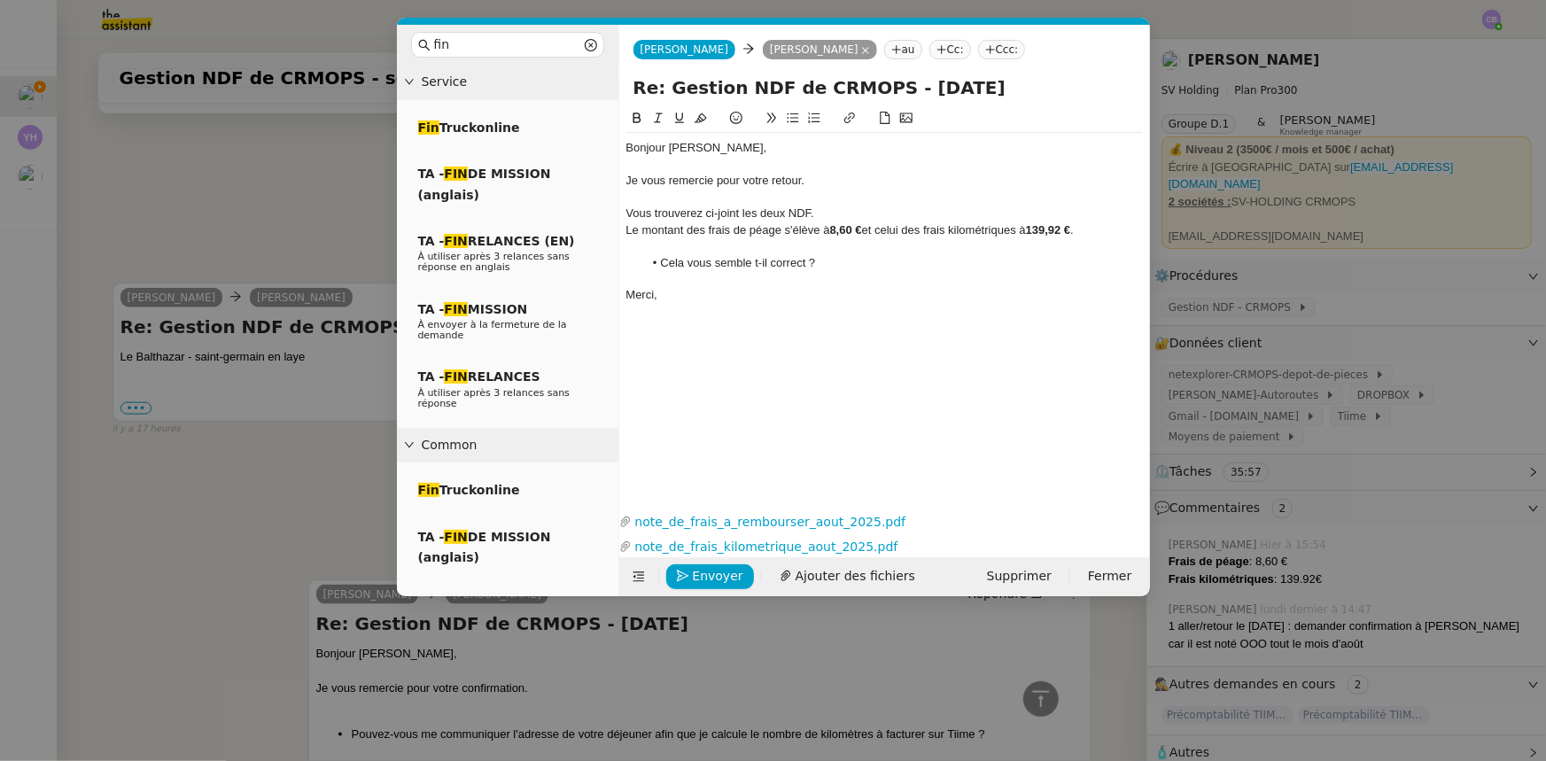
click at [285, 190] on nz-modal-container "fin Service Fin Truckonline TA - FIN DE MISSION (anglais) TA - FIN RELANCES (EN…" at bounding box center [773, 380] width 1546 height 761
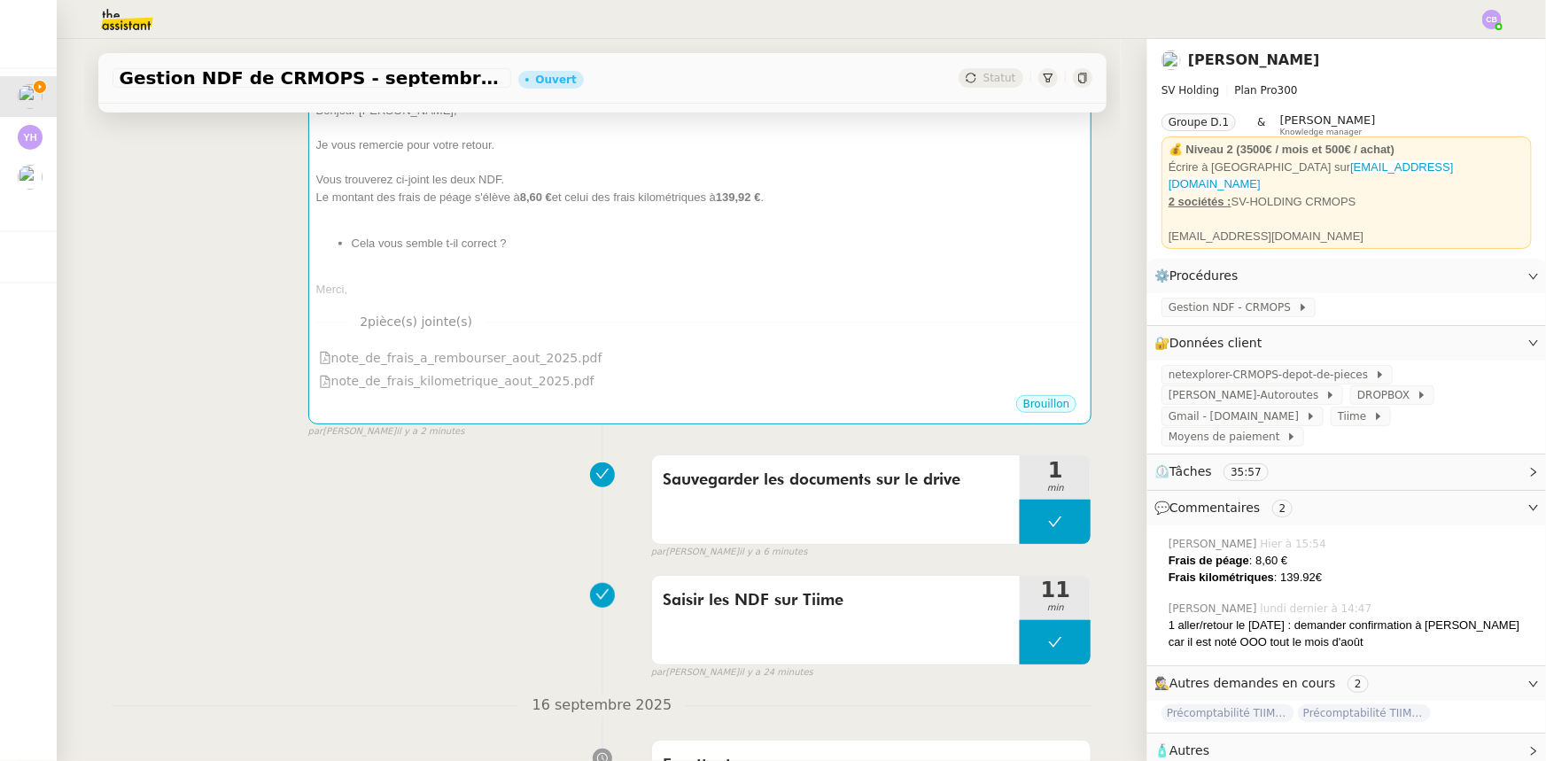
scroll to position [0, 0]
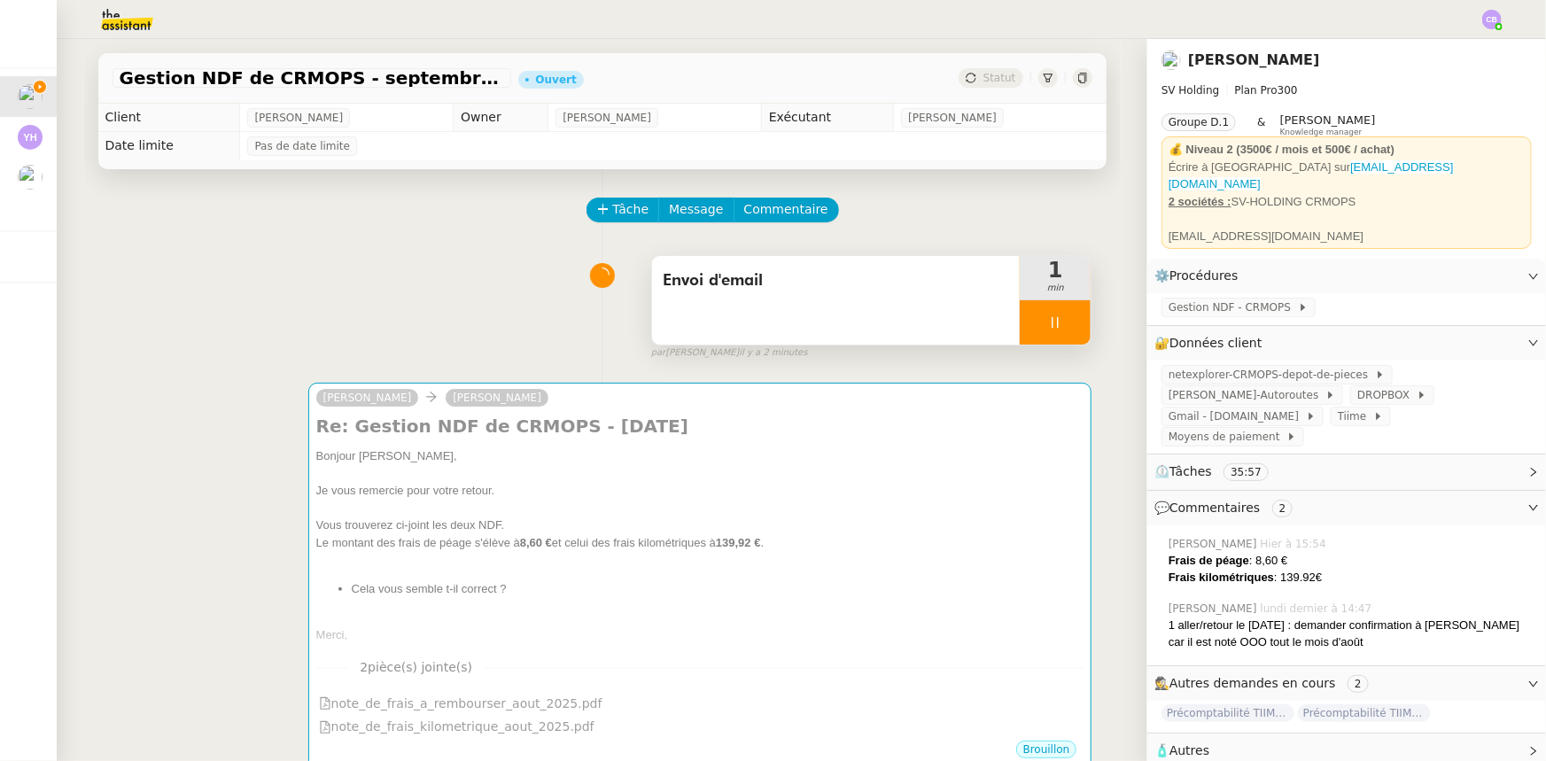
click at [1020, 327] on div at bounding box center [1055, 322] width 71 height 44
click at [1201, 301] on span "Gestion NDF - CRMOPS" at bounding box center [1232, 308] width 129 height 18
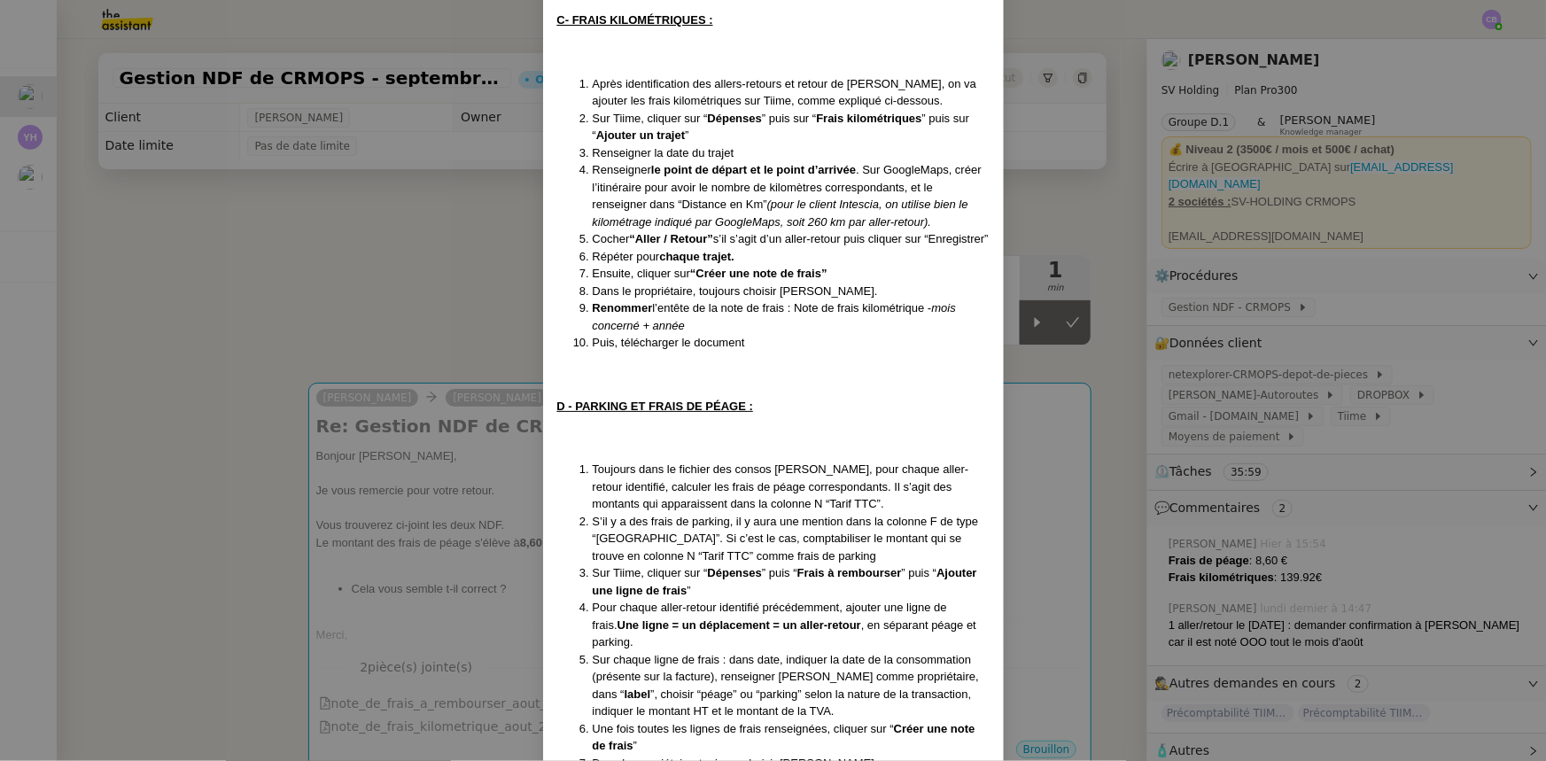
scroll to position [1293, 0]
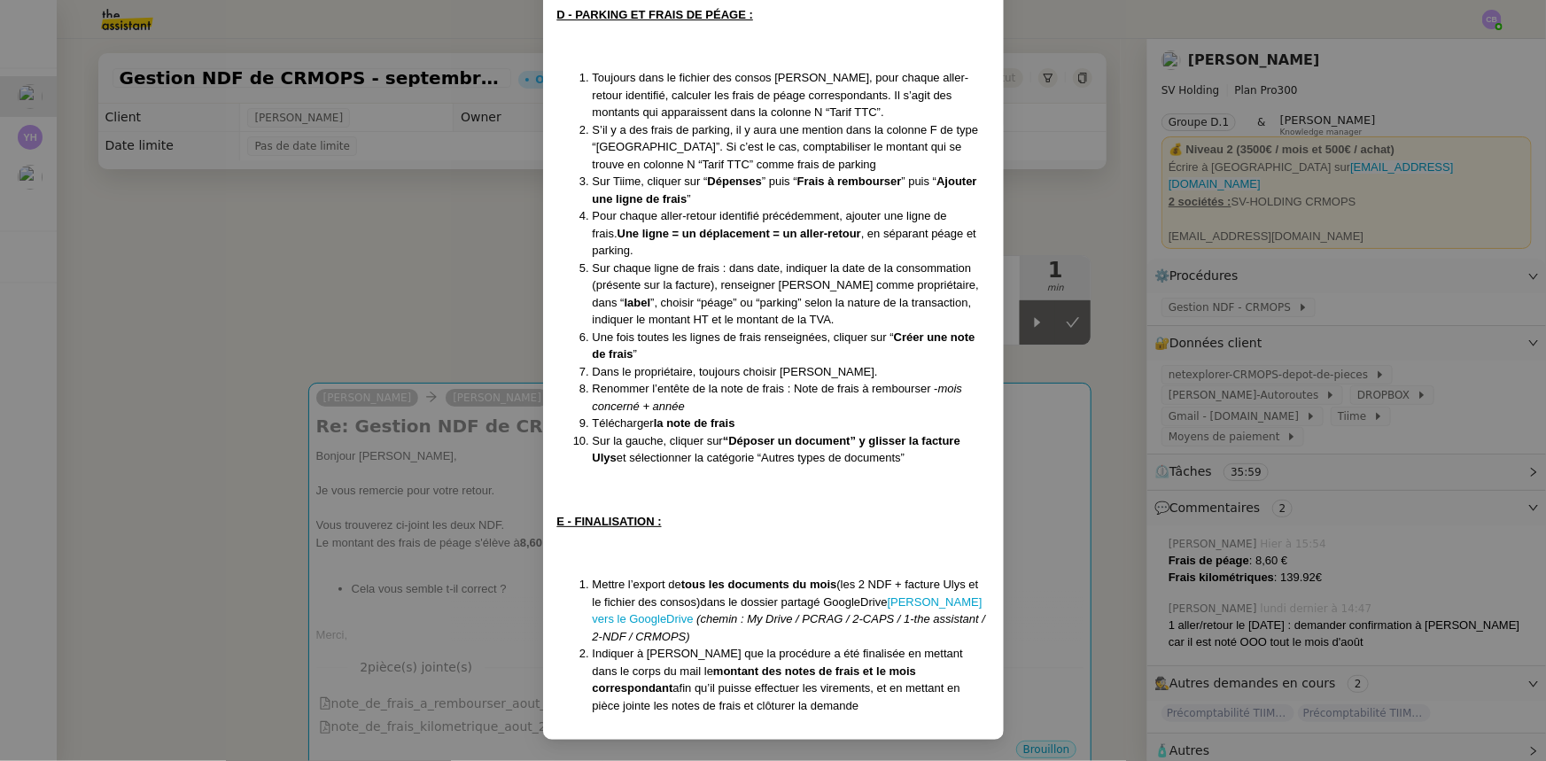
click at [443, 309] on nz-modal-container "Mise à jour le [DATE] Contexte : [PERSON_NAME] souhaite que l’on s’occupe de se…" at bounding box center [773, 380] width 1546 height 761
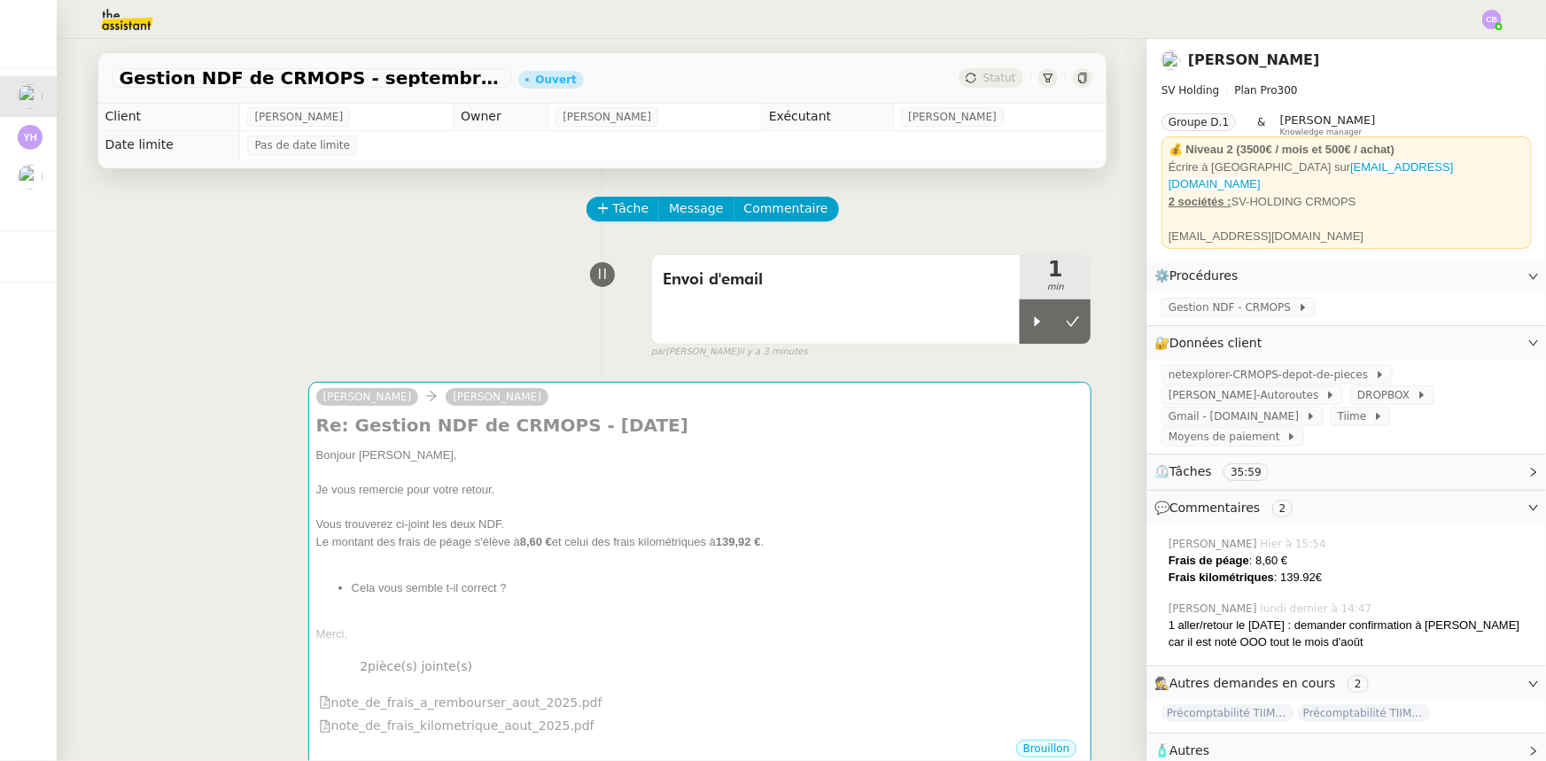
scroll to position [0, 0]
click at [1020, 335] on div at bounding box center [1037, 322] width 35 height 44
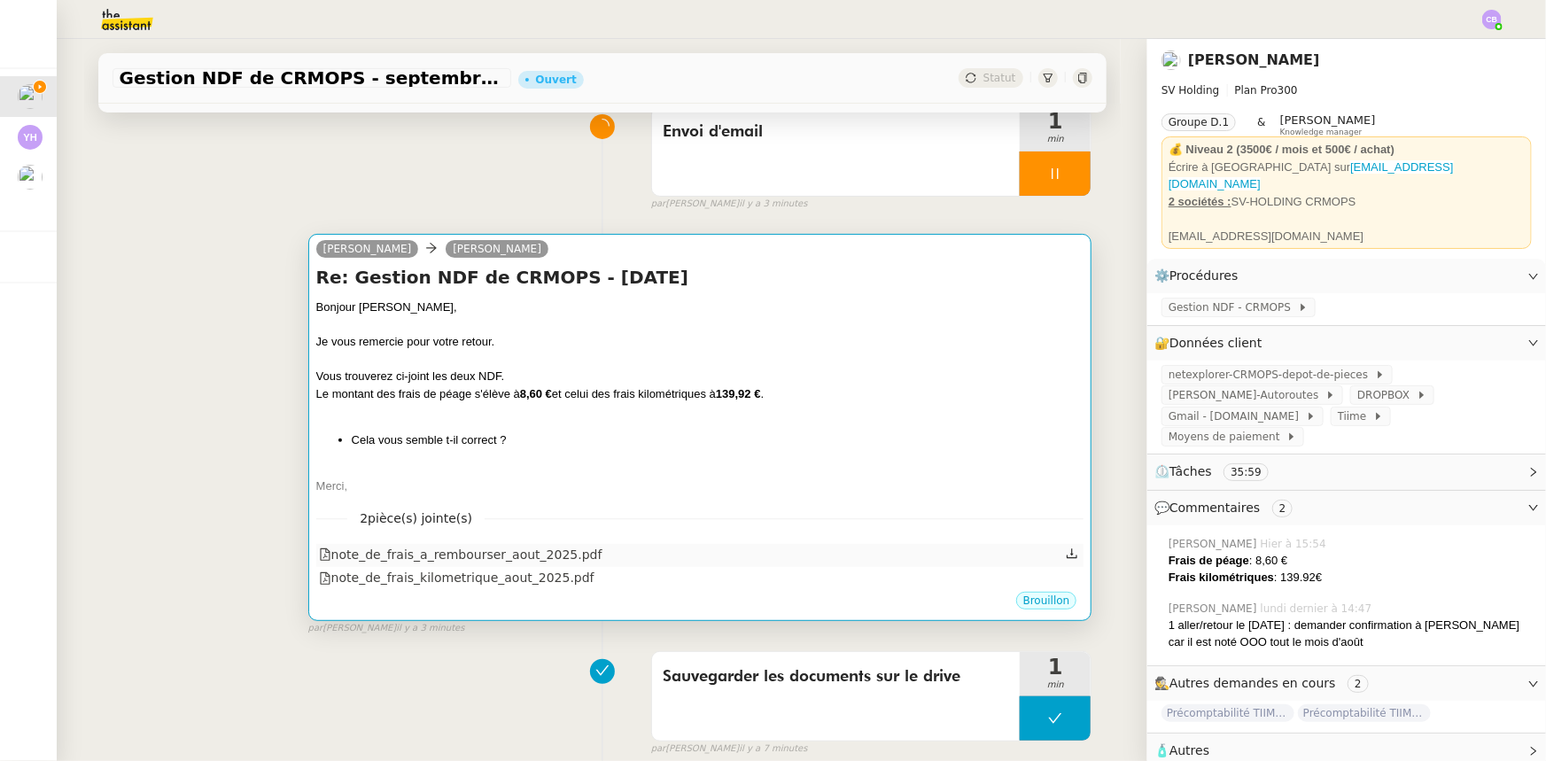
scroll to position [160, 0]
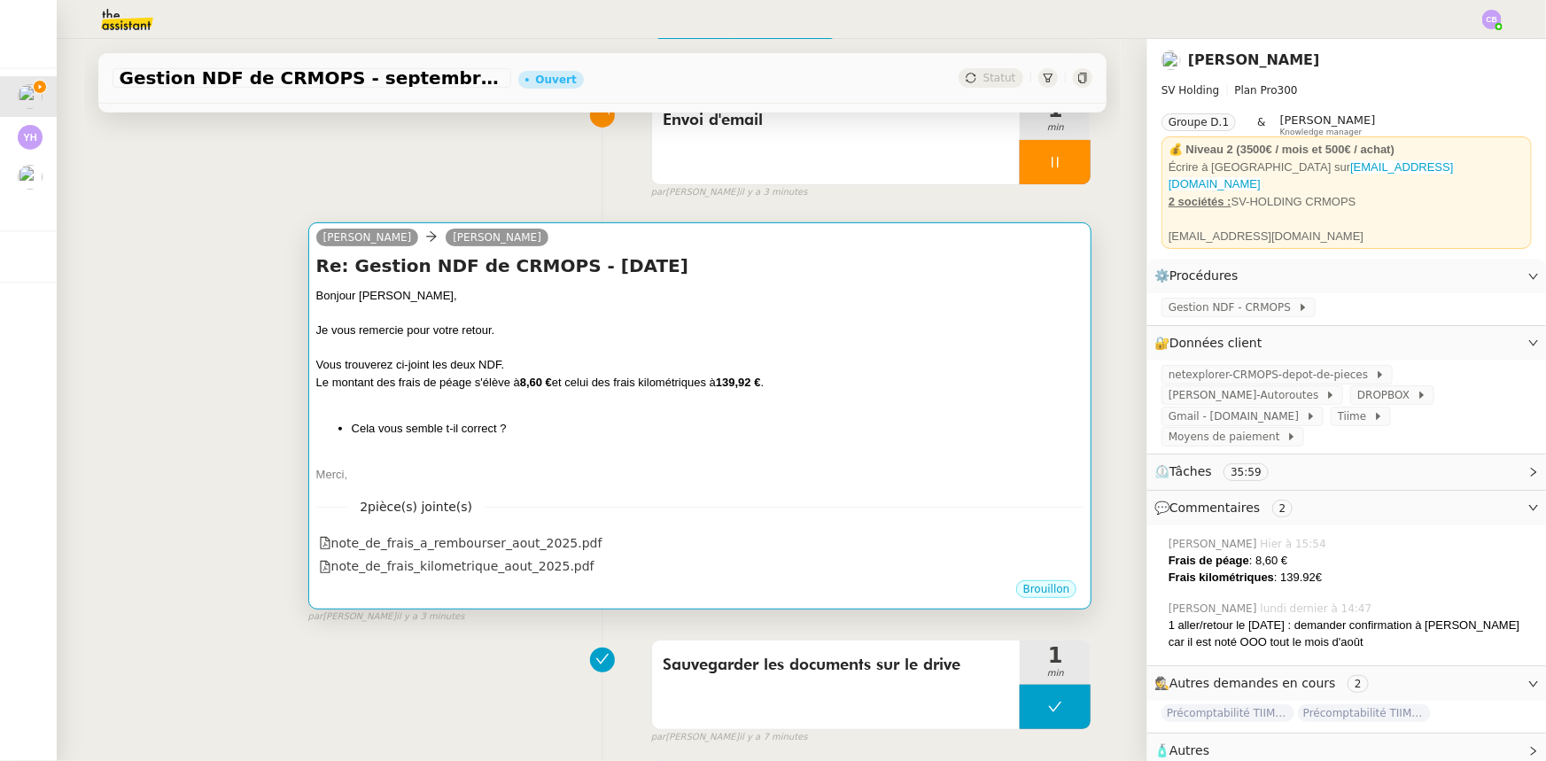
click at [569, 466] on div at bounding box center [700, 457] width 768 height 18
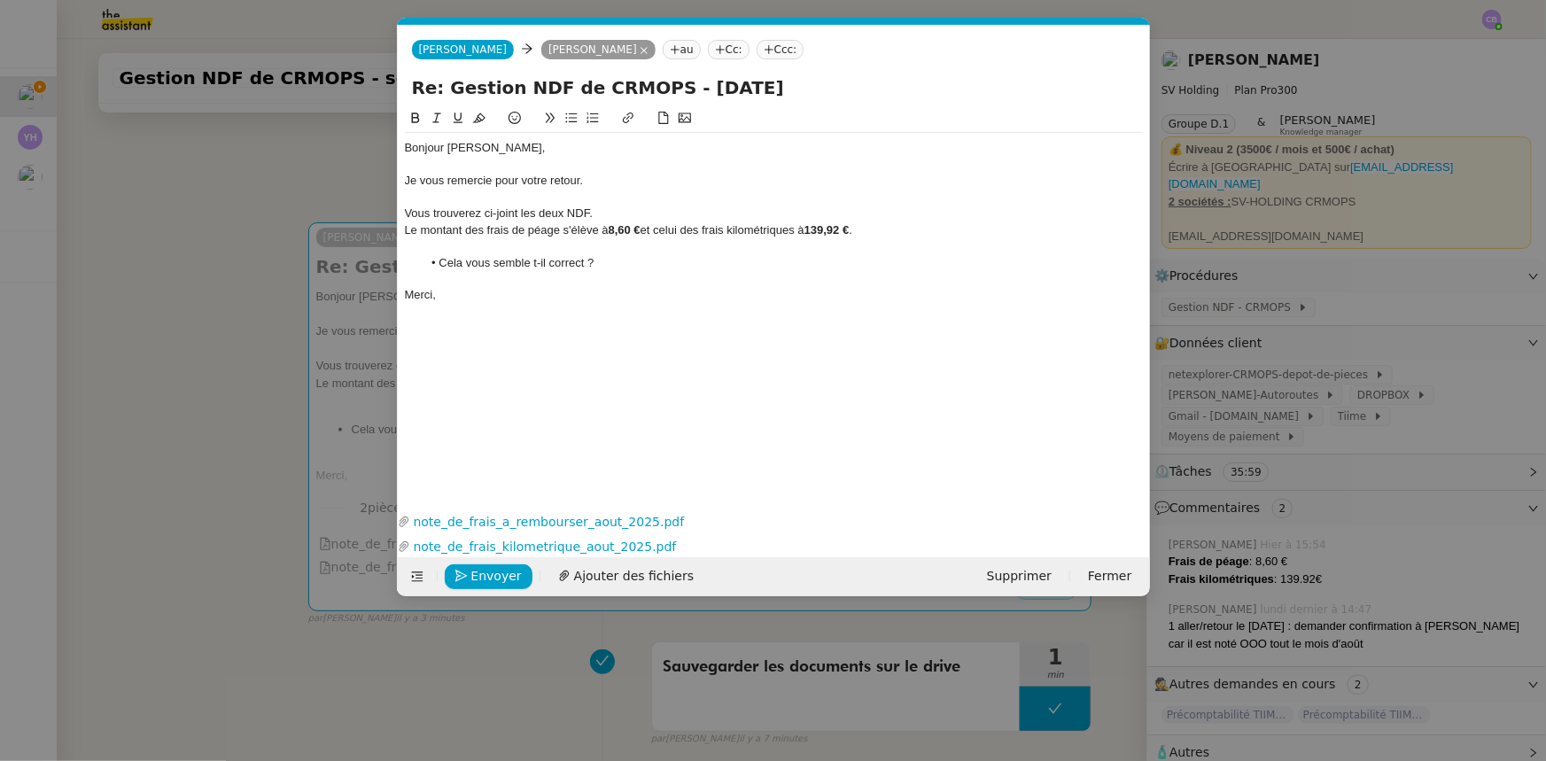
scroll to position [0, 50]
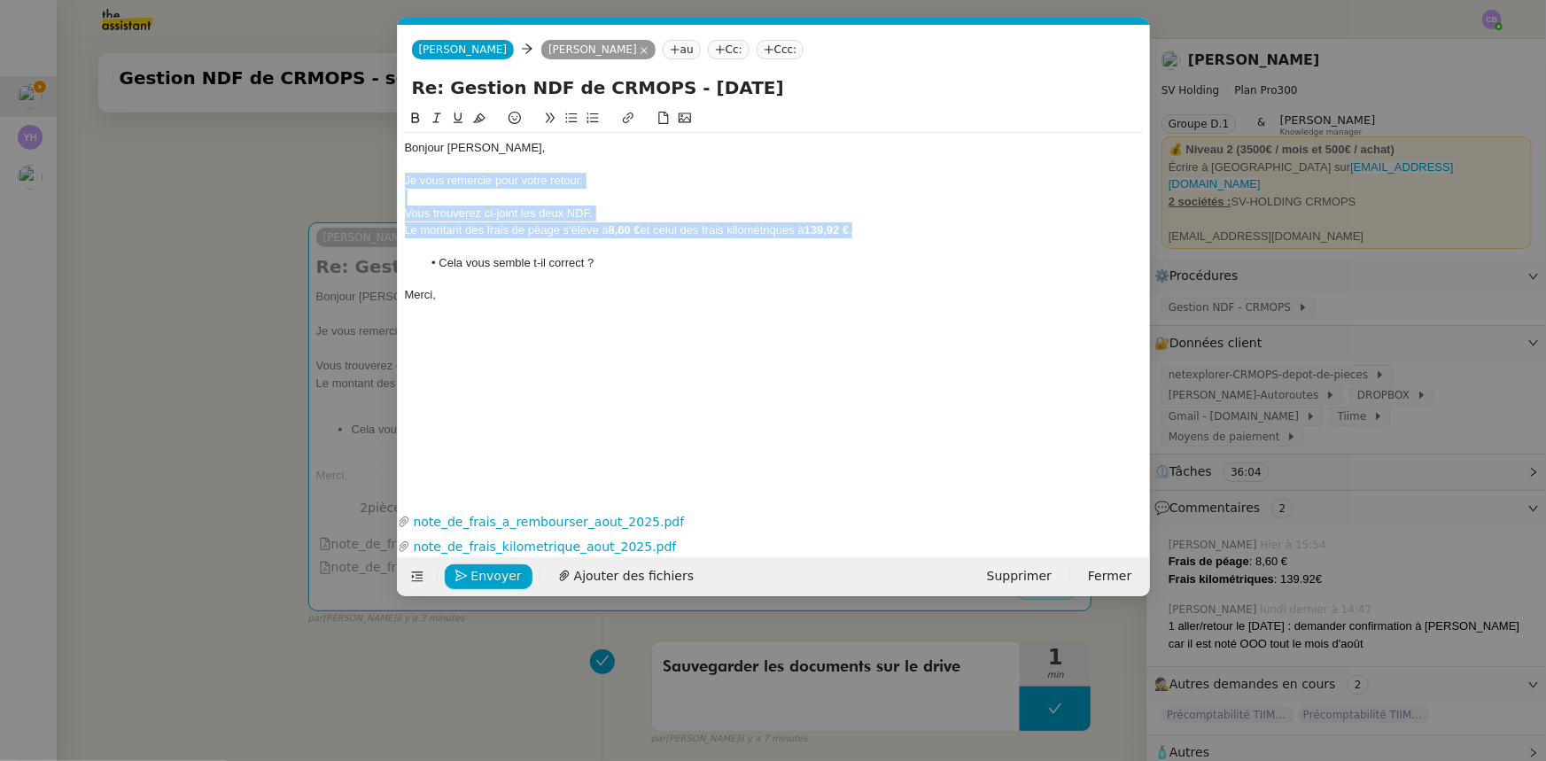
drag, startPoint x: 877, startPoint y: 231, endPoint x: 407, endPoint y: 187, distance: 472.4
click at [407, 187] on div "Bonjour [PERSON_NAME]﻿, Je vous remercie pour votre retour. Vous trouverez ci-j…" at bounding box center [774, 222] width 738 height 178
click at [415, 572] on icon at bounding box center [417, 576] width 12 height 12
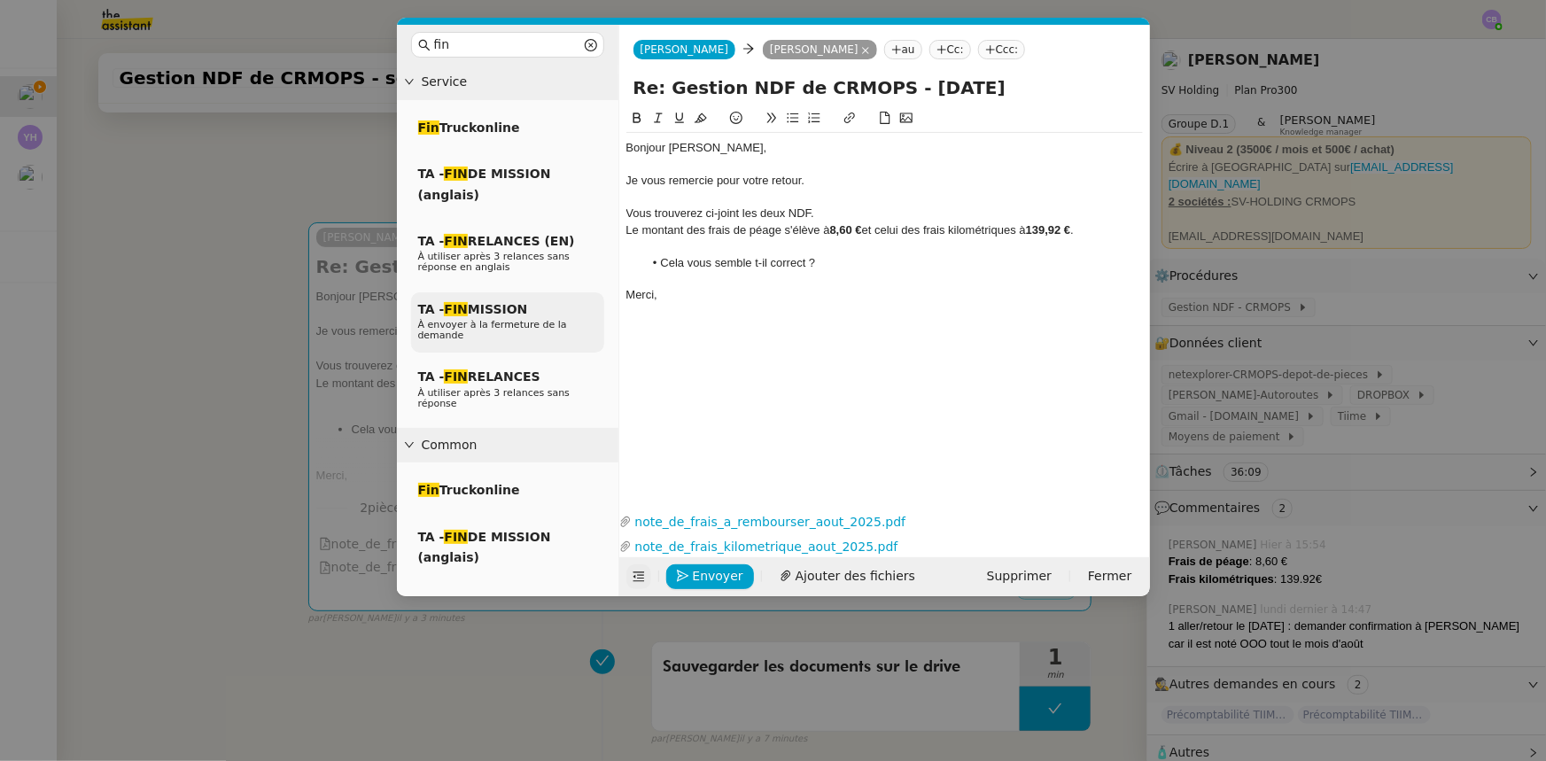
click at [518, 316] on span "TA - FIN MISSION" at bounding box center [473, 309] width 110 height 14
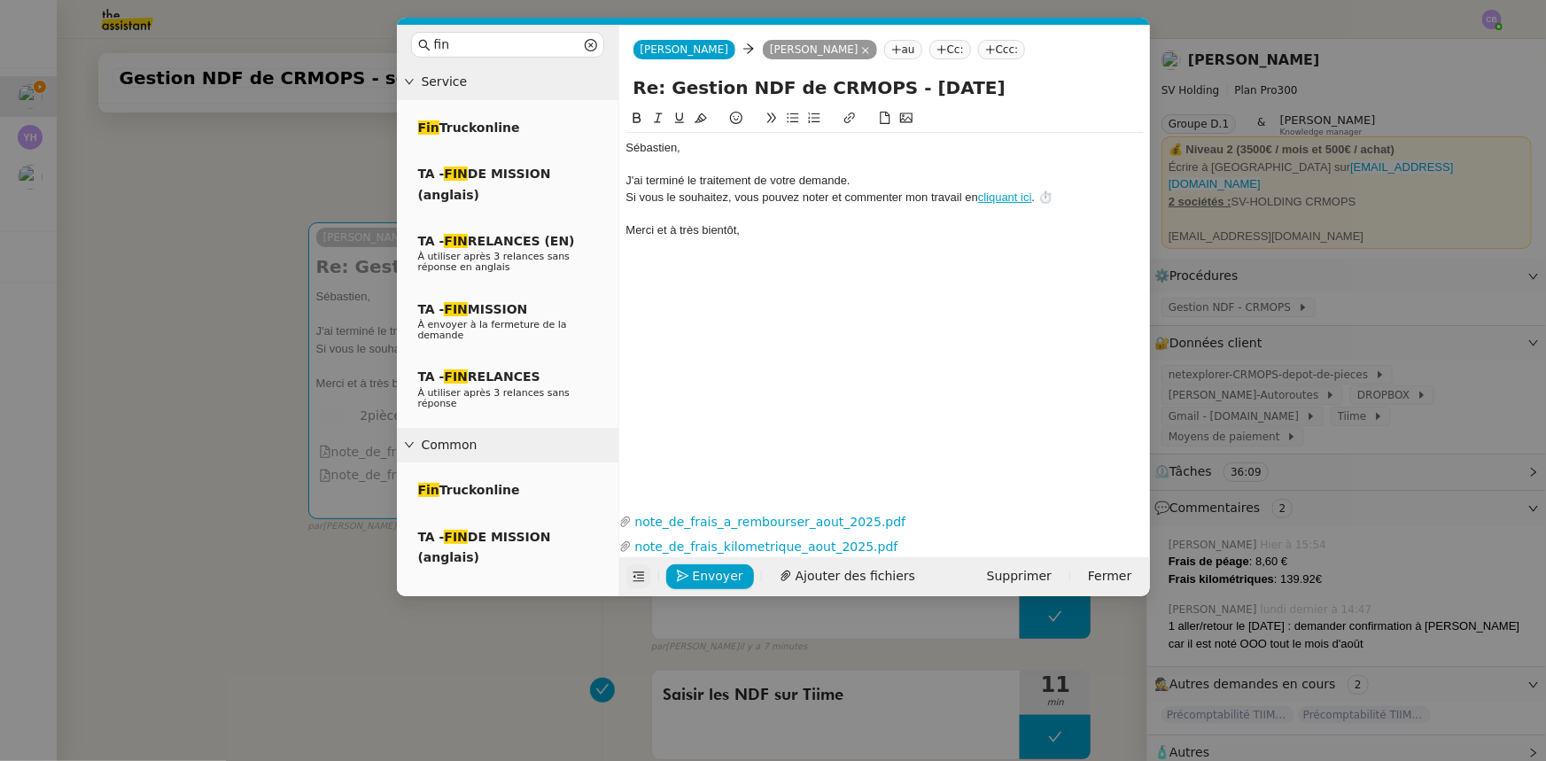
click at [703, 152] on div "﻿[PERSON_NAME]﻿," at bounding box center [884, 148] width 516 height 16
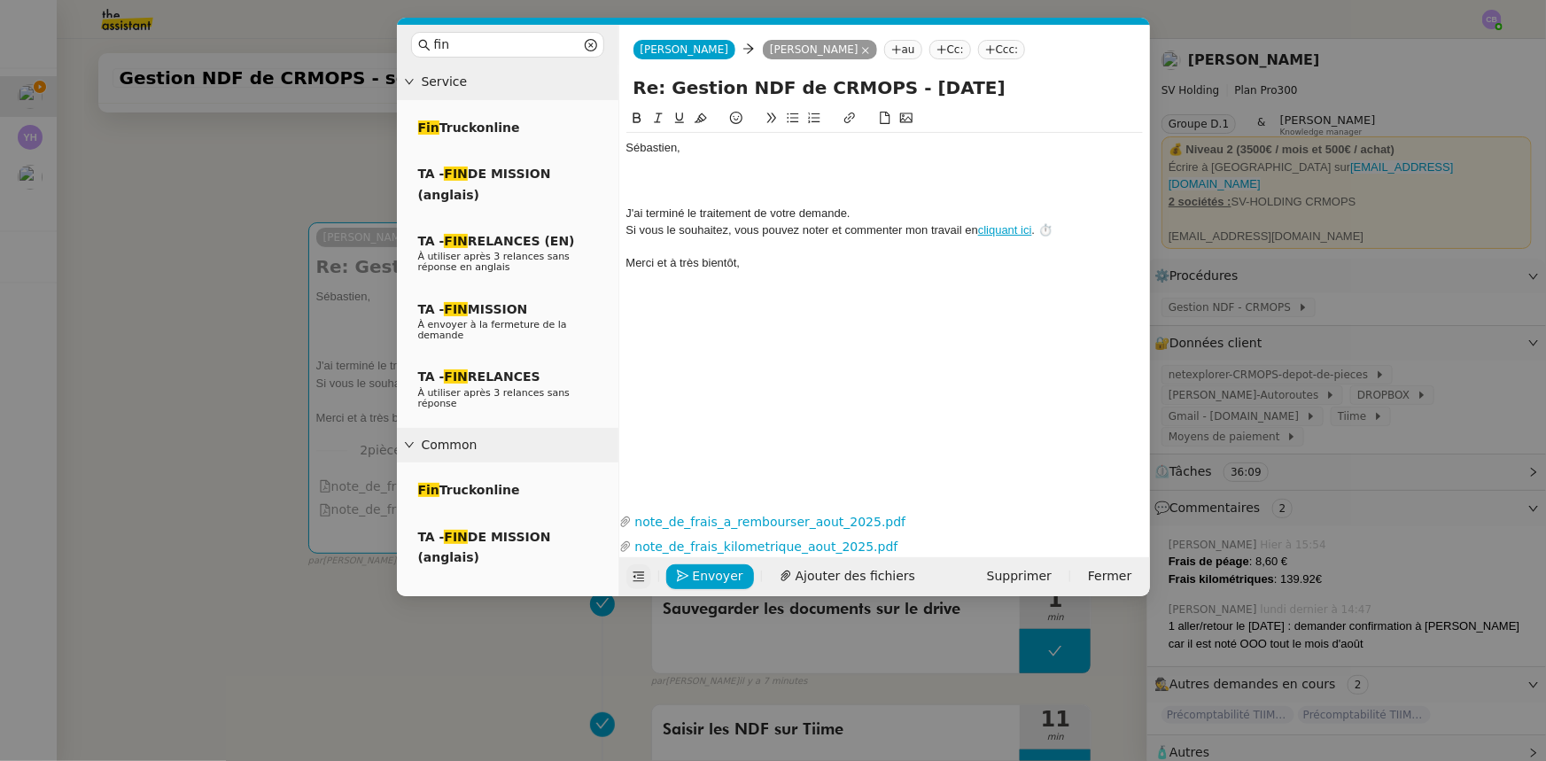
scroll to position [0, 0]
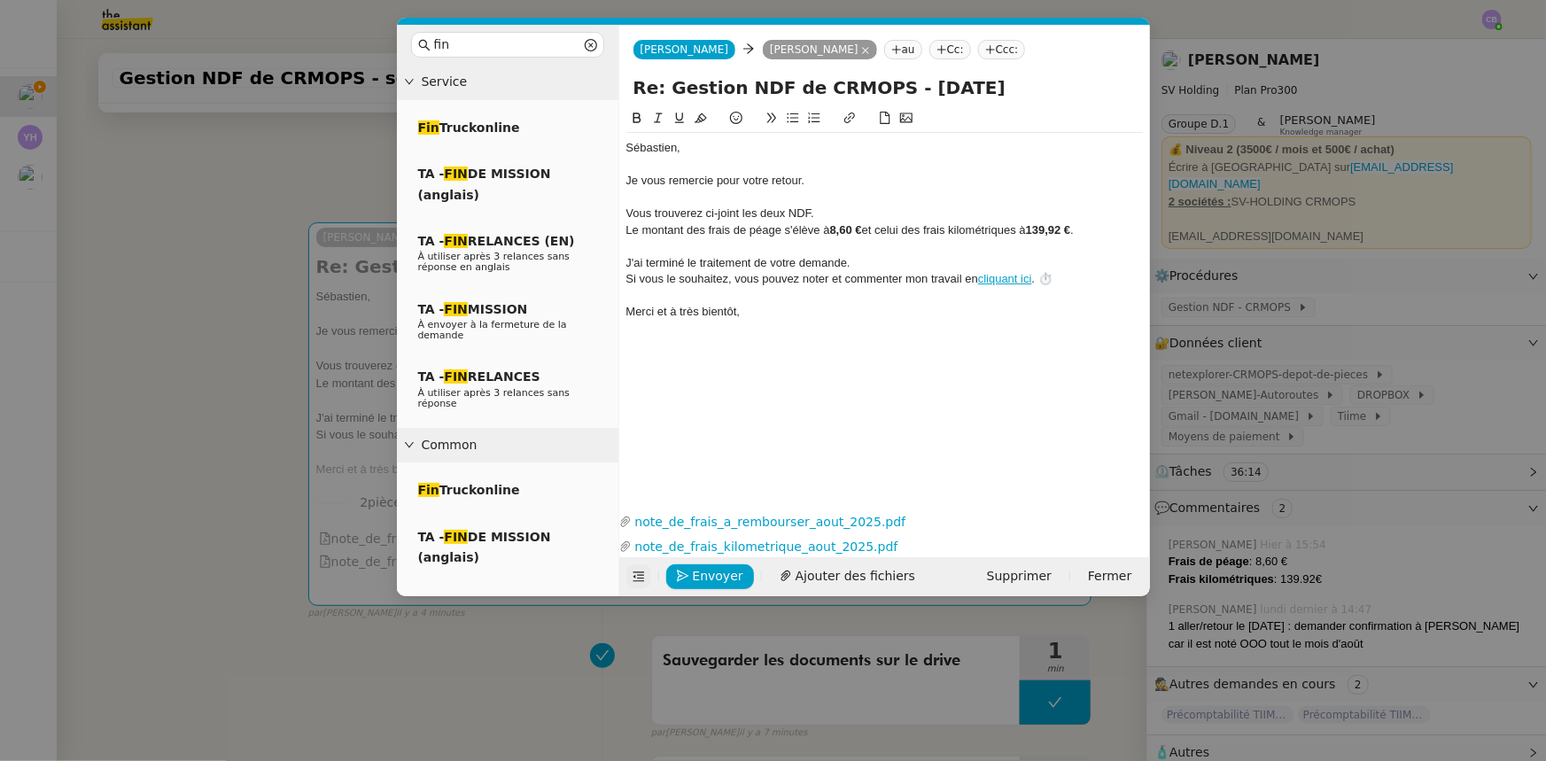
click at [622, 152] on nz-spin "﻿[PERSON_NAME]﻿, Je vous remercie pour votre retour. Vous trouverez ci-joint le…" at bounding box center [884, 298] width 531 height 380
click at [628, 151] on div "﻿[PERSON_NAME]﻿," at bounding box center [884, 148] width 516 height 16
click at [810, 214] on div "Vous trouverez ci-joint les deux NDF." at bounding box center [884, 214] width 516 height 16
click at [734, 578] on span "Envoyer" at bounding box center [718, 576] width 50 height 20
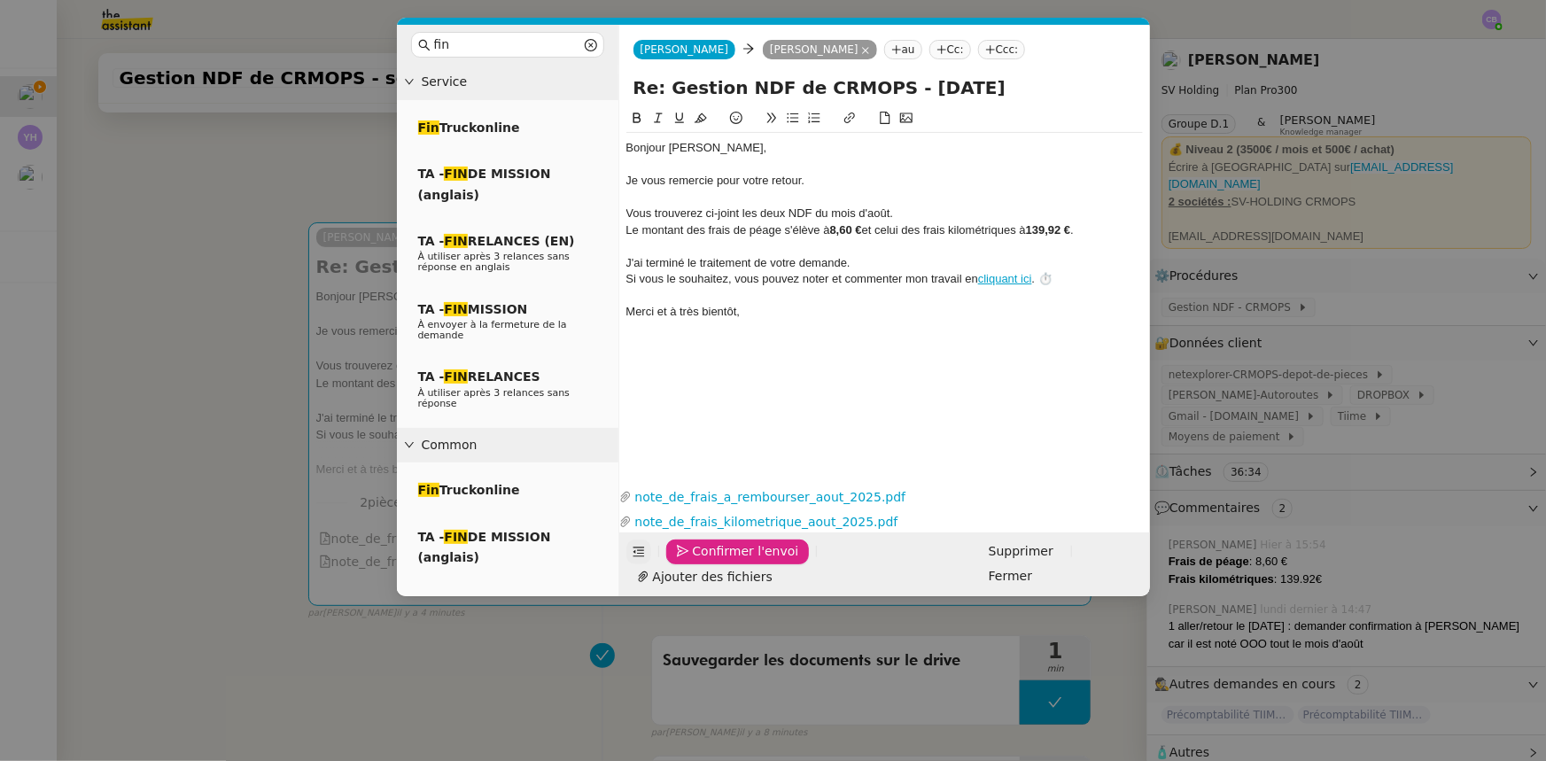
click at [734, 562] on span "Confirmer l'envoi" at bounding box center [746, 551] width 106 height 20
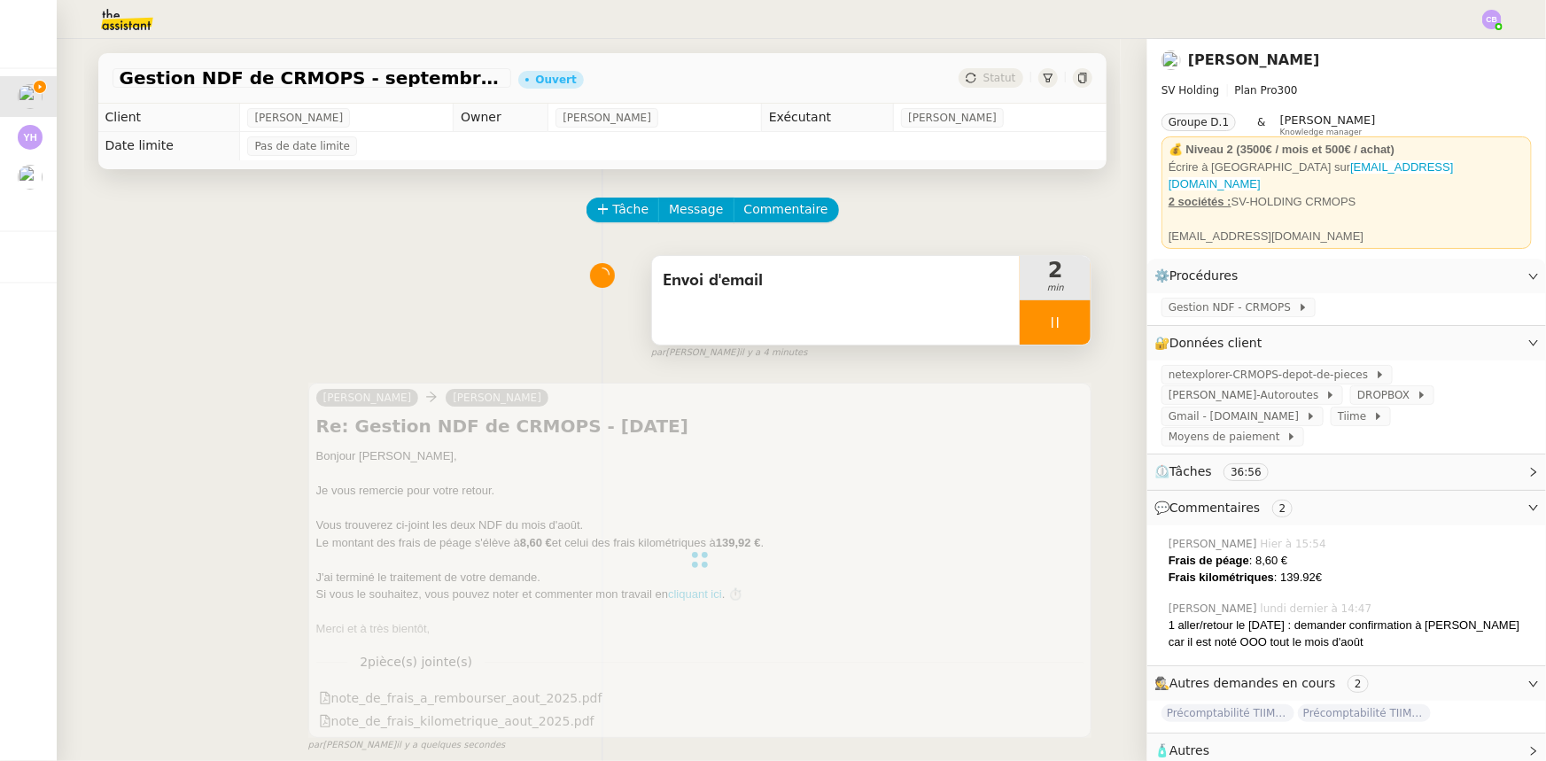
click at [1020, 327] on div at bounding box center [1055, 322] width 71 height 44
click at [1066, 328] on icon at bounding box center [1073, 322] width 14 height 14
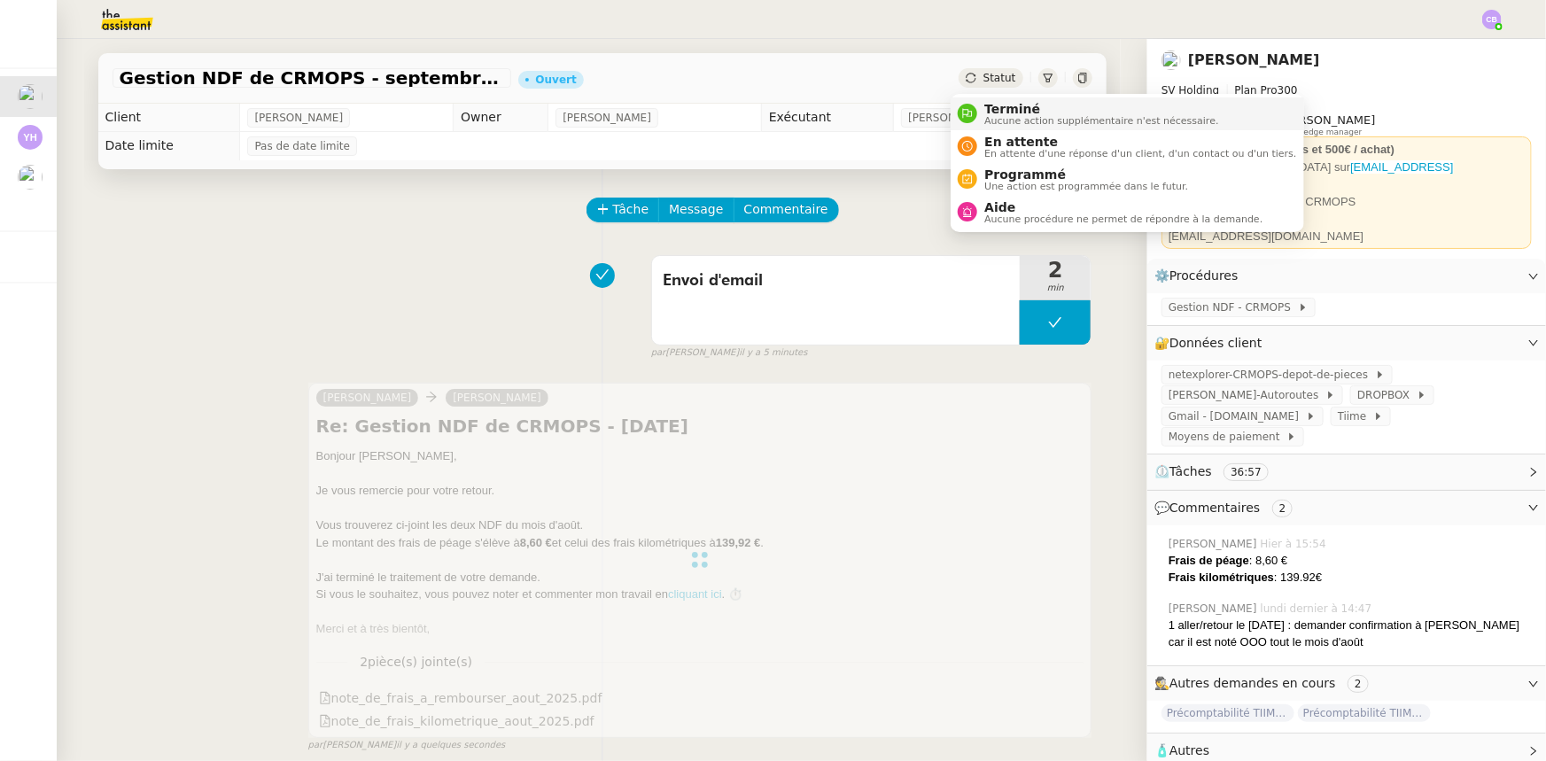
click at [1005, 116] on span "Aucune action supplémentaire n'est nécessaire." at bounding box center [1101, 121] width 234 height 10
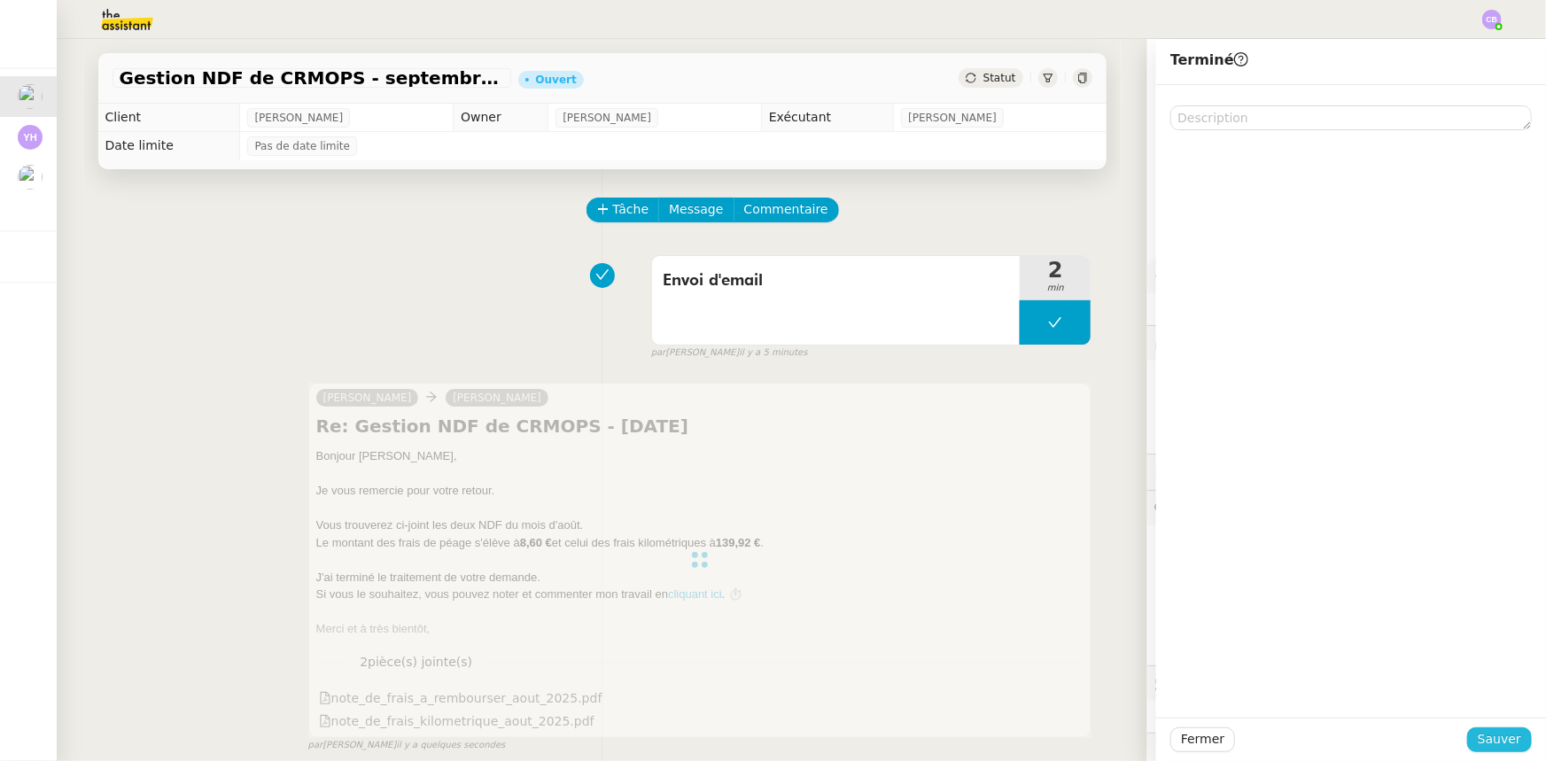
click at [1480, 738] on span "Sauver" at bounding box center [1499, 739] width 43 height 20
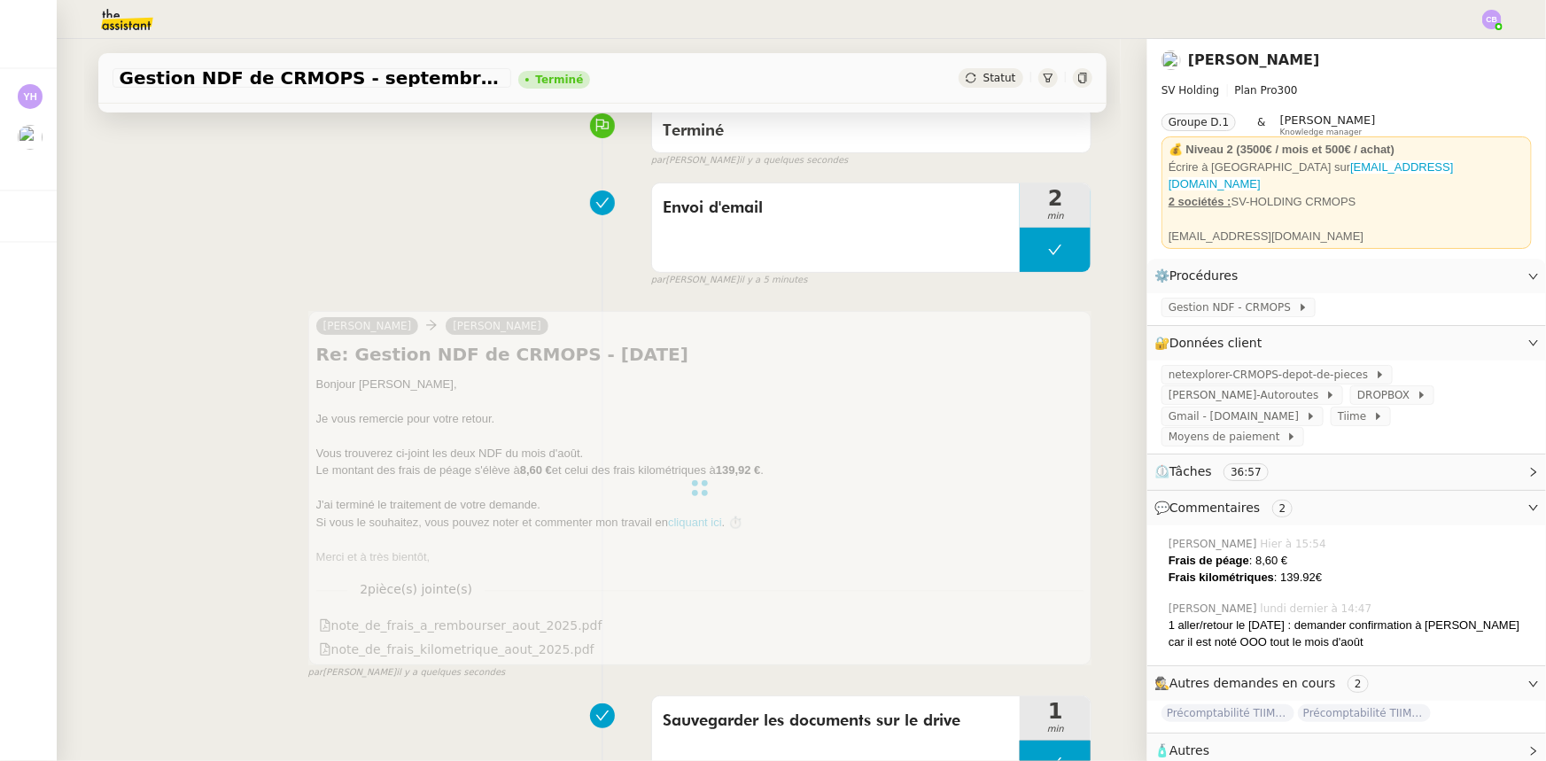
scroll to position [160, 0]
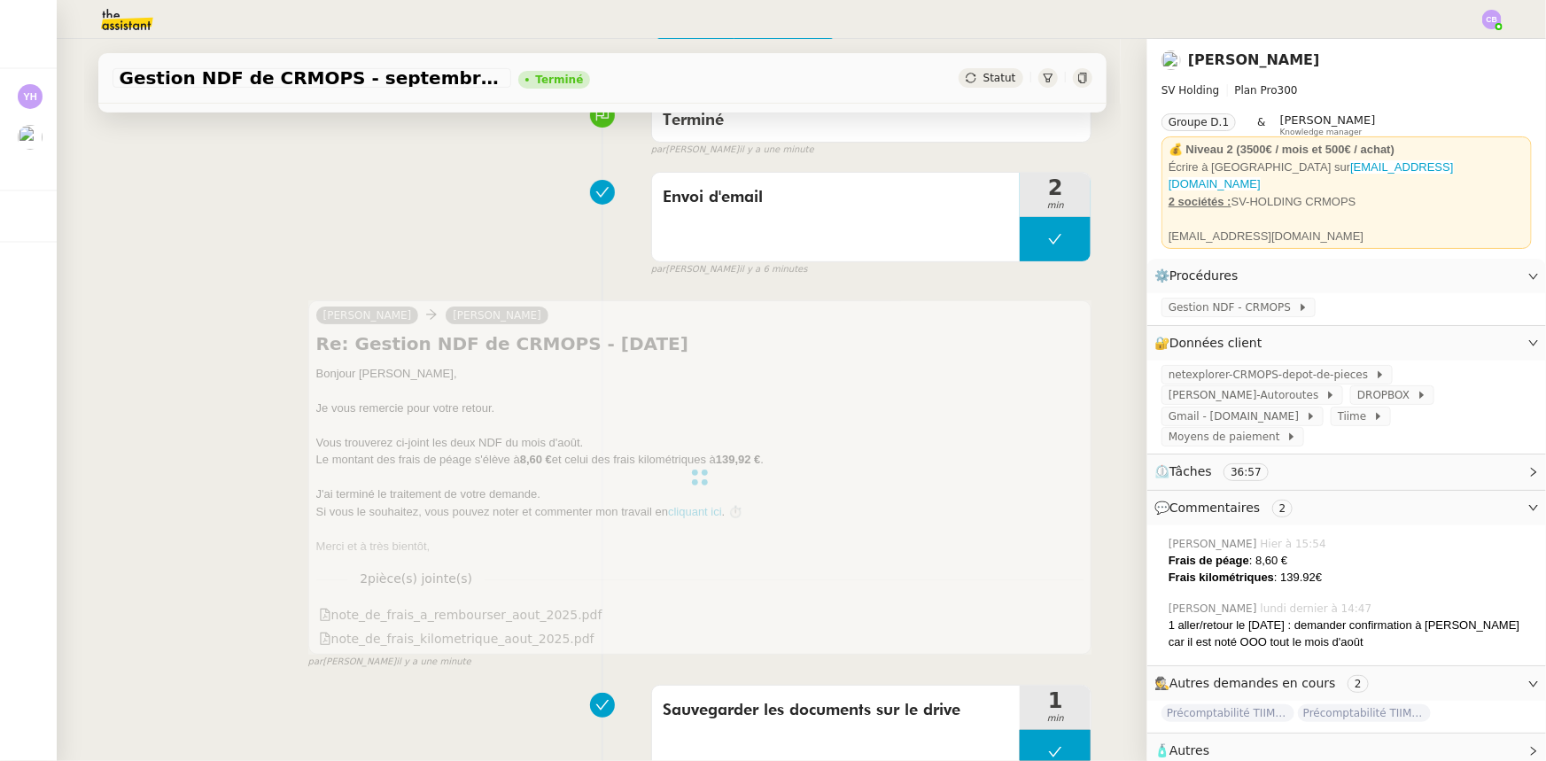
click at [438, 255] on div "Envoi d'email 2 min false par [PERSON_NAME] il y a 6 minutes" at bounding box center [602, 220] width 980 height 113
click at [263, 389] on div "[PERSON_NAME] Re: Gestion NDF de CRMOPS - [DATE] ﻿Bonjour [PERSON_NAME]﻿, Je vo…" at bounding box center [602, 476] width 980 height 385
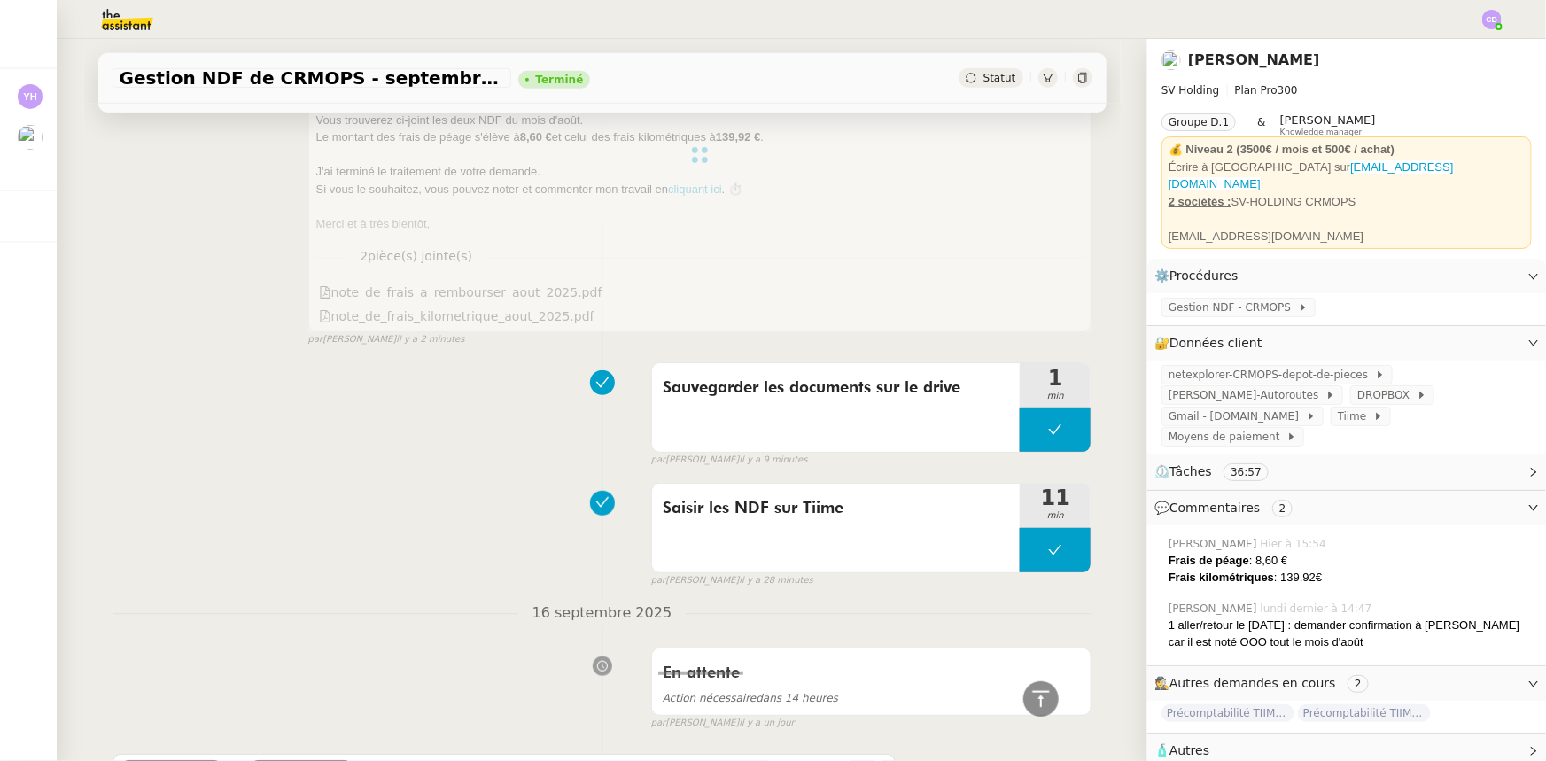
scroll to position [0, 0]
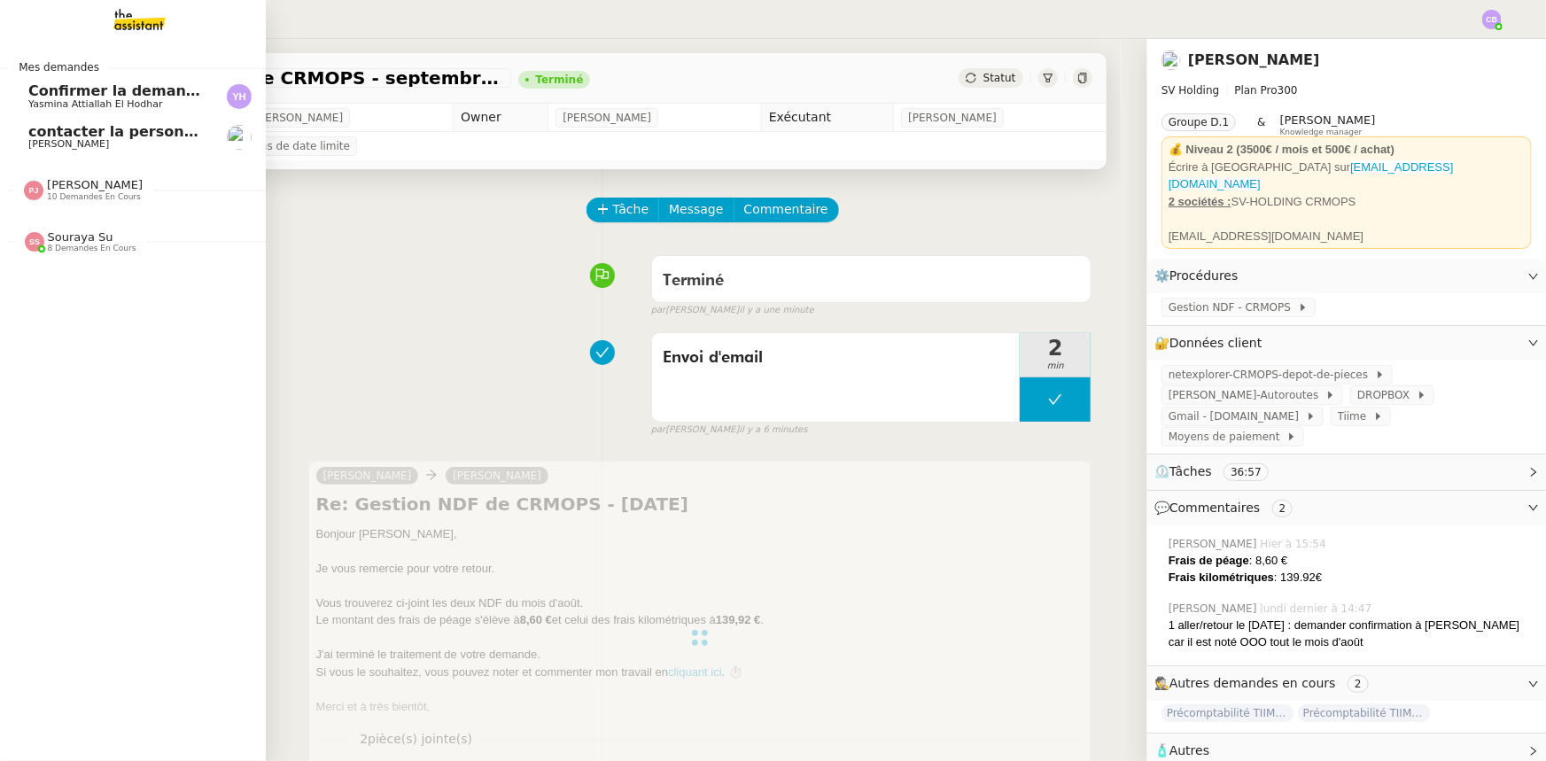
click at [124, 28] on img at bounding box center [125, 19] width 137 height 39
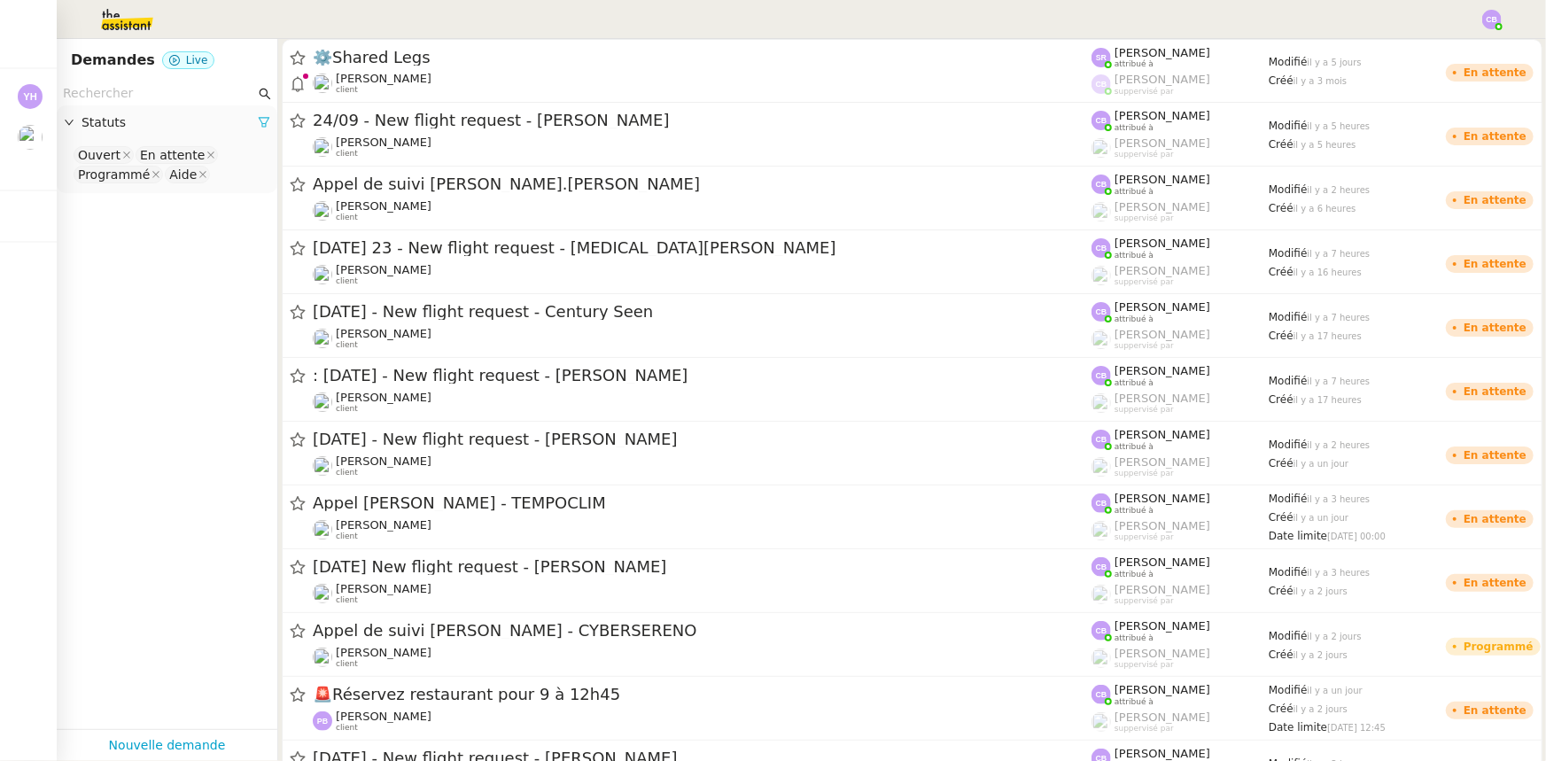
click at [258, 120] on icon at bounding box center [264, 122] width 12 height 12
click at [103, 126] on span "Statuts" at bounding box center [175, 122] width 189 height 20
click at [110, 151] on nz-select-top-control "Please select" at bounding box center [167, 155] width 192 height 22
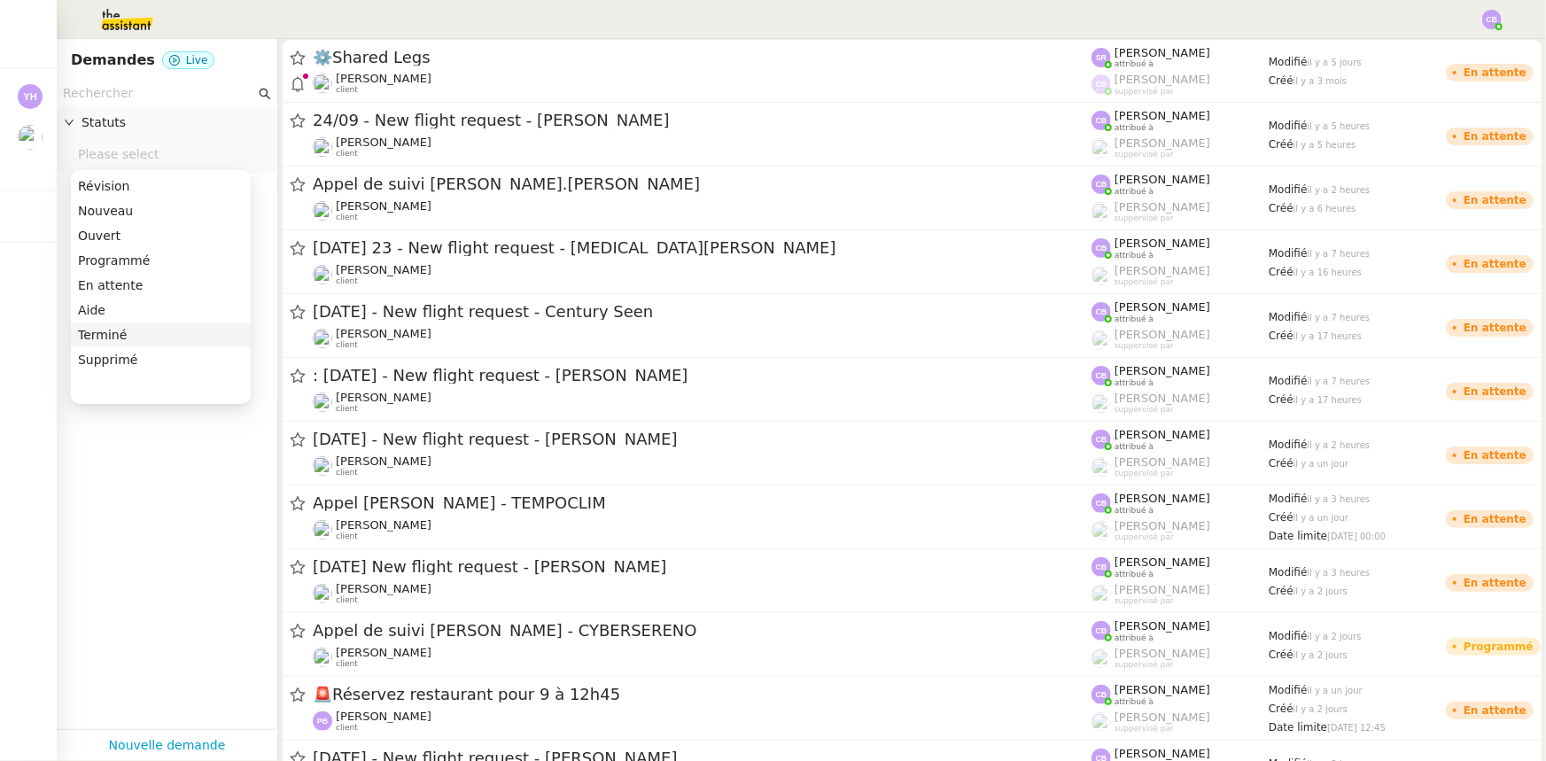
click at [112, 335] on div "Terminé" at bounding box center [161, 335] width 166 height 16
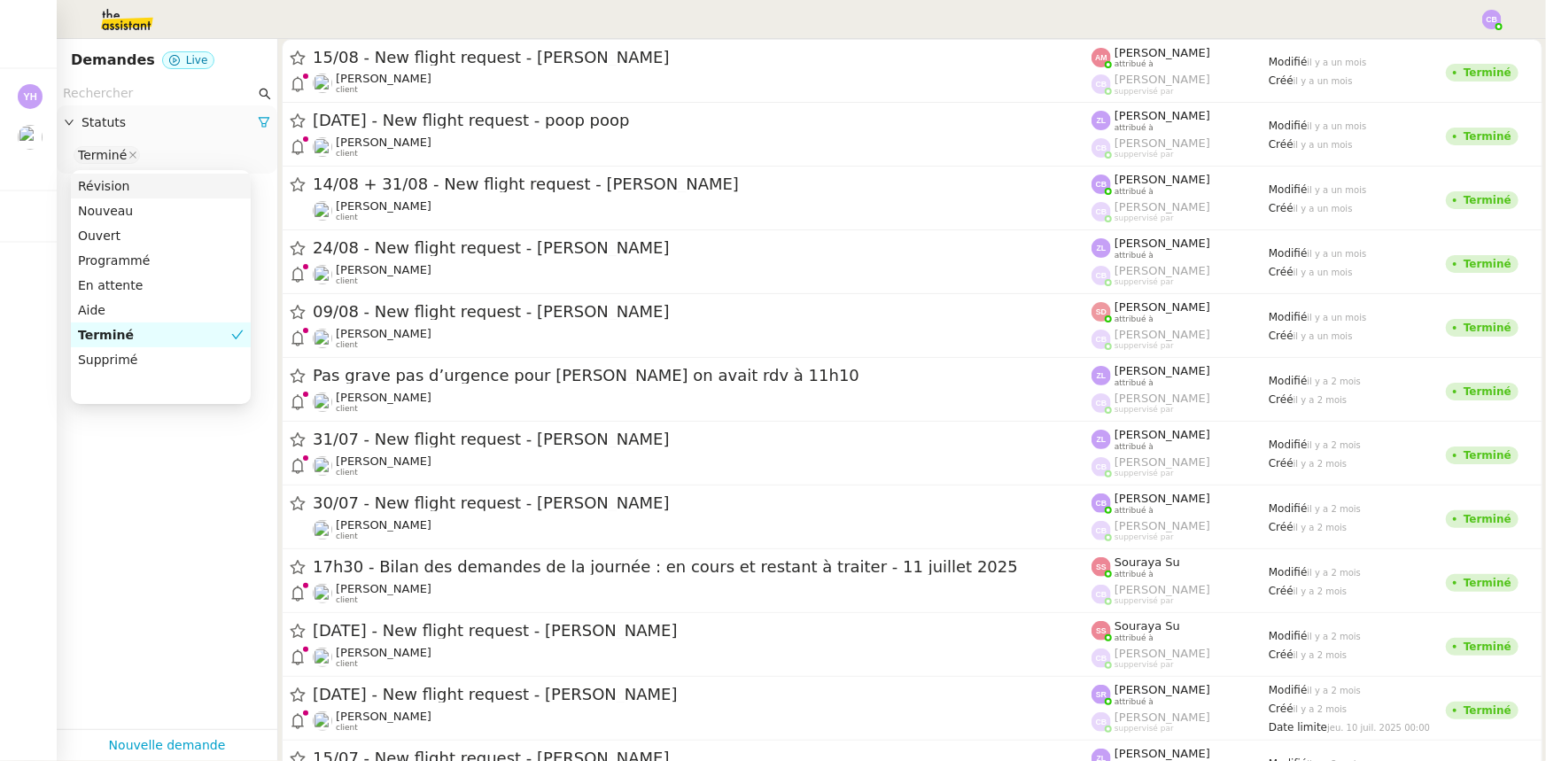
click at [116, 95] on input "text" at bounding box center [159, 93] width 192 height 20
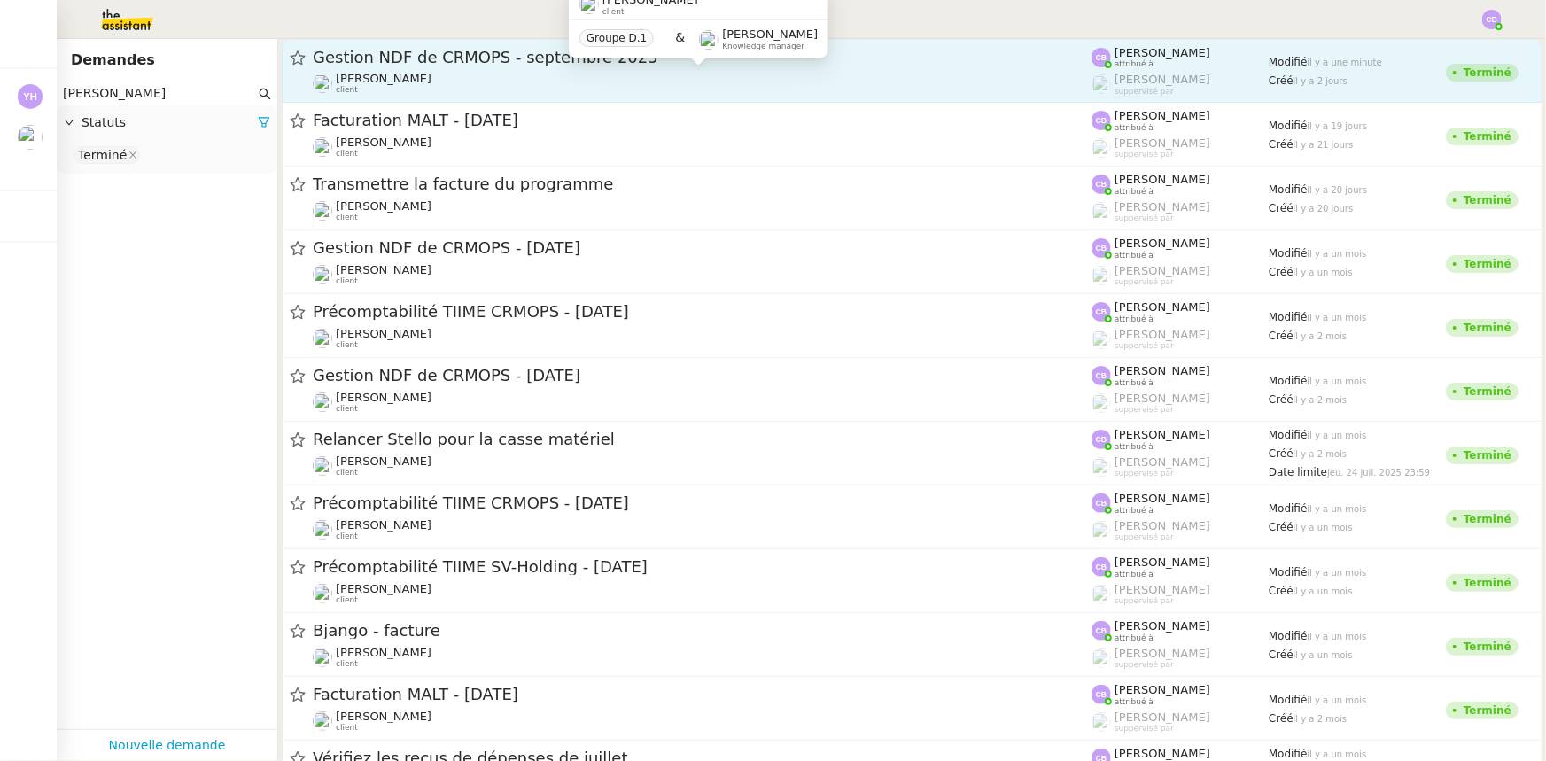
type input "[PERSON_NAME]"
click at [399, 78] on span "[PERSON_NAME]" at bounding box center [384, 78] width 96 height 13
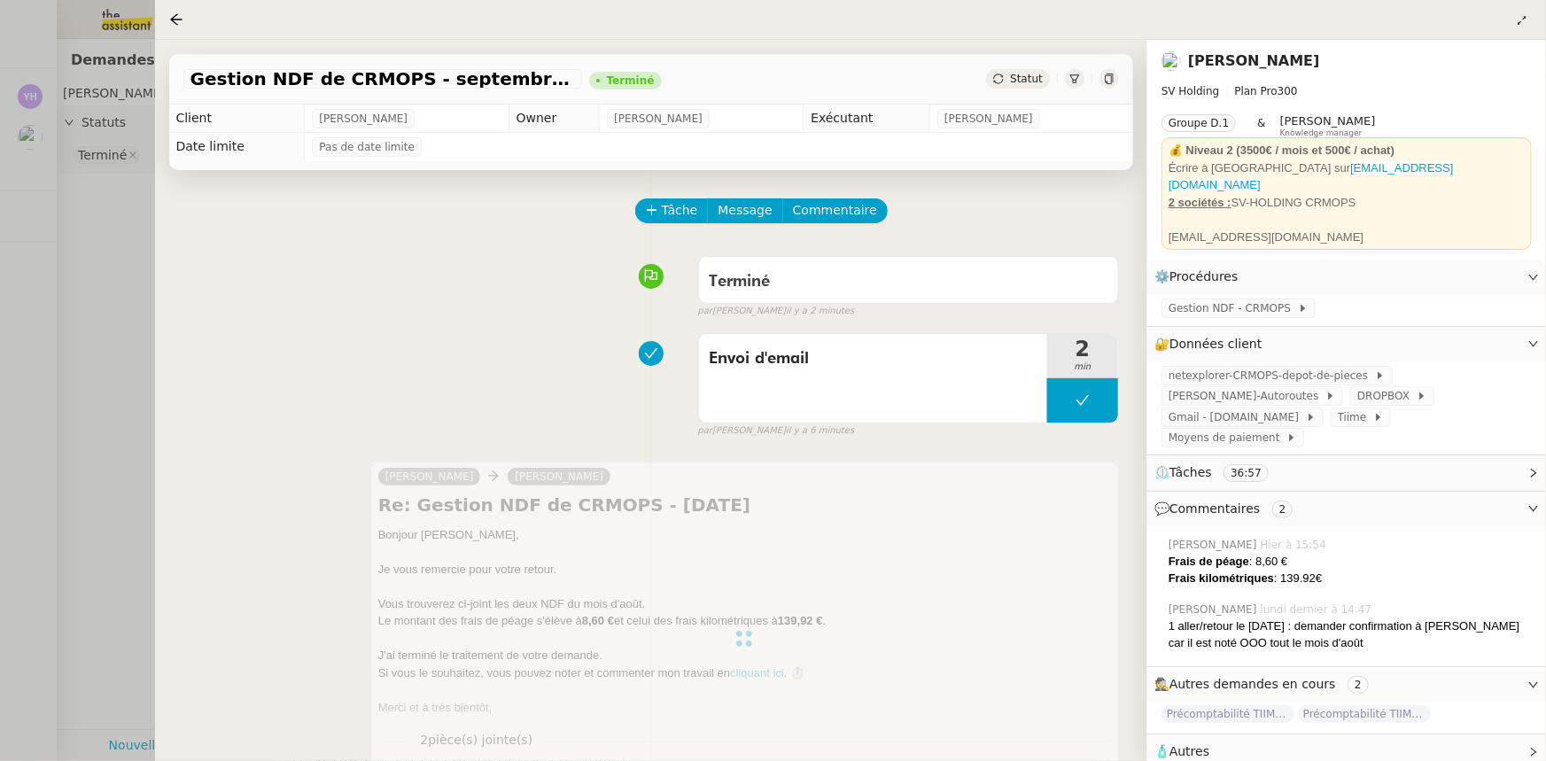
click at [376, 319] on div "Terminé false par [PERSON_NAME] il y a 2 minutes" at bounding box center [651, 283] width 936 height 71
click at [598, 376] on div "Envoi d'email 2 min false par [PERSON_NAME] il y a 6 minutes" at bounding box center [651, 381] width 936 height 113
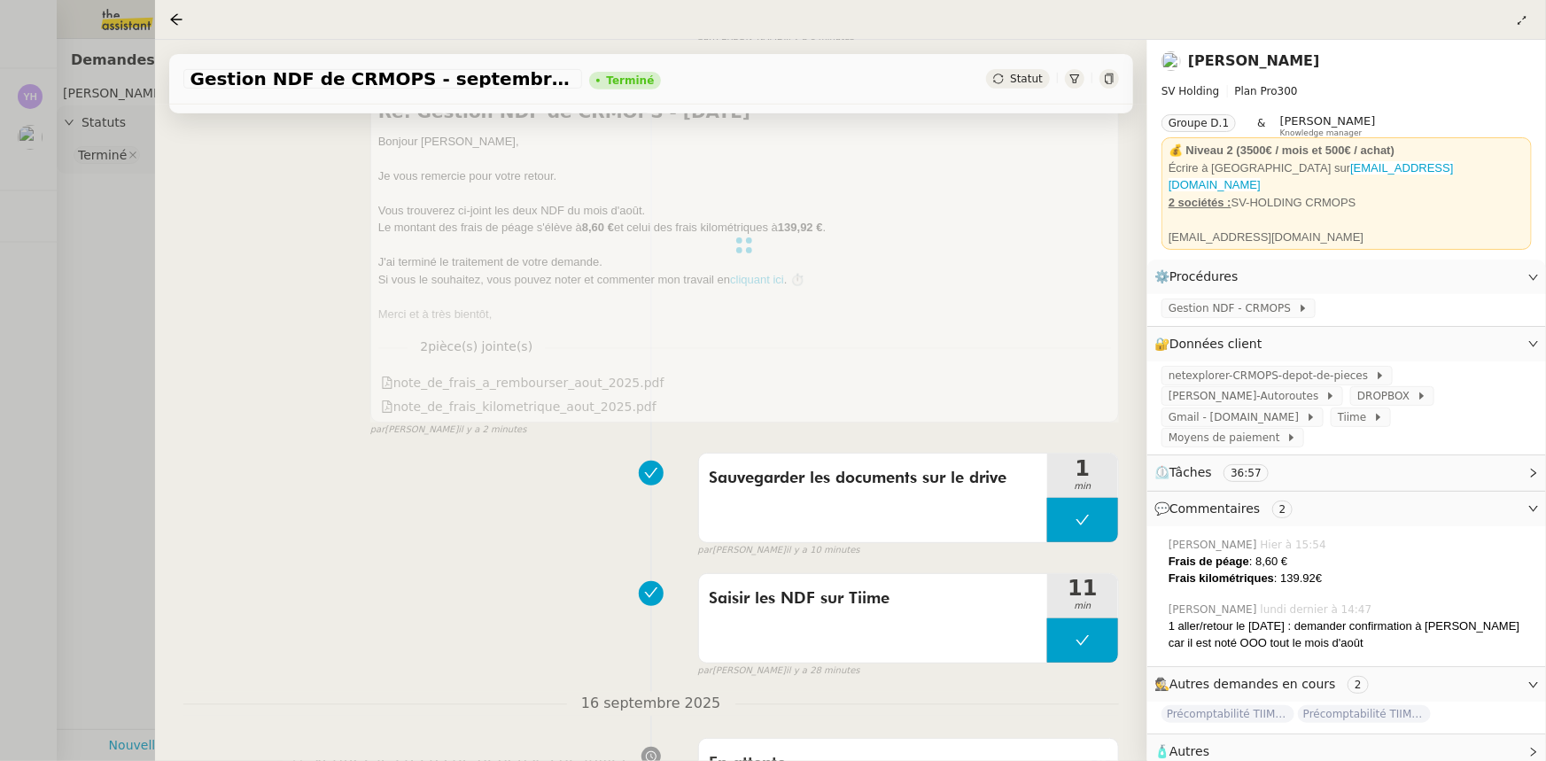
scroll to position [483, 0]
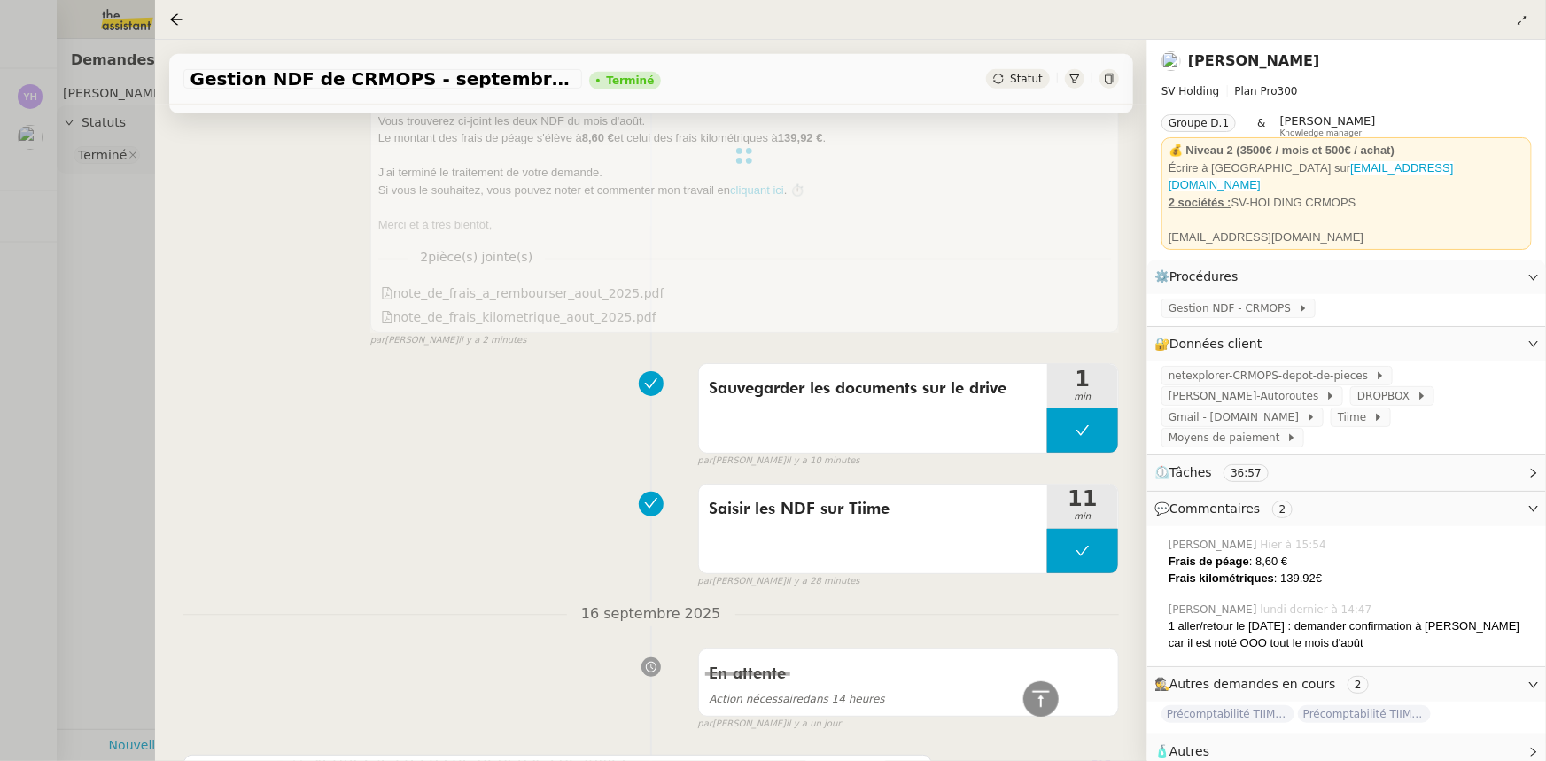
click at [644, 266] on div at bounding box center [744, 156] width 749 height 354
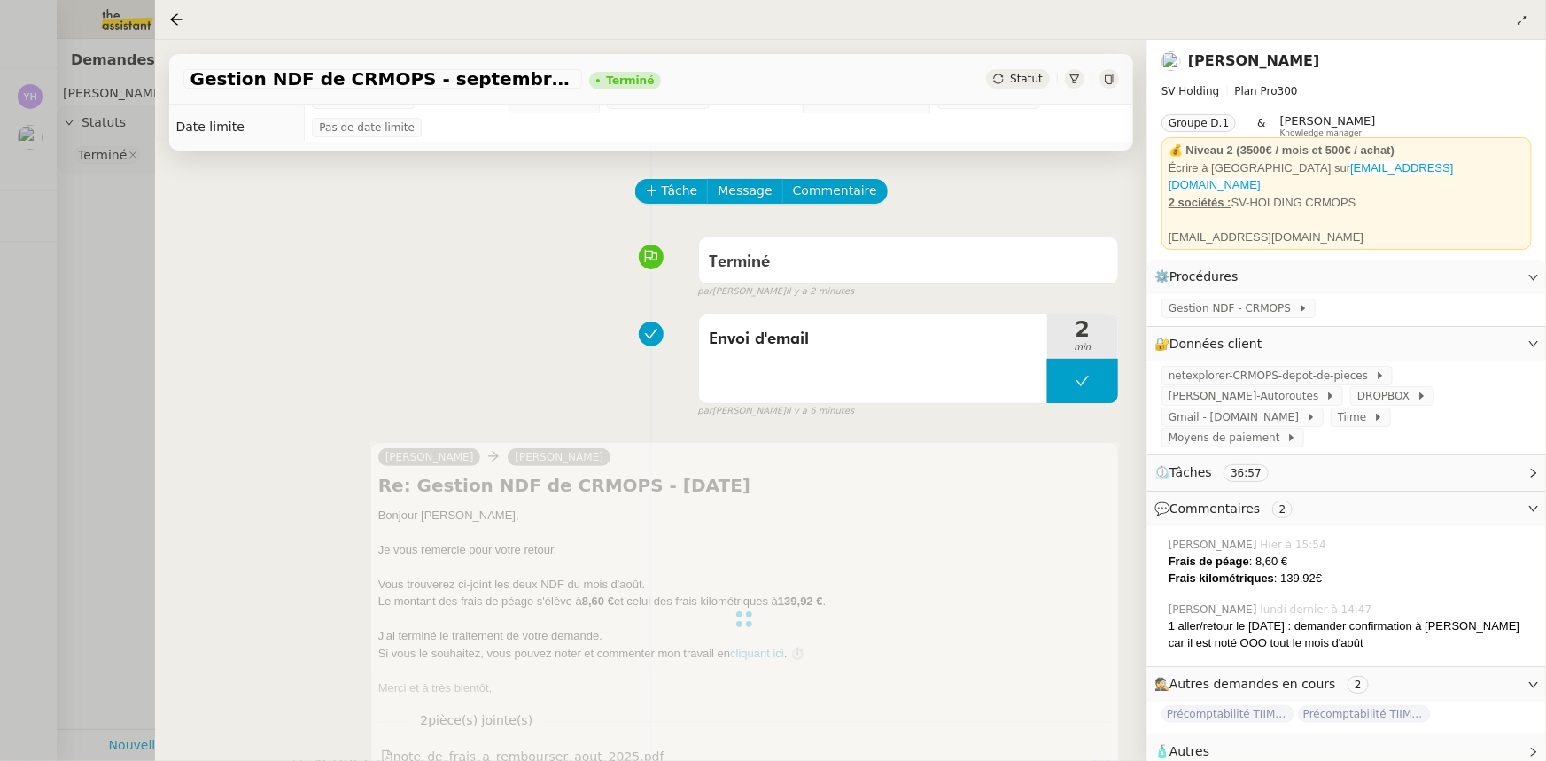
scroll to position [0, 0]
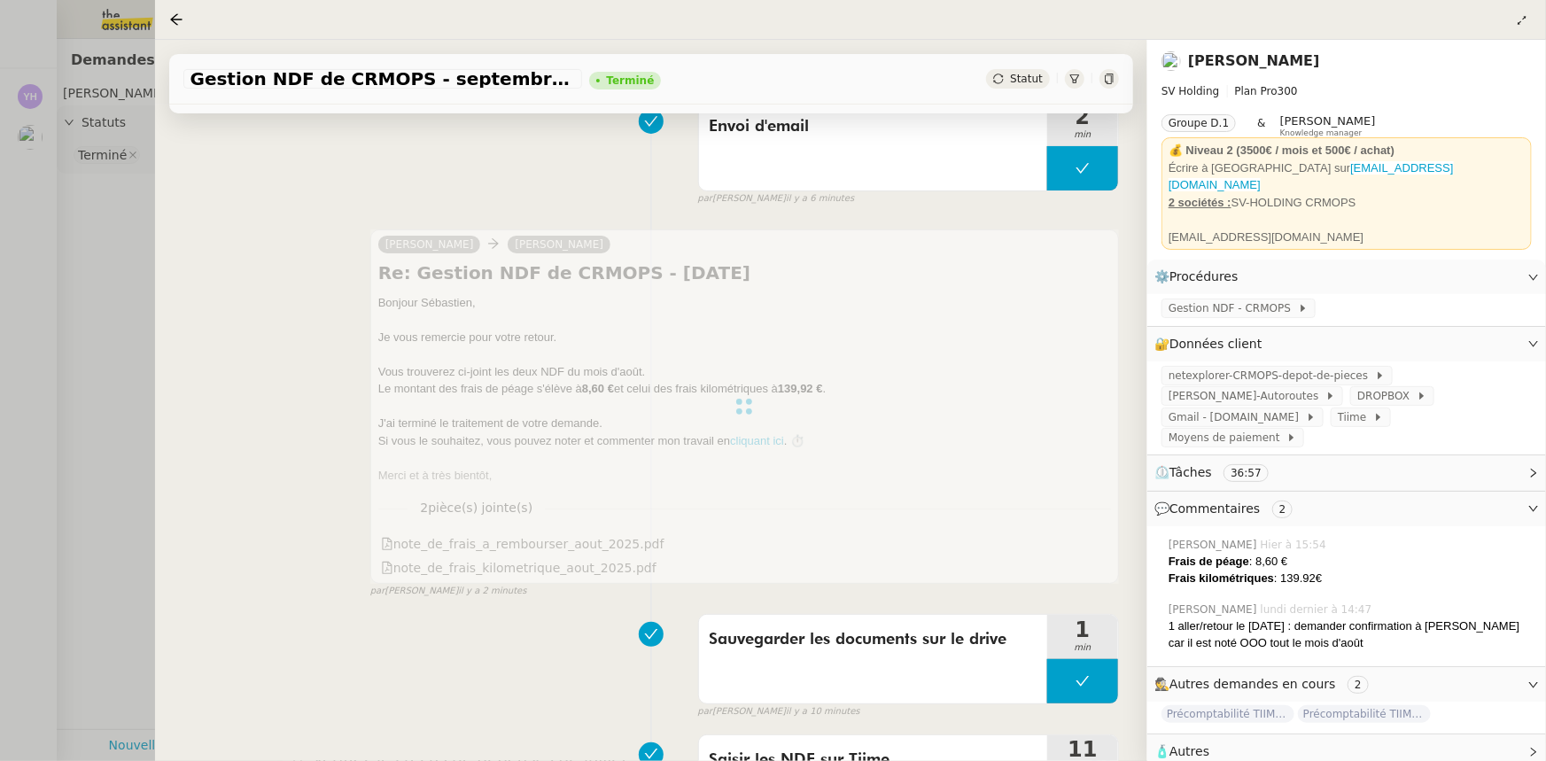
scroll to position [241, 0]
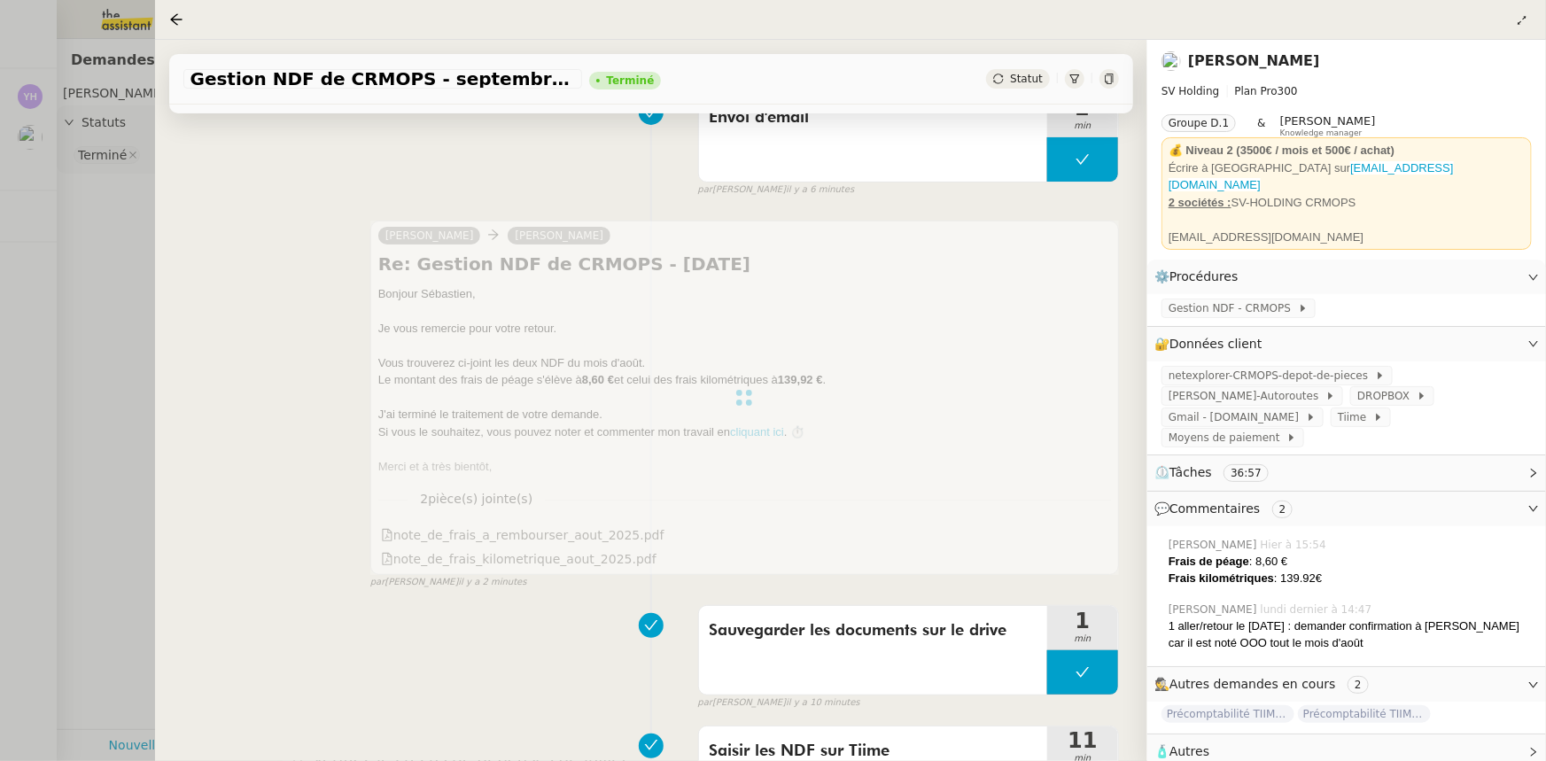
click at [579, 400] on div at bounding box center [744, 398] width 749 height 354
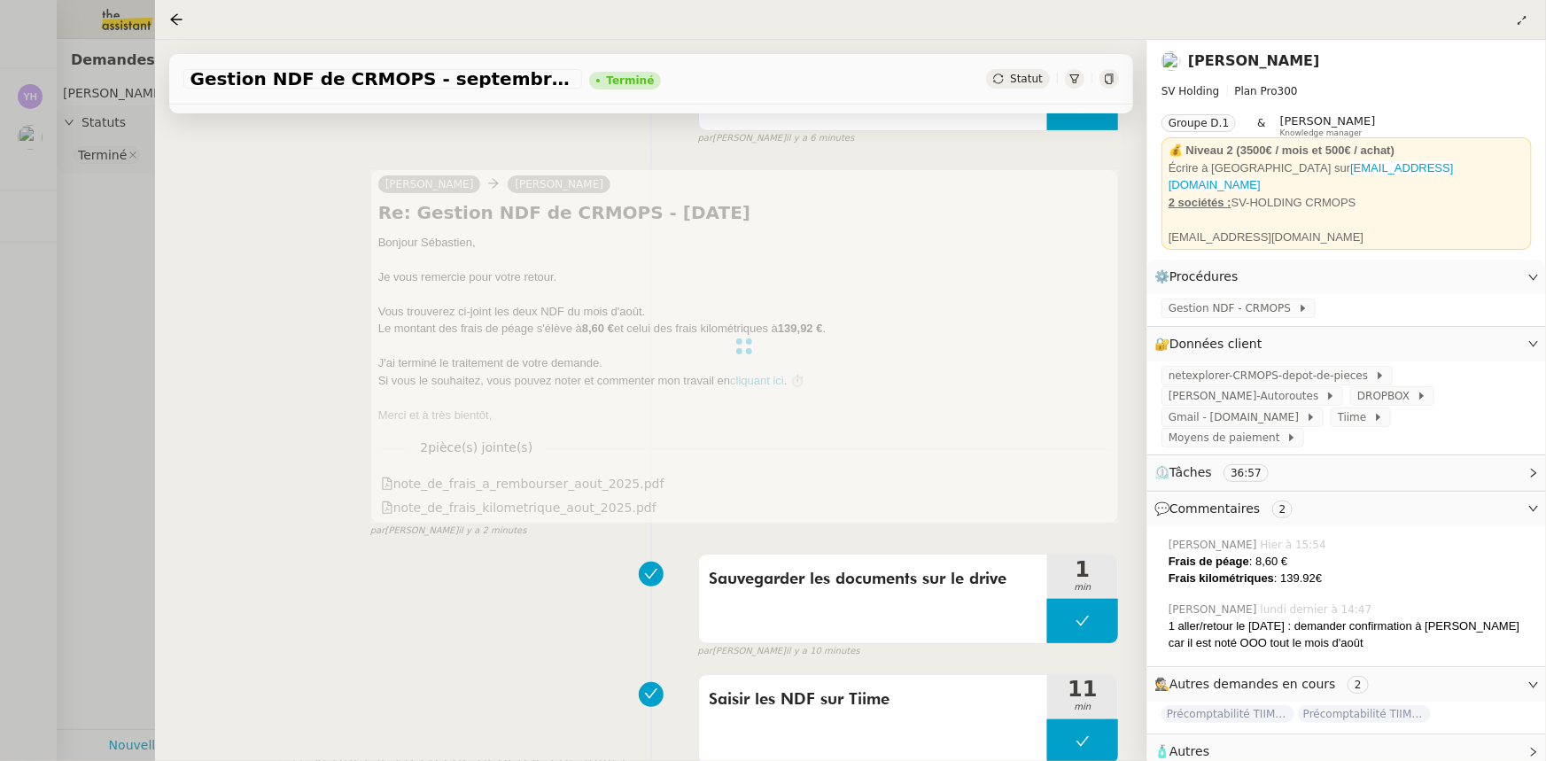
scroll to position [322, 0]
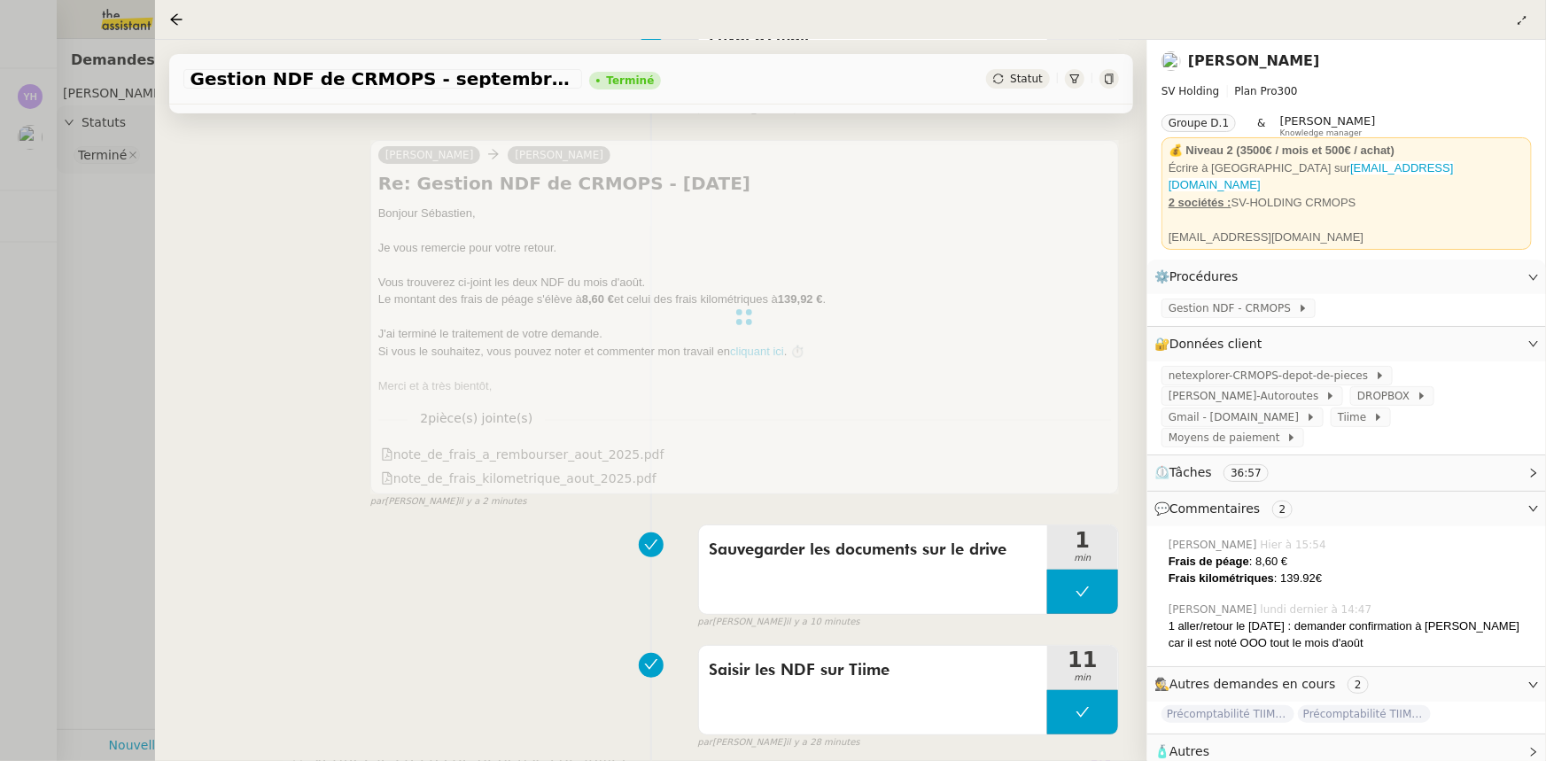
click at [568, 407] on div at bounding box center [744, 317] width 749 height 354
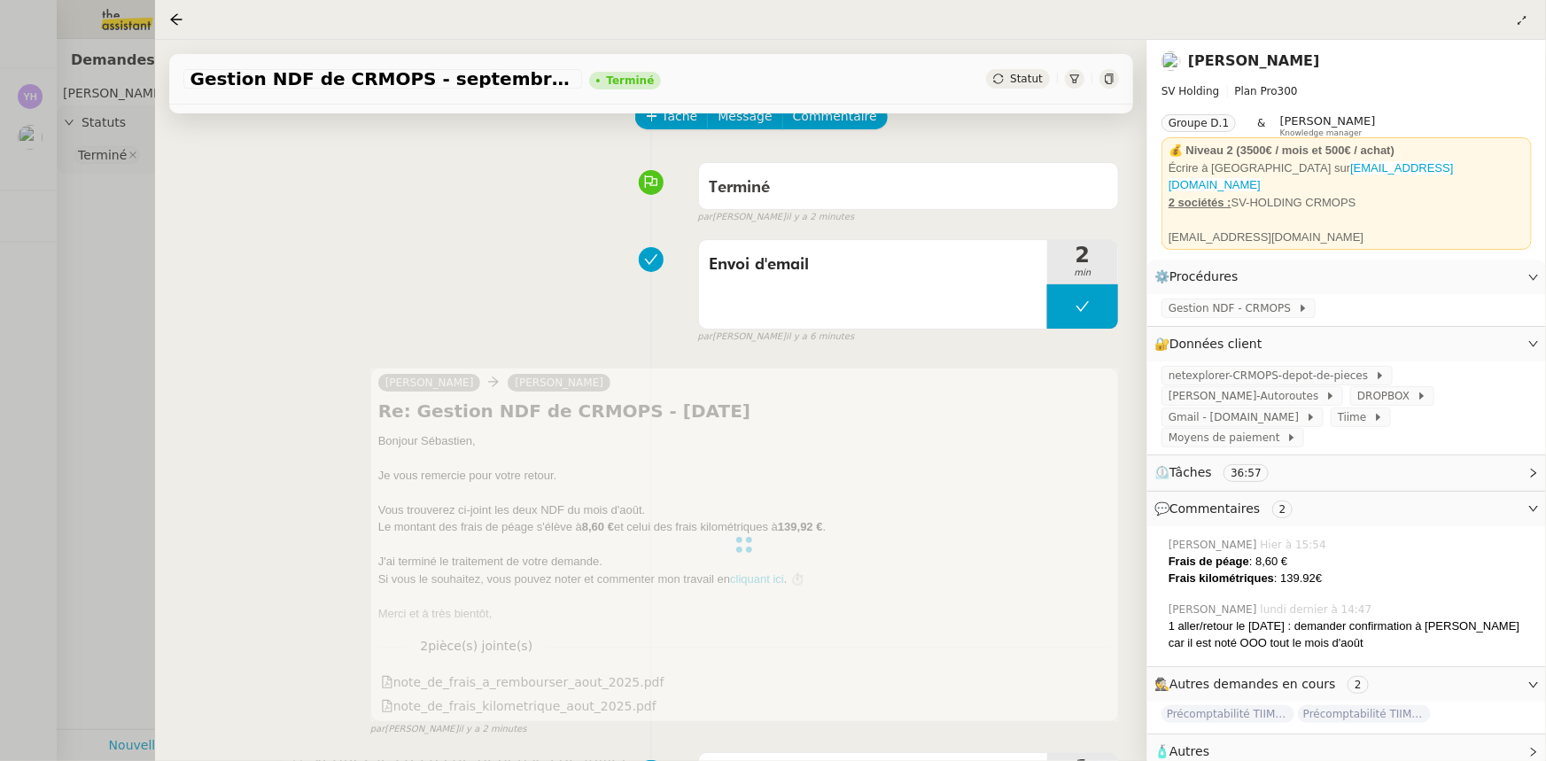
scroll to position [0, 0]
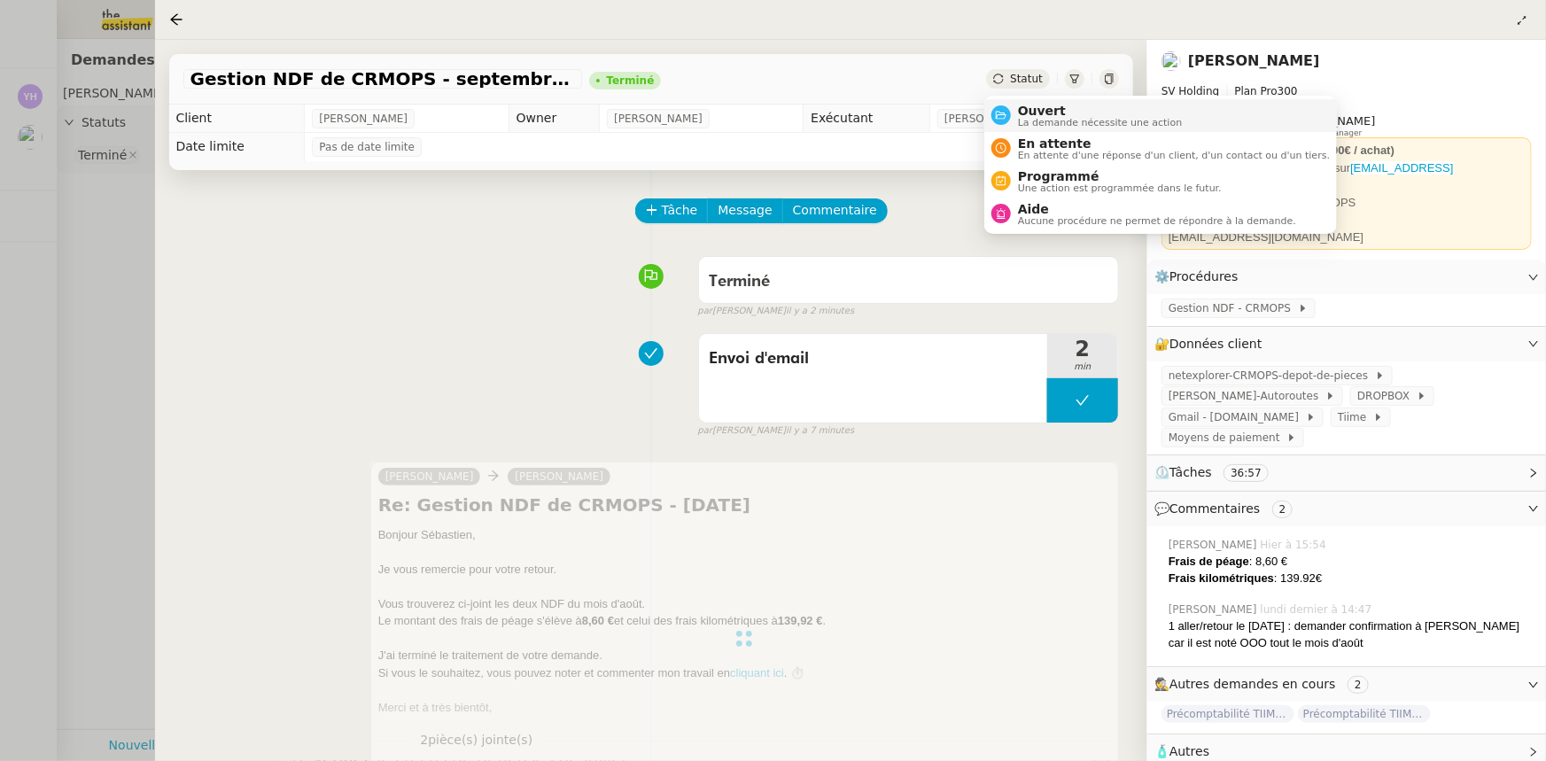
click at [1030, 108] on span "Ouvert" at bounding box center [1100, 111] width 165 height 14
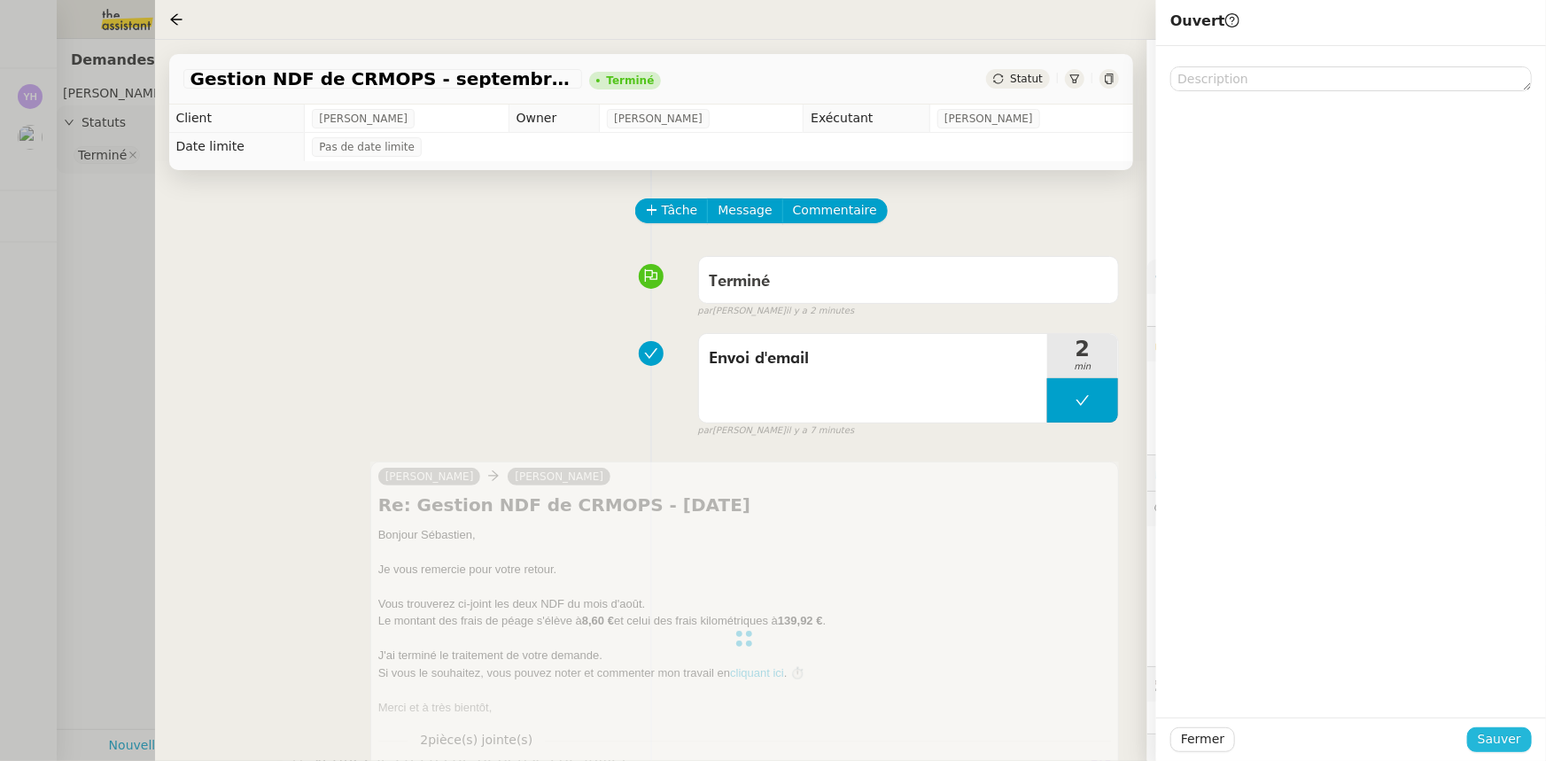
click at [1484, 735] on span "Sauver" at bounding box center [1499, 739] width 43 height 20
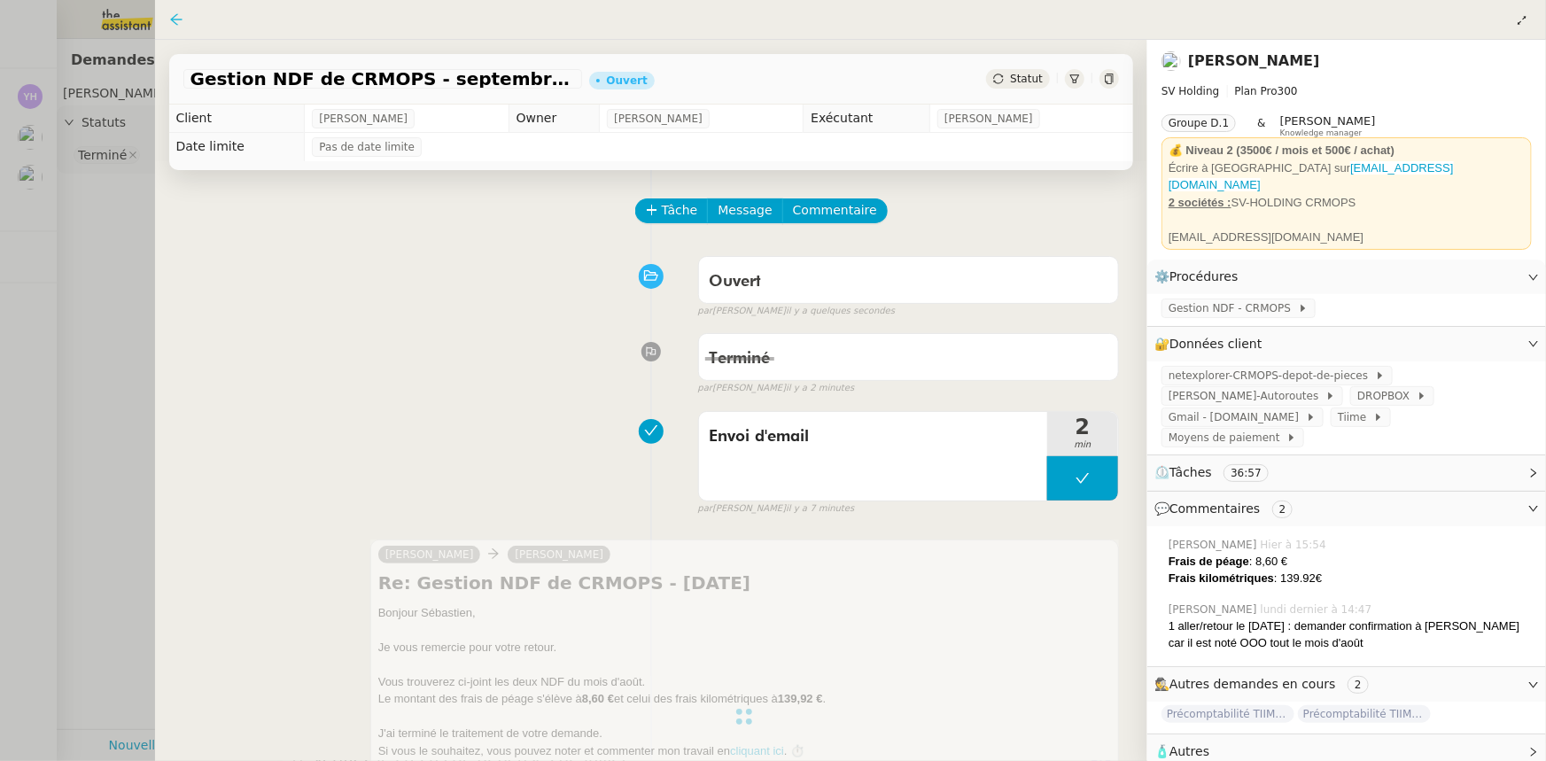
click at [182, 19] on icon at bounding box center [176, 19] width 14 height 14
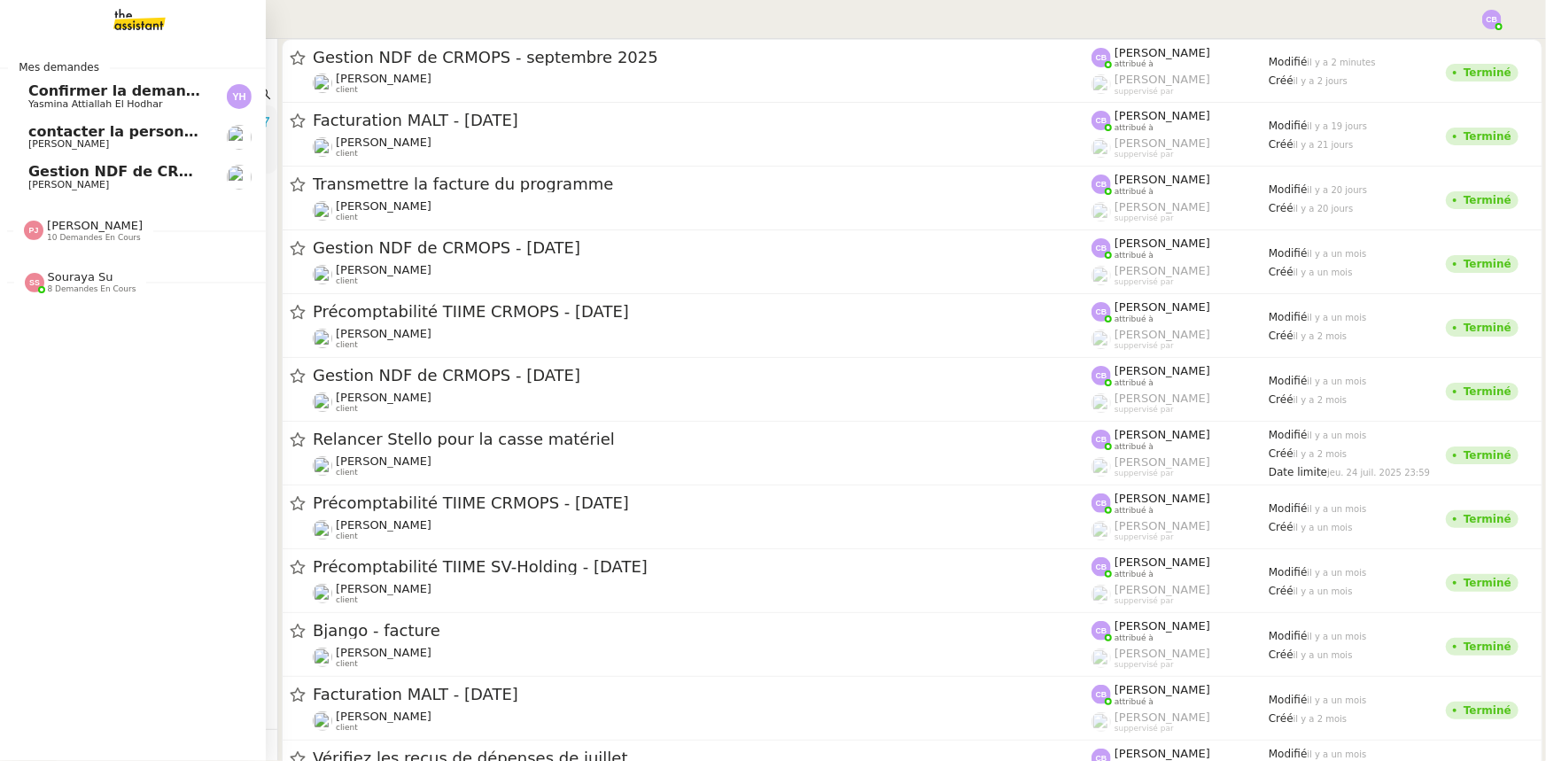
drag, startPoint x: 65, startPoint y: 175, endPoint x: 74, endPoint y: 177, distance: 9.2
click at [65, 175] on span "Gestion NDF de CRMOPS - septembre 2025" at bounding box center [200, 171] width 344 height 17
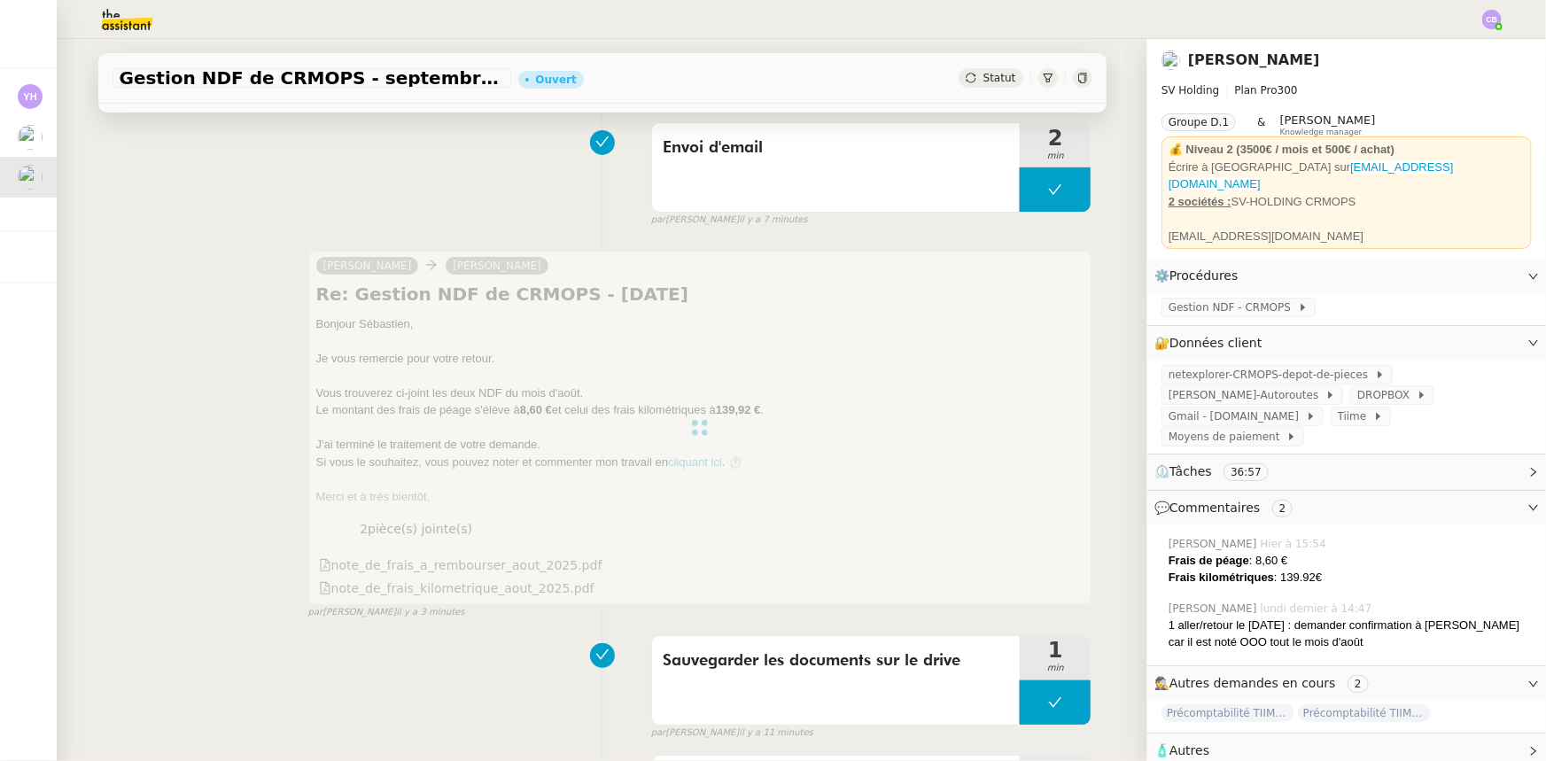
scroll to position [322, 0]
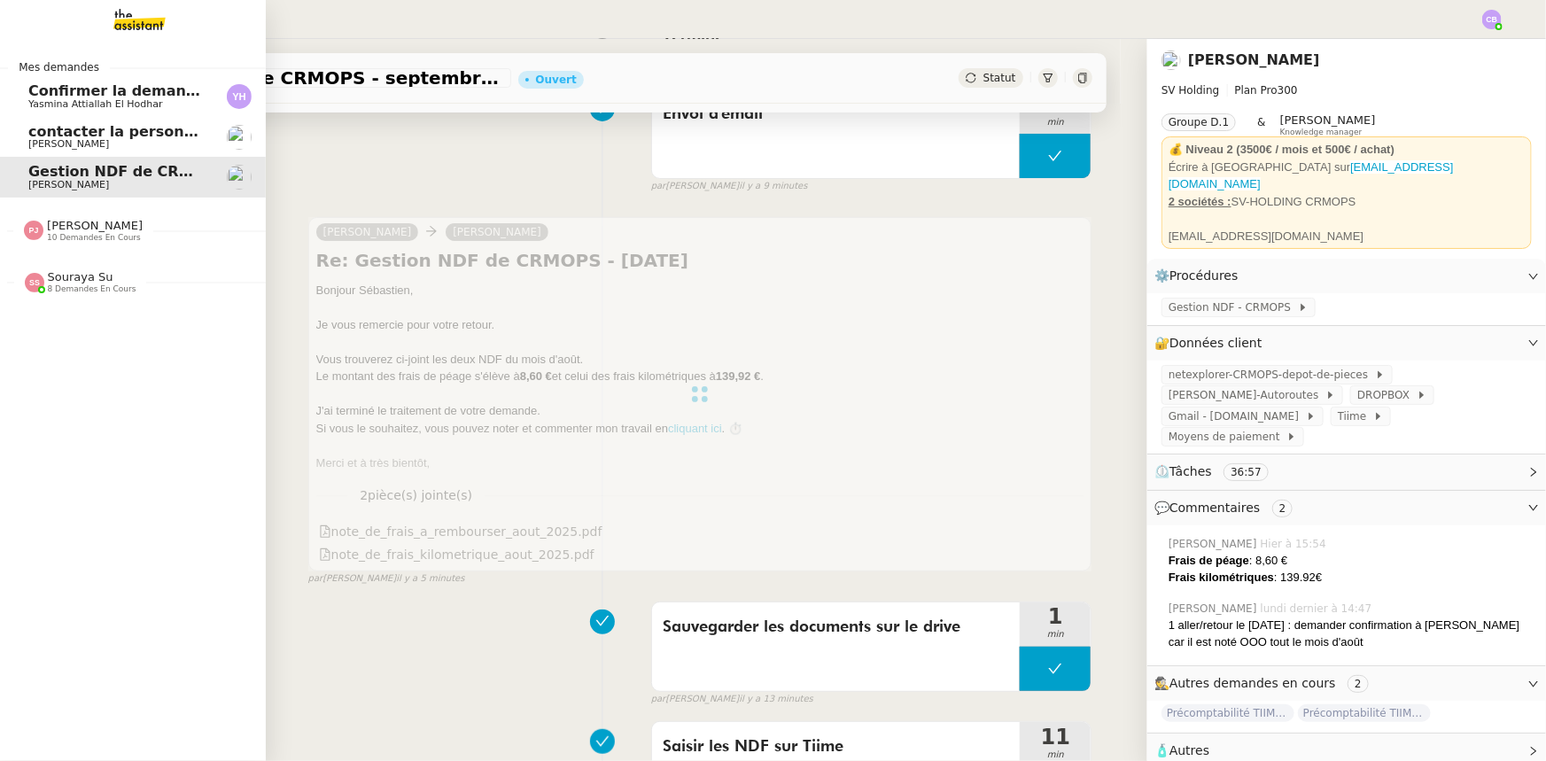
click at [113, 138] on span "contacter la personne en charge de la mutuelle d'entreprise" at bounding box center [269, 131] width 482 height 17
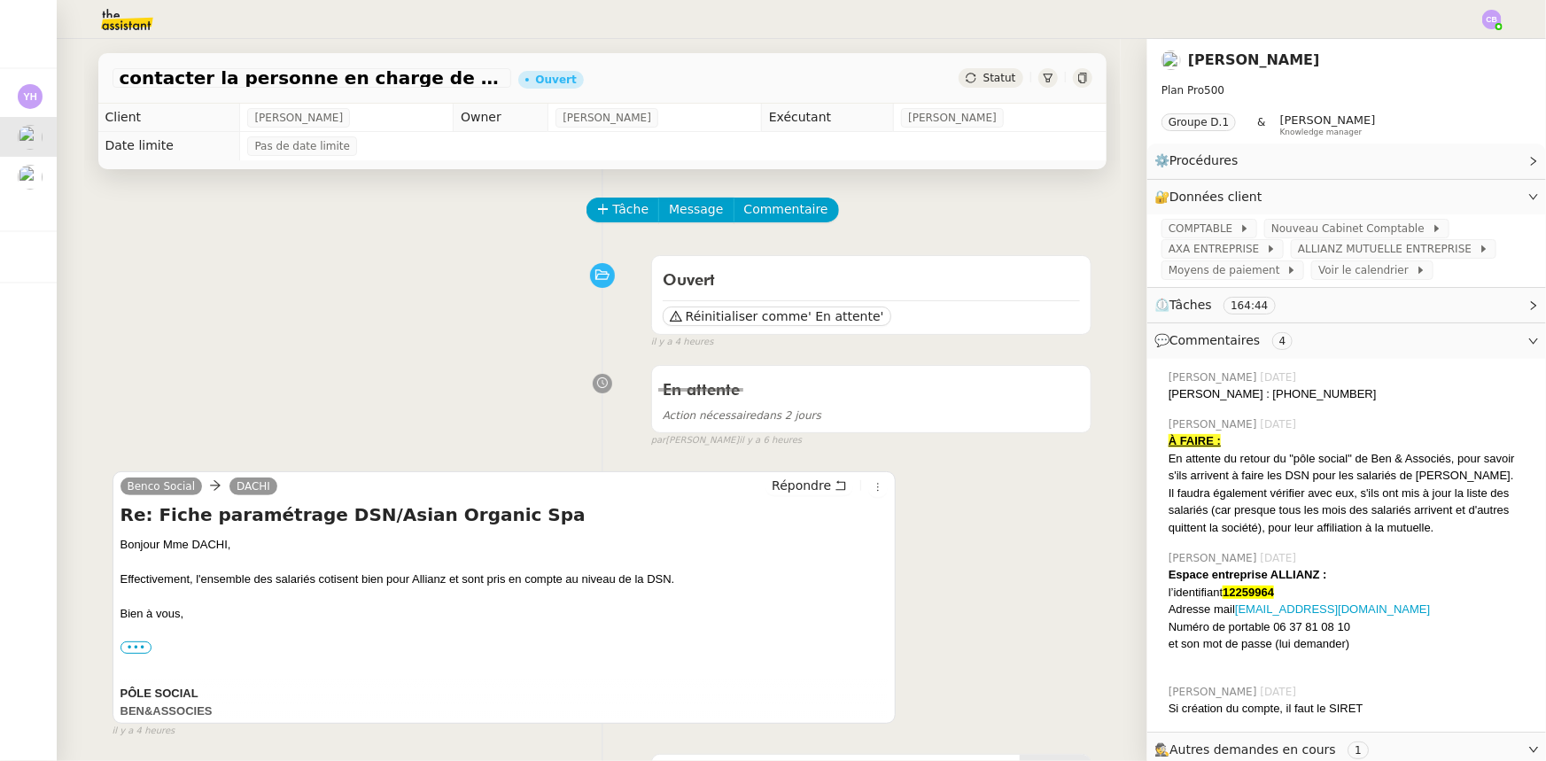
click at [995, 81] on span "Statut" at bounding box center [999, 78] width 33 height 12
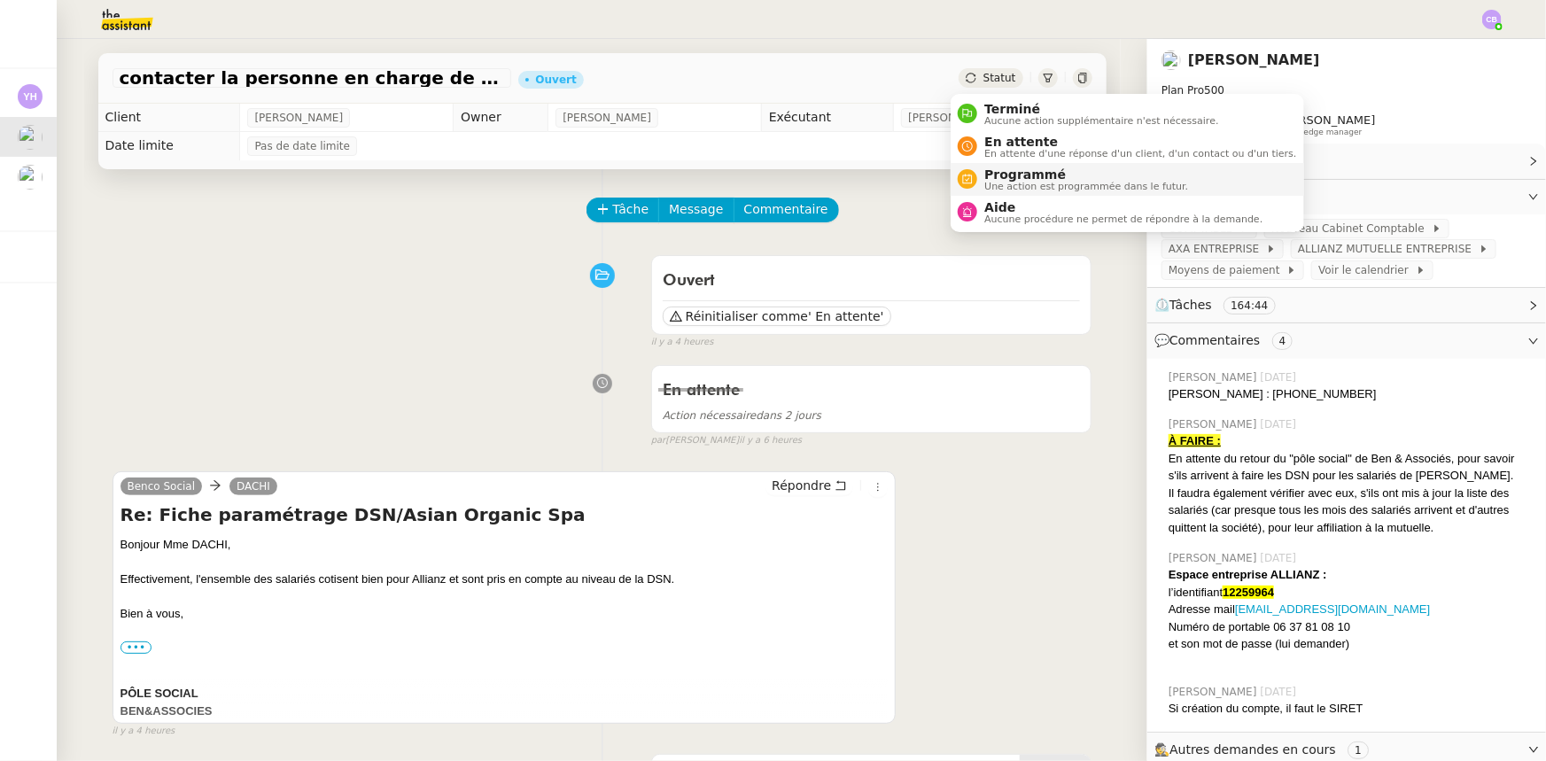
click at [1017, 168] on span "Programmé" at bounding box center [1086, 174] width 204 height 14
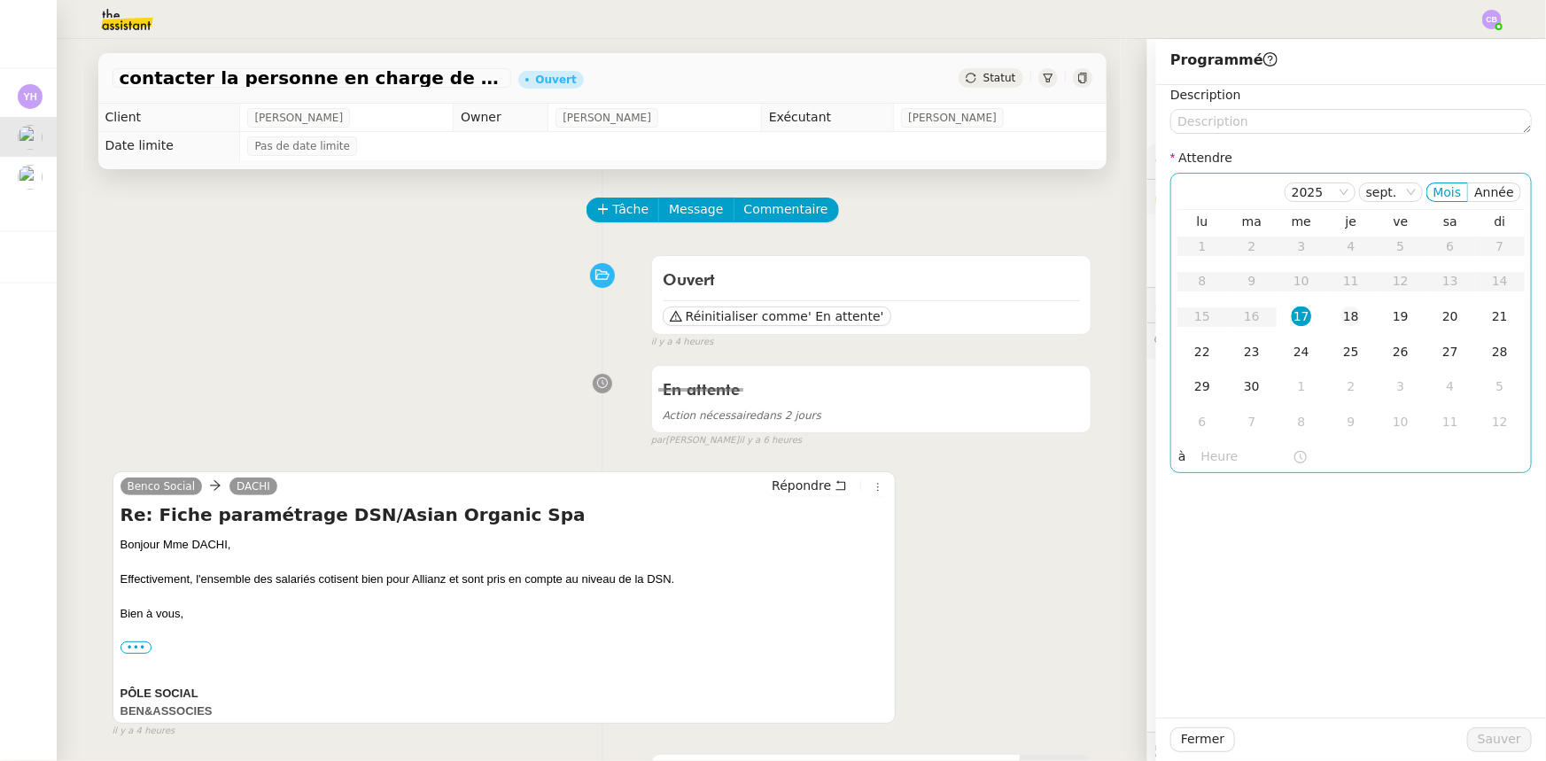
click at [1342, 320] on div "18" at bounding box center [1350, 315] width 19 height 19
click at [1213, 458] on input "text" at bounding box center [1246, 456] width 91 height 20
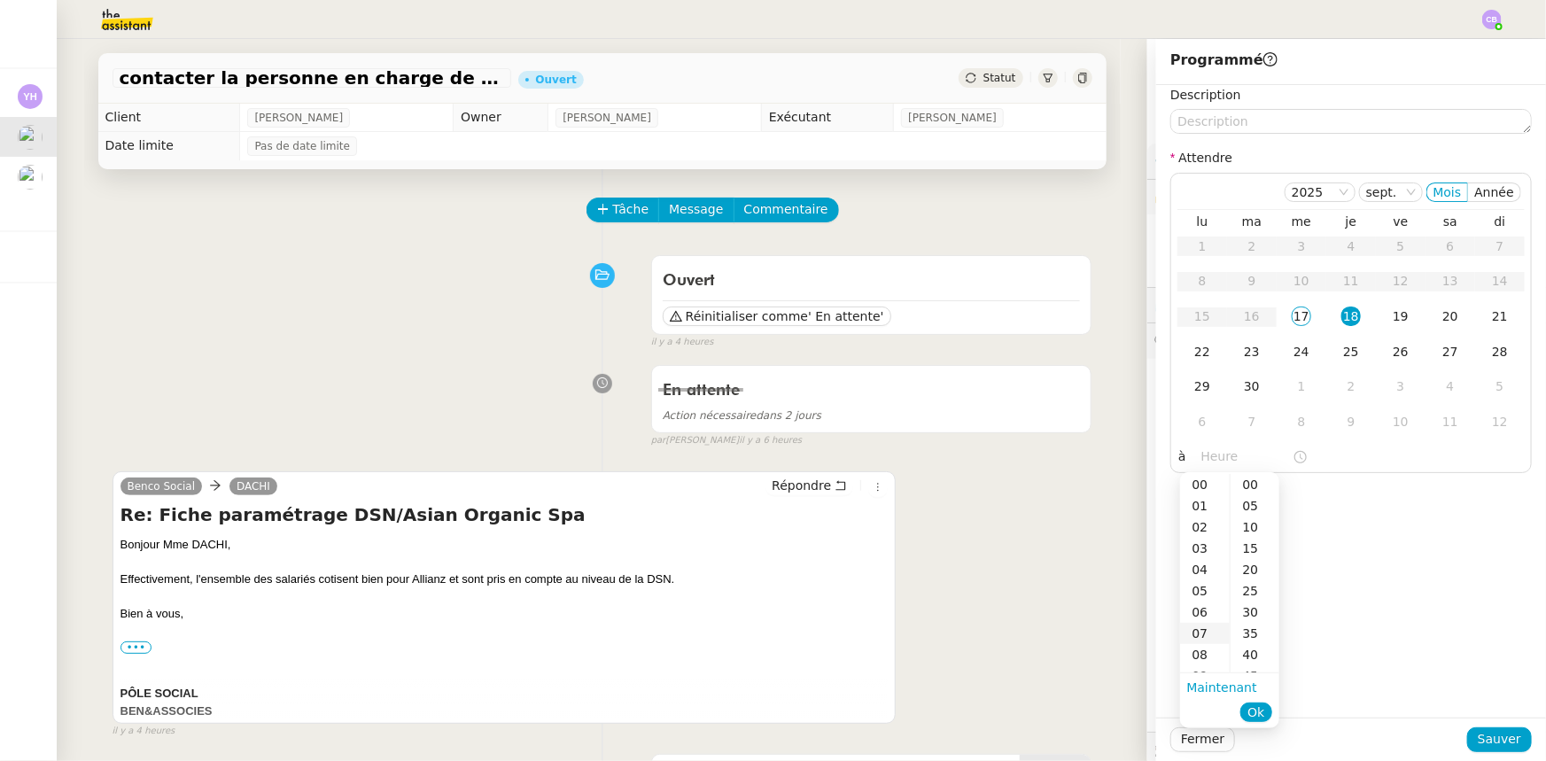
click at [1198, 632] on div "07" at bounding box center [1205, 633] width 50 height 21
click at [1250, 484] on div "00" at bounding box center [1254, 484] width 49 height 21
type input "07:00"
click at [1257, 712] on span "Ok" at bounding box center [1255, 712] width 17 height 18
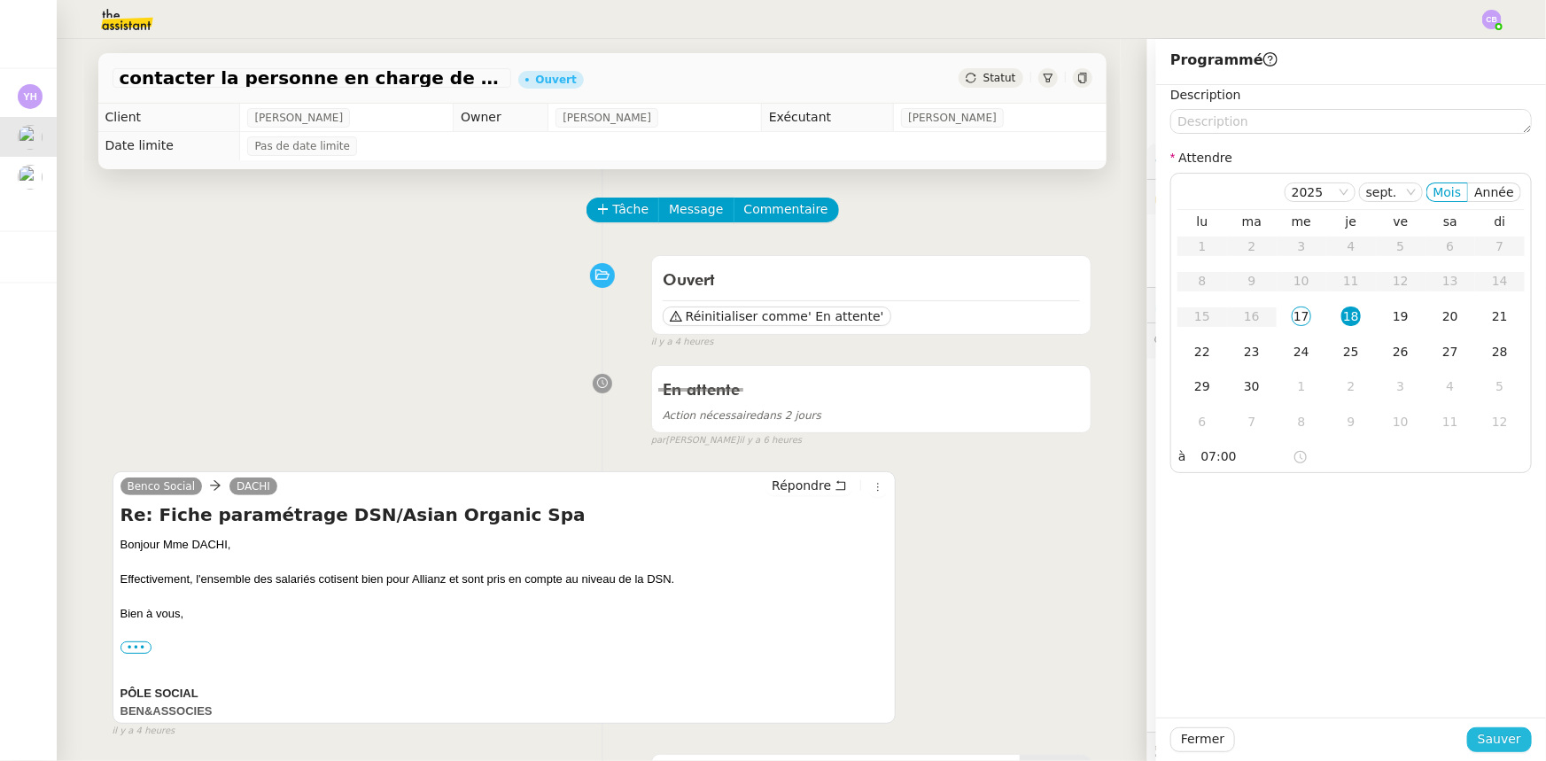
click at [1489, 738] on span "Sauver" at bounding box center [1499, 739] width 43 height 20
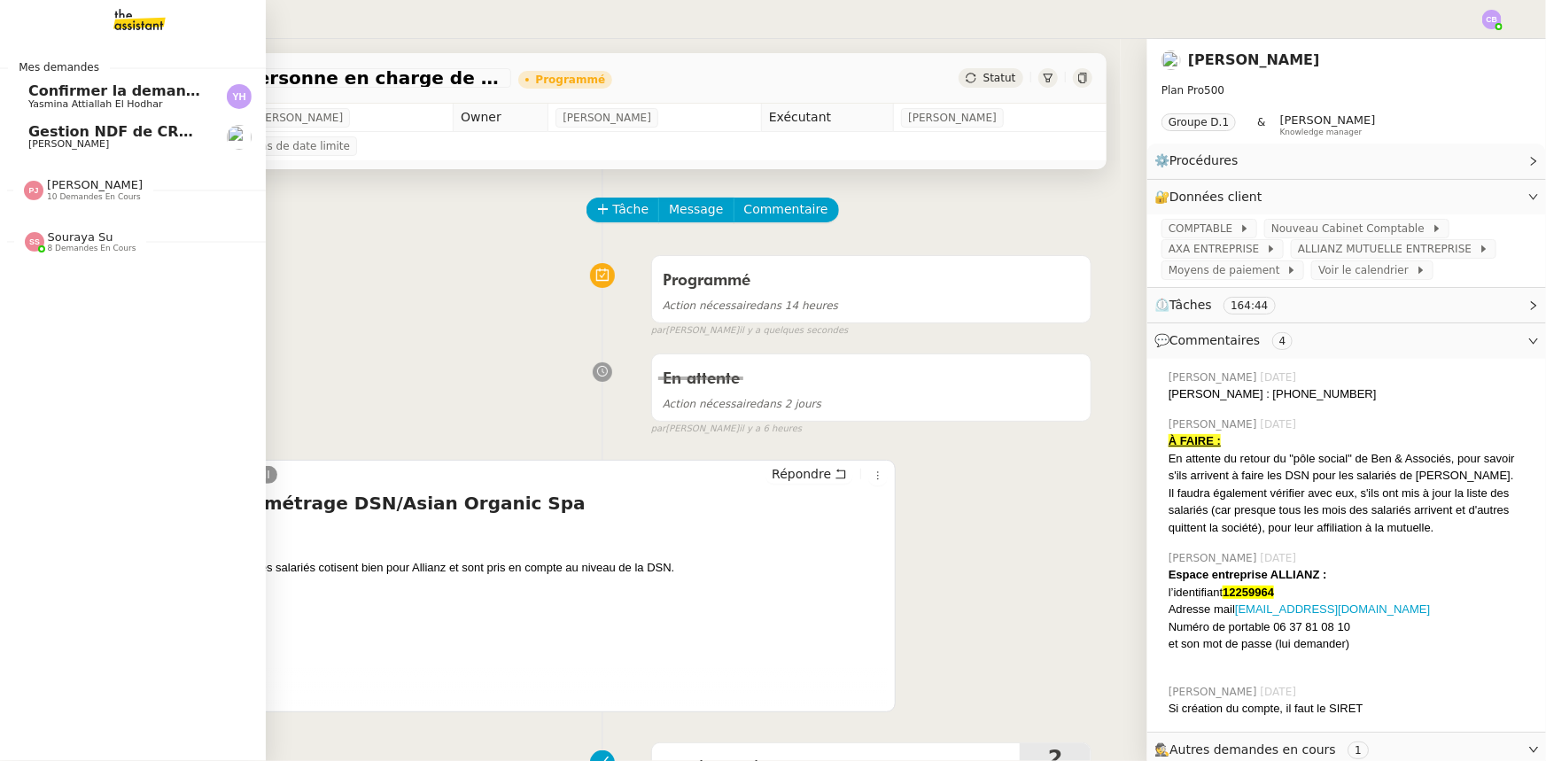
click at [73, 90] on span "Confirmer la demande de raccordement à la fibre" at bounding box center [225, 90] width 394 height 17
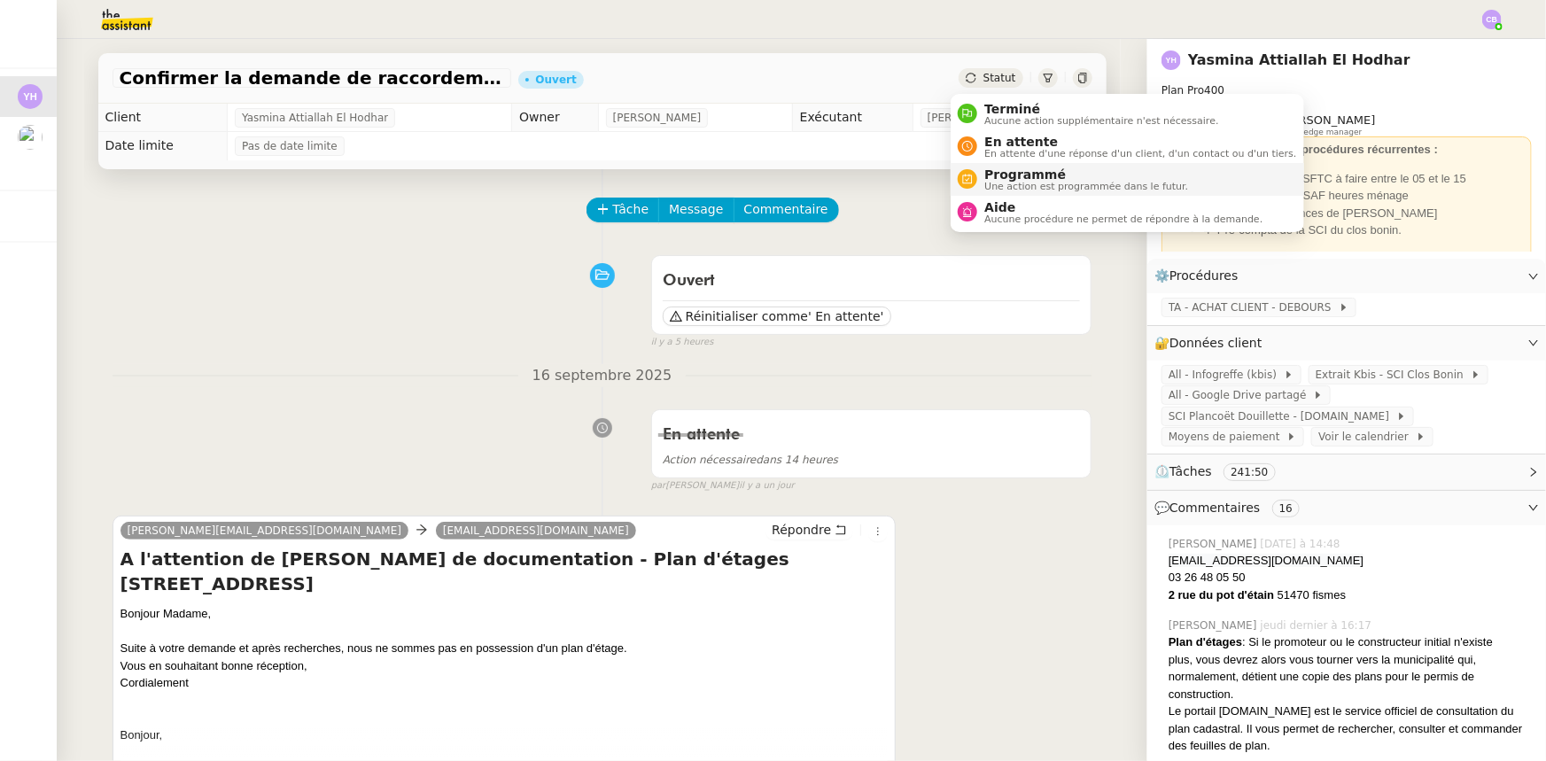
click at [1010, 177] on span "Programmé" at bounding box center [1086, 174] width 204 height 14
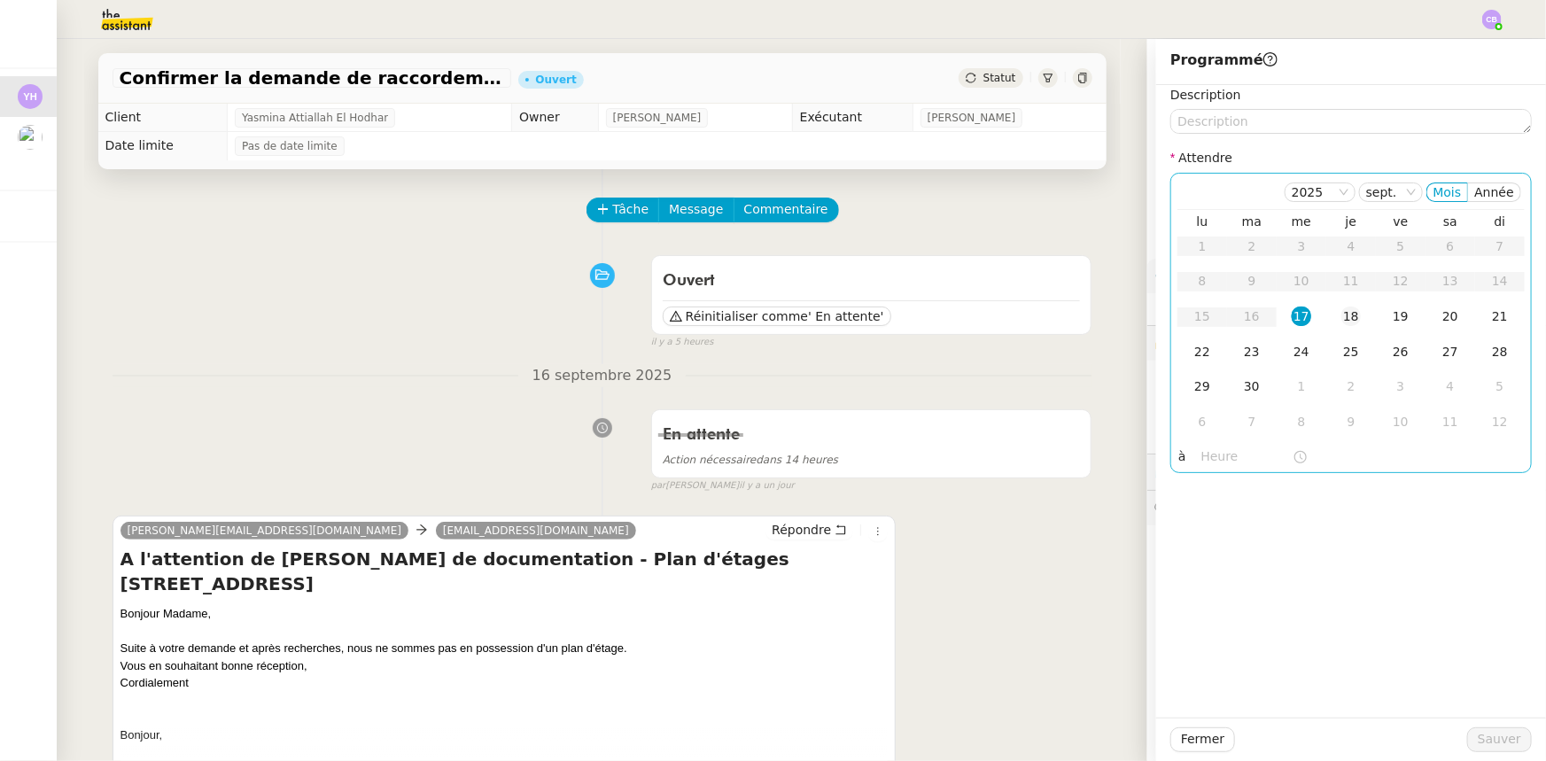
click at [1341, 321] on div "18" at bounding box center [1350, 315] width 19 height 19
drag, startPoint x: 1206, startPoint y: 455, endPoint x: 1209, endPoint y: 469, distance: 13.8
click at [1208, 455] on input "text" at bounding box center [1246, 456] width 91 height 20
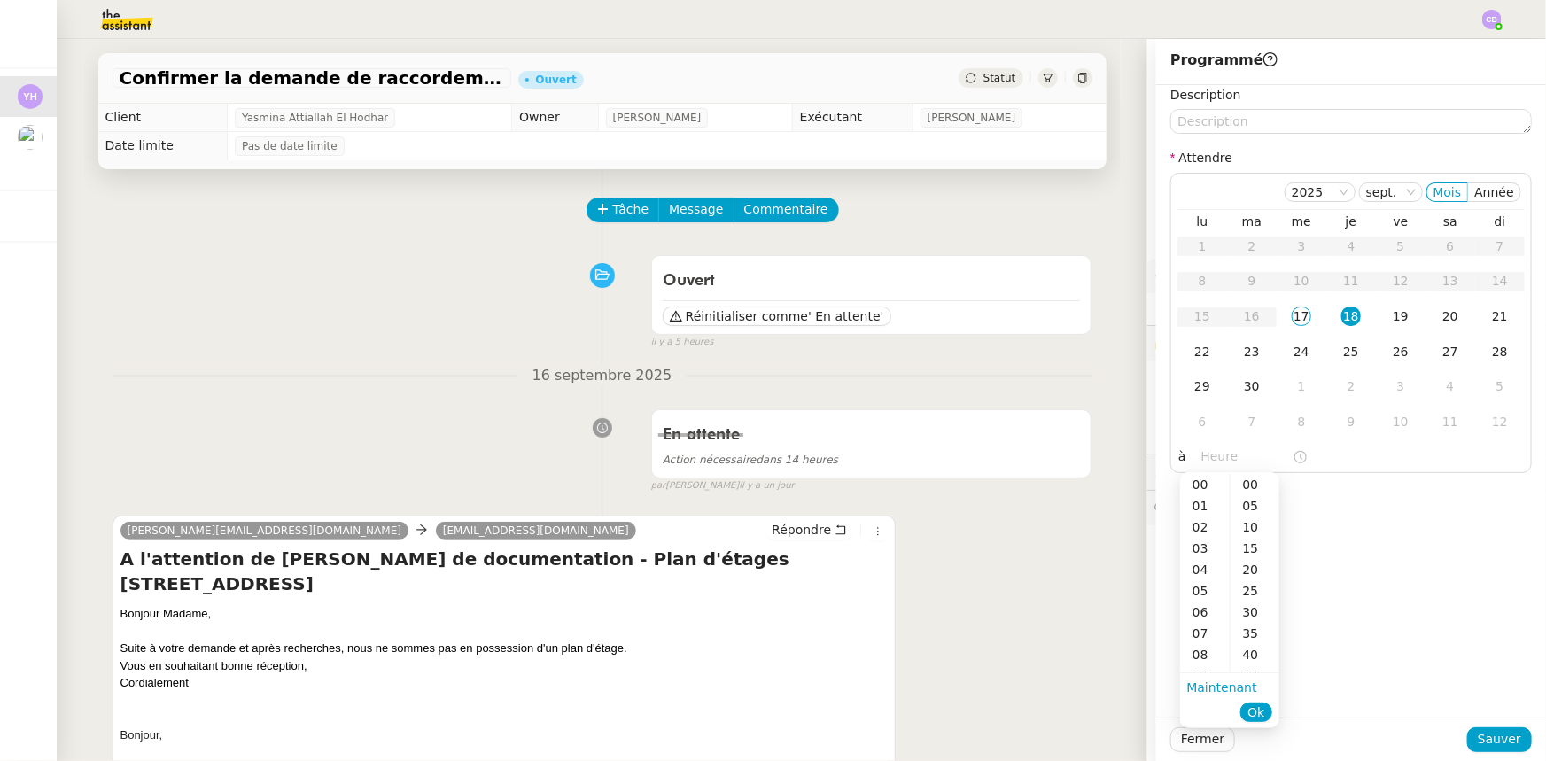
drag, startPoint x: 1198, startPoint y: 631, endPoint x: 1210, endPoint y: 592, distance: 40.9
click at [1198, 631] on div "07" at bounding box center [1205, 633] width 50 height 21
click at [1254, 486] on div "00" at bounding box center [1254, 484] width 49 height 21
type input "07:00"
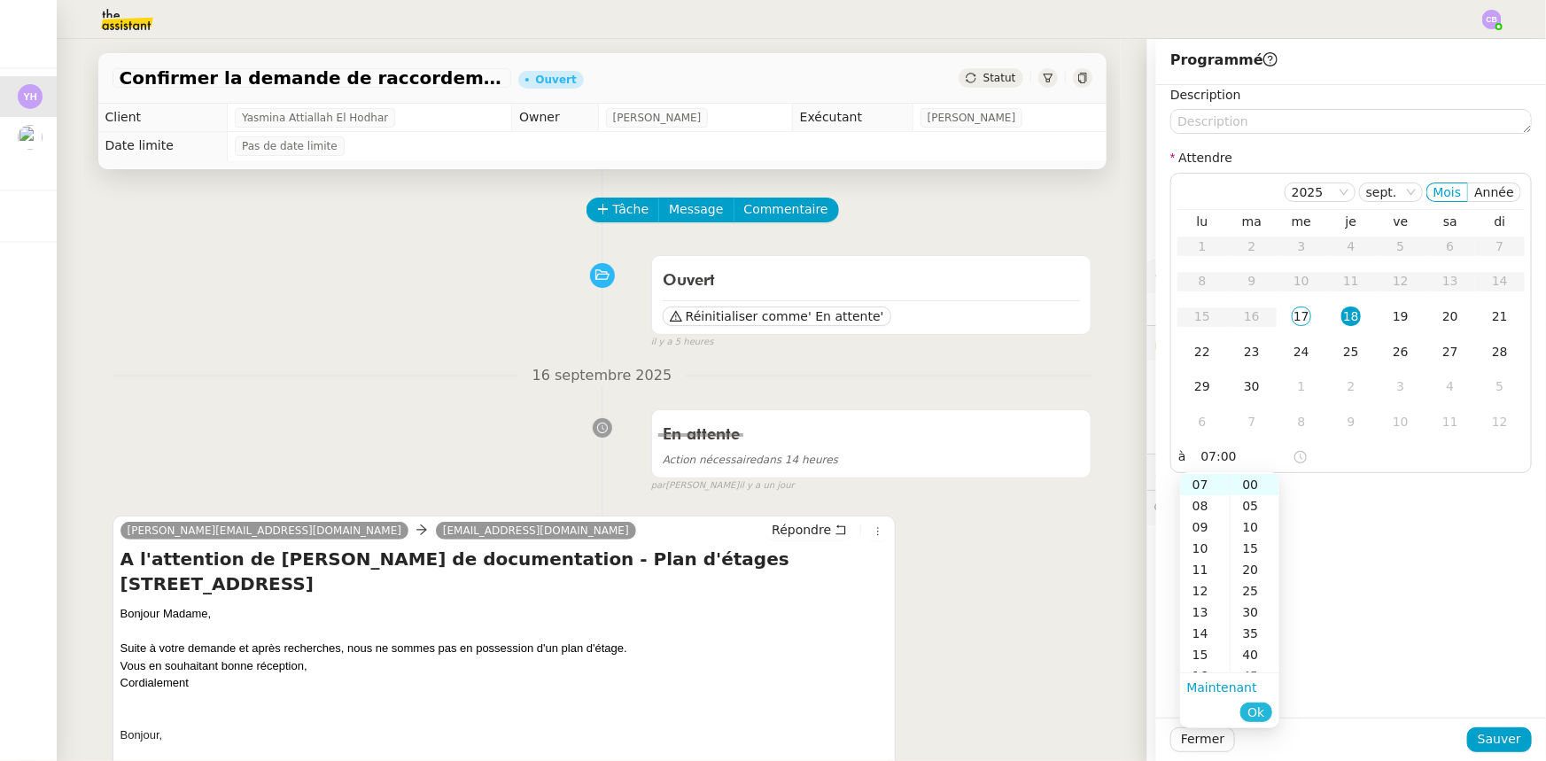
click at [1256, 715] on span "Ok" at bounding box center [1255, 712] width 17 height 18
click at [1479, 734] on span "Sauver" at bounding box center [1499, 739] width 43 height 20
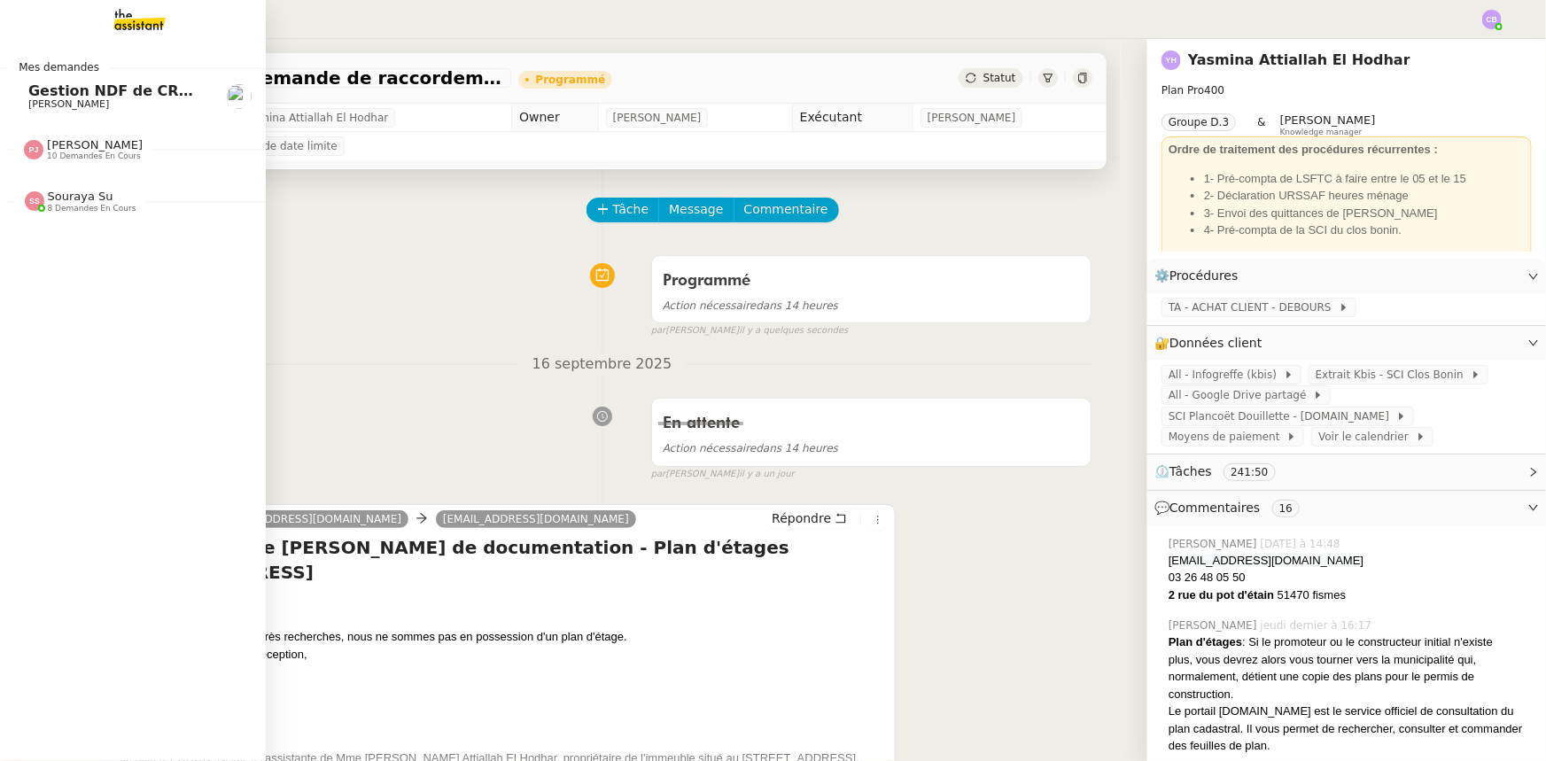
click at [82, 98] on span "[PERSON_NAME]" at bounding box center [68, 104] width 81 height 12
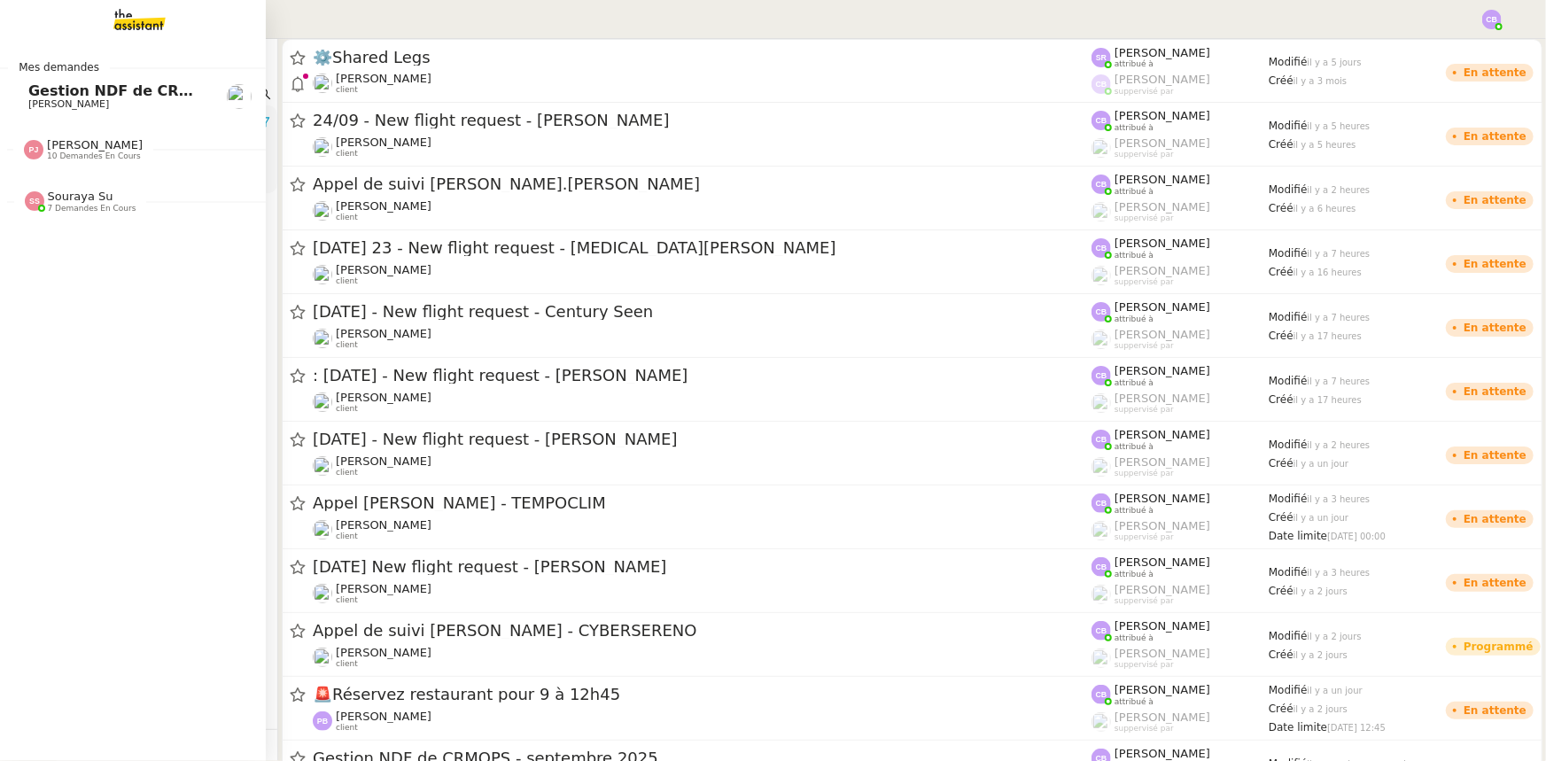
click at [76, 97] on span "Gestion NDF de CRMOPS - septembre 2025" at bounding box center [200, 90] width 344 height 17
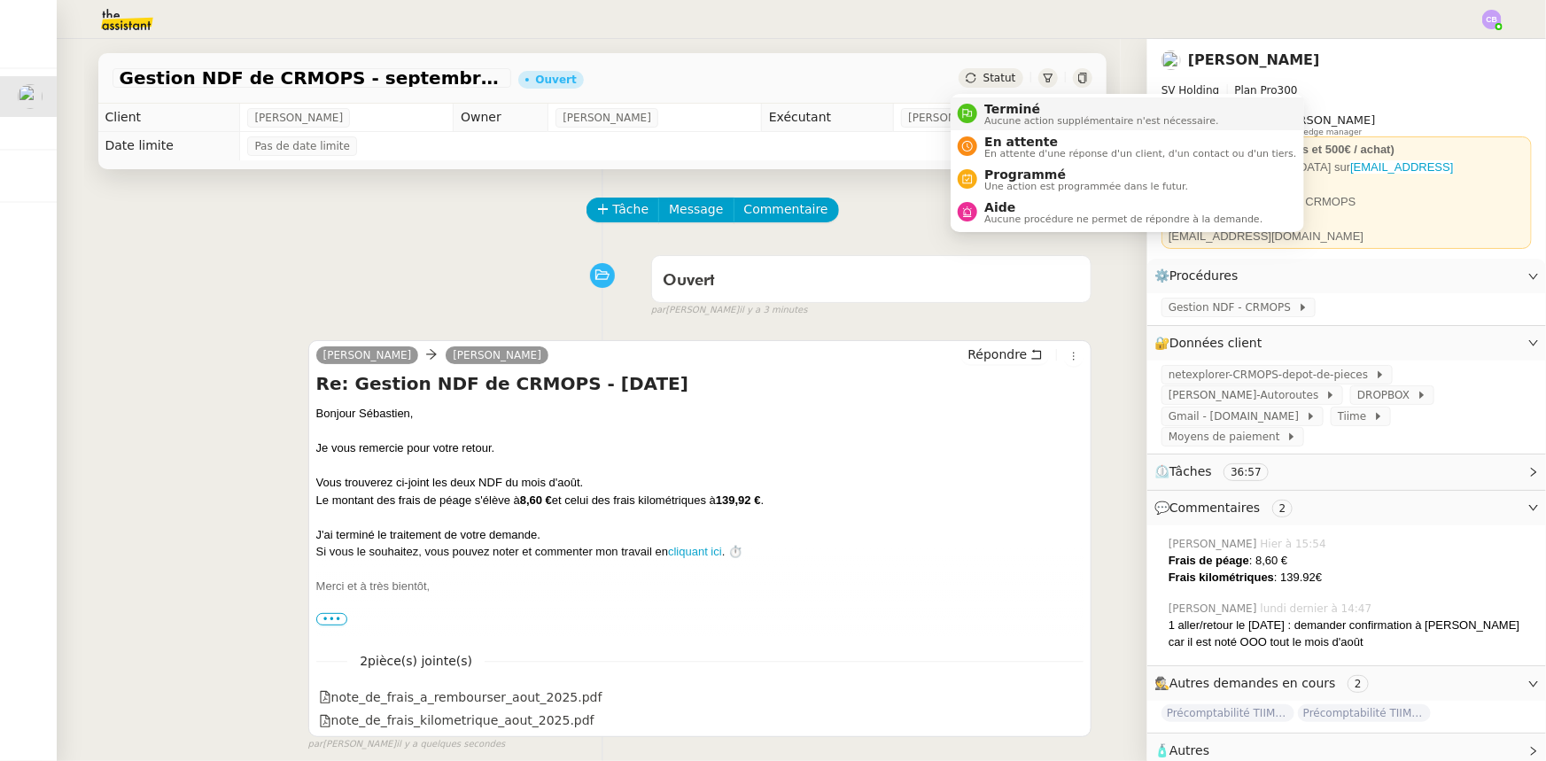
click at [1000, 111] on span "Terminé" at bounding box center [1101, 109] width 234 height 14
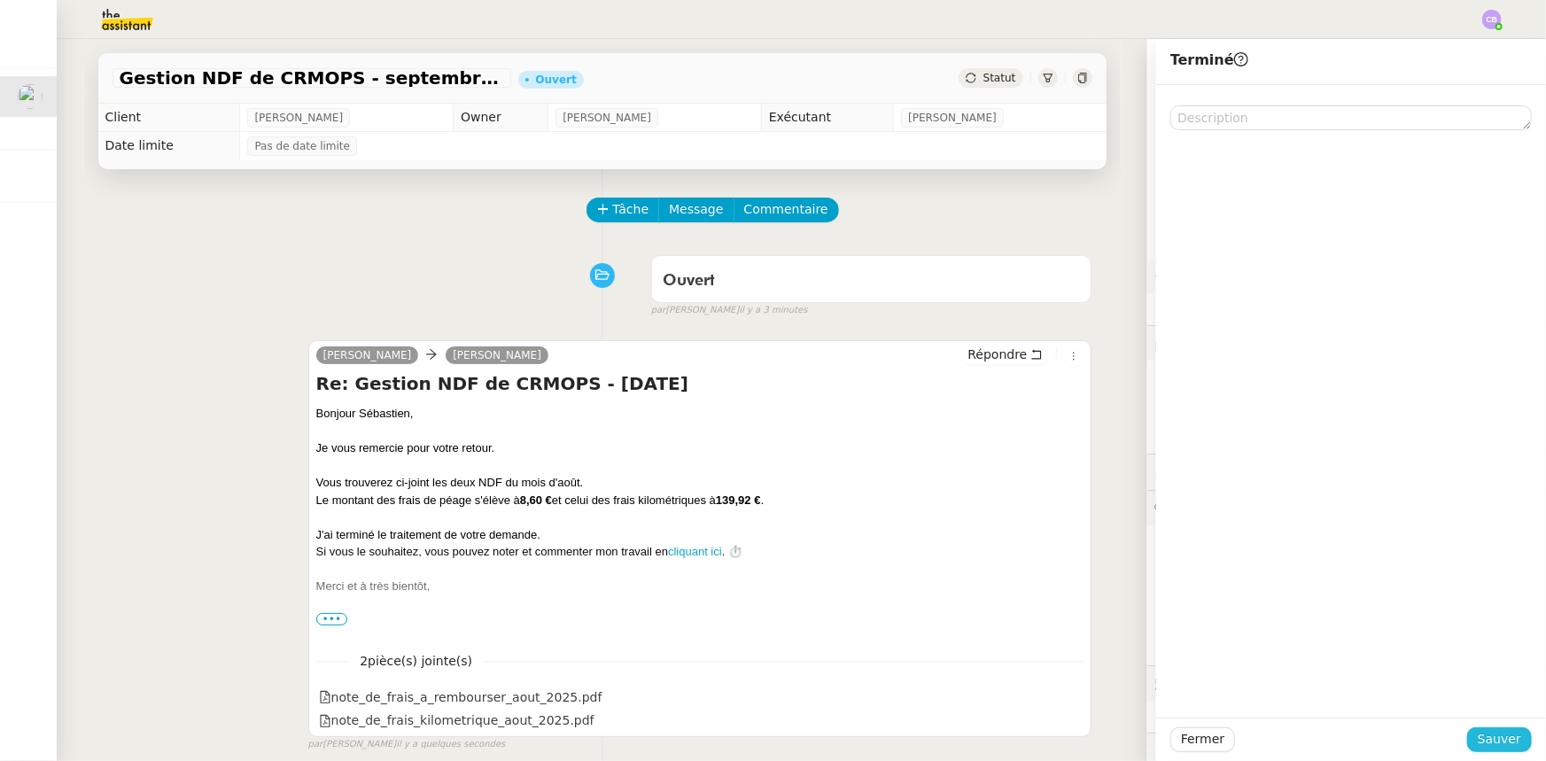
click at [1495, 743] on span "Sauver" at bounding box center [1499, 739] width 43 height 20
